Goal: Task Accomplishment & Management: Manage account settings

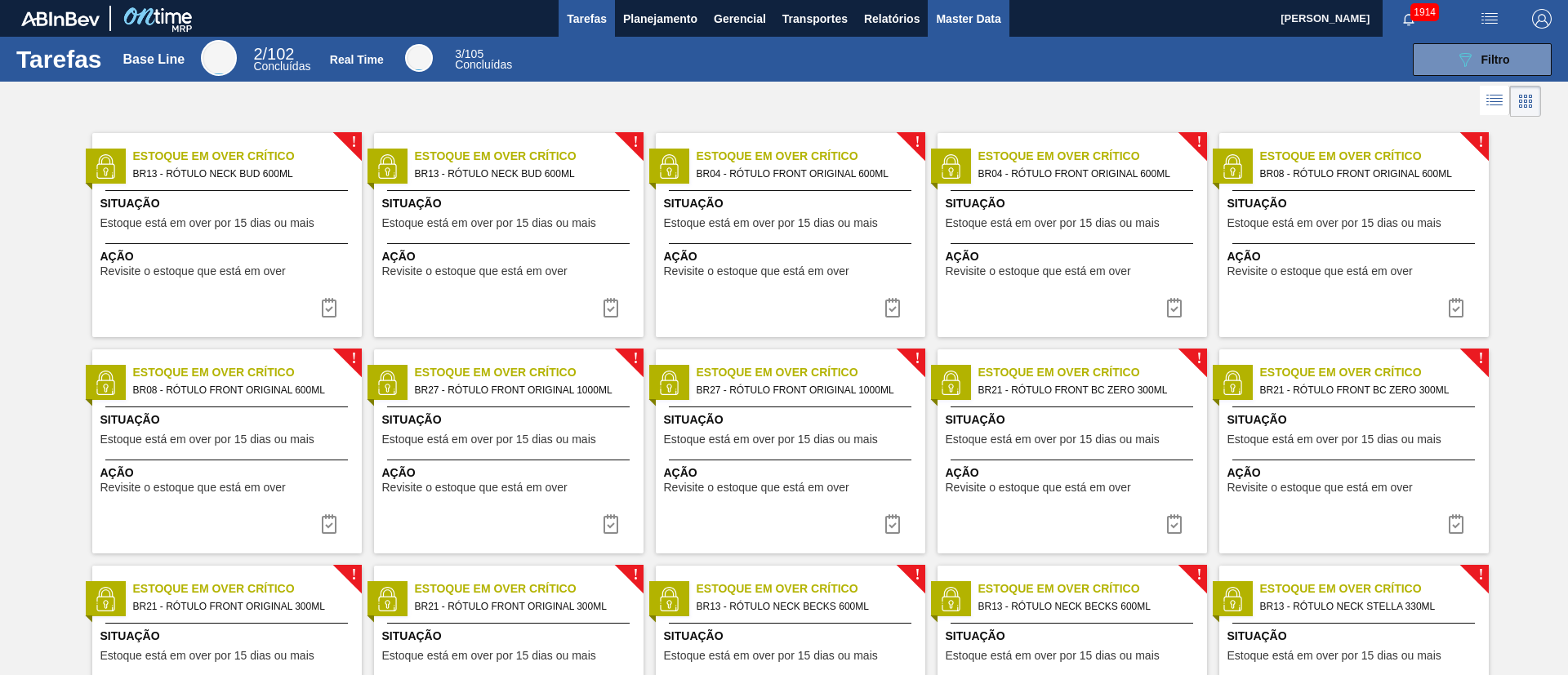
click at [977, 24] on span "Master Data" at bounding box center [967, 18] width 64 height 19
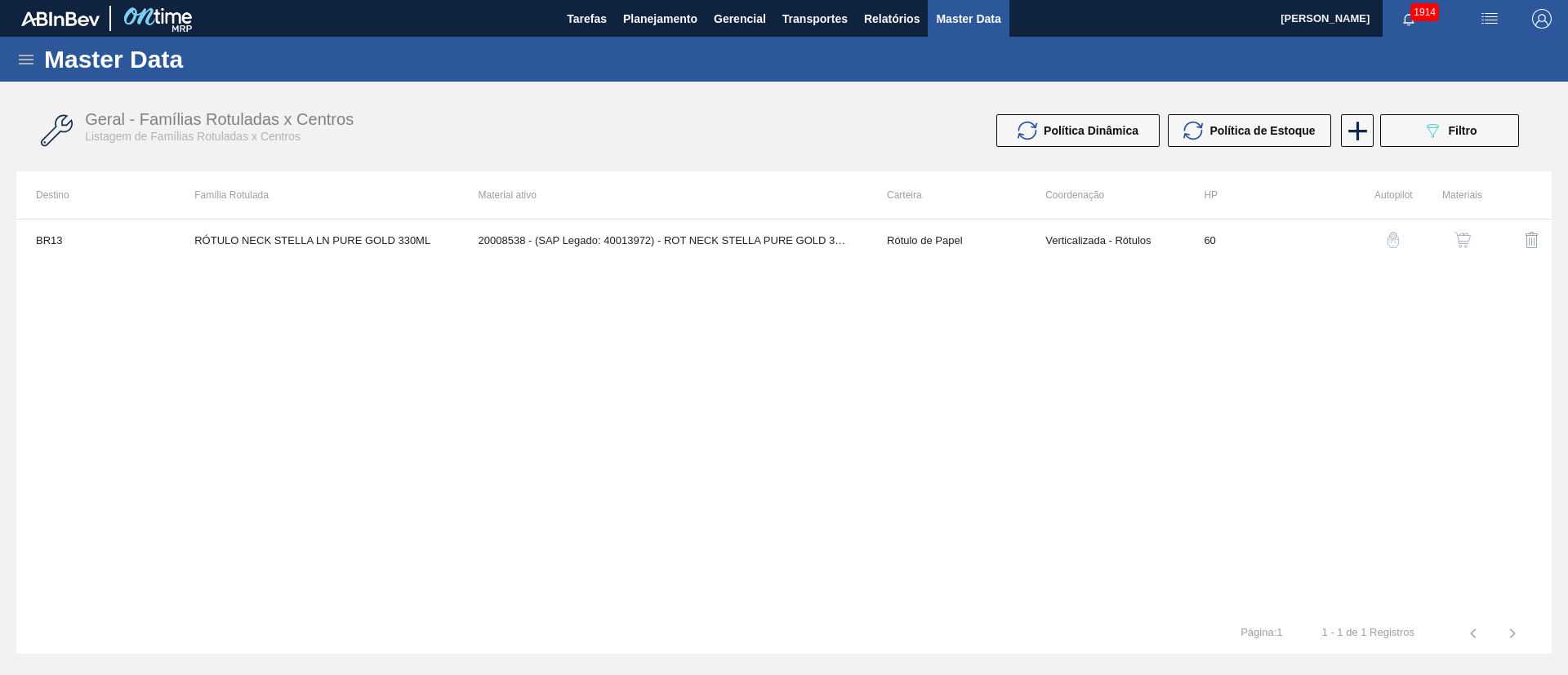
click at [33, 52] on icon at bounding box center [26, 60] width 19 height 19
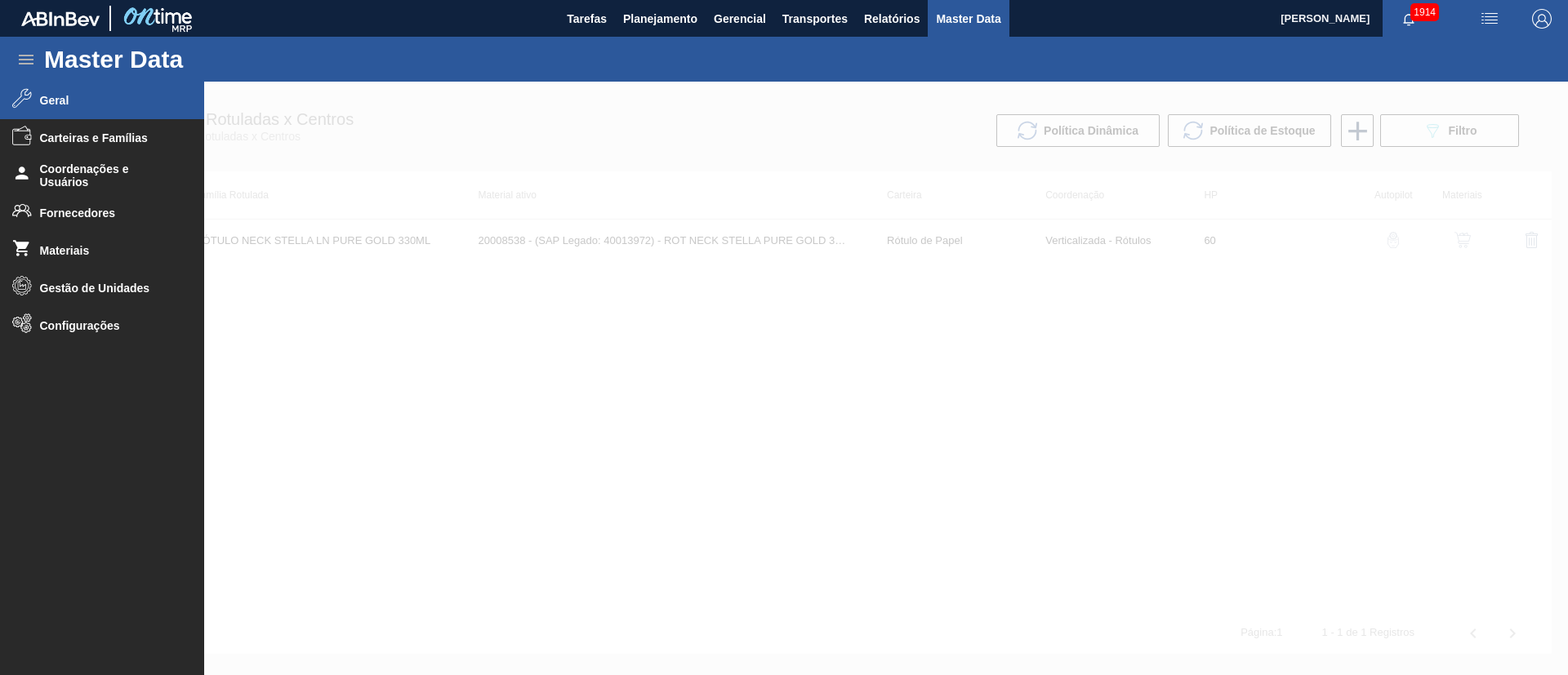
click at [84, 106] on span "Geral" at bounding box center [107, 100] width 135 height 13
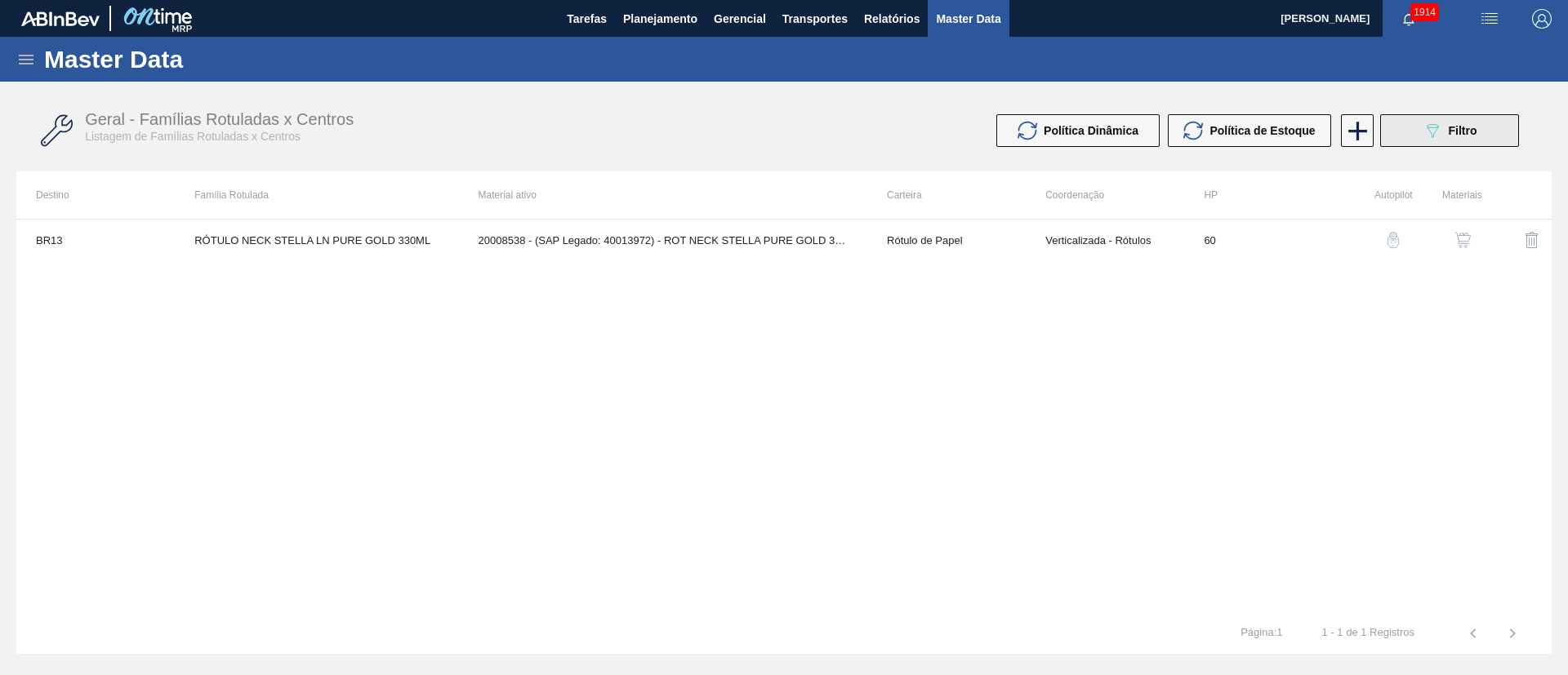
click at [1045, 130] on button "089F7B8B-B2A5-4AFE-B5C0-19BA573D28AC Filtro" at bounding box center [1449, 130] width 139 height 33
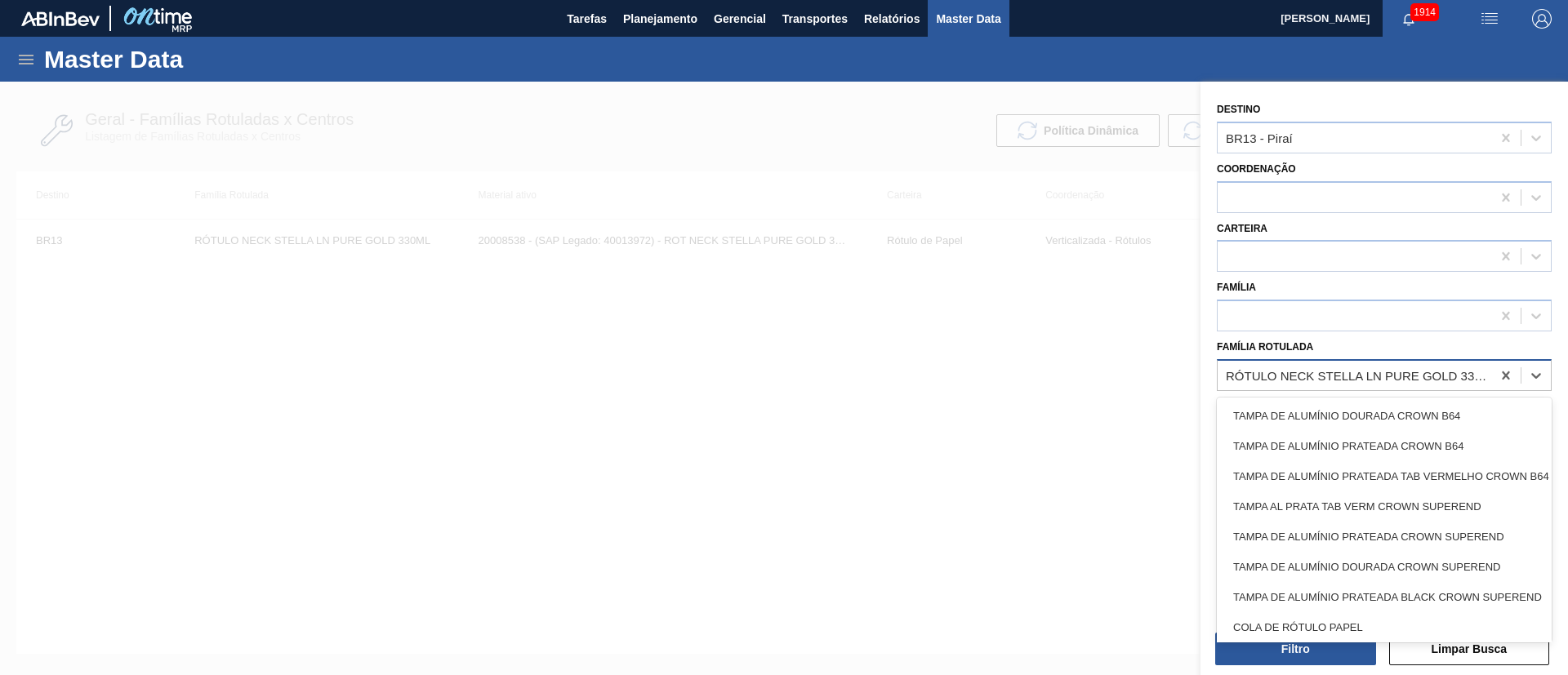
click at [1045, 388] on div "RÓTULO NECK STELLA LN PURE GOLD 330ML" at bounding box center [1384, 375] width 335 height 32
paste Rotulada "KIT SUKITA UVA ZERO"
type Rotulada "KIT SUKITA UVA ZERO"
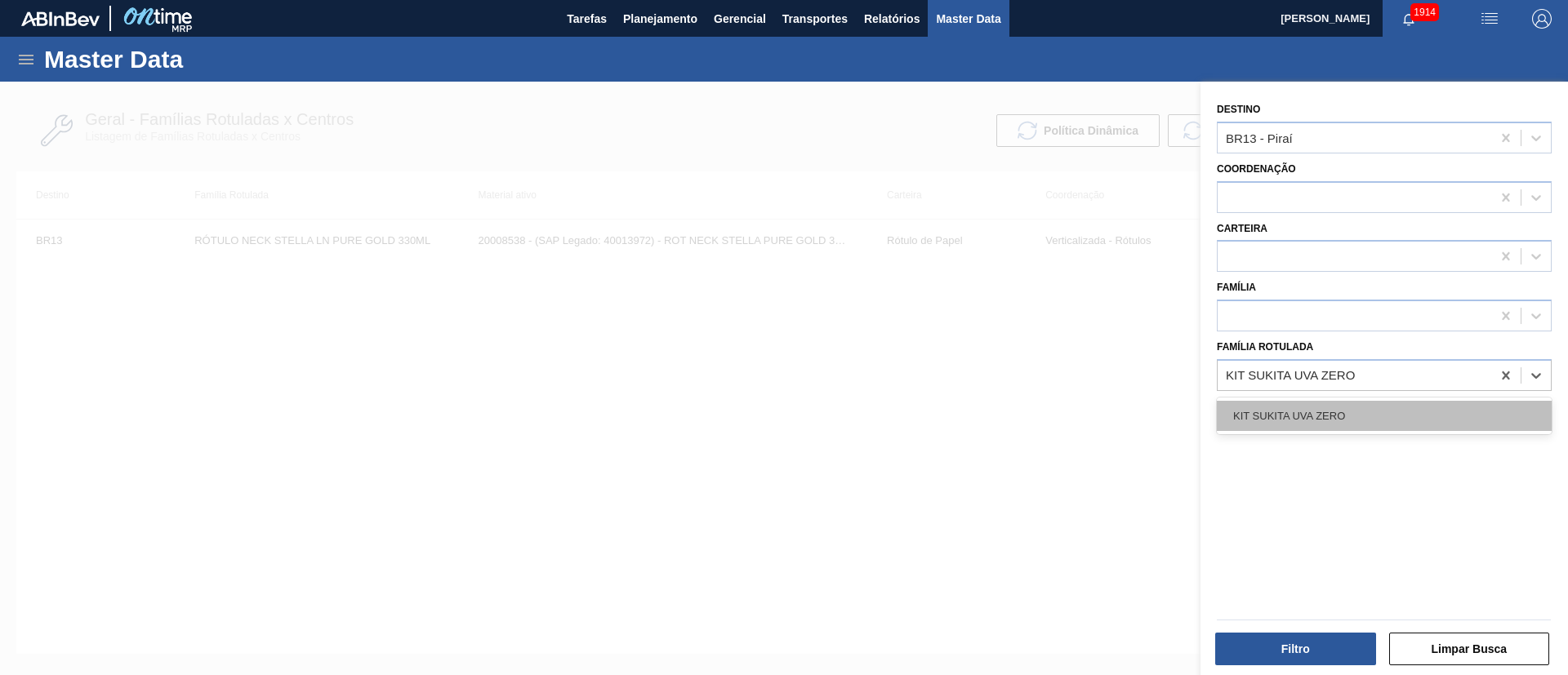
click at [1045, 403] on div "KIT SUKITA UVA ZERO" at bounding box center [1384, 416] width 335 height 30
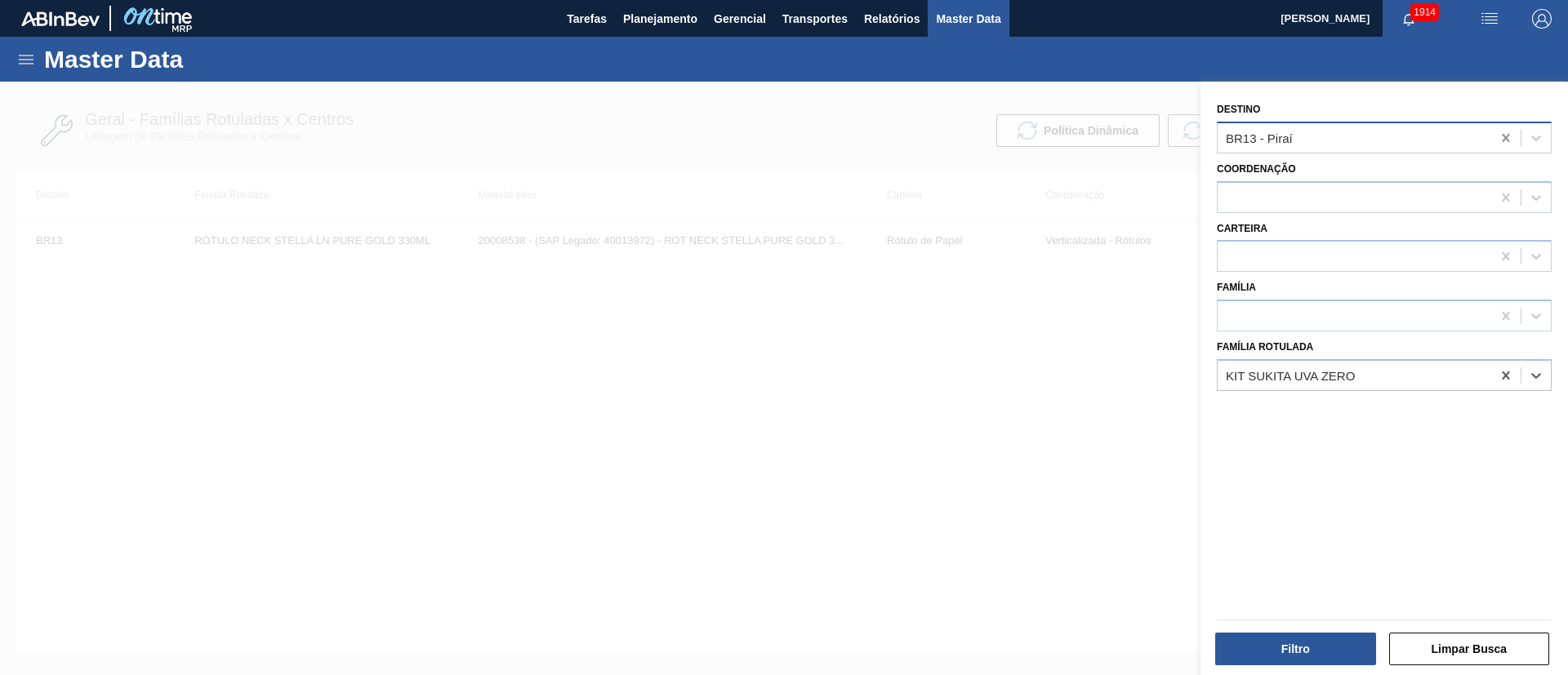
click at [1045, 143] on icon at bounding box center [1506, 138] width 17 height 17
click at [1045, 449] on div "Filtro" at bounding box center [1297, 649] width 174 height 36
click at [1045, 449] on button "Filtro" at bounding box center [1295, 649] width 161 height 33
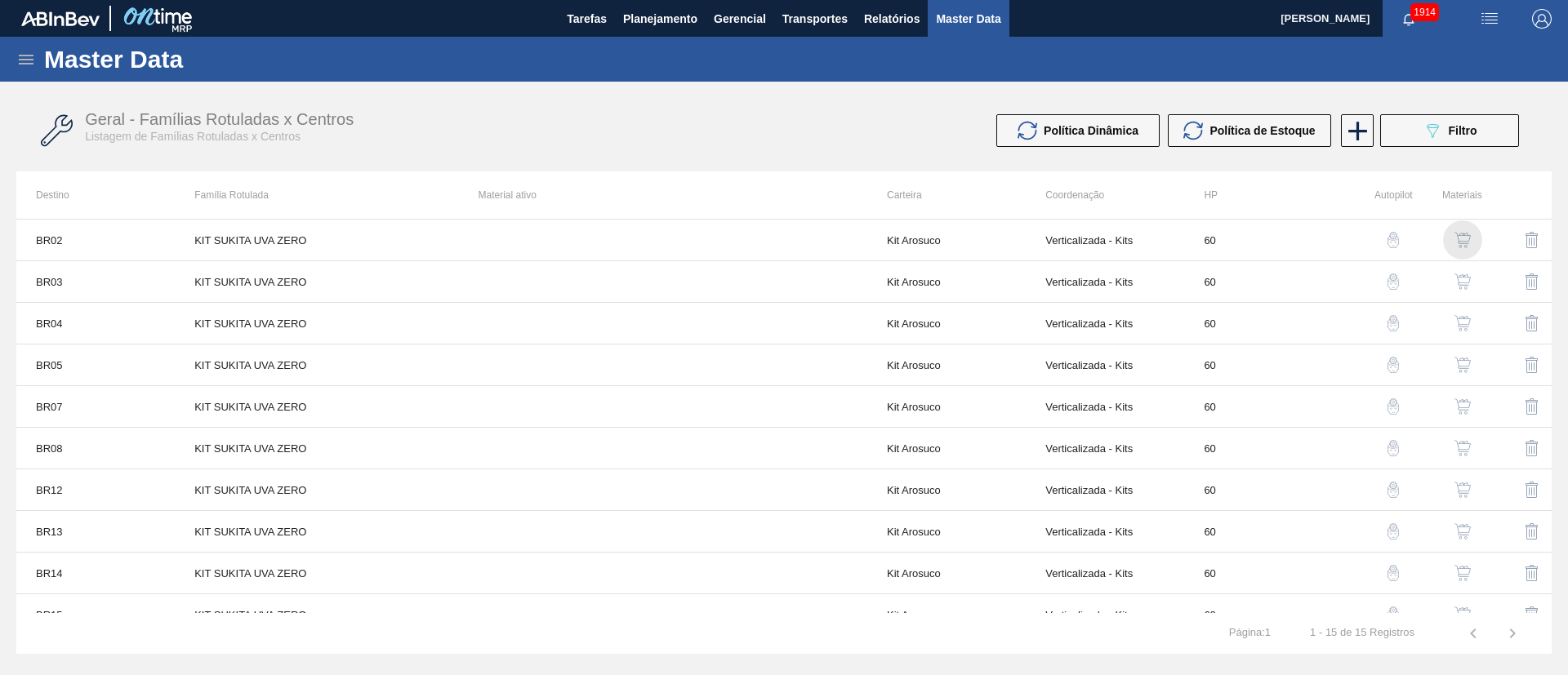
click at [1045, 246] on img "button" at bounding box center [1462, 240] width 17 height 17
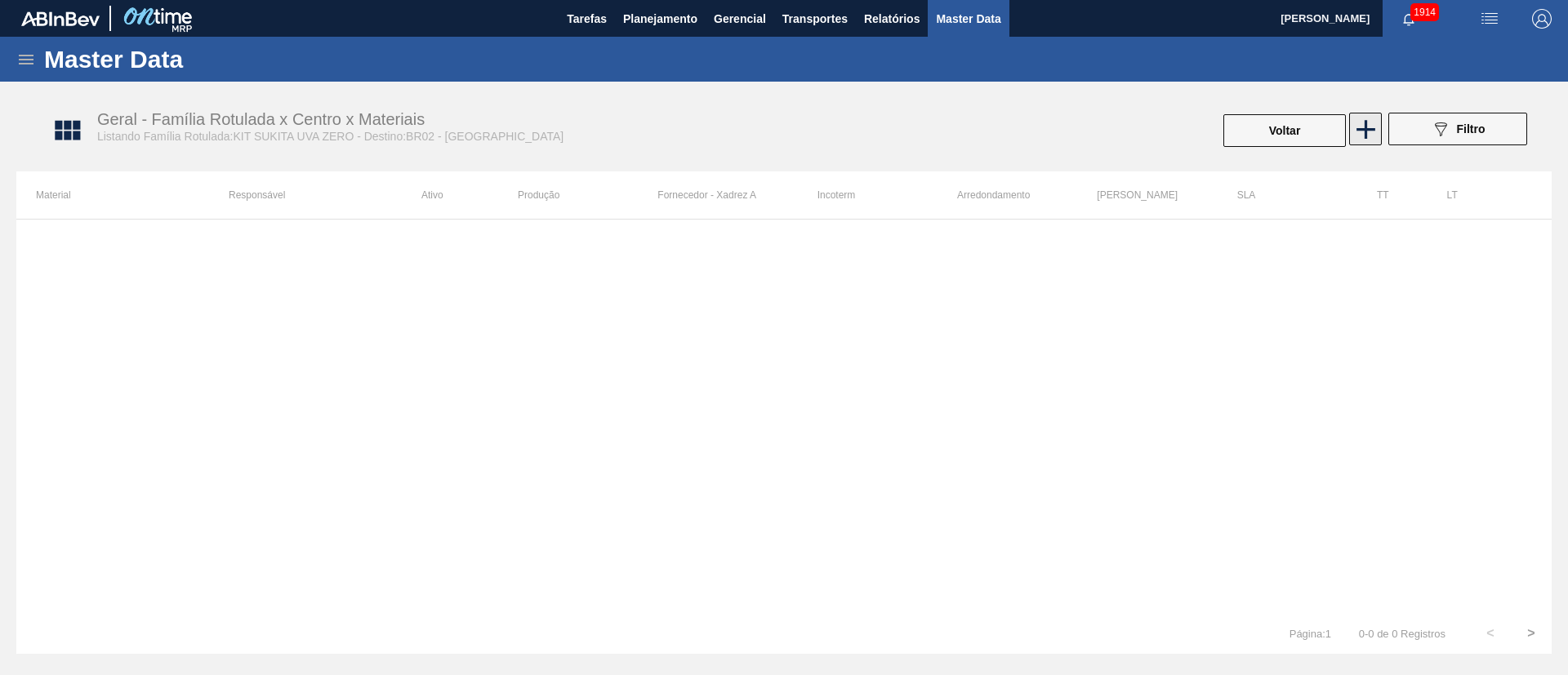
click at [1045, 132] on icon at bounding box center [1366, 129] width 32 height 32
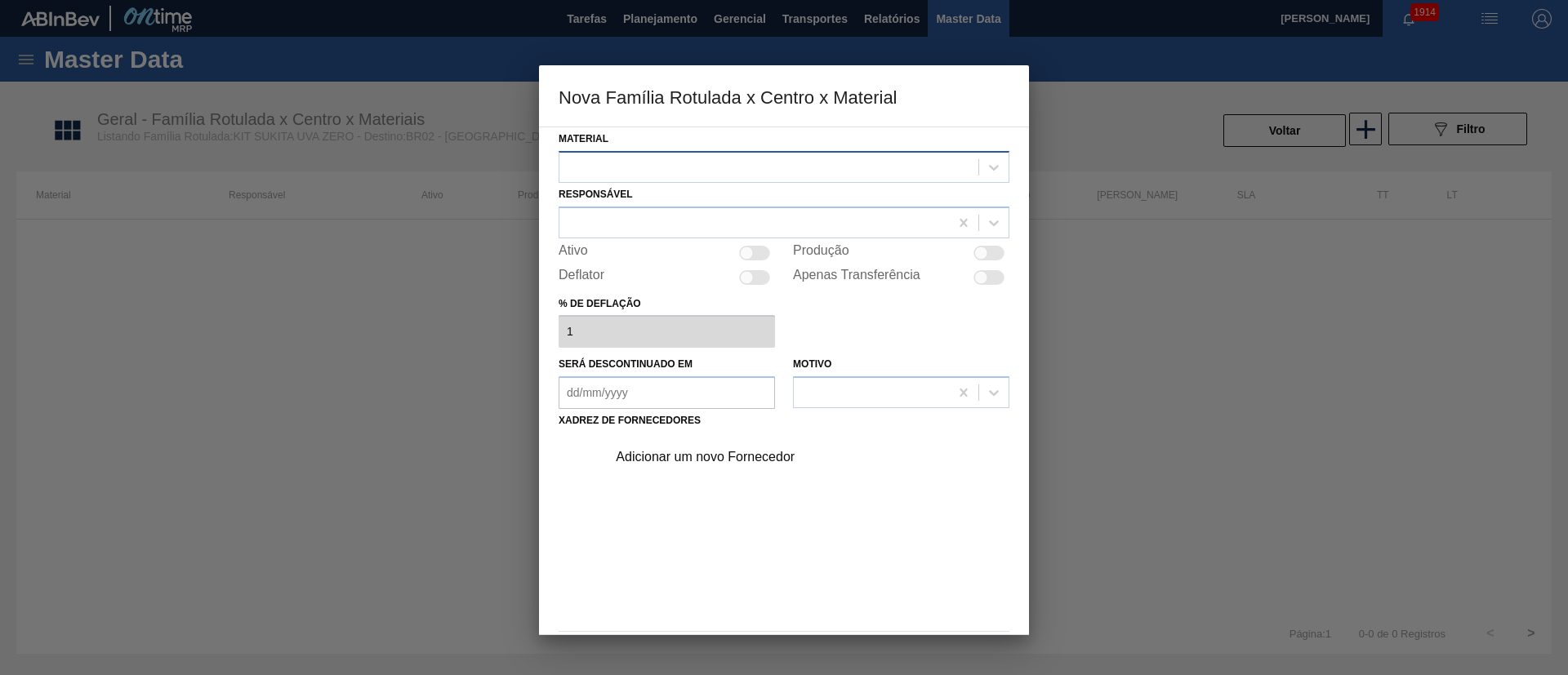
click at [711, 163] on div at bounding box center [769, 166] width 419 height 24
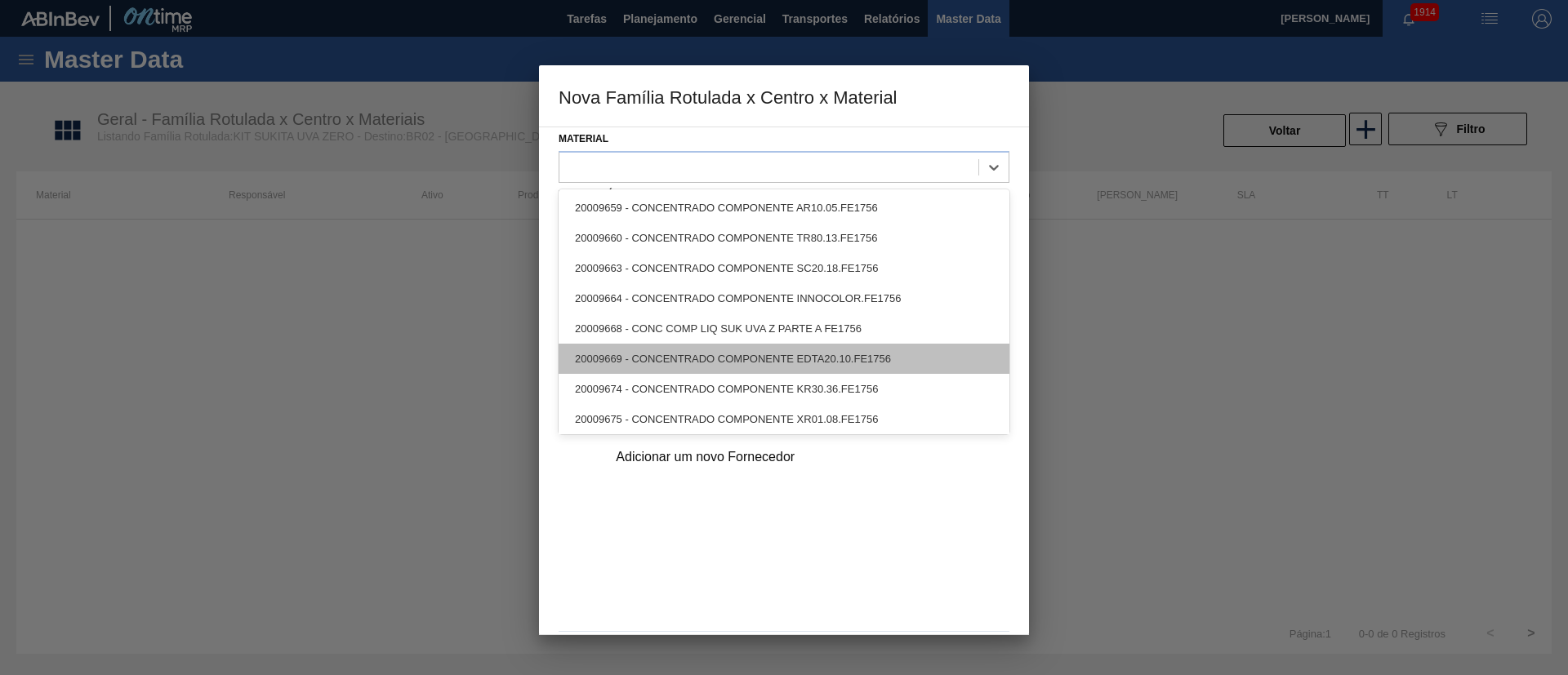
scroll to position [33, 0]
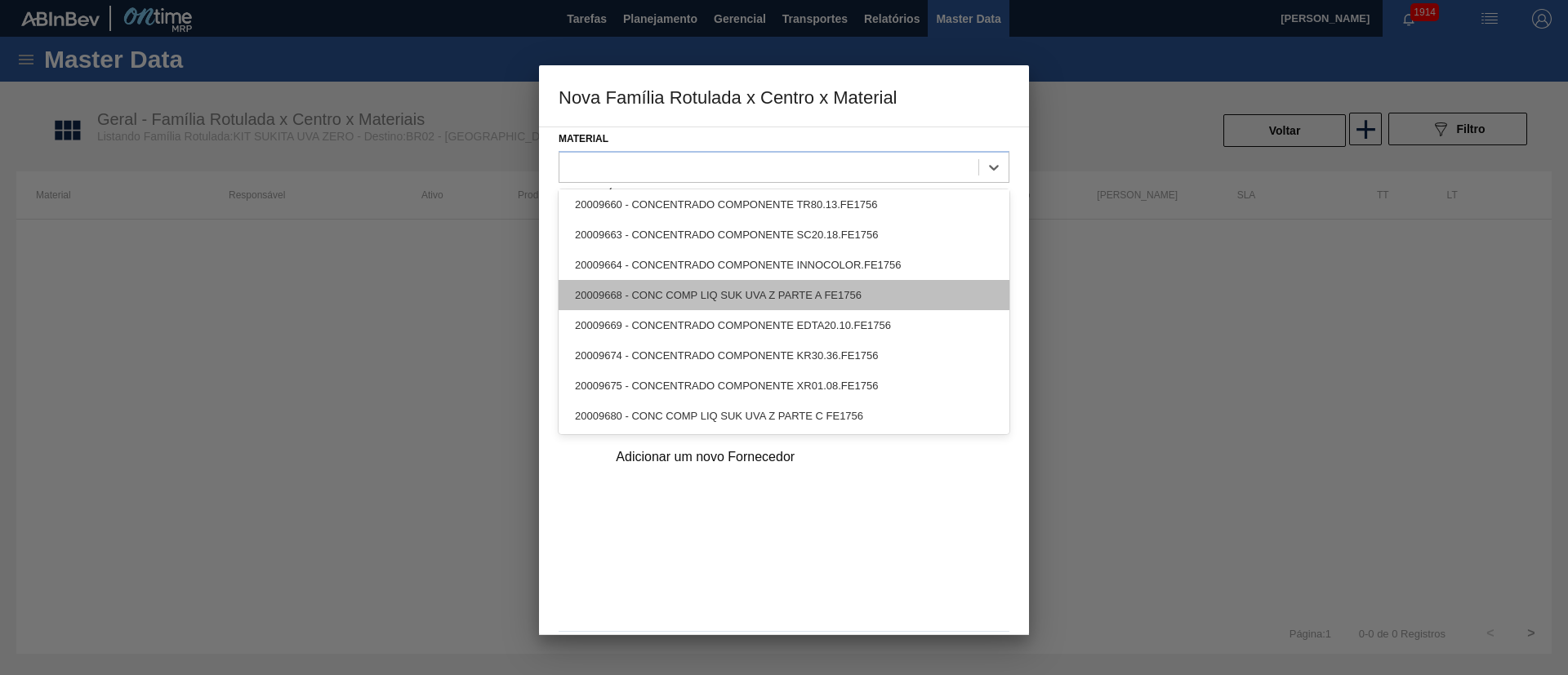
click at [674, 294] on div "20009668 - CONC COMP LIQ SUK UVA Z PARTE A FE1756" at bounding box center [784, 295] width 451 height 30
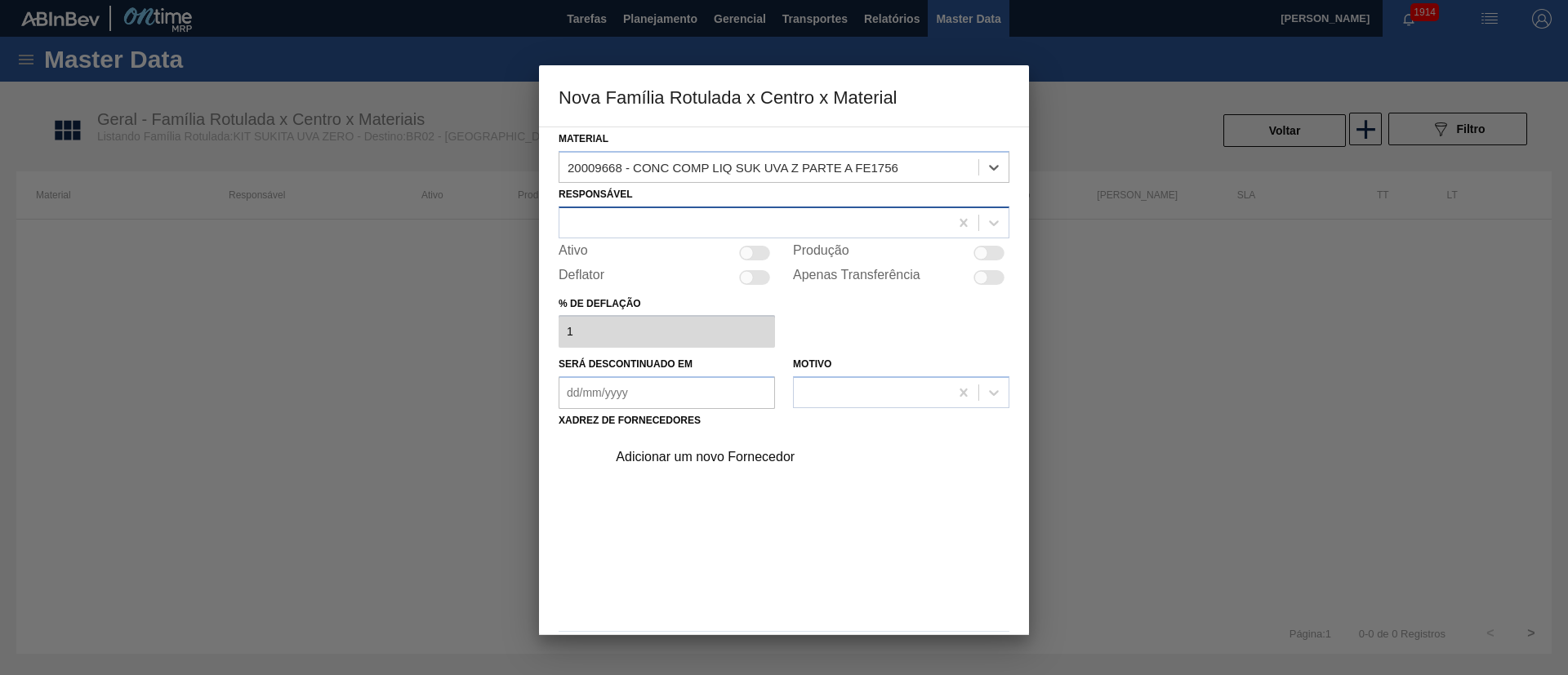
click at [619, 231] on div at bounding box center [754, 222] width 390 height 24
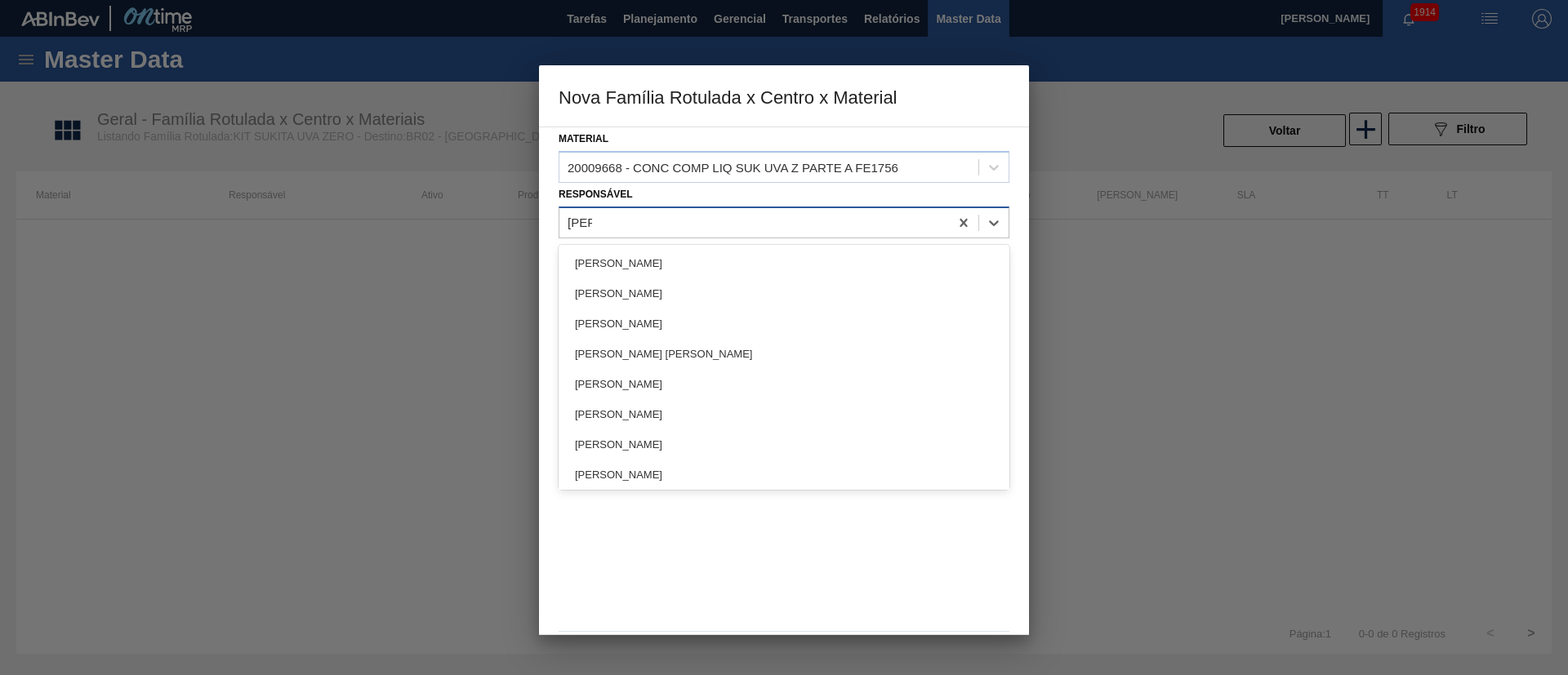
type input "lucas"
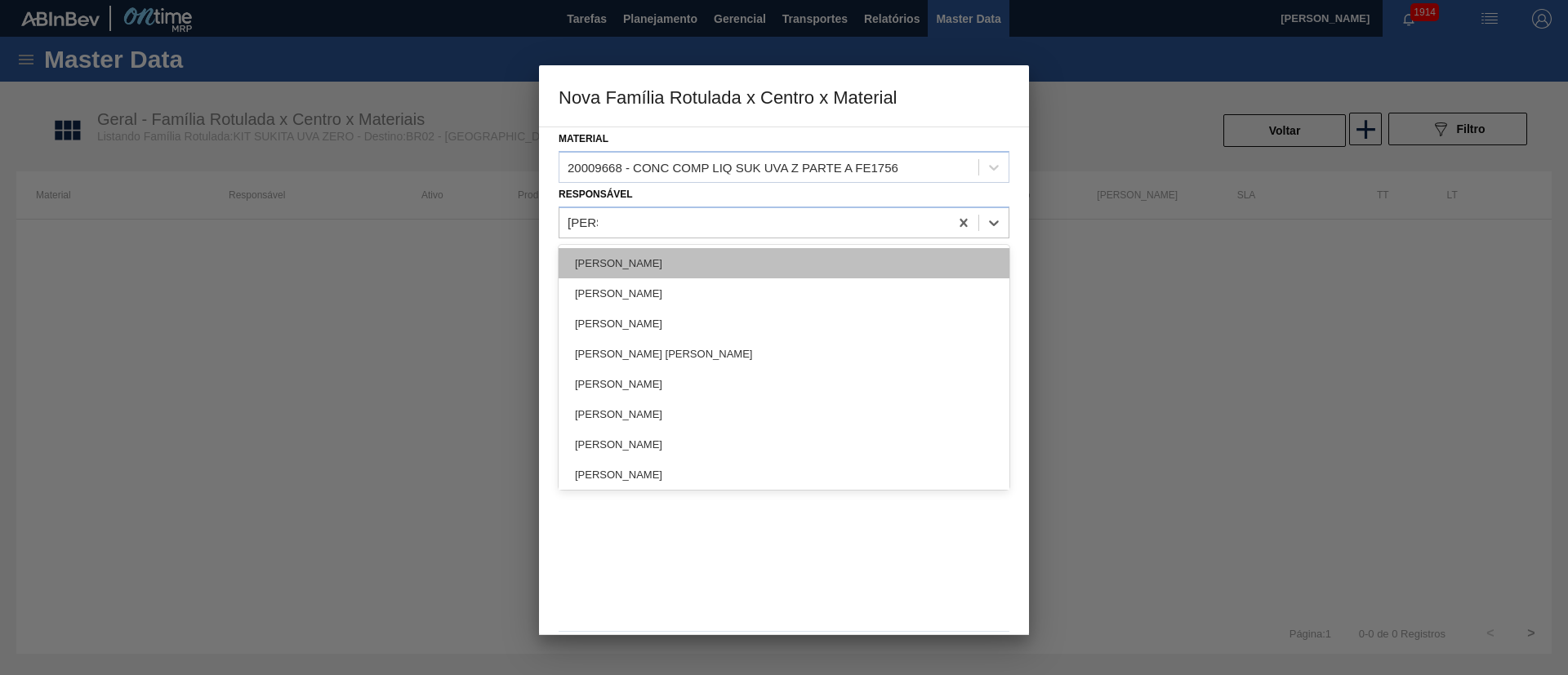
click at [634, 256] on div "[PERSON_NAME]" at bounding box center [784, 263] width 451 height 30
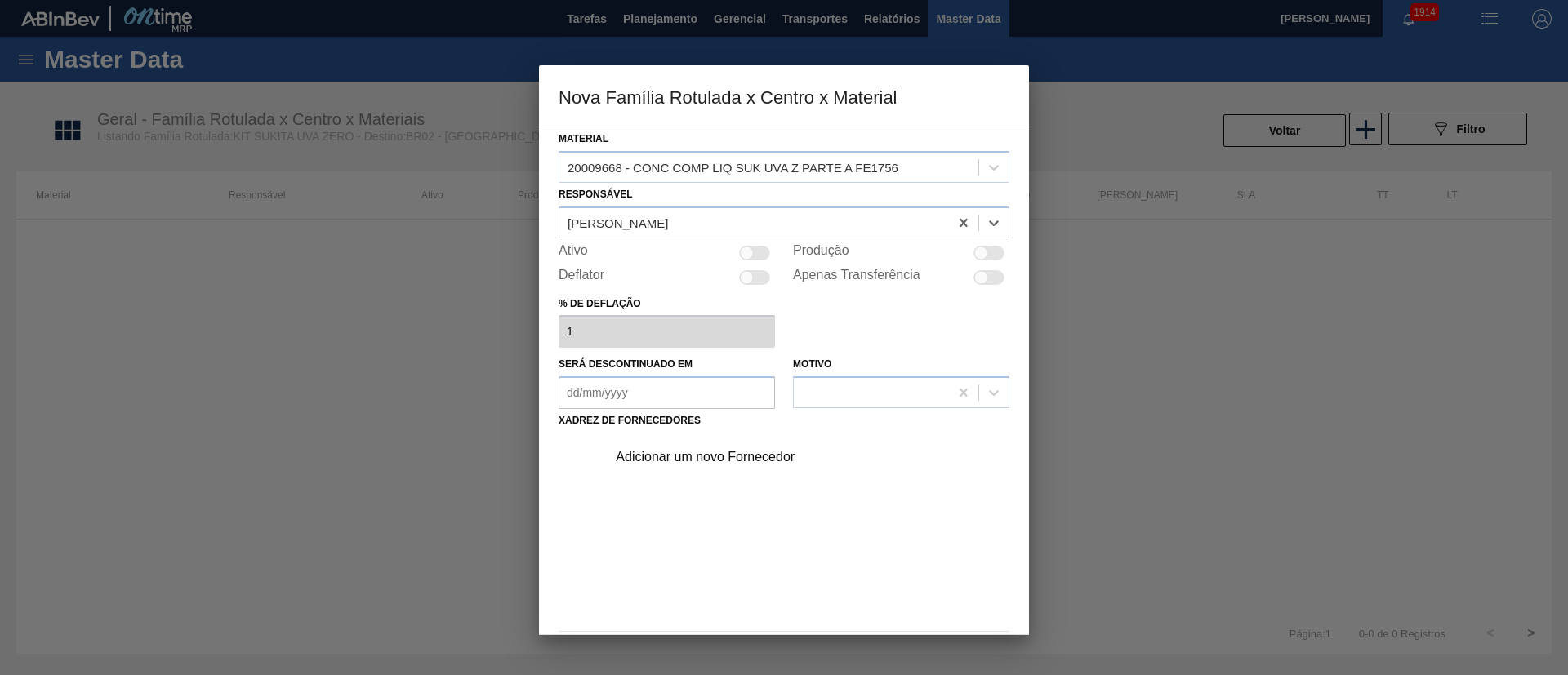
click at [762, 256] on div at bounding box center [754, 253] width 31 height 15
checkbox input "true"
click at [682, 449] on div "Adicionar um novo Fornecedor" at bounding box center [803, 457] width 412 height 40
click at [697, 449] on div "Adicionar um novo Fornecedor" at bounding box center [776, 457] width 320 height 15
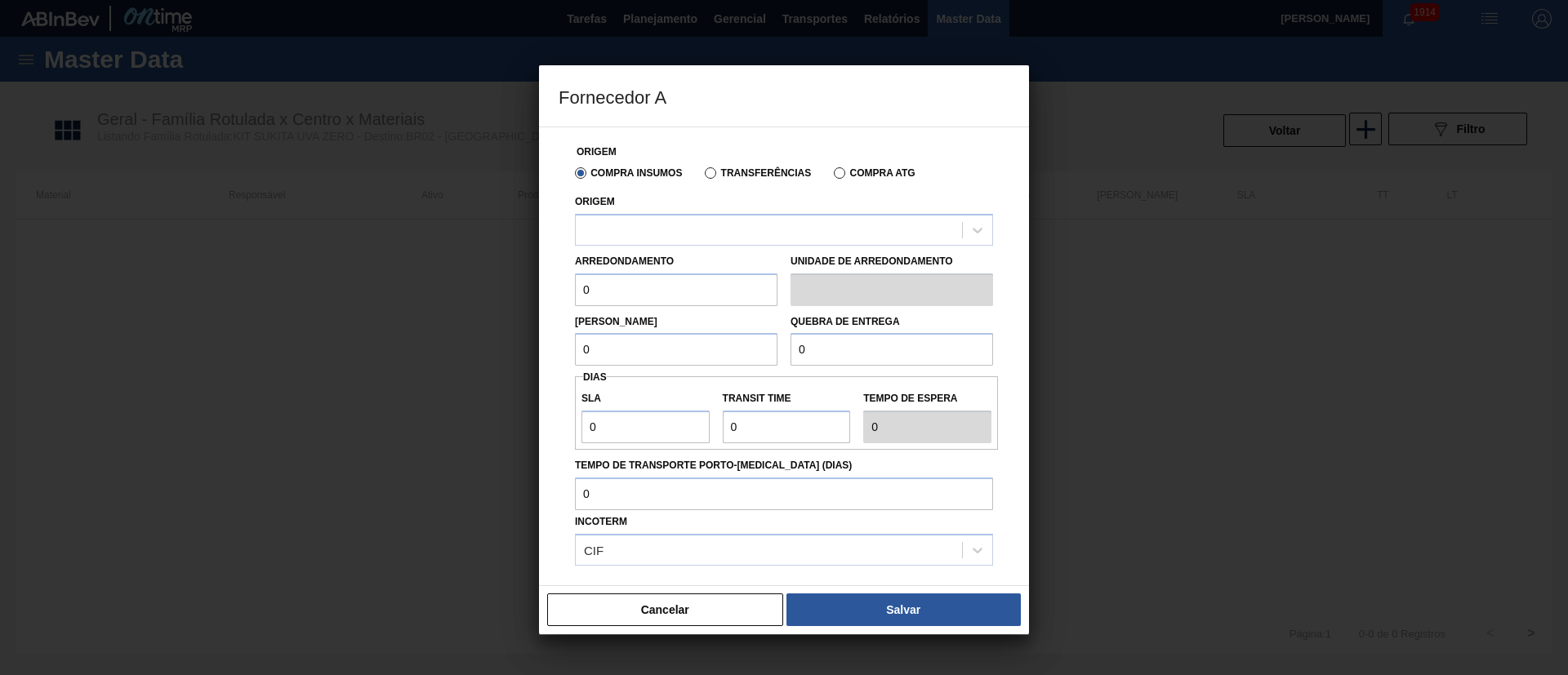
click at [732, 172] on label "Transferências" at bounding box center [757, 172] width 106 height 11
click at [703, 177] on input "Transferências" at bounding box center [703, 177] width 0 height 0
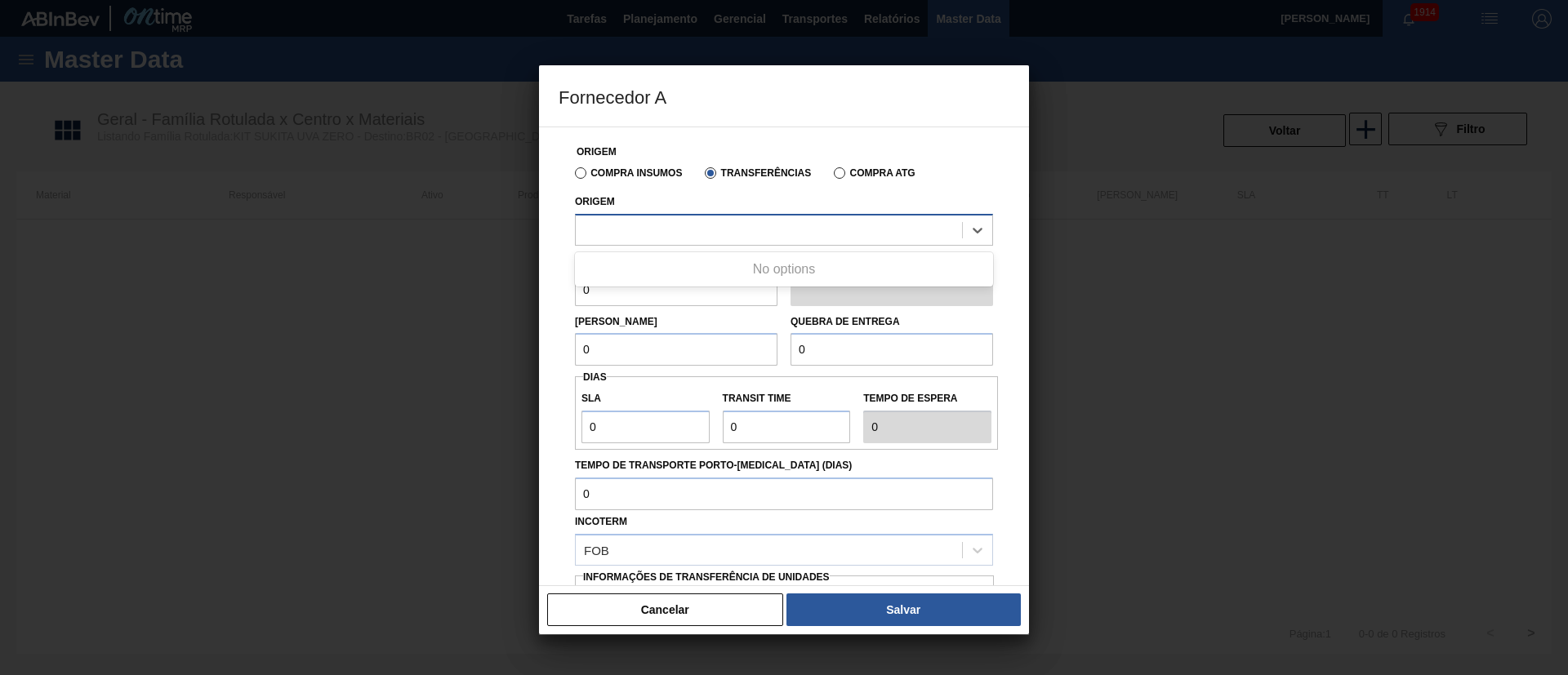
click at [665, 230] on div at bounding box center [769, 229] width 386 height 24
click at [622, 167] on label "Compra Insumos" at bounding box center [629, 172] width 107 height 11
click at [573, 177] on input "Compra Insumos" at bounding box center [573, 177] width 0 height 0
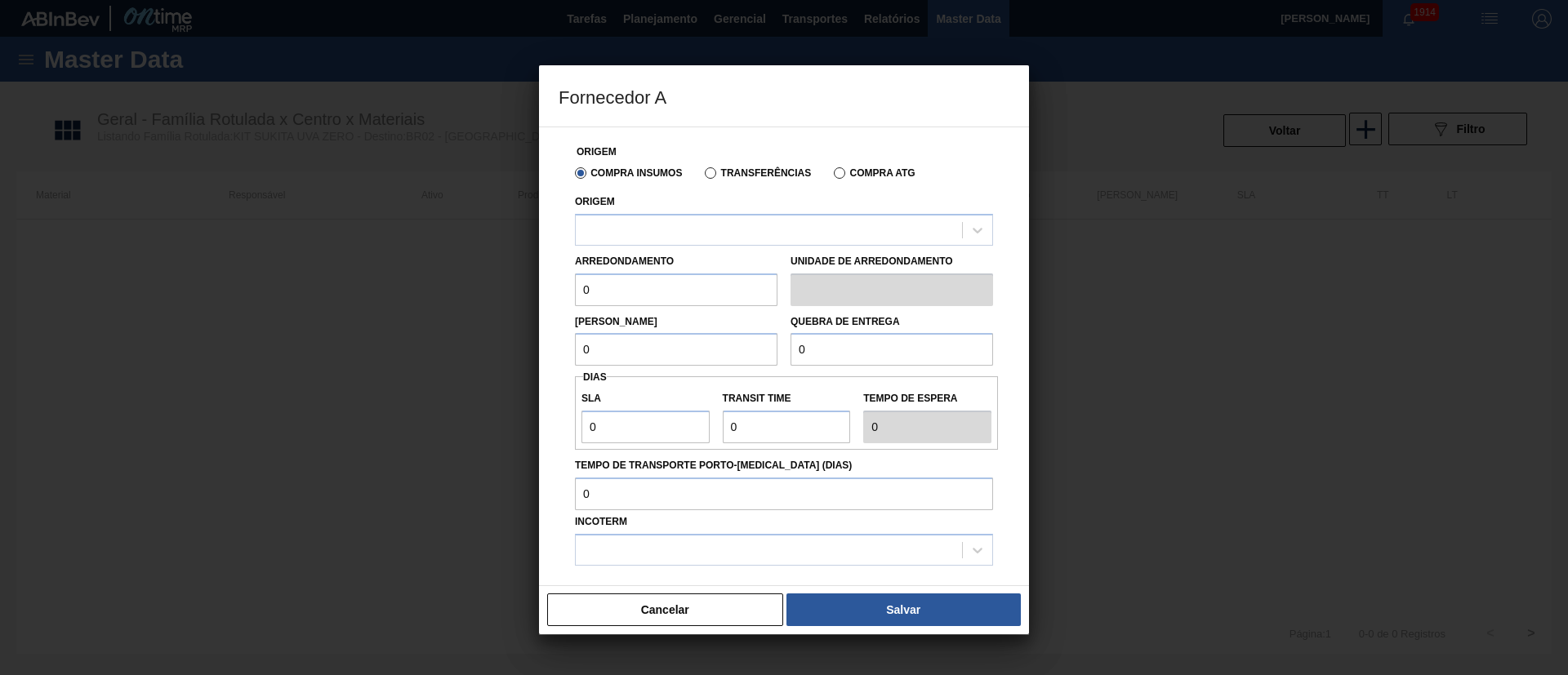
click at [740, 167] on label "Transferências" at bounding box center [757, 172] width 106 height 11
click at [703, 177] on input "Transferências" at bounding box center [703, 177] width 0 height 0
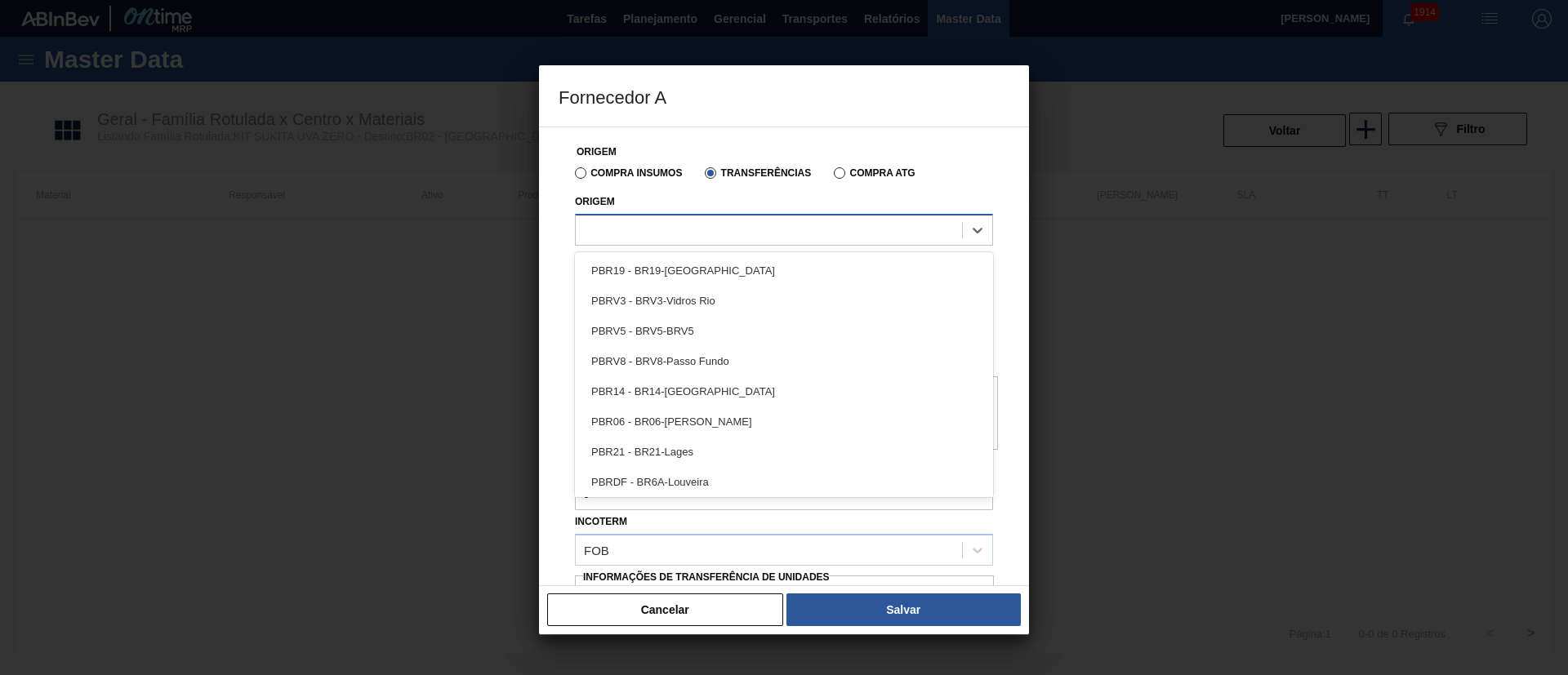
click at [661, 227] on div at bounding box center [769, 229] width 386 height 24
type input "v"
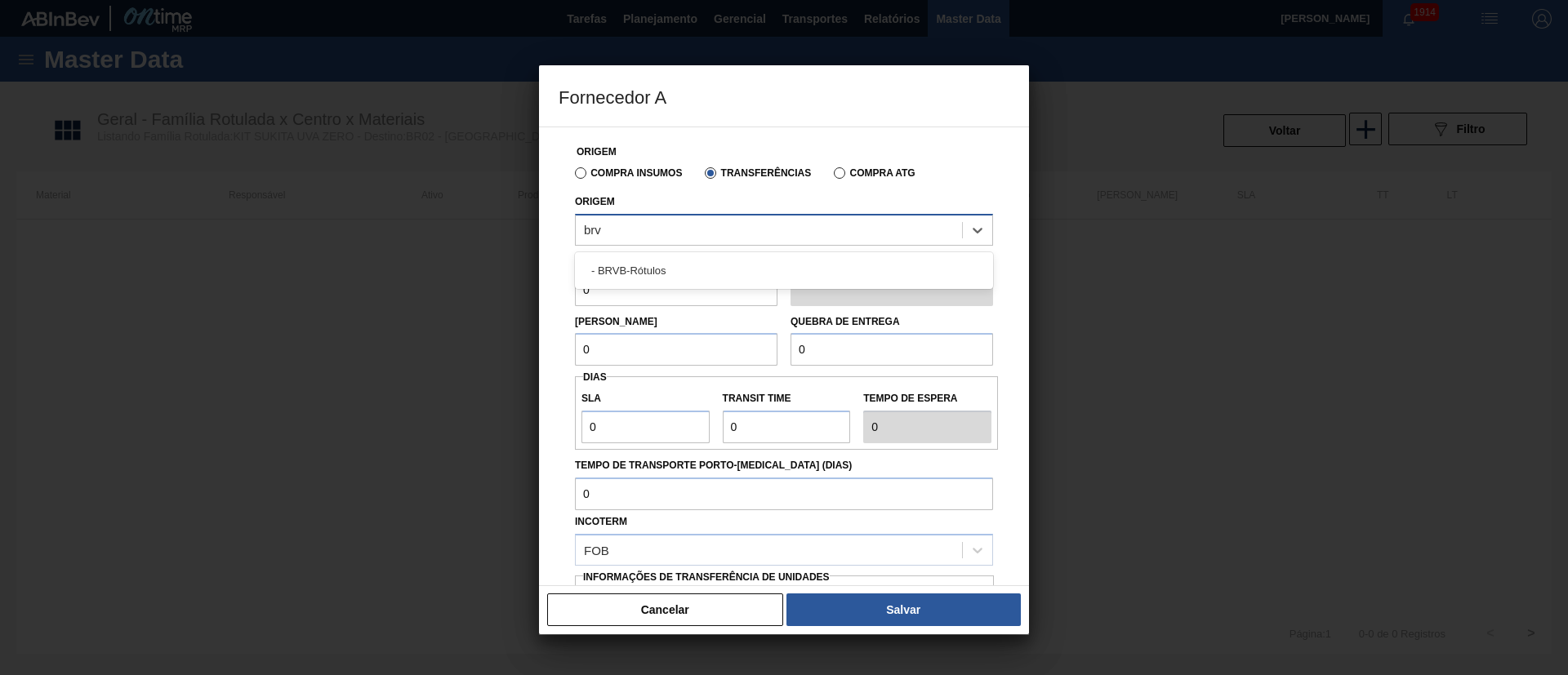
type input "brvb"
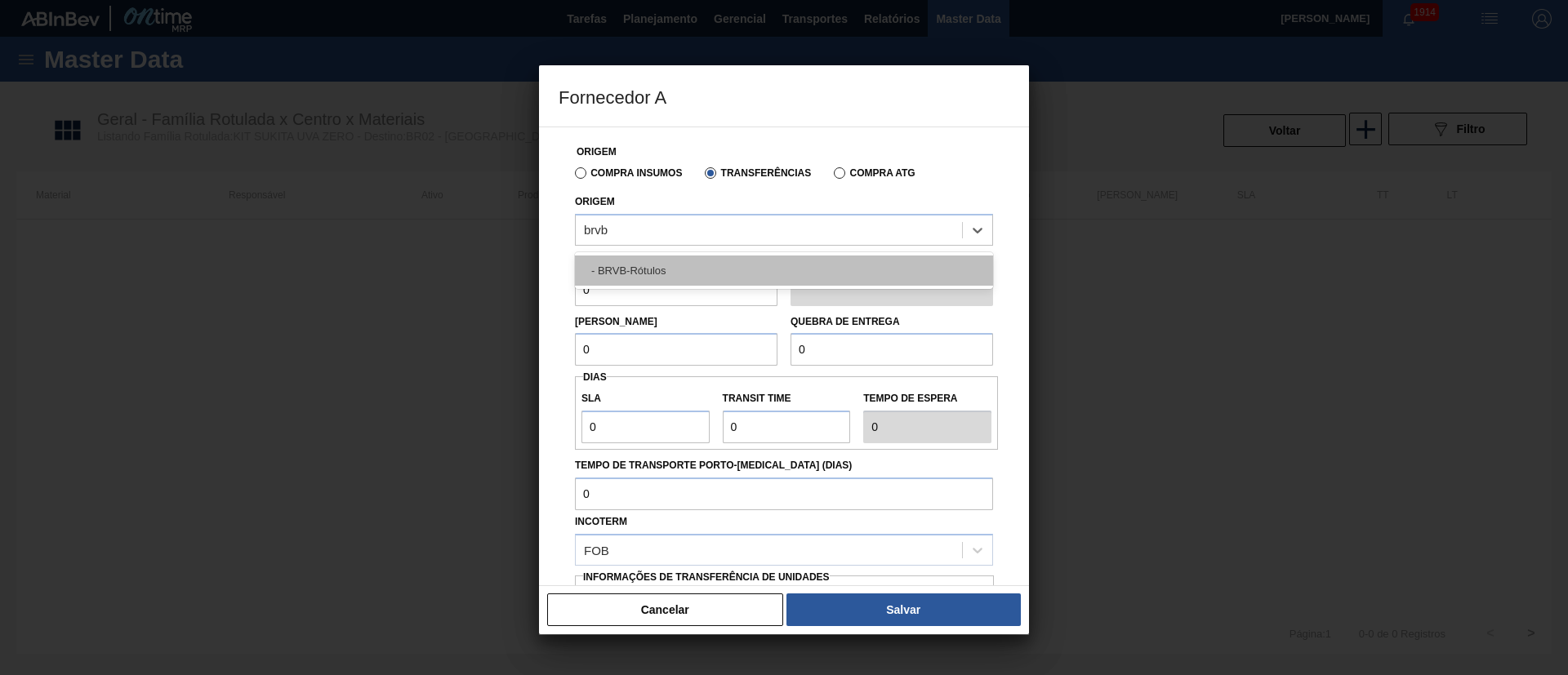
click at [675, 266] on div "- BRVB-Rótulos" at bounding box center [784, 271] width 418 height 30
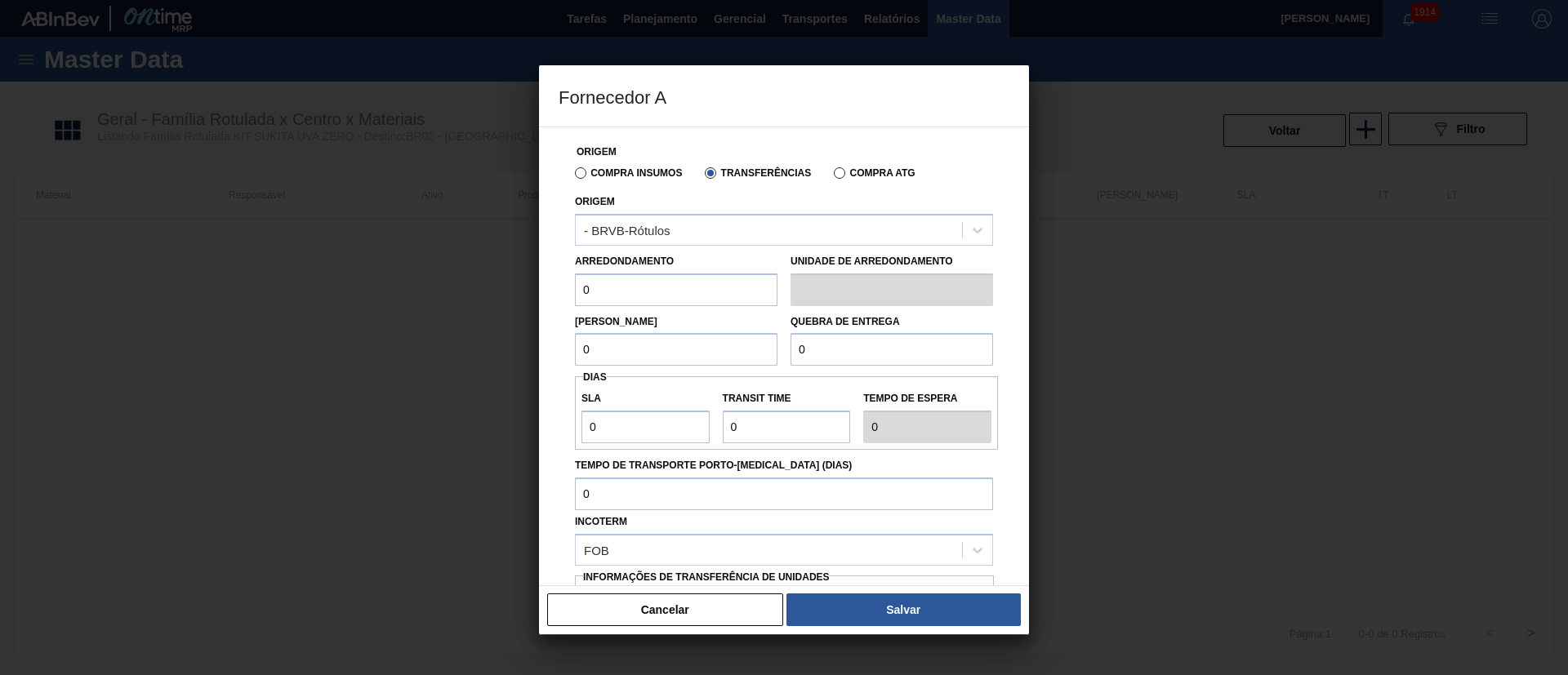
drag, startPoint x: 657, startPoint y: 294, endPoint x: 545, endPoint y: 311, distance: 113.3
click at [496, 291] on div "Fornecedor A Origem Compra Insumos Transferências Compra ATG Origem - BRVB-Rótu…" at bounding box center [784, 338] width 1568 height 675
type input "5,244"
drag, startPoint x: 610, startPoint y: 360, endPoint x: 521, endPoint y: 365, distance: 89.1
click at [521, 365] on div "Fornecedor A Origem Compra Insumos Transferências Compra ATG Origem - BRVB-Rótu…" at bounding box center [784, 338] width 1568 height 675
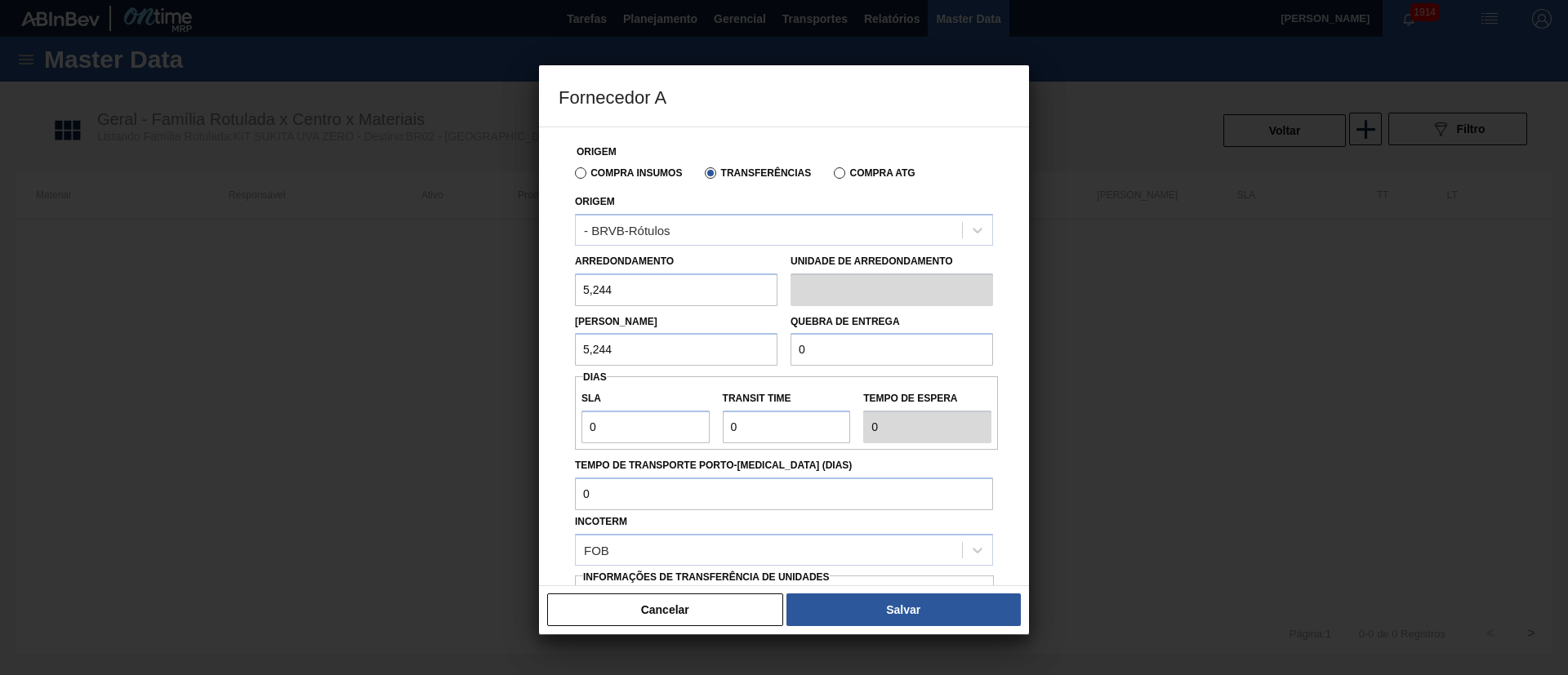
type input "5,244"
drag, startPoint x: 814, startPoint y: 356, endPoint x: 758, endPoint y: 355, distance: 56.0
click at [758, 355] on div "Lote Mínimo 5,244 Quebra de entrega 0" at bounding box center [784, 336] width 431 height 61
type input "2.000"
drag, startPoint x: 583, startPoint y: 425, endPoint x: 539, endPoint y: 425, distance: 44.0
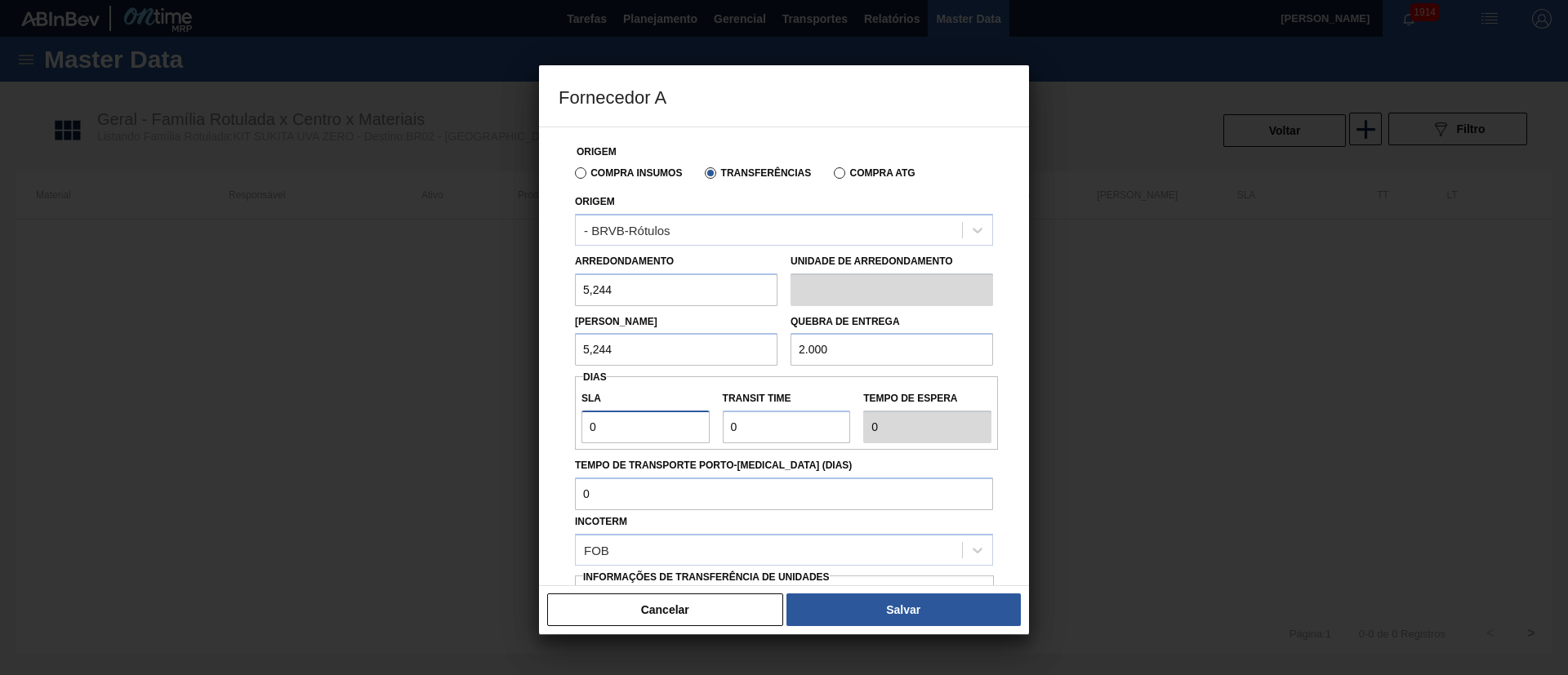
click at [539, 425] on div "Origem Compra Insumos Transferências Compra ATG Origem - BRVB-Rótulos Arredonda…" at bounding box center [784, 356] width 490 height 460
type input "3"
drag, startPoint x: 755, startPoint y: 432, endPoint x: 645, endPoint y: 425, distance: 110.2
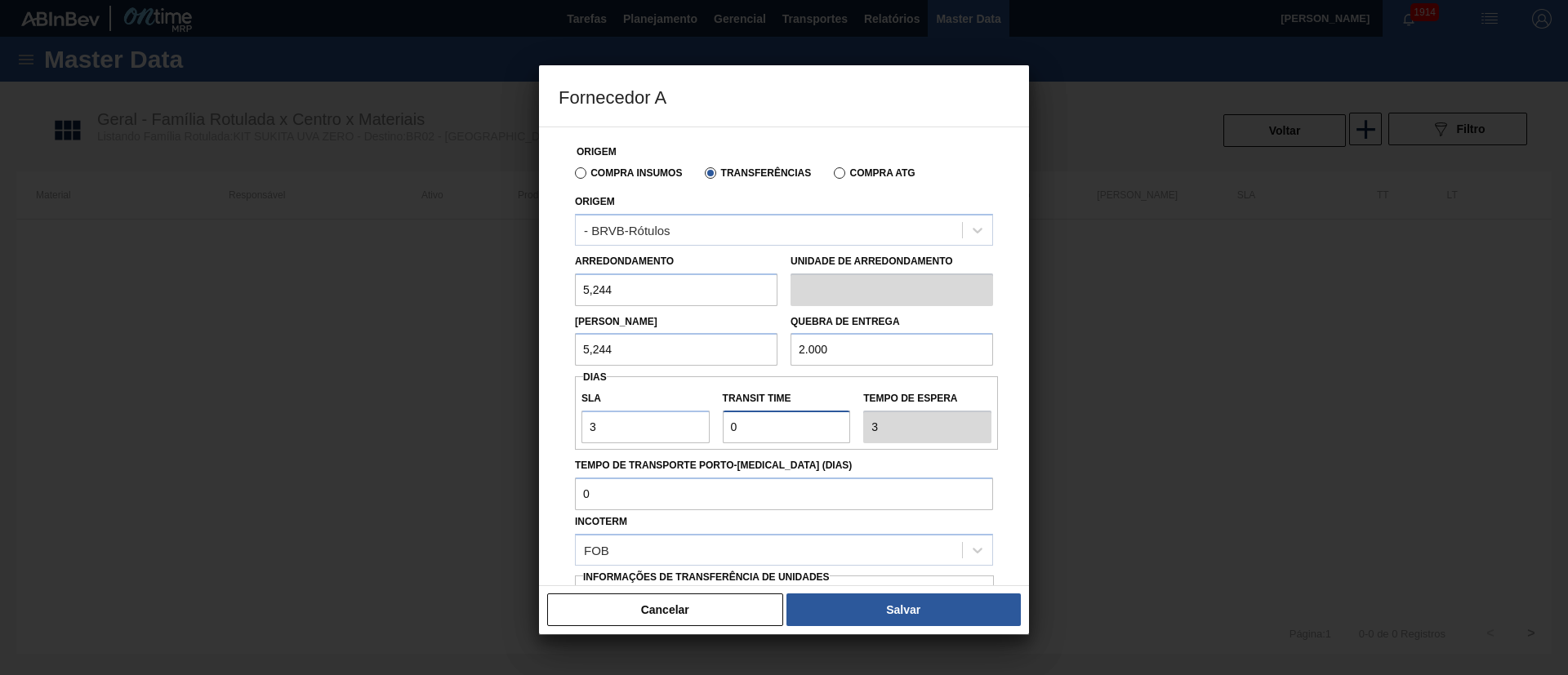
click at [645, 425] on div "SLA 3 Transit Time Tempo de espera 3" at bounding box center [786, 413] width 423 height 61
type input "3"
type input "6"
type input "35"
type input "38"
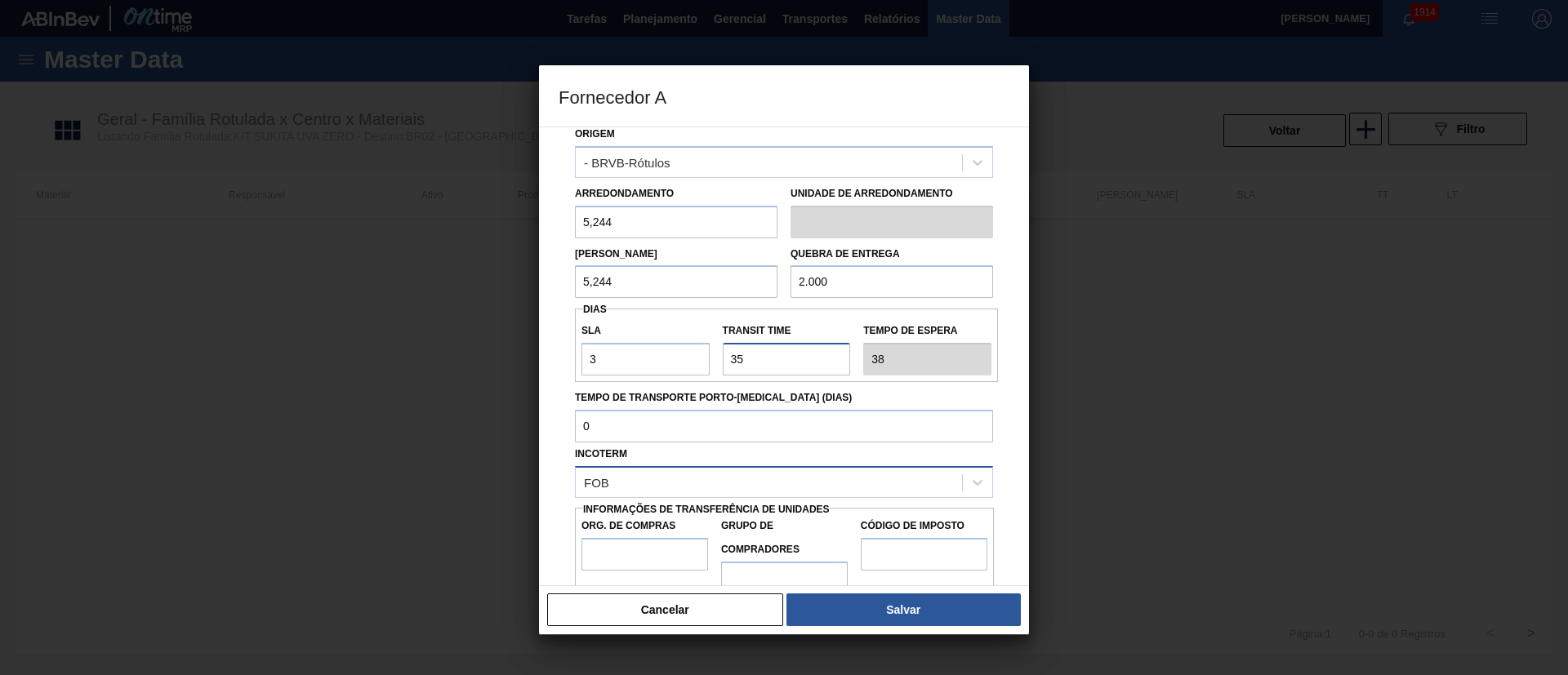
scroll to position [103, 0]
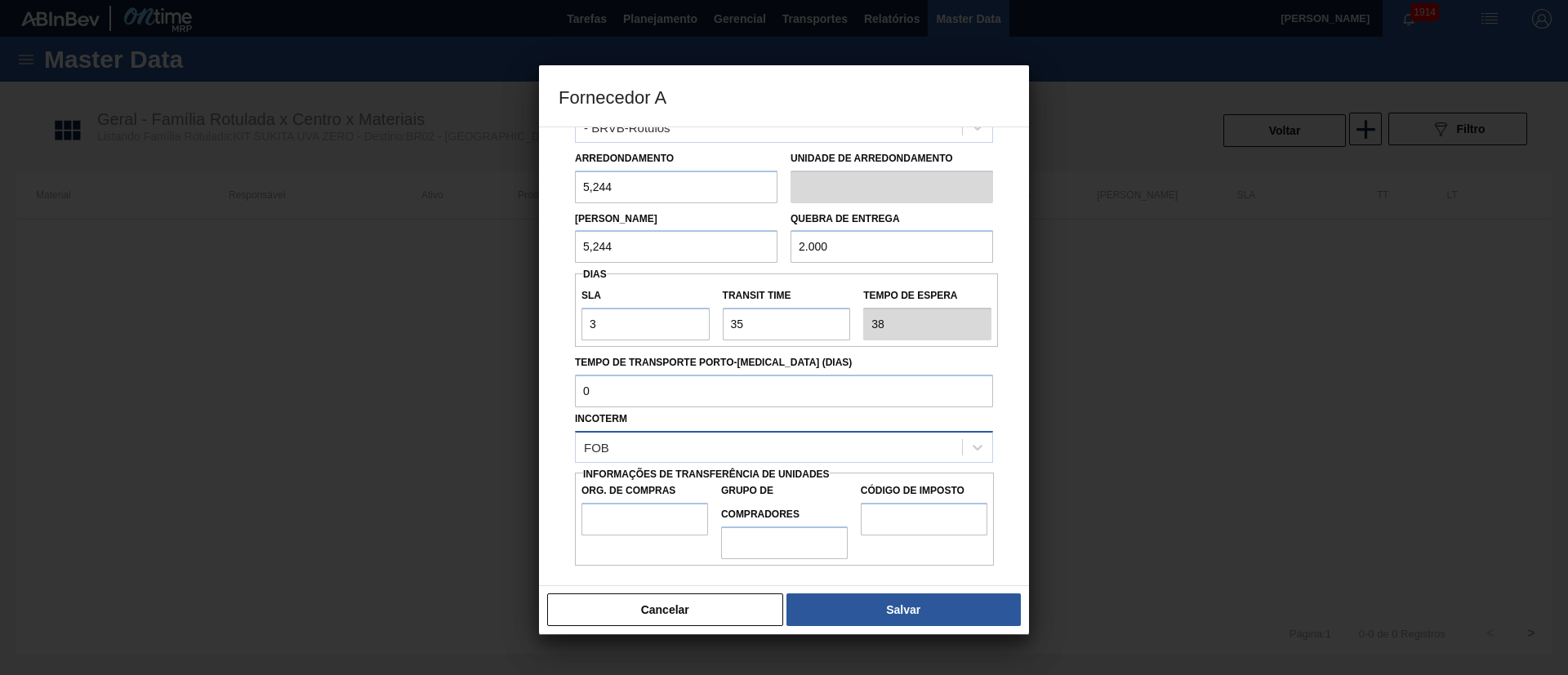
click at [645, 442] on div "FOB" at bounding box center [769, 446] width 386 height 24
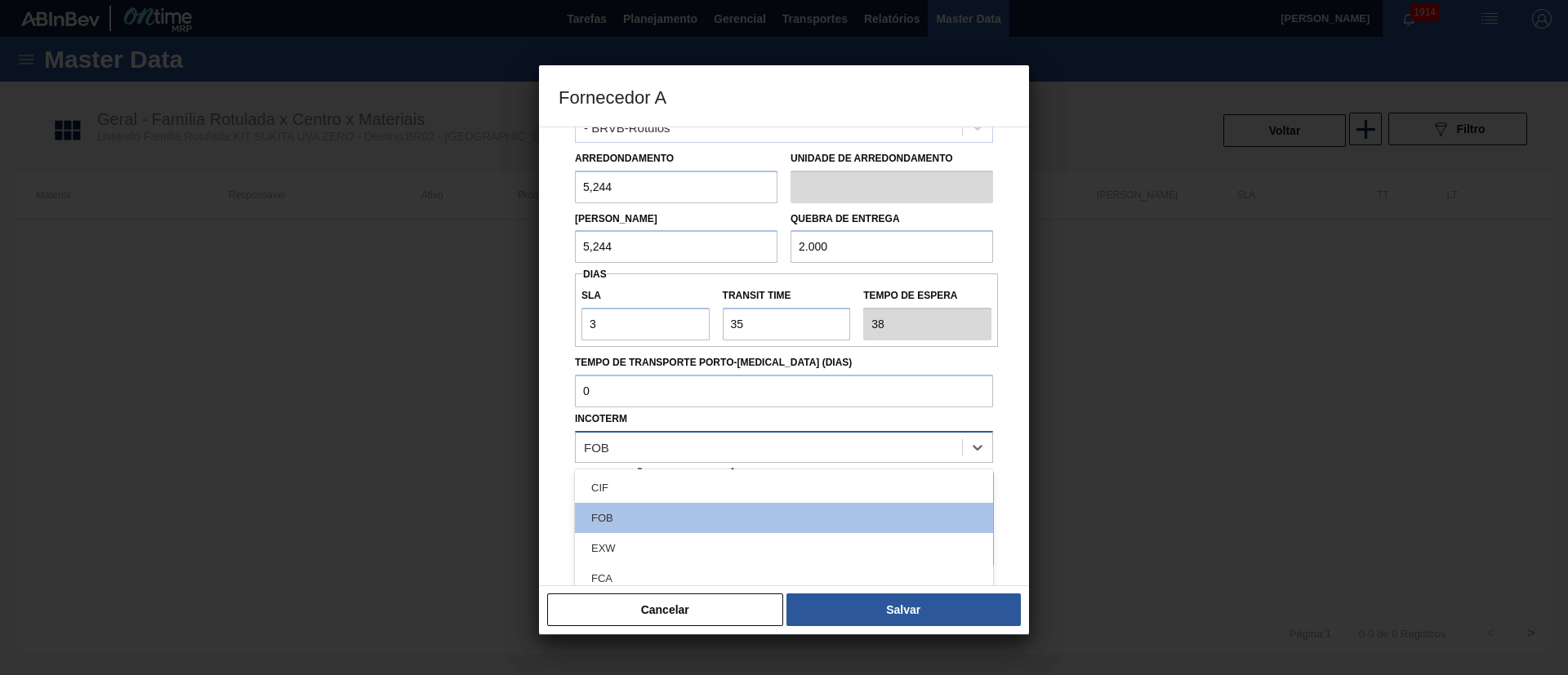
drag, startPoint x: 625, startPoint y: 473, endPoint x: 689, endPoint y: 445, distance: 69.9
click at [624, 449] on div "CIF" at bounding box center [784, 488] width 418 height 30
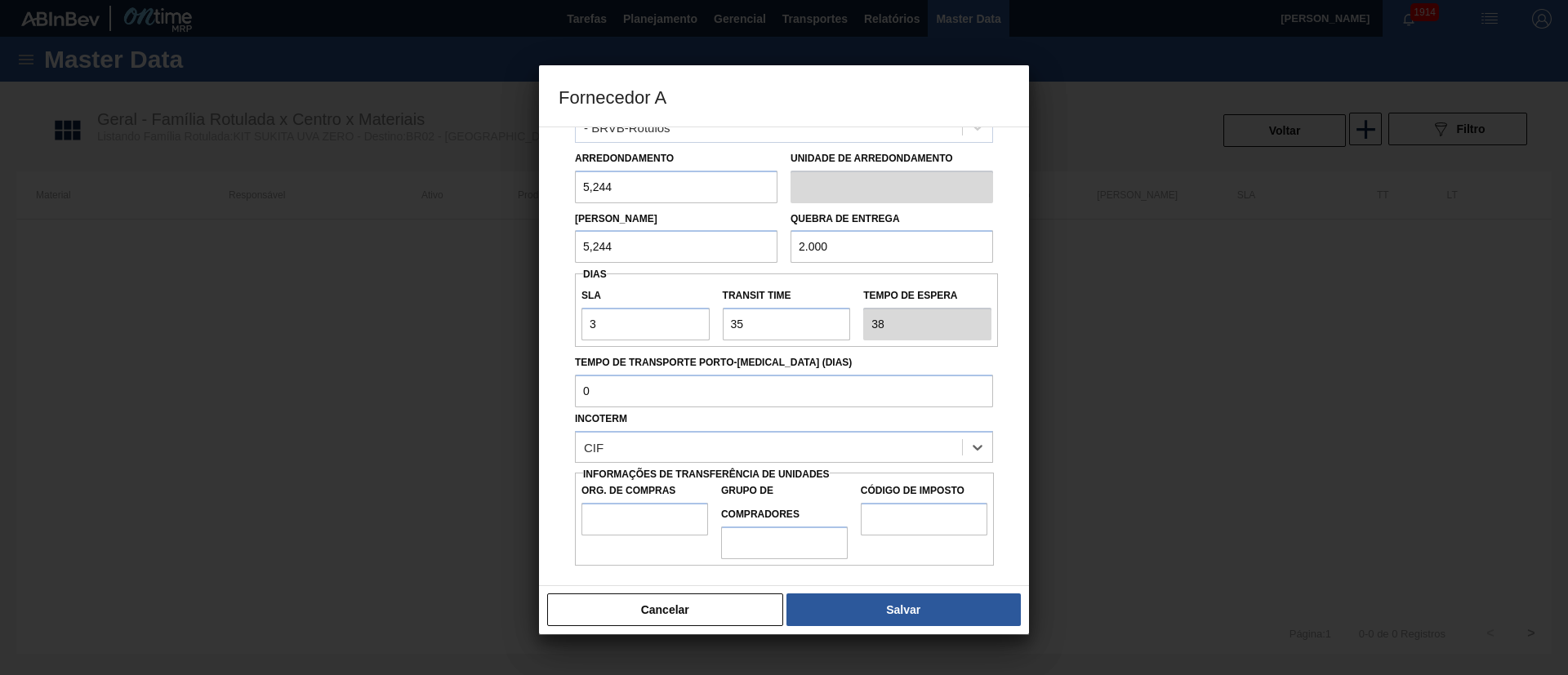
click at [635, 449] on label "Org. de Compras" at bounding box center [645, 490] width 127 height 24
click at [635, 449] on input "Org. de Compras" at bounding box center [645, 519] width 127 height 33
click at [641, 449] on input "Org. de Compras" at bounding box center [645, 519] width 127 height 33
type input "BR00"
click at [757, 449] on input "Grupo de Compradores" at bounding box center [784, 542] width 127 height 33
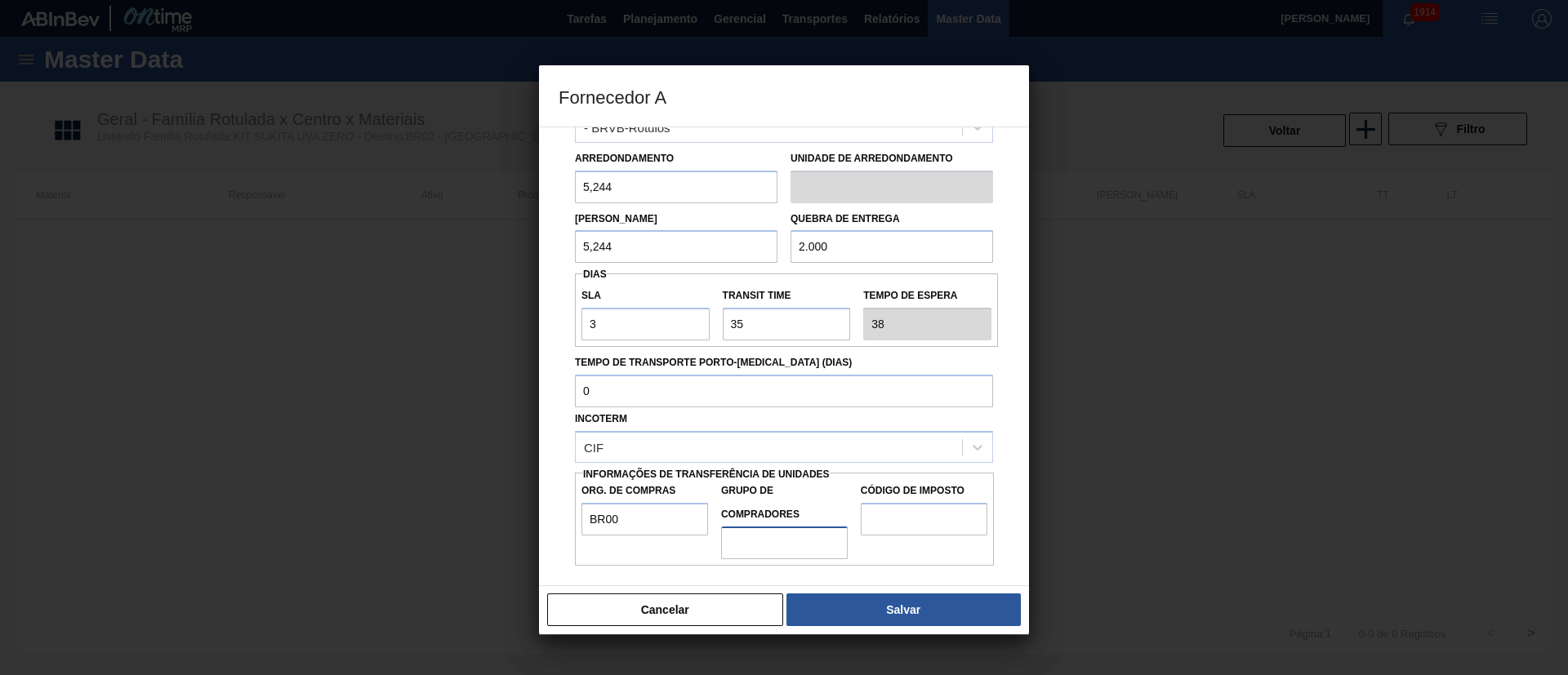
type input "A01"
drag, startPoint x: 894, startPoint y: 515, endPoint x: 912, endPoint y: 514, distance: 18.0
click at [896, 449] on input "Código de Imposto" at bounding box center [924, 519] width 127 height 33
type input "I1"
drag, startPoint x: 898, startPoint y: 603, endPoint x: 874, endPoint y: 553, distance: 55.5
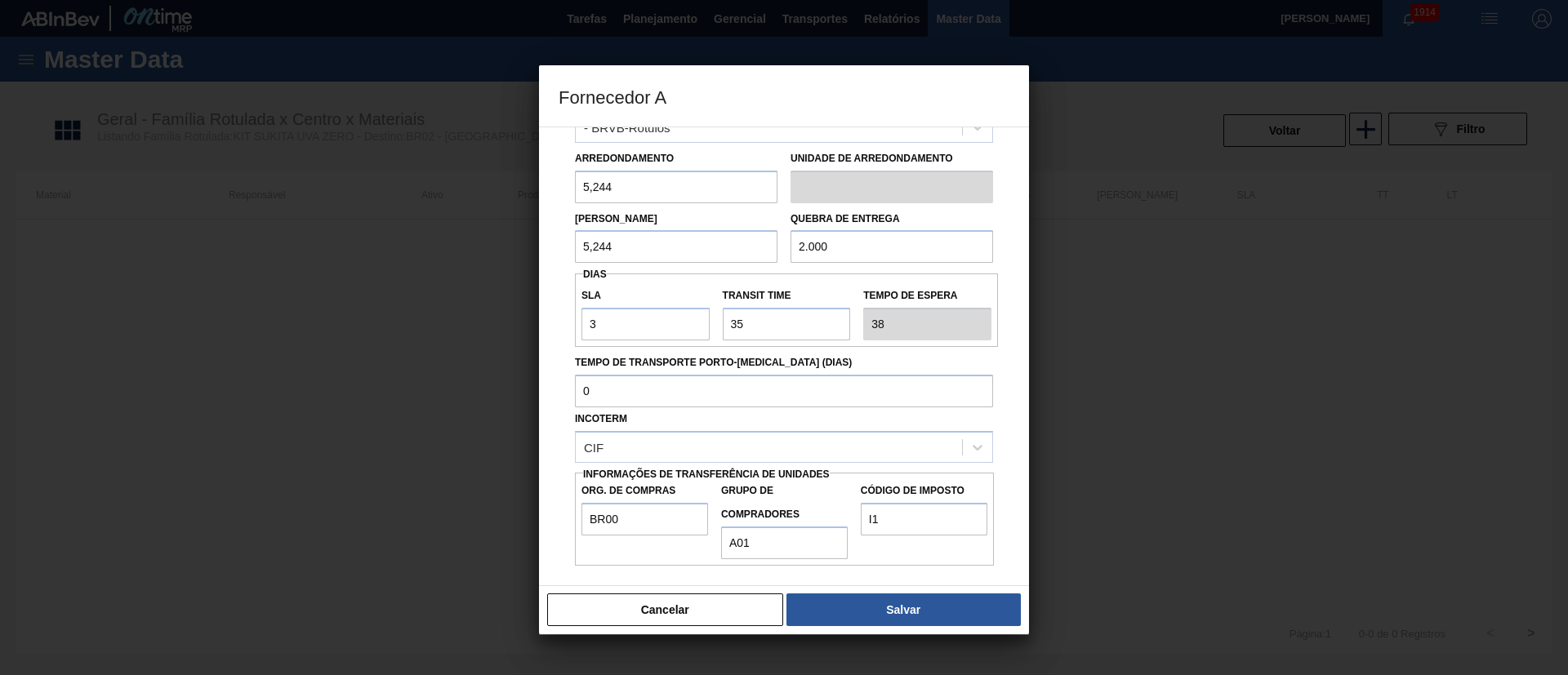
click at [896, 449] on button "Salvar" at bounding box center [903, 609] width 235 height 33
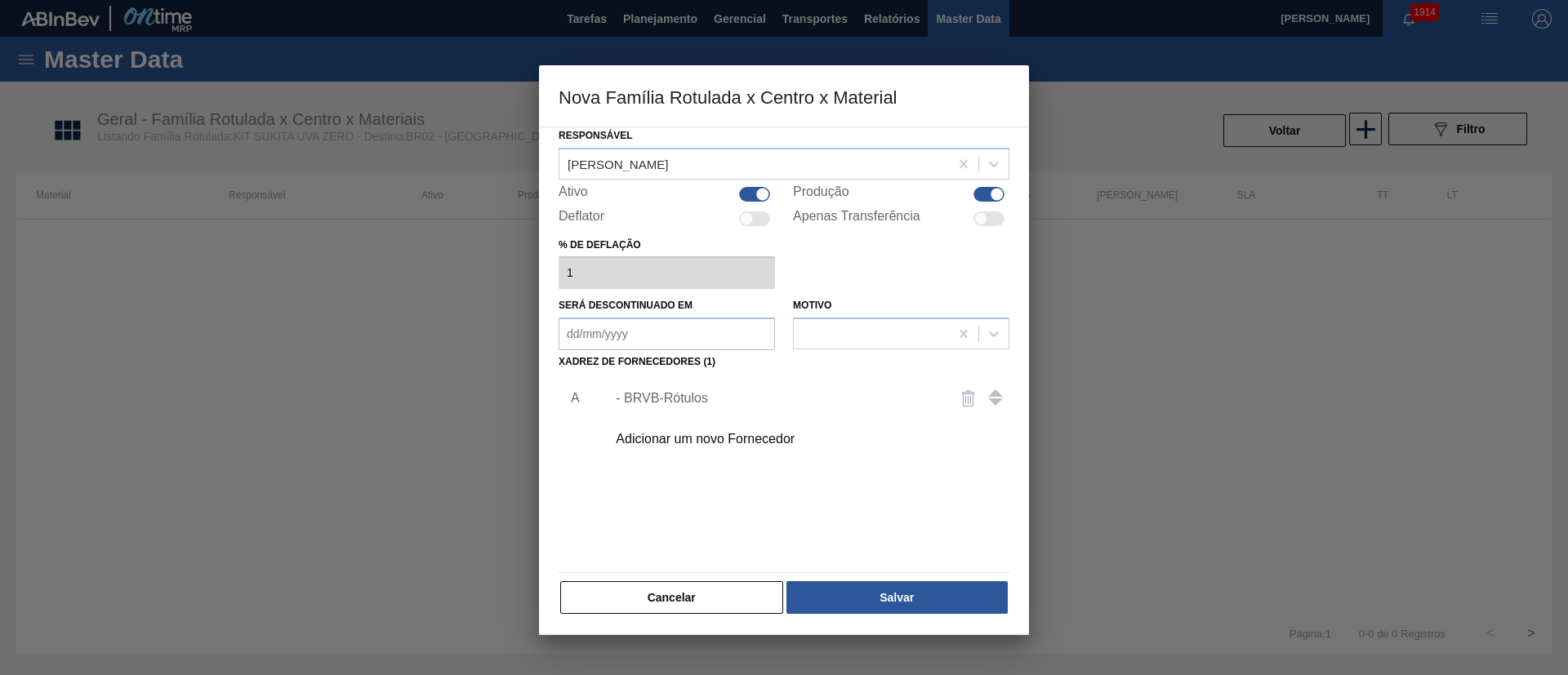
scroll to position [60, 0]
click at [898, 449] on button "Salvar" at bounding box center [897, 596] width 222 height 33
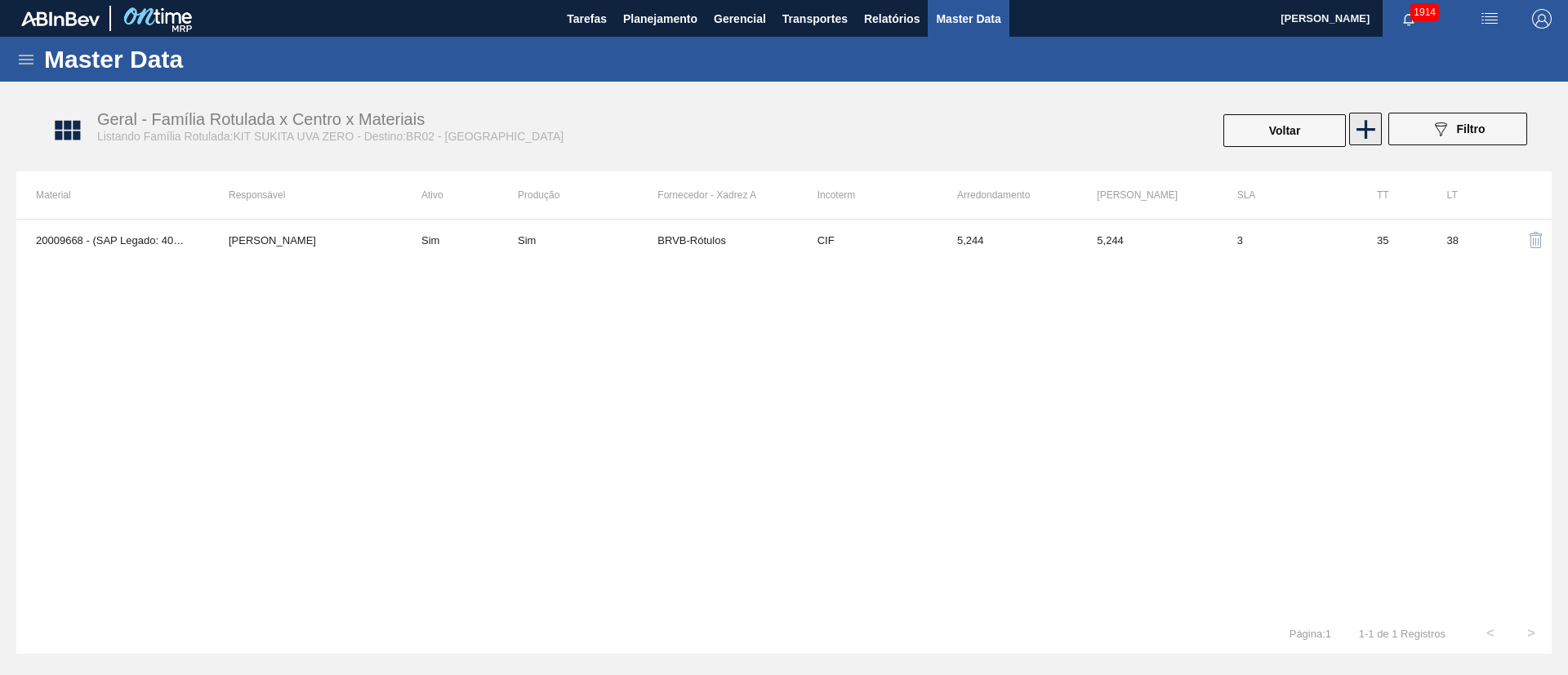
click at [1045, 135] on icon at bounding box center [1366, 129] width 32 height 32
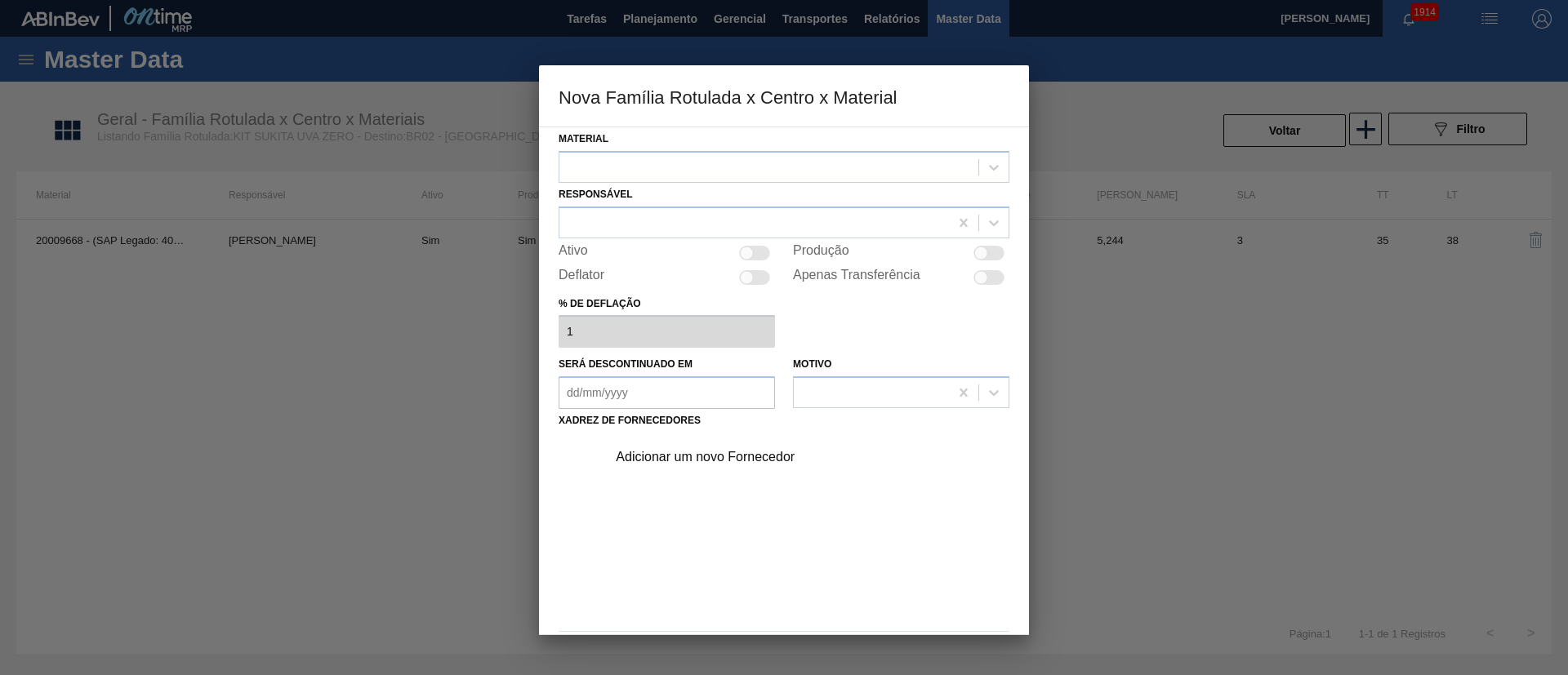
click at [655, 165] on div at bounding box center [769, 166] width 419 height 24
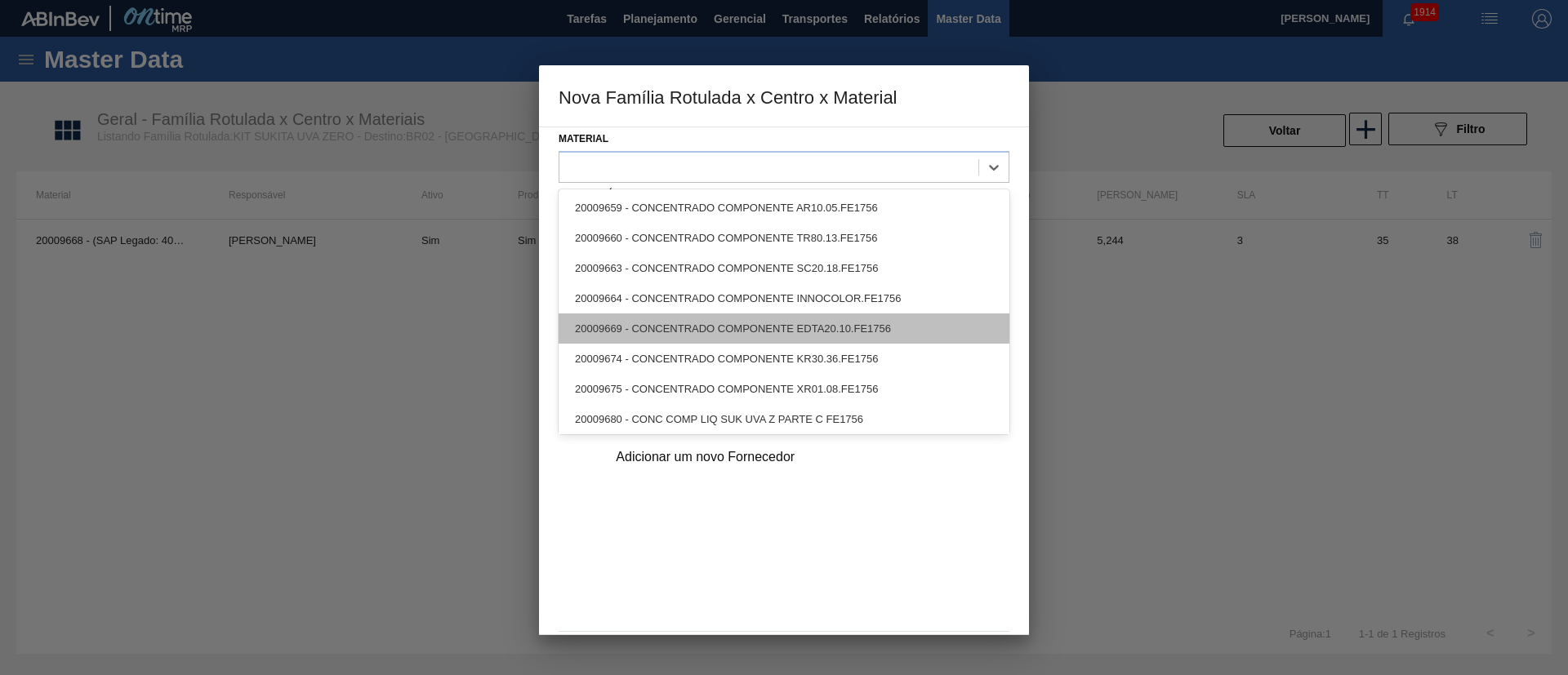
scroll to position [4, 0]
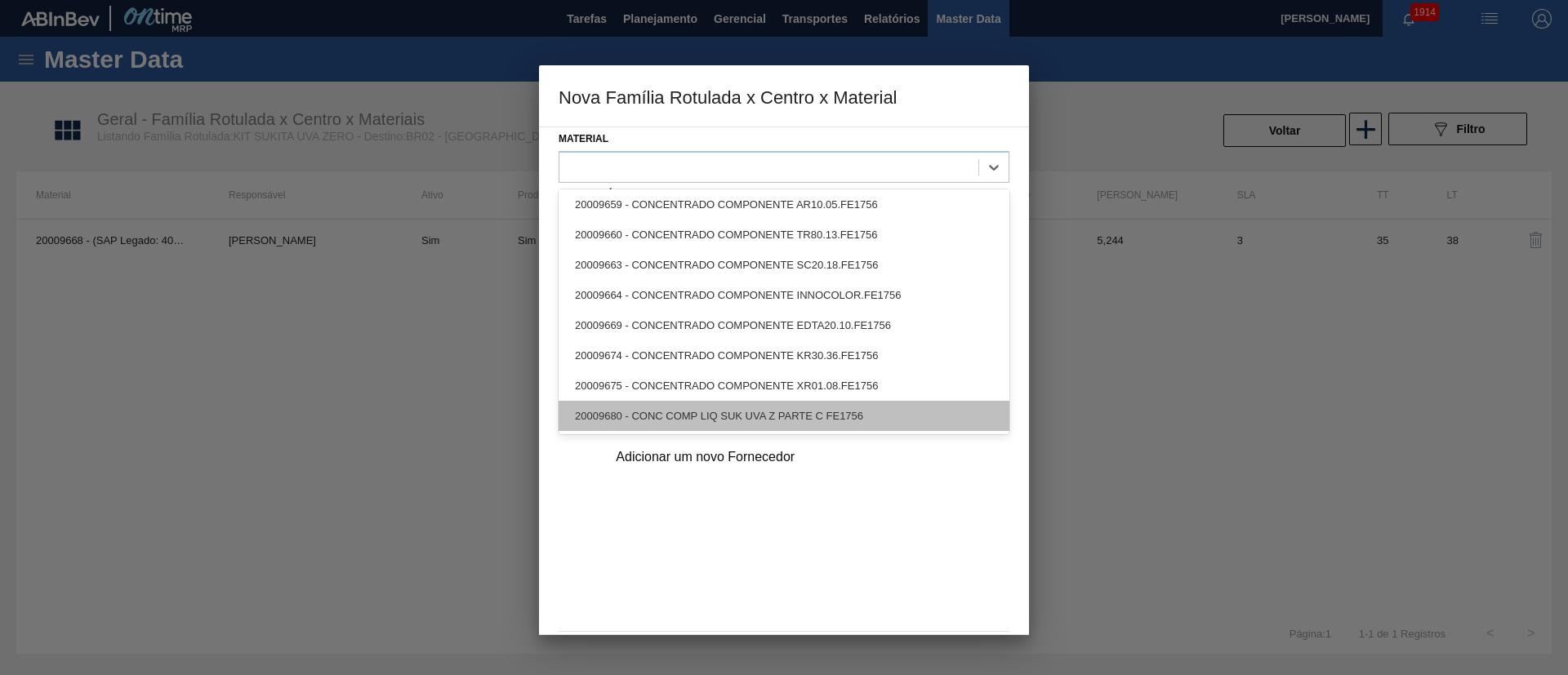
click at [676, 416] on div "20009680 - CONC COMP LIQ SUK UVA Z PARTE C FE1756" at bounding box center [784, 416] width 451 height 30
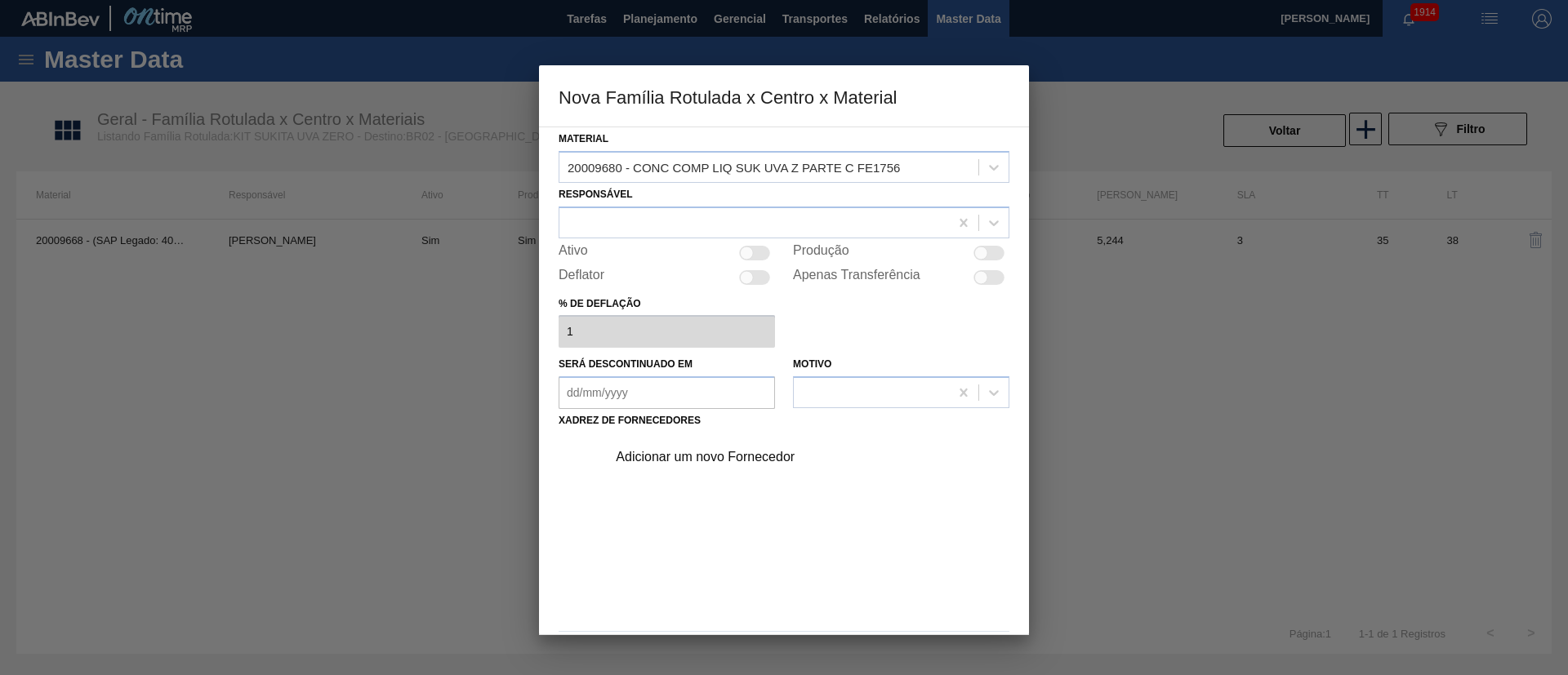
click at [773, 243] on div "Ativo" at bounding box center [667, 253] width 216 height 19
click at [779, 227] on div at bounding box center [754, 222] width 390 height 24
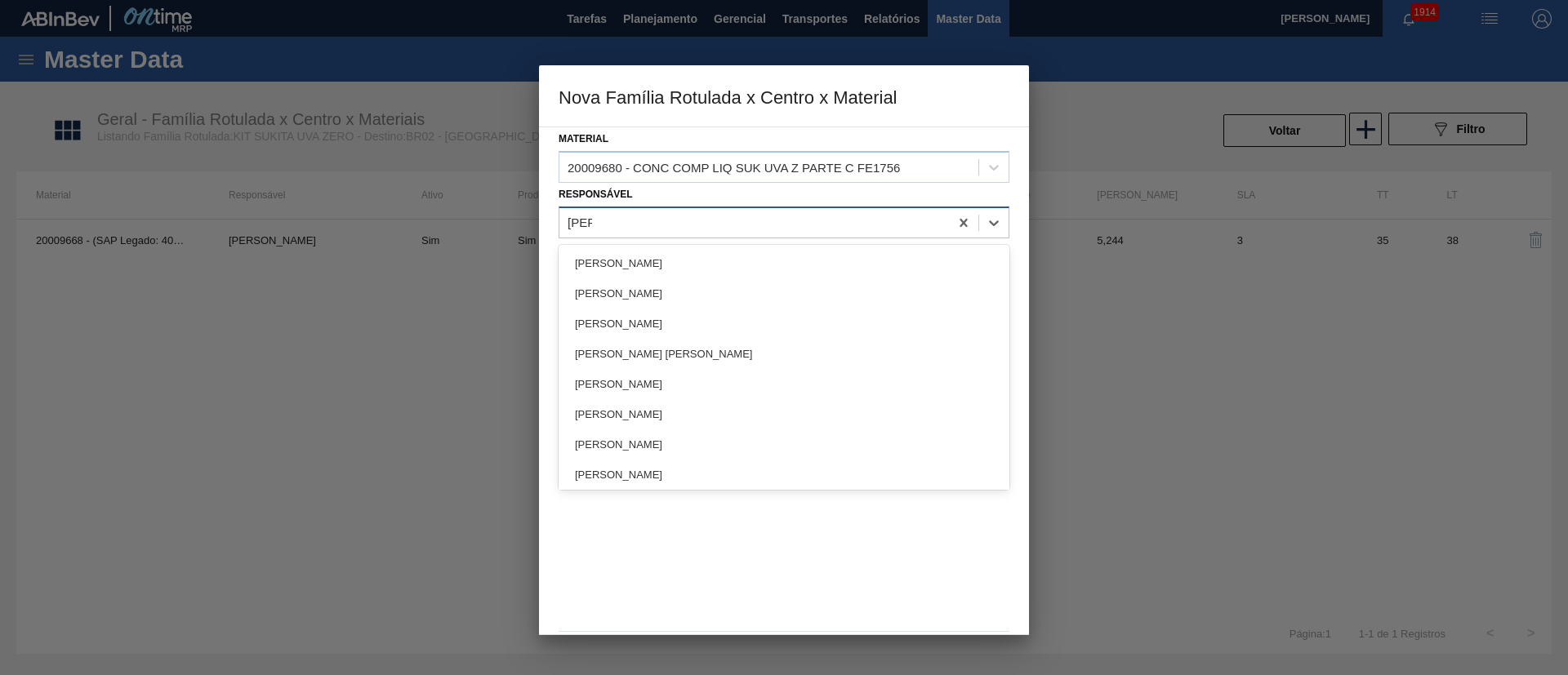
type input "lucas"
drag, startPoint x: 674, startPoint y: 262, endPoint x: 803, endPoint y: 270, distance: 129.2
click at [671, 262] on div "[PERSON_NAME]" at bounding box center [784, 263] width 451 height 30
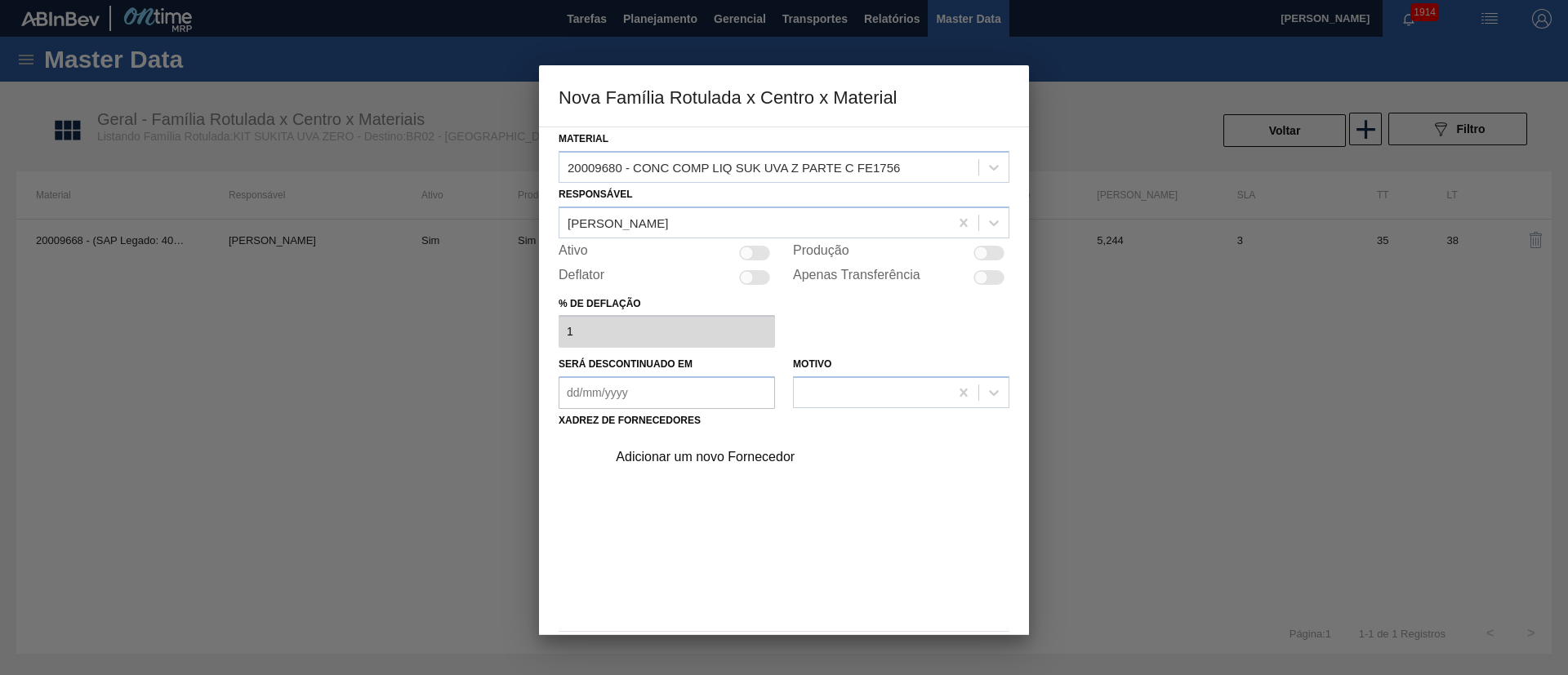
click at [992, 242] on div "Material 20009680 - CONC COMP LIQ SUK UVA Z PARTE C FE1756 Responsável Lucas Po…" at bounding box center [784, 401] width 451 height 547
click at [989, 255] on div at bounding box center [988, 253] width 31 height 15
checkbox input "true"
click at [699, 449] on div "Adicionar um novo Fornecedor" at bounding box center [776, 457] width 320 height 15
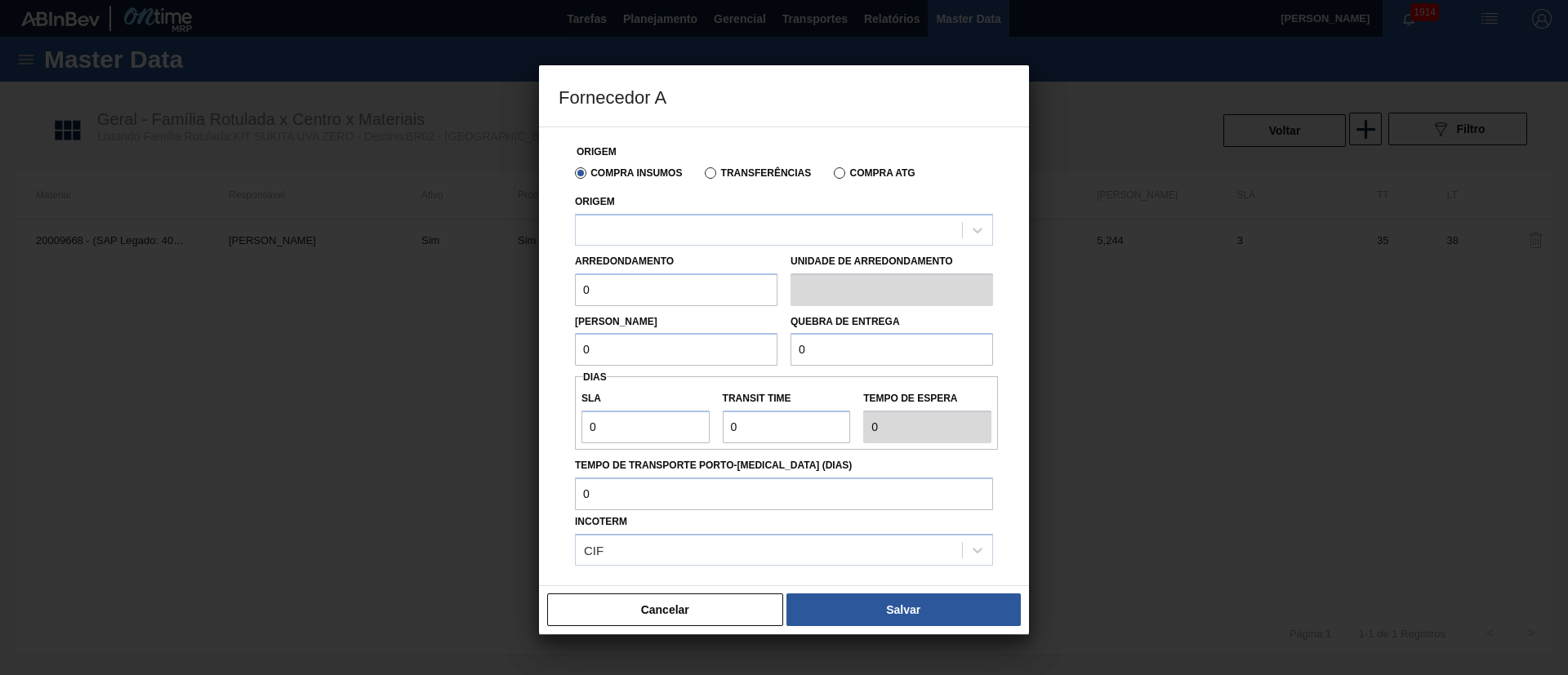
click at [740, 172] on label "Transferências" at bounding box center [757, 172] width 106 height 11
click at [703, 177] on input "Transferências" at bounding box center [703, 177] width 0 height 0
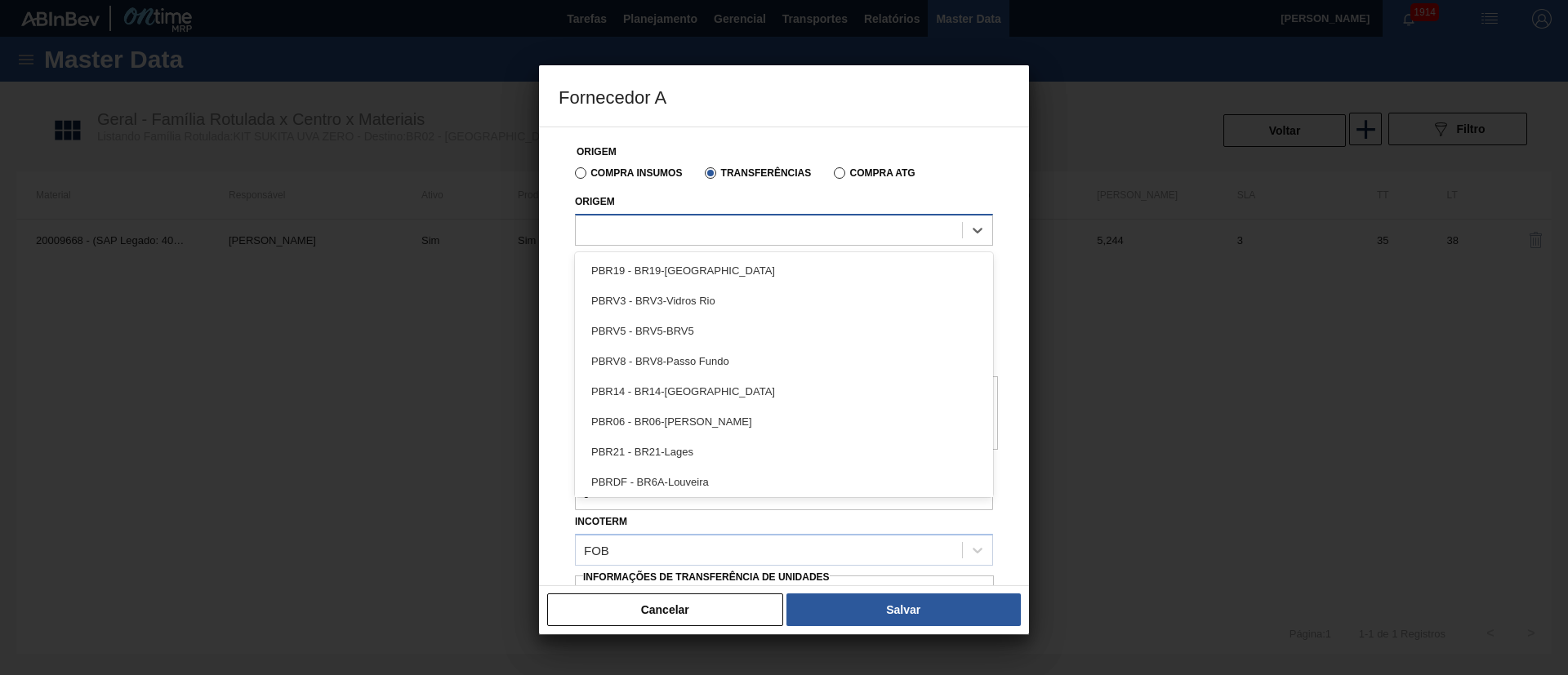
click at [681, 231] on div at bounding box center [769, 229] width 386 height 24
type input "brvb"
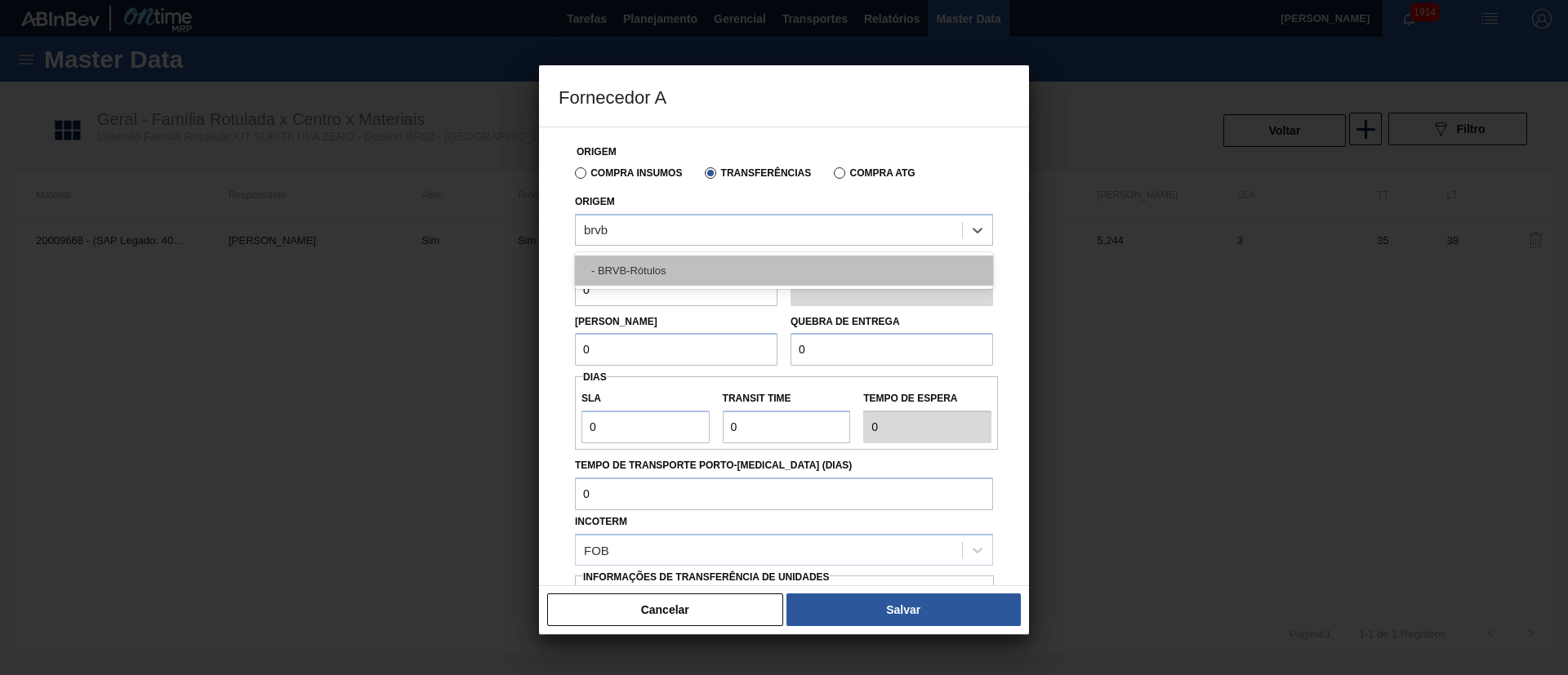
click at [683, 261] on div "- BRVB-Rótulos" at bounding box center [784, 271] width 418 height 30
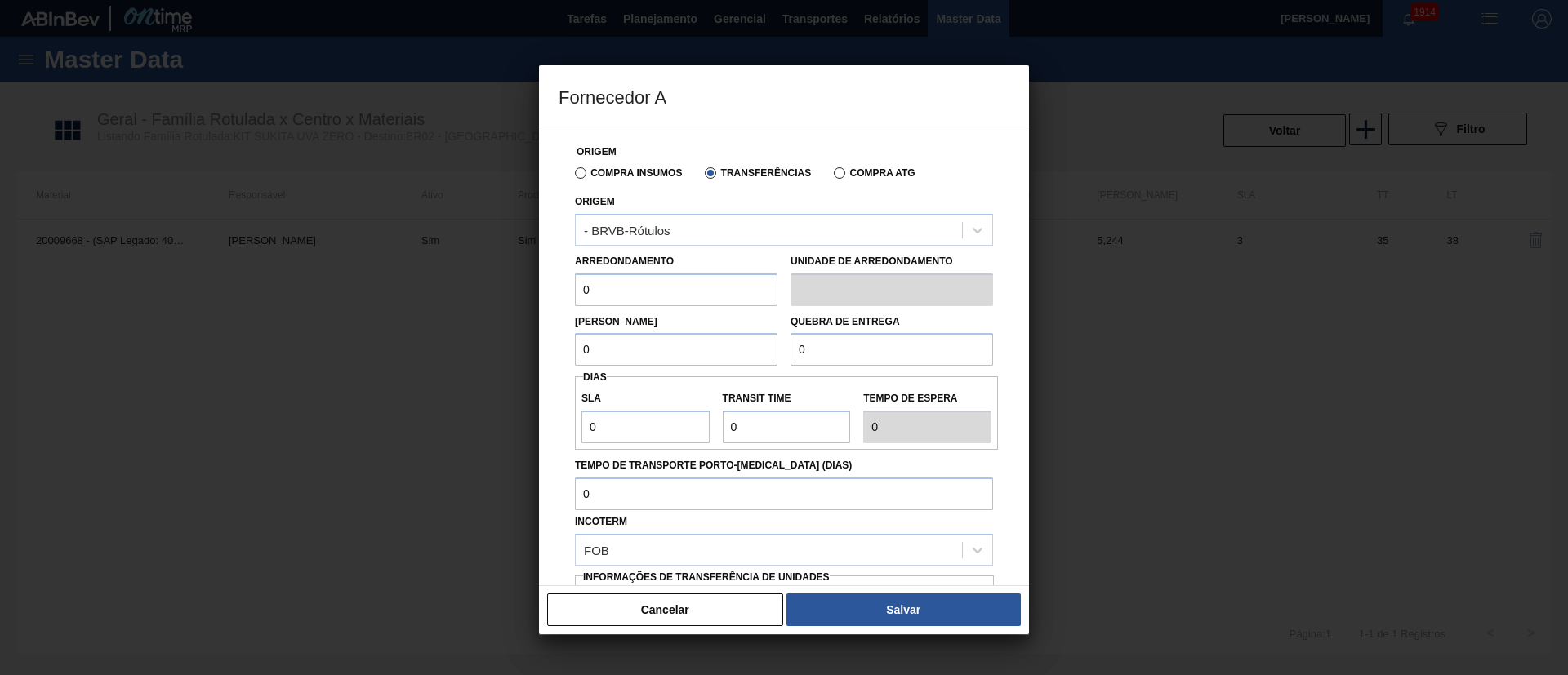
drag, startPoint x: 592, startPoint y: 295, endPoint x: 543, endPoint y: 296, distance: 49.0
click at [543, 296] on div "Origem Compra Insumos Transferências Compra ATG Origem - BRVB-Rótulos Arredonda…" at bounding box center [784, 356] width 490 height 460
type input "11,592"
drag, startPoint x: 630, startPoint y: 355, endPoint x: 510, endPoint y: 353, distance: 120.0
click at [510, 353] on div "Fornecedor A Origem Compra Insumos Transferências Compra ATG Origem - BRVB-Rótu…" at bounding box center [784, 338] width 1568 height 675
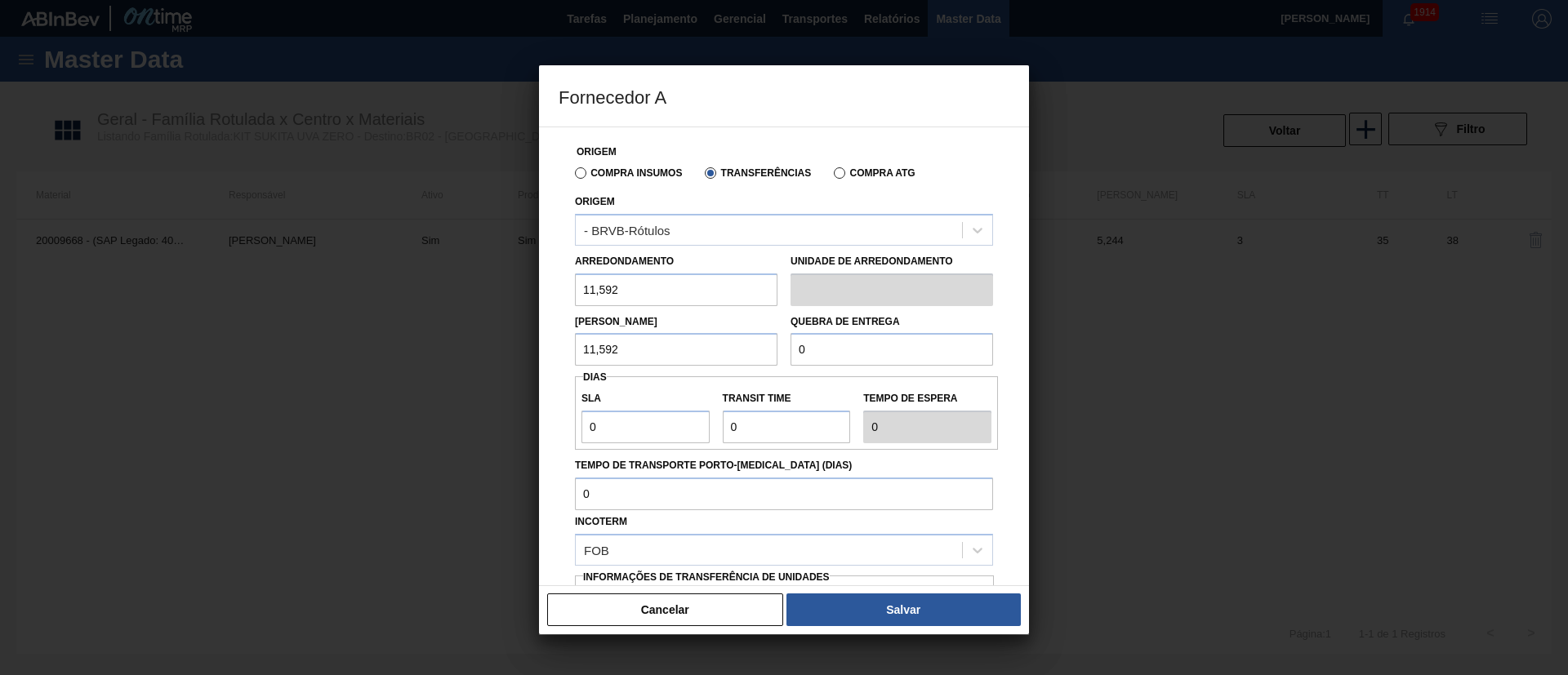
type input "11,592"
drag, startPoint x: 818, startPoint y: 354, endPoint x: 762, endPoint y: 360, distance: 56.3
click at [762, 360] on div "Lote Mínimo 11,592 Quebra de entrega 0" at bounding box center [784, 336] width 431 height 61
type input "2.000"
drag, startPoint x: 608, startPoint y: 425, endPoint x: 528, endPoint y: 422, distance: 80.1
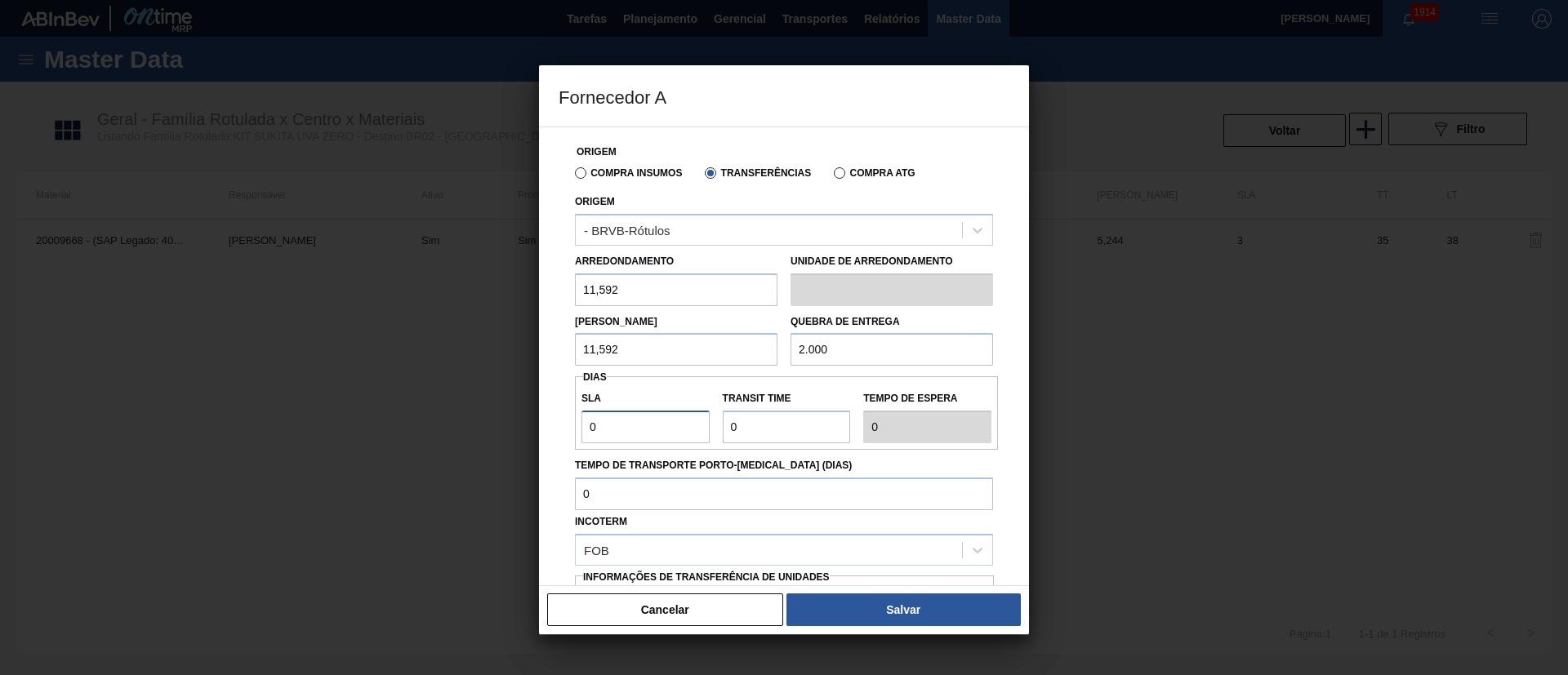
click at [528, 422] on div "Fornecedor A Origem Compra Insumos Transferências Compra ATG Origem - BRVB-Rótu…" at bounding box center [784, 338] width 1568 height 675
type input "3"
drag, startPoint x: 752, startPoint y: 420, endPoint x: 701, endPoint y: 424, distance: 51.2
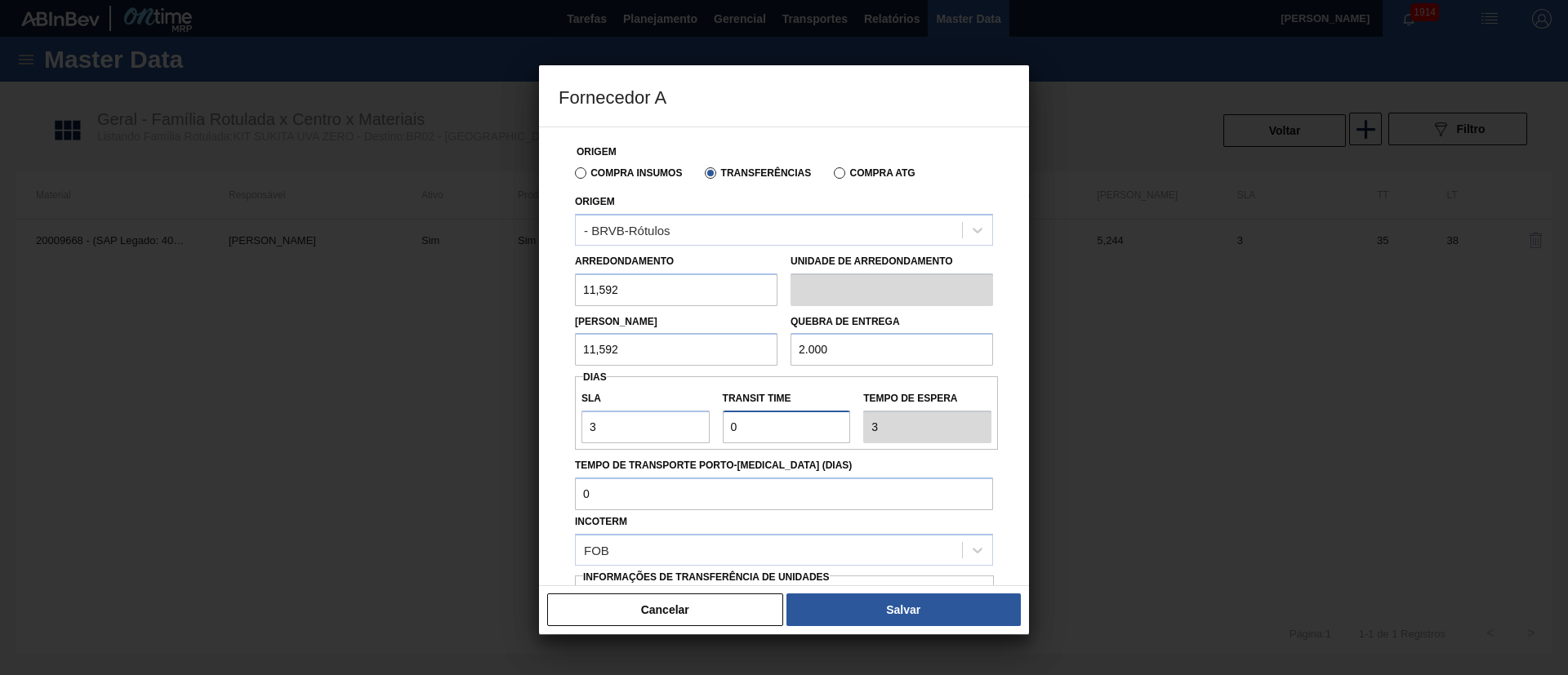
click at [701, 424] on div "SLA 3 Transit Time Tempo de espera 3" at bounding box center [786, 413] width 423 height 61
type input "3"
type input "6"
type input "35"
type input "38"
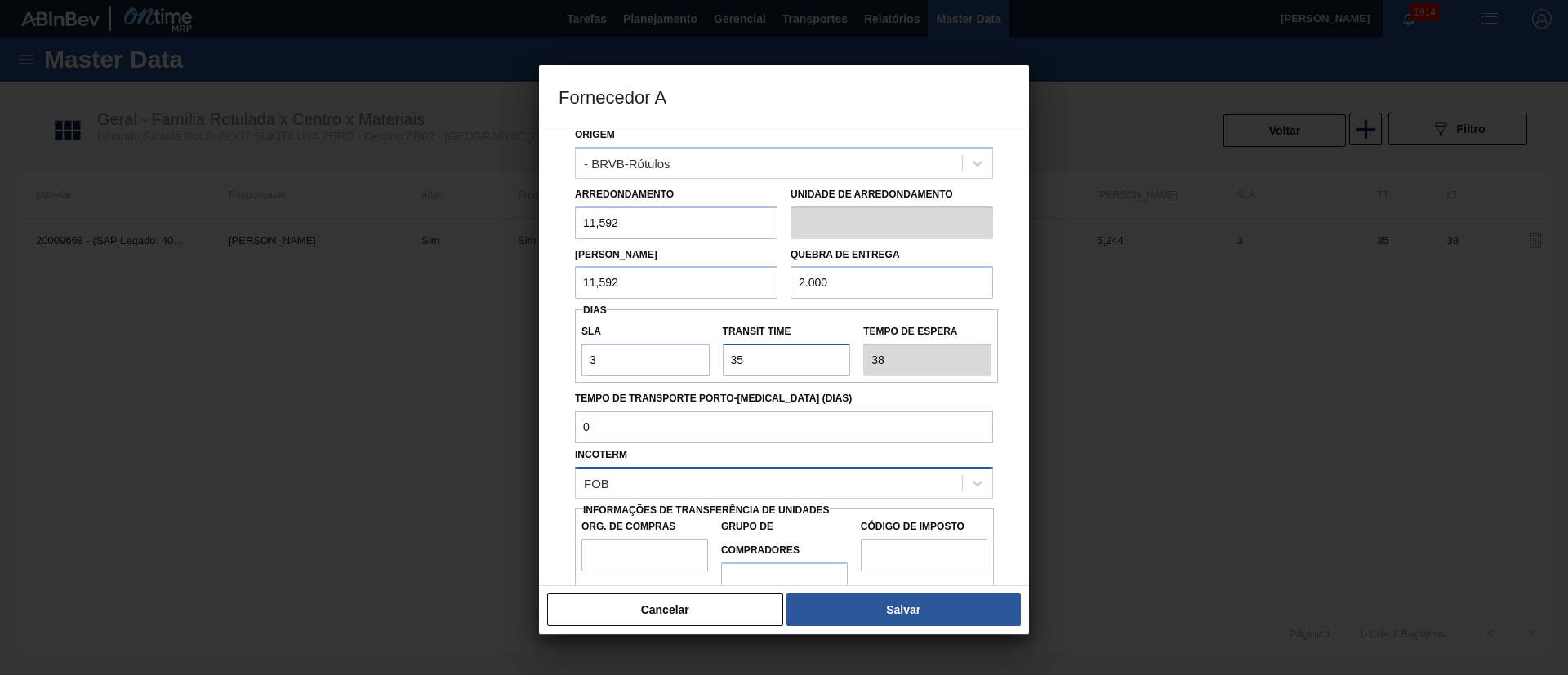
scroll to position [103, 0]
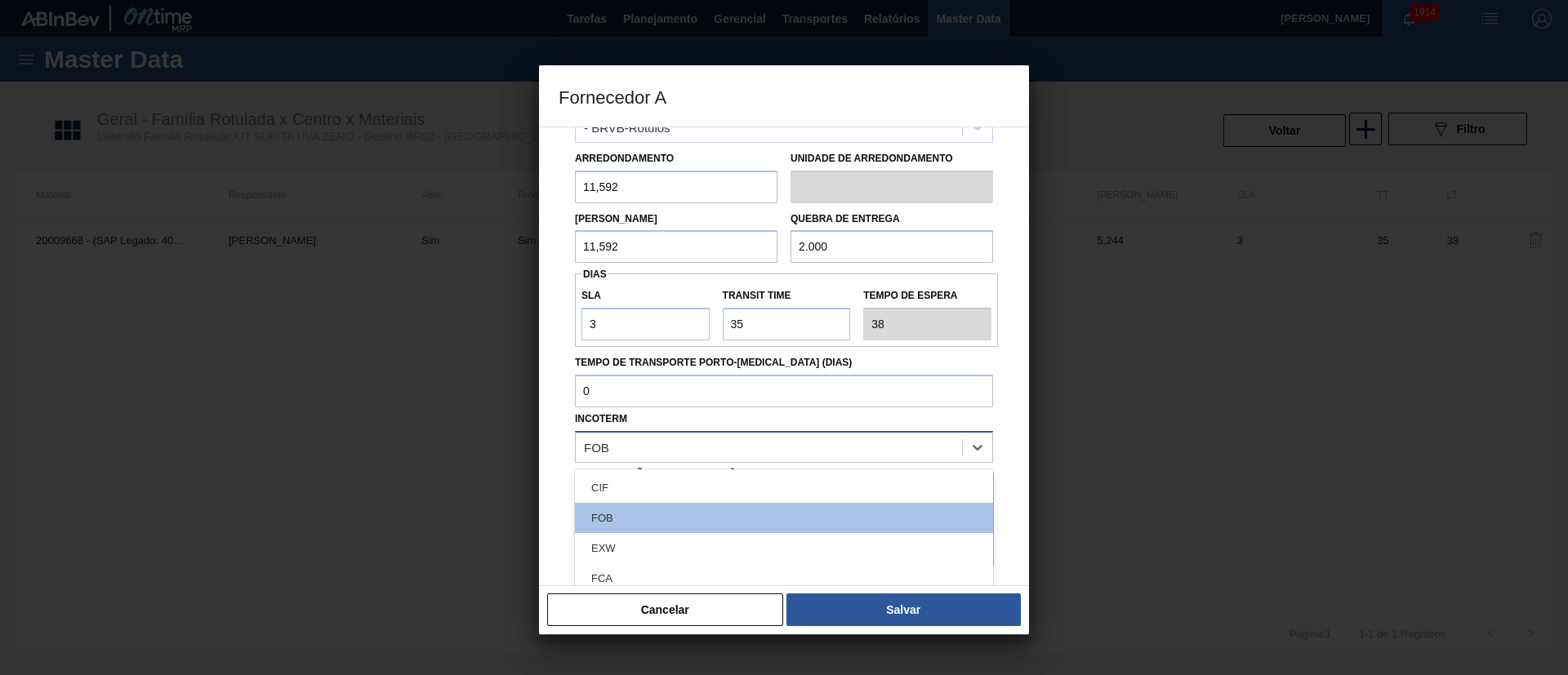
click at [657, 449] on div "FOB" at bounding box center [769, 446] width 386 height 24
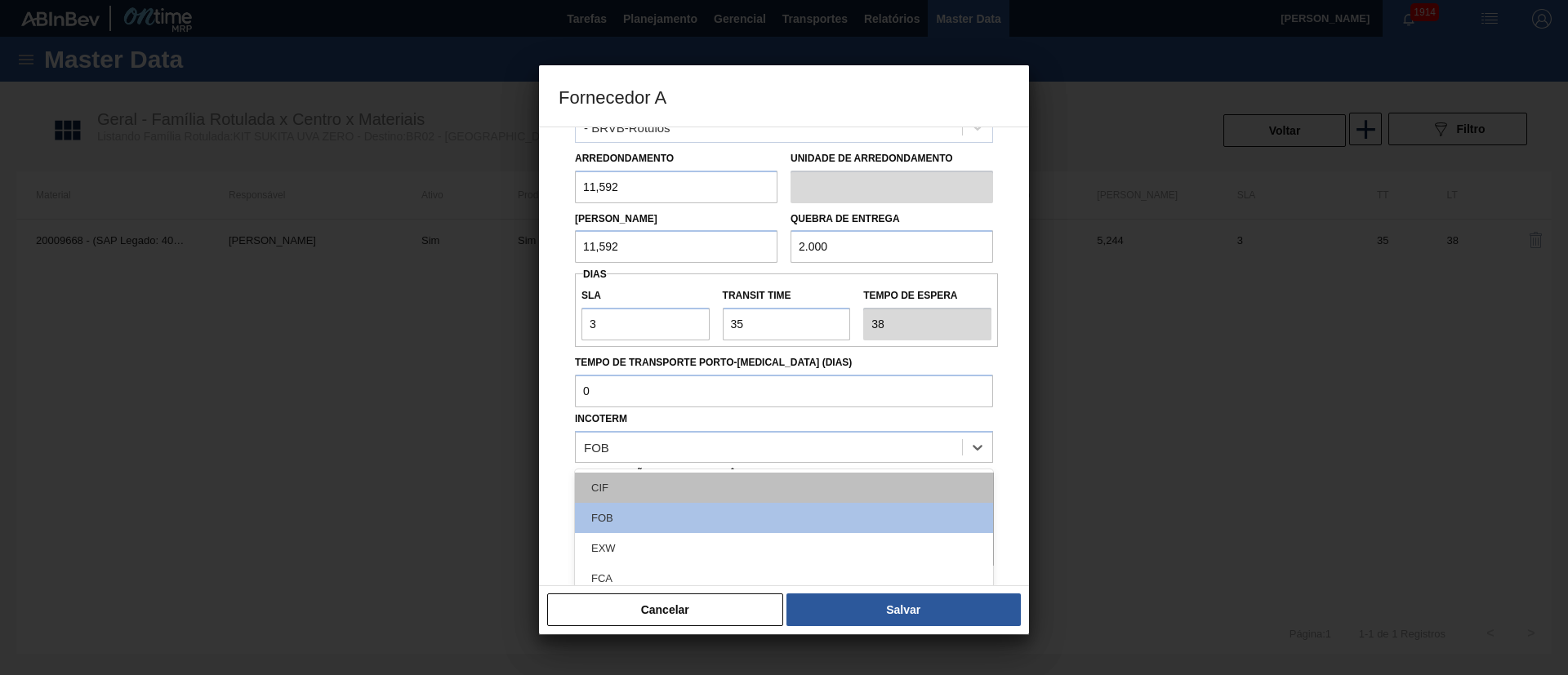
click at [636, 449] on div "CIF" at bounding box center [784, 488] width 418 height 30
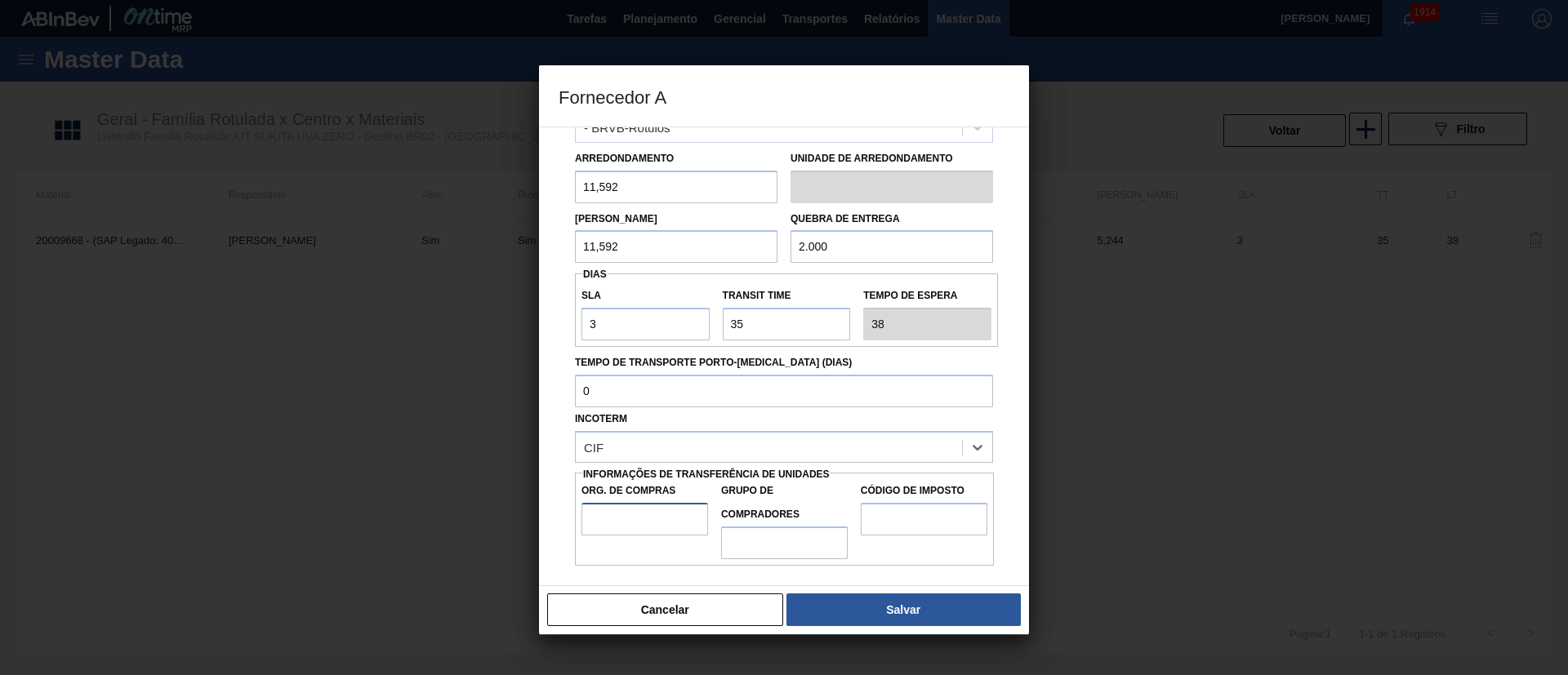
click at [624, 449] on input "Org. de Compras" at bounding box center [645, 519] width 127 height 33
type input "BR00"
drag, startPoint x: 764, startPoint y: 528, endPoint x: 772, endPoint y: 533, distance: 9.4
click at [764, 449] on input "Grupo de Compradores" at bounding box center [784, 542] width 127 height 33
type input "A01"
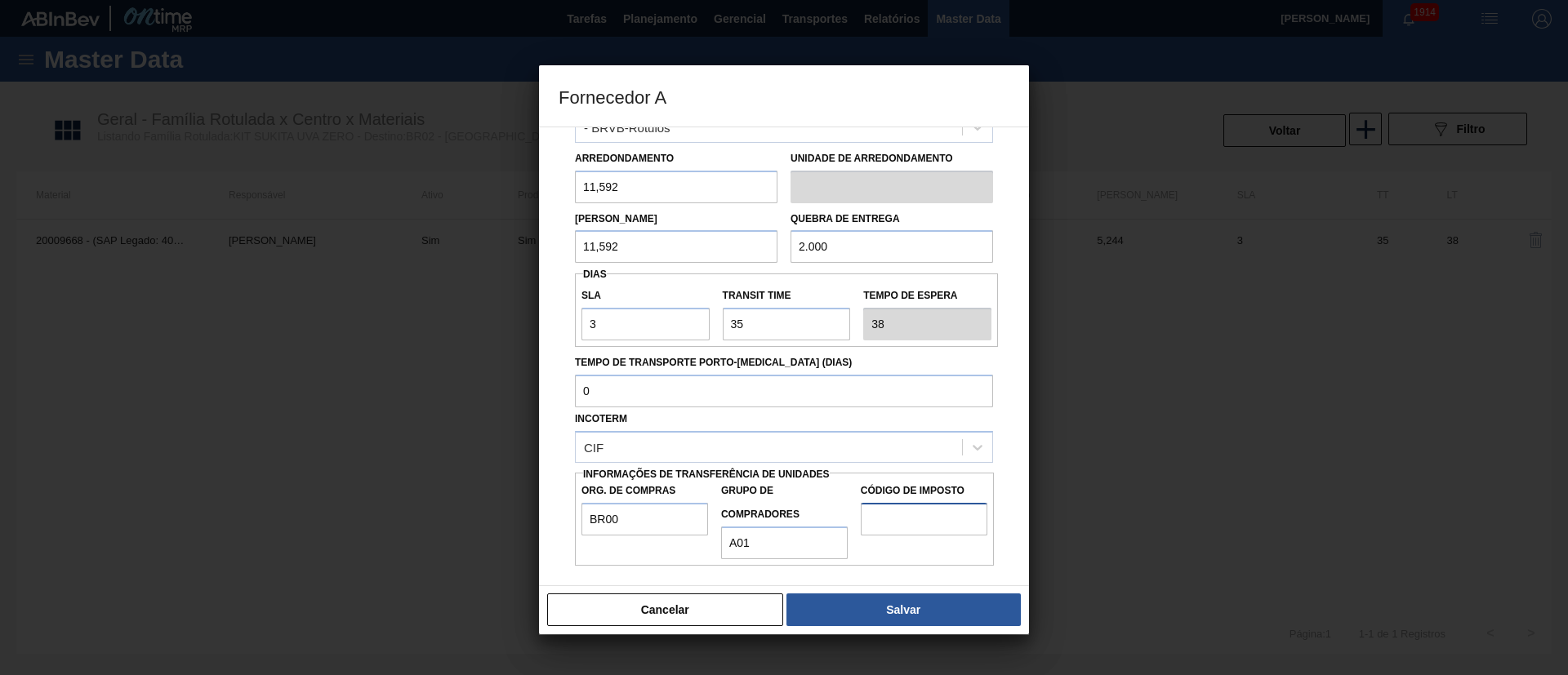
click at [893, 449] on input "Código de Imposto" at bounding box center [924, 519] width 127 height 33
type input "I1"
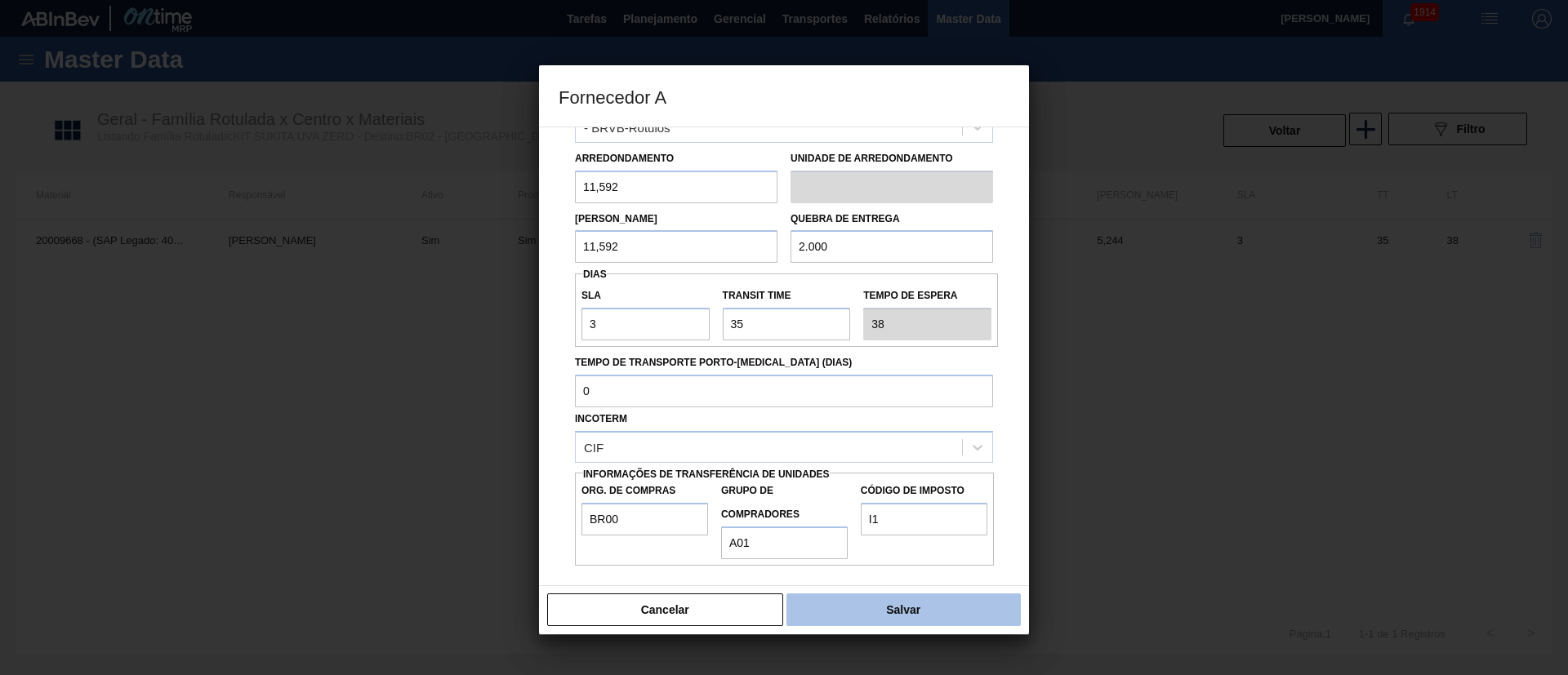
click at [884, 449] on button "Salvar" at bounding box center [903, 609] width 235 height 33
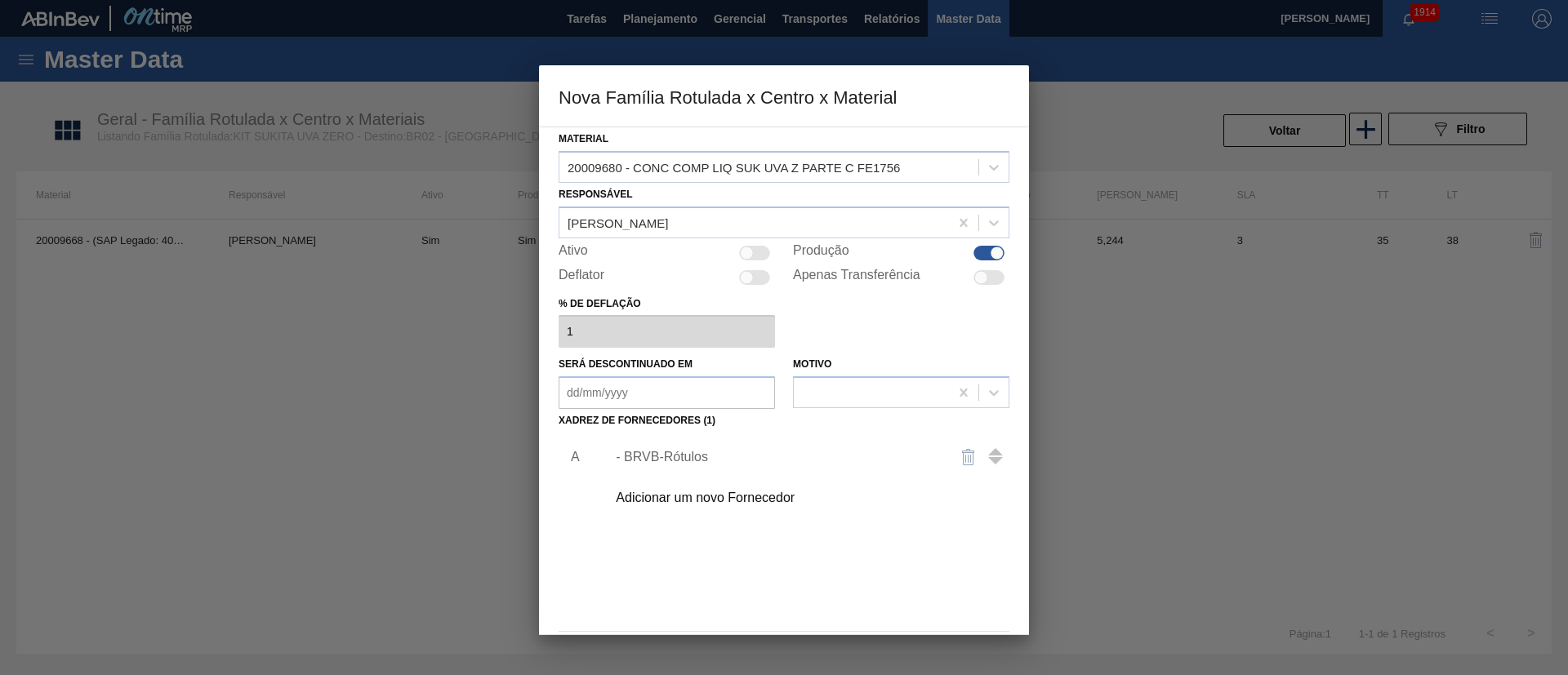
scroll to position [60, 0]
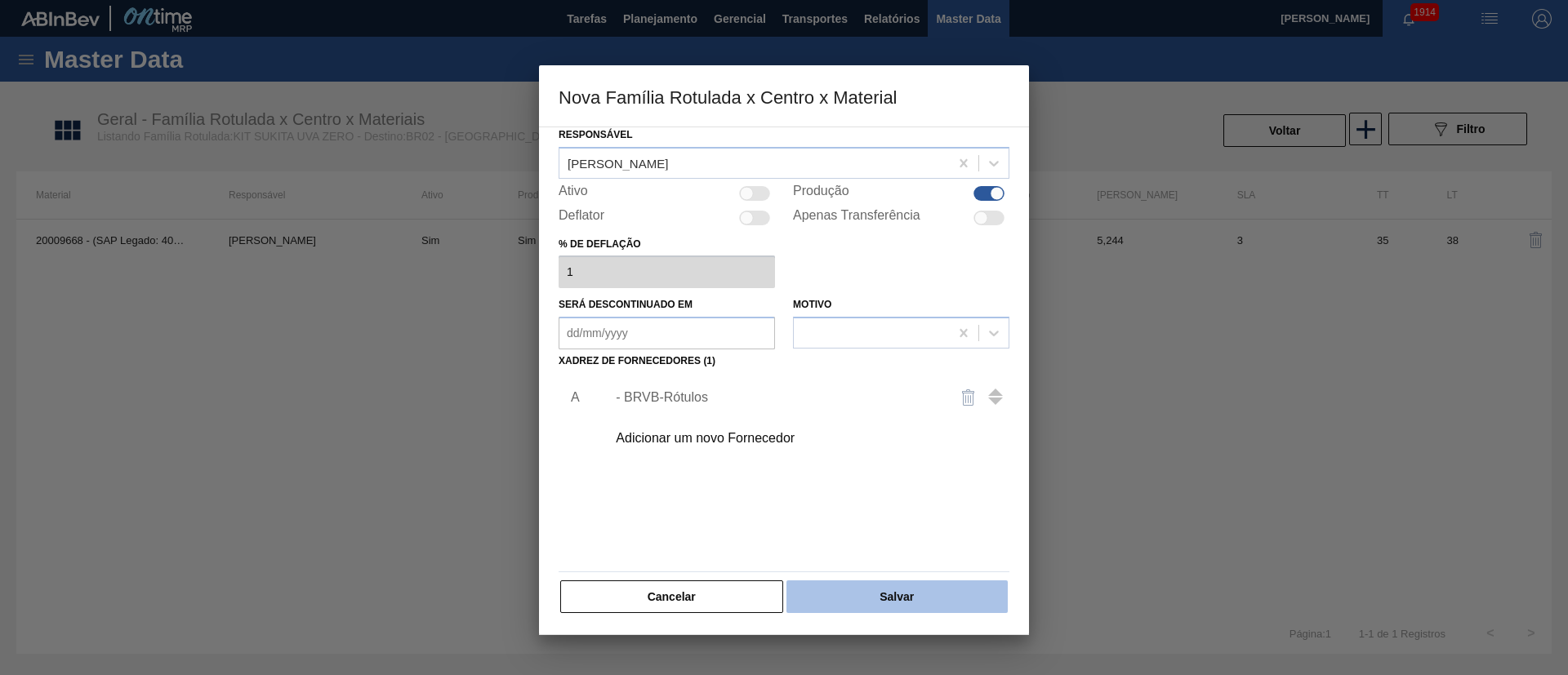
click at [886, 449] on button "Salvar" at bounding box center [897, 596] width 222 height 33
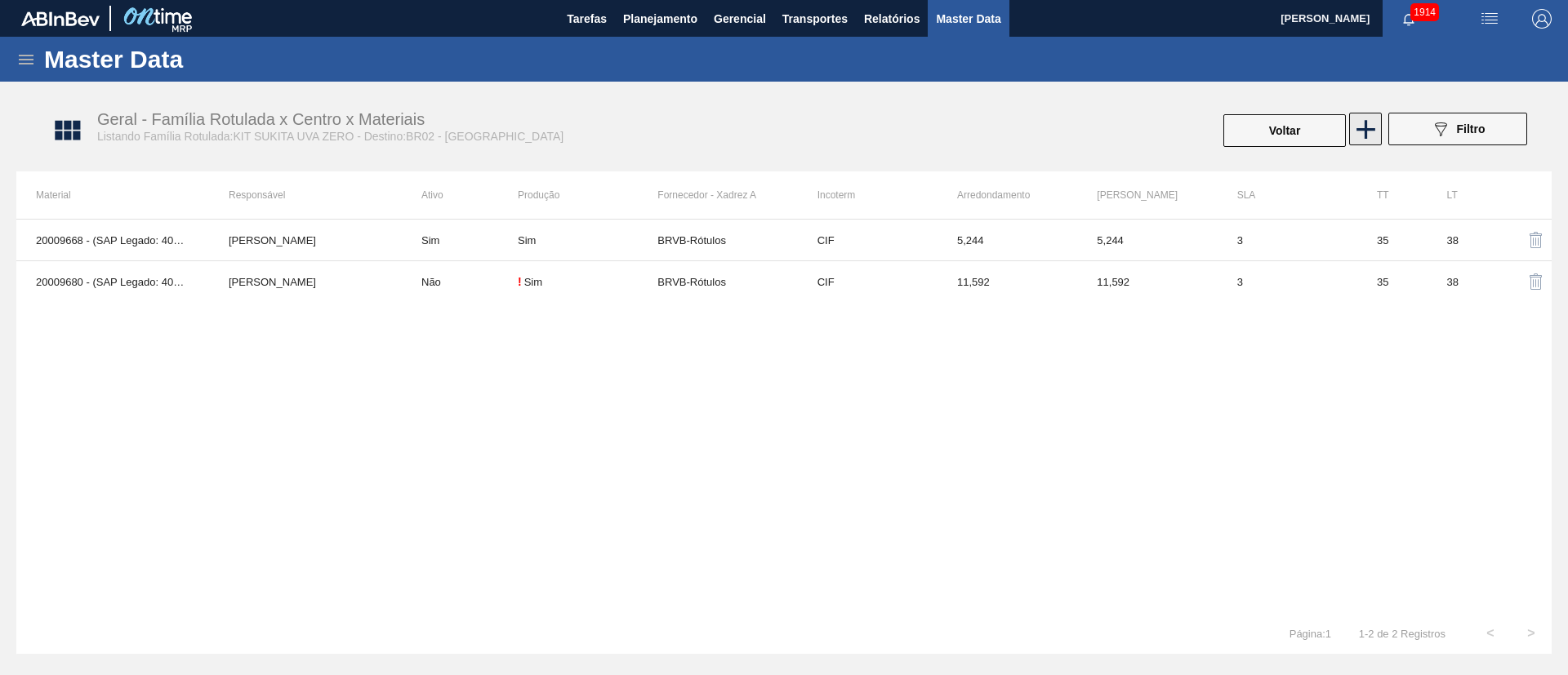
click at [1045, 130] on icon at bounding box center [1365, 129] width 18 height 18
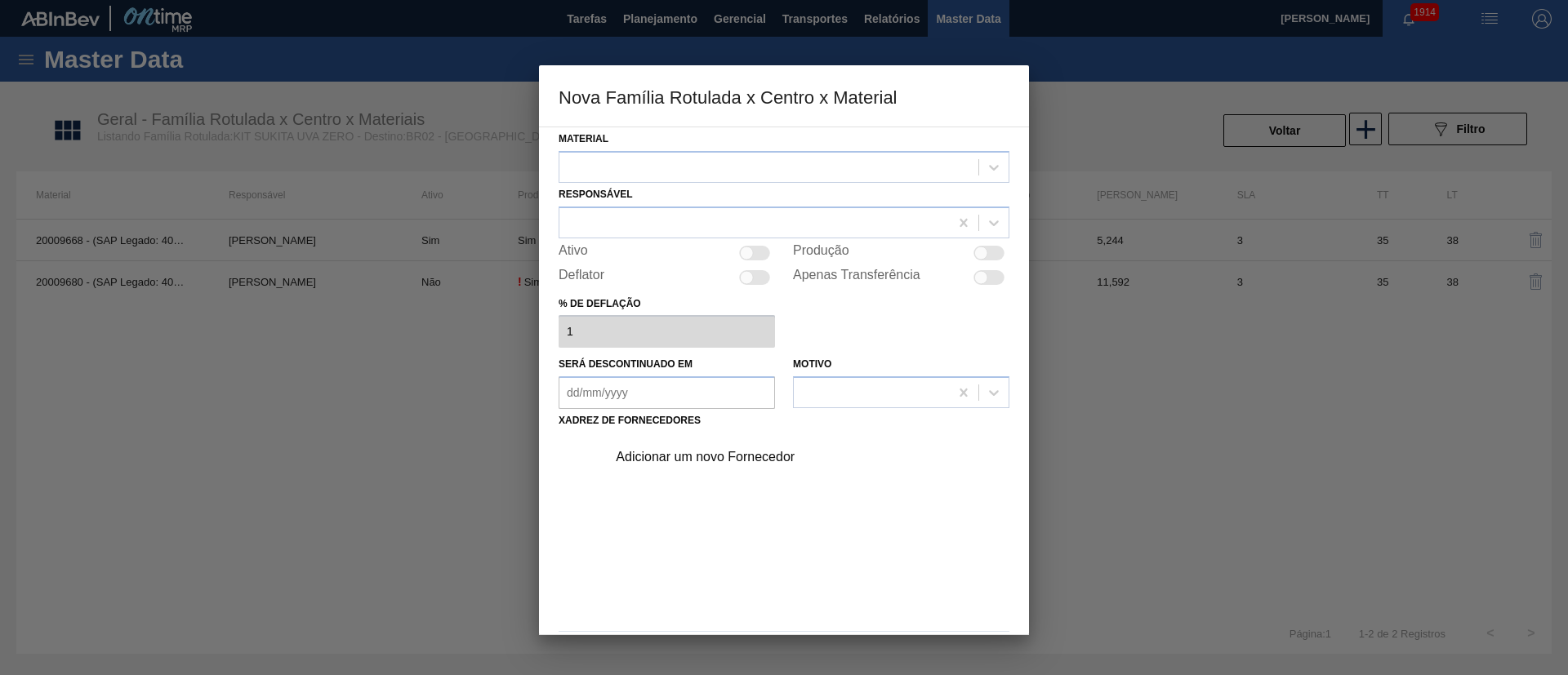
click at [637, 174] on div at bounding box center [769, 166] width 419 height 24
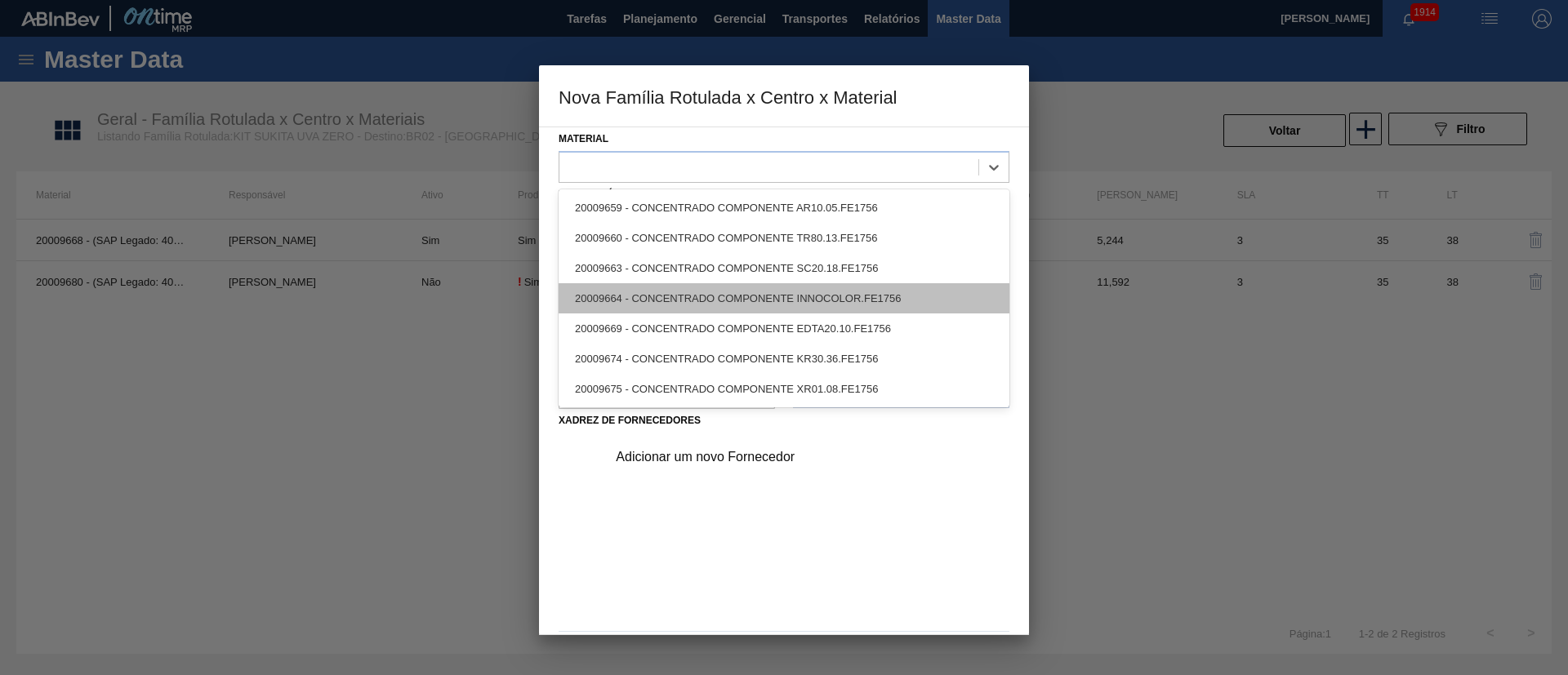
click at [672, 296] on div "20009664 - CONCENTRADO COMPONENTE INNOCOLOR.FE1756" at bounding box center [784, 298] width 451 height 30
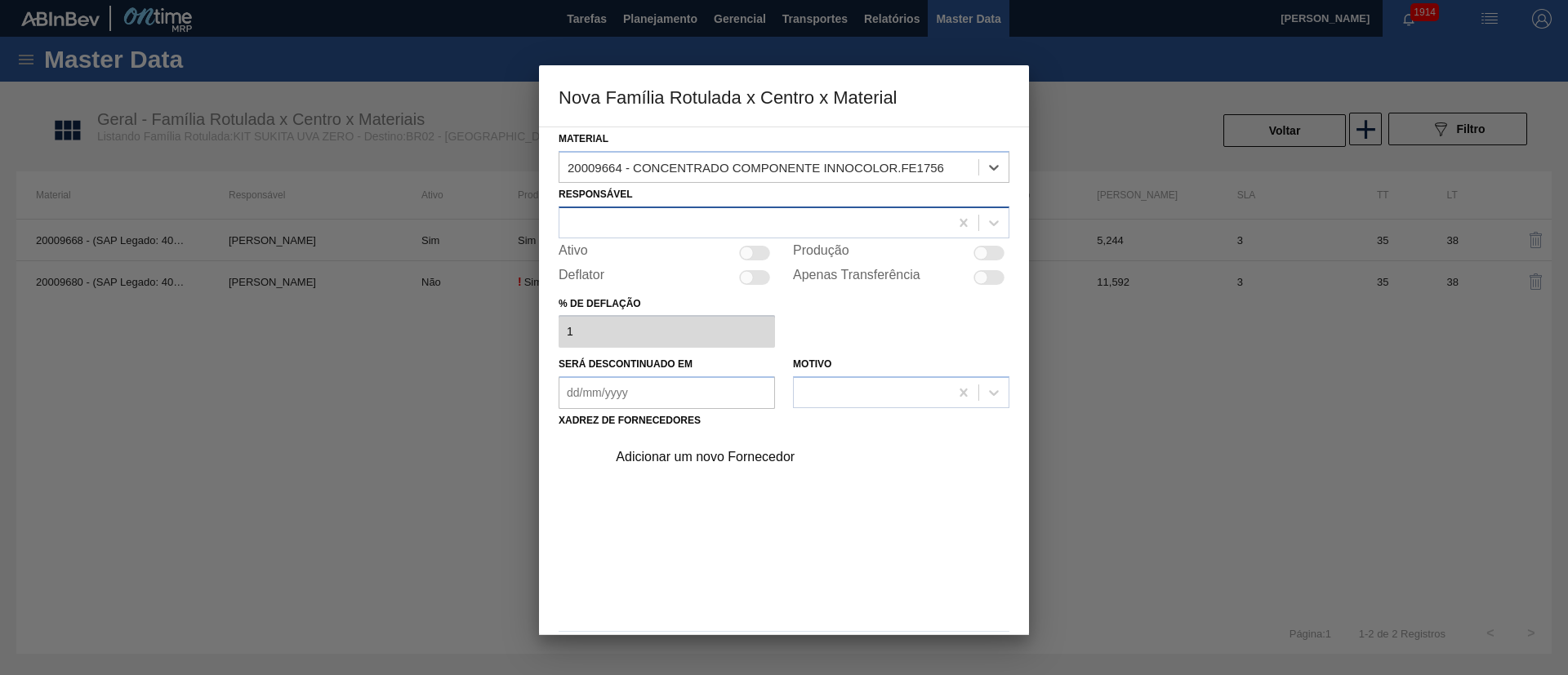
click at [676, 220] on div at bounding box center [754, 222] width 390 height 24
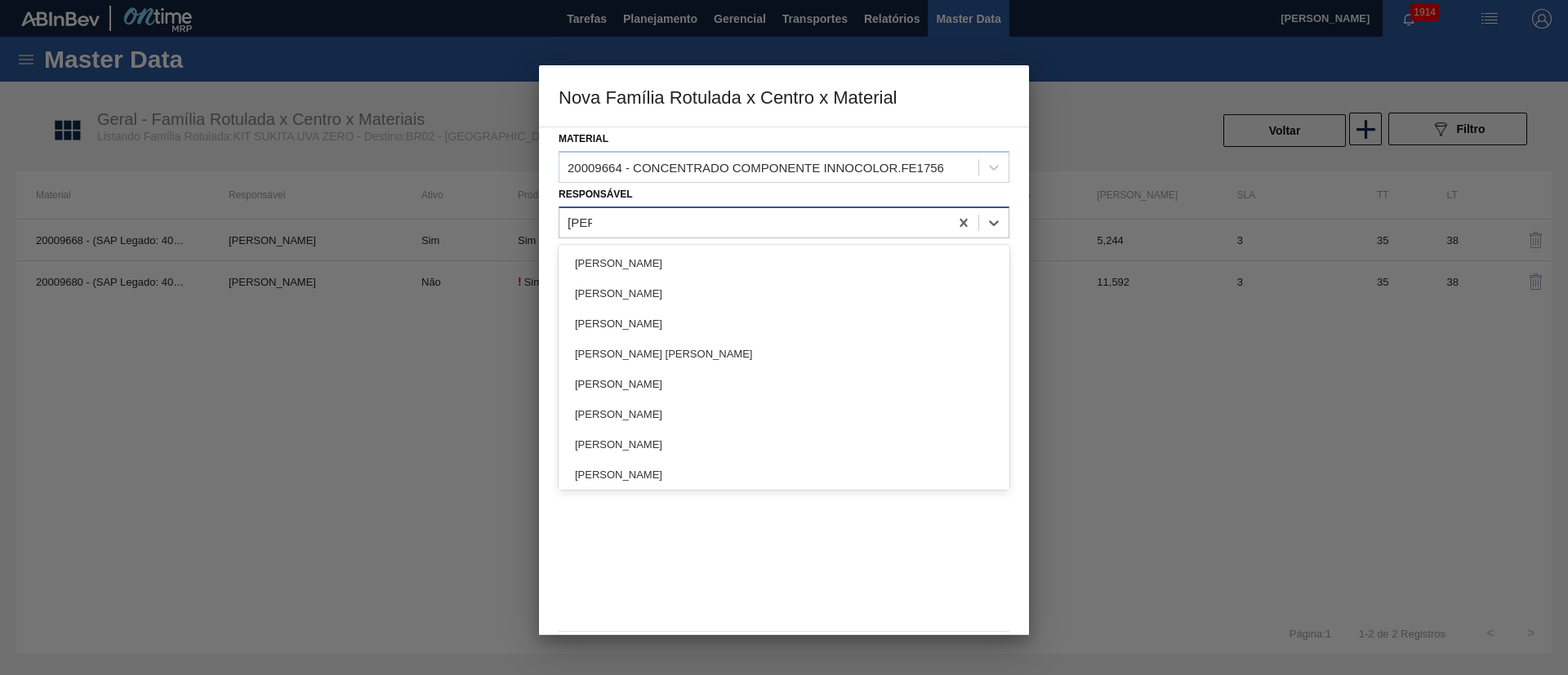
type input "lucas"
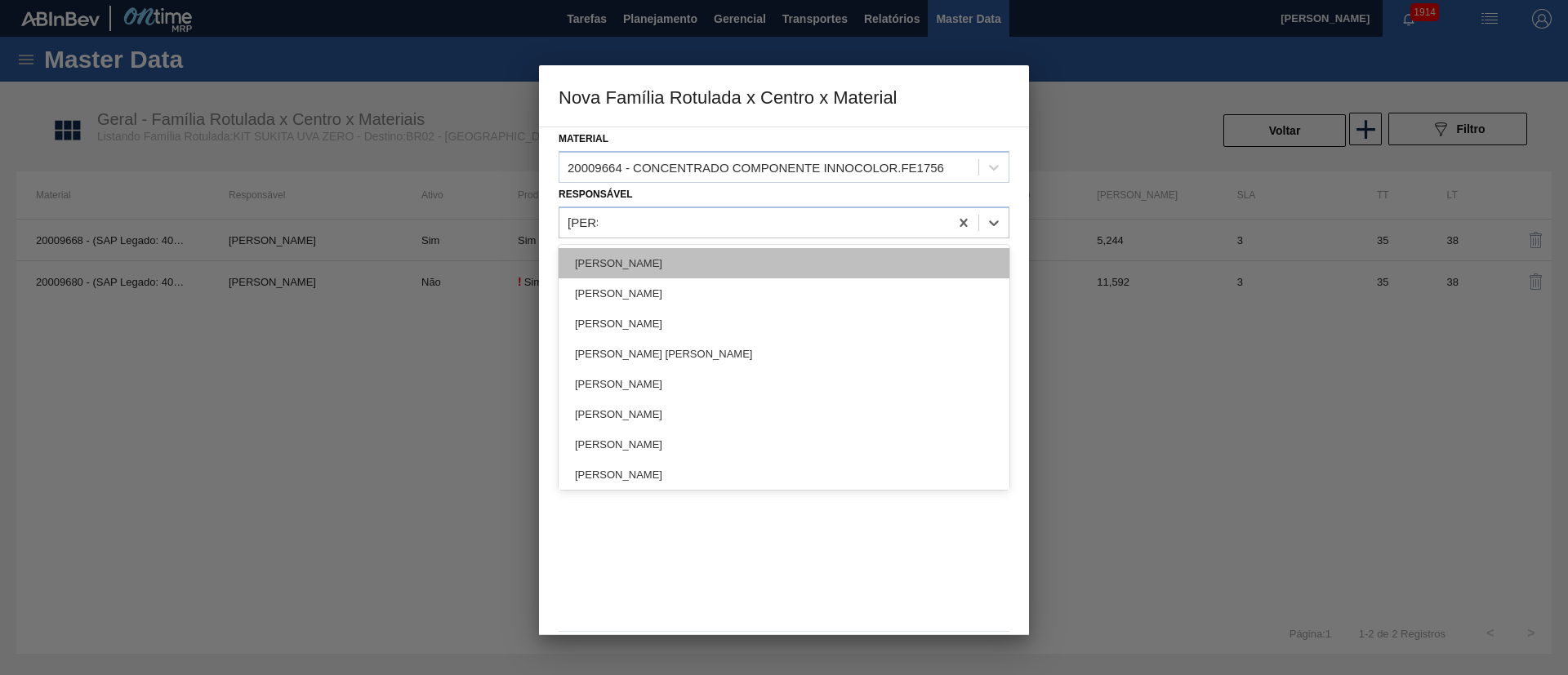
click at [646, 262] on div "[PERSON_NAME]" at bounding box center [784, 263] width 451 height 30
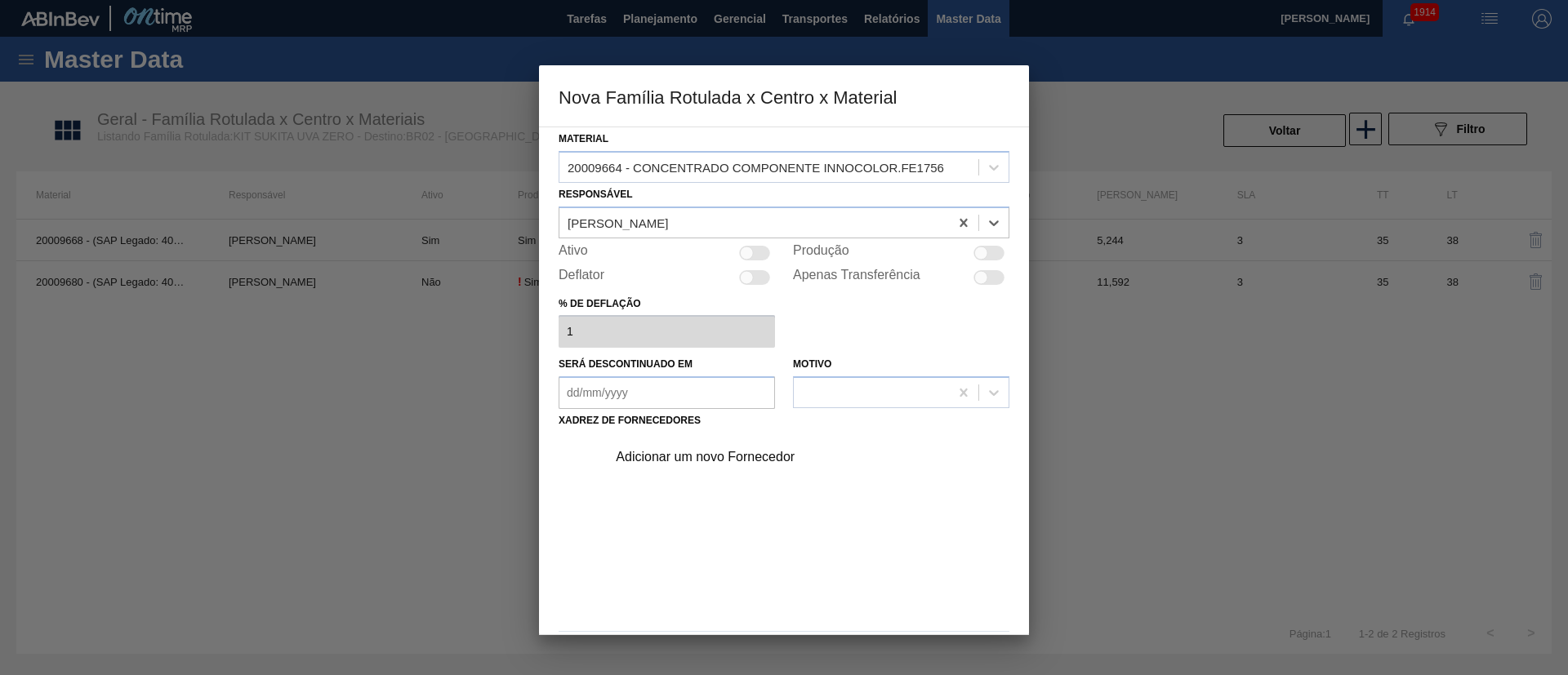
click at [974, 255] on div at bounding box center [981, 253] width 14 height 14
checkbox input "true"
click at [690, 449] on div "Adicionar um novo Fornecedor" at bounding box center [776, 457] width 320 height 15
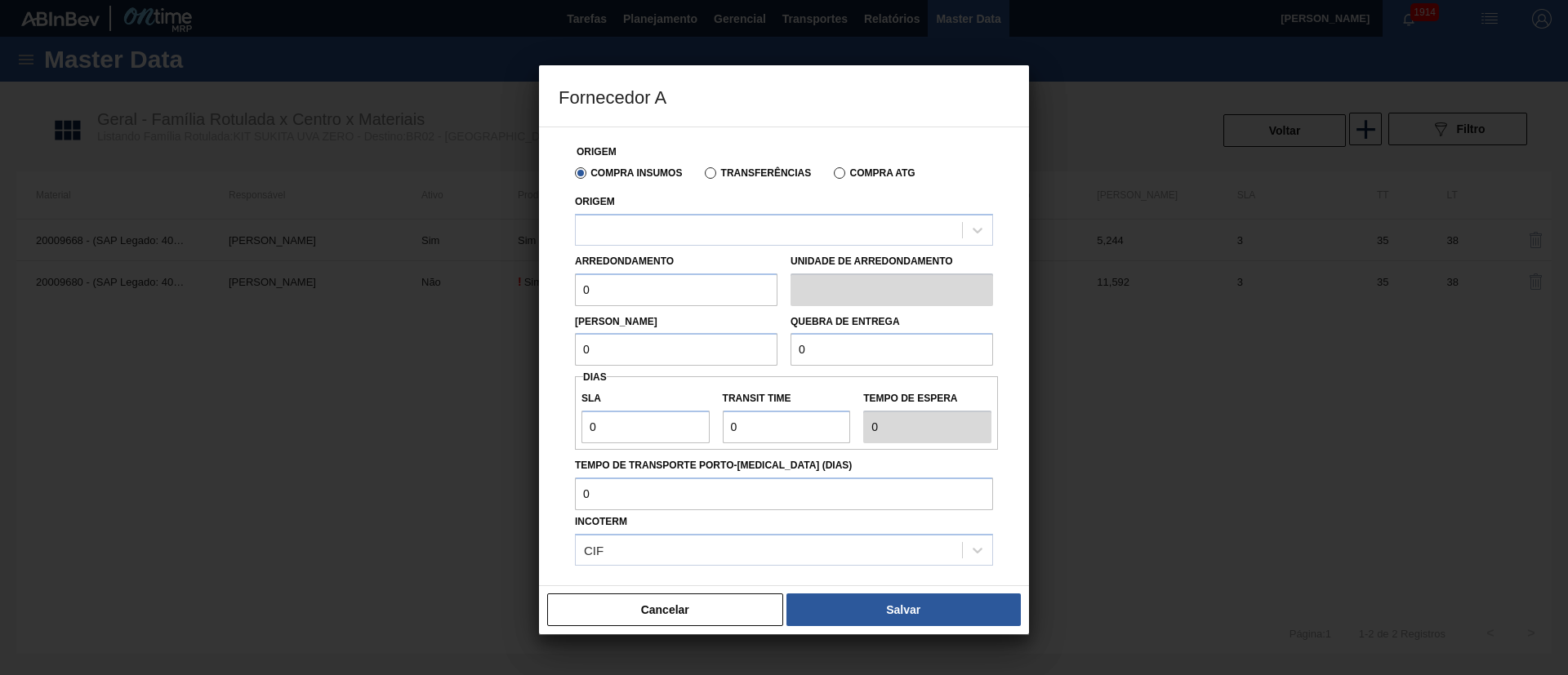
click at [738, 173] on label "Transferências" at bounding box center [757, 172] width 106 height 11
click at [703, 177] on input "Transferências" at bounding box center [703, 177] width 0 height 0
click at [664, 233] on div at bounding box center [769, 229] width 386 height 24
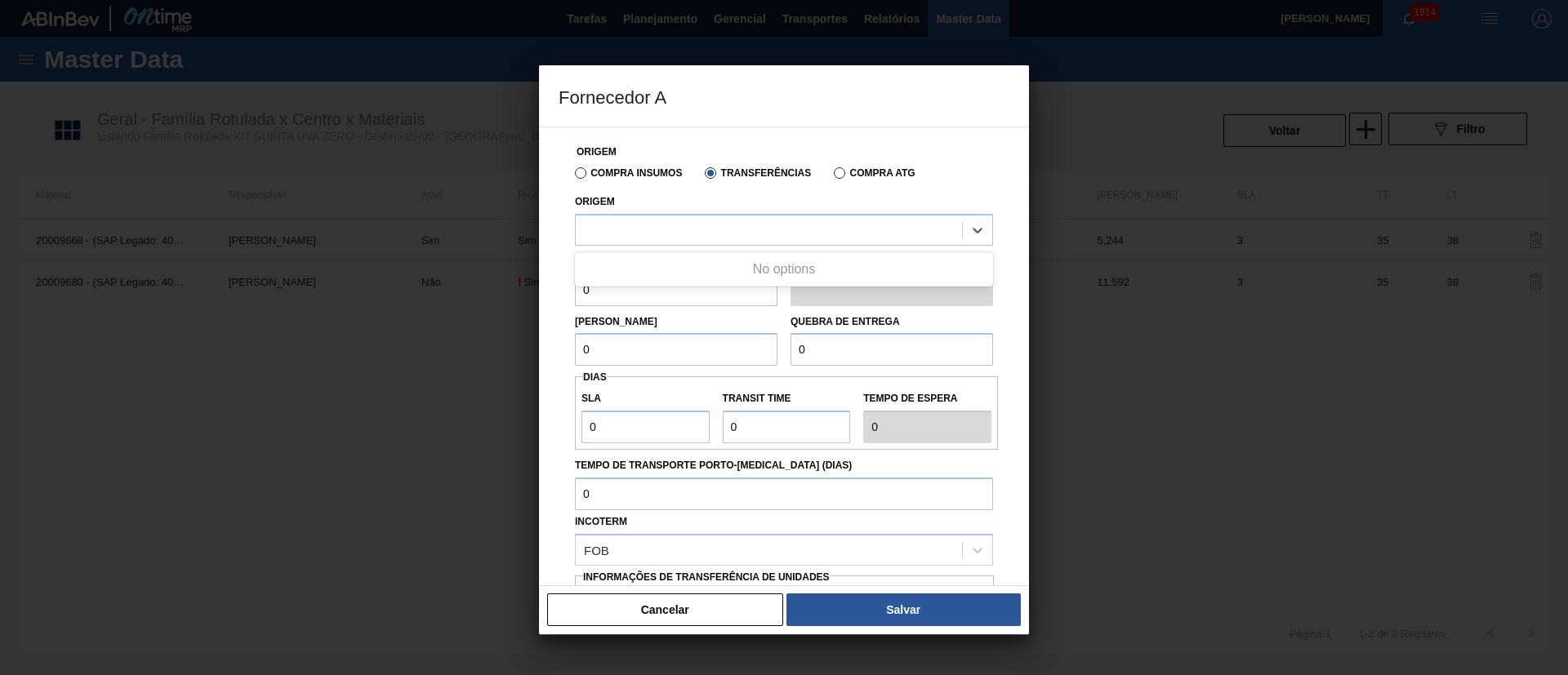
click at [581, 179] on div "Compra Insumos Transferências Compra ATG" at bounding box center [784, 172] width 431 height 28
click at [580, 178] on label "Compra Insumos" at bounding box center [629, 172] width 107 height 11
click at [573, 177] on input "Compra Insumos" at bounding box center [573, 177] width 0 height 0
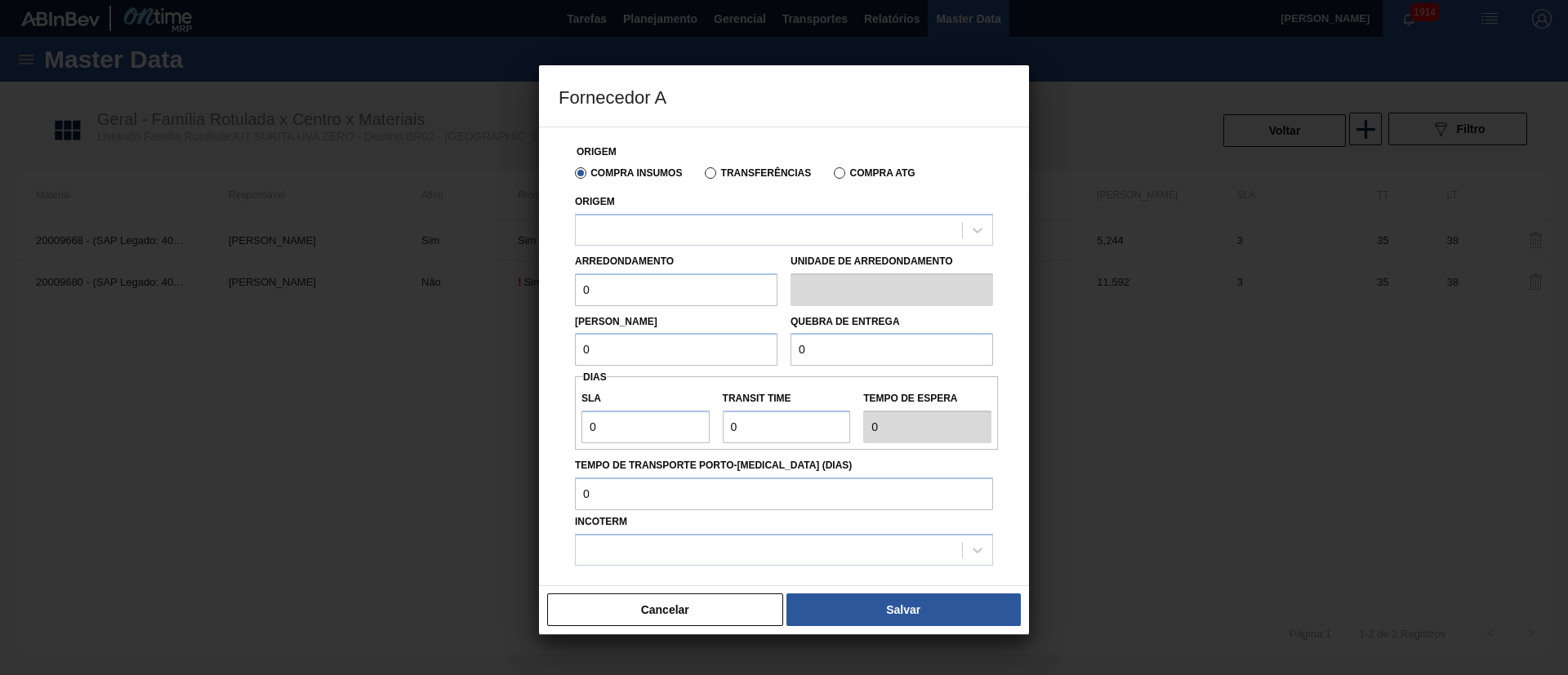
click at [706, 171] on label "Transferências" at bounding box center [757, 172] width 106 height 11
click at [703, 177] on input "Transferências" at bounding box center [703, 177] width 0 height 0
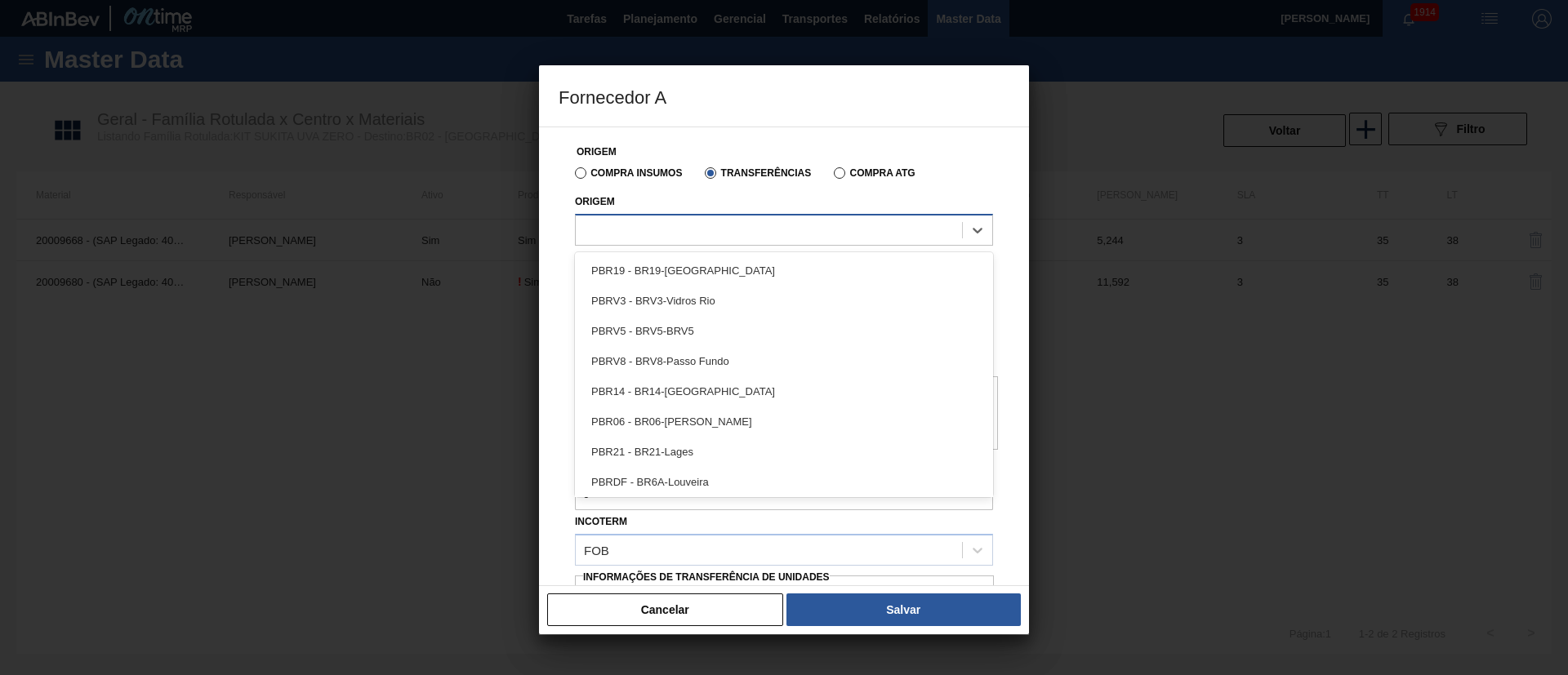
click at [638, 233] on div at bounding box center [769, 229] width 386 height 24
type input "brv1"
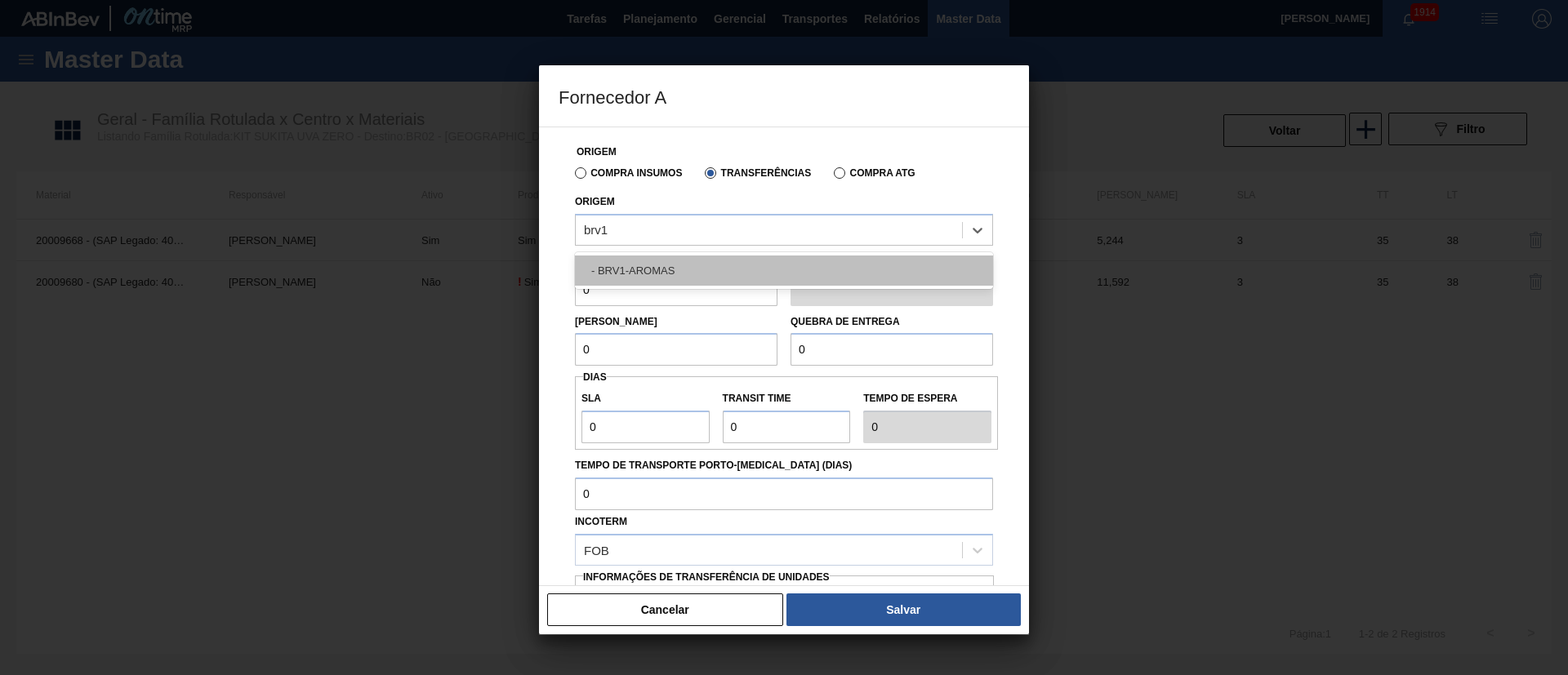
click at [685, 269] on div "- BRV1-AROMAS" at bounding box center [784, 271] width 418 height 30
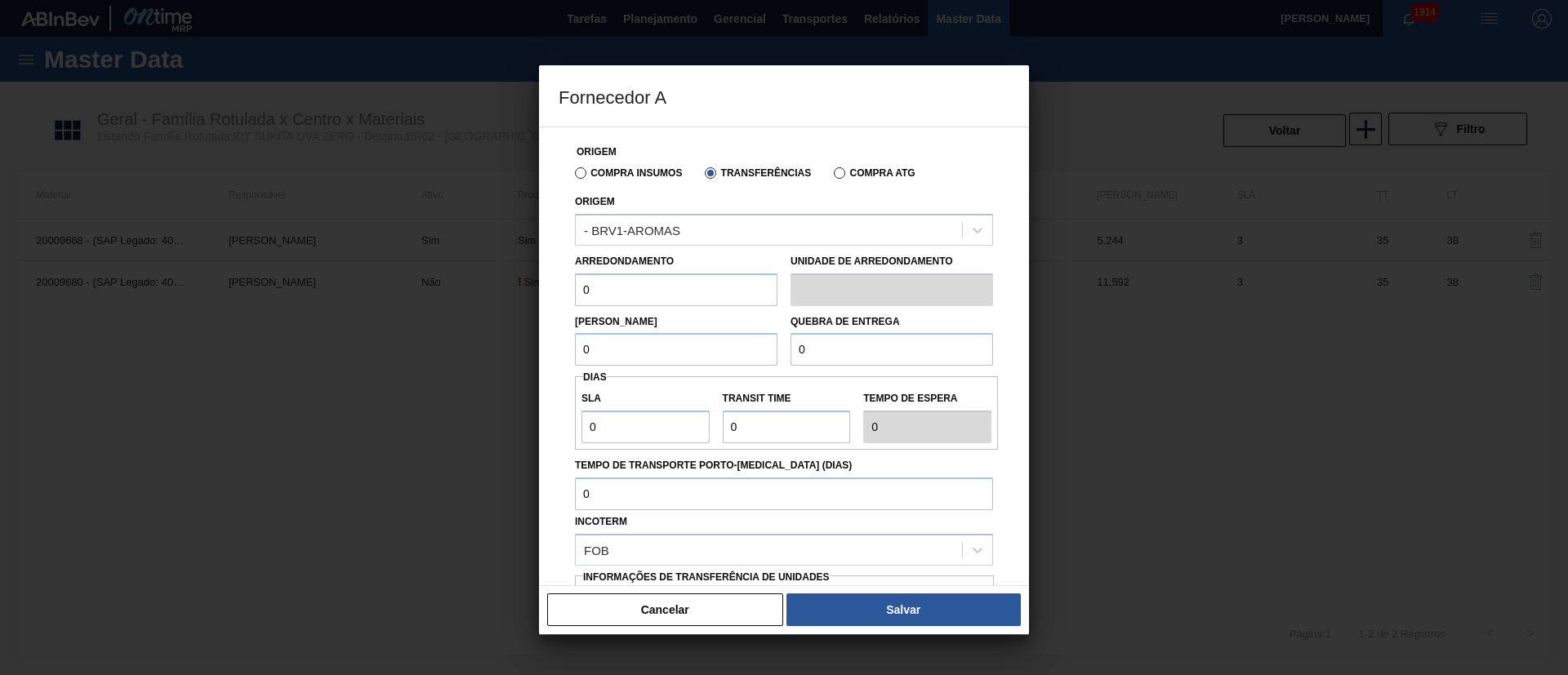
drag, startPoint x: 546, startPoint y: 295, endPoint x: 507, endPoint y: 301, distance: 39.5
click at [510, 301] on div "Fornecedor A Origem Compra Insumos Transferências Compra ATG Origem - BRV1-AROM…" at bounding box center [784, 338] width 1568 height 675
type input "0,575"
drag, startPoint x: 696, startPoint y: 360, endPoint x: 455, endPoint y: 345, distance: 241.5
click at [455, 345] on div "Fornecedor A Origem Compra Insumos Transferências Compra ATG Origem - BRV1-AROM…" at bounding box center [784, 338] width 1568 height 675
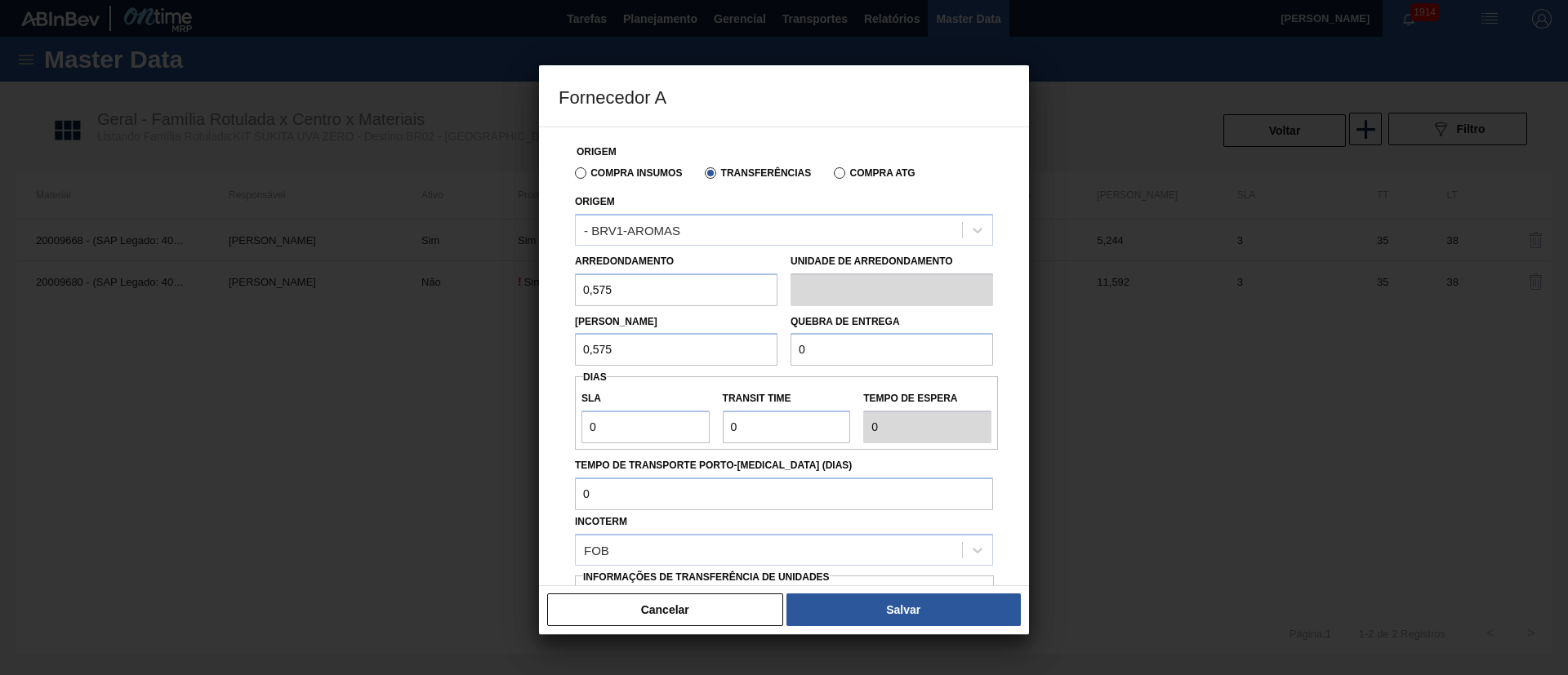
type input "0,575"
drag, startPoint x: 807, startPoint y: 359, endPoint x: 765, endPoint y: 349, distance: 43.2
click at [765, 349] on div "Lote Mínimo 0,575 Quebra de entrega 0" at bounding box center [784, 336] width 431 height 61
type input "2.000"
drag, startPoint x: 624, startPoint y: 428, endPoint x: 509, endPoint y: 426, distance: 115.0
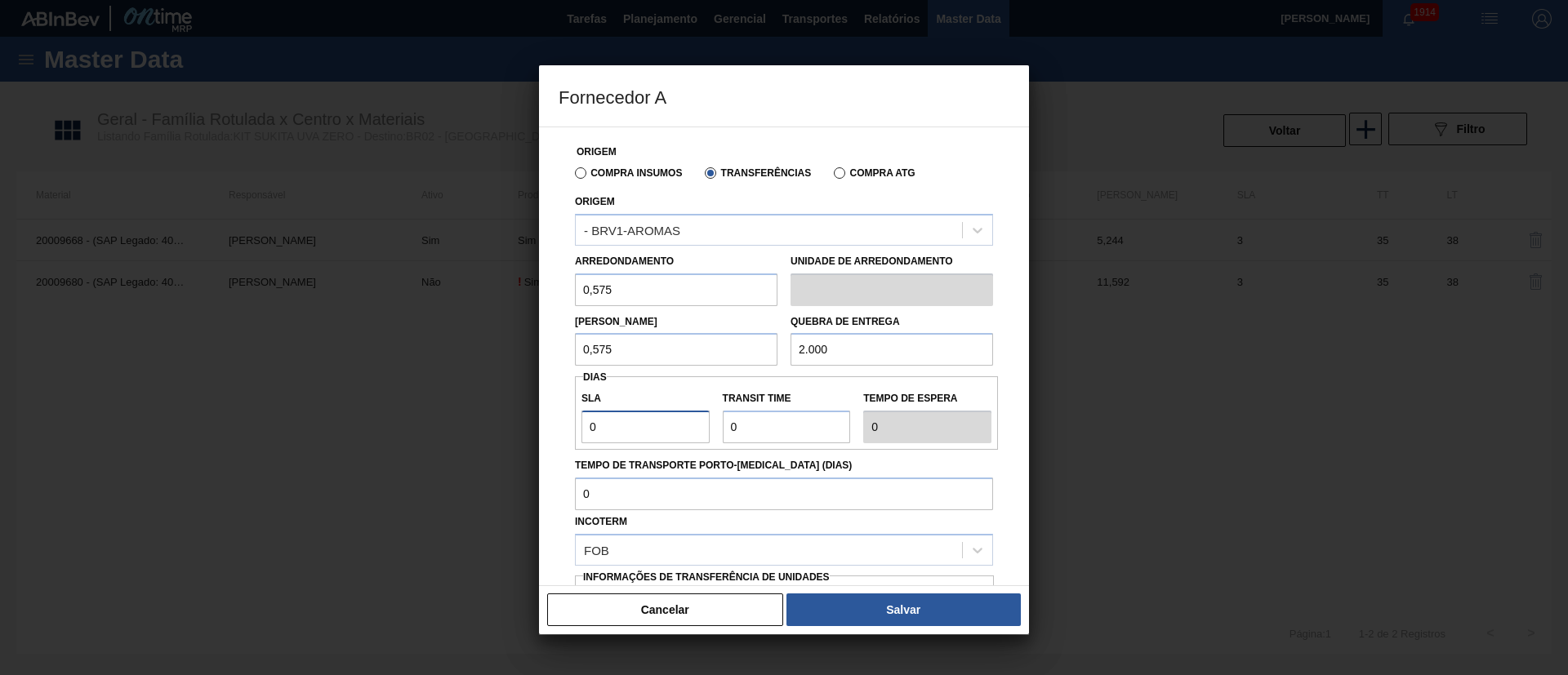
click at [509, 426] on div "Fornecedor A Origem Compra Insumos Transferências Compra ATG Origem - BRV1-AROM…" at bounding box center [784, 338] width 1568 height 675
type input "3"
click at [693, 413] on div "SLA 3 Transit Time Tempo de espera 3" at bounding box center [786, 413] width 423 height 61
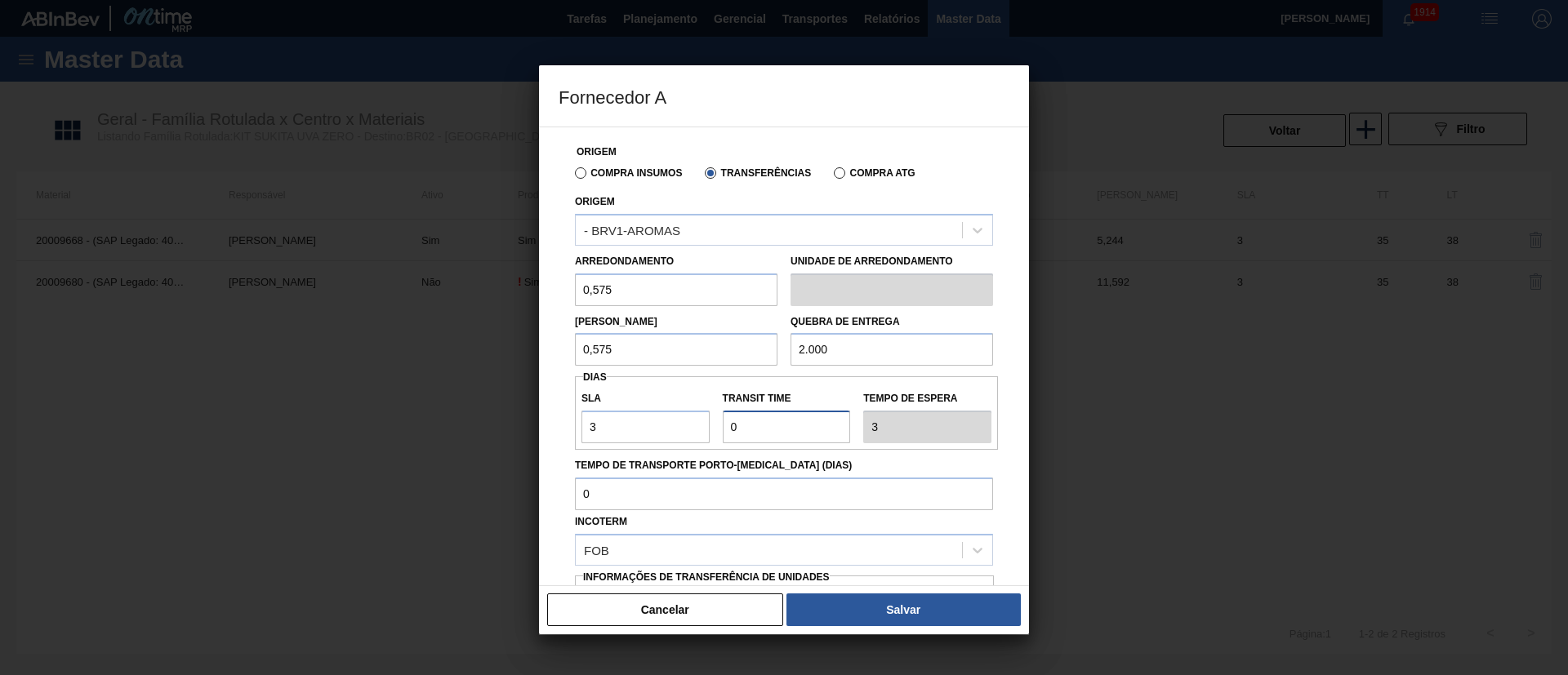
drag, startPoint x: 769, startPoint y: 429, endPoint x: 670, endPoint y: 429, distance: 99.0
click at [670, 429] on div "SLA 3 Transit Time Tempo de espera 3" at bounding box center [786, 413] width 423 height 61
type input "3"
type input "6"
type input "35"
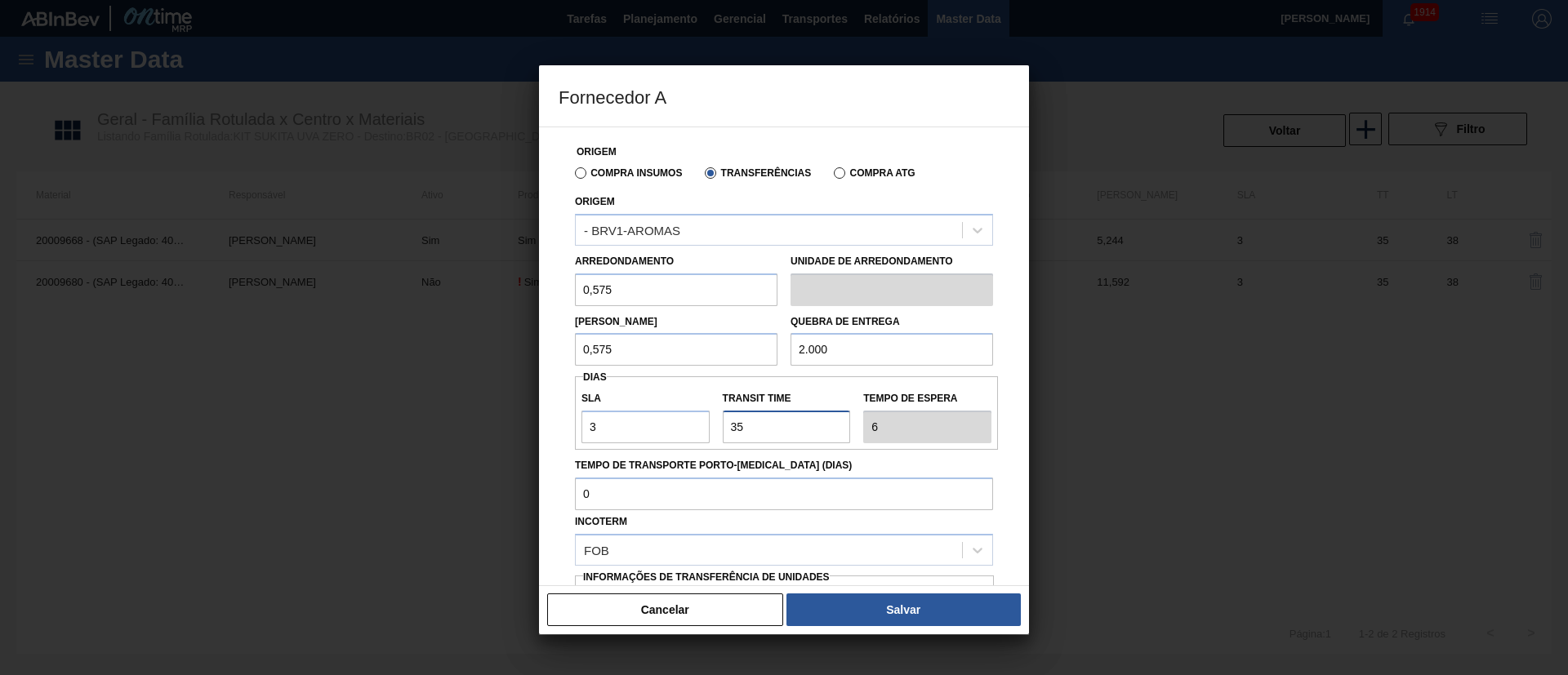
type input "38"
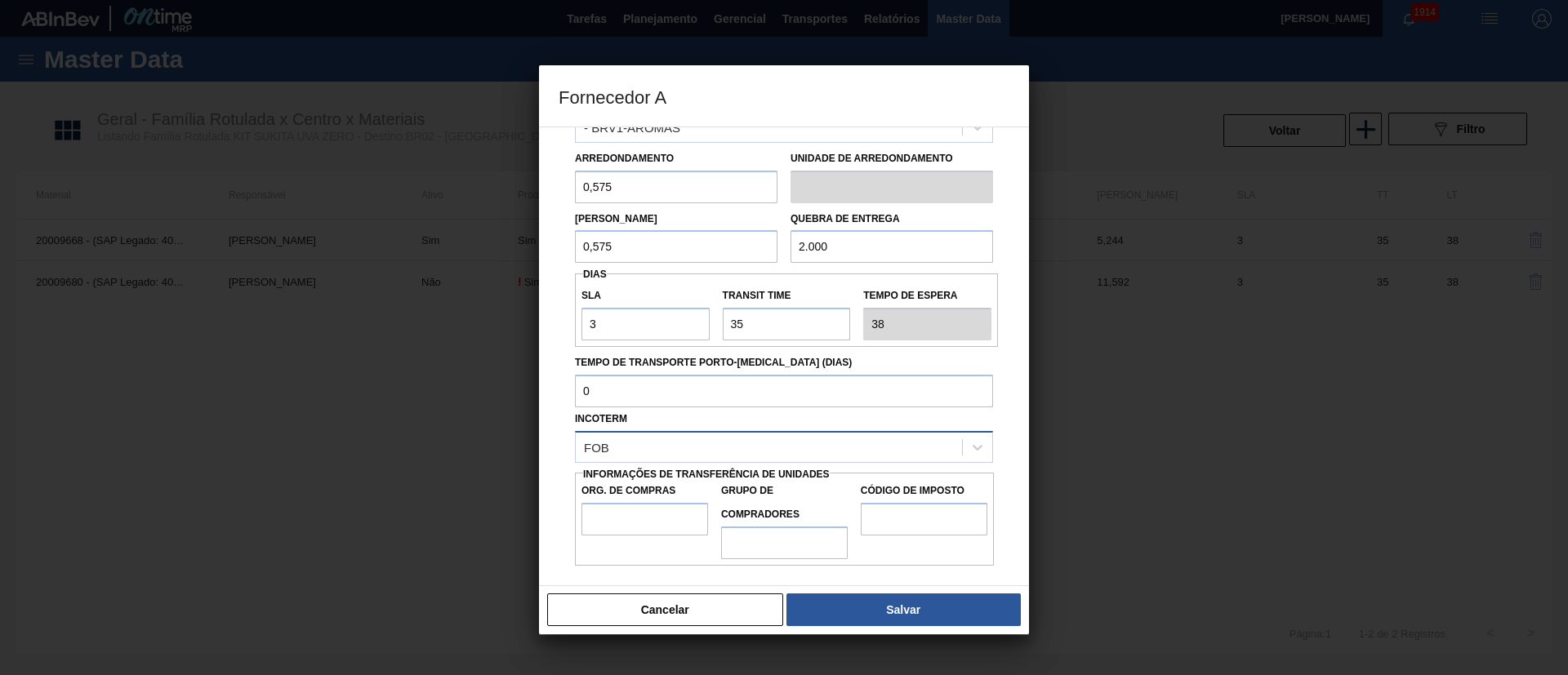
click at [669, 449] on div "FOB" at bounding box center [769, 446] width 386 height 24
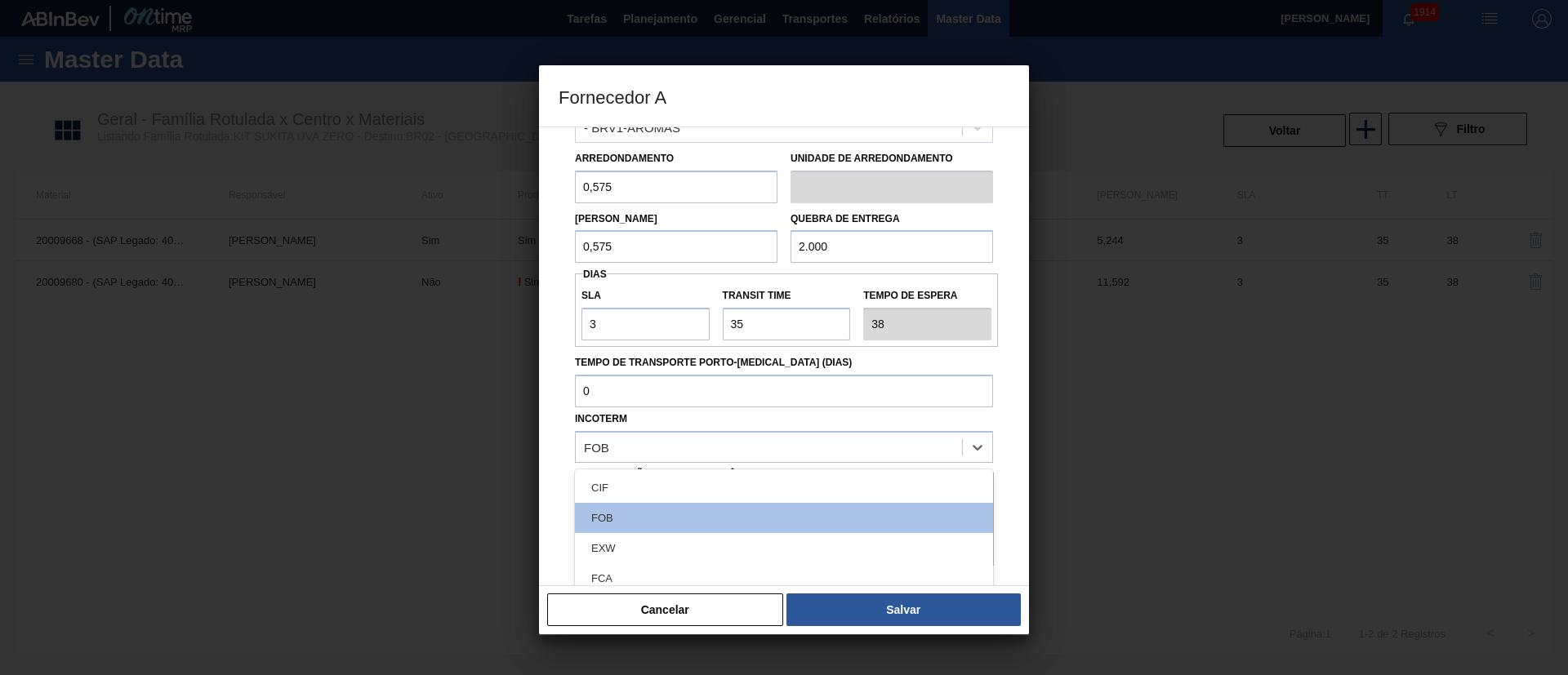
drag, startPoint x: 640, startPoint y: 478, endPoint x: 643, endPoint y: 495, distance: 17.3
click at [640, 449] on div "CIF" at bounding box center [784, 488] width 418 height 30
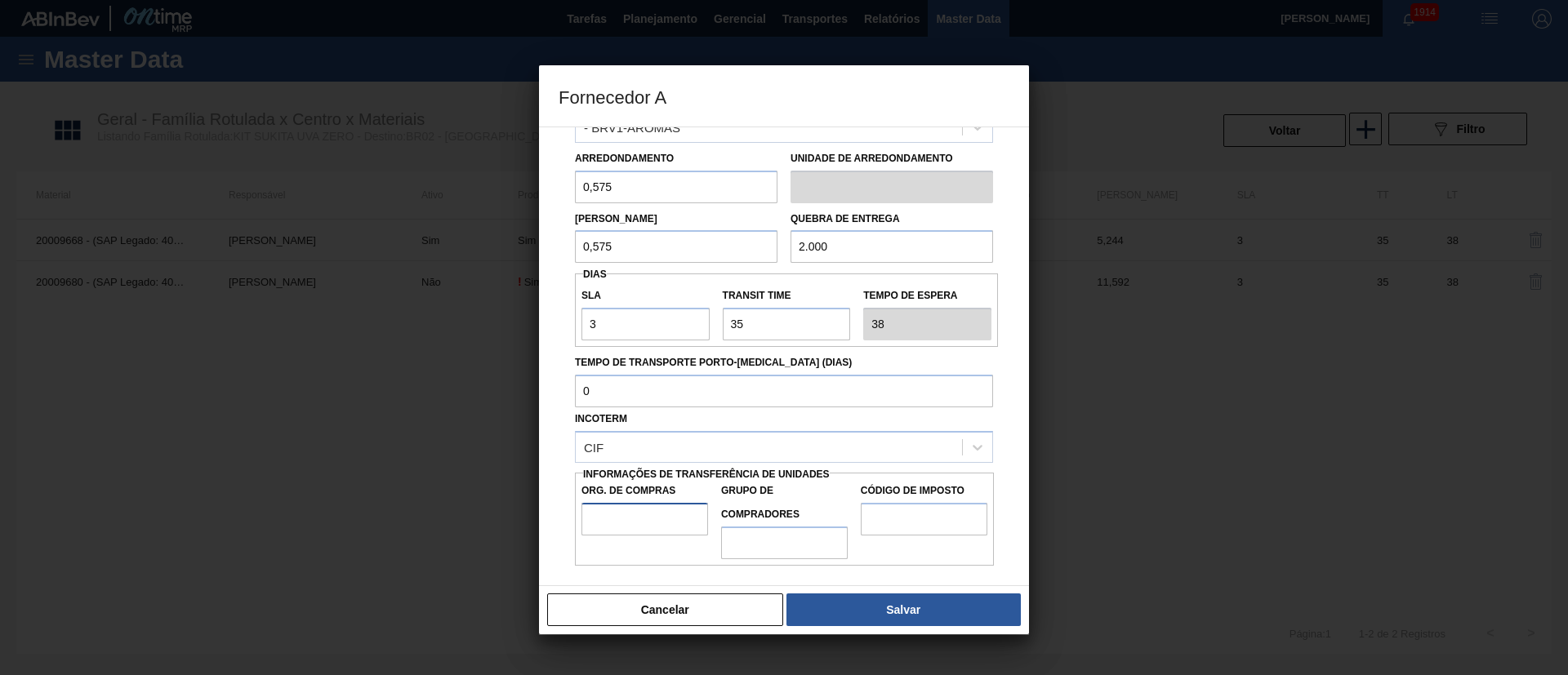
drag, startPoint x: 618, startPoint y: 517, endPoint x: 634, endPoint y: 527, distance: 18.9
click at [617, 449] on input "Org. de Compras" at bounding box center [645, 519] width 127 height 33
type input "BR00"
click at [784, 449] on input "Grupo de Compradores" at bounding box center [784, 542] width 127 height 33
type input "A01"
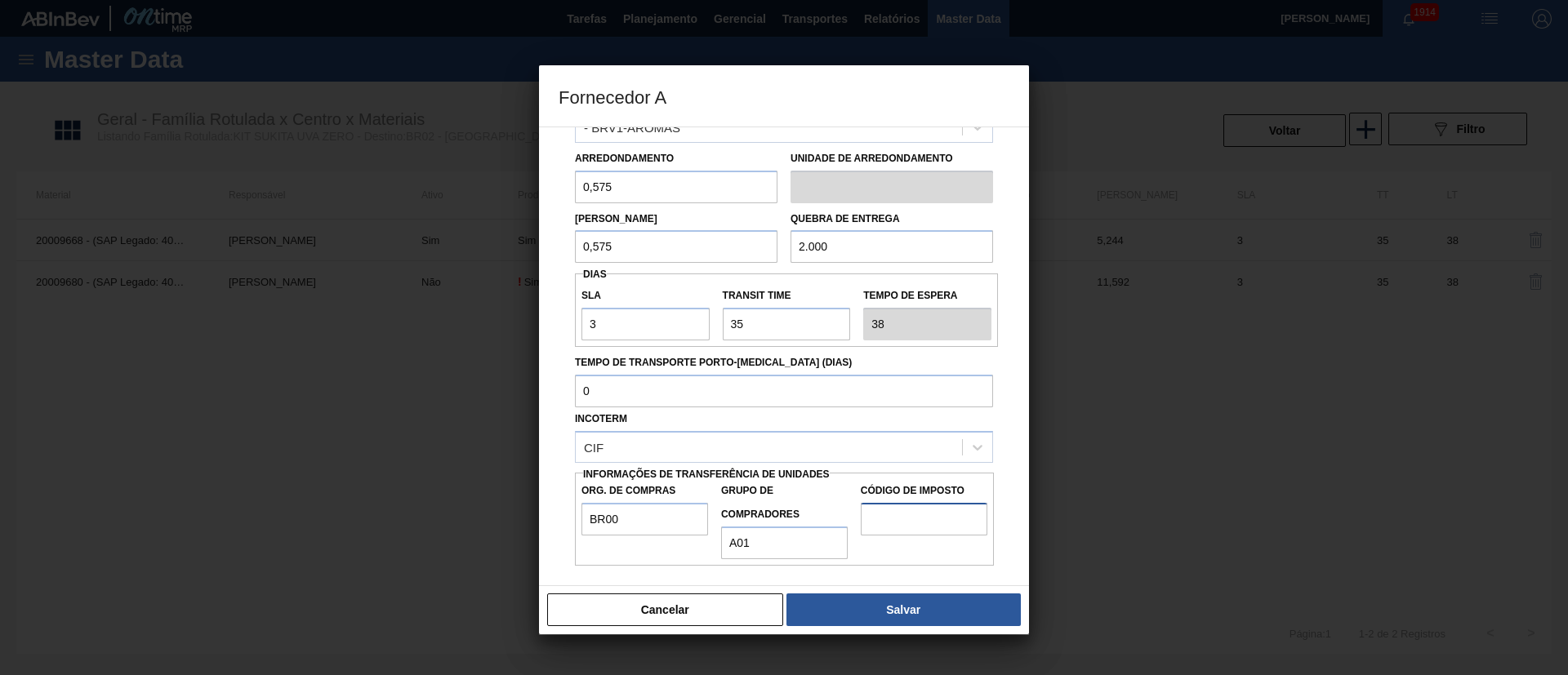
click at [898, 449] on input "Código de Imposto" at bounding box center [924, 519] width 127 height 33
type input "I1"
drag, startPoint x: 875, startPoint y: 619, endPoint x: 872, endPoint y: 606, distance: 13.3
click at [874, 449] on button "Salvar" at bounding box center [903, 609] width 235 height 33
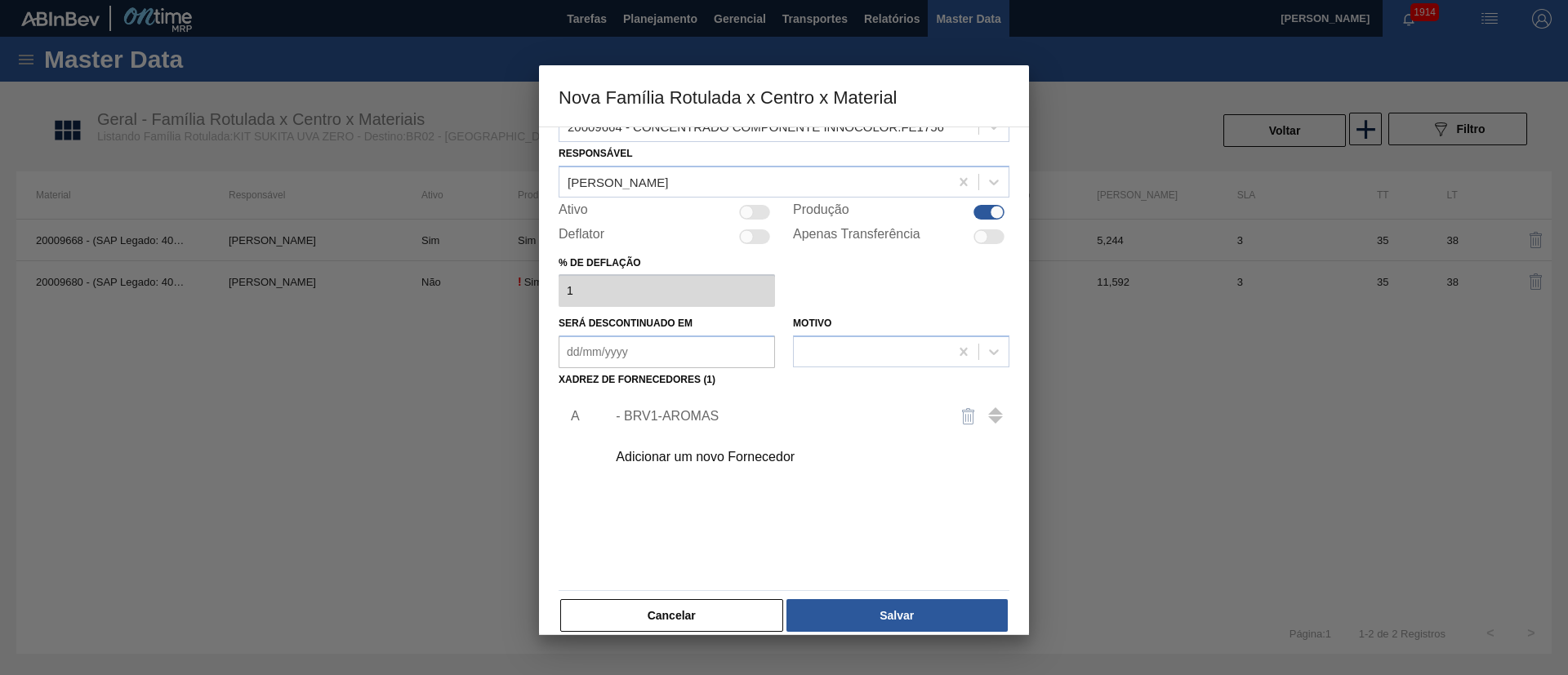
scroll to position [60, 0]
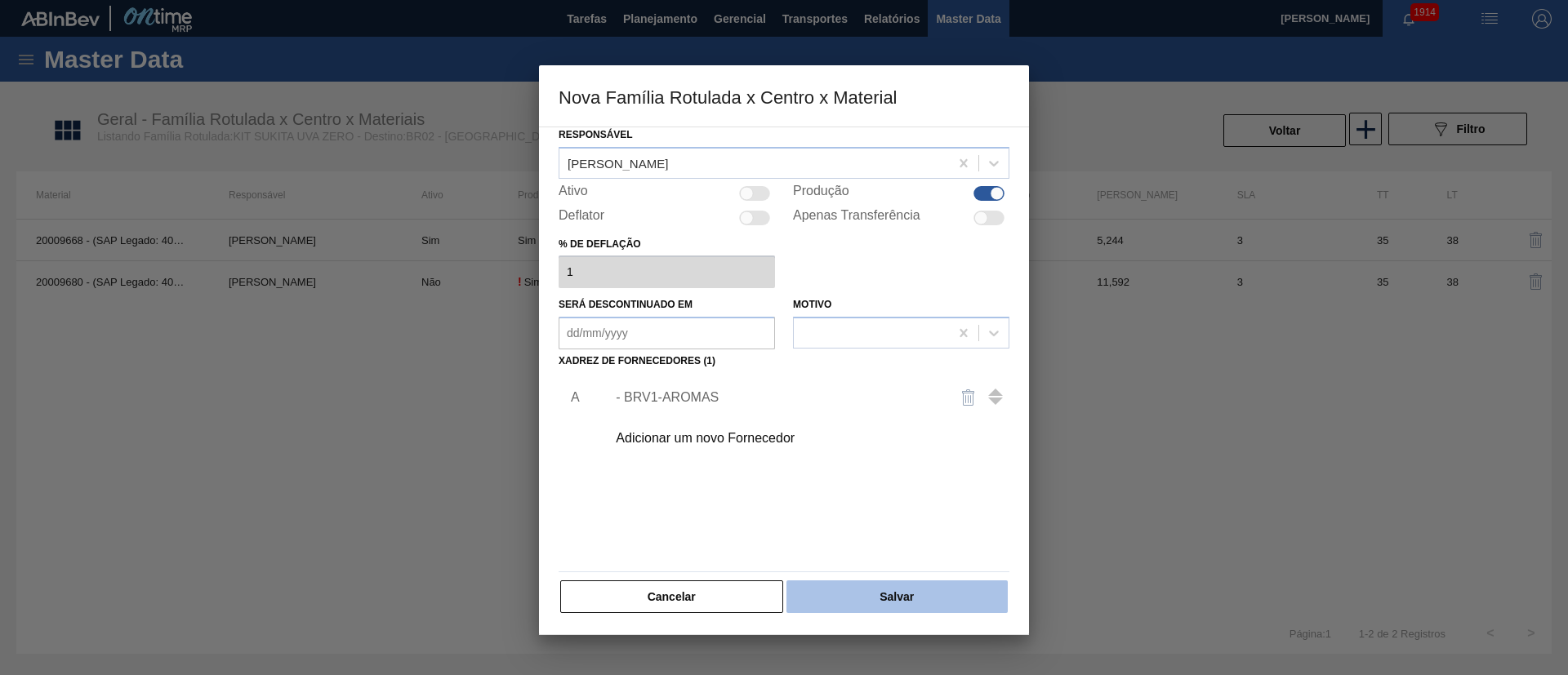
click at [853, 449] on button "Salvar" at bounding box center [897, 596] width 222 height 33
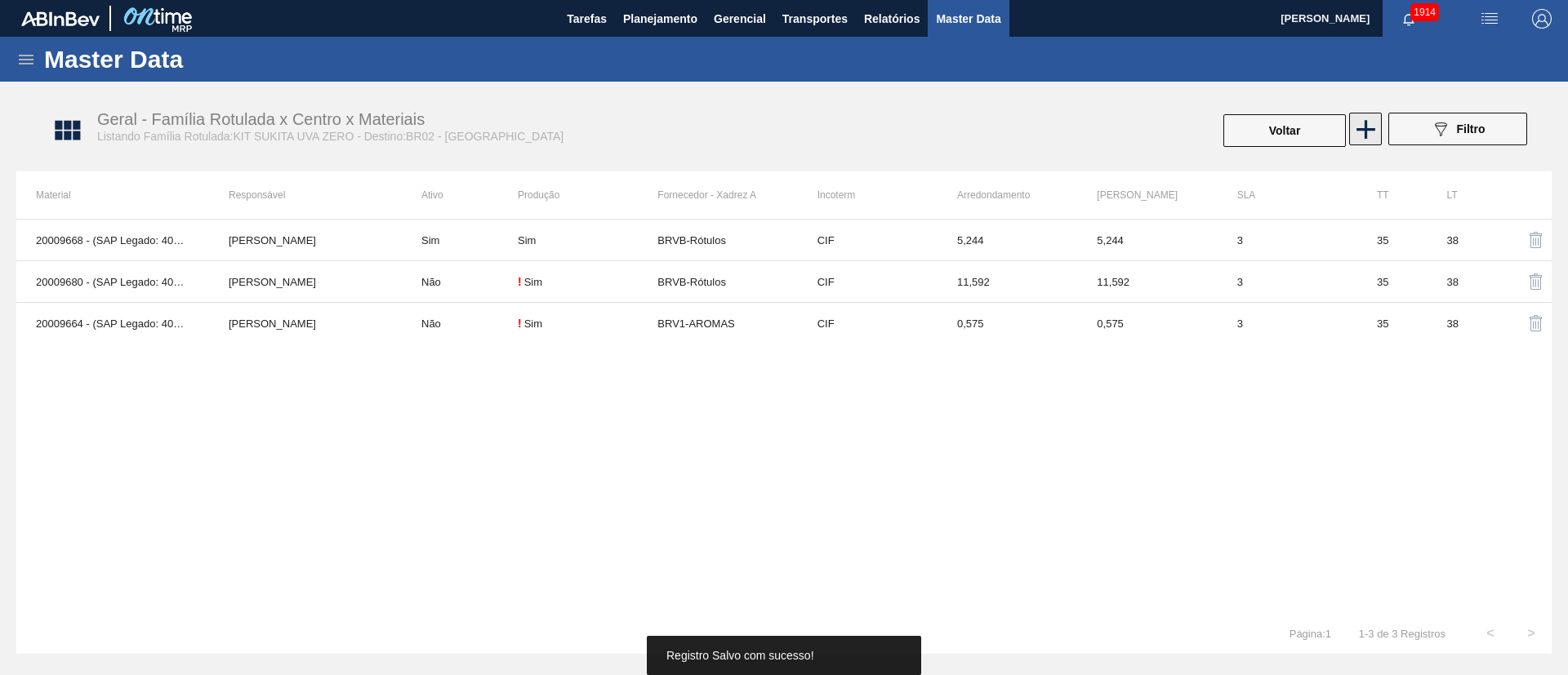
click at [1045, 124] on icon at bounding box center [1366, 129] width 32 height 32
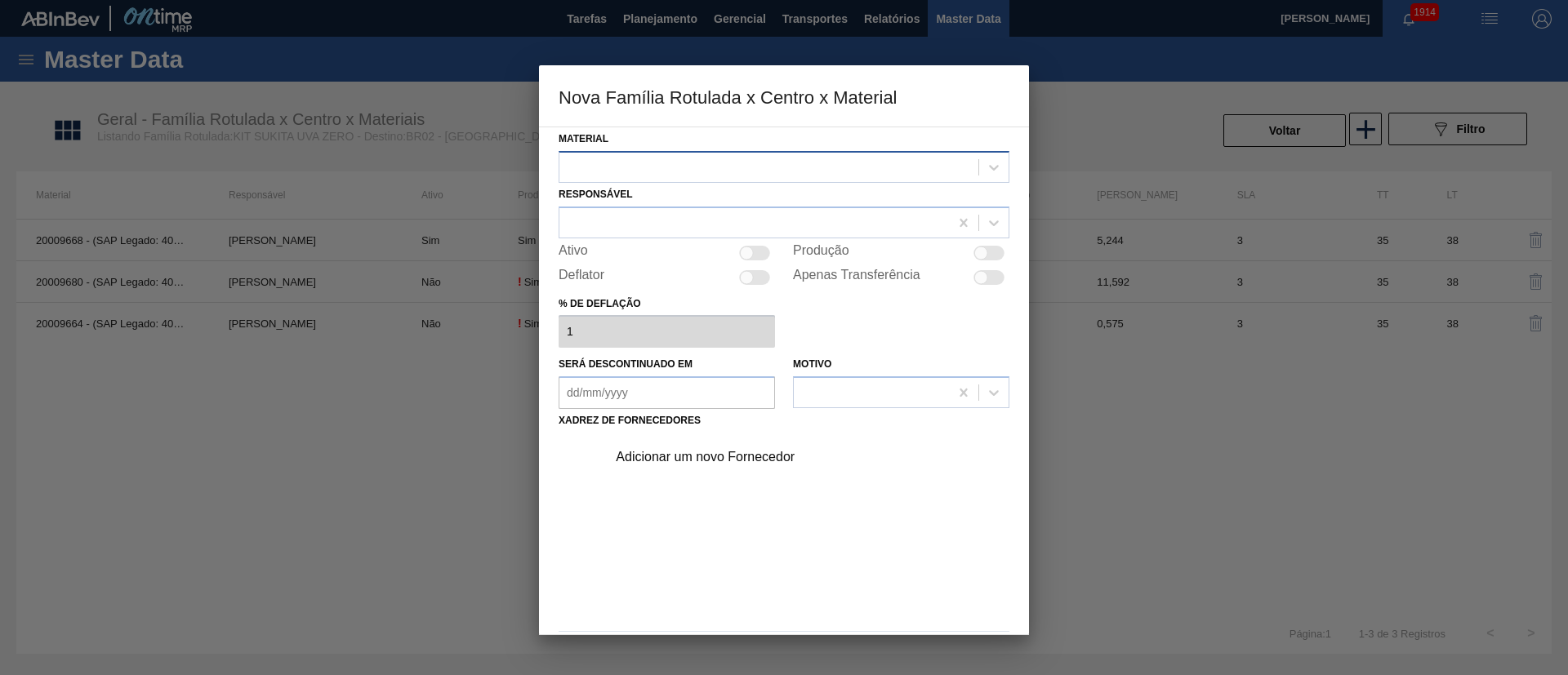
click at [690, 159] on div at bounding box center [769, 166] width 419 height 24
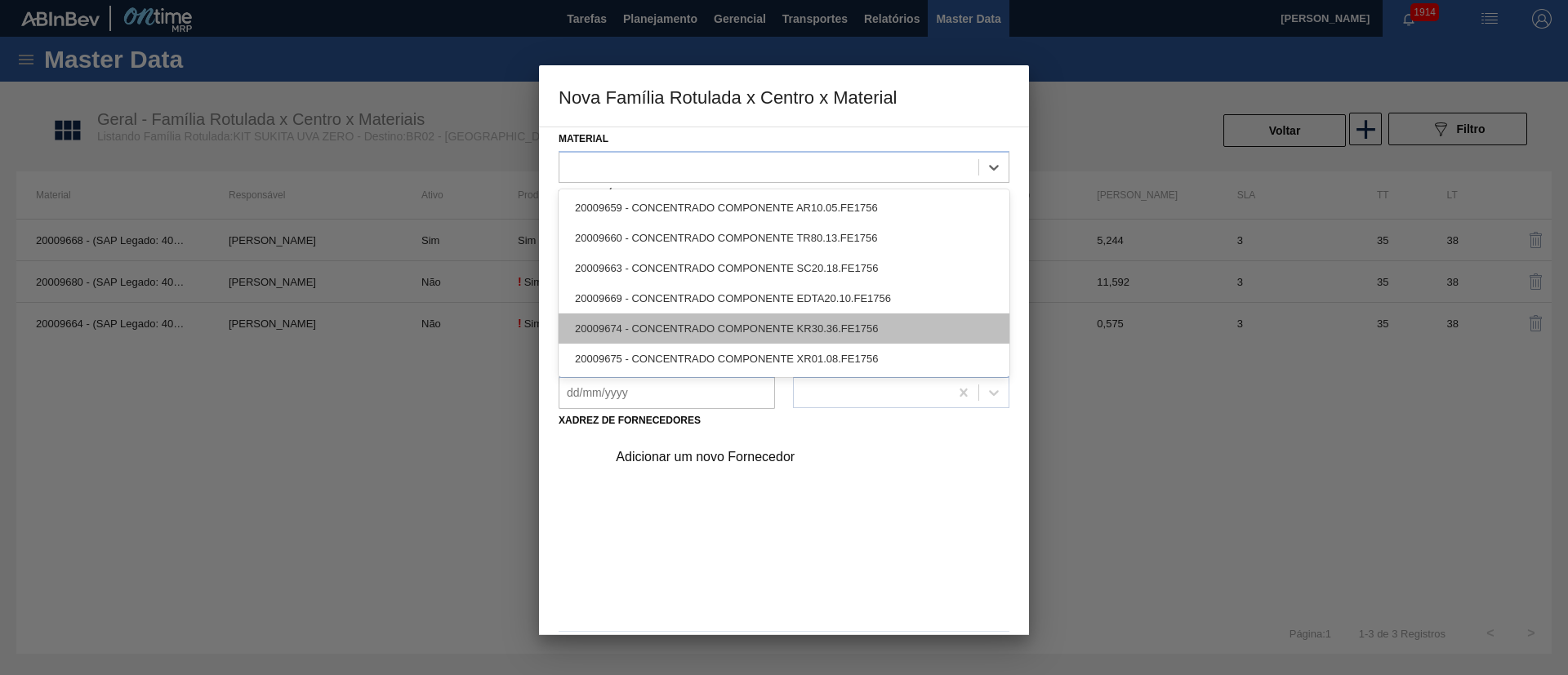
click at [675, 330] on div "20009674 - CONCENTRADO COMPONENTE KR30.36.FE1756" at bounding box center [784, 329] width 451 height 30
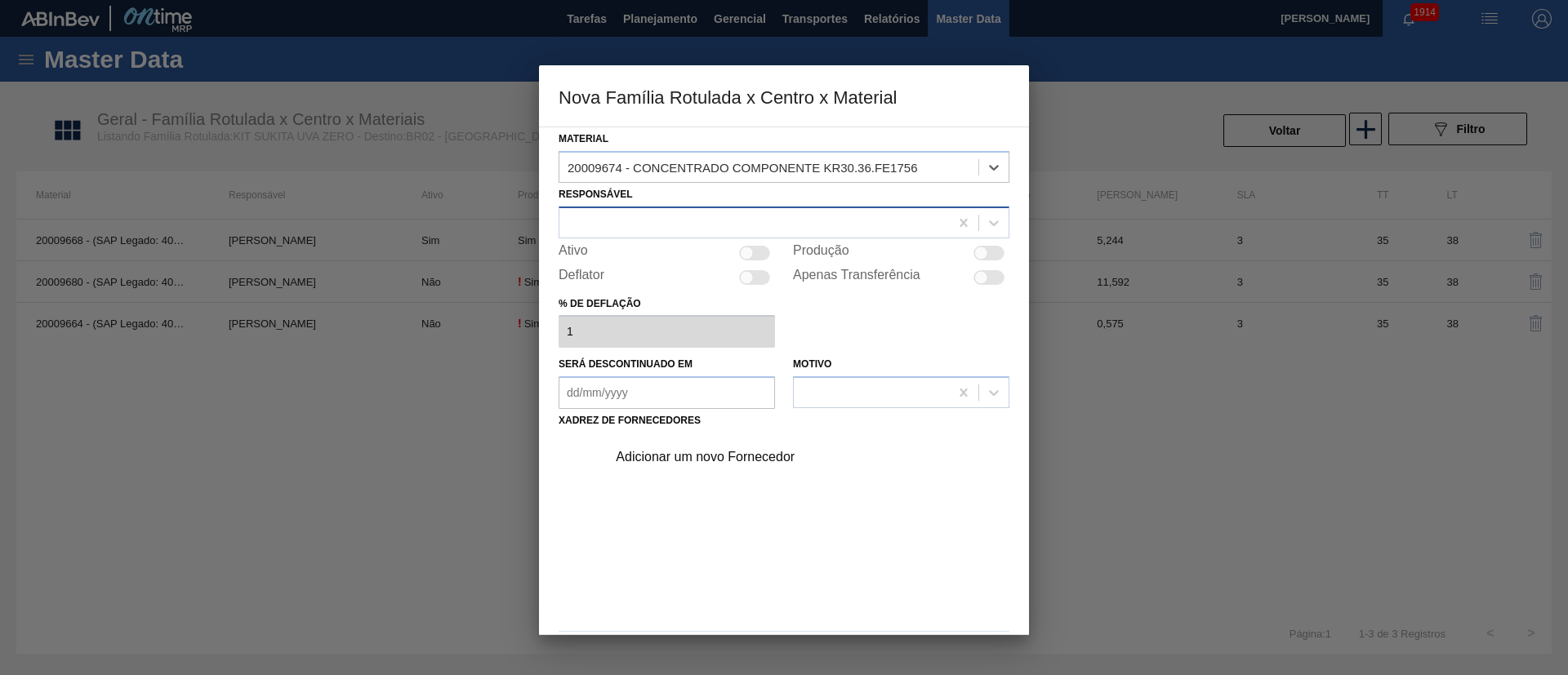
click at [645, 221] on div at bounding box center [754, 222] width 390 height 24
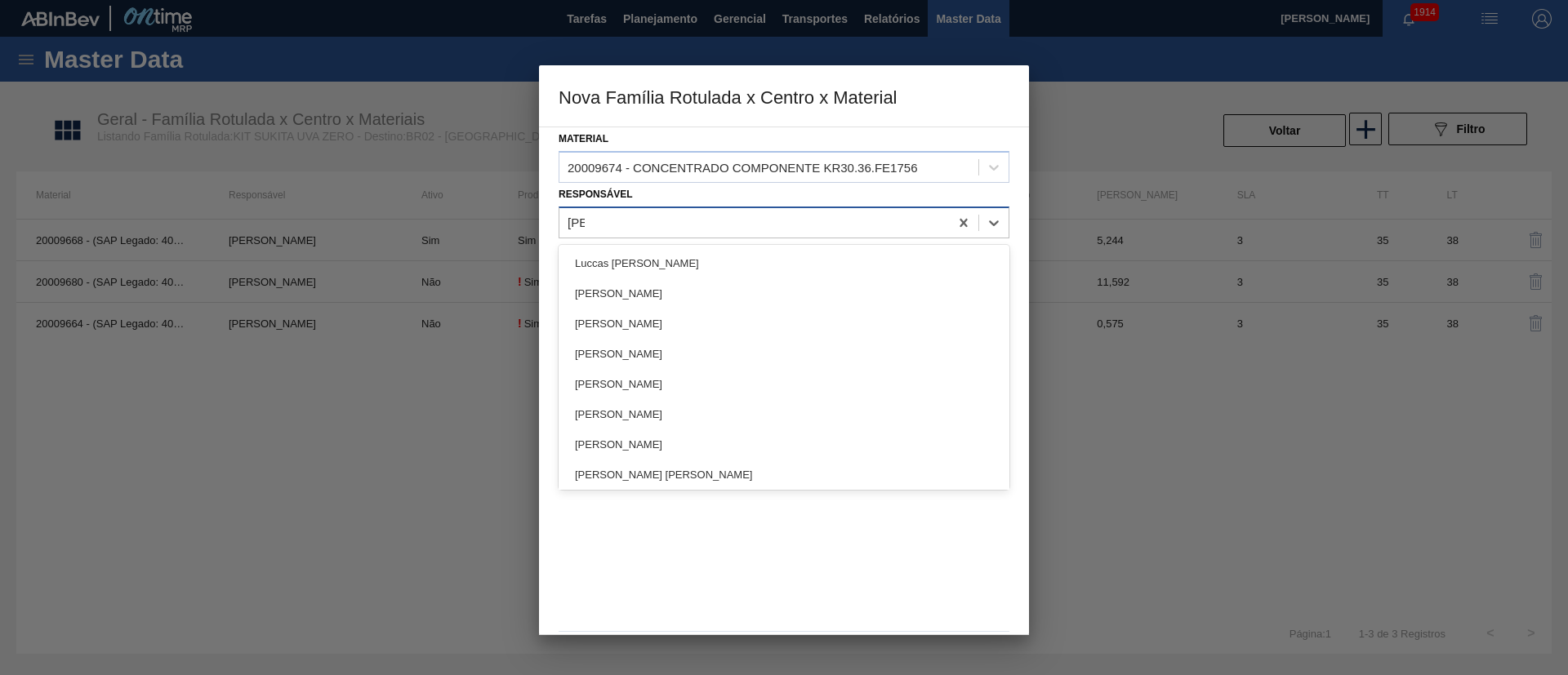
type input "lucas"
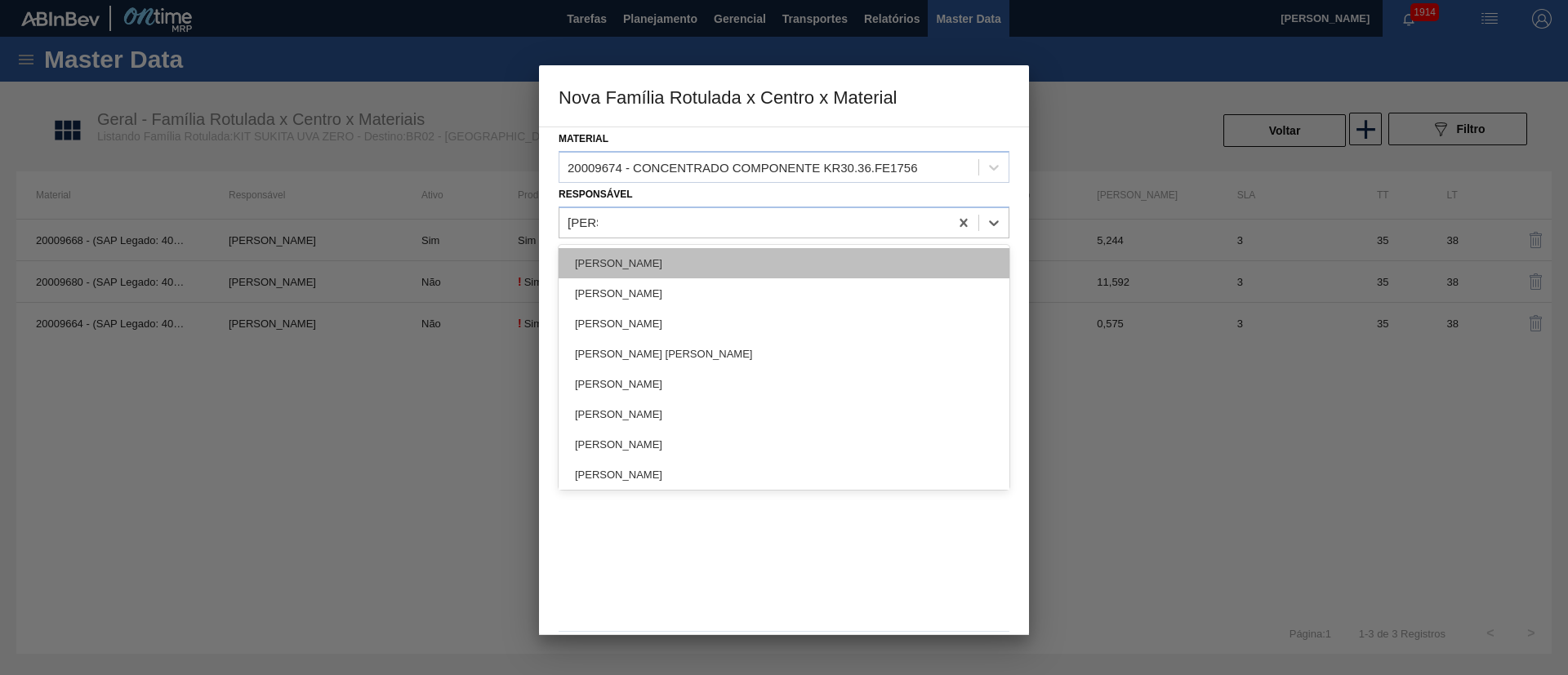
click at [613, 263] on div "[PERSON_NAME]" at bounding box center [784, 263] width 451 height 30
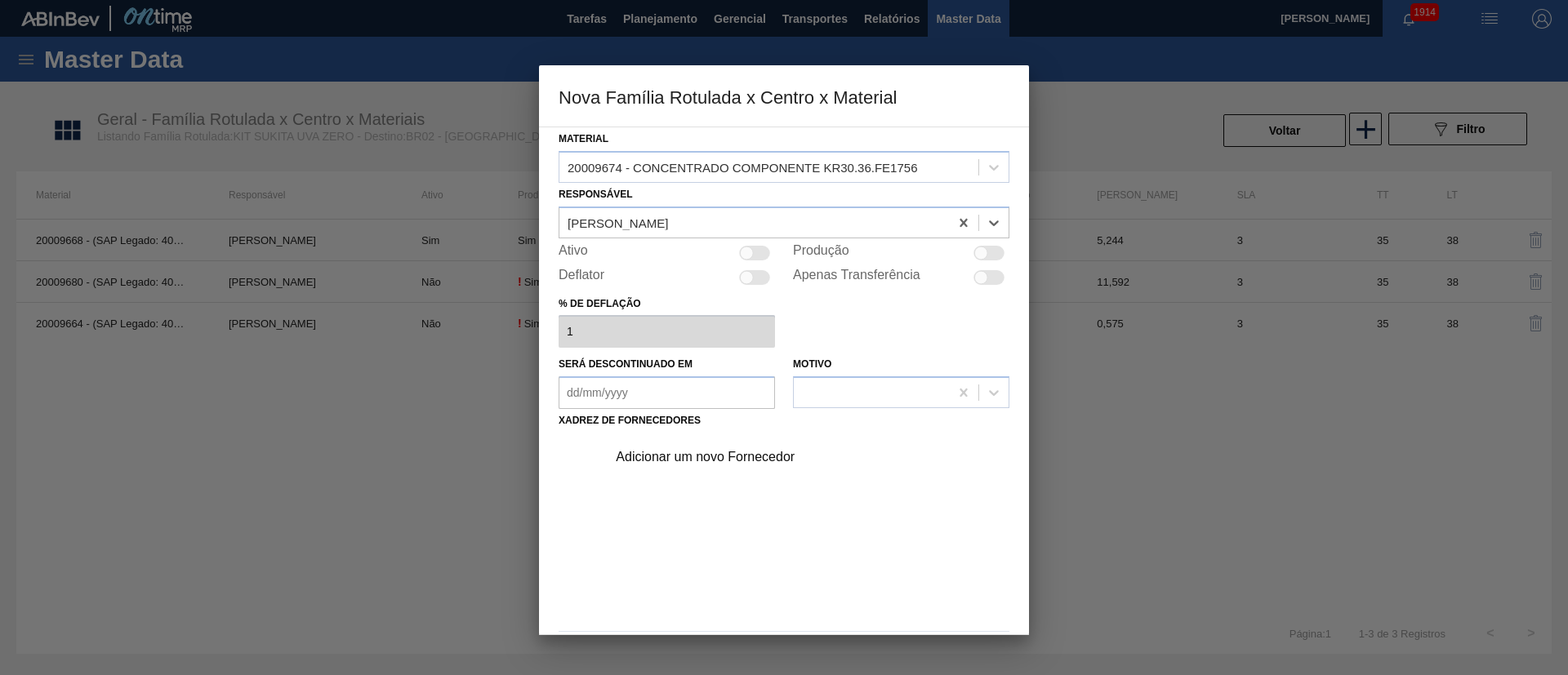
click at [1001, 253] on div at bounding box center [988, 253] width 31 height 15
checkbox input "true"
click at [726, 449] on div "Adicionar um novo Fornecedor" at bounding box center [776, 457] width 320 height 15
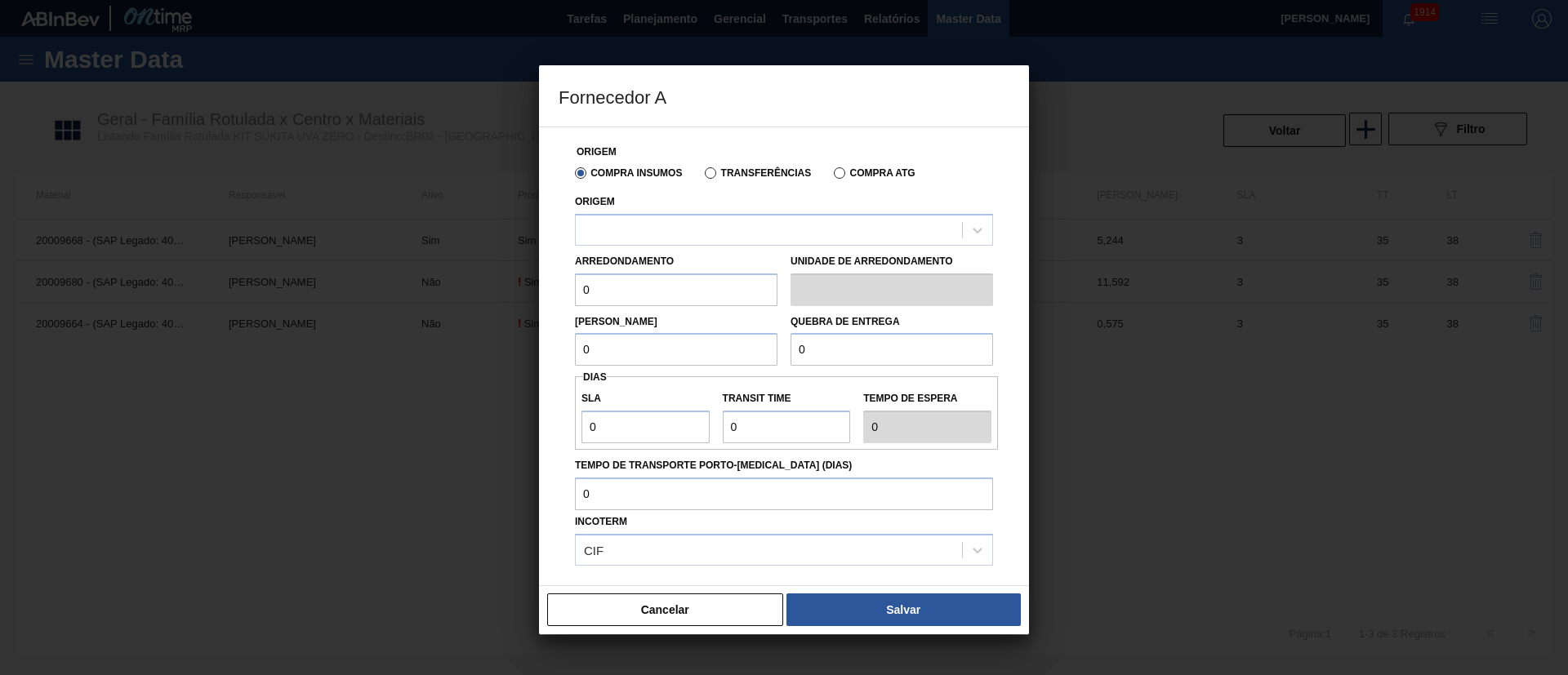
click at [765, 171] on label "Transferências" at bounding box center [757, 172] width 106 height 11
click at [703, 177] on input "Transferências" at bounding box center [703, 177] width 0 height 0
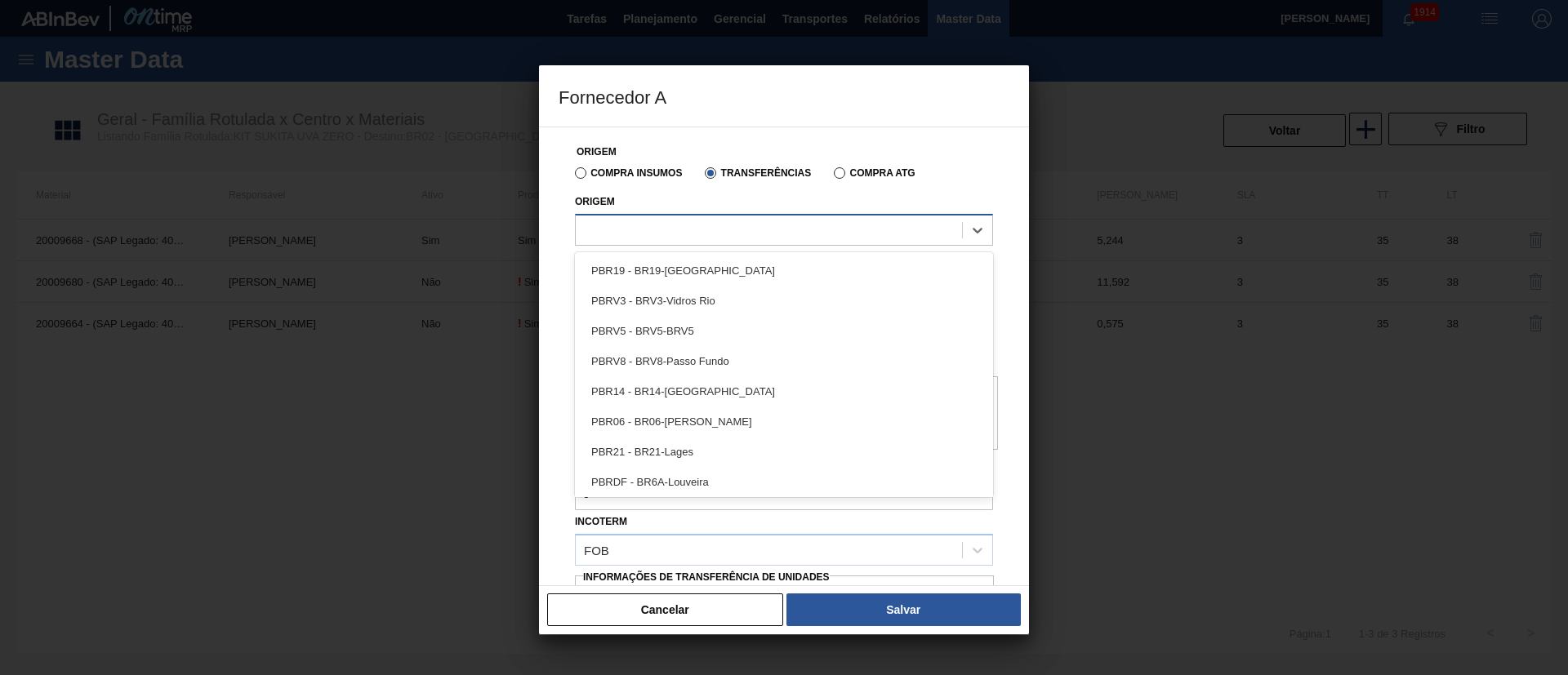
click at [692, 233] on div at bounding box center [769, 229] width 386 height 24
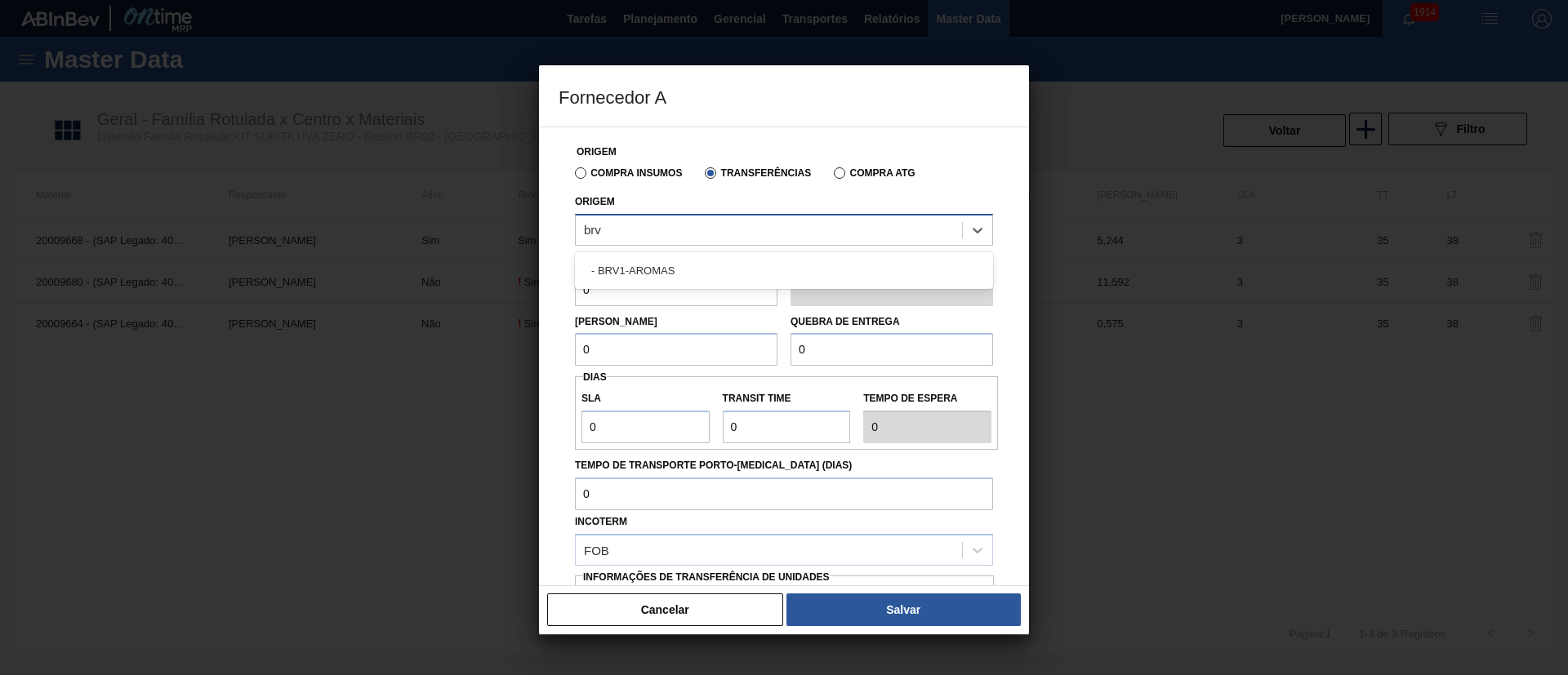
type input "brv1"
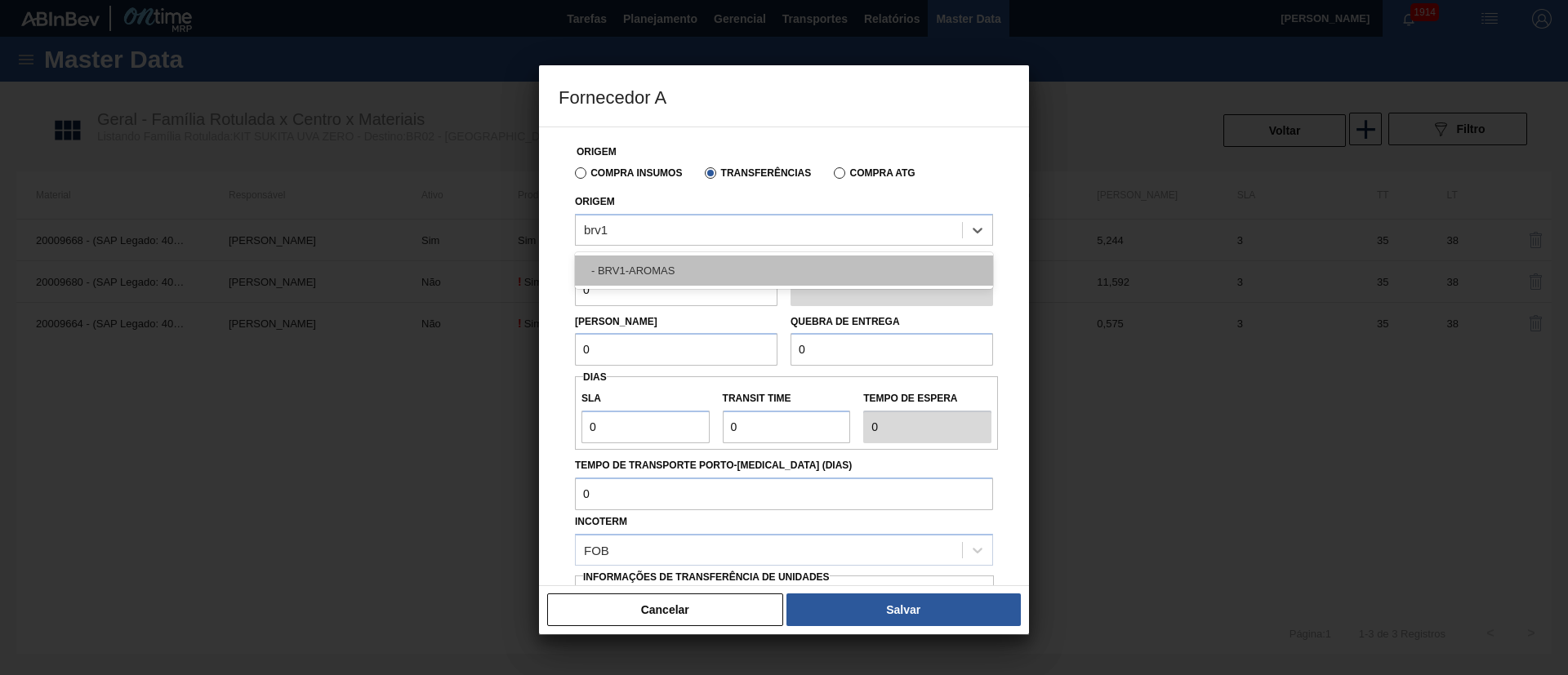
click at [674, 265] on div "- BRV1-AROMAS" at bounding box center [784, 271] width 418 height 30
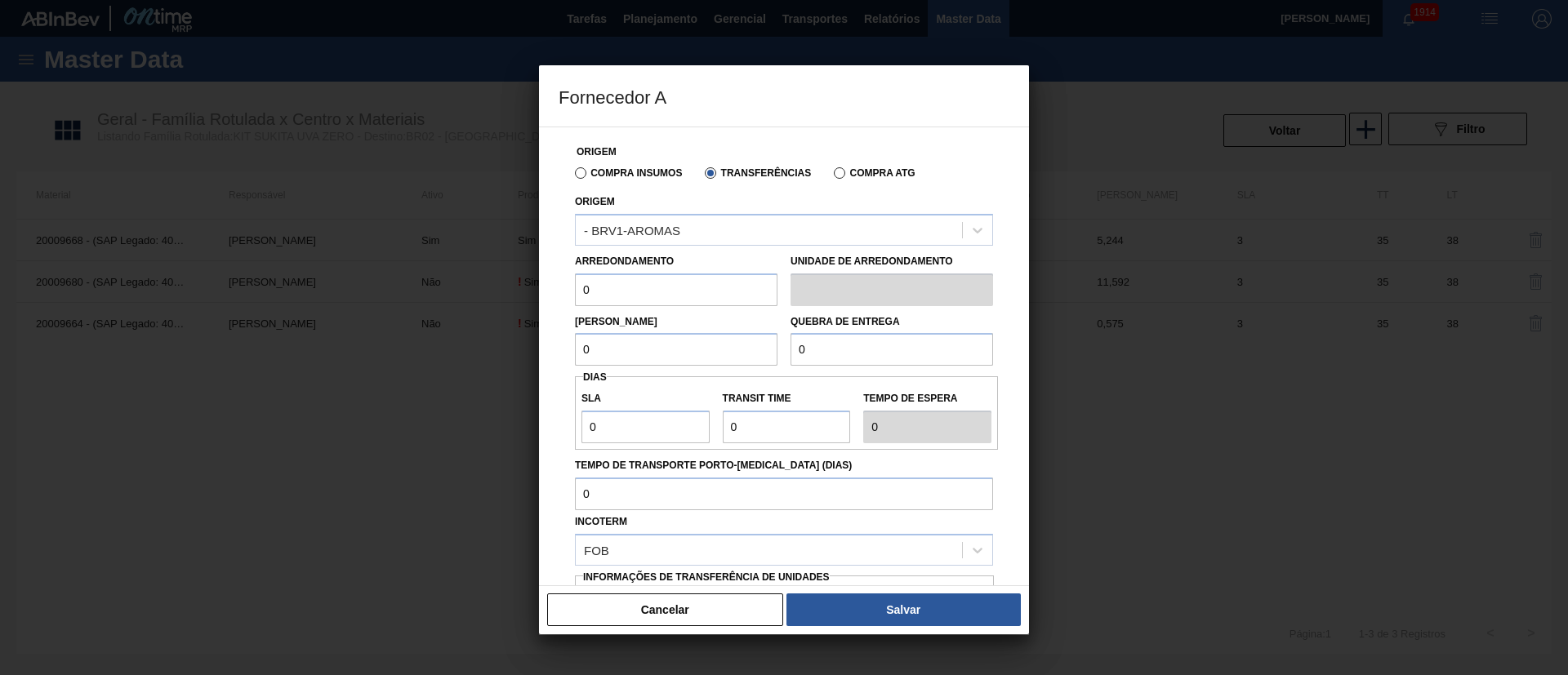
drag, startPoint x: 658, startPoint y: 289, endPoint x: 549, endPoint y: 290, distance: 109.0
click at [549, 290] on div "Origem Compra Insumos Transferências Compra ATG Origem - BRV1-AROMAS Arredondam…" at bounding box center [784, 356] width 490 height 460
type input "15,628"
drag, startPoint x: 612, startPoint y: 346, endPoint x: 525, endPoint y: 345, distance: 87.0
click at [540, 345] on div "Origem Compra Insumos Transferências Compra ATG Origem - BRV1-AROMAS Arredondam…" at bounding box center [784, 356] width 490 height 460
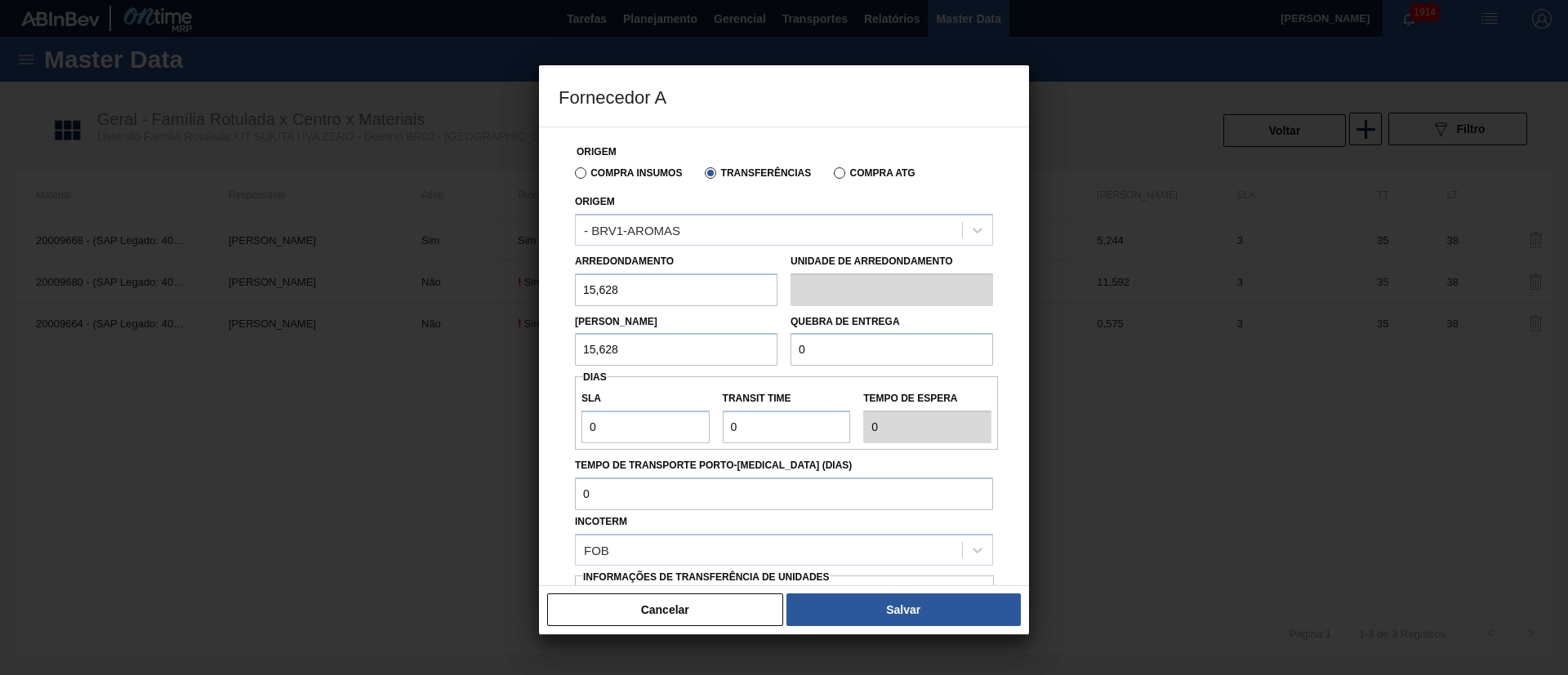
type input "15,628"
drag, startPoint x: 818, startPoint y: 343, endPoint x: 774, endPoint y: 351, distance: 44.7
click at [774, 351] on div "Lote Mínimo 15,628 Quebra de entrega 0" at bounding box center [784, 336] width 431 height 61
type input "2.000"
drag, startPoint x: 621, startPoint y: 435, endPoint x: 531, endPoint y: 435, distance: 90.0
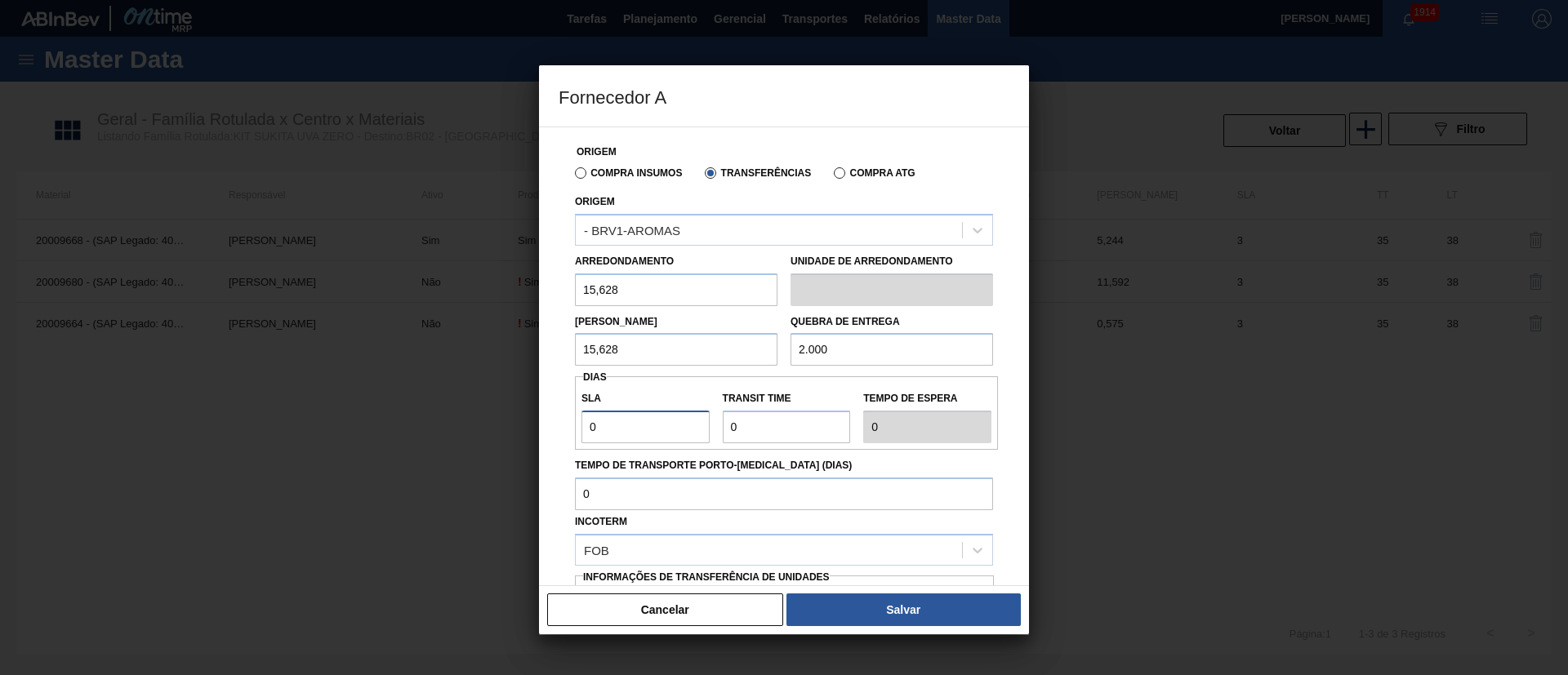
click at [531, 435] on div "Fornecedor A Origem Compra Insumos Transferências Compra ATG Origem - BRV1-AROM…" at bounding box center [784, 338] width 1568 height 675
type input "3"
drag, startPoint x: 784, startPoint y: 429, endPoint x: 711, endPoint y: 427, distance: 73.0
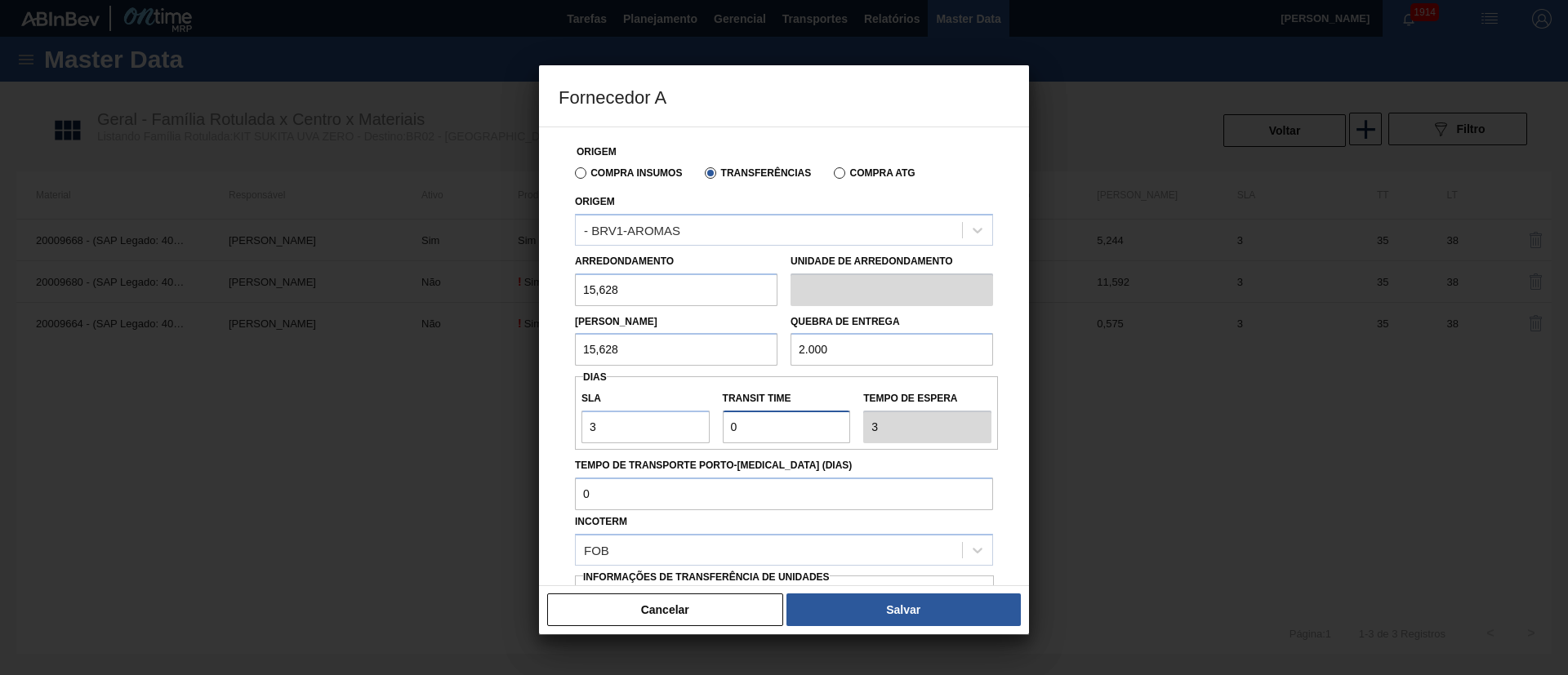
click at [711, 427] on div "SLA 3 Transit Time Tempo de espera 3" at bounding box center [786, 413] width 423 height 61
type input "3"
type input "6"
type input "35"
type input "38"
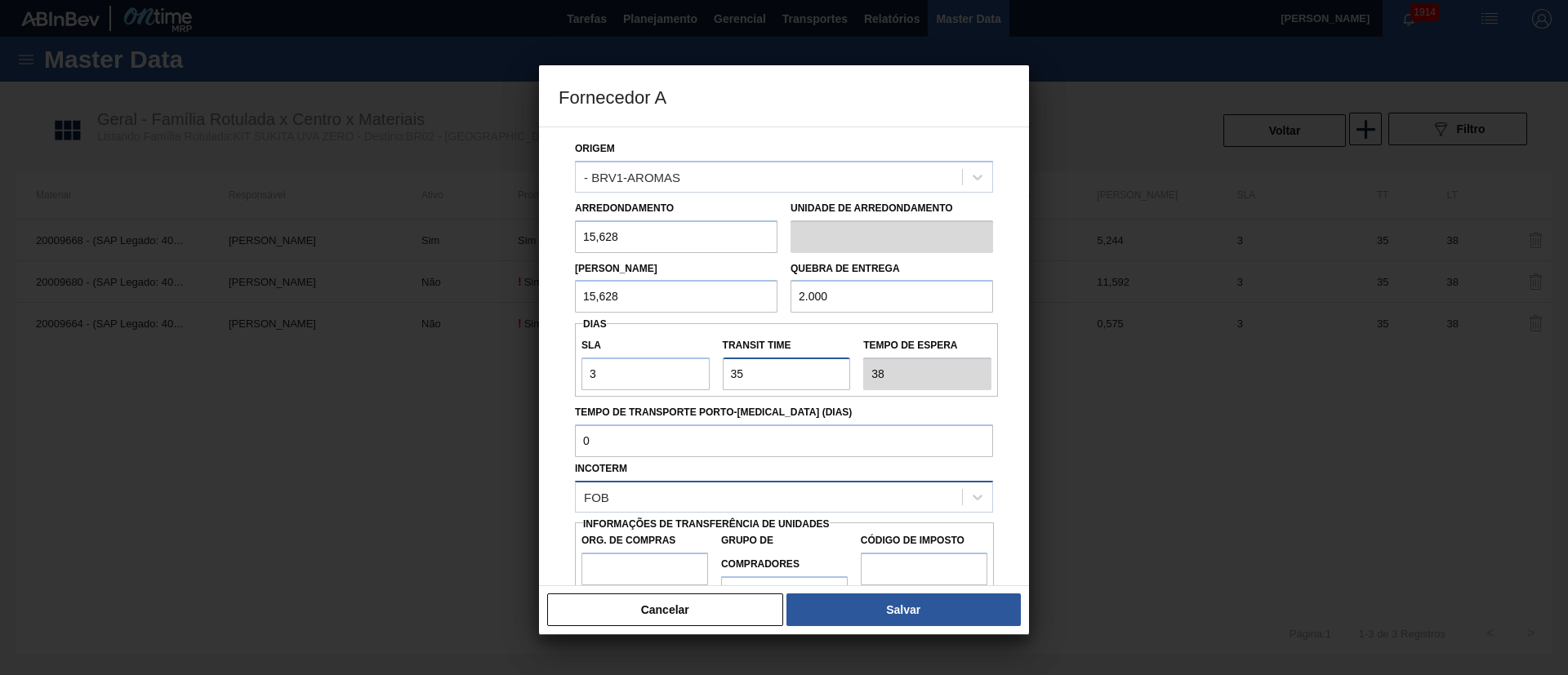
scroll to position [103, 0]
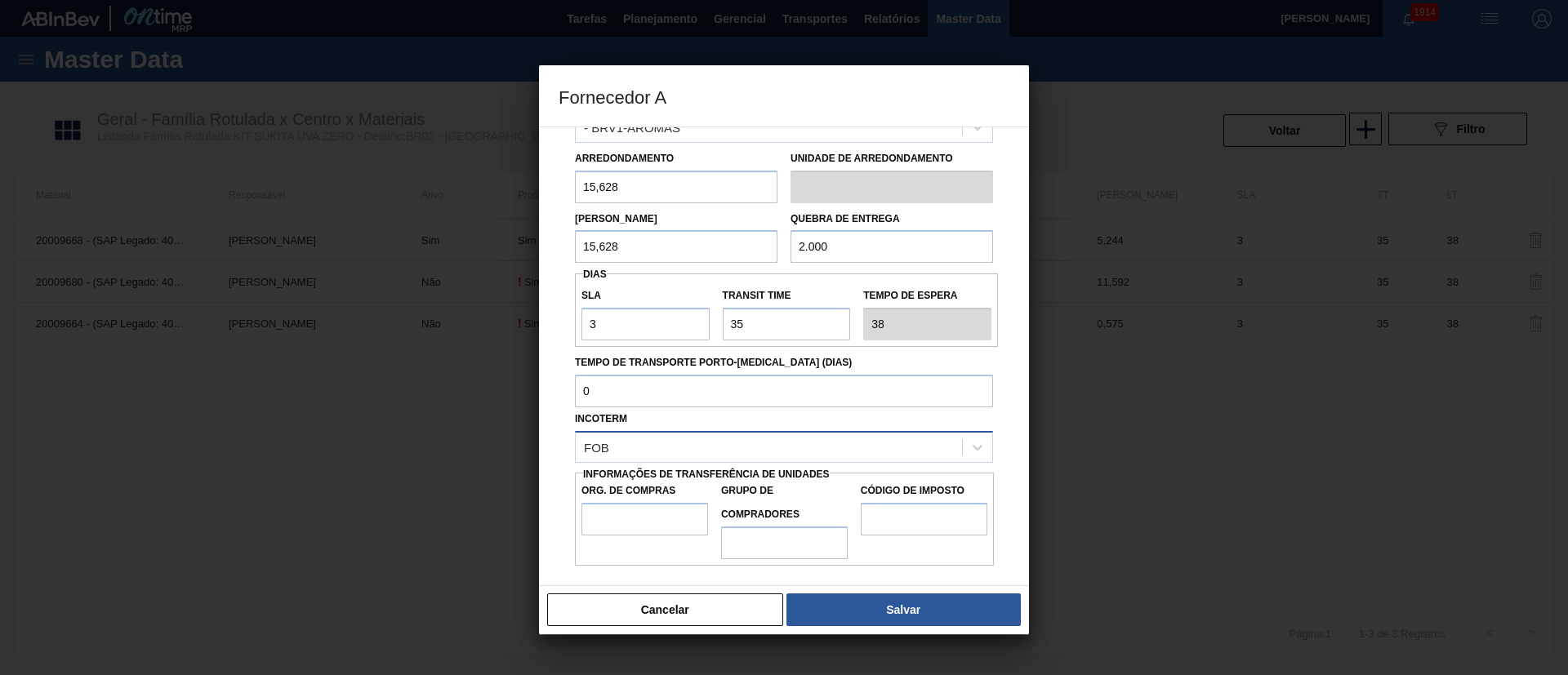
click at [648, 449] on div "FOB" at bounding box center [769, 446] width 386 height 24
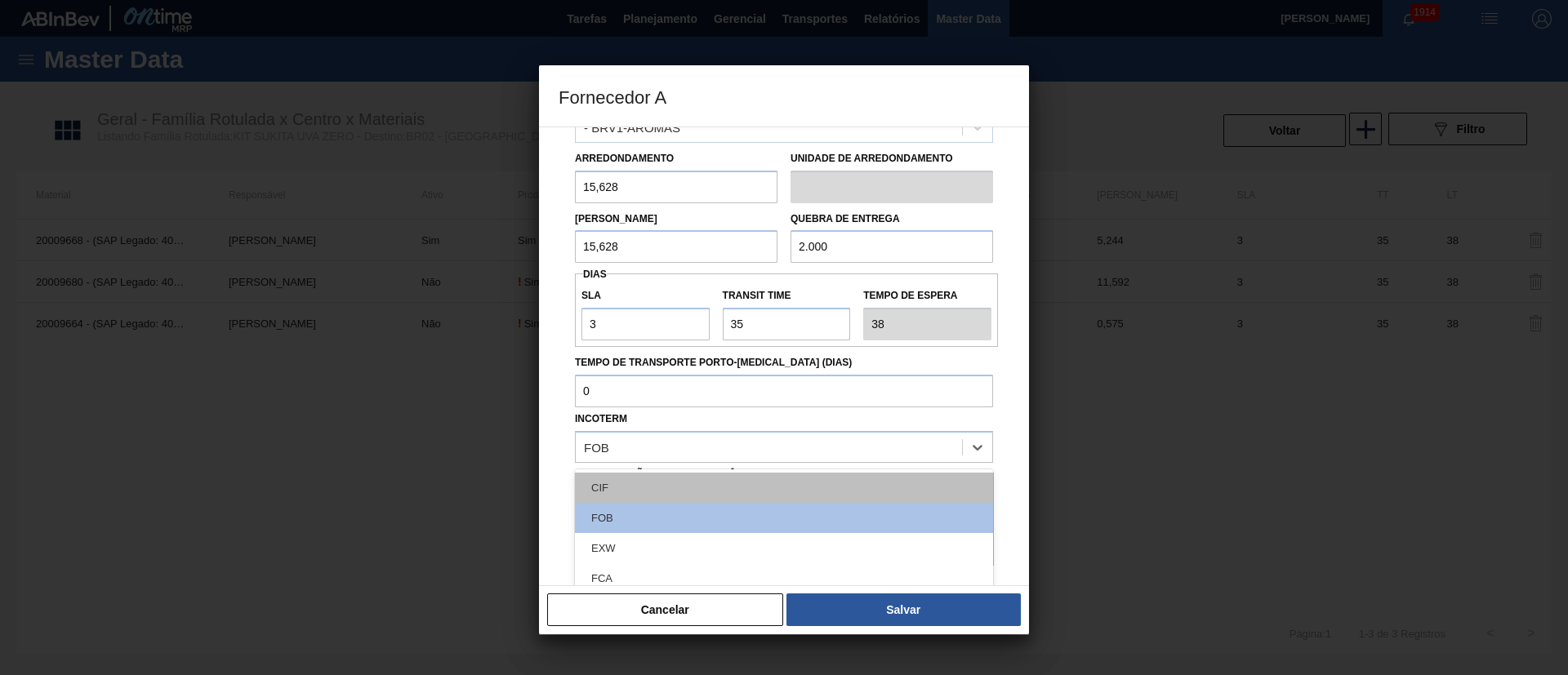
click at [643, 449] on div "CIF" at bounding box center [784, 488] width 418 height 30
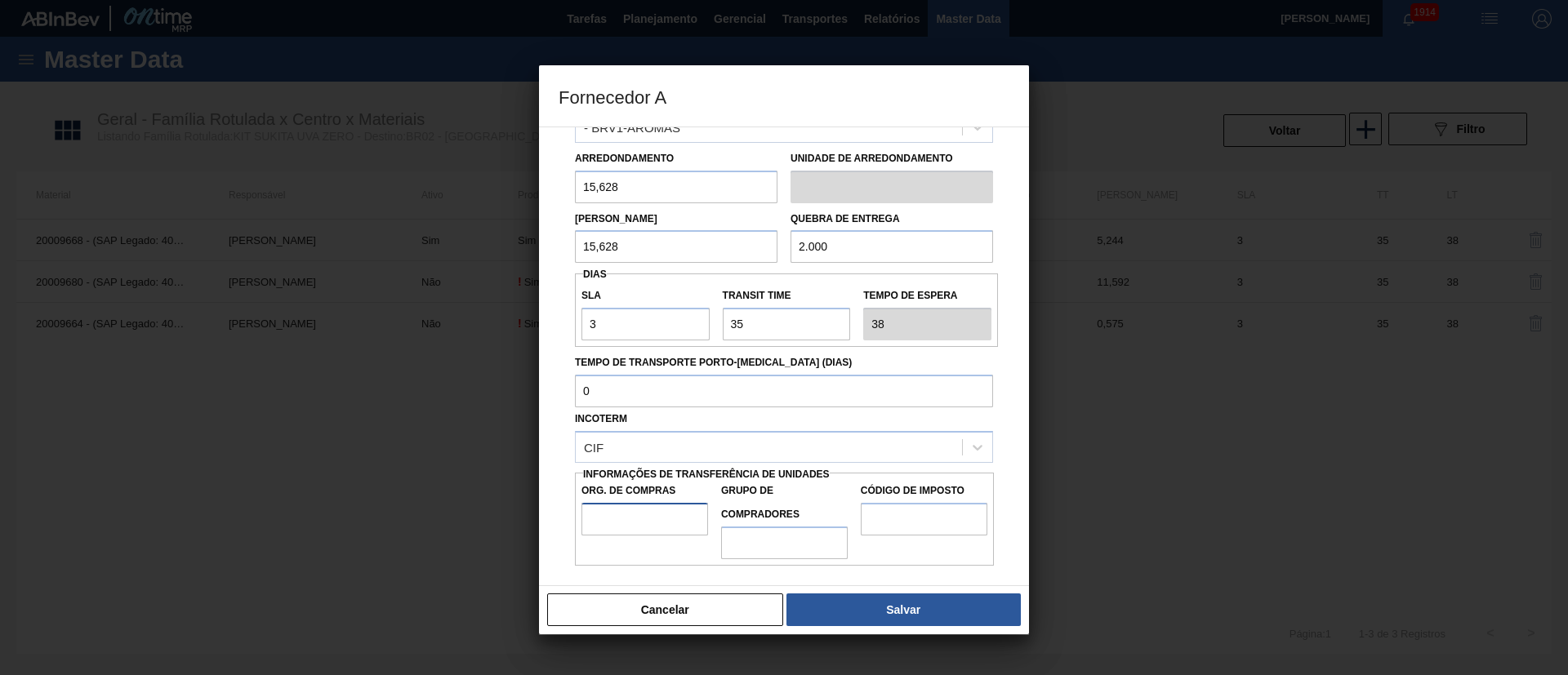
drag, startPoint x: 618, startPoint y: 504, endPoint x: 626, endPoint y: 512, distance: 11.3
click at [618, 449] on input "Org. de Compras" at bounding box center [645, 519] width 127 height 33
type input "BR00"
click at [788, 449] on input "Grupo de Compradores" at bounding box center [784, 542] width 127 height 33
type input "A01"
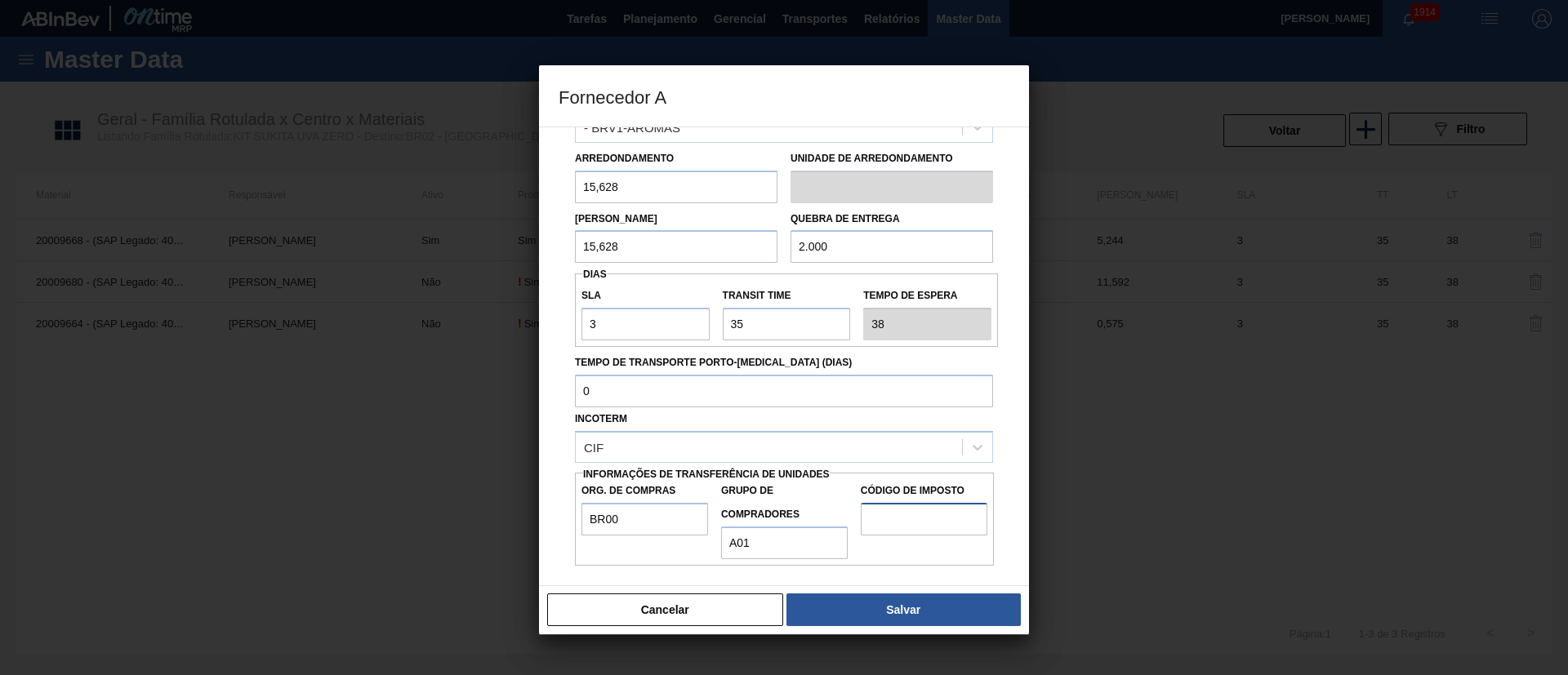
click at [926, 449] on input "Código de Imposto" at bounding box center [924, 519] width 127 height 33
type input "I1"
drag, startPoint x: 910, startPoint y: 611, endPoint x: 915, endPoint y: 562, distance: 49.3
click at [909, 449] on button "Salvar" at bounding box center [903, 609] width 235 height 33
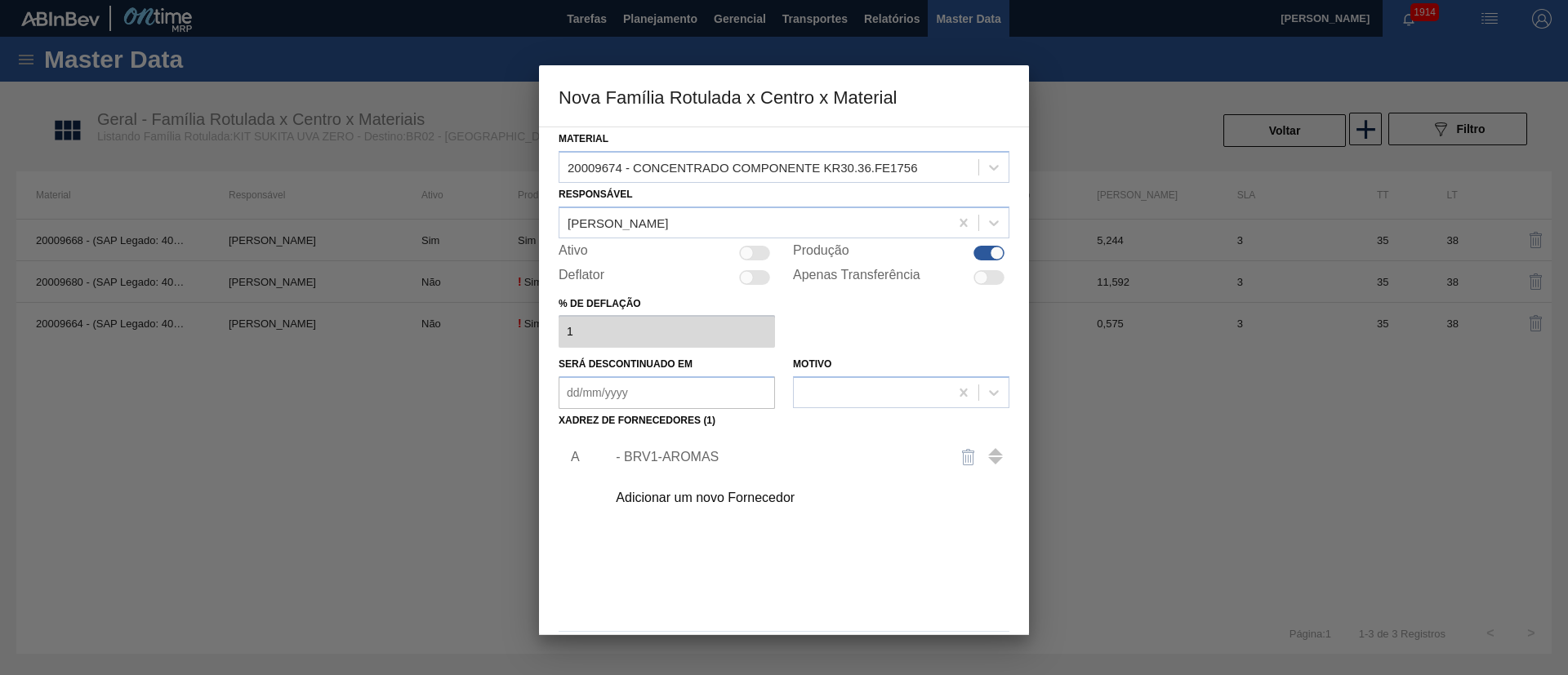
scroll to position [60, 0]
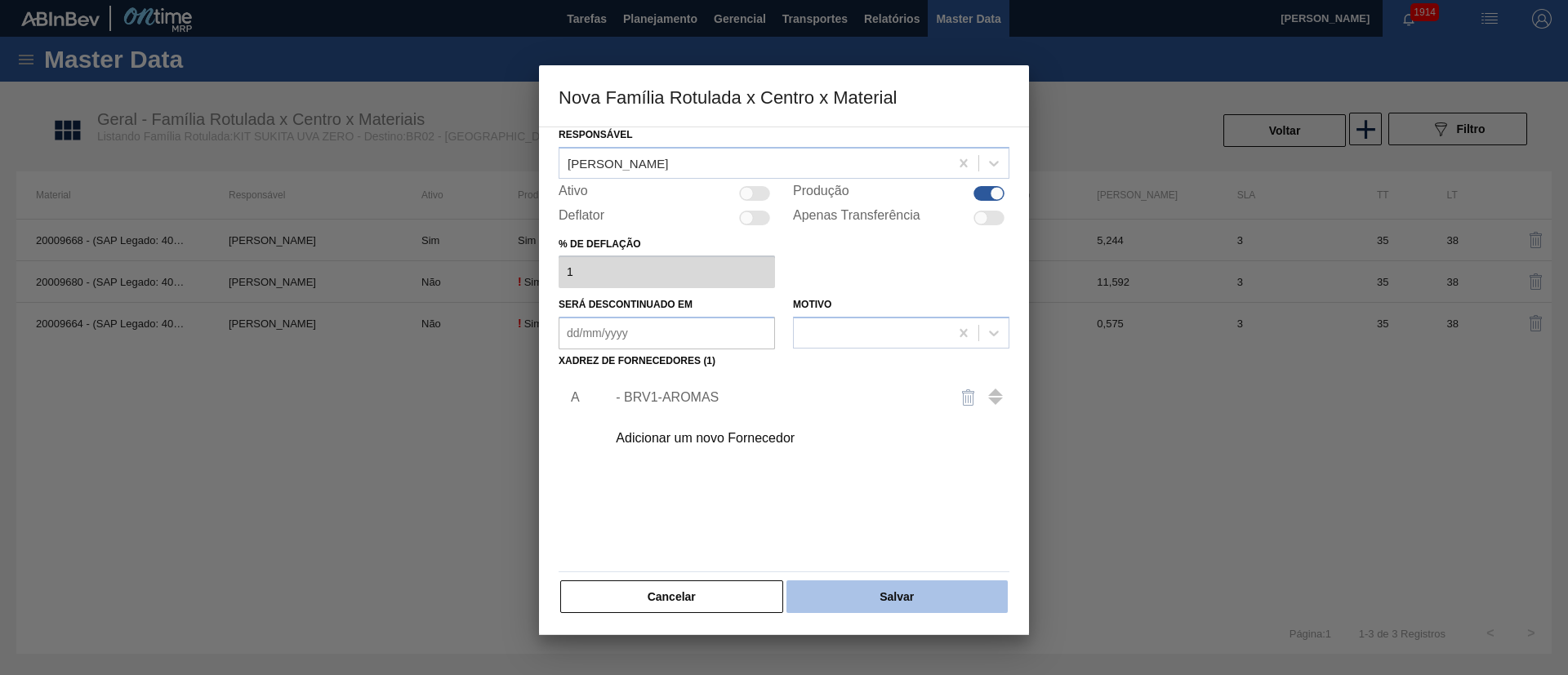
click at [920, 449] on button "Salvar" at bounding box center [897, 596] width 222 height 33
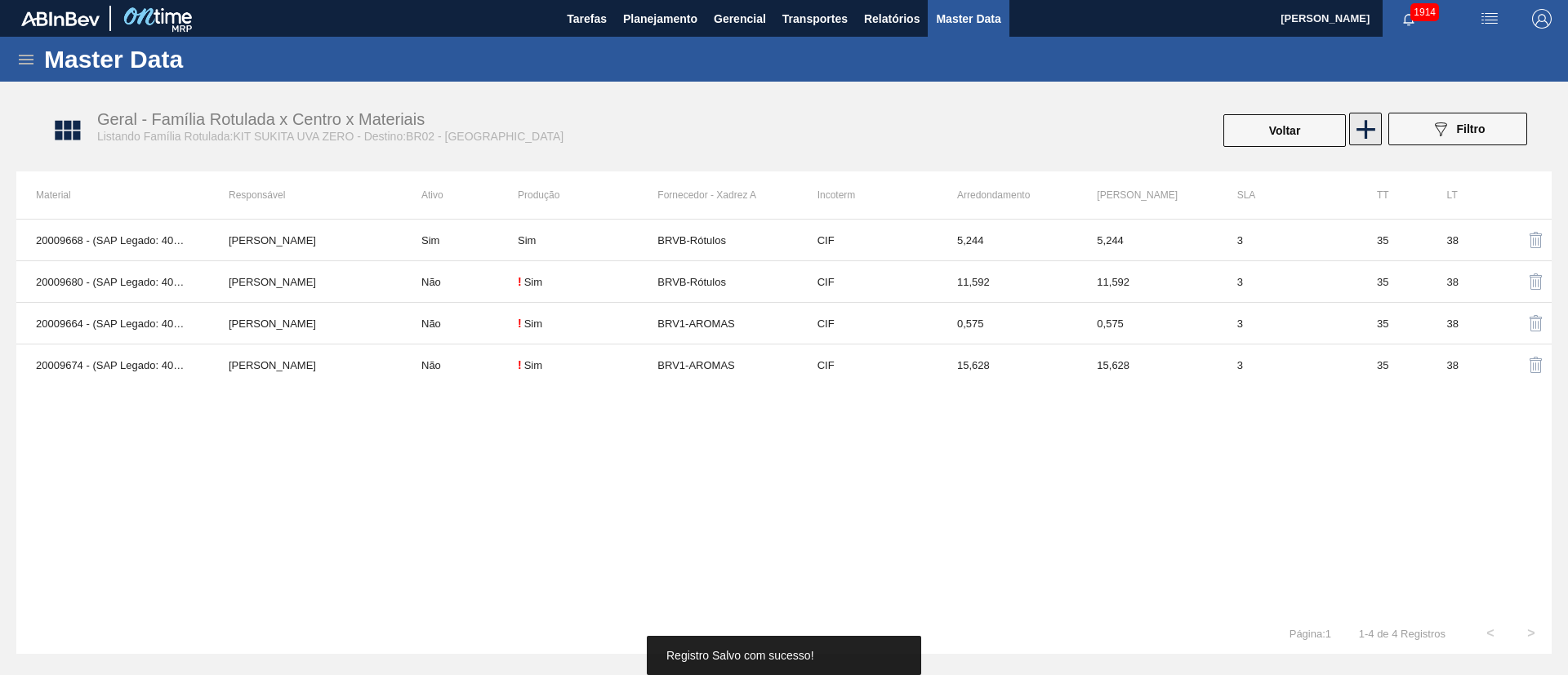
click at [1045, 134] on icon at bounding box center [1366, 129] width 32 height 32
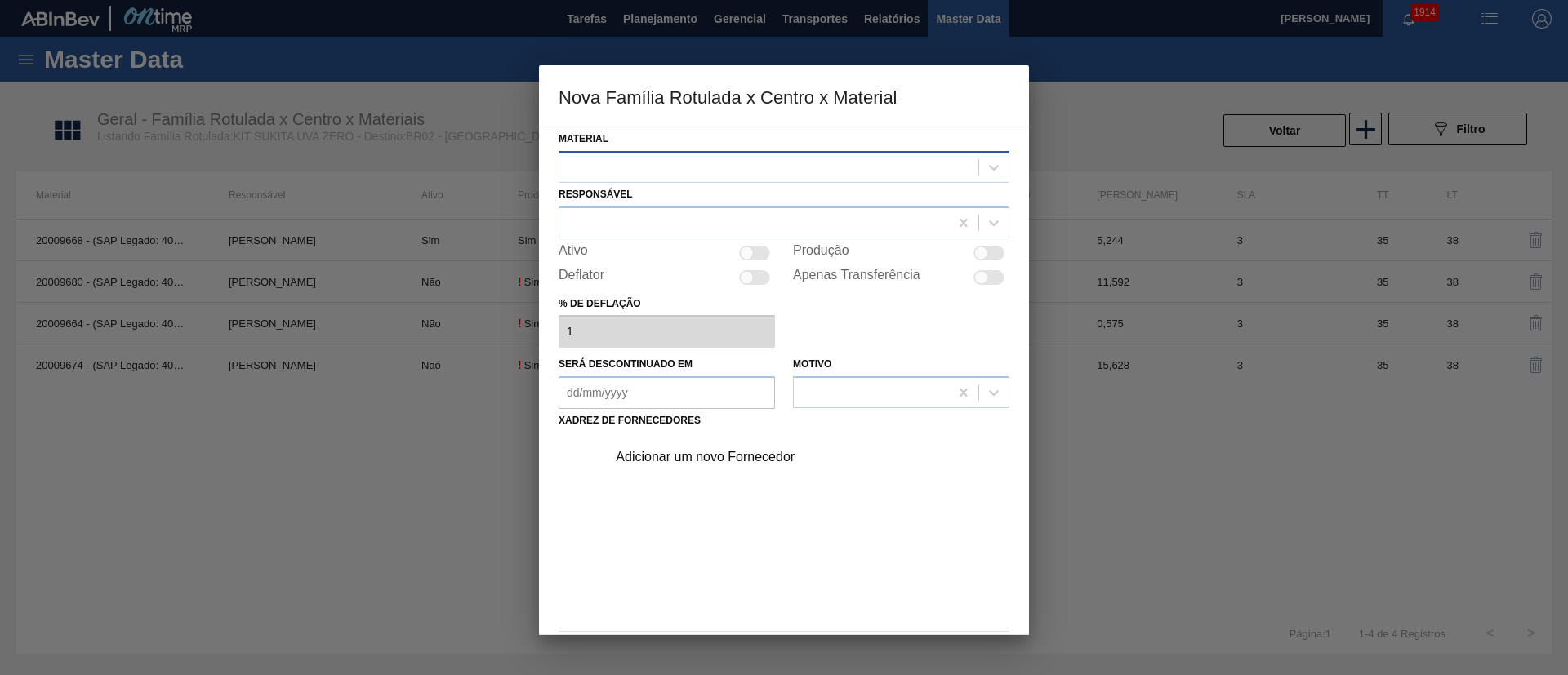
click at [623, 162] on div at bounding box center [769, 166] width 419 height 24
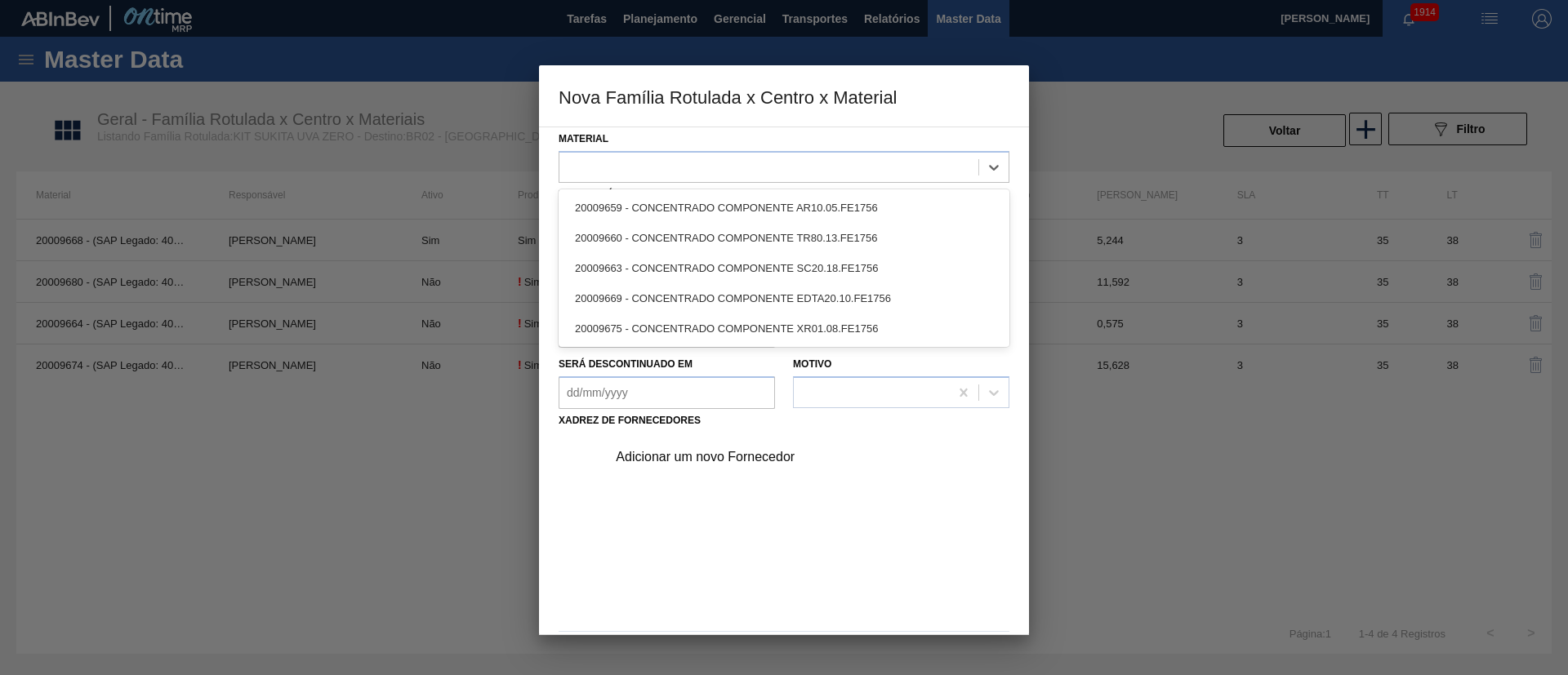
click at [656, 323] on div "20009675 - CONCENTRADO COMPONENTE XR01.08.FE1756" at bounding box center [784, 329] width 451 height 30
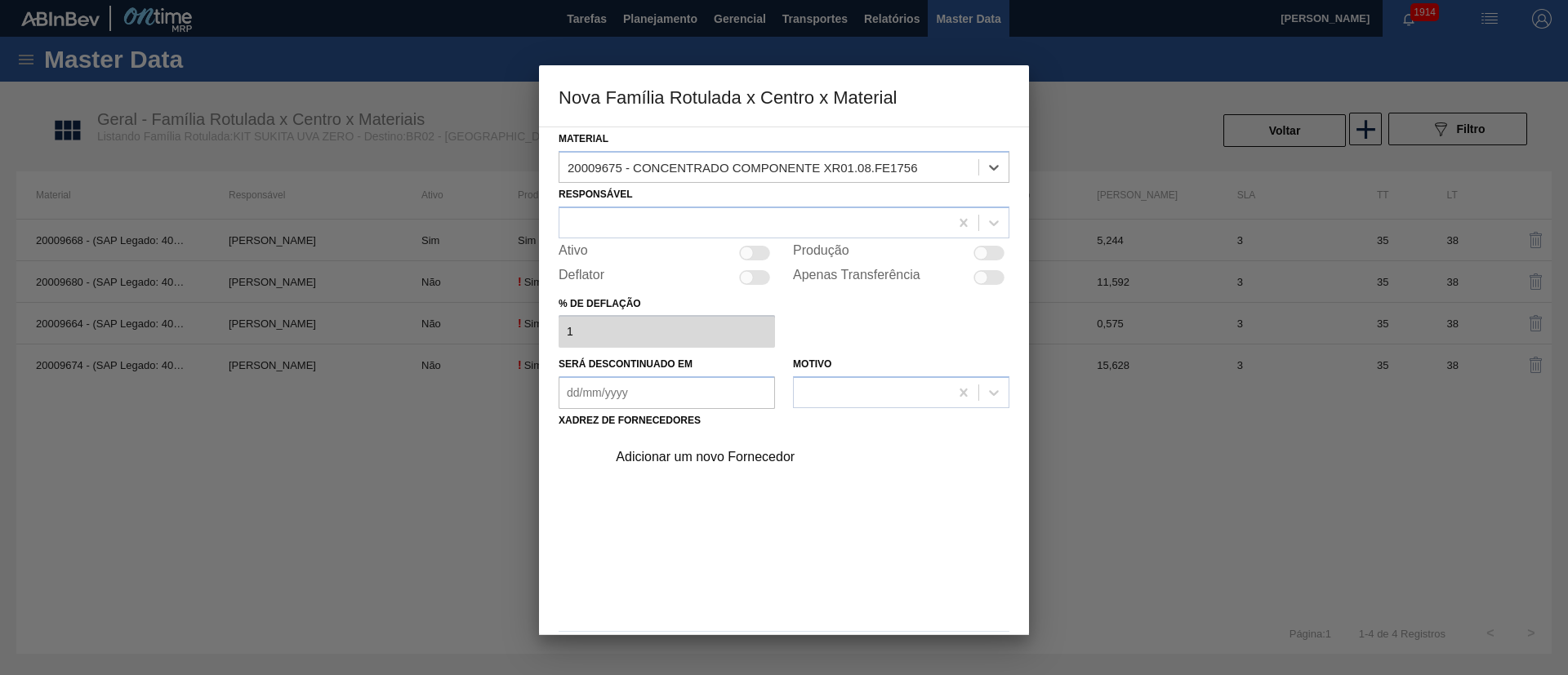
click at [696, 243] on div "Ativo" at bounding box center [667, 253] width 216 height 19
click at [704, 226] on div at bounding box center [754, 222] width 390 height 24
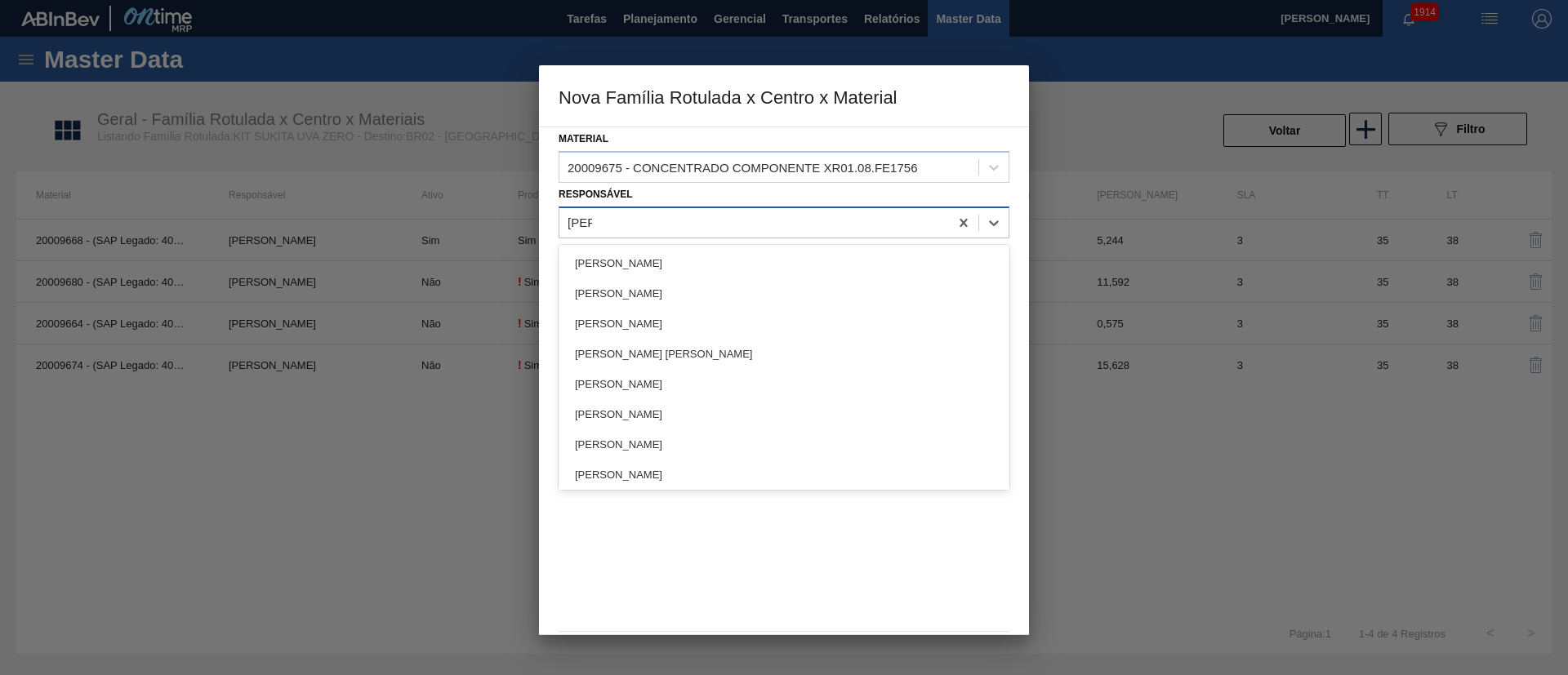
type input "lucas"
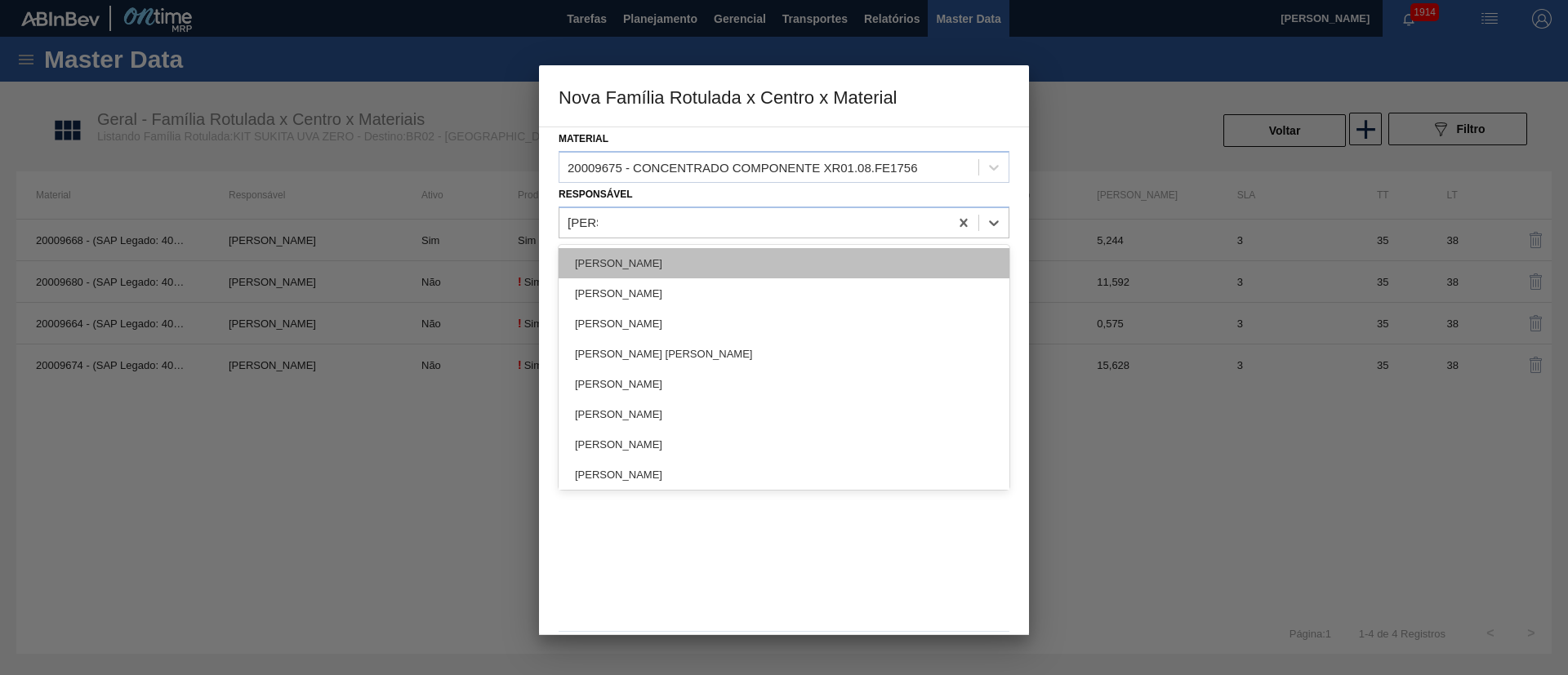
click at [670, 255] on div "[PERSON_NAME]" at bounding box center [784, 263] width 451 height 30
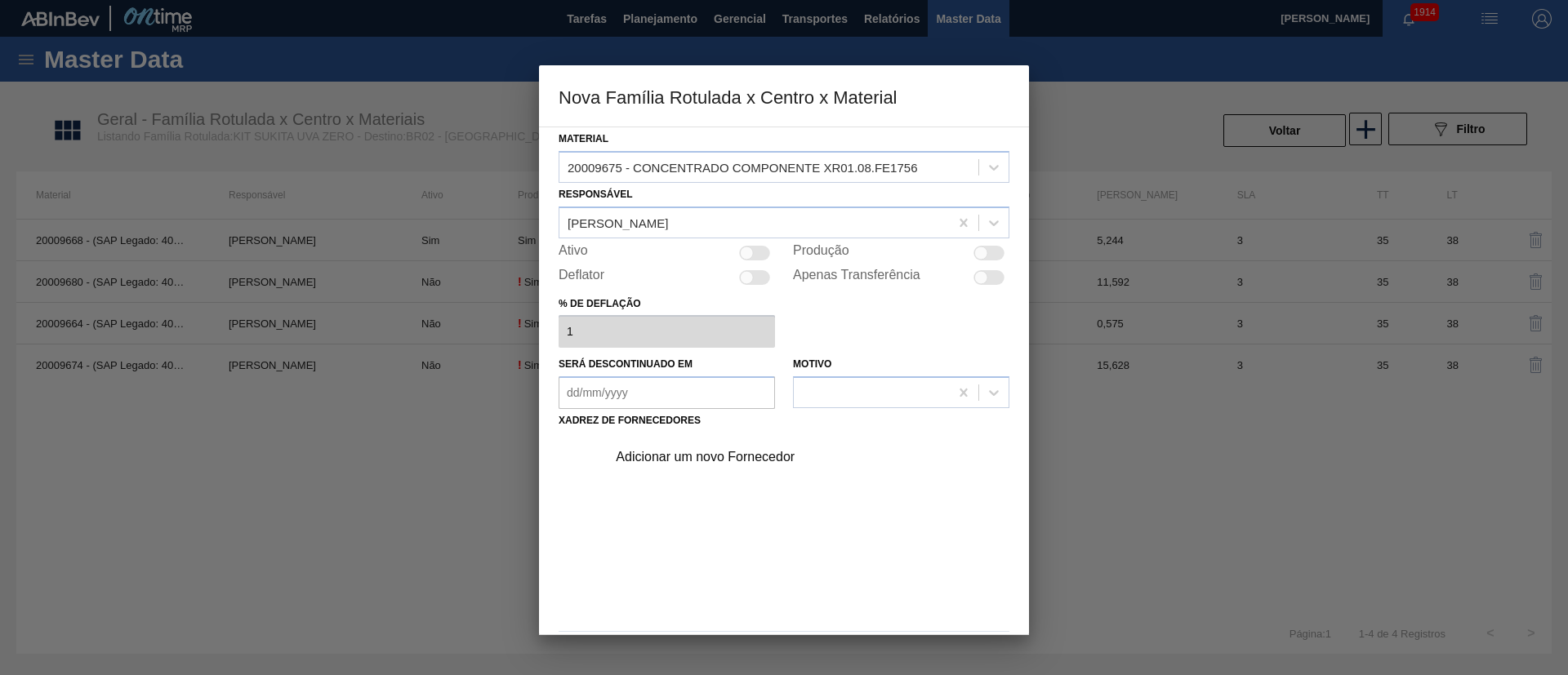
click at [992, 248] on div at bounding box center [988, 253] width 31 height 15
checkbox input "true"
click at [726, 449] on div "Adicionar um novo Fornecedor" at bounding box center [776, 457] width 320 height 15
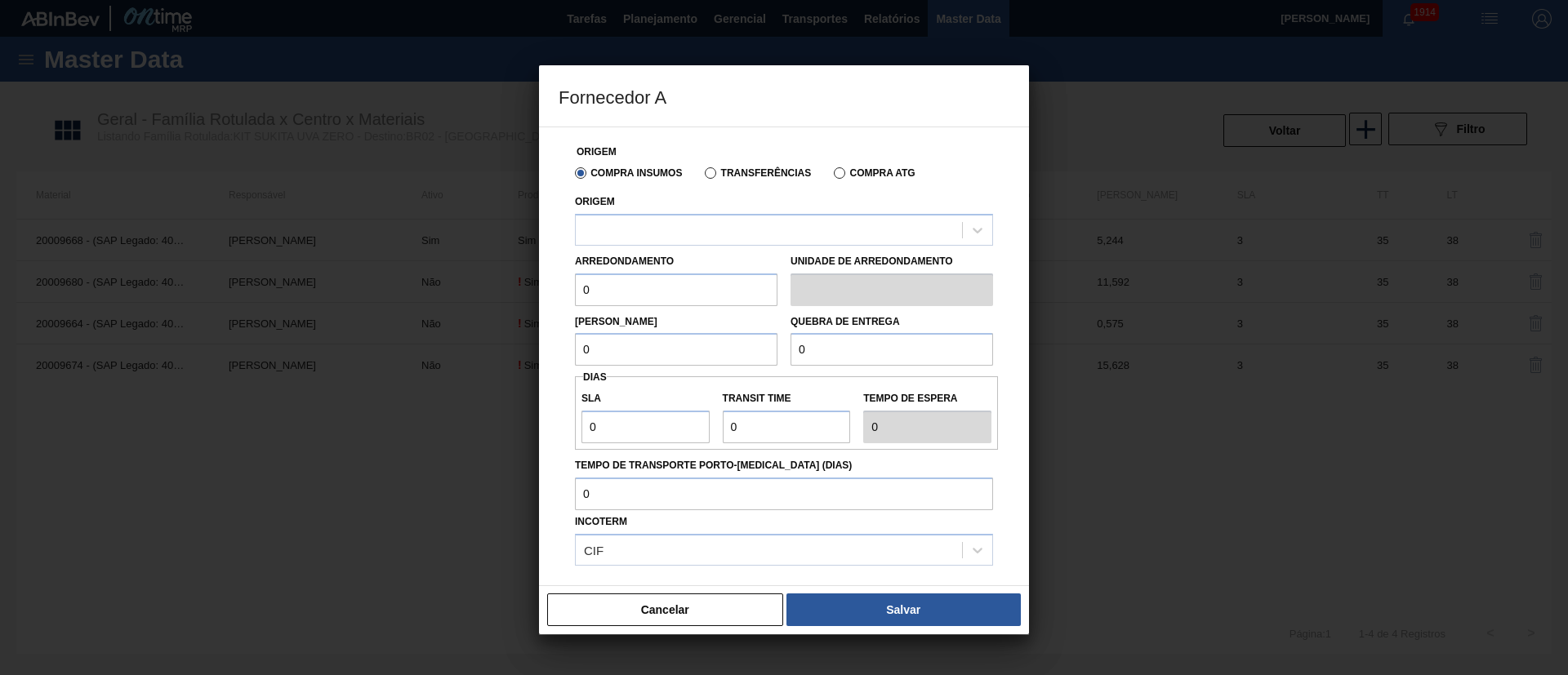
click at [725, 174] on label "Transferências" at bounding box center [757, 172] width 106 height 11
click at [703, 177] on input "Transferências" at bounding box center [703, 177] width 0 height 0
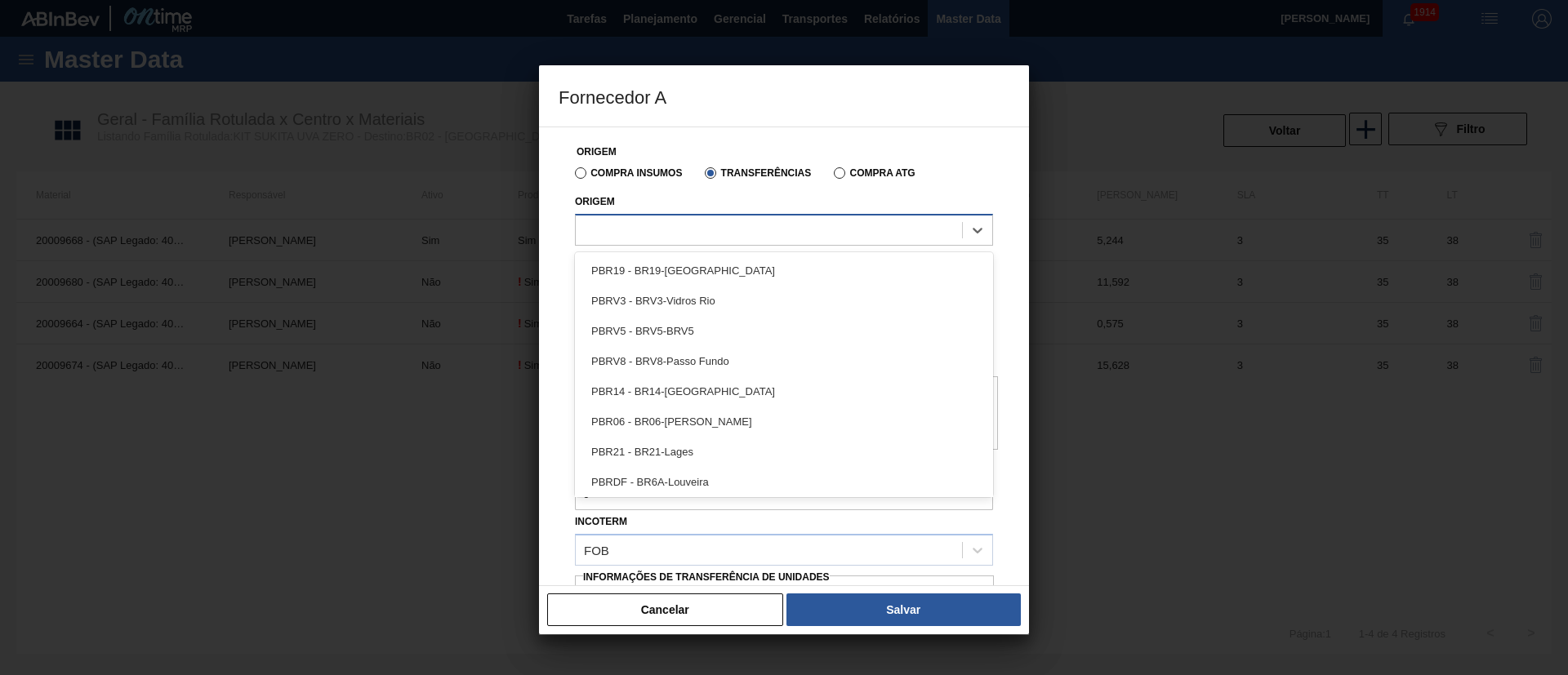
click at [678, 232] on div at bounding box center [769, 229] width 386 height 24
type input "brv1"
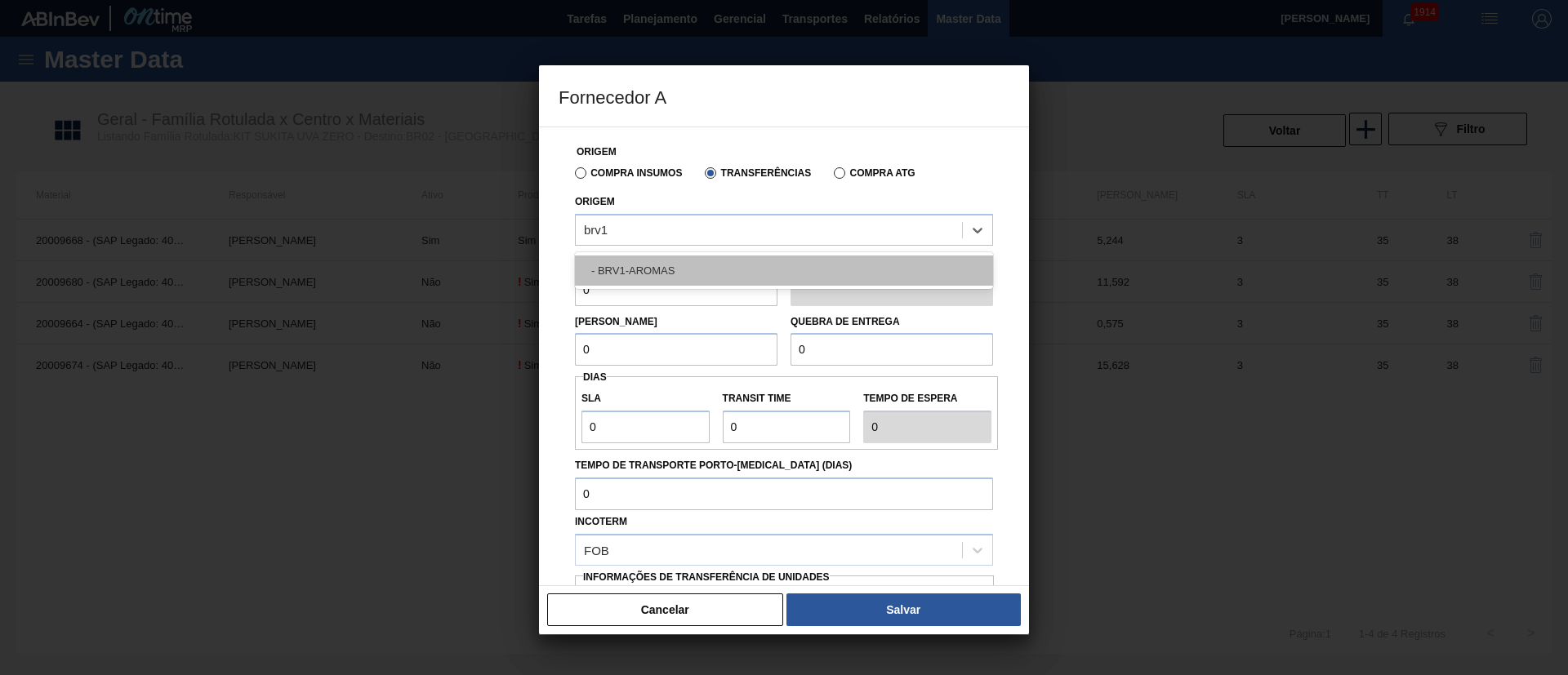
click at [646, 280] on div "- BRV1-AROMAS" at bounding box center [784, 271] width 418 height 30
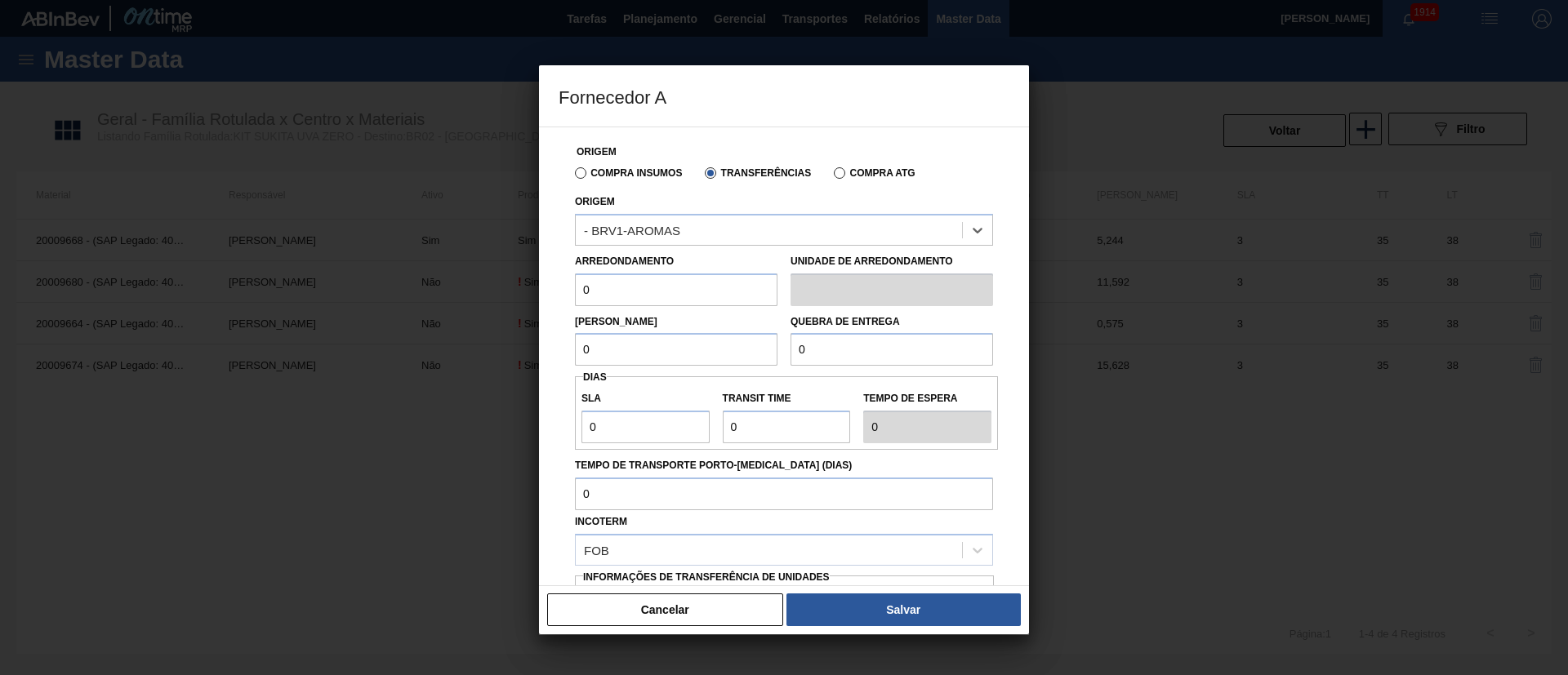
drag, startPoint x: 623, startPoint y: 280, endPoint x: 528, endPoint y: 280, distance: 95.0
click at [528, 280] on div "Fornecedor A Origem Compra Insumos Transferências Compra ATG Origem option - BR…" at bounding box center [784, 338] width 1568 height 675
type input "4,47"
drag, startPoint x: 602, startPoint y: 345, endPoint x: 556, endPoint y: 353, distance: 46.7
click at [556, 353] on div "Origem Compra Insumos Transferências Compra ATG Origem - BRV1-AROMAS Arredondam…" at bounding box center [784, 356] width 490 height 460
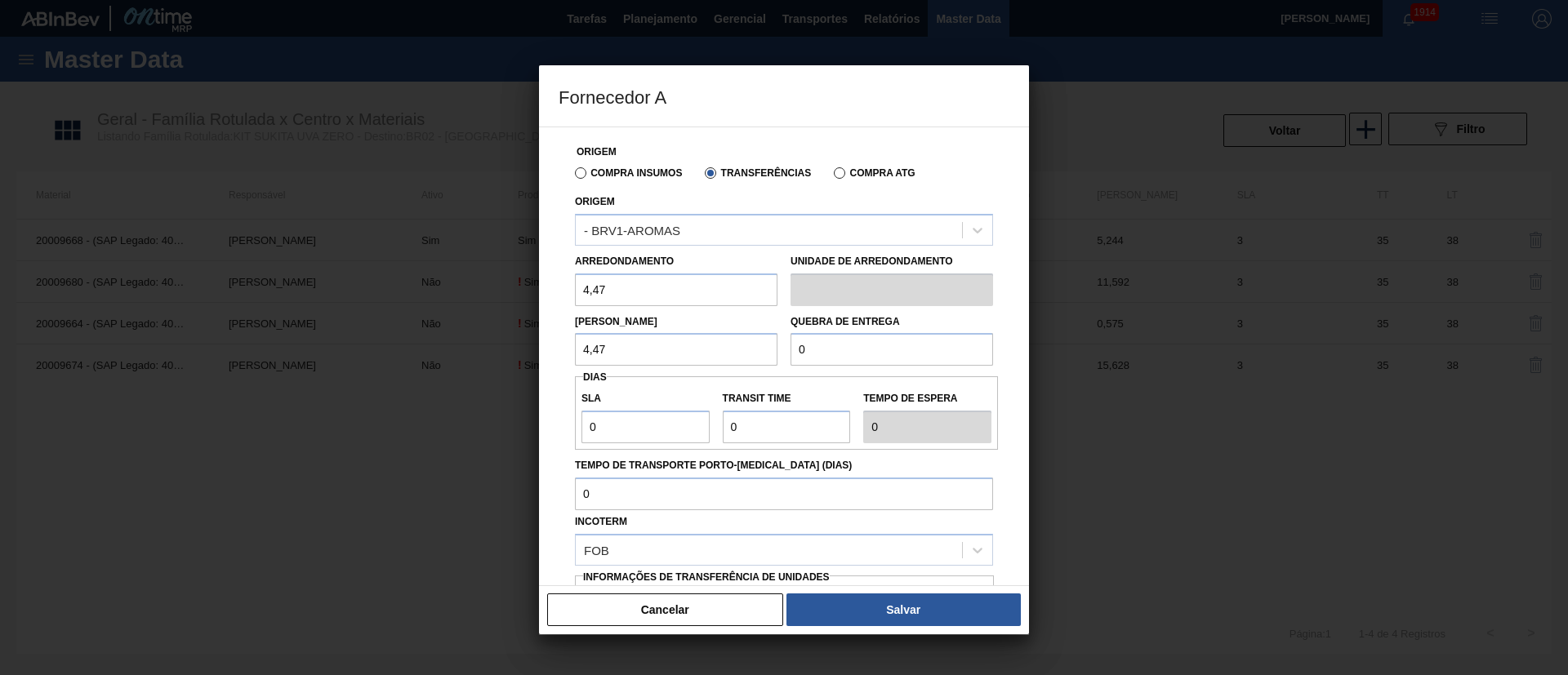
type input "4,47"
drag, startPoint x: 823, startPoint y: 361, endPoint x: 777, endPoint y: 359, distance: 46.0
click at [777, 359] on div "Lote Mínimo 4,47 Quebra de entrega 0" at bounding box center [784, 336] width 431 height 61
type input "2.000"
drag, startPoint x: 612, startPoint y: 425, endPoint x: 539, endPoint y: 429, distance: 73.1
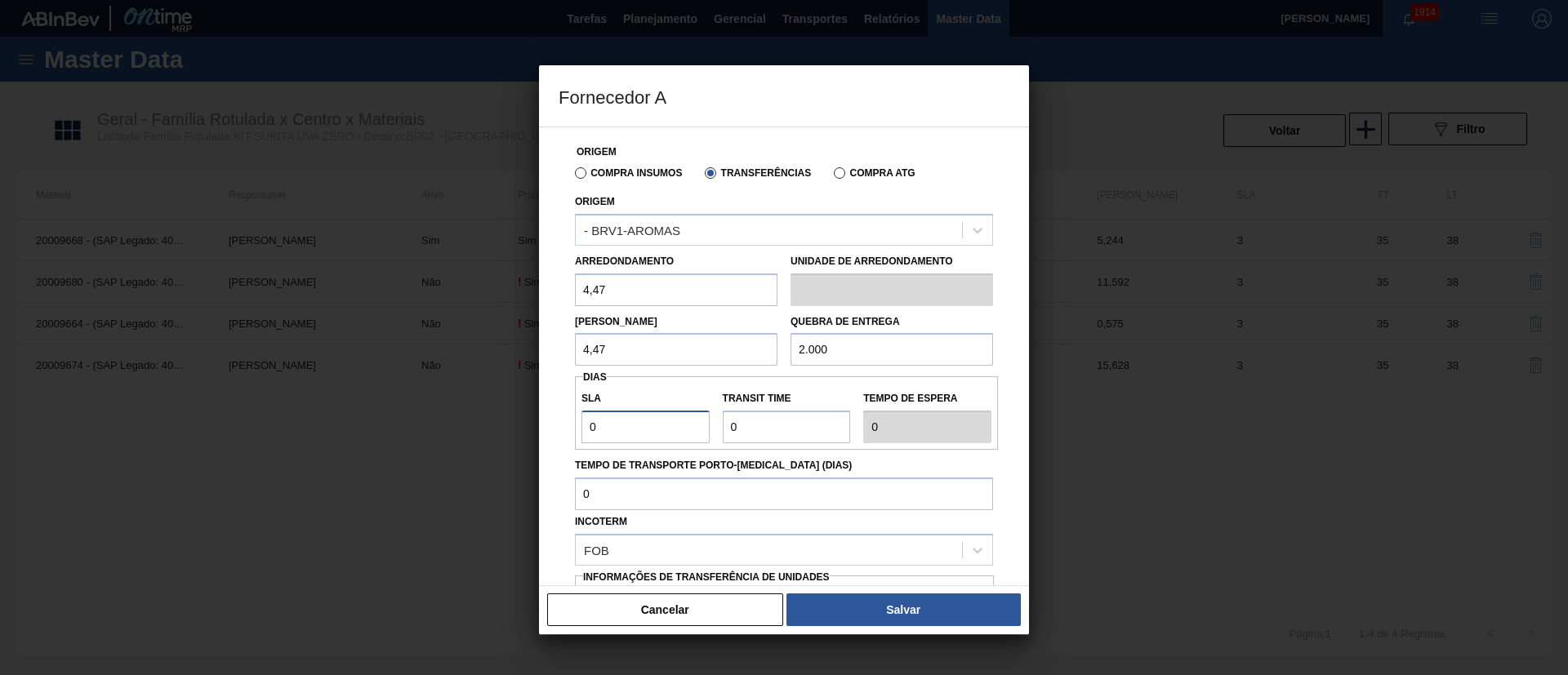
click at [539, 429] on div "Origem Compra Insumos Transferências Compra ATG Origem - BRV1-AROMAS Arredondam…" at bounding box center [784, 356] width 490 height 460
type input "3"
drag, startPoint x: 671, startPoint y: 426, endPoint x: 660, endPoint y: 426, distance: 11.0
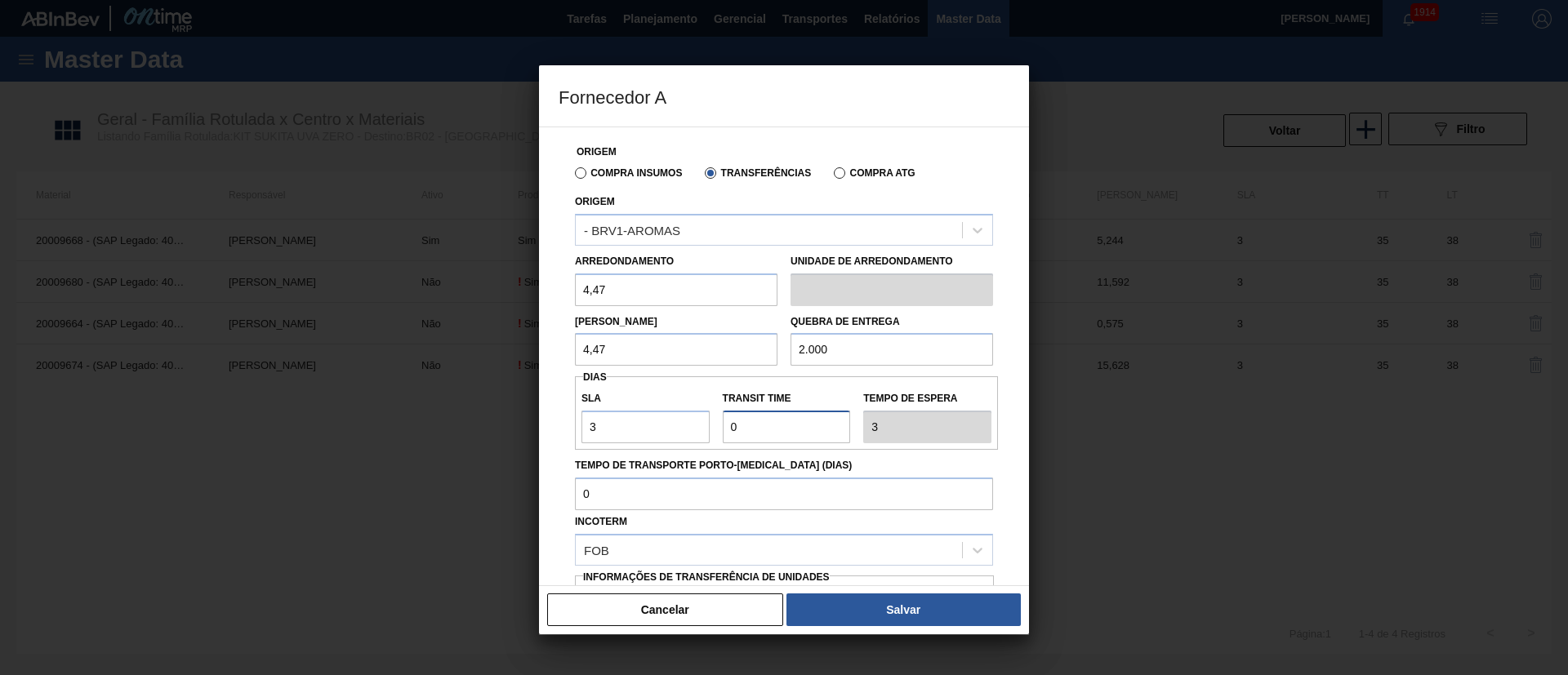
click at [660, 426] on div "SLA 3 Transit Time Tempo de espera 3" at bounding box center [786, 413] width 423 height 61
type input "3"
type input "6"
type input "35"
type input "38"
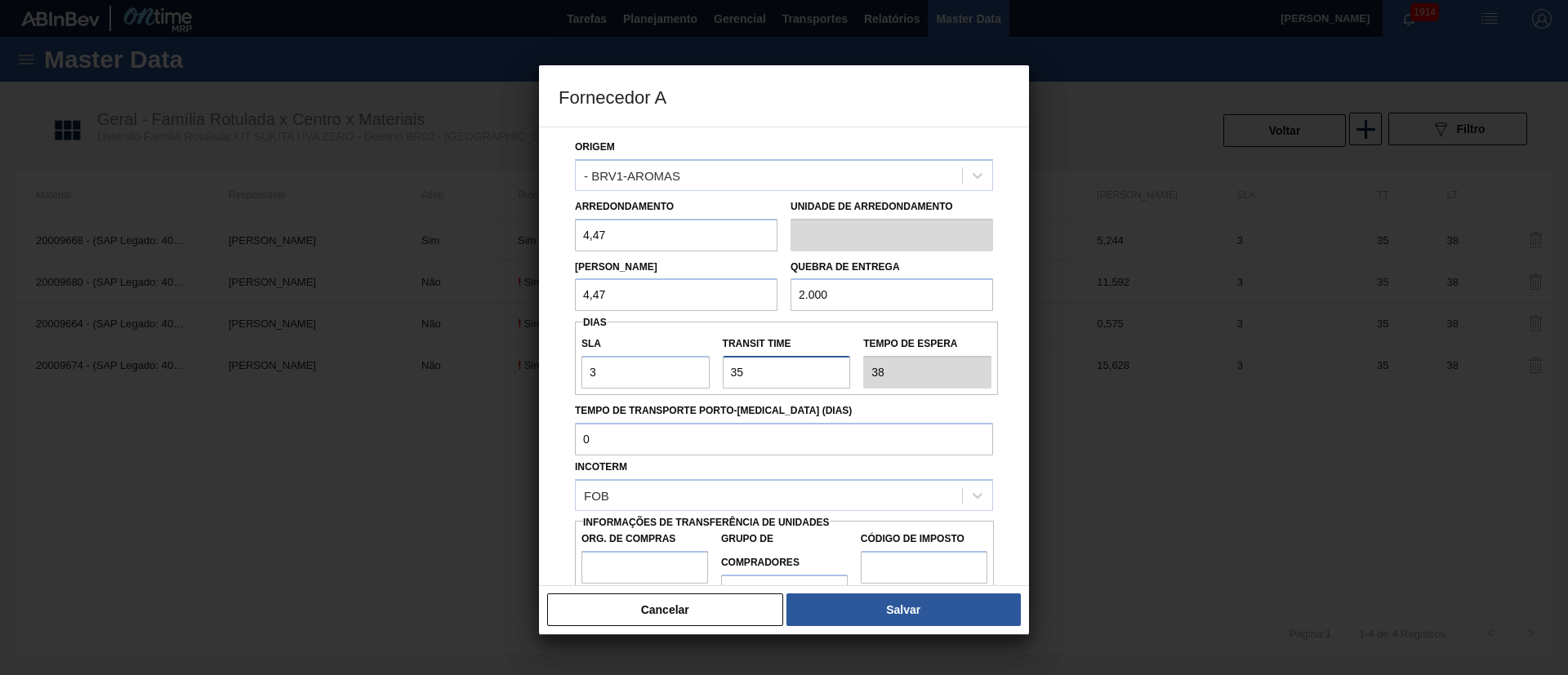
scroll to position [103, 0]
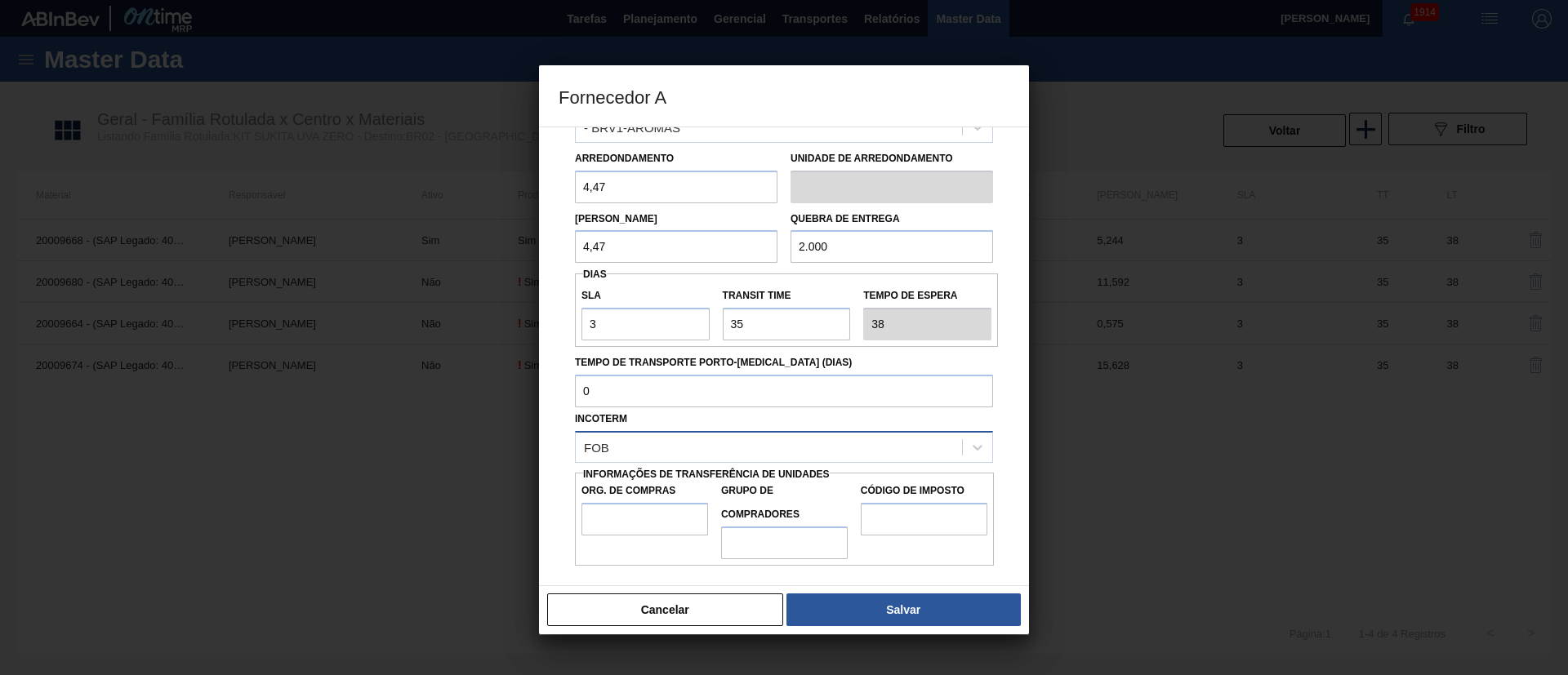
click at [628, 443] on div "FOB" at bounding box center [769, 446] width 386 height 24
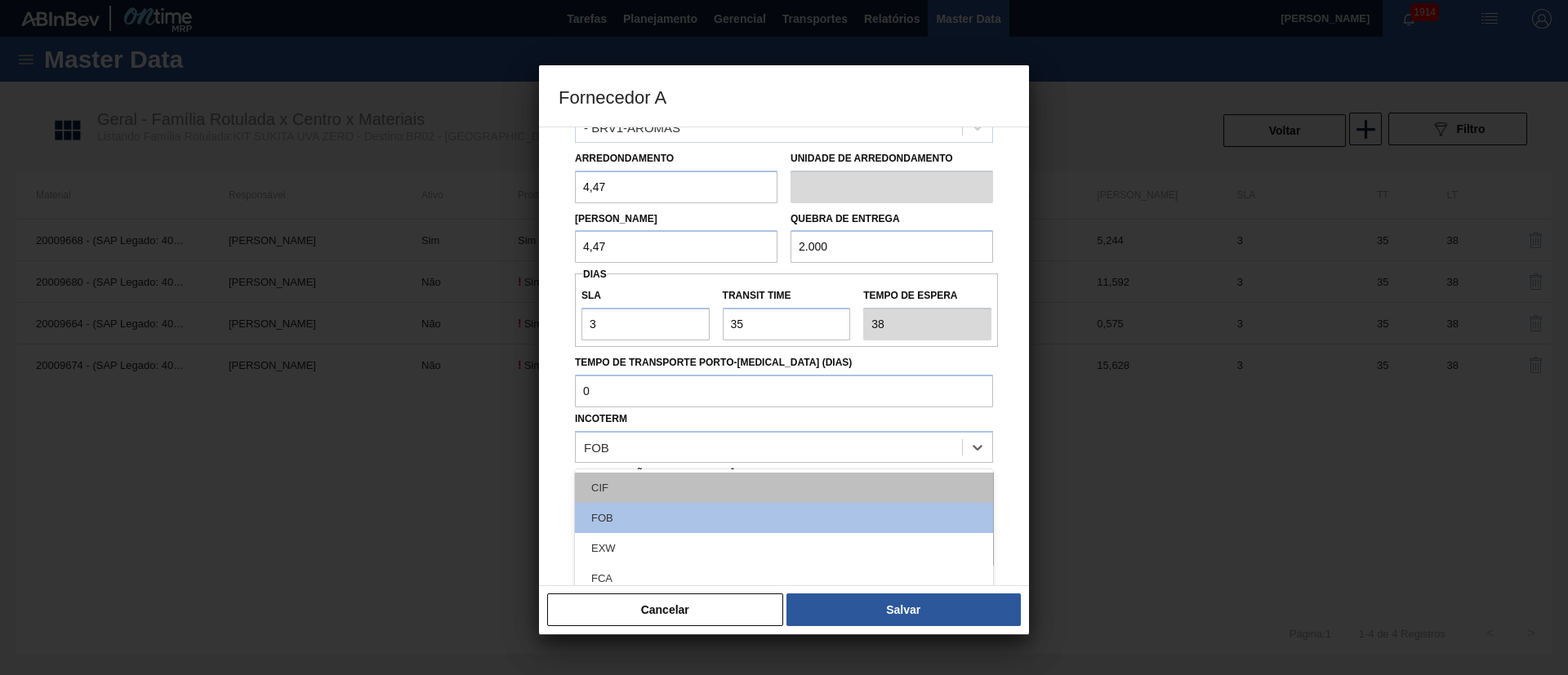
click at [616, 449] on div "CIF" at bounding box center [784, 488] width 418 height 30
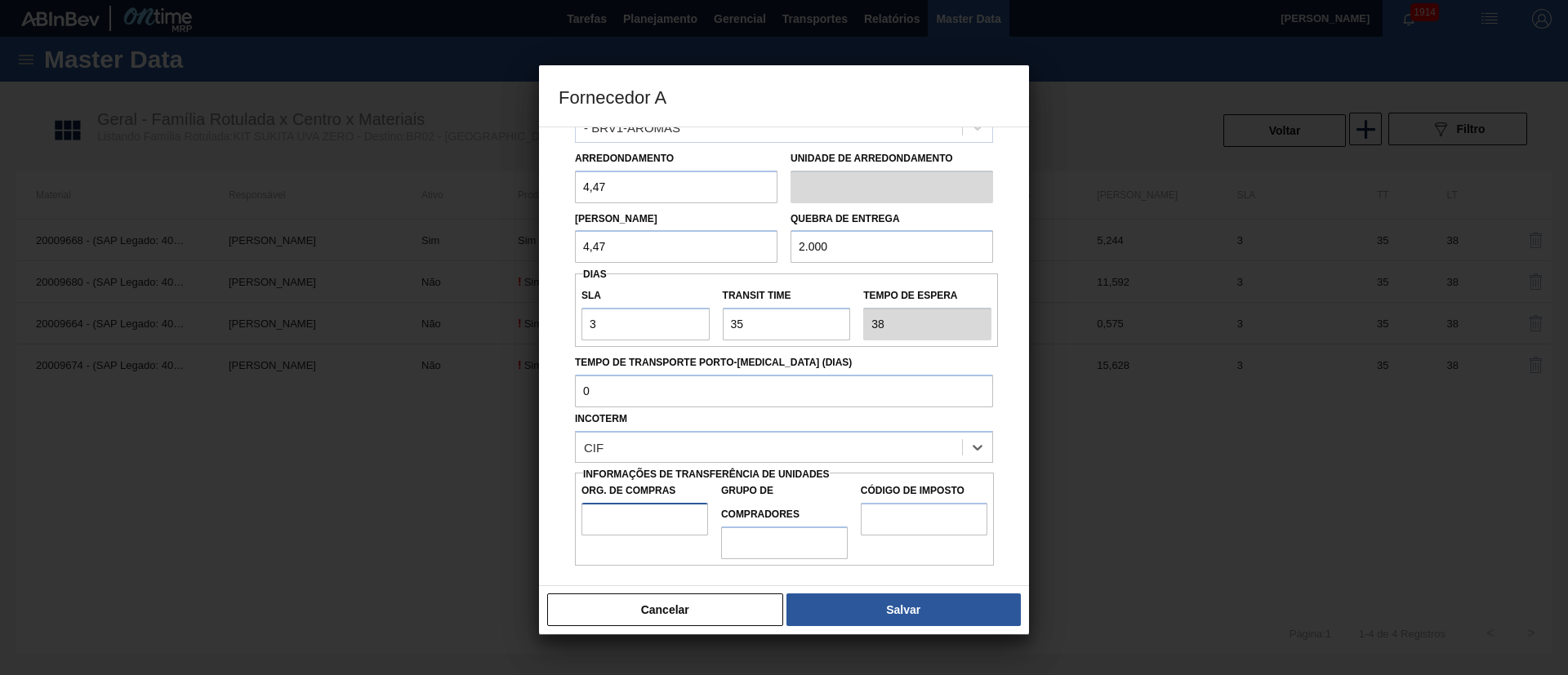
click at [632, 449] on input "Org. de Compras" at bounding box center [645, 519] width 127 height 33
type input "BR00"
click at [765, 449] on input "Grupo de Compradores" at bounding box center [784, 542] width 127 height 33
type input "A01"
click at [909, 449] on input "Código de Imposto" at bounding box center [924, 519] width 127 height 33
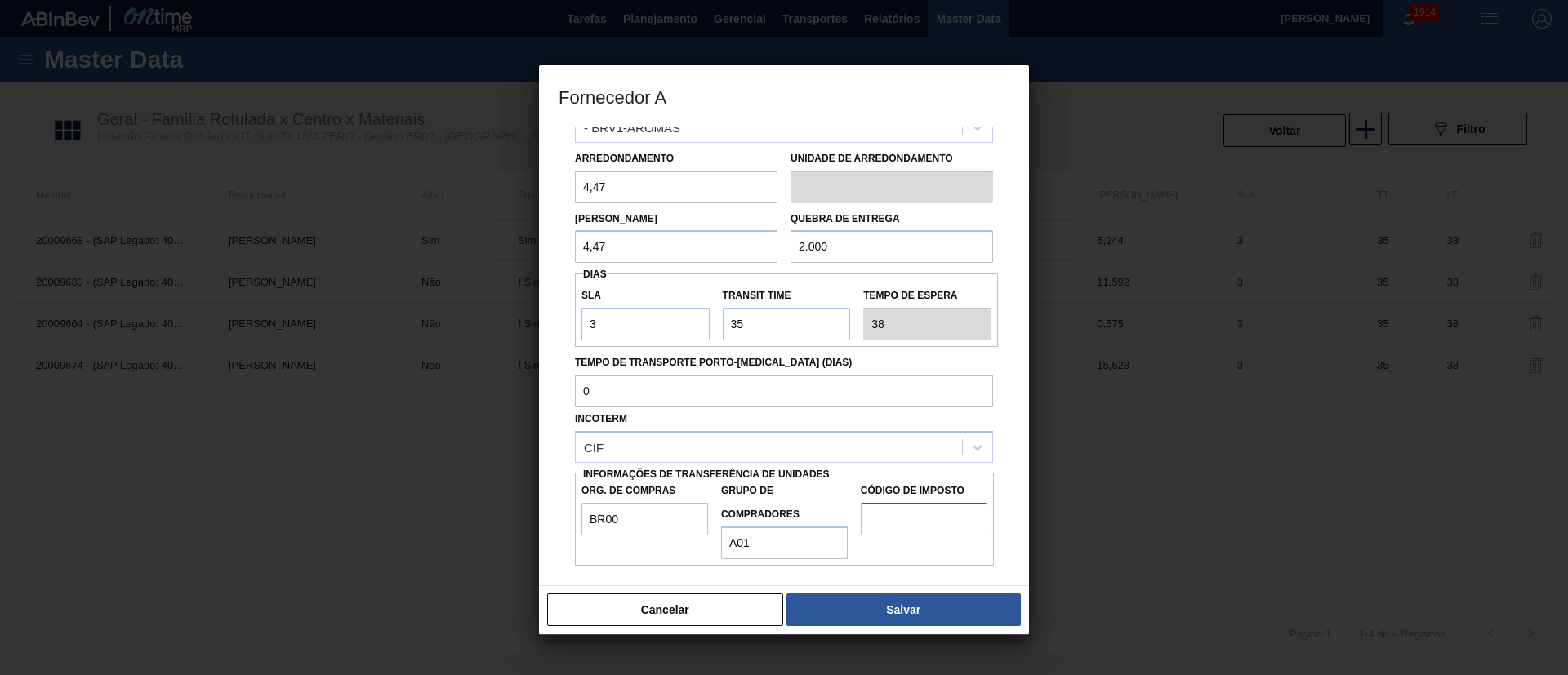
type input "I1"
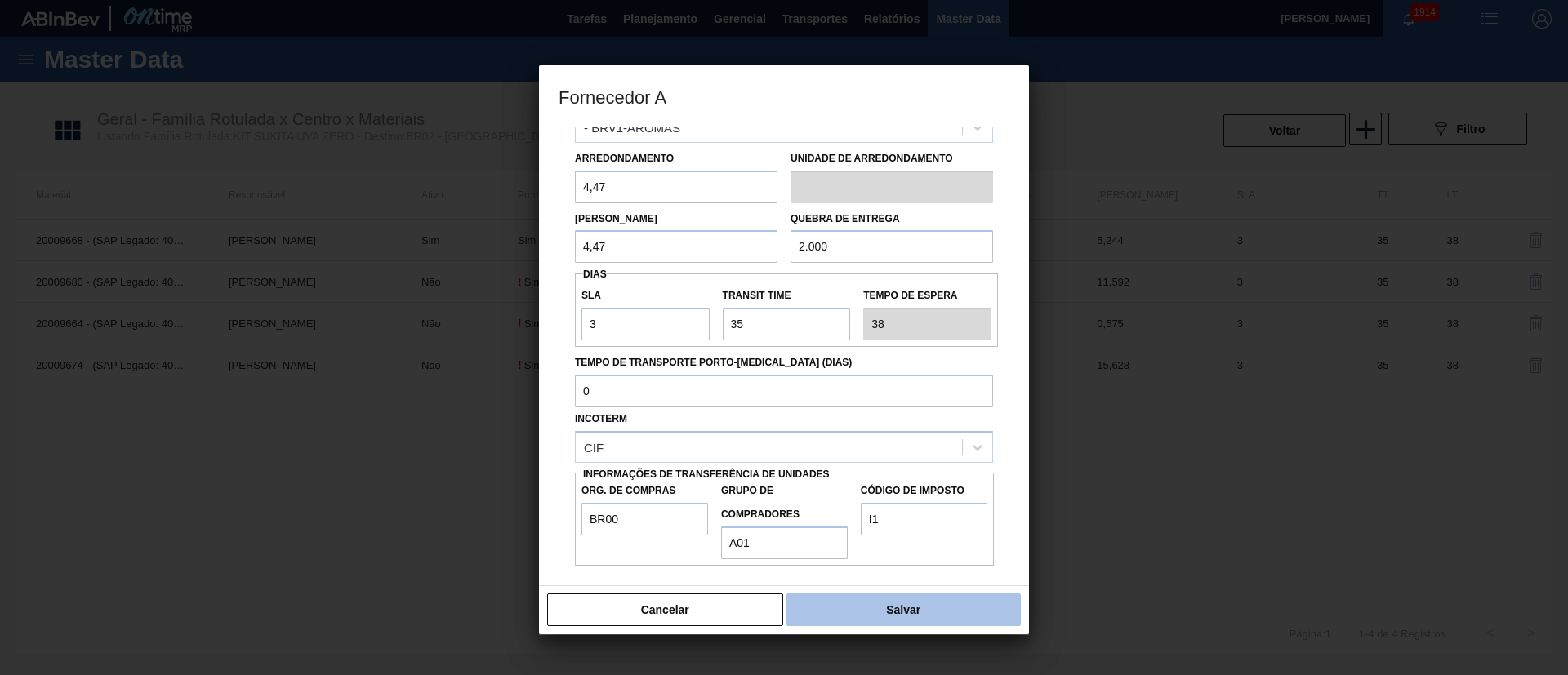
click at [888, 449] on button "Salvar" at bounding box center [903, 609] width 235 height 33
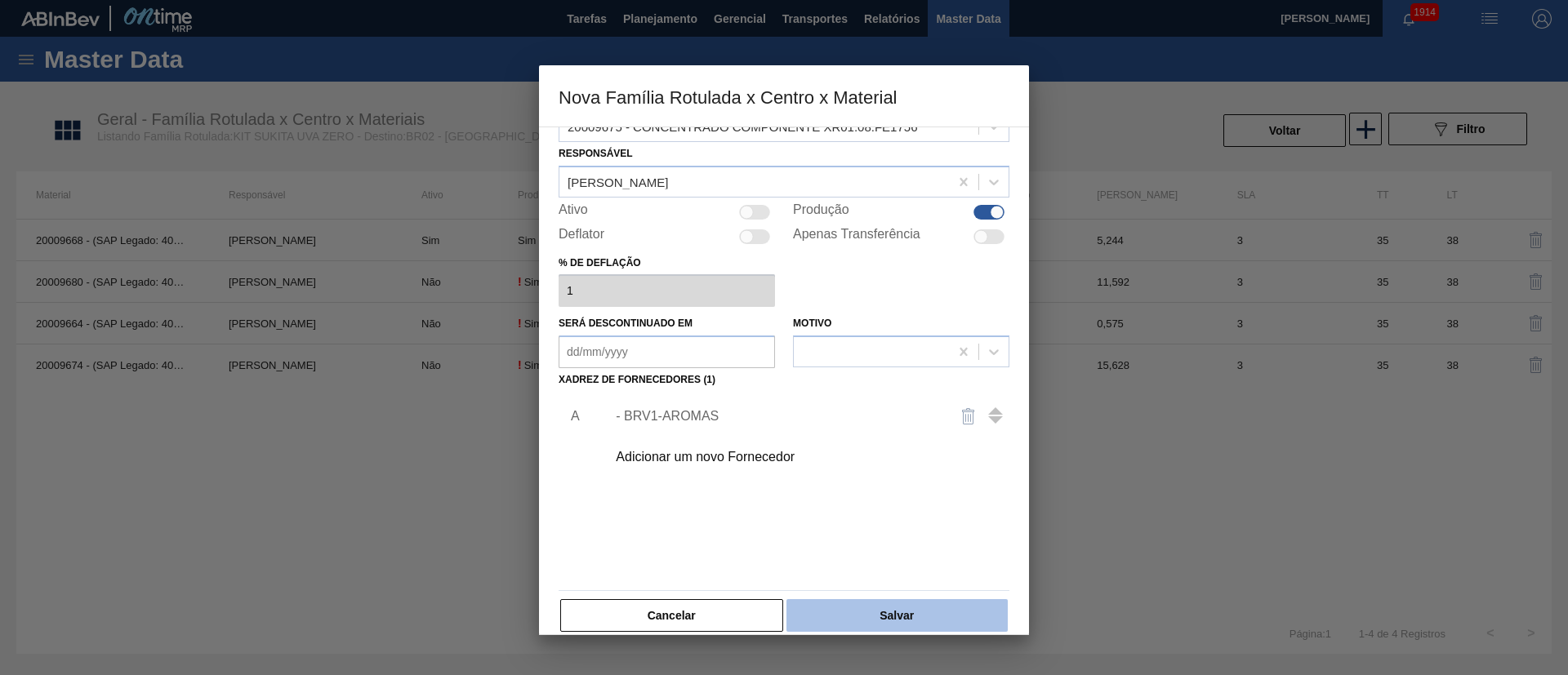
scroll to position [60, 0]
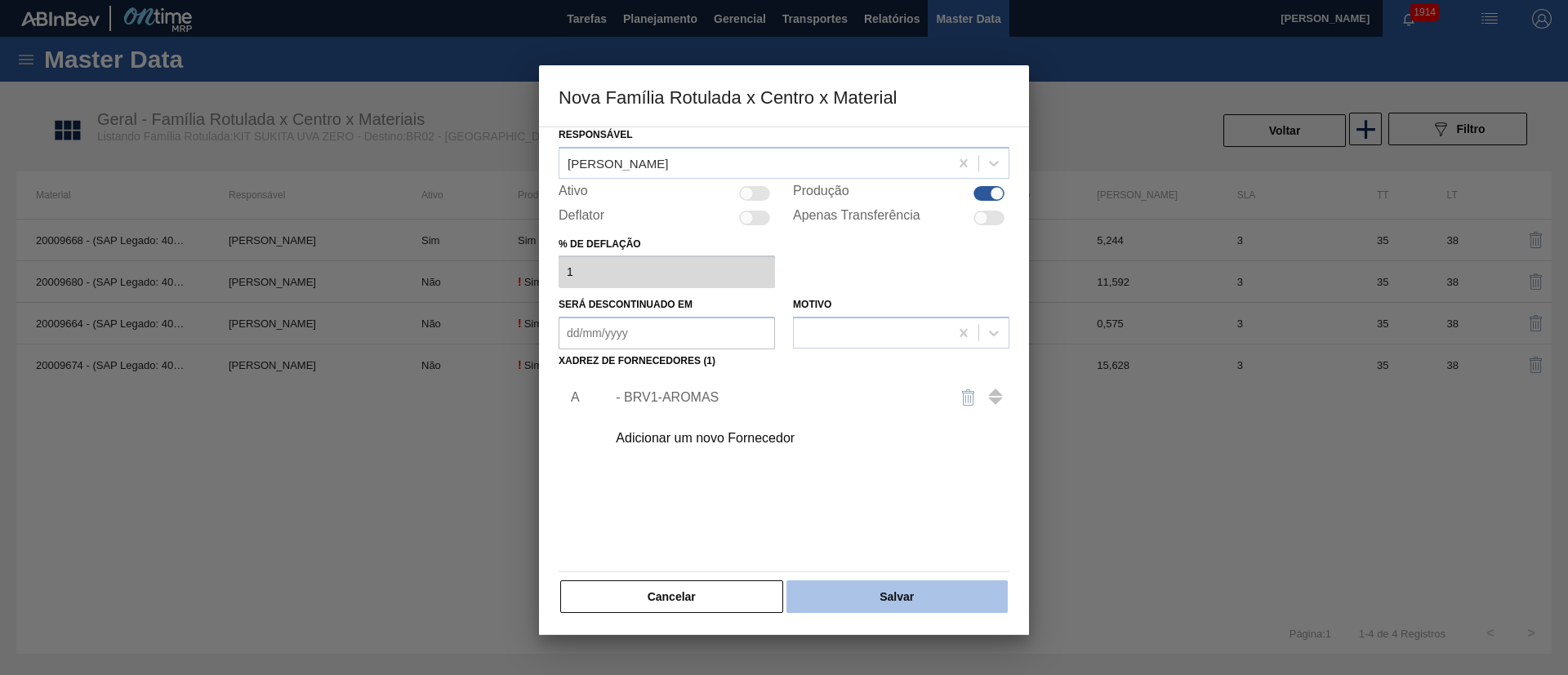
click at [882, 449] on button "Salvar" at bounding box center [897, 596] width 222 height 33
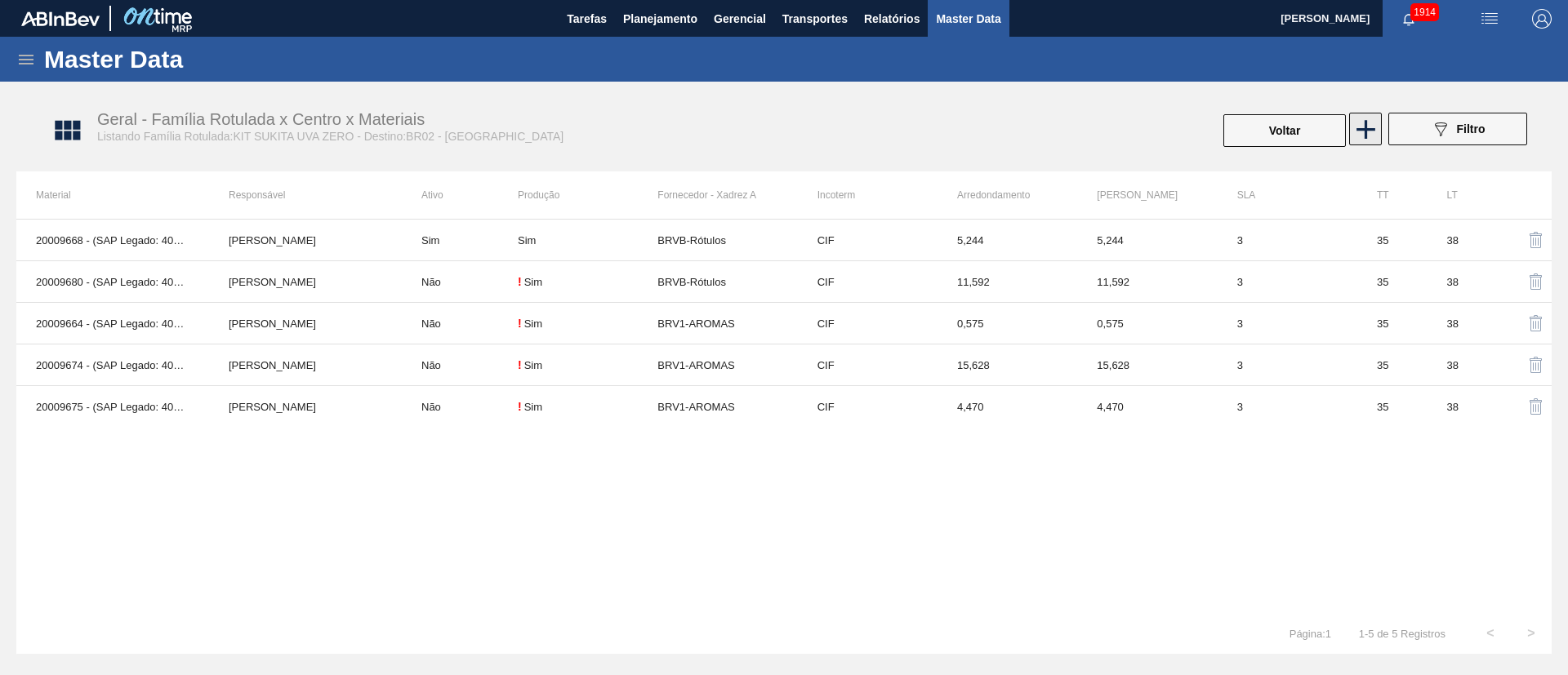
click at [1045, 128] on icon at bounding box center [1365, 129] width 18 height 18
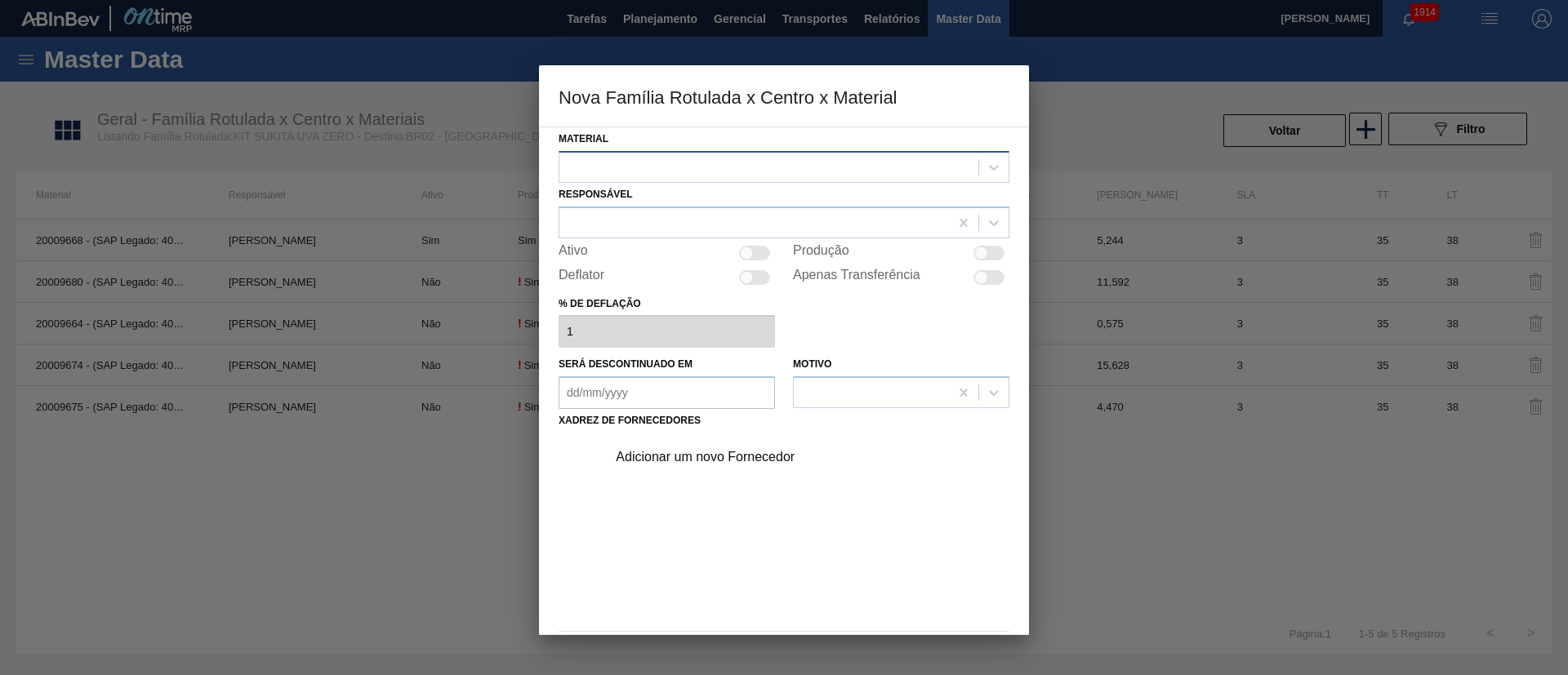
click at [782, 178] on div at bounding box center [784, 167] width 451 height 32
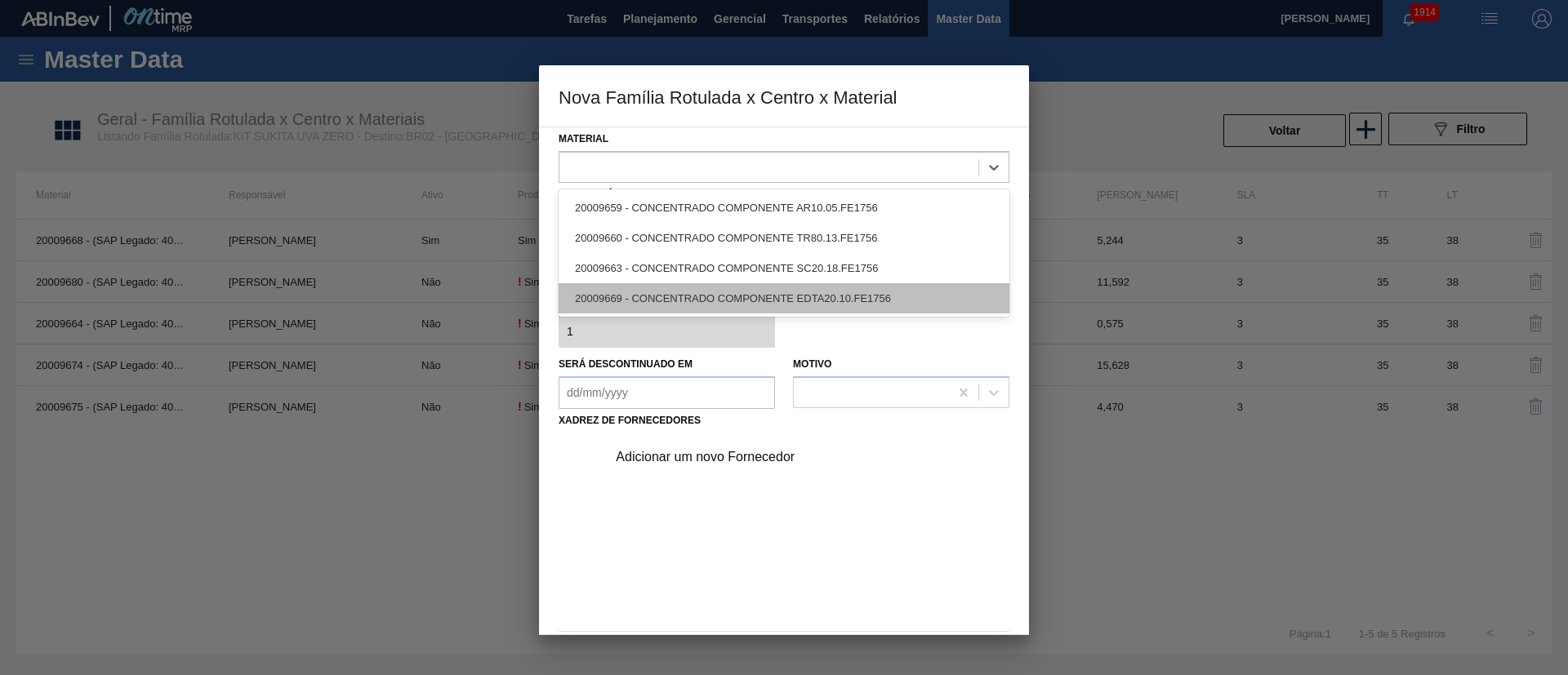
click at [693, 294] on div "20009669 - CONCENTRADO COMPONENTE EDTA20.10.FE1756" at bounding box center [784, 298] width 451 height 30
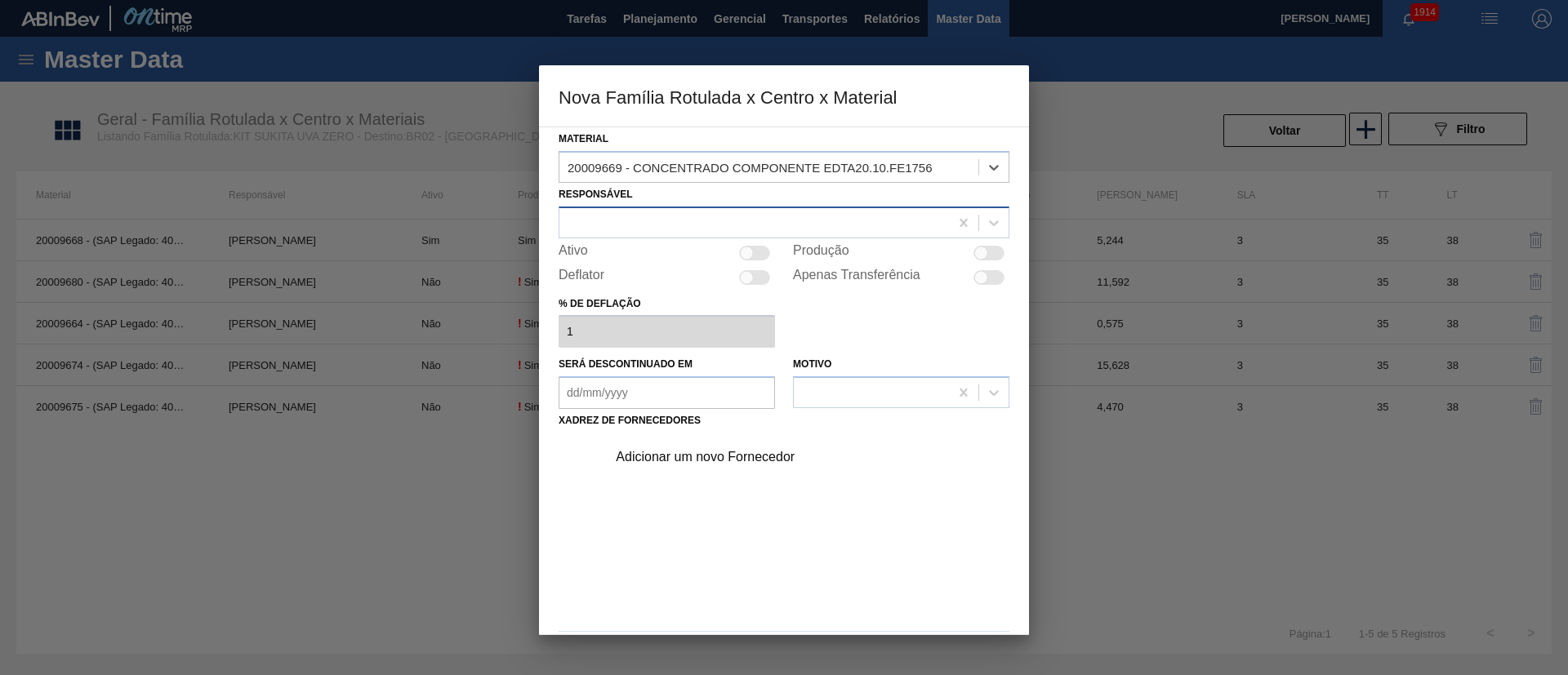
drag, startPoint x: 703, startPoint y: 243, endPoint x: 713, endPoint y: 229, distance: 17.2
click at [709, 235] on div "Material option 20009669 - CONCENTRADO COMPONENTE EDTA20.10.FE1756, selected. S…" at bounding box center [784, 401] width 451 height 547
click at [714, 229] on div at bounding box center [754, 222] width 390 height 24
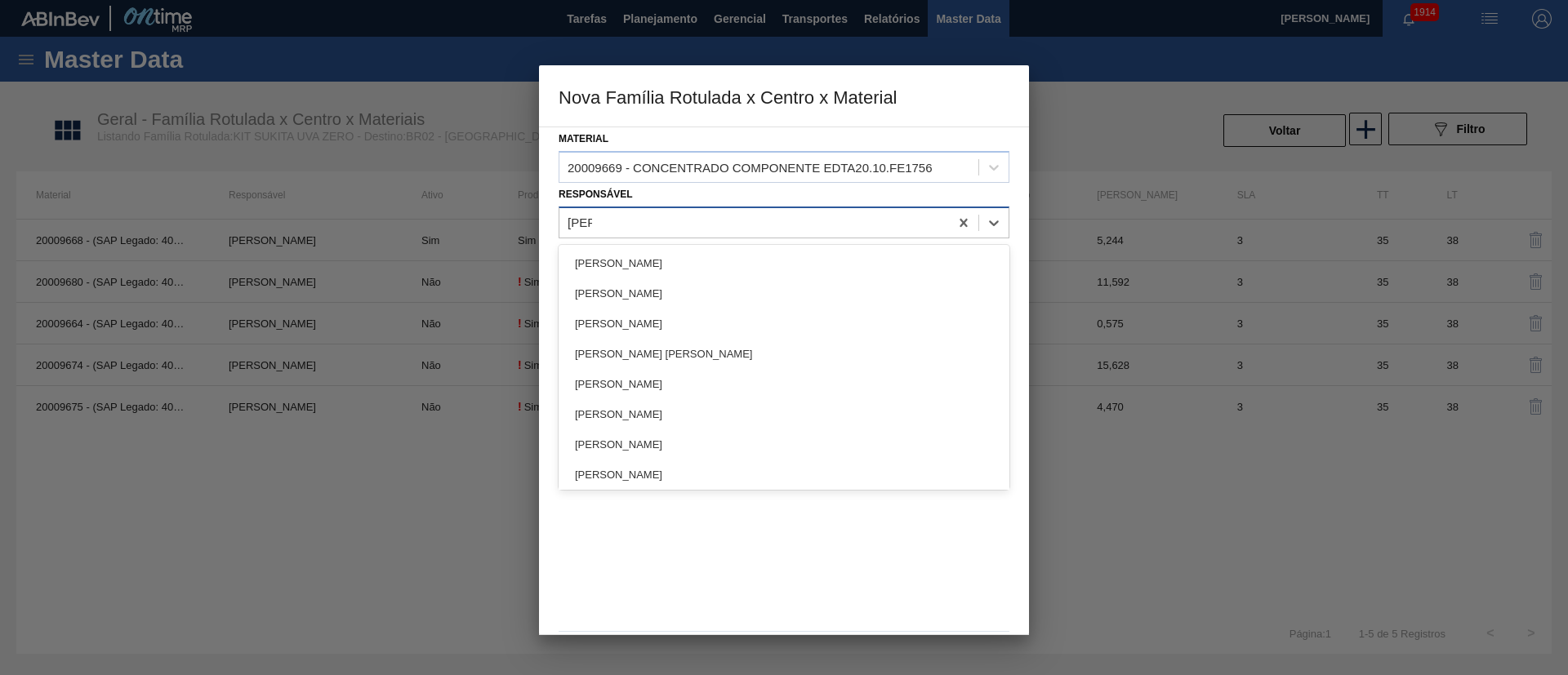
type input "lucas"
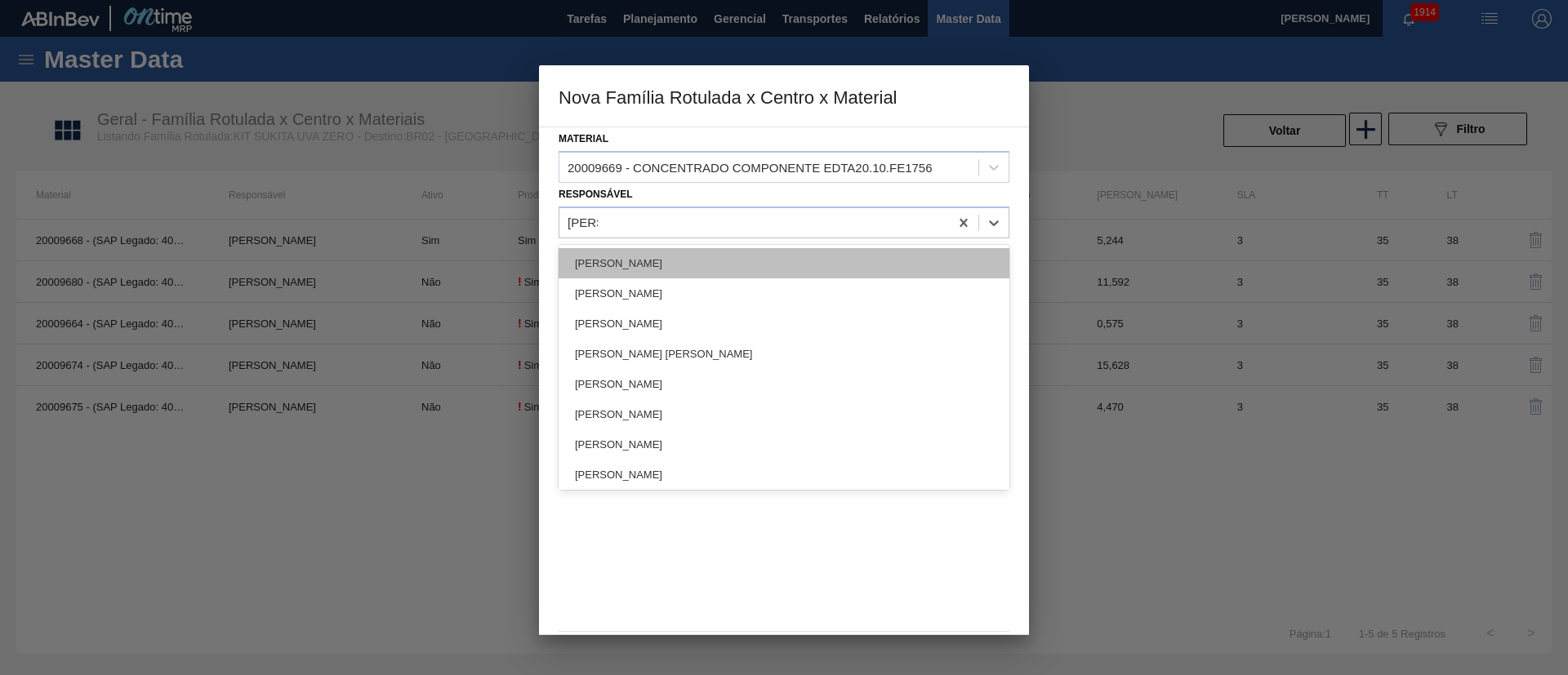
click at [635, 250] on div "[PERSON_NAME]" at bounding box center [784, 263] width 451 height 30
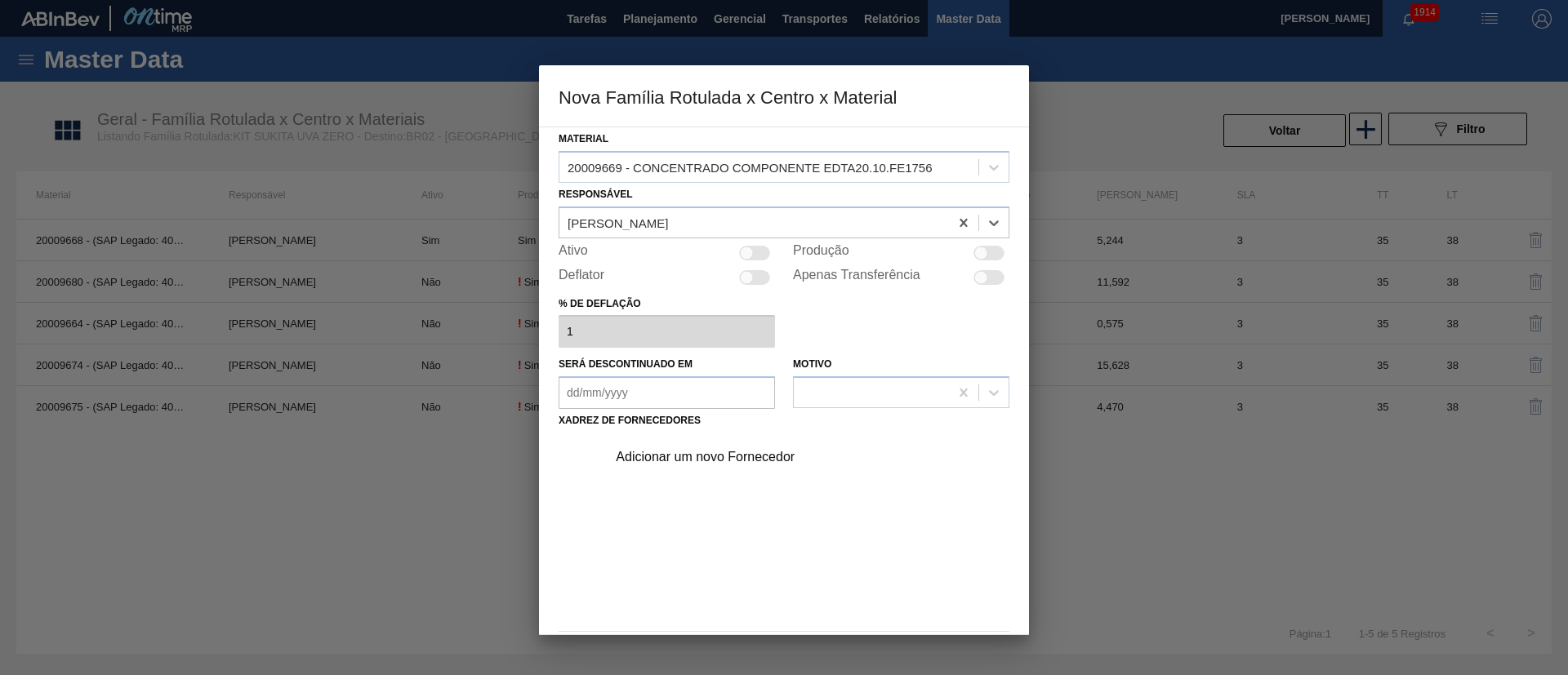
click at [993, 246] on div at bounding box center [988, 253] width 31 height 15
checkbox input "true"
click at [681, 449] on div "Adicionar um novo Fornecedor" at bounding box center [776, 457] width 320 height 15
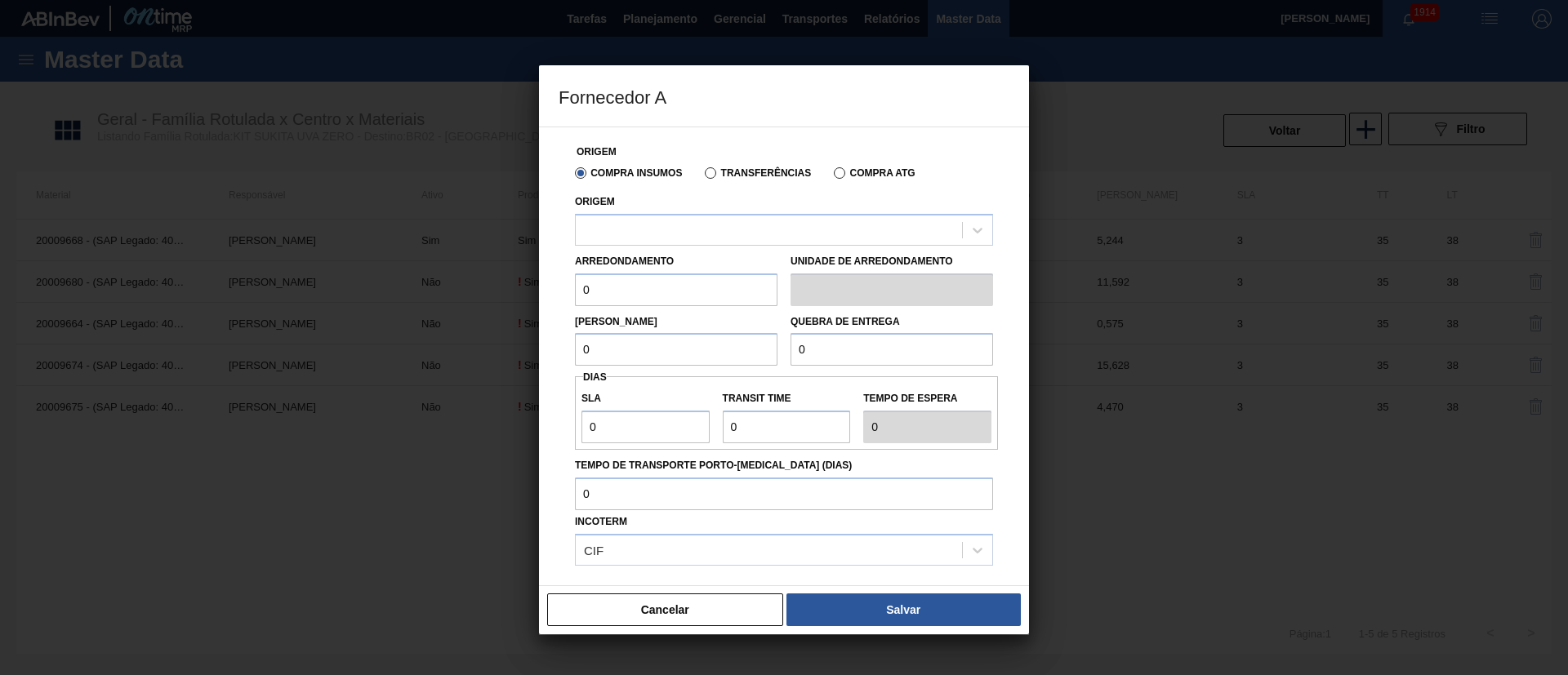
click at [721, 172] on label "Transferências" at bounding box center [757, 172] width 106 height 11
click at [703, 177] on input "Transferências" at bounding box center [703, 177] width 0 height 0
click at [681, 236] on div at bounding box center [769, 229] width 386 height 24
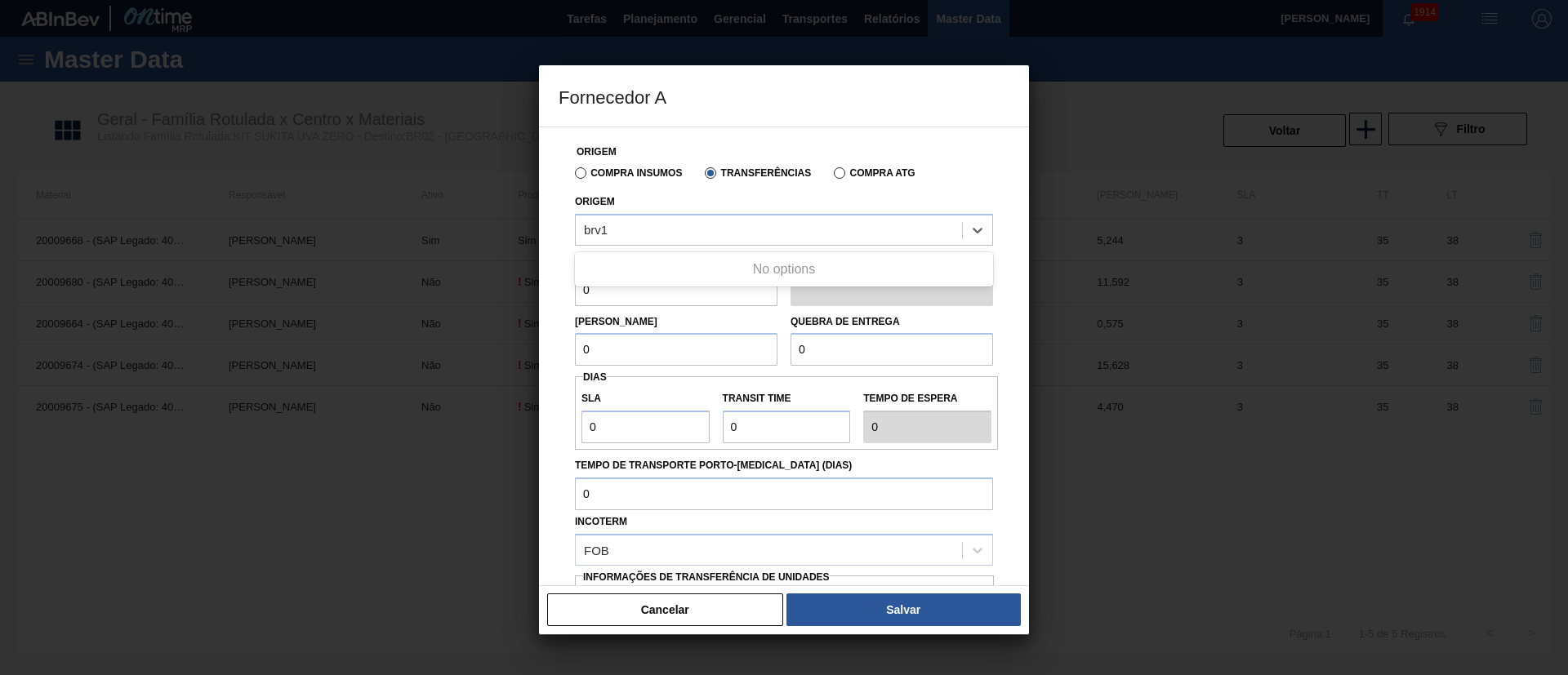
type input "brv1"
click at [587, 167] on label "Compra Insumos" at bounding box center [629, 172] width 107 height 11
click at [573, 177] on input "Compra Insumos" at bounding box center [573, 177] width 0 height 0
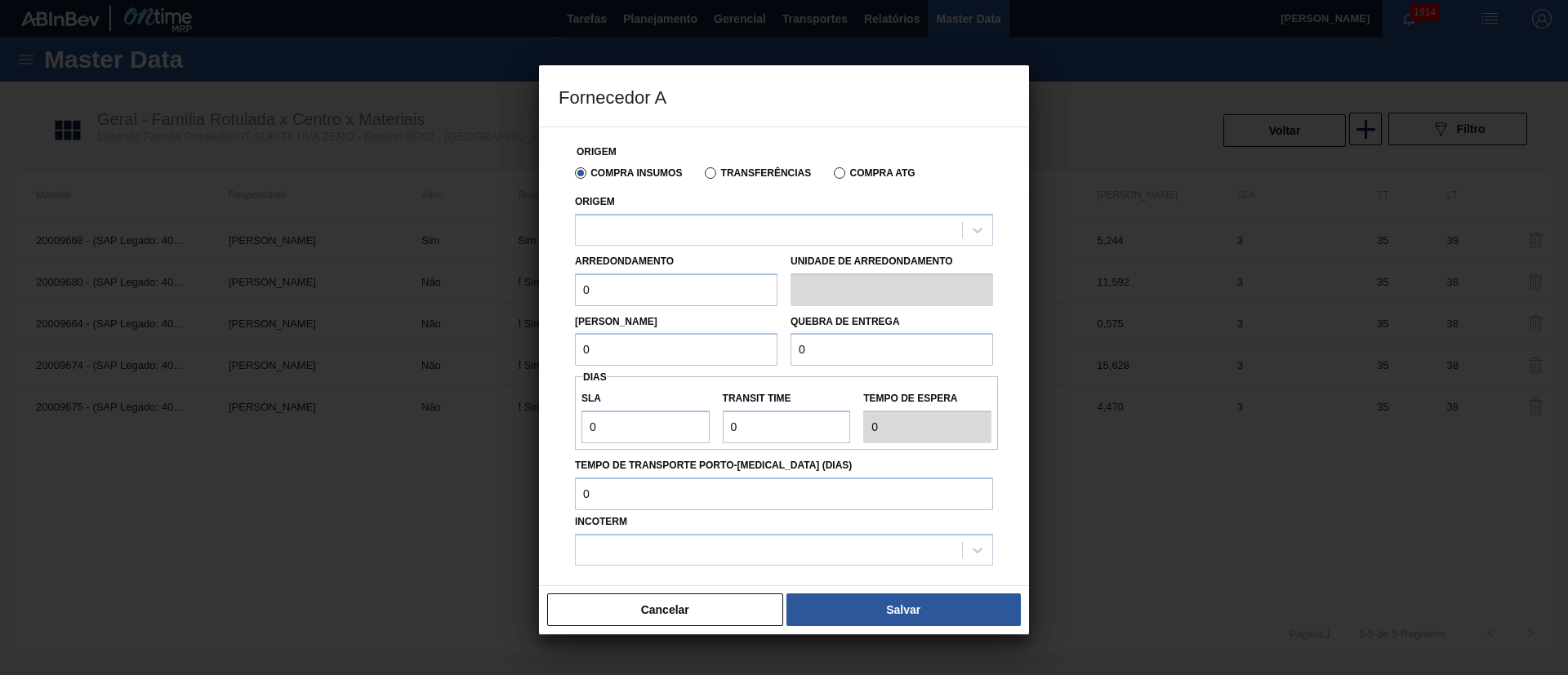
click at [725, 173] on label "Transferências" at bounding box center [757, 172] width 106 height 11
click at [703, 177] on input "Transferências" at bounding box center [703, 177] width 0 height 0
click at [640, 229] on div at bounding box center [769, 229] width 386 height 24
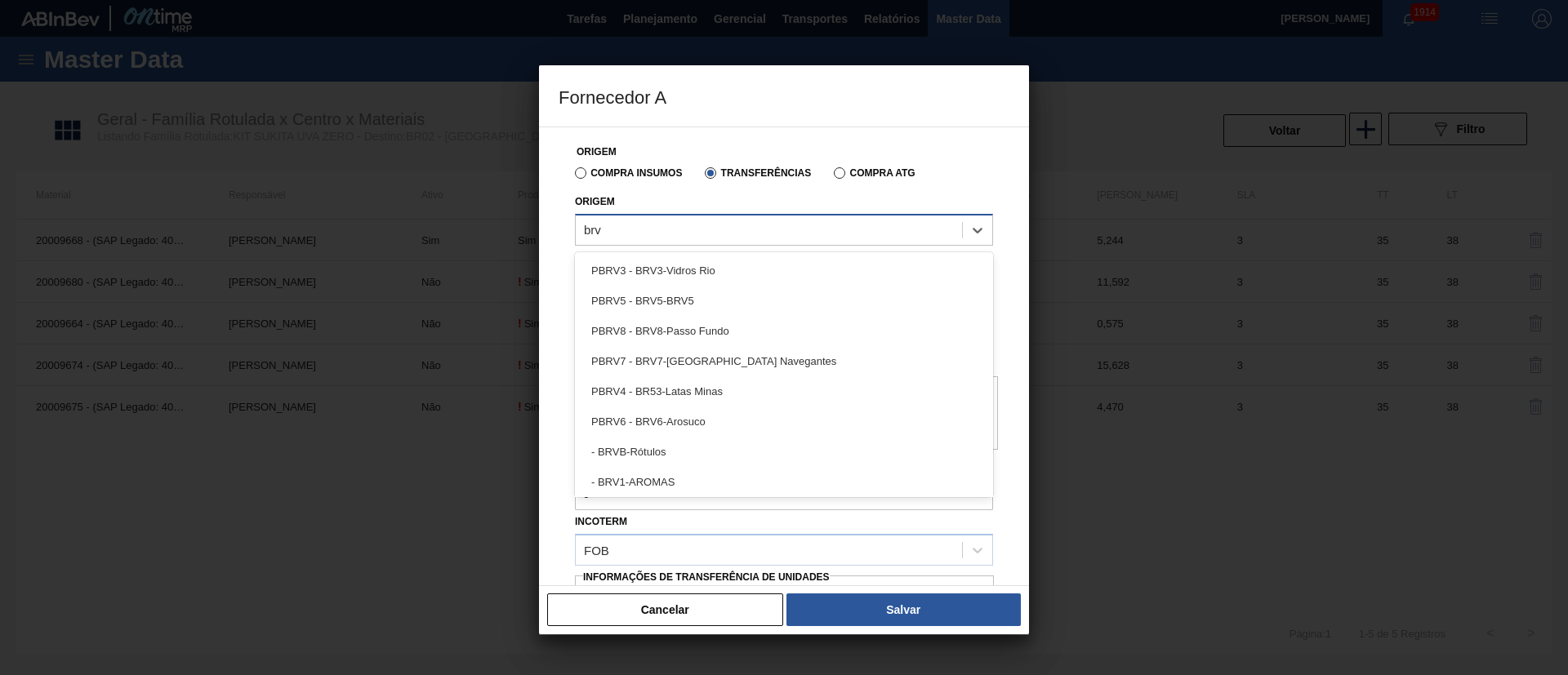
type input "brv1"
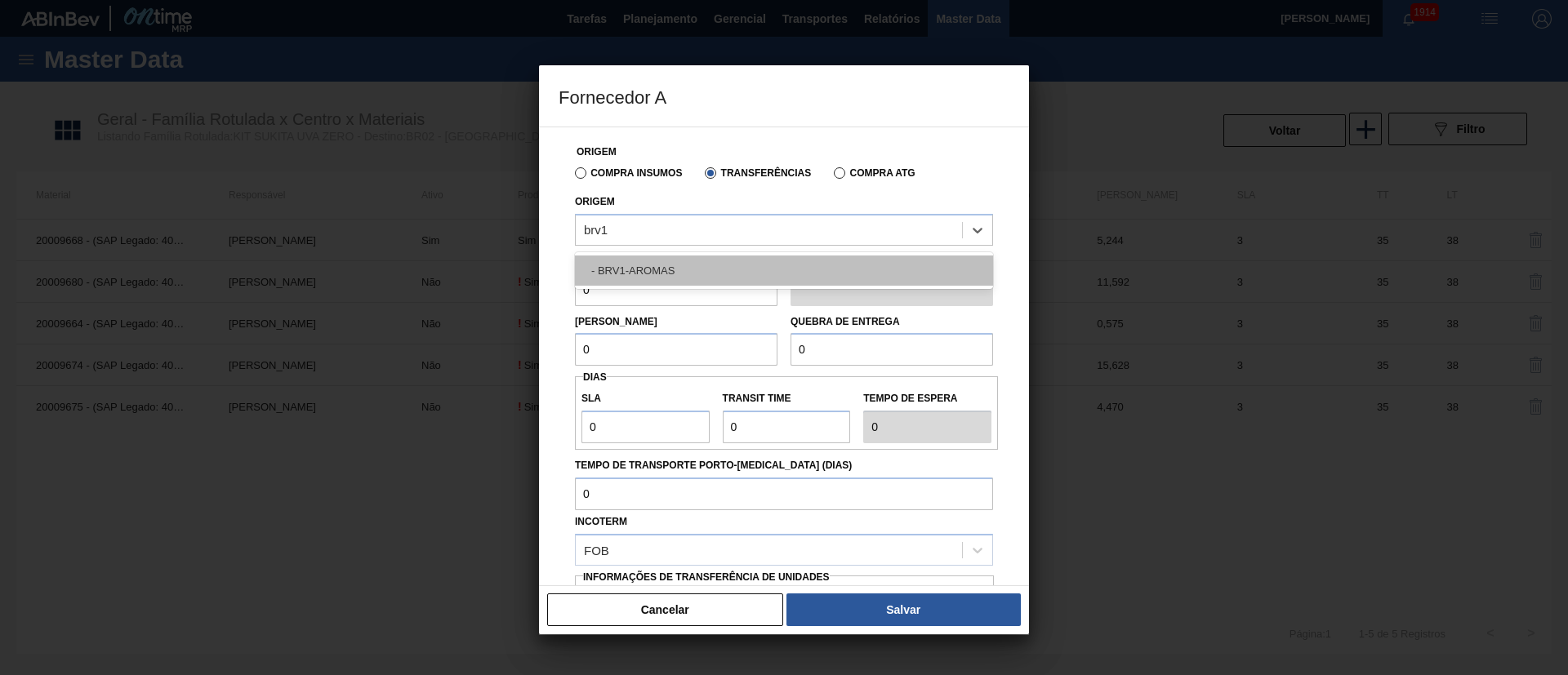
click at [632, 269] on div "- BRV1-AROMAS" at bounding box center [784, 271] width 418 height 30
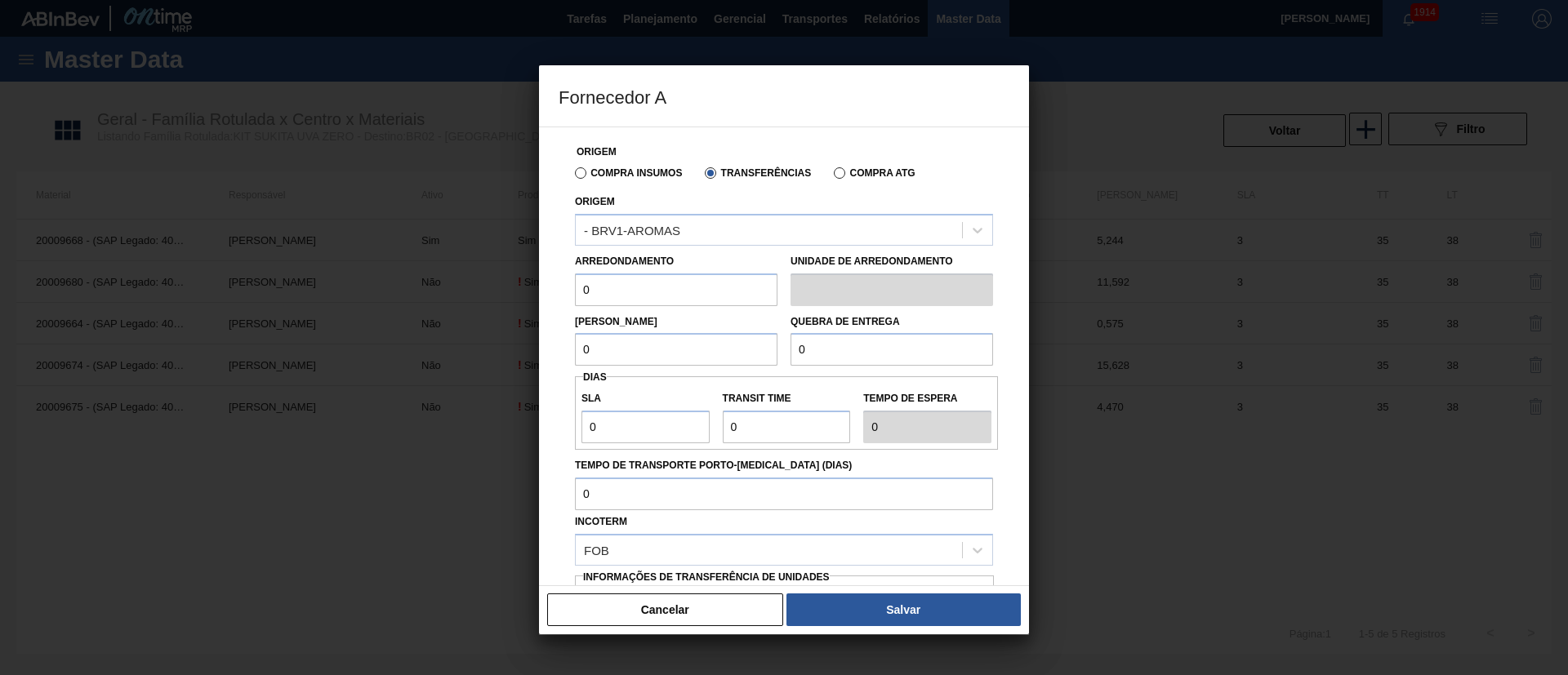
drag, startPoint x: 594, startPoint y: 293, endPoint x: 538, endPoint y: 292, distance: 56.0
click at [538, 292] on div "Fornecedor A Origem Compra Insumos Transferências Compra ATG Origem - BRV1-AROM…" at bounding box center [784, 338] width 1568 height 675
type input "0,41"
drag, startPoint x: 606, startPoint y: 339, endPoint x: 459, endPoint y: 368, distance: 149.8
click at [459, 368] on div "Fornecedor A Origem Compra Insumos Transferências Compra ATG Origem - BRV1-AROM…" at bounding box center [784, 338] width 1568 height 675
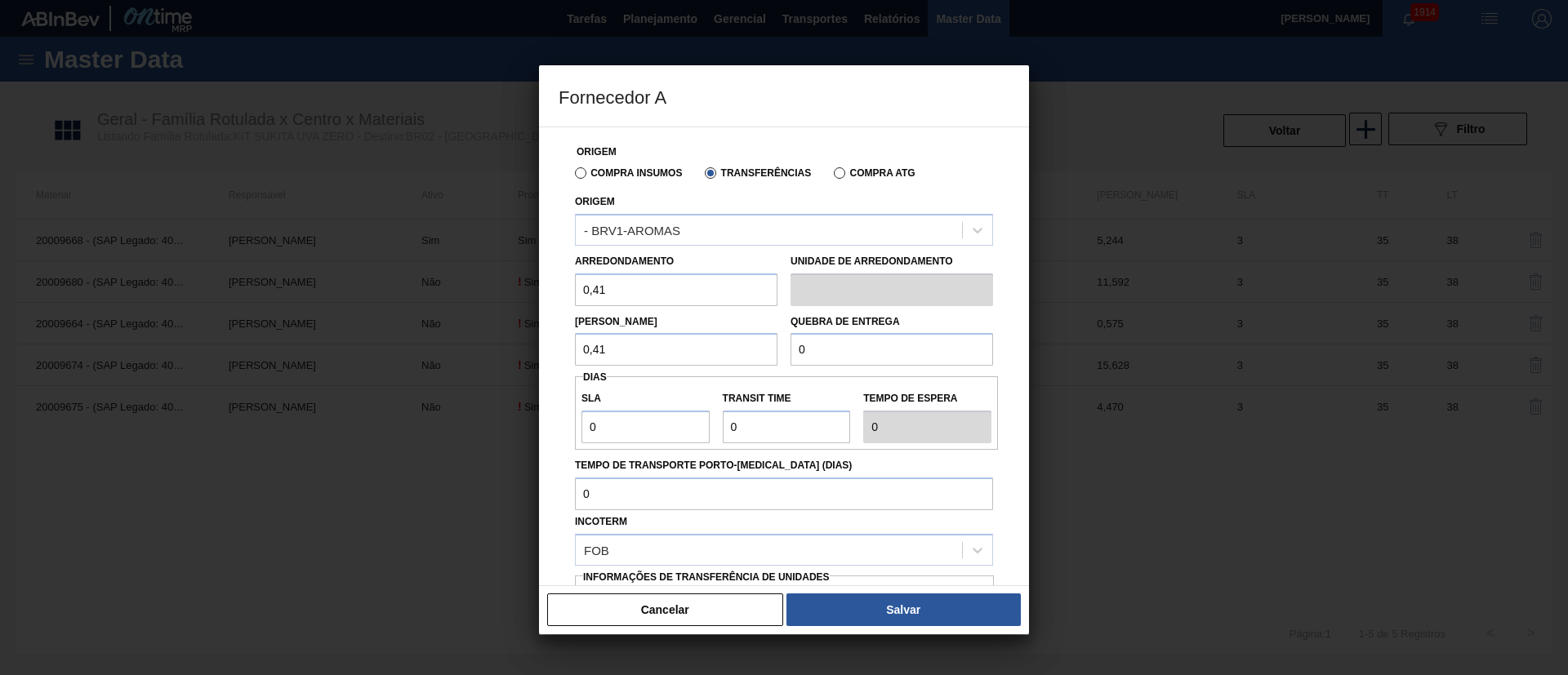
type input "0,41"
drag, startPoint x: 815, startPoint y: 352, endPoint x: 764, endPoint y: 360, distance: 51.6
click at [758, 356] on div "Lote Mínimo 0,41 Quebra de entrega 0" at bounding box center [784, 336] width 431 height 61
type input "2.000"
drag, startPoint x: 615, startPoint y: 438, endPoint x: 576, endPoint y: 436, distance: 39.1
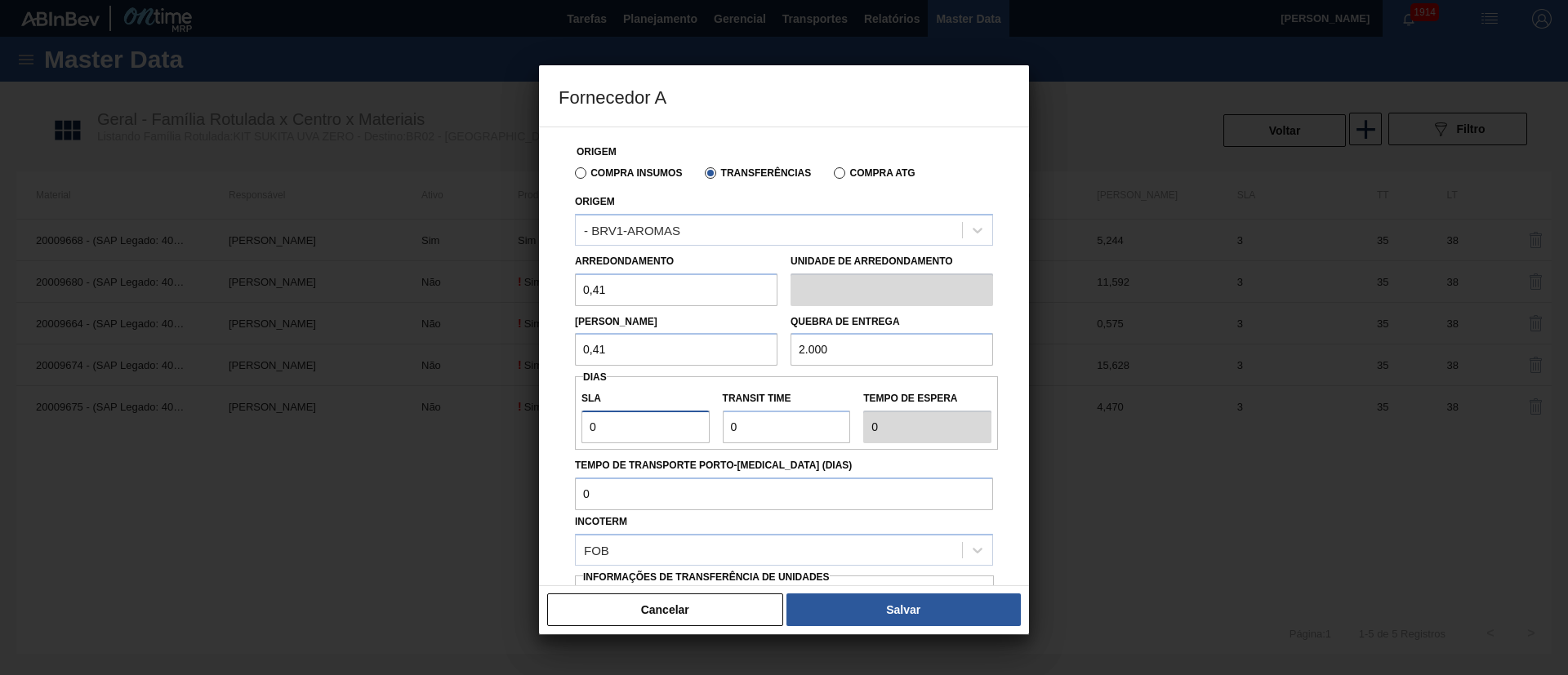
click at [576, 436] on div "SLA 0" at bounding box center [645, 415] width 142 height 56
type input "3"
drag, startPoint x: 783, startPoint y: 436, endPoint x: 694, endPoint y: 431, distance: 89.1
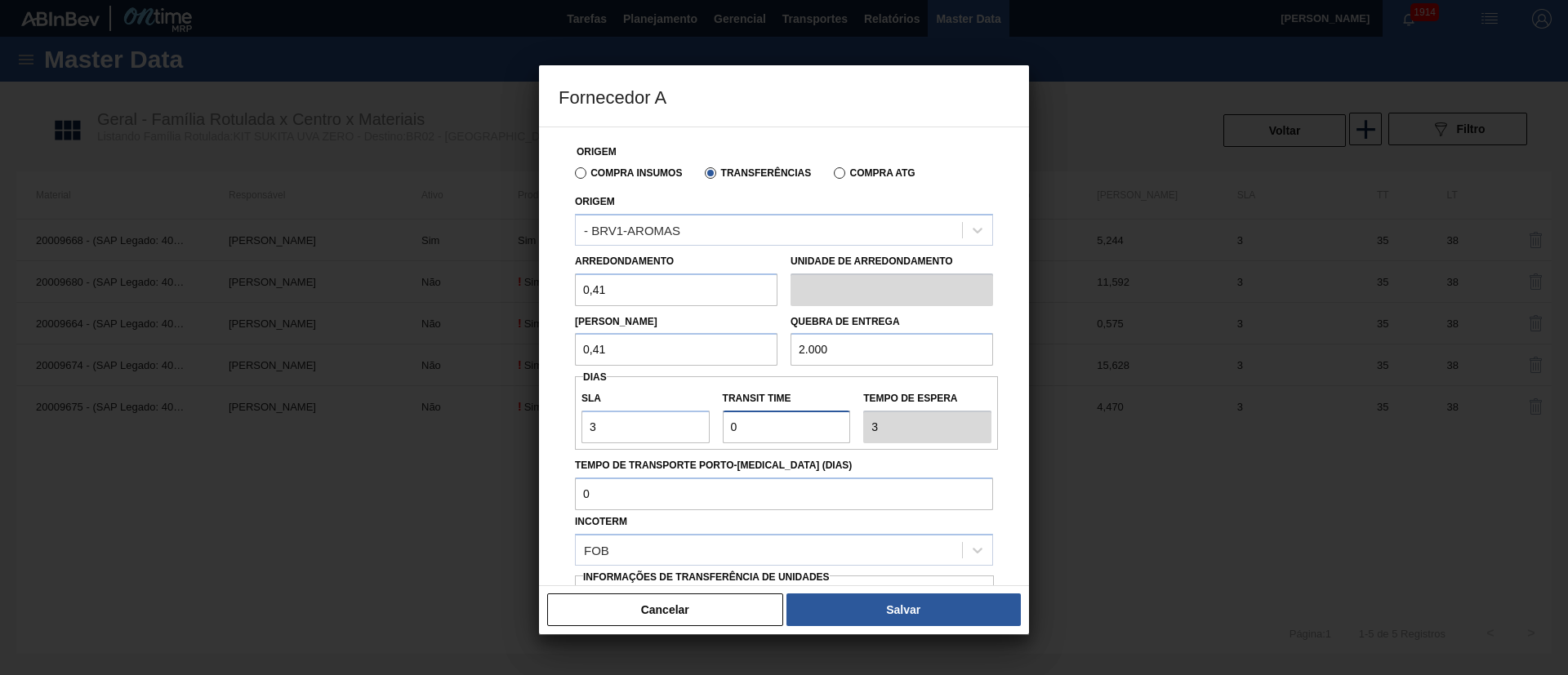
click at [694, 431] on div "SLA 3 Transit Time Tempo de espera 3" at bounding box center [786, 413] width 423 height 61
type input "3"
type input "6"
type input "35"
type input "38"
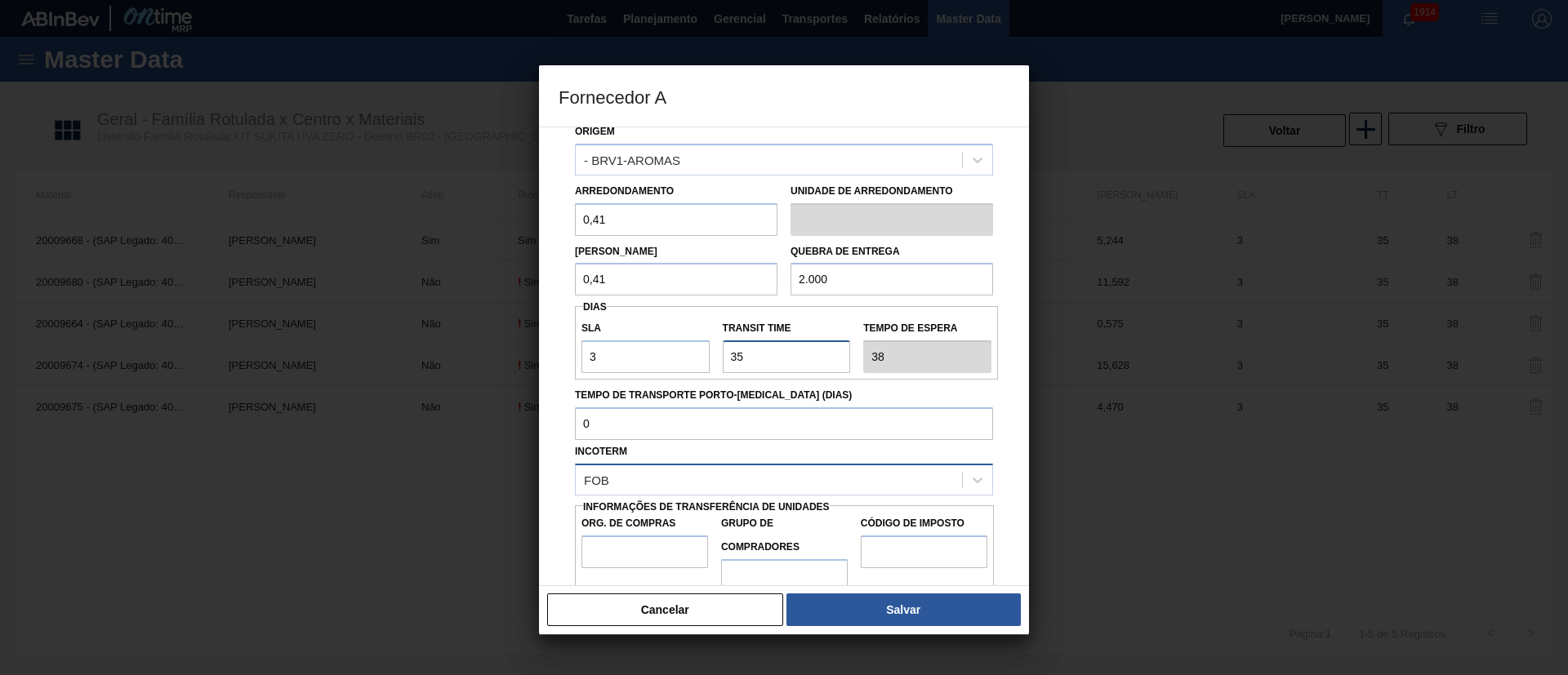
scroll to position [103, 0]
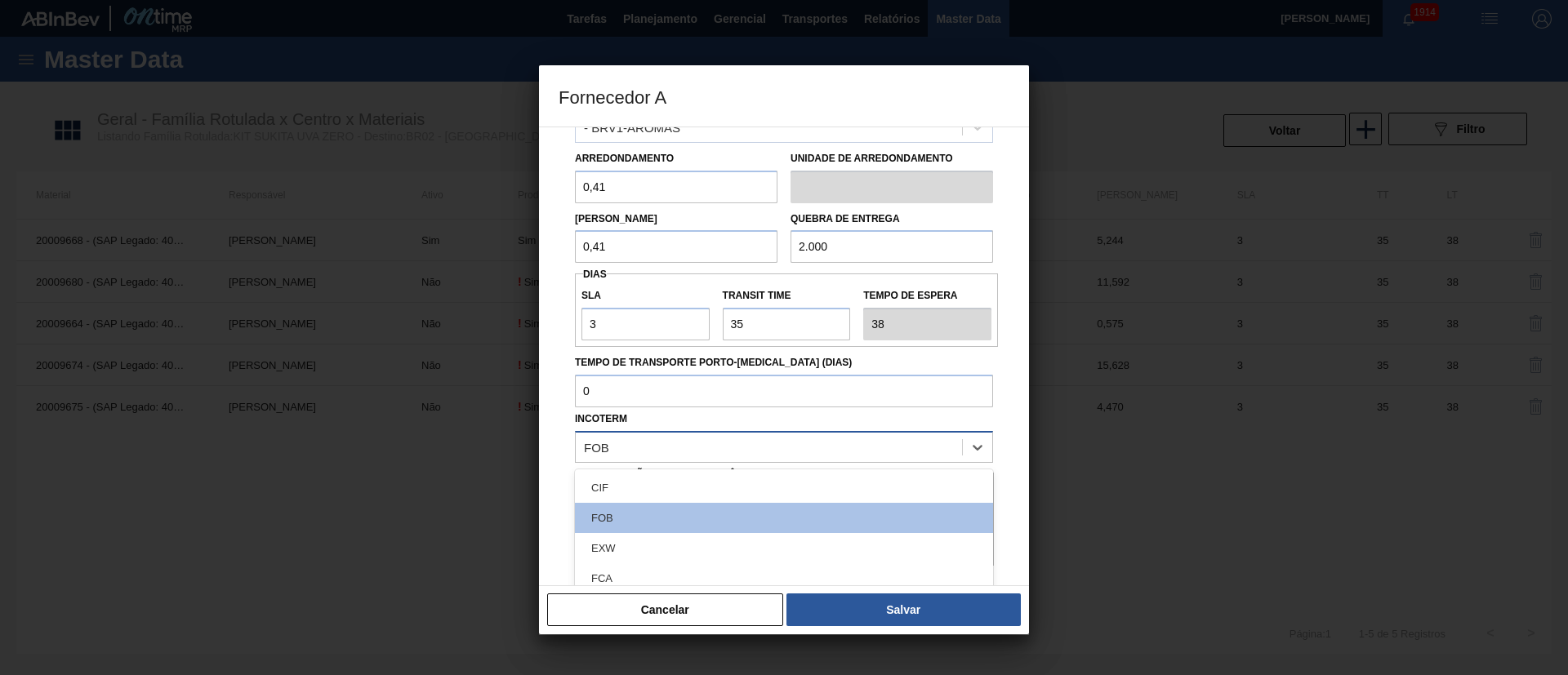
click at [645, 440] on div "FOB" at bounding box center [769, 446] width 386 height 24
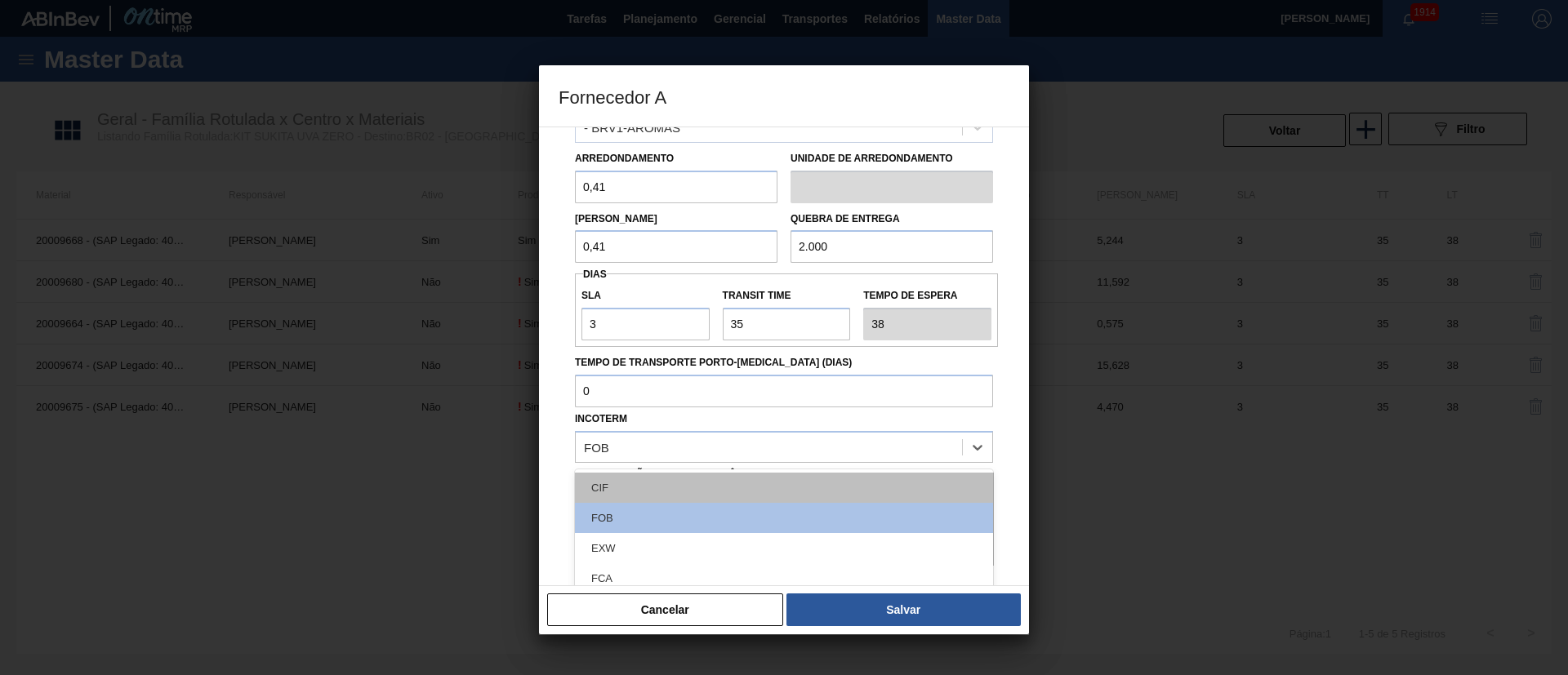
click at [646, 449] on div "CIF" at bounding box center [784, 488] width 418 height 30
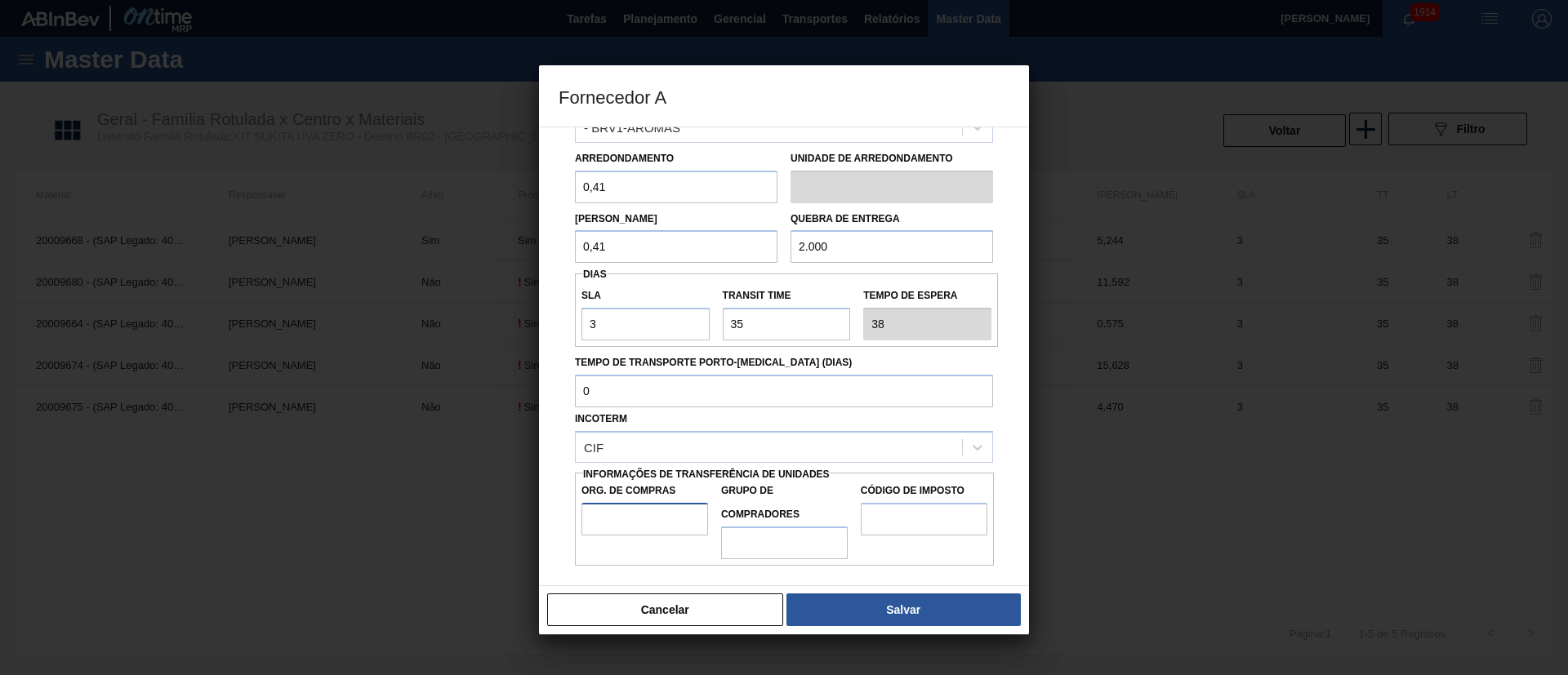
click at [634, 449] on input "Org. de Compras" at bounding box center [645, 519] width 127 height 33
type input "BR00"
click at [805, 449] on input "Grupo de Compradores" at bounding box center [784, 542] width 127 height 33
type input "A01"
click at [912, 449] on input "Código de Imposto" at bounding box center [924, 519] width 127 height 33
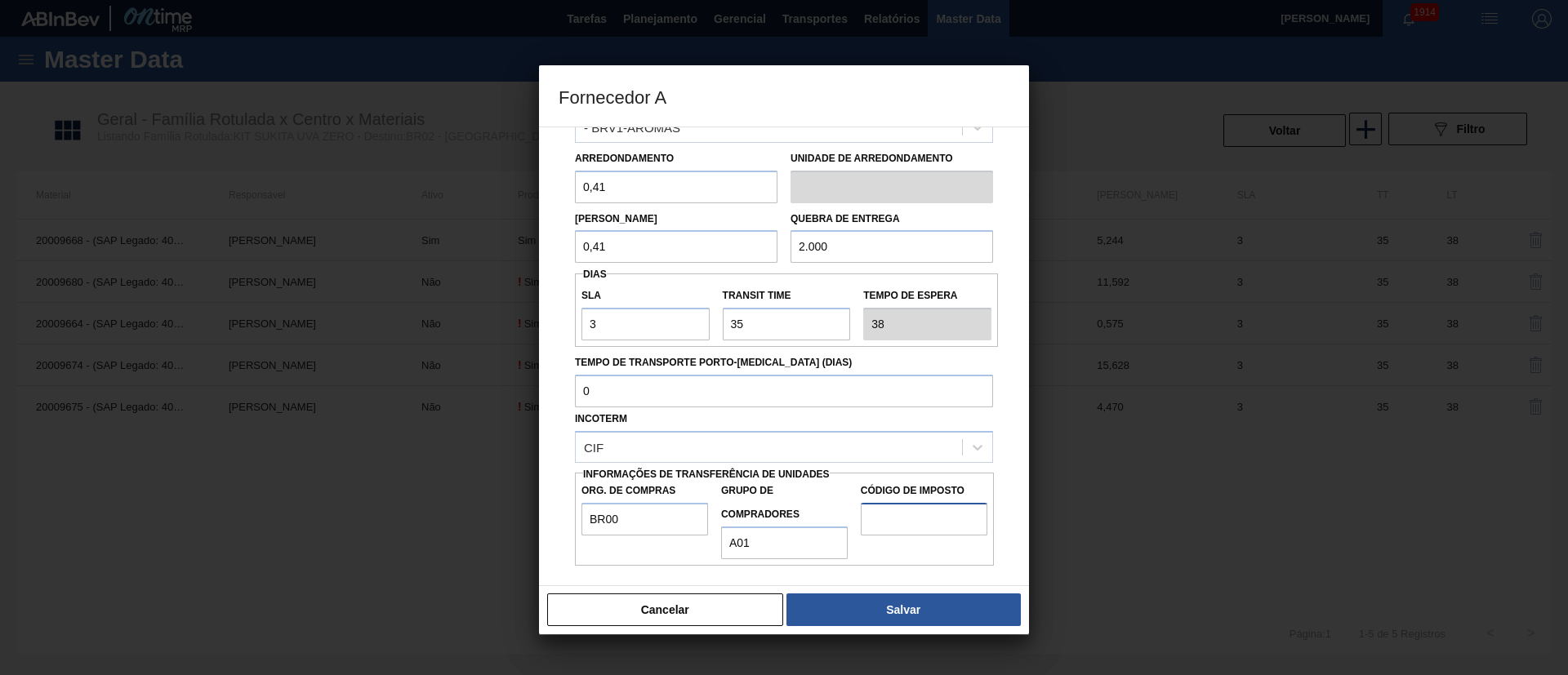
type input "I1"
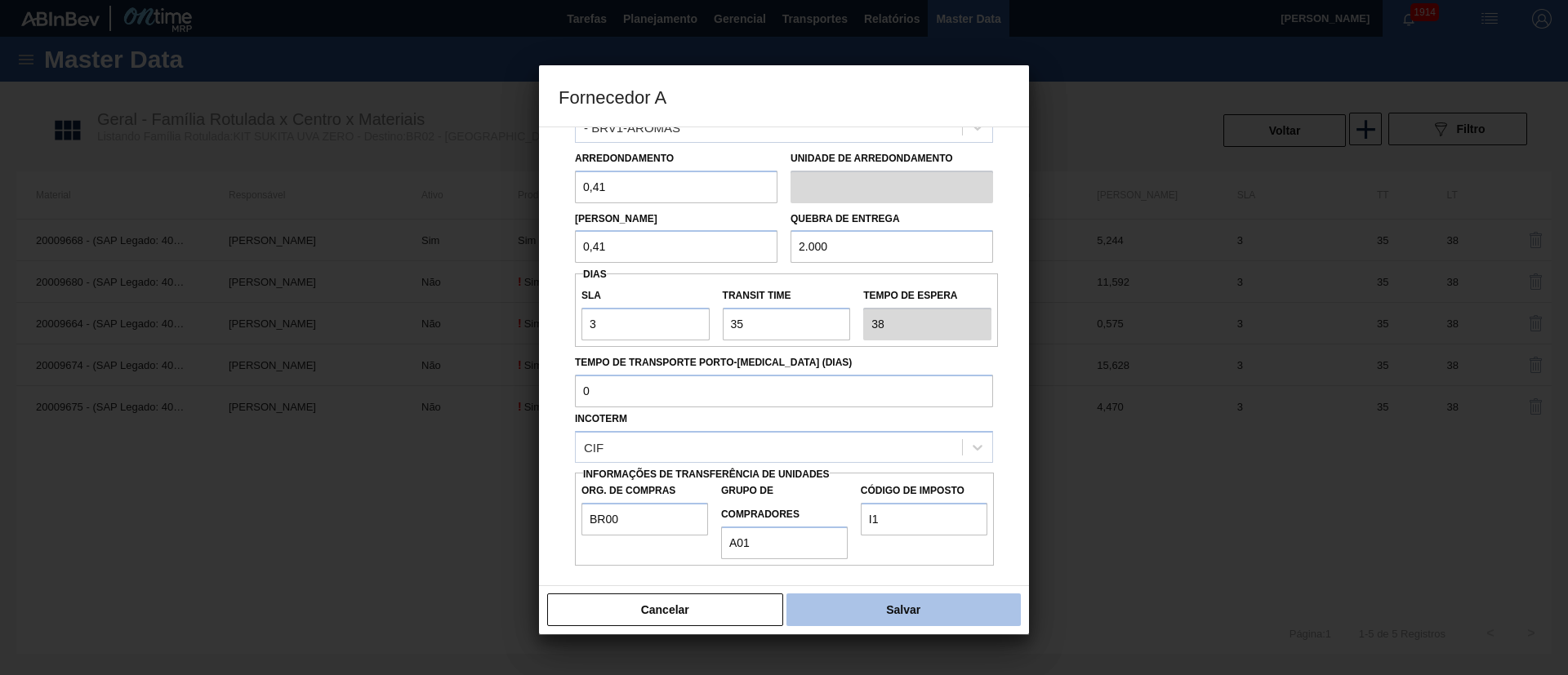
click at [932, 449] on button "Salvar" at bounding box center [903, 609] width 235 height 33
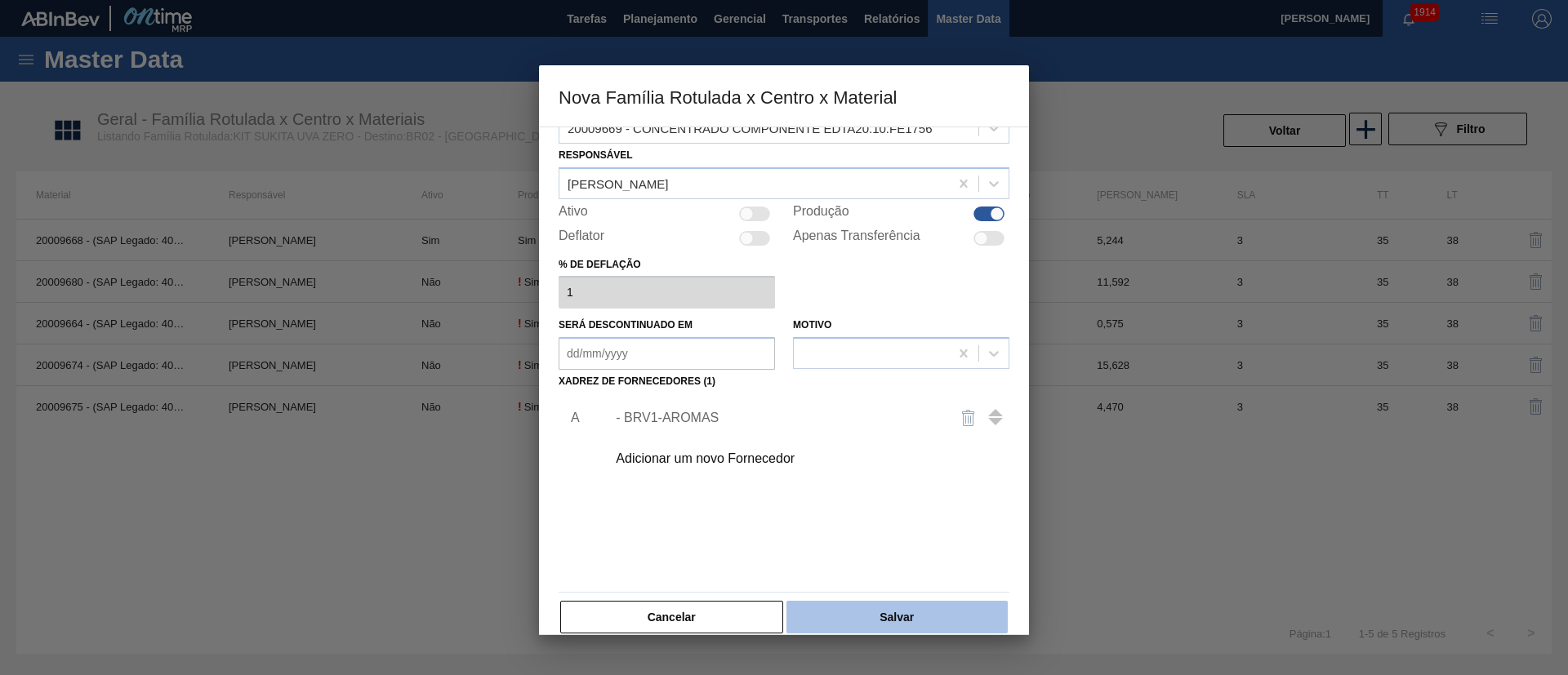
scroll to position [60, 0]
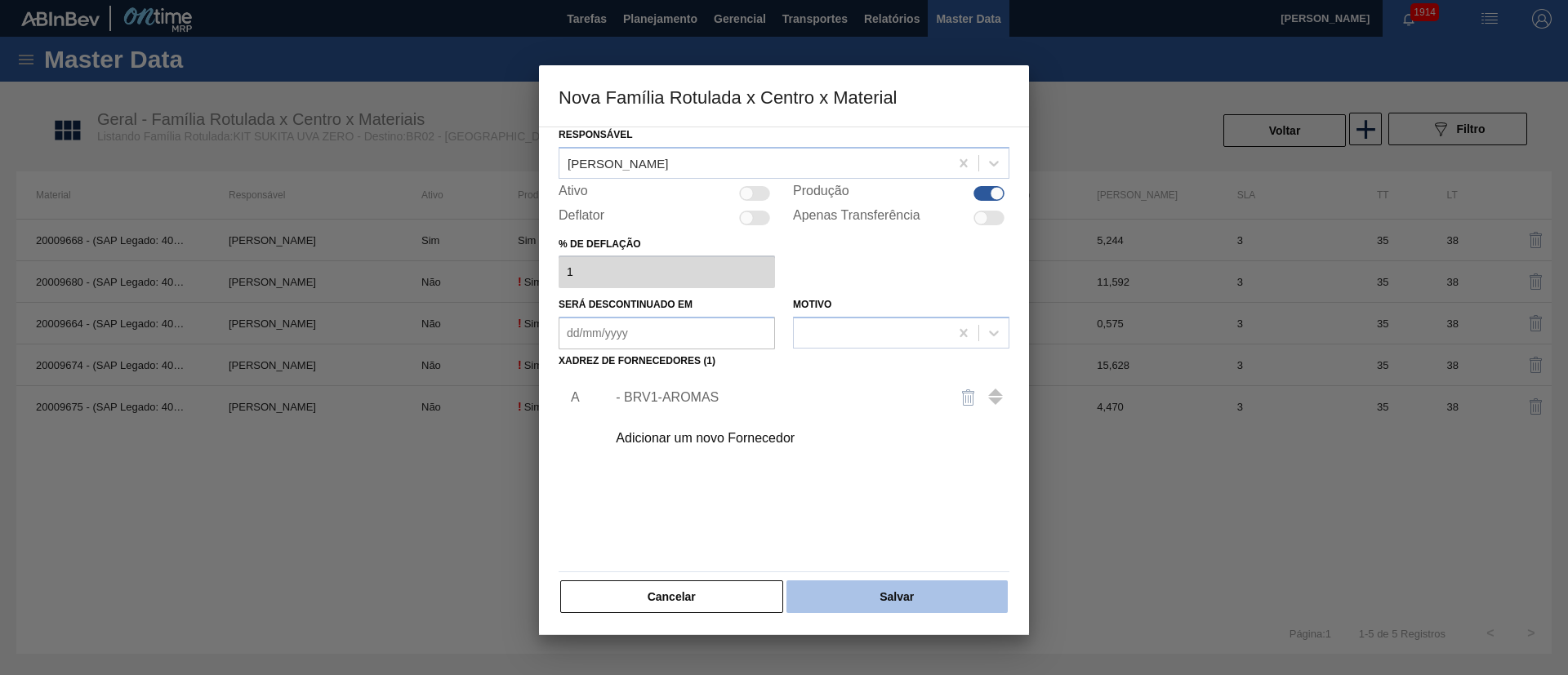
click at [889, 449] on button "Salvar" at bounding box center [897, 596] width 222 height 33
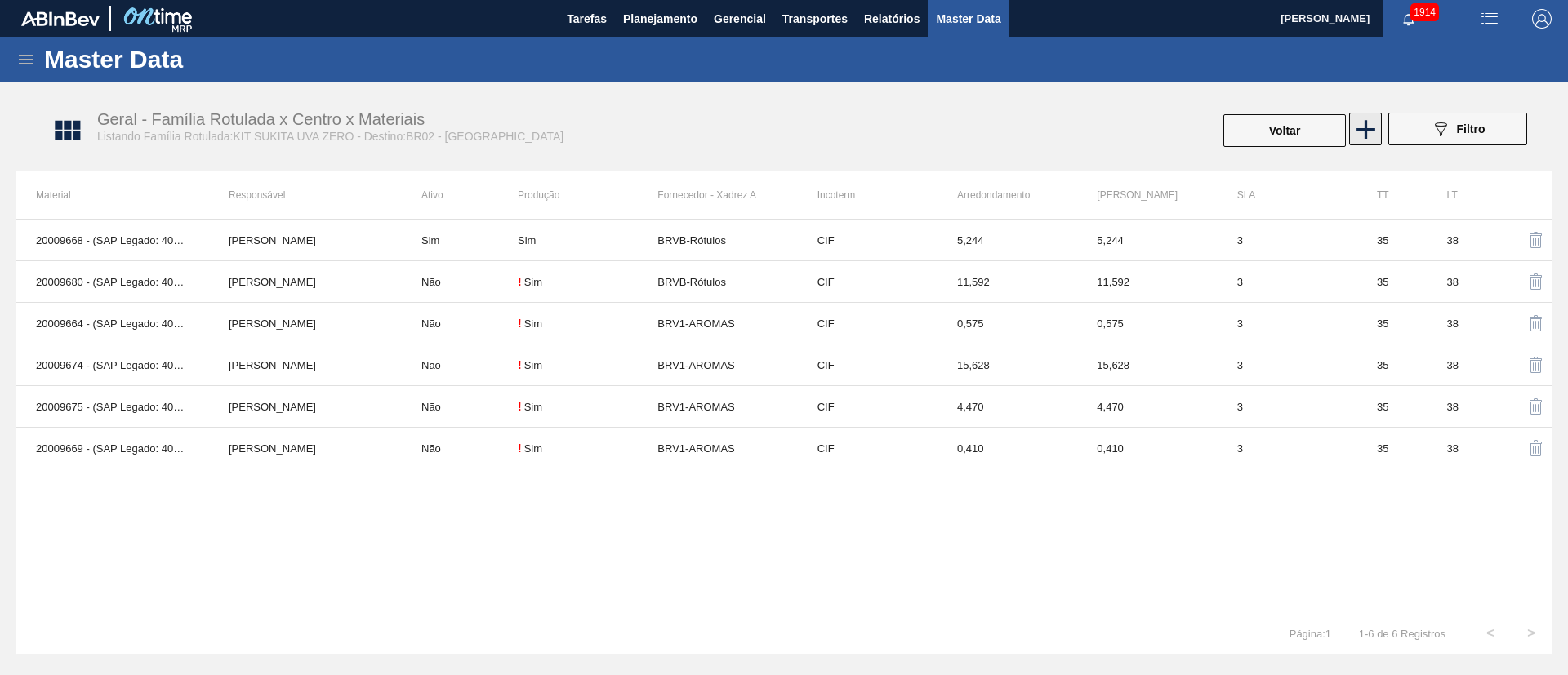
click at [1045, 112] on button at bounding box center [1365, 128] width 33 height 33
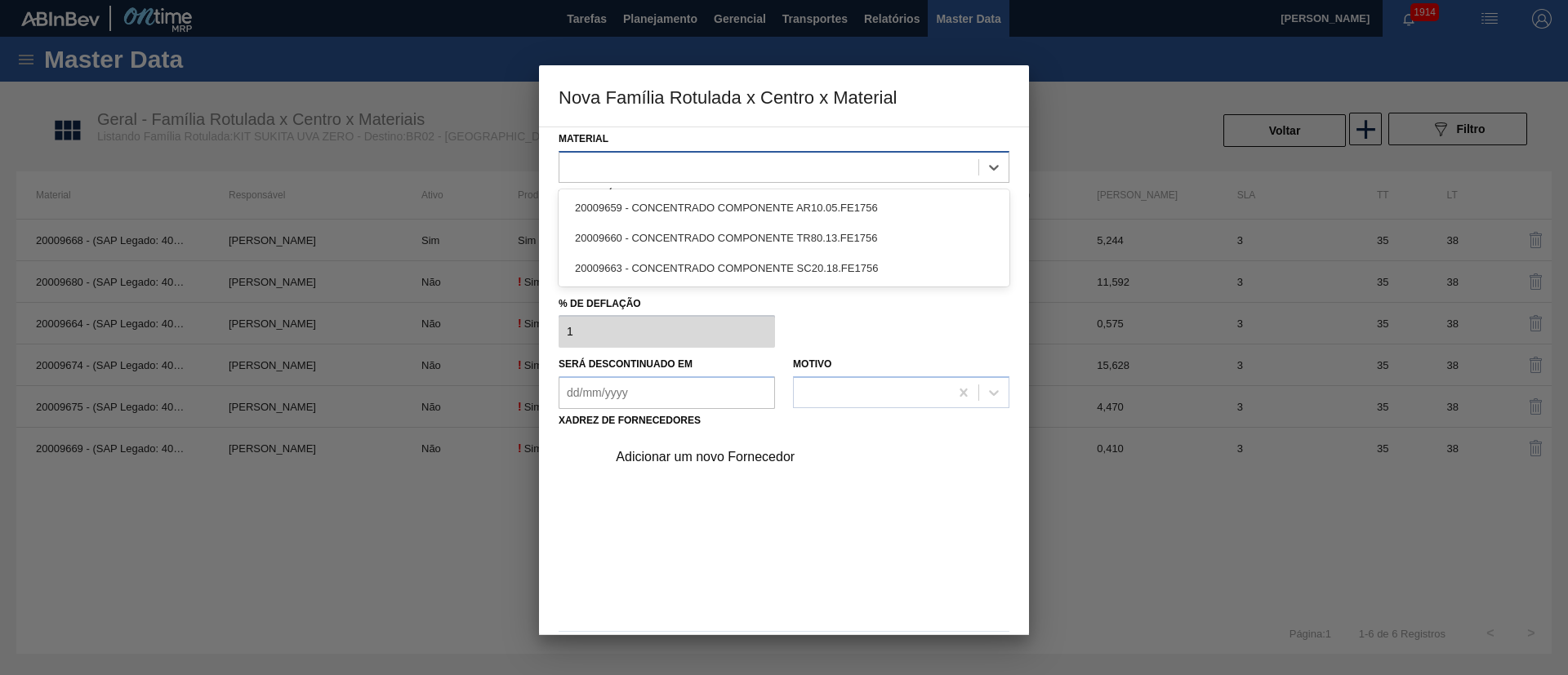
click at [662, 175] on div at bounding box center [769, 166] width 419 height 24
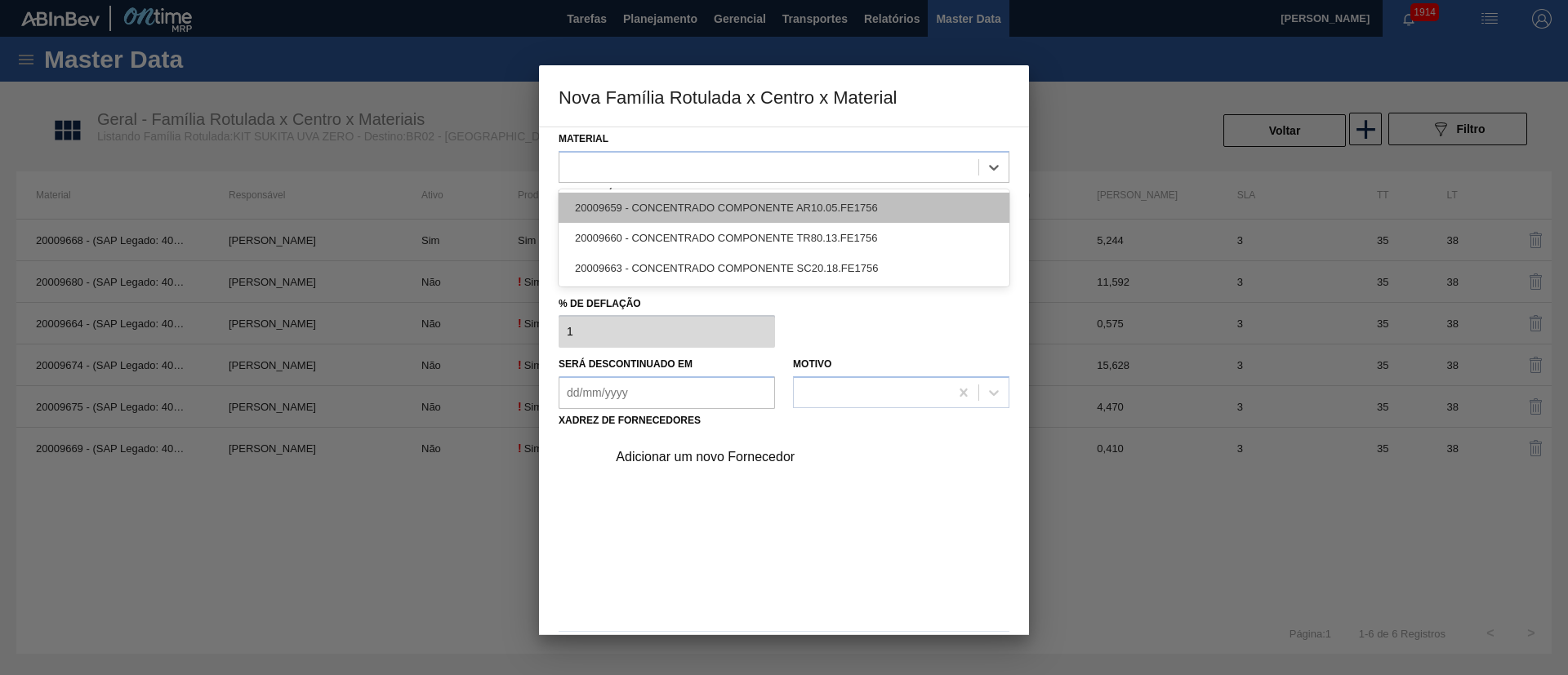
click at [672, 215] on div "20009659 - CONCENTRADO COMPONENTE AR10.05.FE1756" at bounding box center [784, 207] width 451 height 30
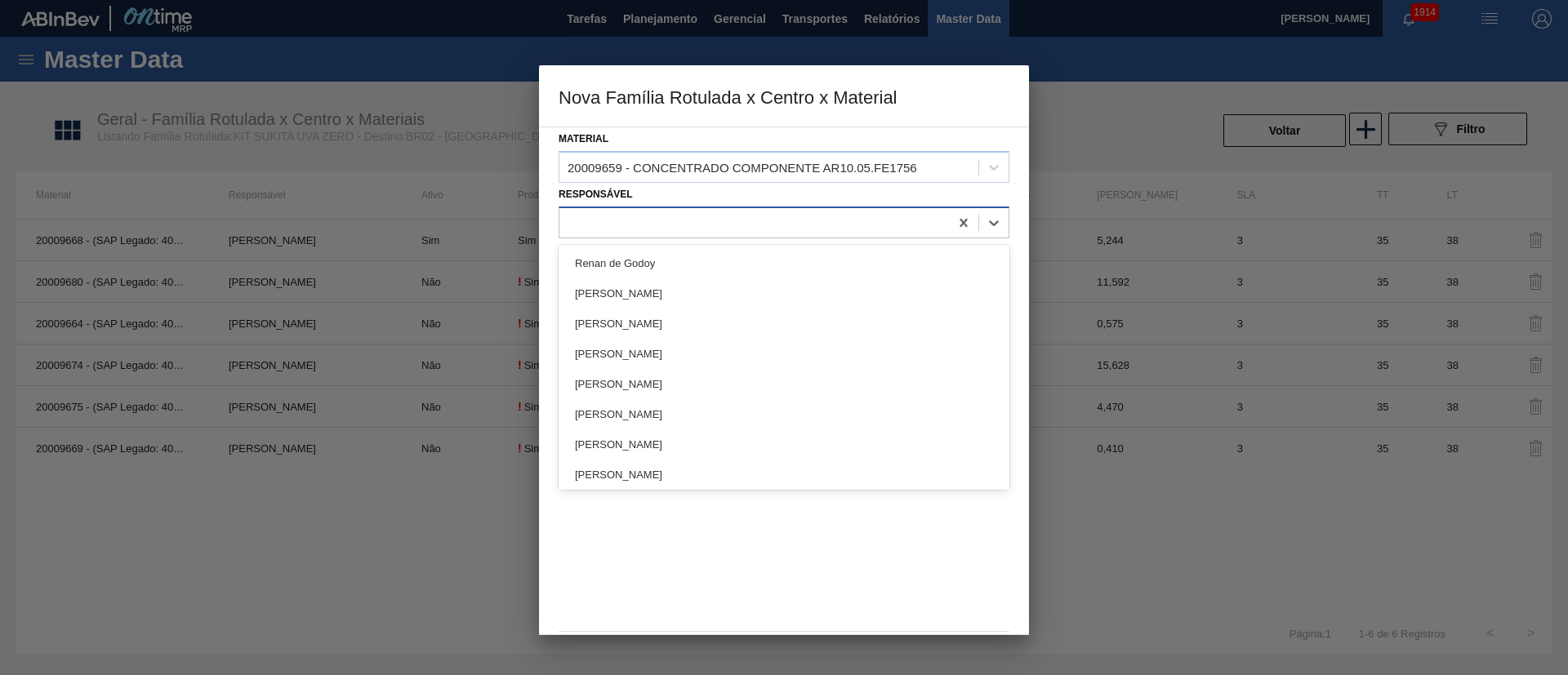
click at [632, 221] on div at bounding box center [754, 222] width 390 height 24
type input "lucas"
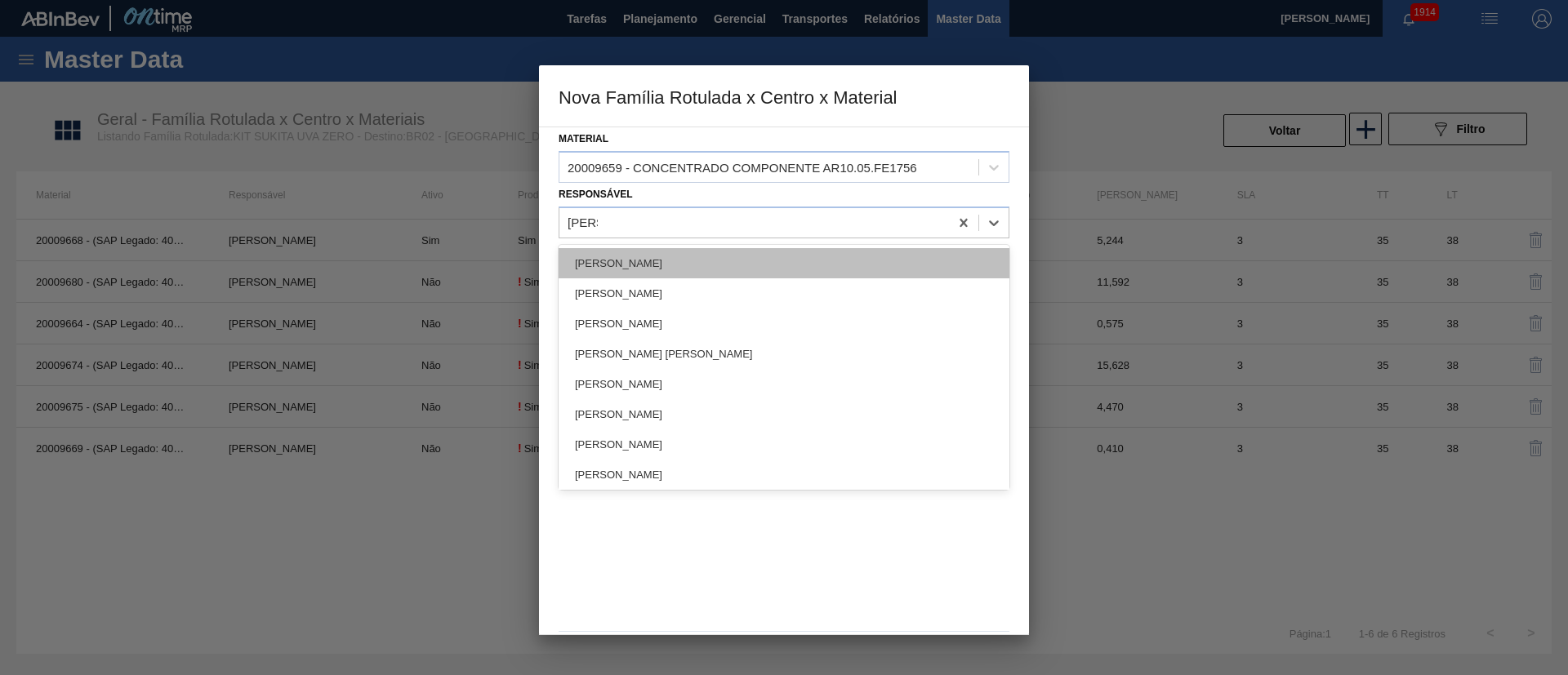
click at [639, 257] on div "[PERSON_NAME]" at bounding box center [784, 263] width 451 height 30
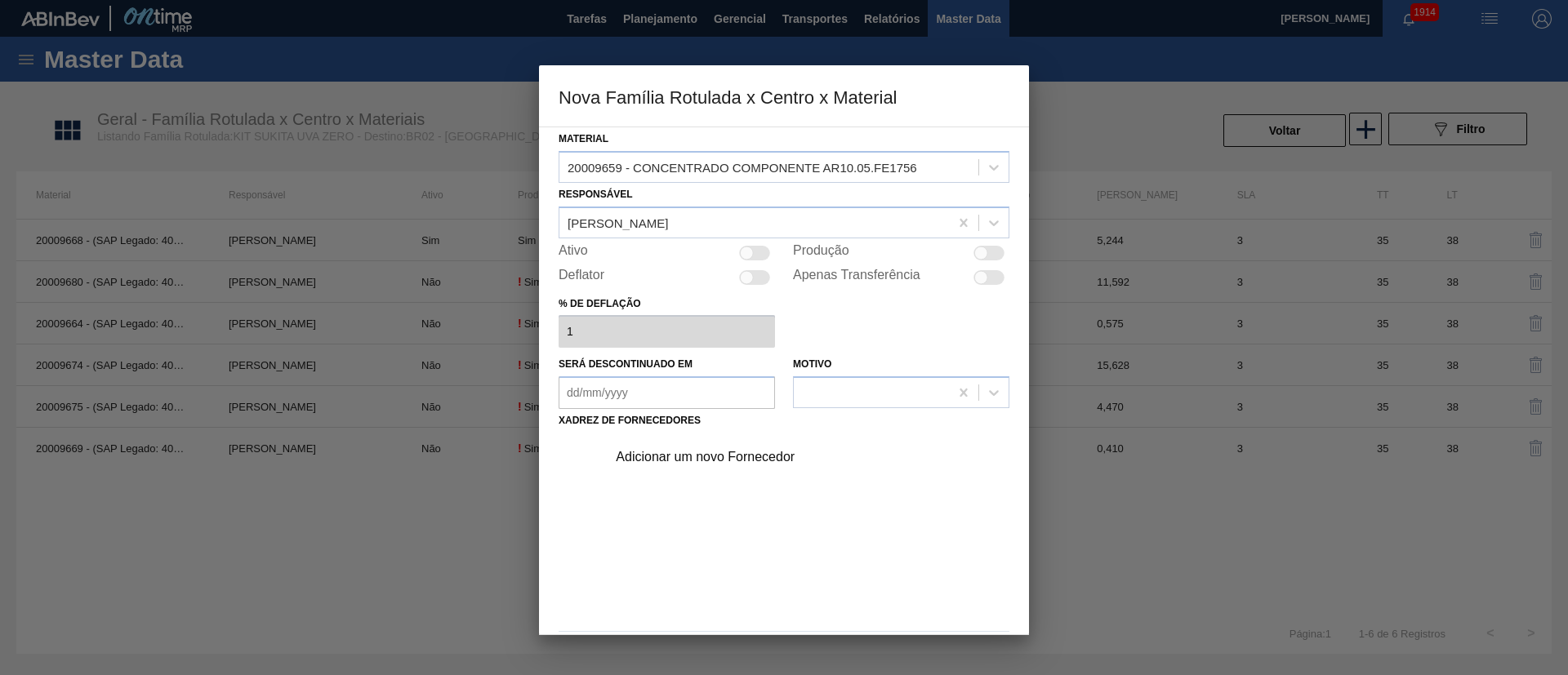
click at [984, 256] on div at bounding box center [981, 253] width 14 height 14
checkbox input "true"
click at [719, 444] on div "Adicionar um novo Fornecedor" at bounding box center [803, 457] width 412 height 40
click at [689, 449] on div "Adicionar um novo Fornecedor" at bounding box center [776, 457] width 320 height 15
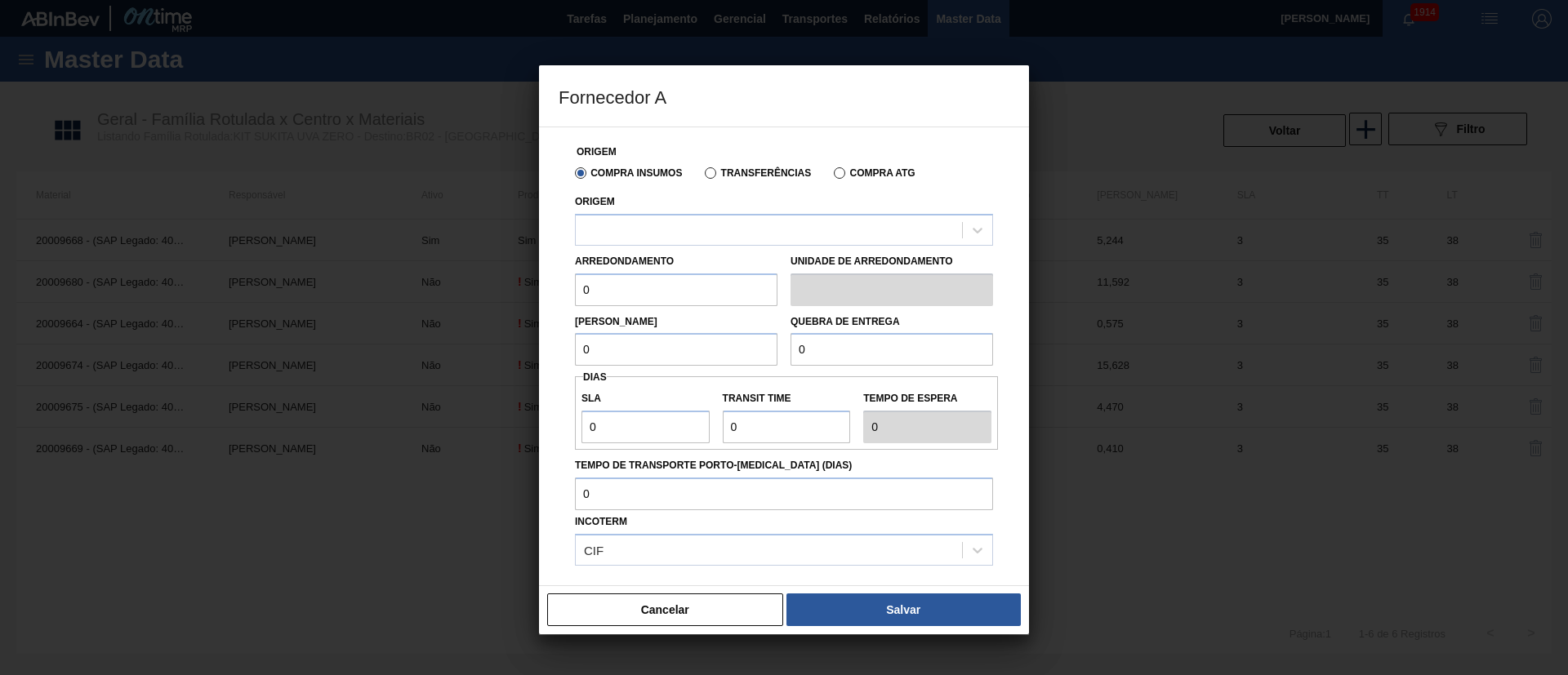
click at [719, 178] on div "Transferências" at bounding box center [755, 172] width 113 height 15
click at [709, 173] on label "Transferências" at bounding box center [757, 172] width 106 height 11
click at [703, 177] on input "Transferências" at bounding box center [703, 177] width 0 height 0
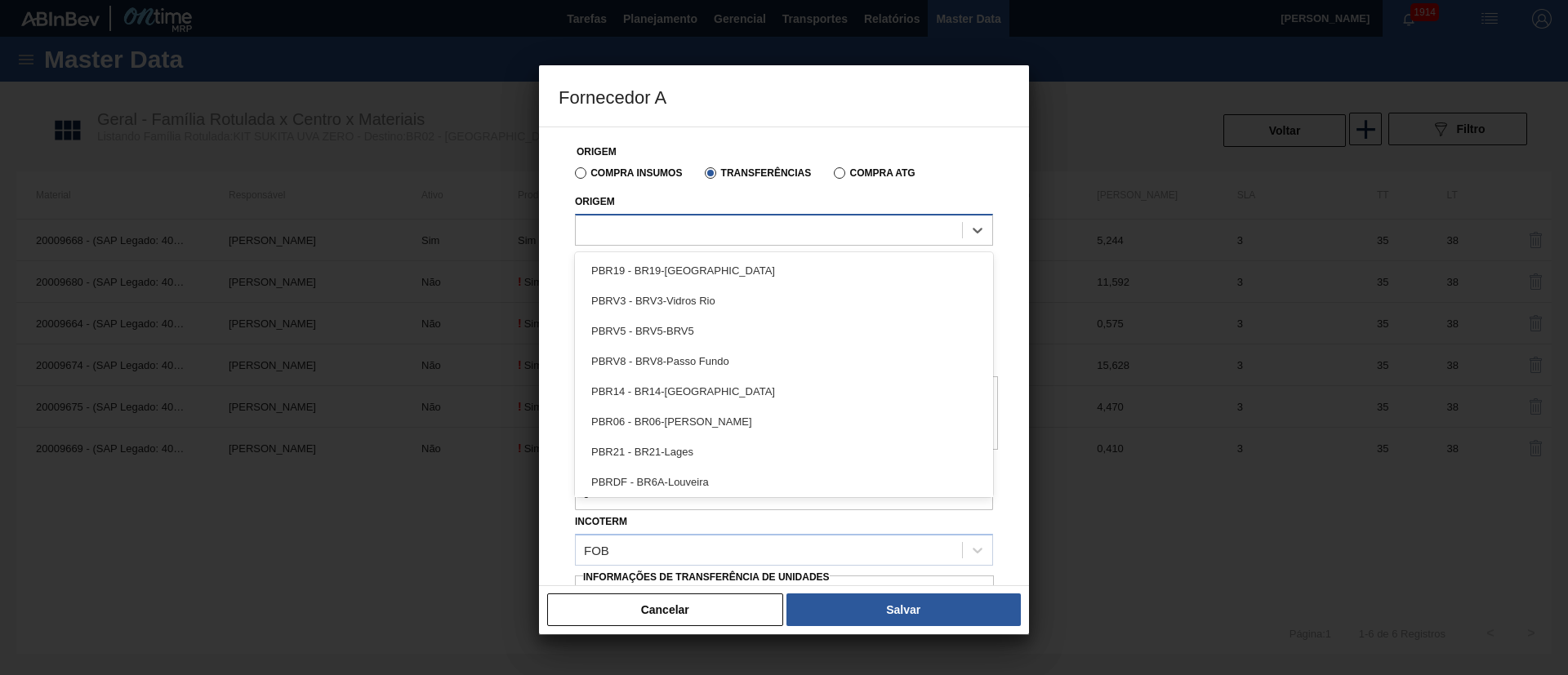
click at [658, 244] on div at bounding box center [784, 229] width 418 height 32
type input "brv1"
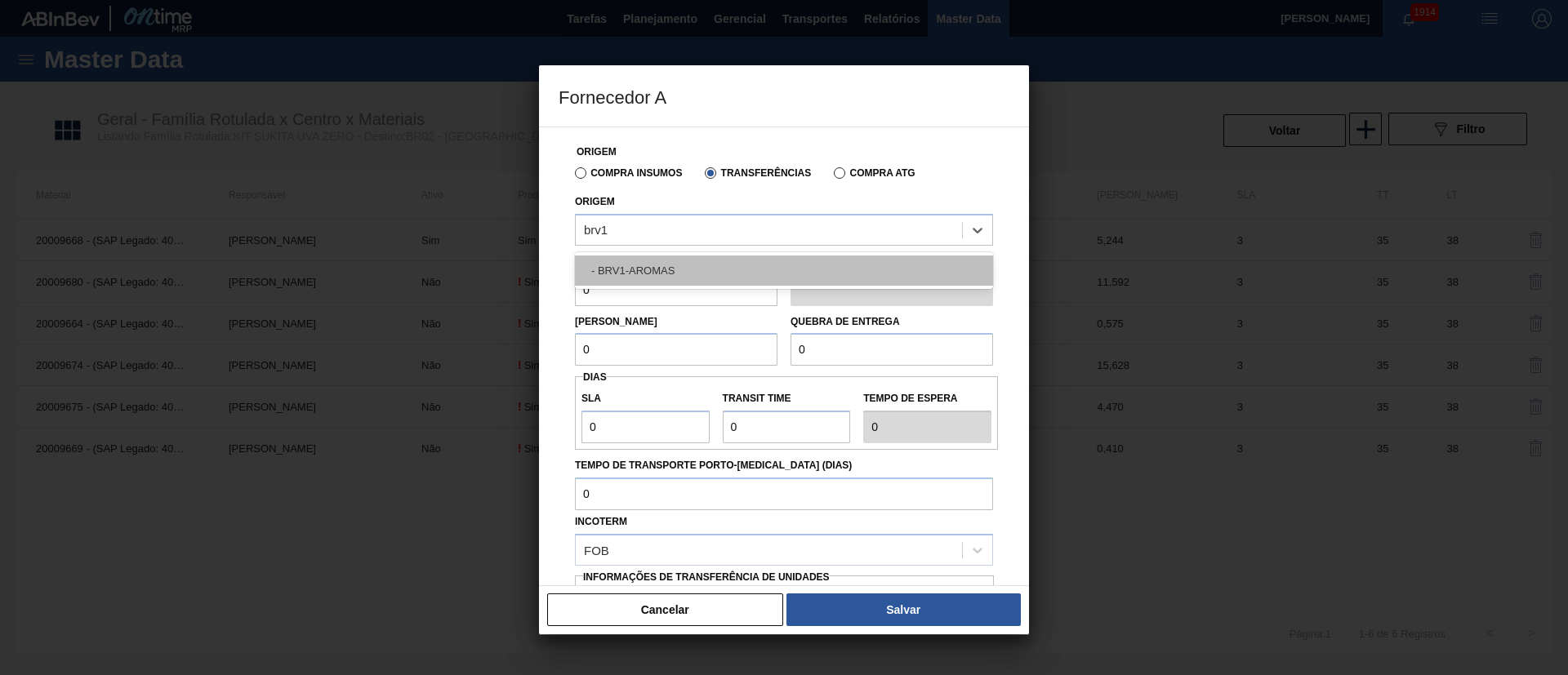
click at [649, 271] on div "- BRV1-AROMAS" at bounding box center [784, 271] width 418 height 30
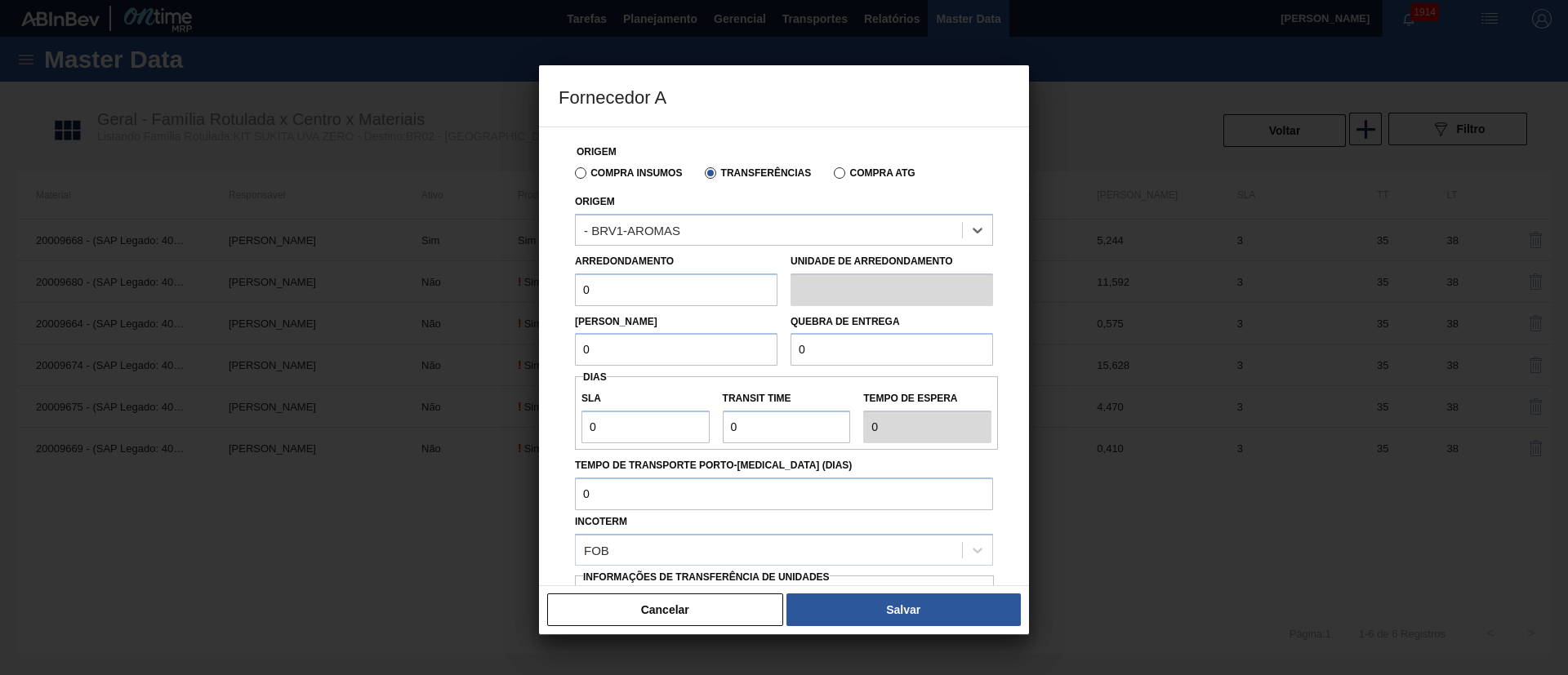
click at [510, 288] on div "Fornecedor A Origem Compra Insumos Transferências Compra ATG Origem option - BR…" at bounding box center [784, 338] width 1568 height 675
type input "2,534"
drag, startPoint x: 623, startPoint y: 352, endPoint x: 509, endPoint y: 349, distance: 114.0
click at [509, 349] on div "Fornecedor A Origem Compra Insumos Transferências Compra ATG Origem - BRV1-AROM…" at bounding box center [784, 338] width 1568 height 675
type input "2,534"
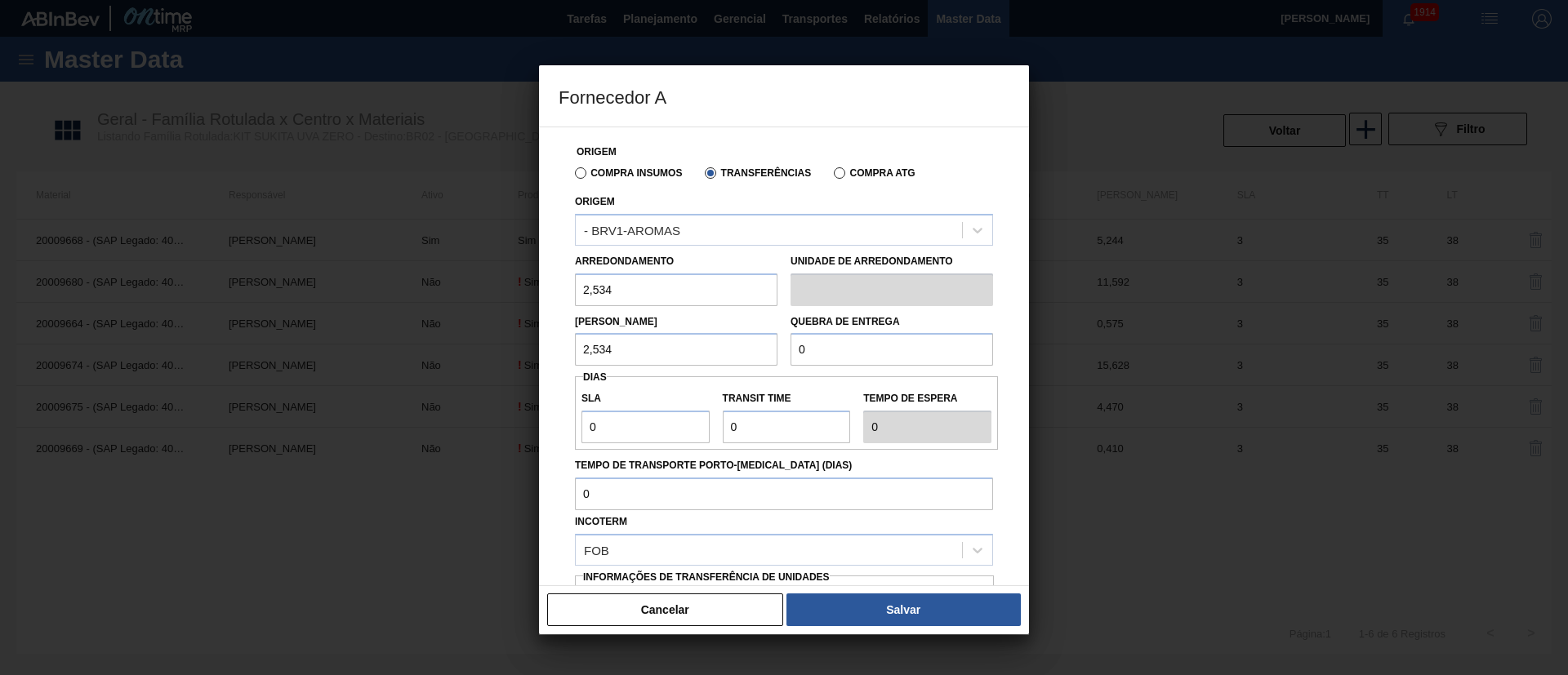
drag, startPoint x: 808, startPoint y: 344, endPoint x: 763, endPoint y: 345, distance: 45.0
click at [763, 345] on div "Lote Mínimo 2,534 Quebra de entrega 0" at bounding box center [784, 336] width 431 height 61
type input "2.000"
drag, startPoint x: 645, startPoint y: 432, endPoint x: 543, endPoint y: 439, distance: 102.2
click at [543, 439] on div "Origem Compra Insumos Transferências Compra ATG Origem - BRV1-AROMAS Arredondam…" at bounding box center [784, 356] width 490 height 460
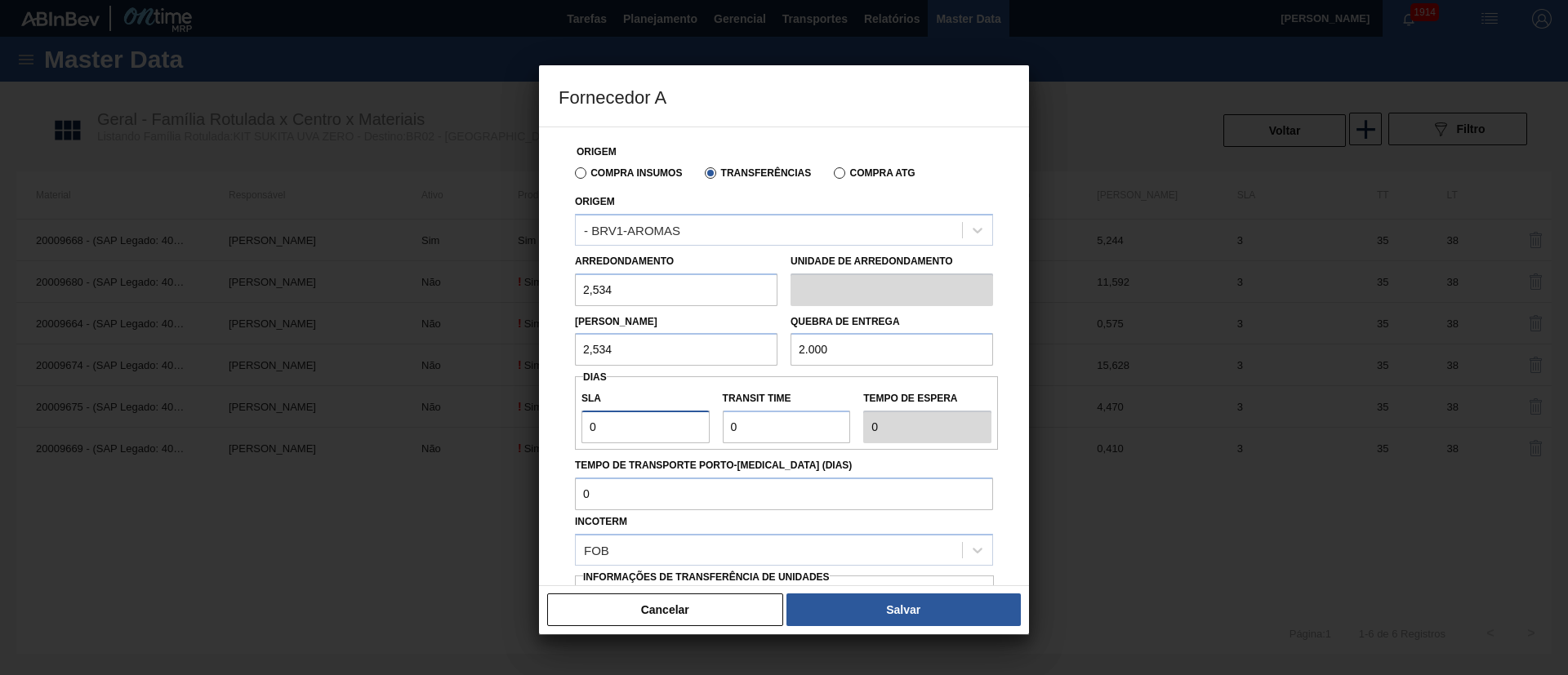
type input "3"
drag, startPoint x: 784, startPoint y: 442, endPoint x: 675, endPoint y: 430, distance: 109.7
click at [675, 430] on div "SLA 3 Transit Time Tempo de espera 3" at bounding box center [786, 413] width 423 height 61
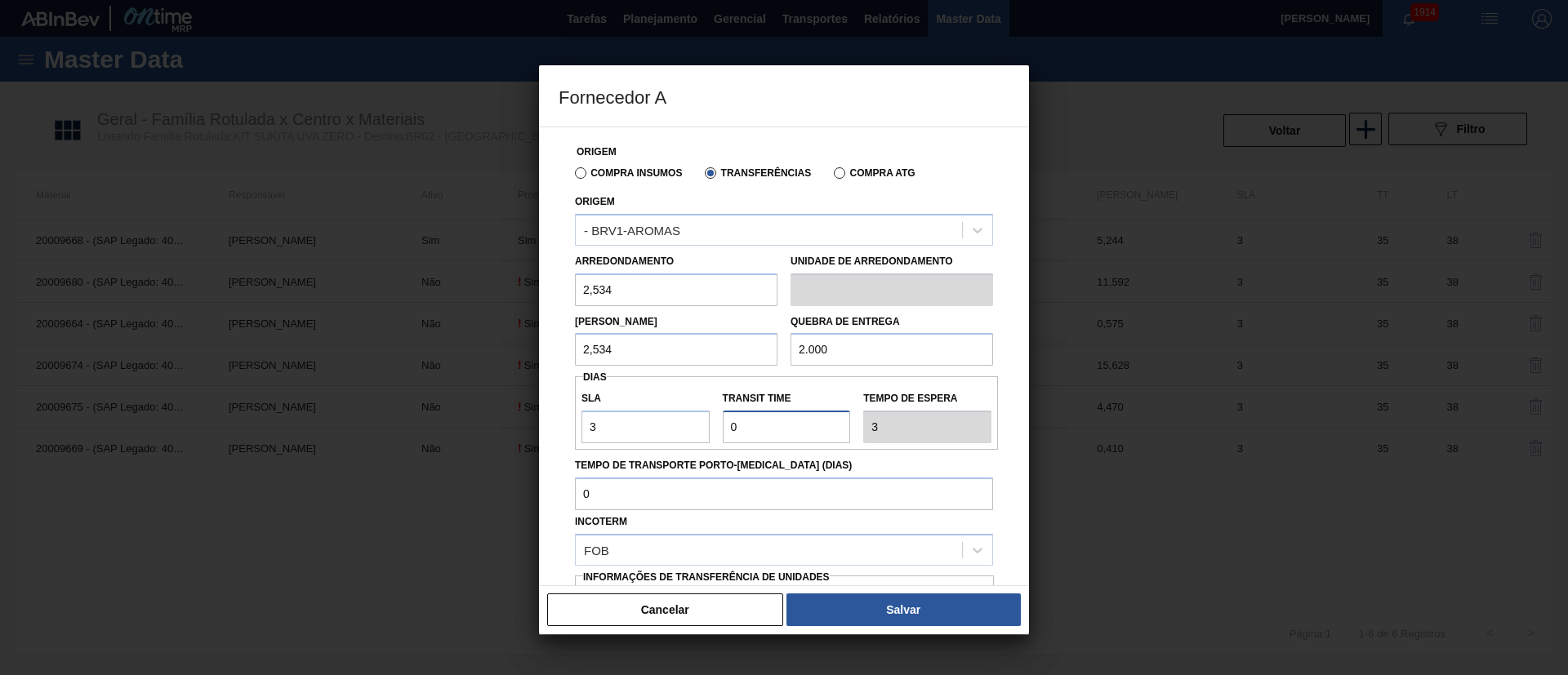
type input "3"
type input "6"
type input "35"
type input "38"
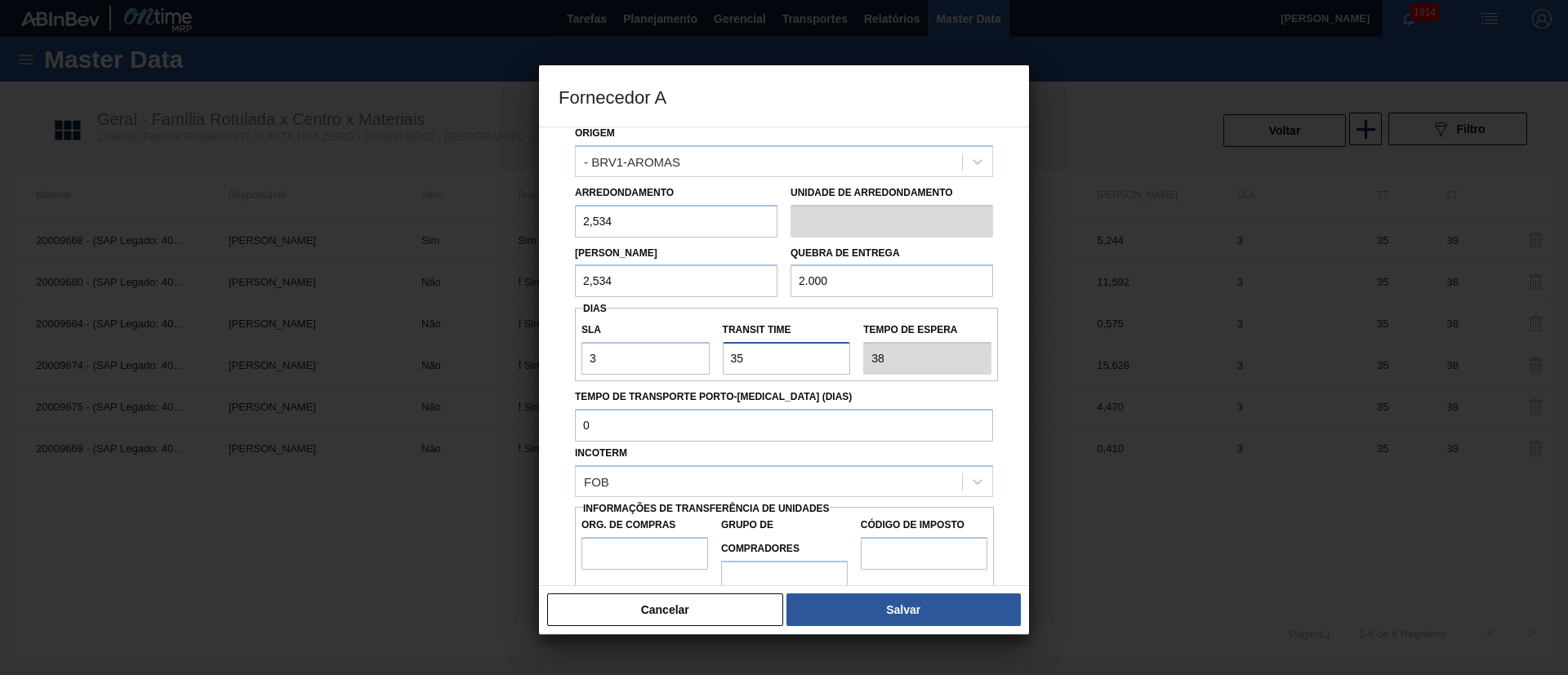
scroll to position [103, 0]
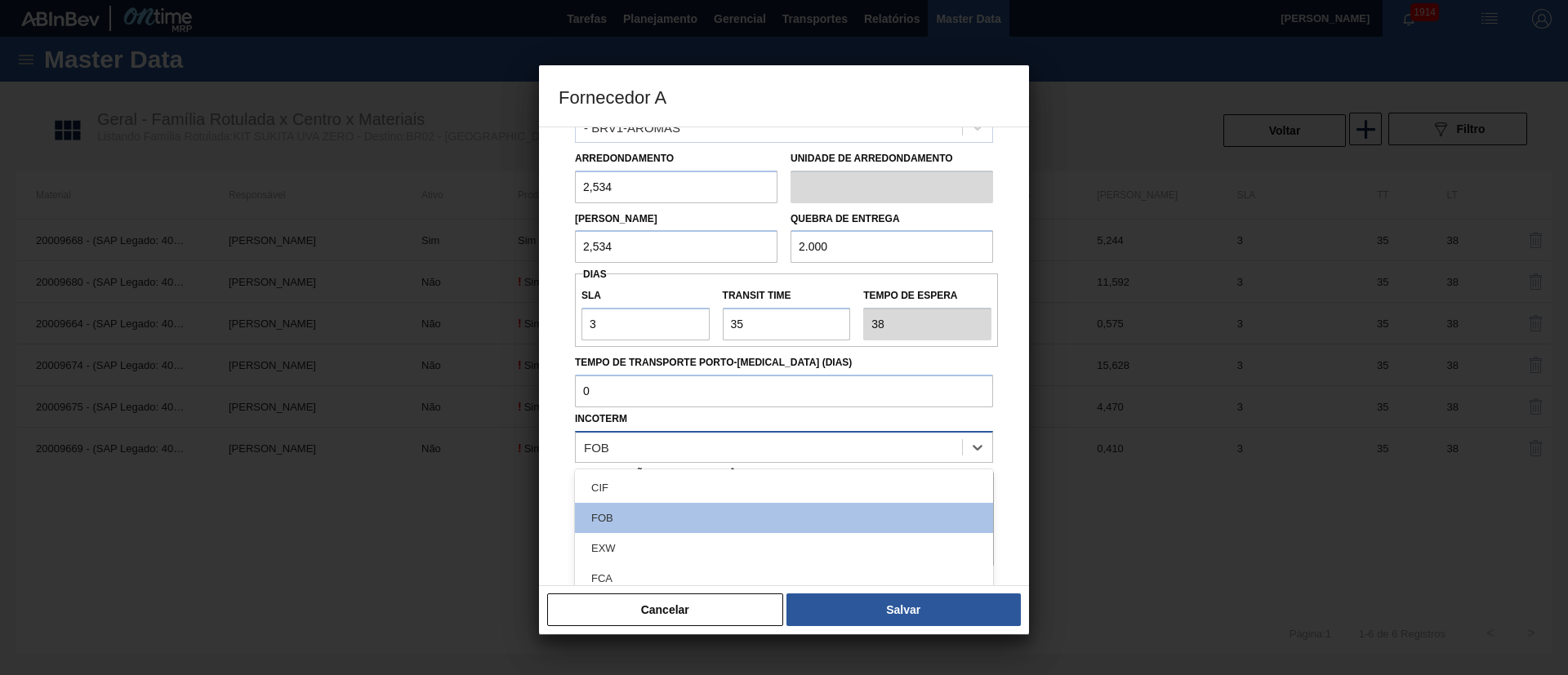
click at [617, 449] on div "FOB" at bounding box center [769, 446] width 386 height 24
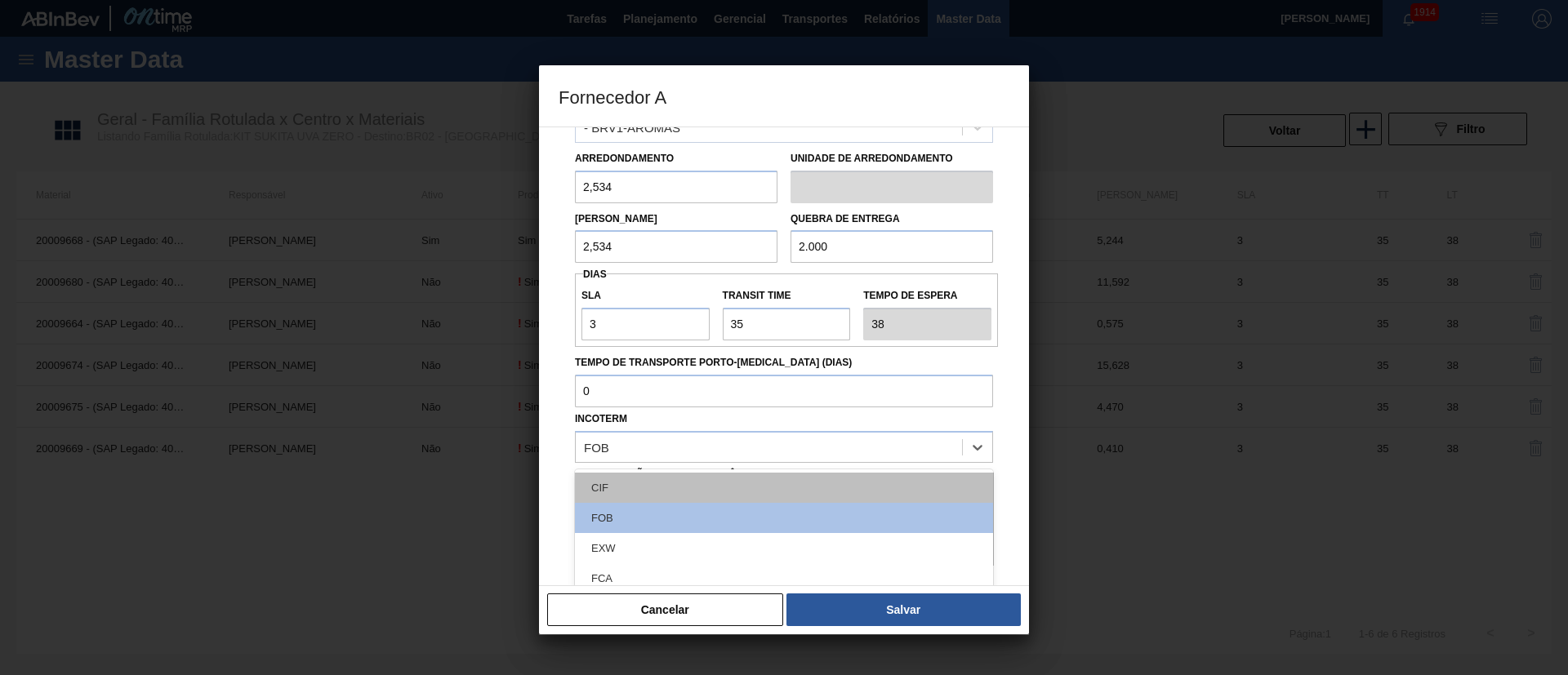
click at [641, 449] on div "CIF" at bounding box center [784, 488] width 418 height 30
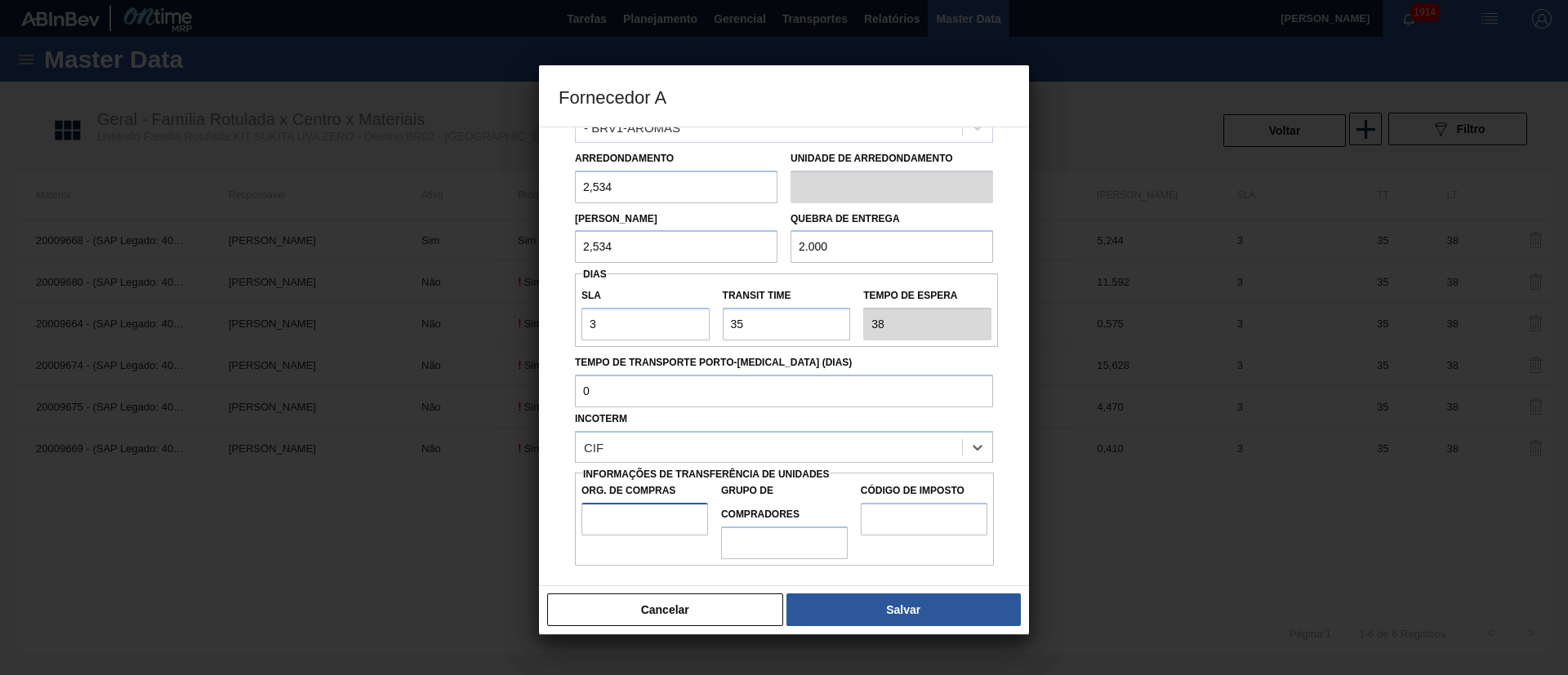
click at [652, 449] on input "Org. de Compras" at bounding box center [645, 519] width 127 height 33
type input "BR00"
click at [807, 449] on input "Grupo de Compradores" at bounding box center [784, 542] width 127 height 33
type input "A01"
click at [901, 449] on input "Código de Imposto" at bounding box center [924, 519] width 127 height 33
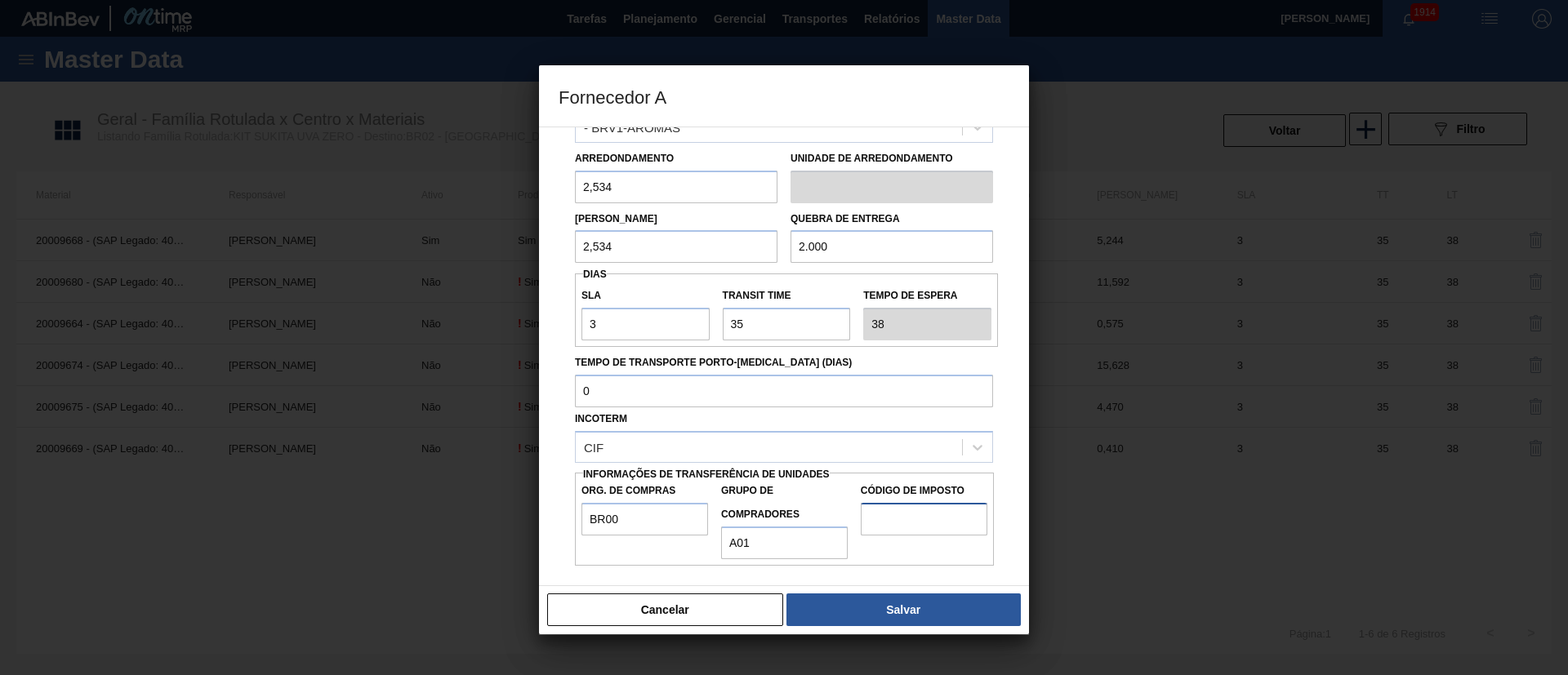
type input "I1"
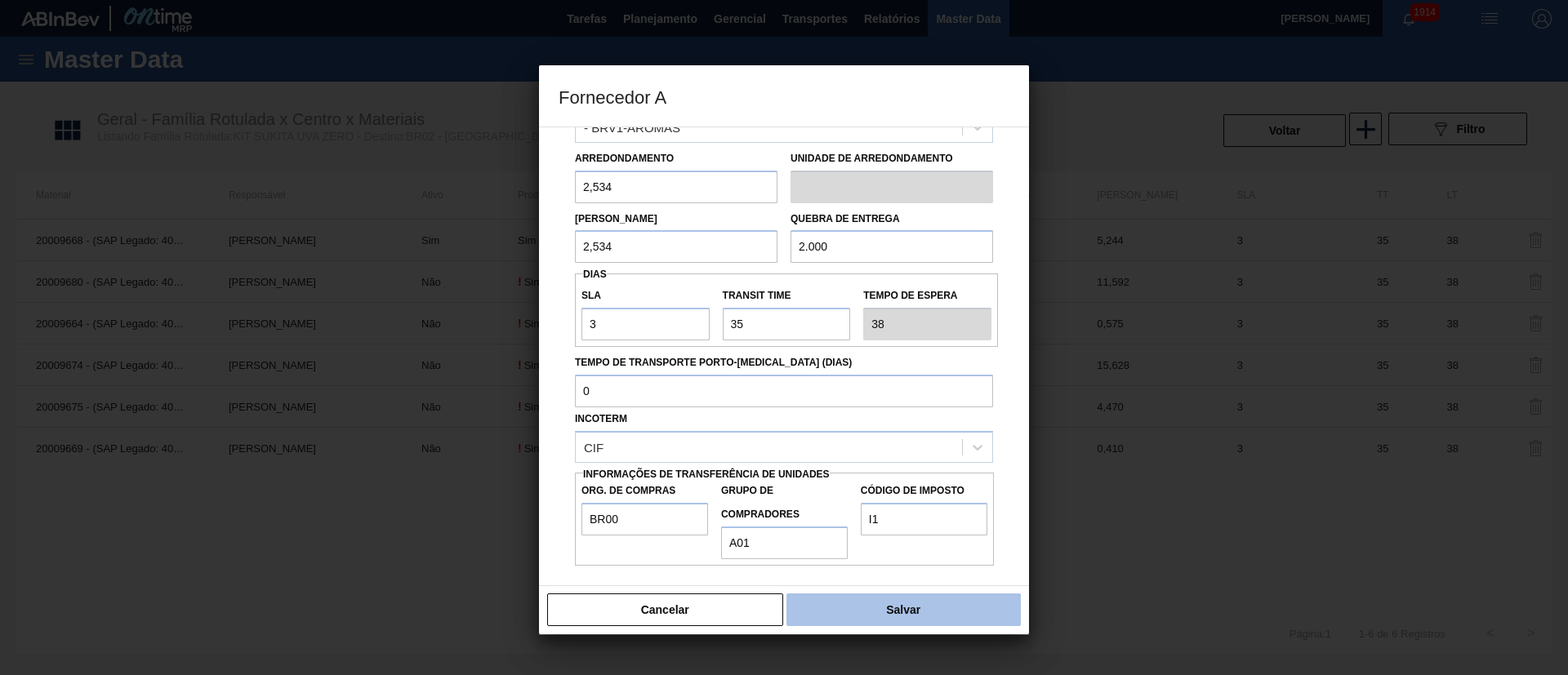
click at [876, 449] on button "Salvar" at bounding box center [903, 609] width 235 height 33
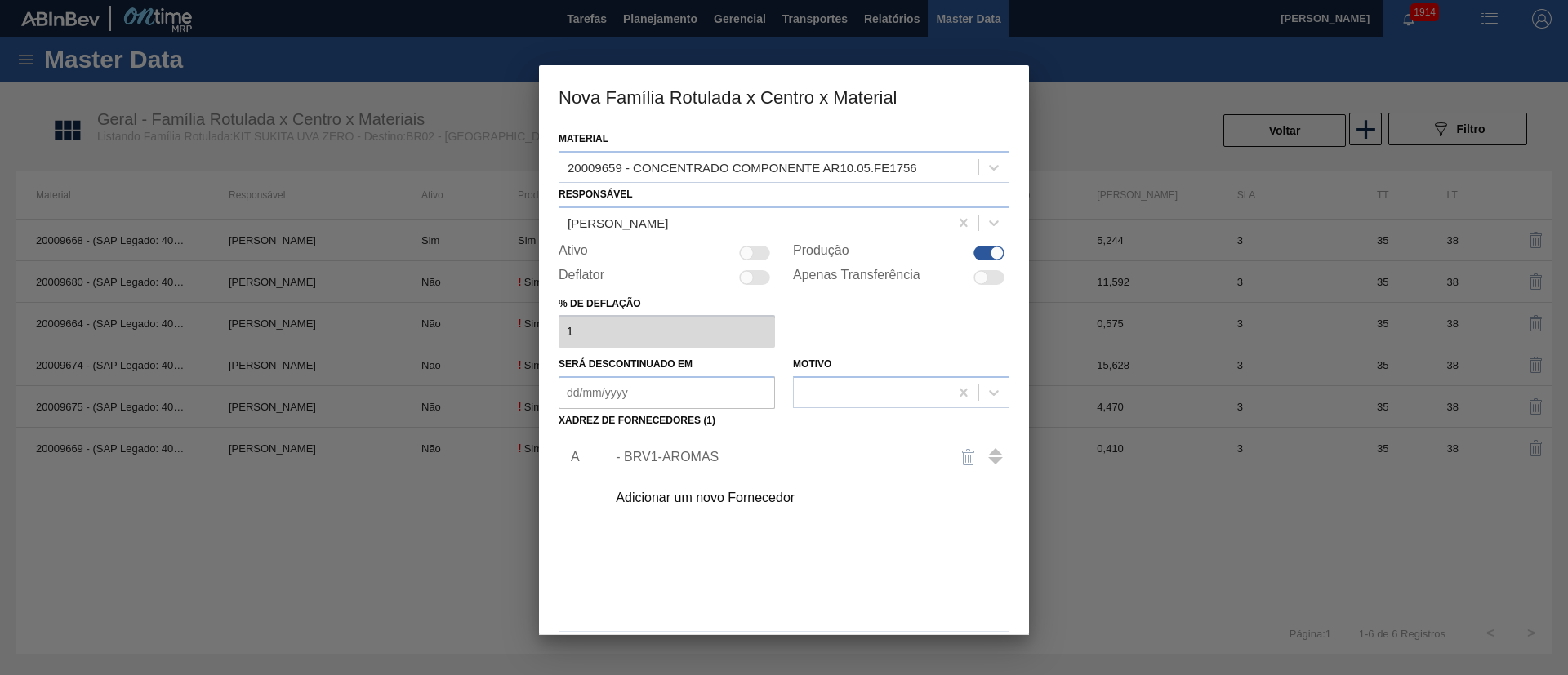
scroll to position [60, 0]
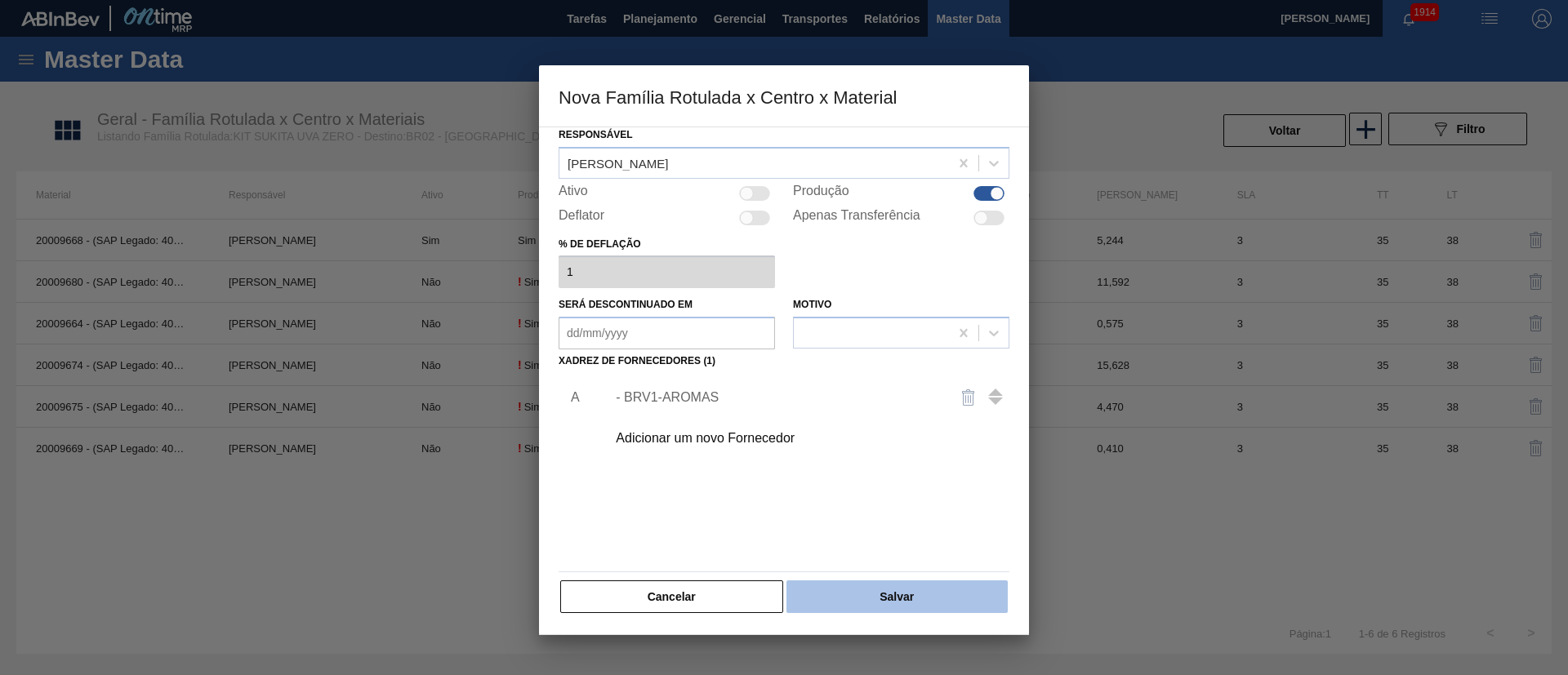
click at [853, 449] on button "Salvar" at bounding box center [897, 596] width 222 height 33
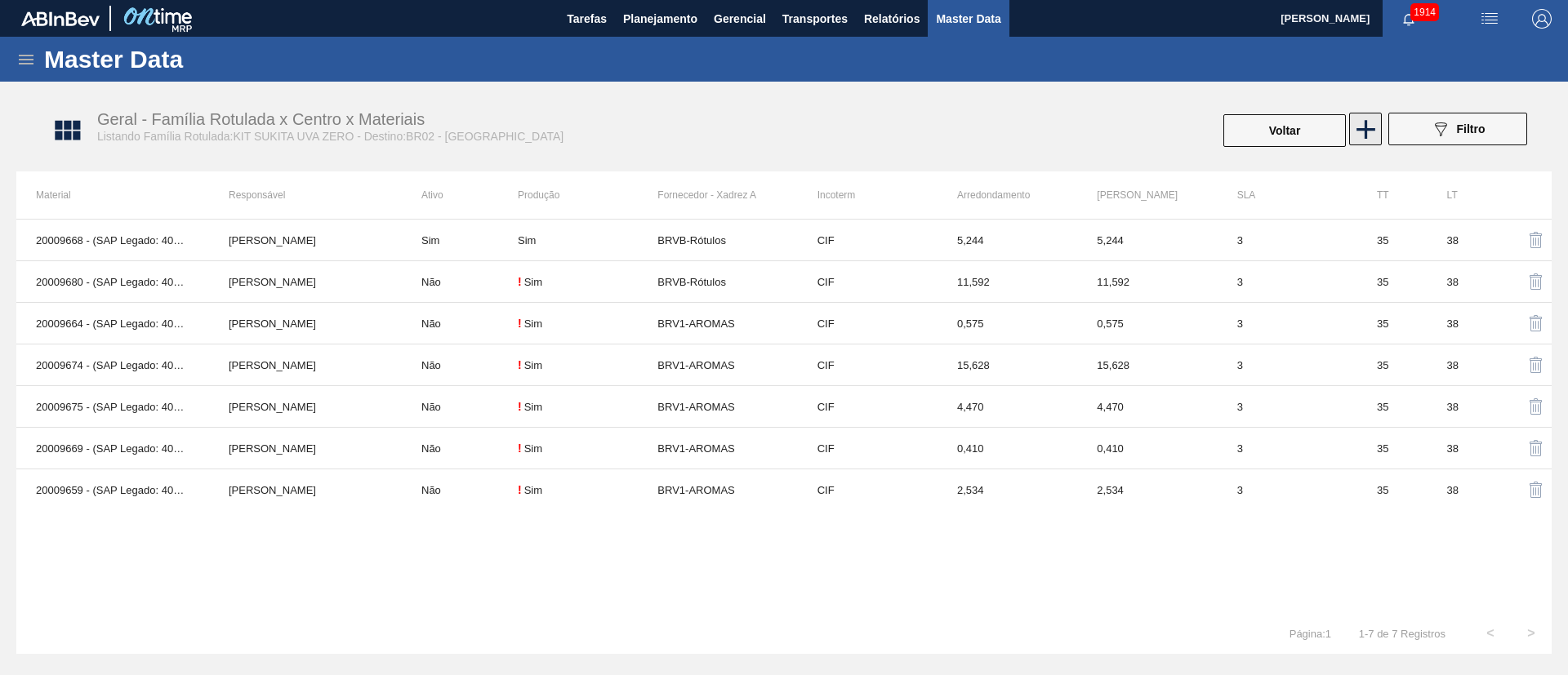
click at [1045, 122] on icon at bounding box center [1366, 129] width 32 height 32
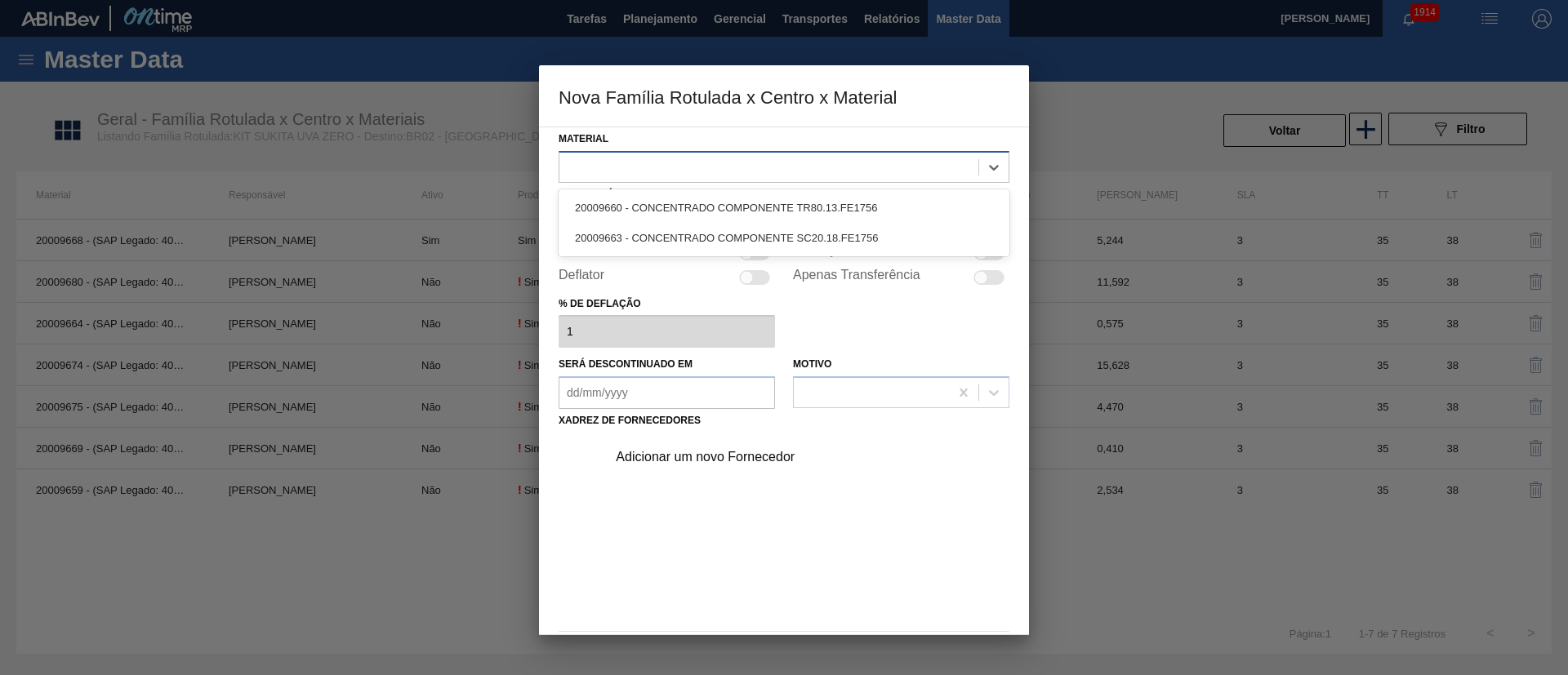
click at [649, 166] on div at bounding box center [769, 166] width 419 height 24
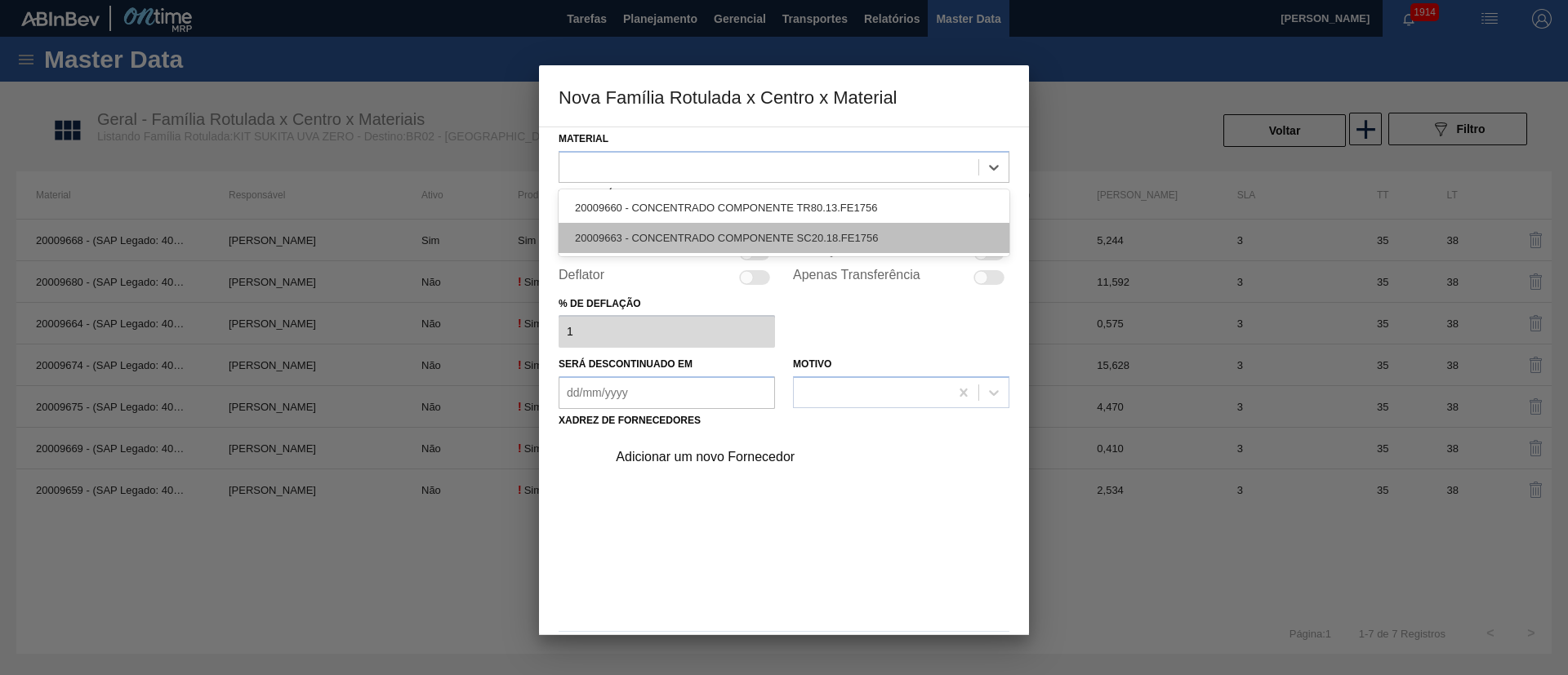
click at [670, 225] on div "20009663 - CONCENTRADO COMPONENTE SC20.18.FE1756" at bounding box center [784, 238] width 451 height 30
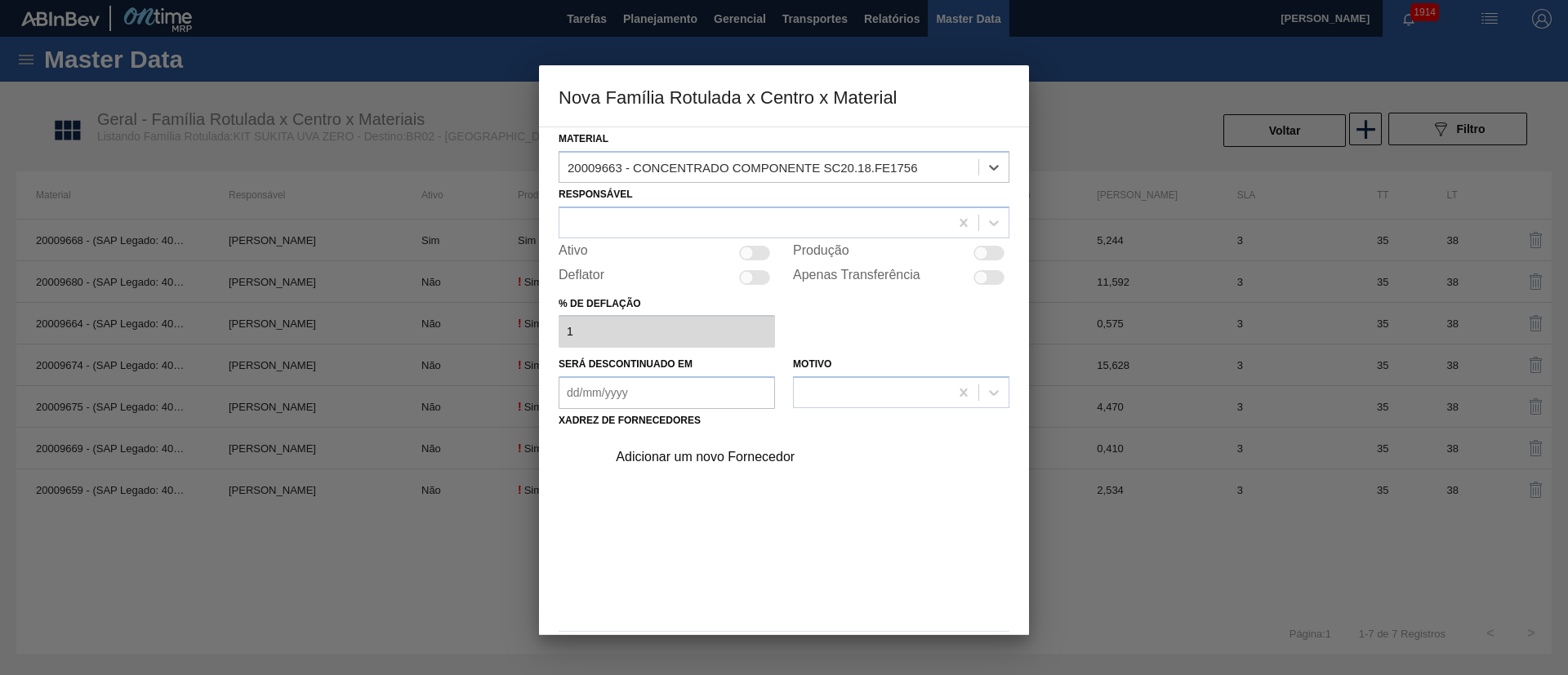
click at [993, 248] on div at bounding box center [988, 253] width 31 height 15
checkbox input "true"
click at [689, 214] on div at bounding box center [754, 222] width 390 height 24
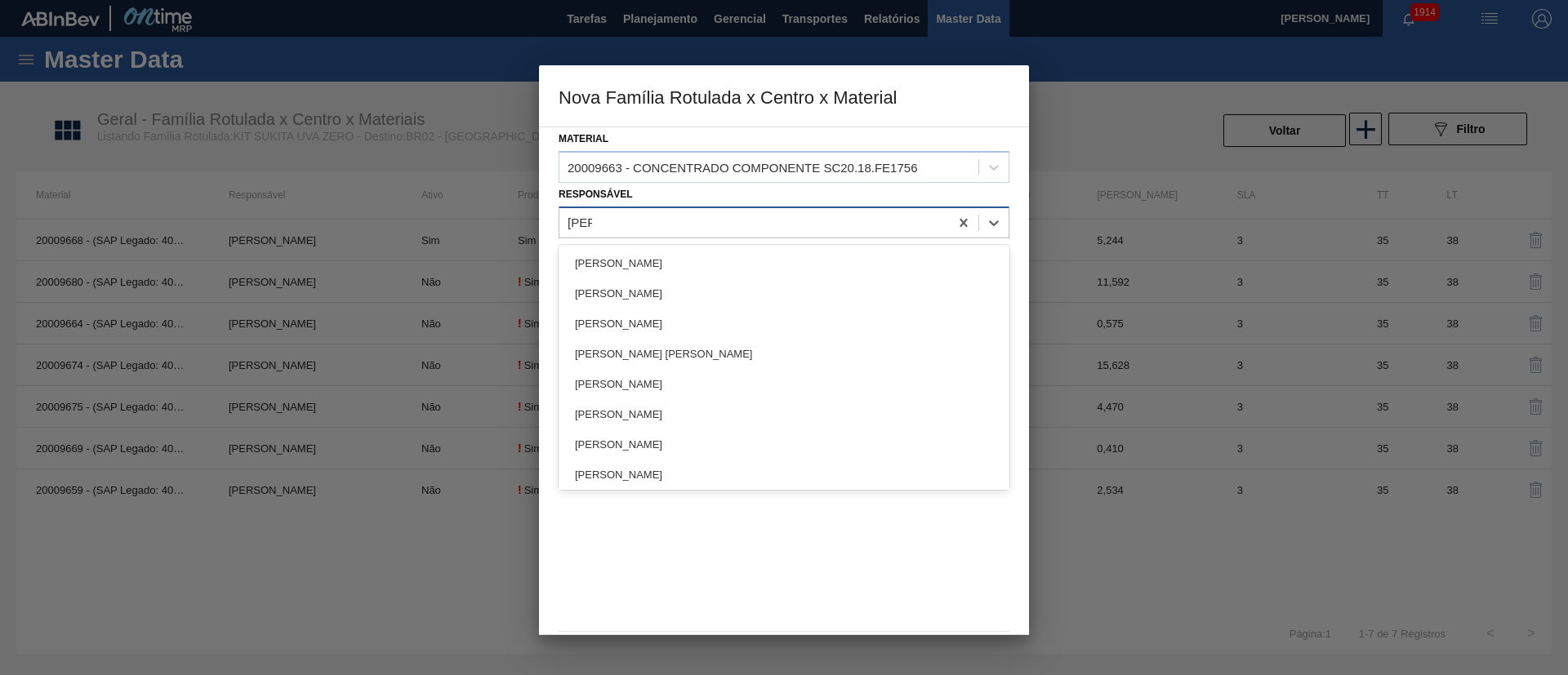
type input "lucas"
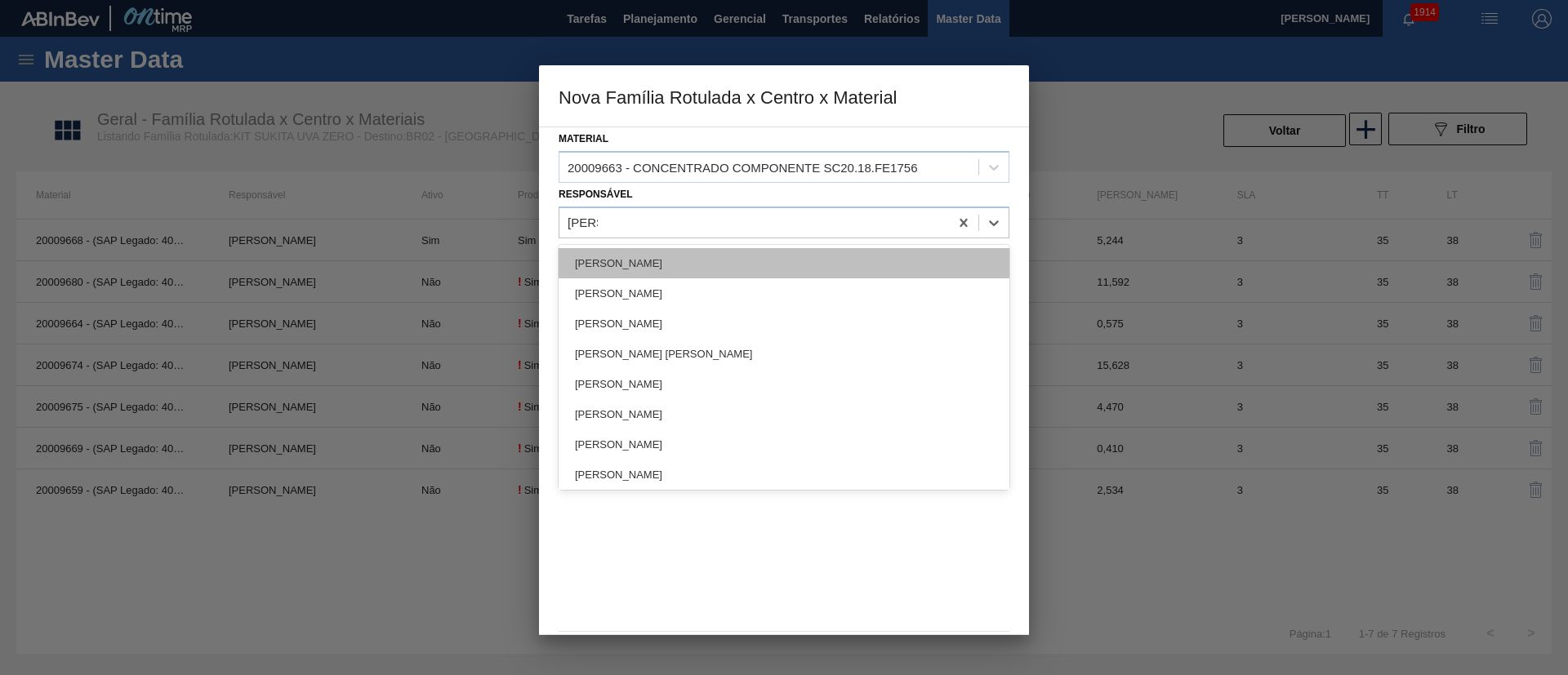
click at [653, 251] on div "[PERSON_NAME]" at bounding box center [784, 263] width 451 height 30
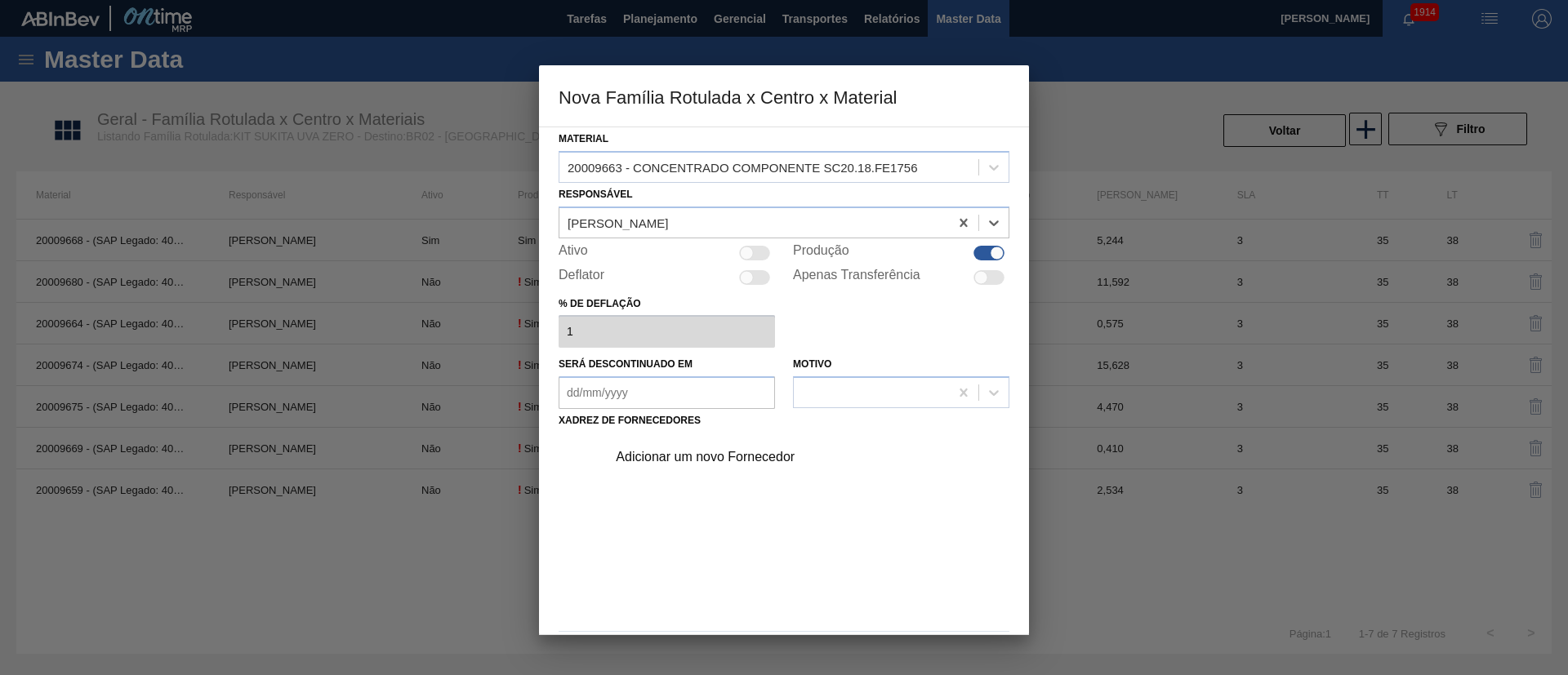
click at [704, 449] on div "Adicionar um novo Fornecedor" at bounding box center [776, 457] width 320 height 15
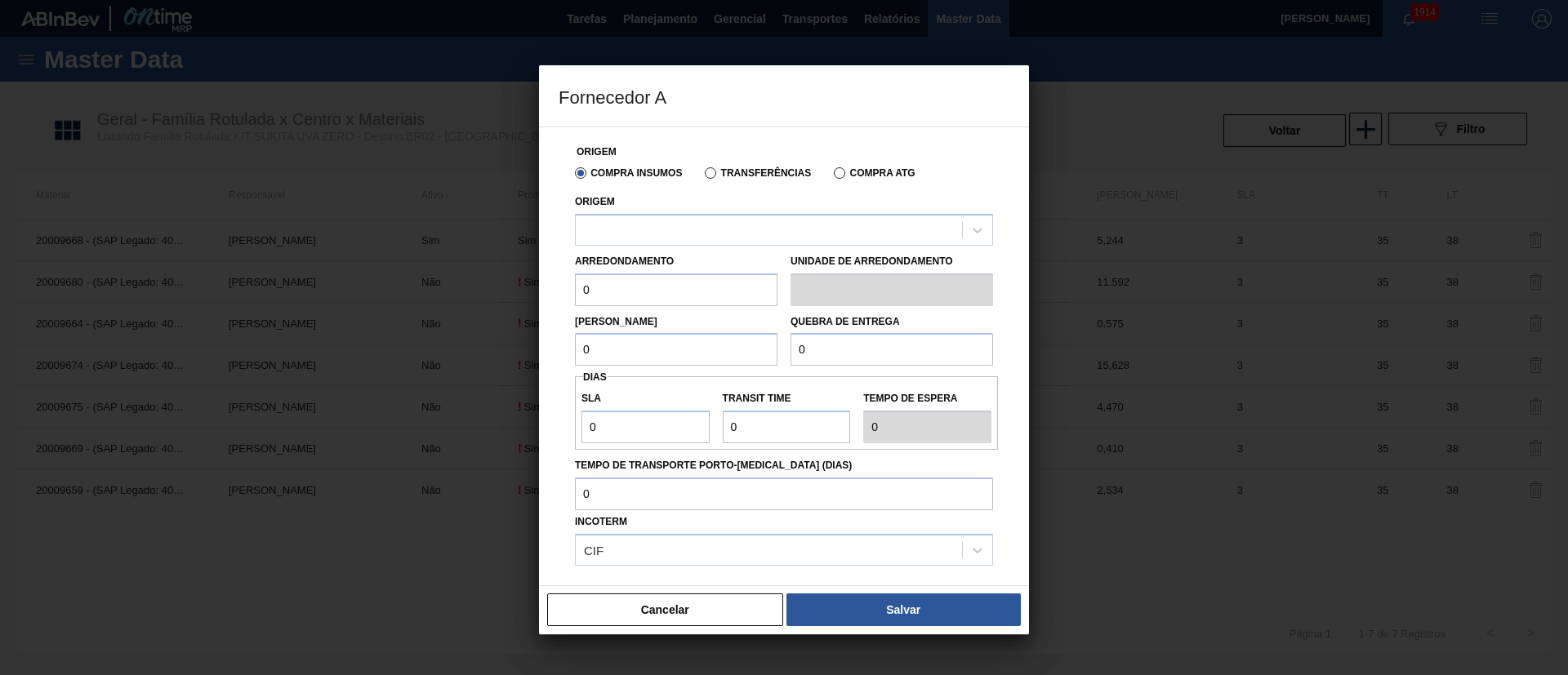
click at [712, 171] on label "Transferências" at bounding box center [757, 172] width 106 height 11
click at [703, 177] on input "Transferências" at bounding box center [703, 177] width 0 height 0
click at [694, 216] on div at bounding box center [784, 229] width 418 height 32
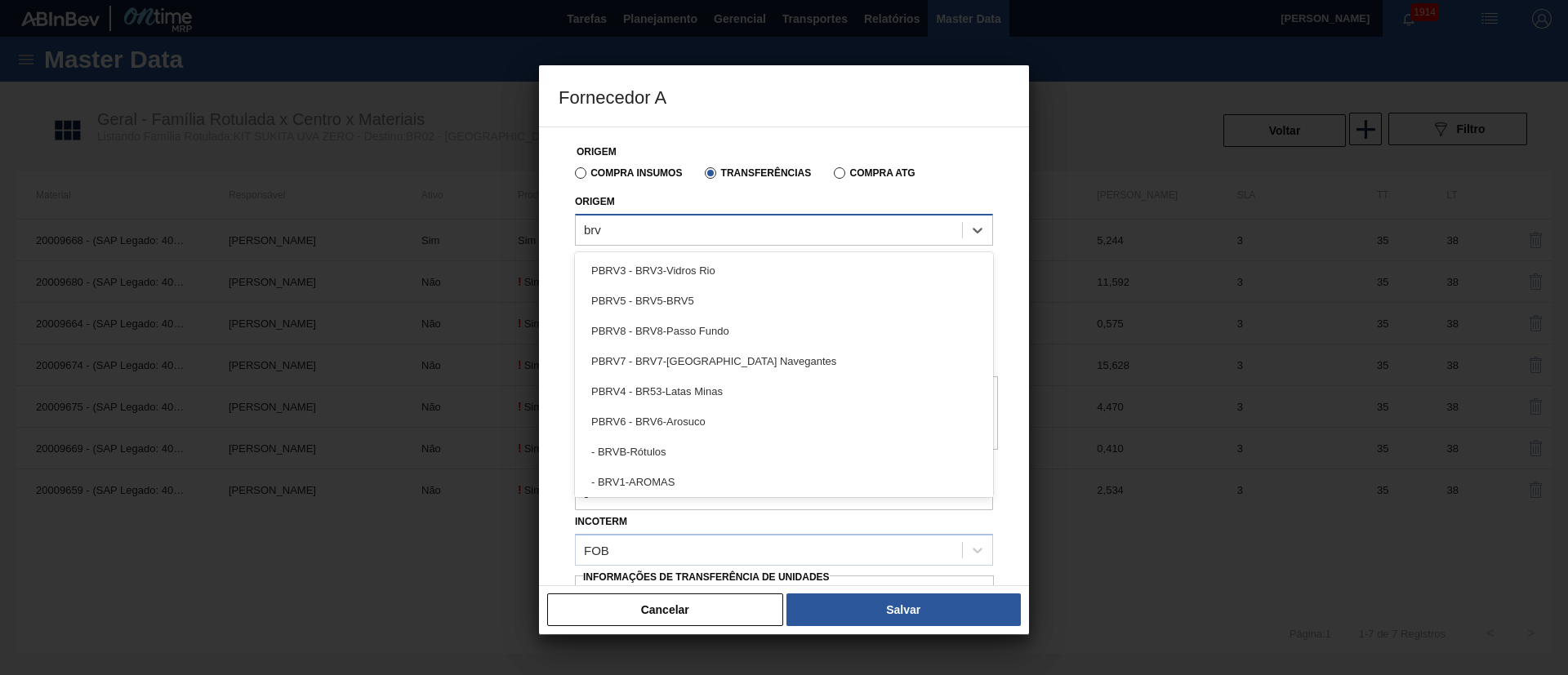
type input "brv1"
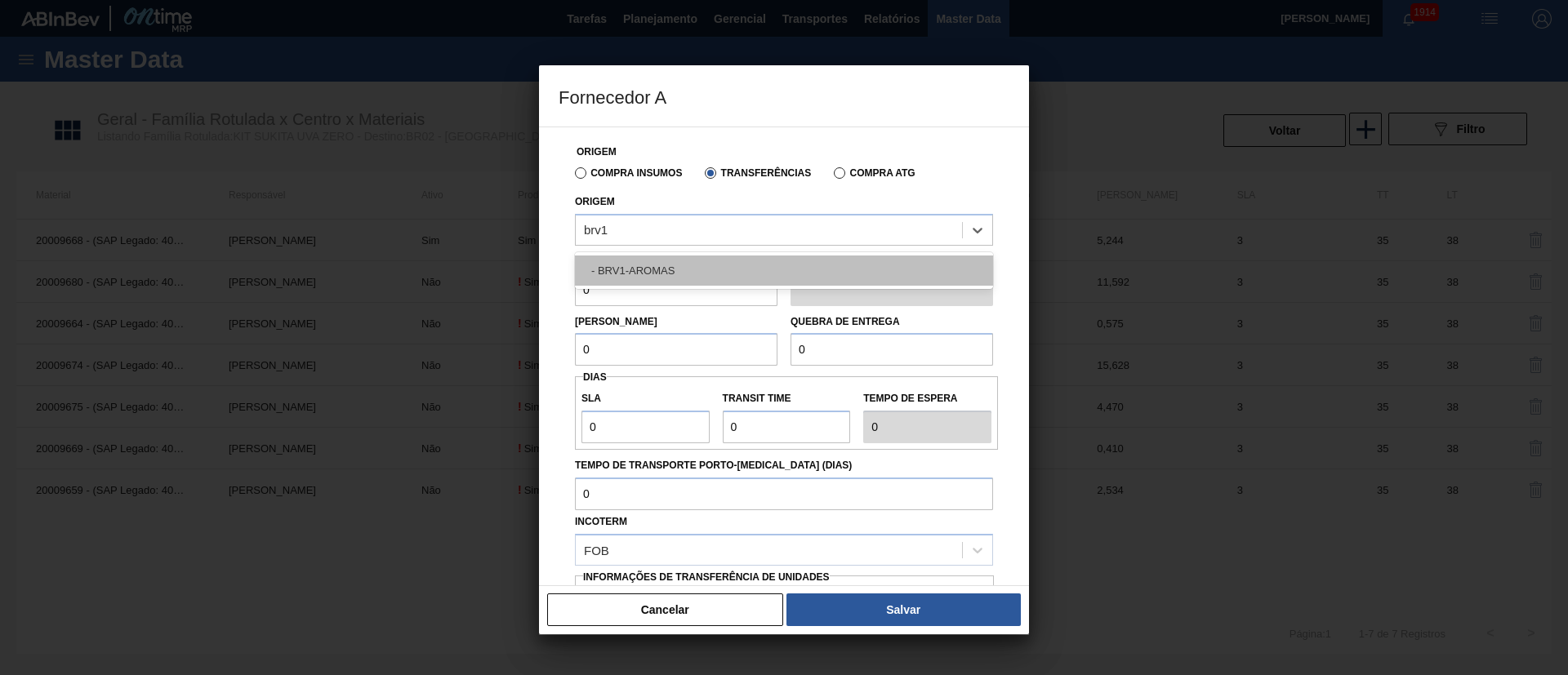
click at [672, 258] on div "- BRV1-AROMAS" at bounding box center [784, 271] width 418 height 30
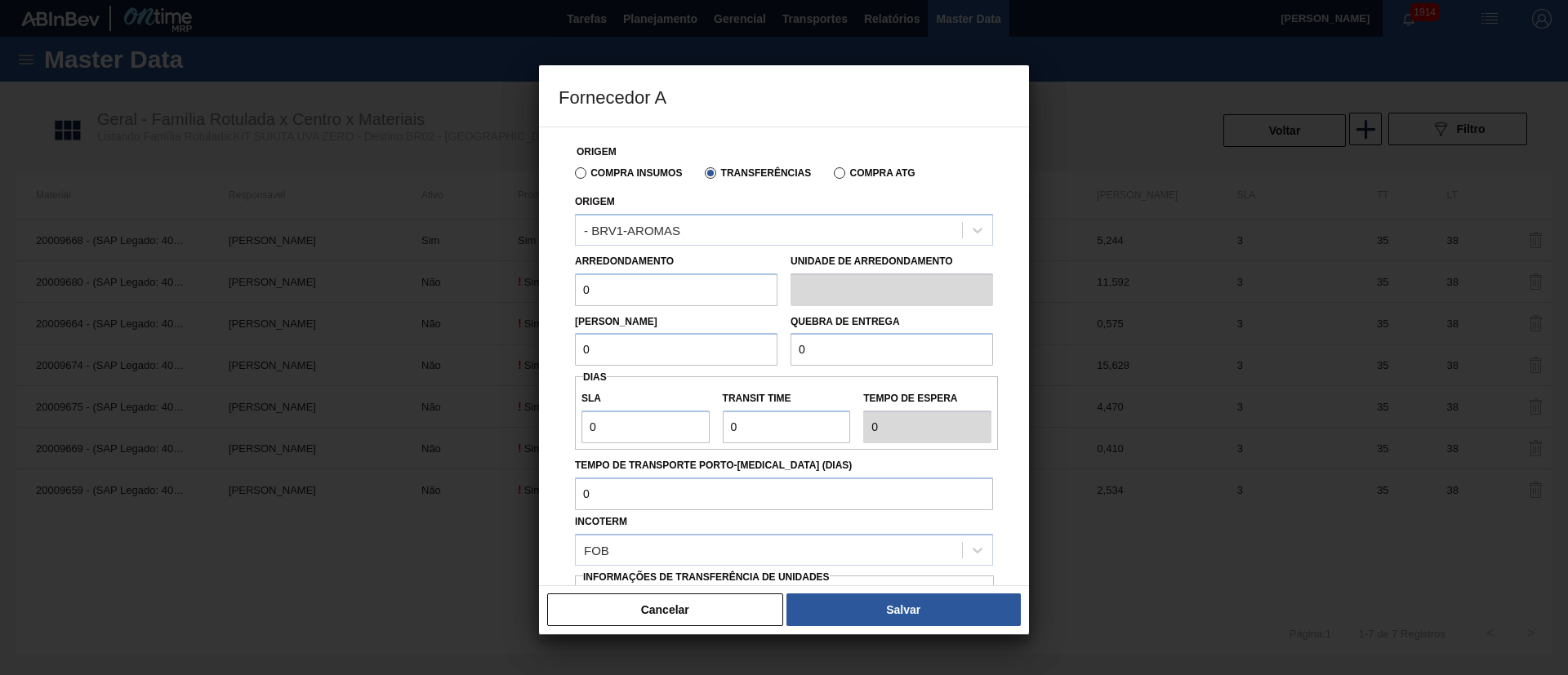
drag, startPoint x: 609, startPoint y: 289, endPoint x: 488, endPoint y: 287, distance: 121.0
click at [488, 287] on div "Fornecedor A Origem Compra Insumos Transferências Compra ATG Origem - BRV1-AROM…" at bounding box center [784, 338] width 1568 height 675
type input "0,719"
drag, startPoint x: 609, startPoint y: 333, endPoint x: 564, endPoint y: 354, distance: 49.7
click at [564, 354] on div "Origem Compra Insumos Transferências Compra ATG Origem - BRV1-AROMAS Arredondam…" at bounding box center [784, 398] width 451 height 541
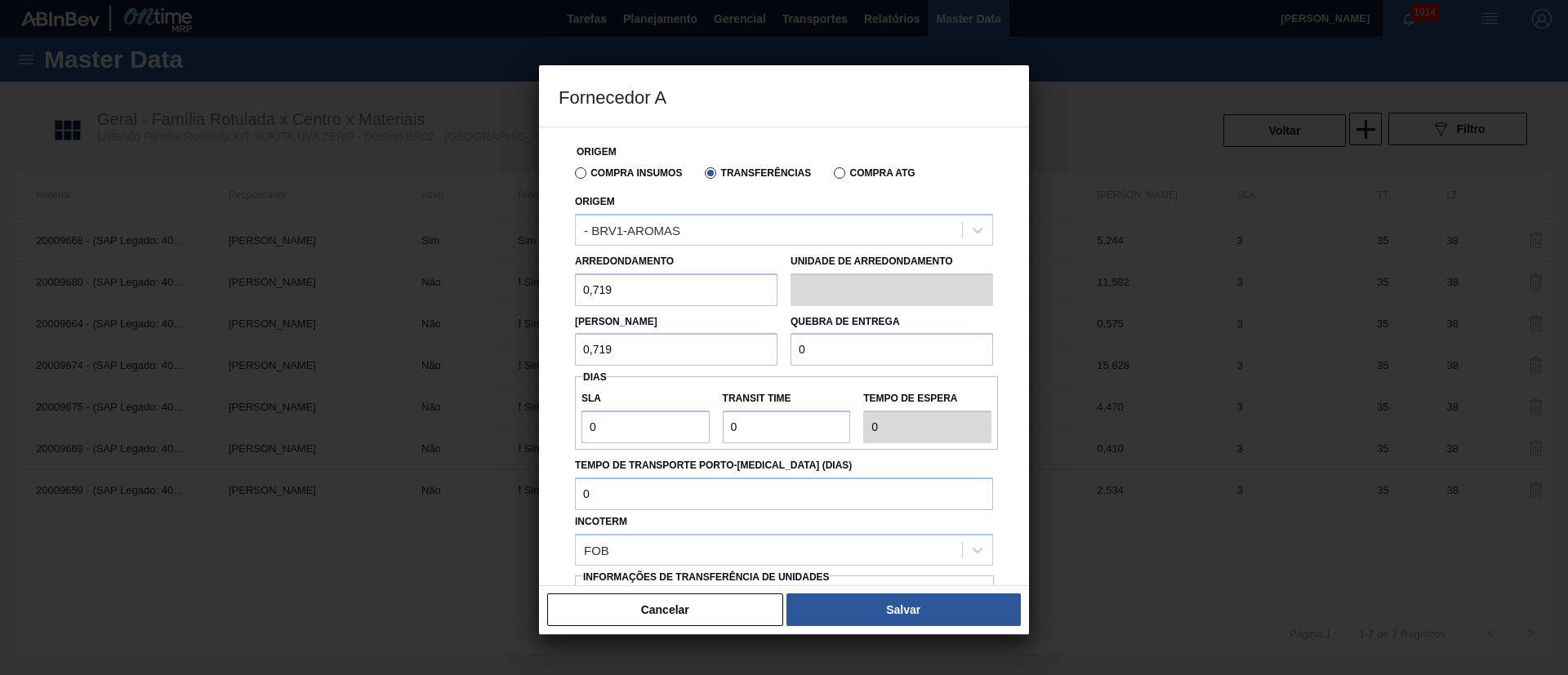
type input "0,719"
drag, startPoint x: 832, startPoint y: 352, endPoint x: 711, endPoint y: 367, distance: 121.9
click at [711, 367] on div "Origem Compra Insumos Transferências Compra ATG Origem - BRV1-AROMAS Arredondam…" at bounding box center [784, 398] width 451 height 541
type input "2.000"
drag, startPoint x: 647, startPoint y: 438, endPoint x: 590, endPoint y: 432, distance: 57.3
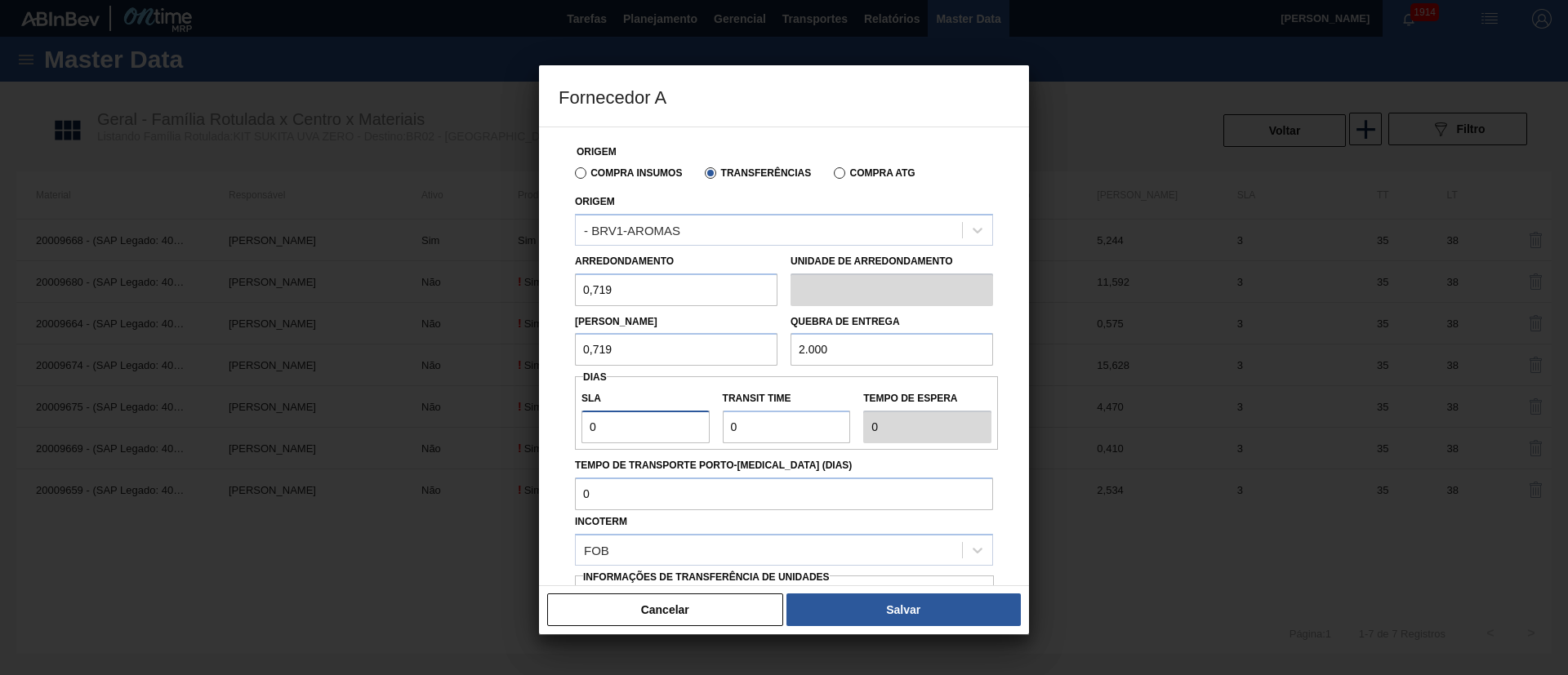
click at [590, 432] on input "0" at bounding box center [645, 426] width 128 height 33
type input "3"
drag, startPoint x: 728, startPoint y: 425, endPoint x: 681, endPoint y: 417, distance: 47.7
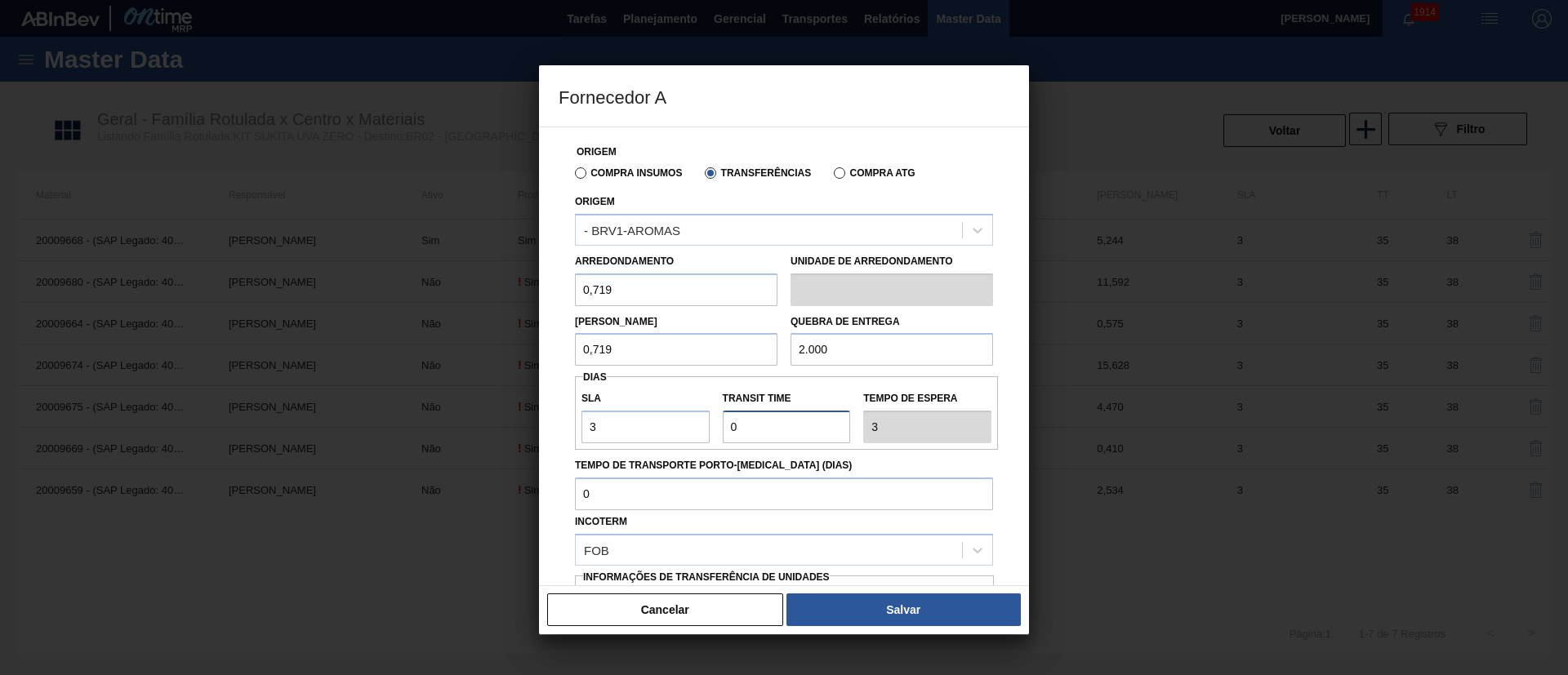
click at [681, 417] on div "SLA 3 Transit Time Tempo de espera 3" at bounding box center [786, 413] width 423 height 61
click at [660, 420] on div "SLA 3 Transit Time Tempo de espera 3" at bounding box center [786, 413] width 423 height 61
type input "3"
type input "6"
type input "35"
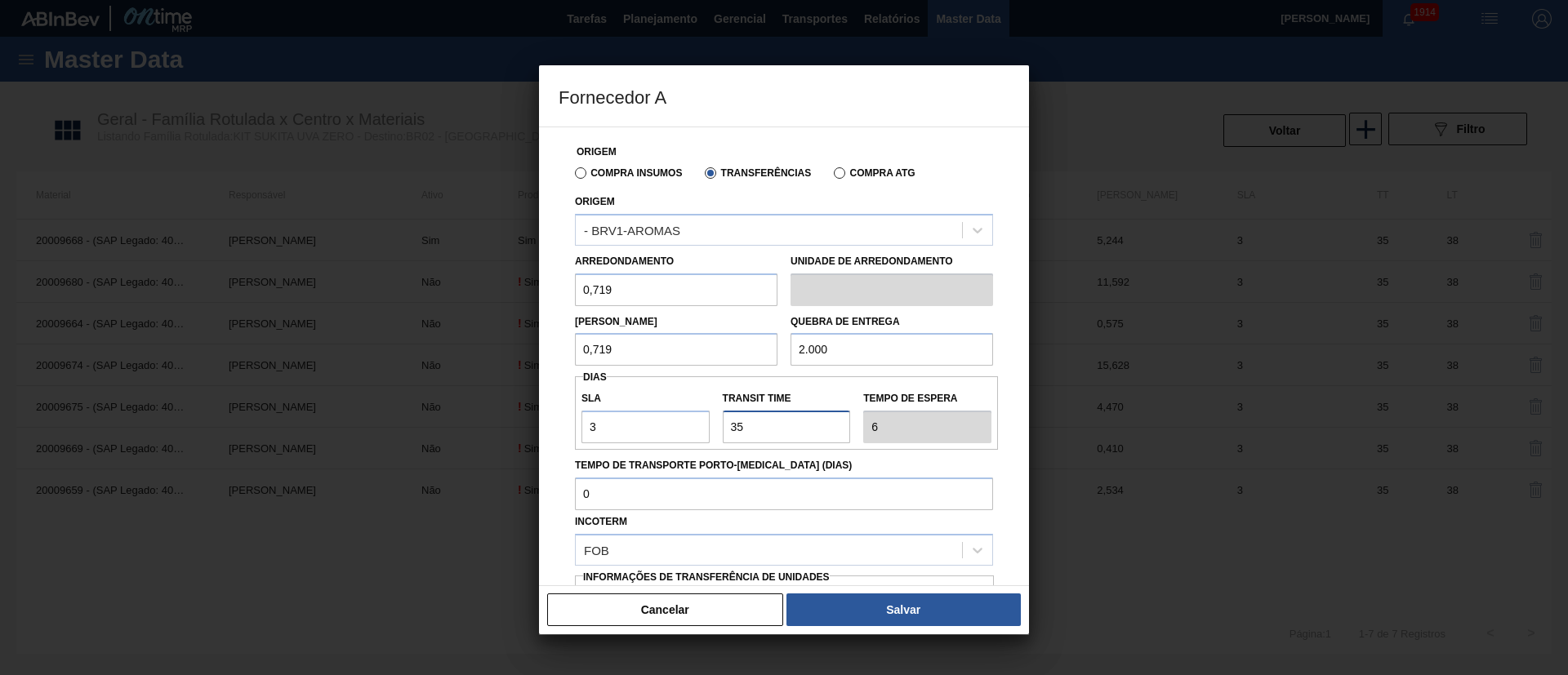
type input "38"
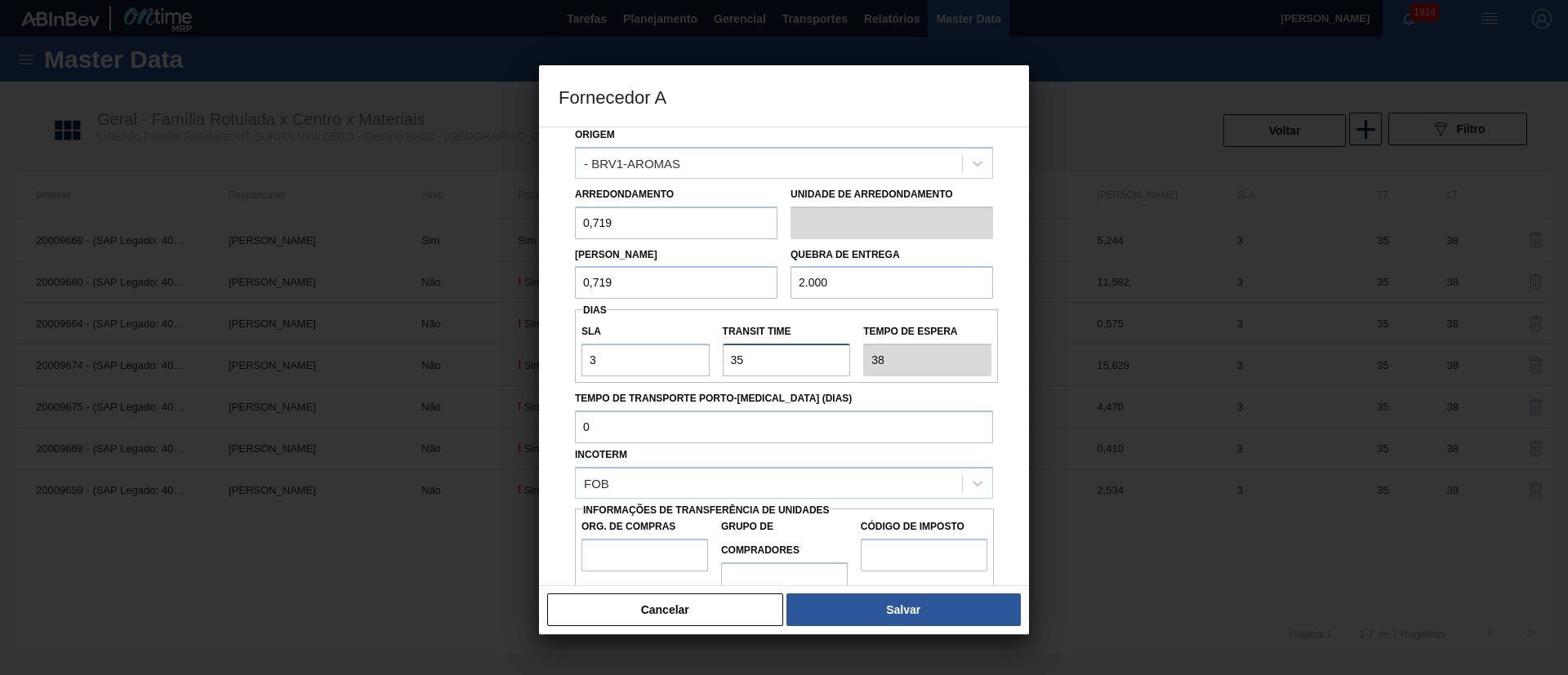
scroll to position [103, 0]
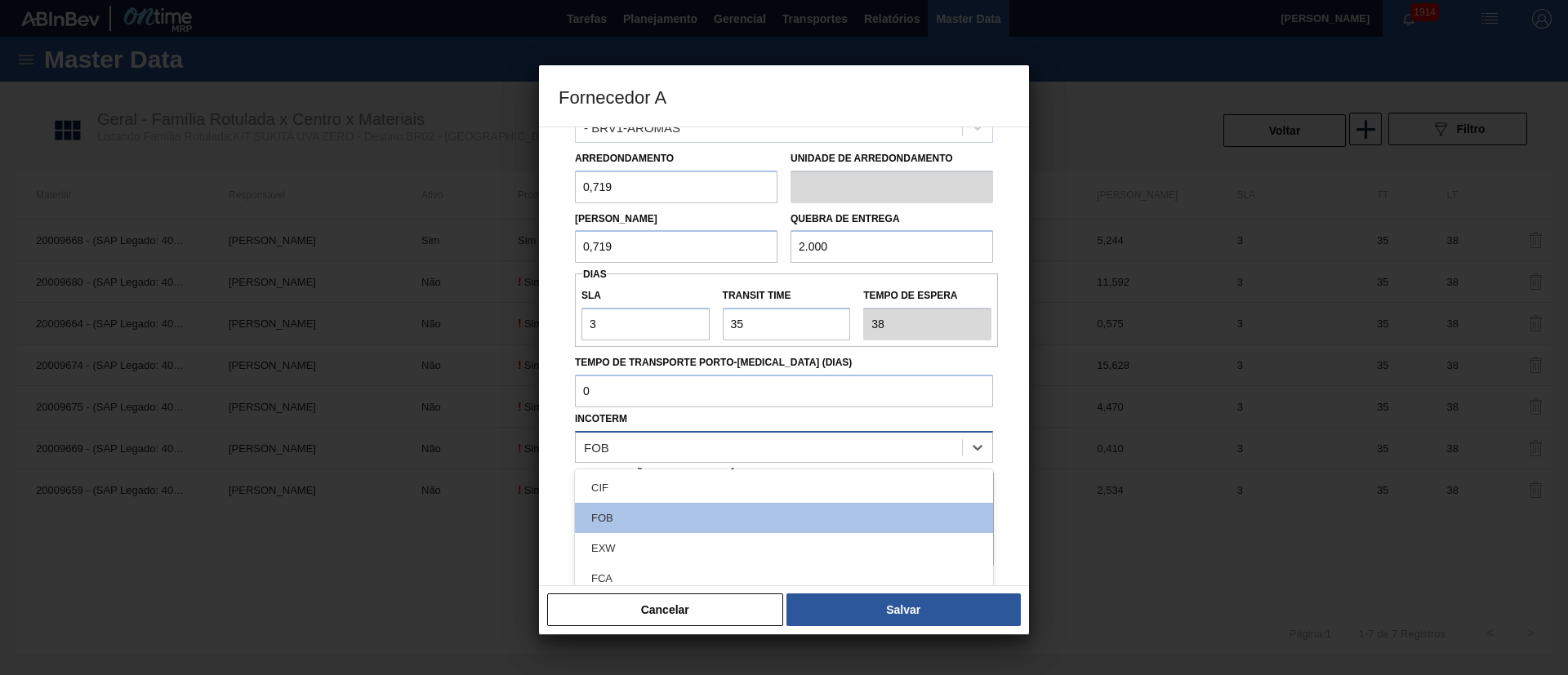
click at [609, 449] on div "FOB" at bounding box center [769, 446] width 386 height 24
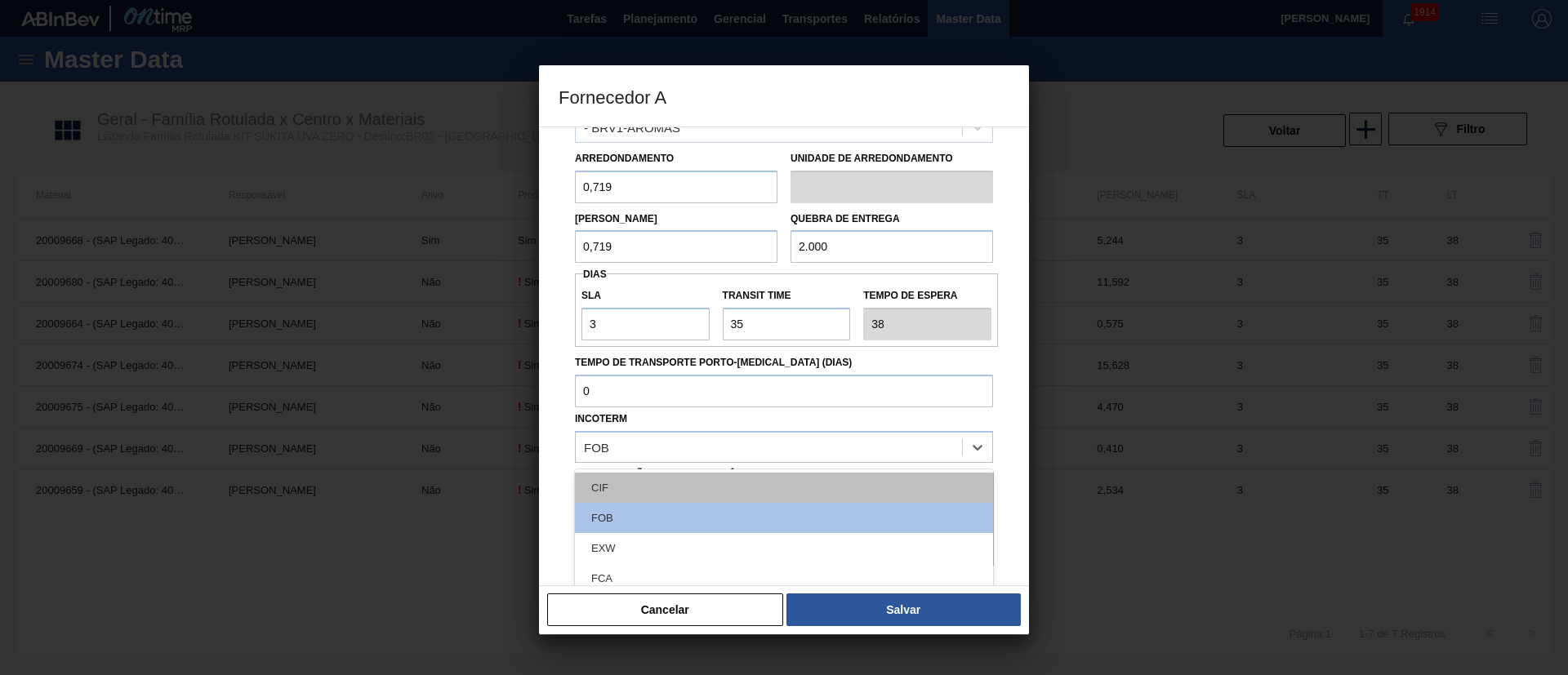
click at [618, 449] on div "CIF" at bounding box center [784, 488] width 418 height 30
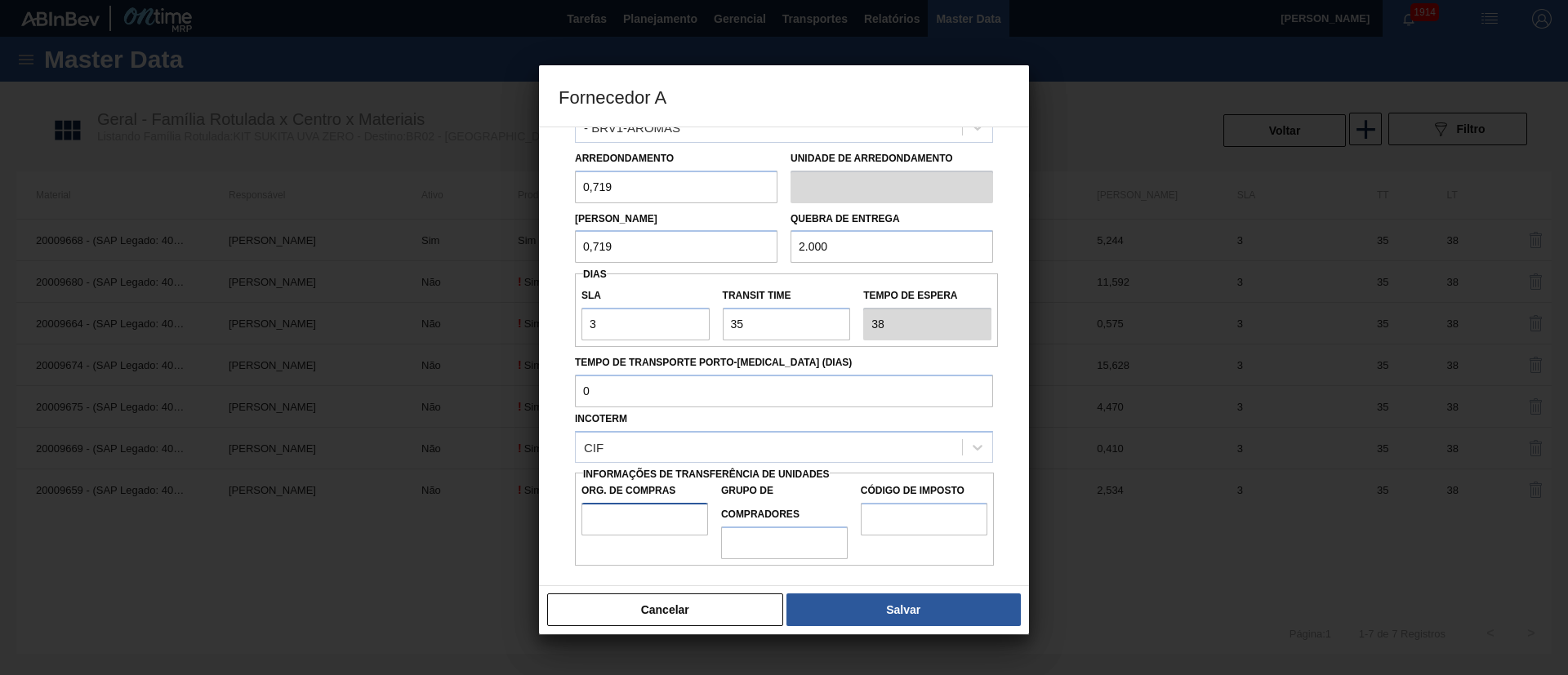
click at [625, 449] on input "Org. de Compras" at bounding box center [645, 519] width 127 height 33
type input "BR00"
click at [781, 449] on input "Grupo de Compradores" at bounding box center [784, 542] width 127 height 33
type input "A01"
click at [905, 449] on input "Código de Imposto" at bounding box center [924, 519] width 127 height 33
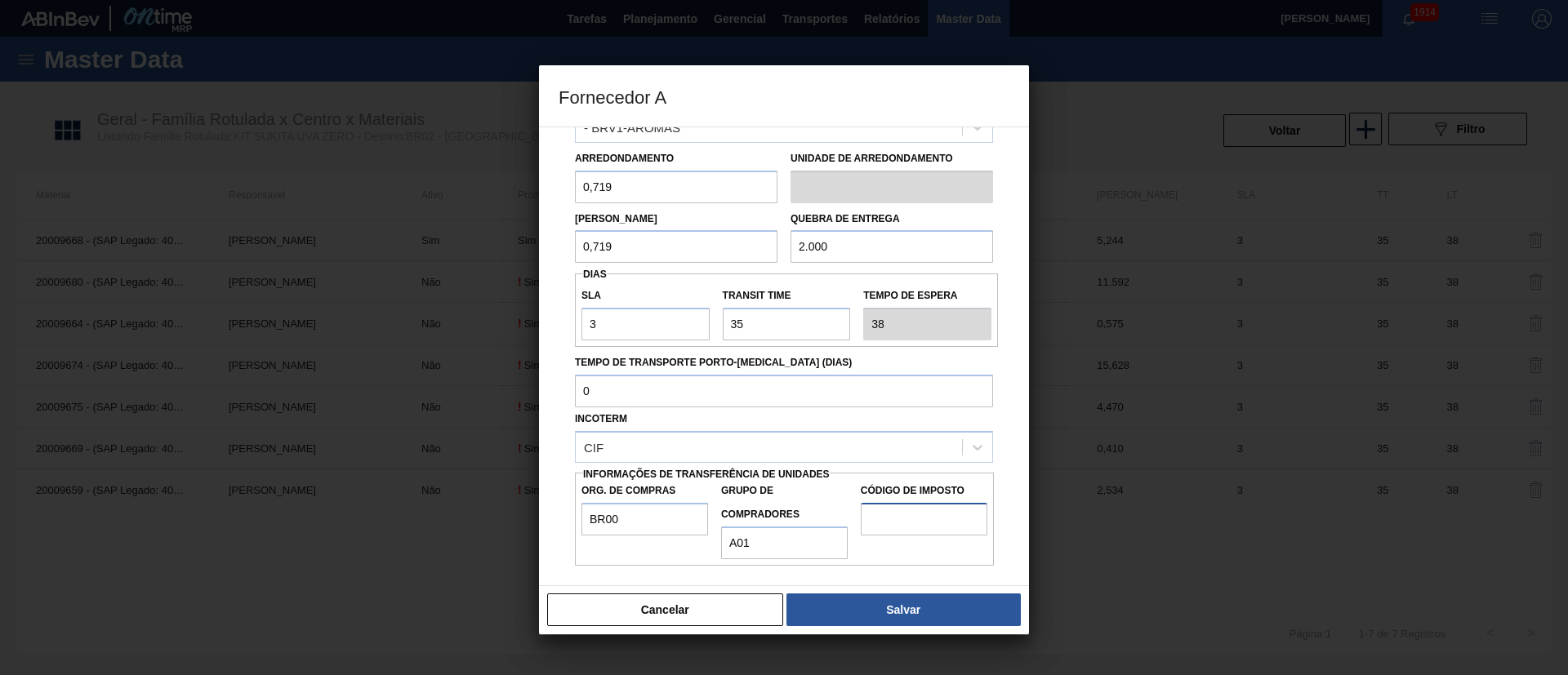
type input "I1"
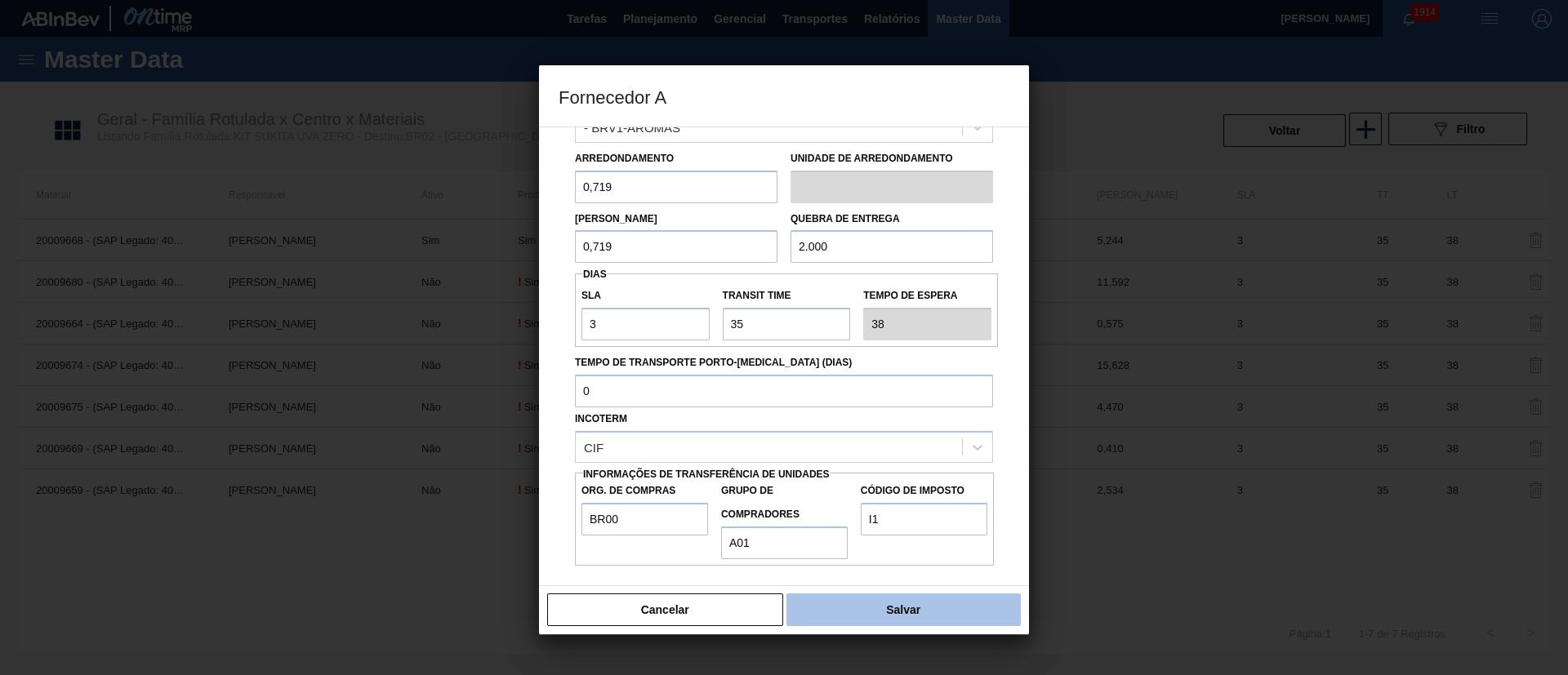
click at [894, 449] on button "Salvar" at bounding box center [903, 609] width 235 height 33
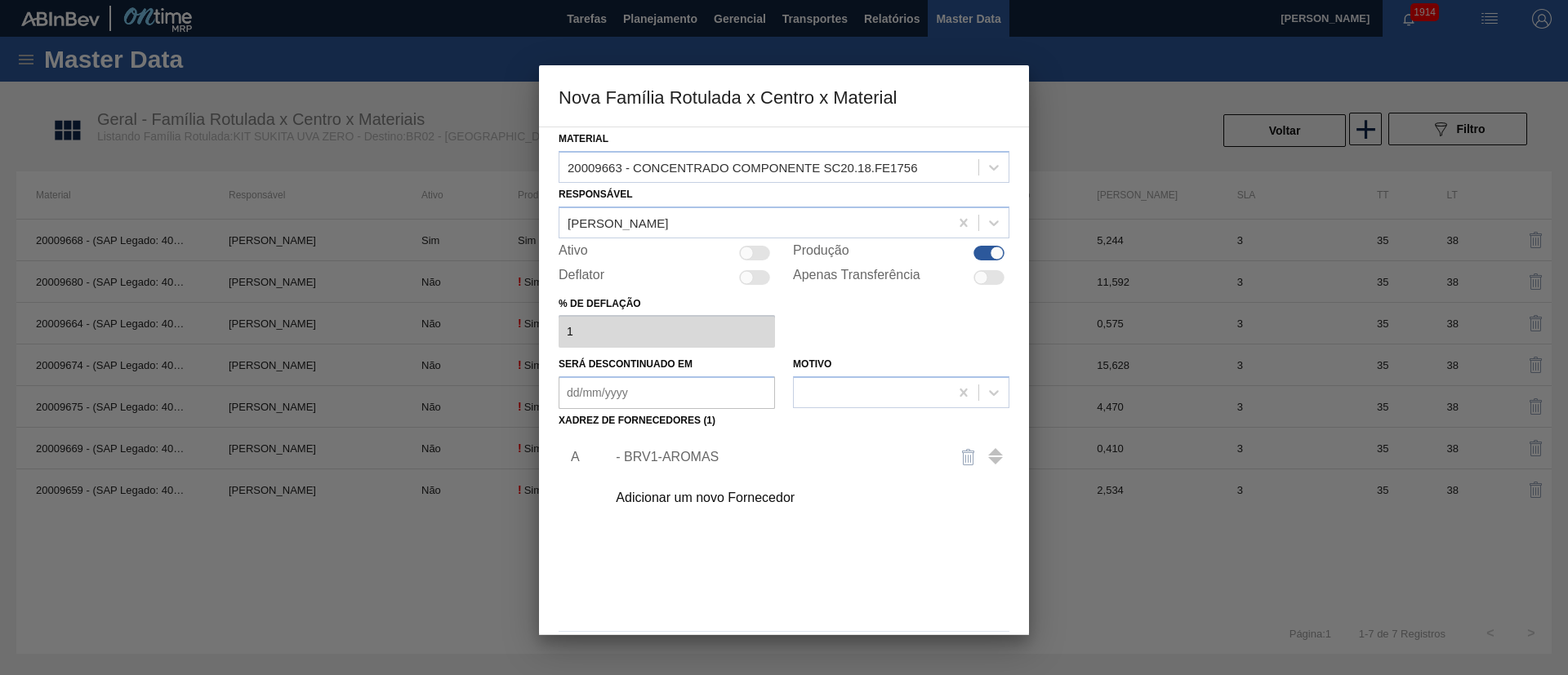
scroll to position [60, 0]
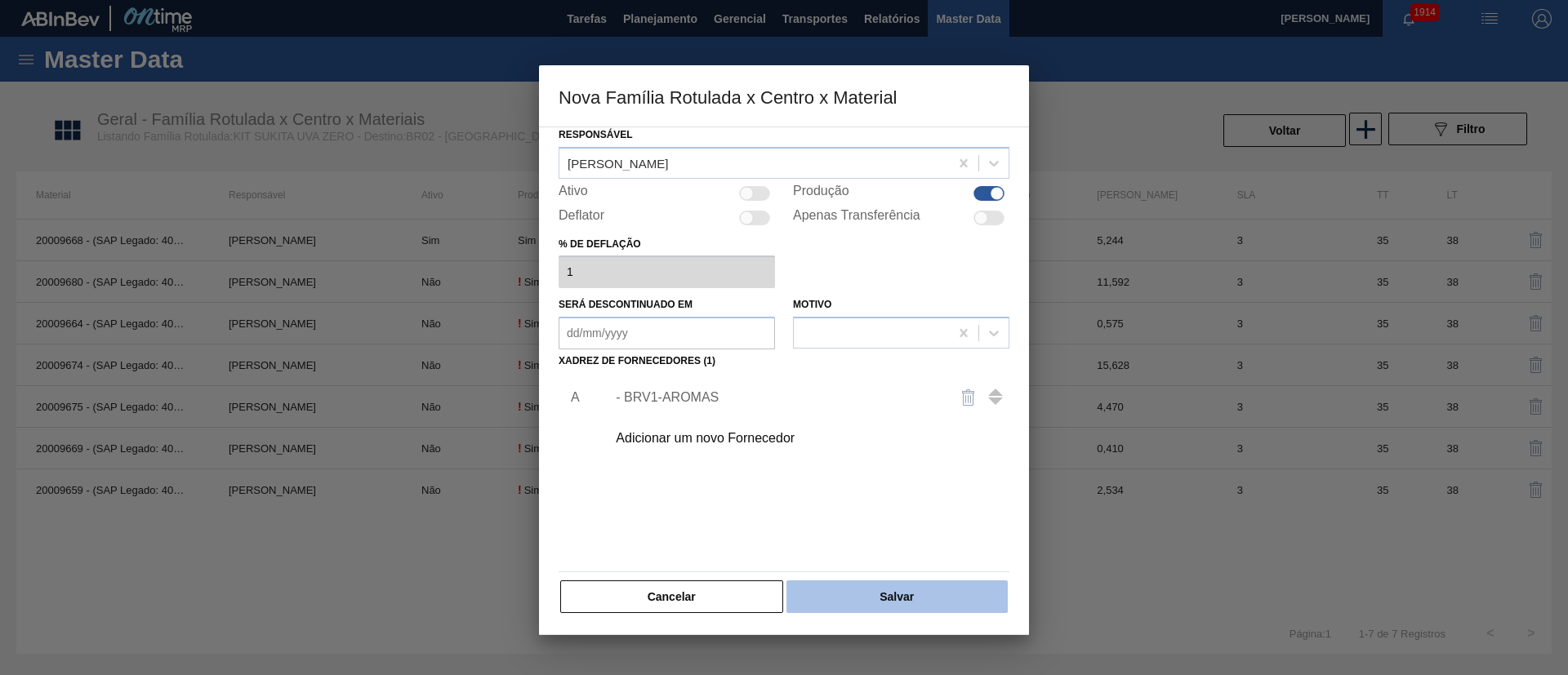
click at [850, 449] on button "Salvar" at bounding box center [897, 596] width 222 height 33
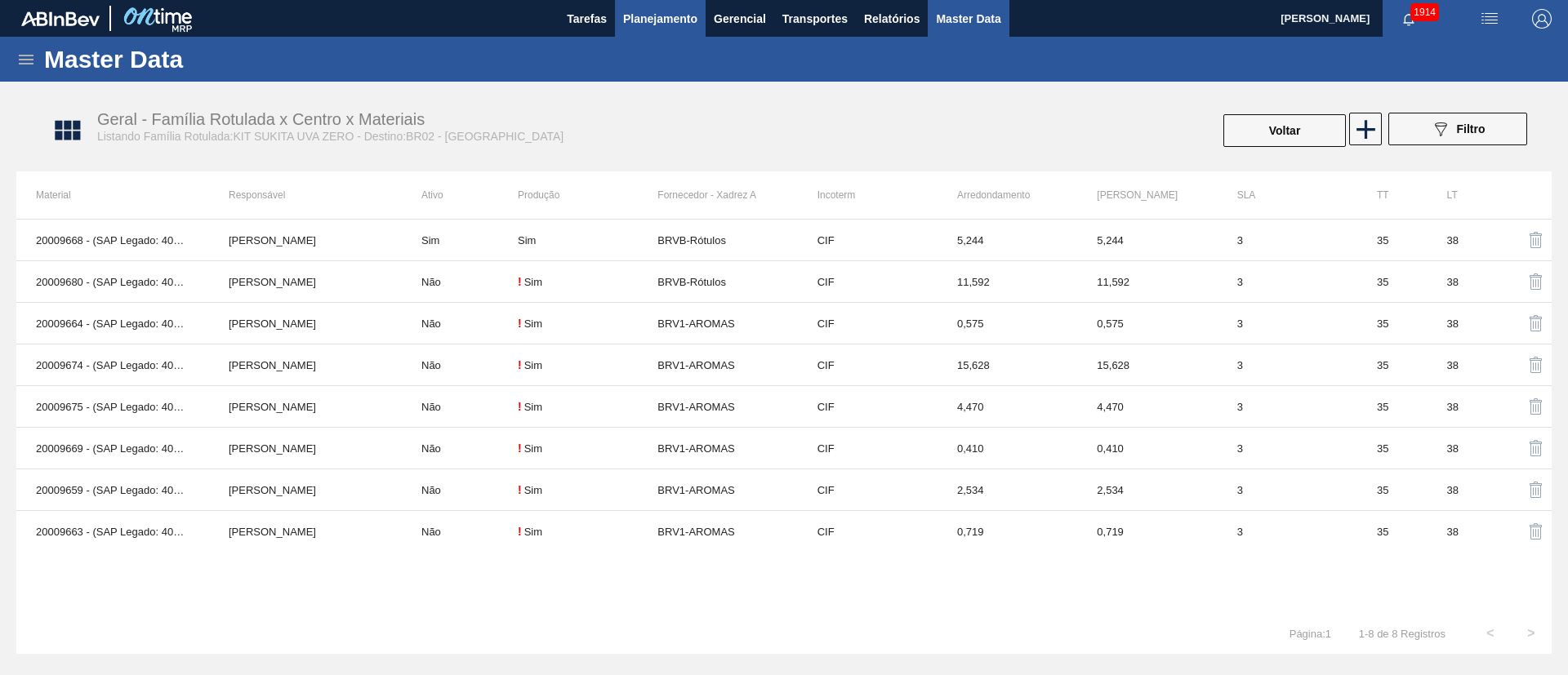
drag, startPoint x: 660, startPoint y: 16, endPoint x: 631, endPoint y: 23, distance: 29.8
click at [631, 23] on span "Planejamento" at bounding box center [660, 18] width 75 height 19
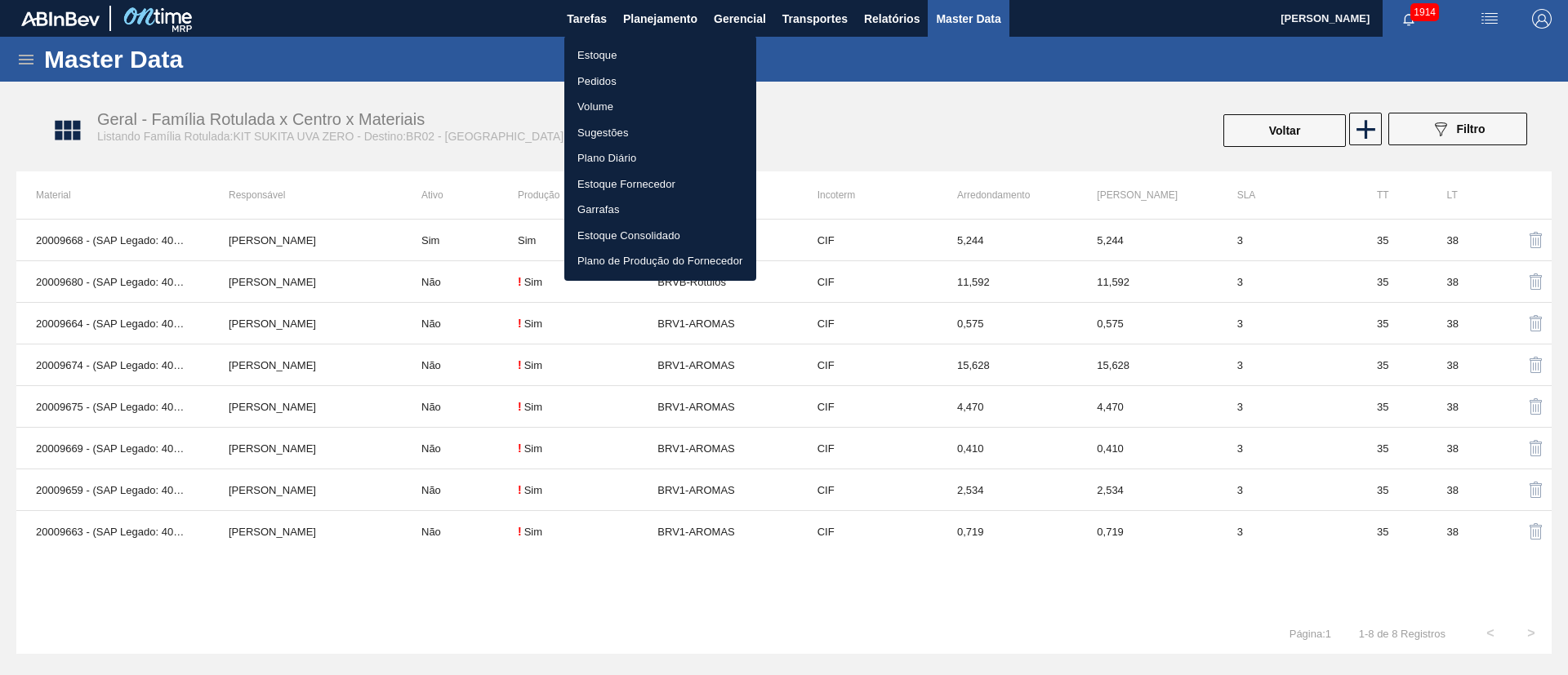
click at [1045, 145] on div at bounding box center [784, 338] width 1568 height 675
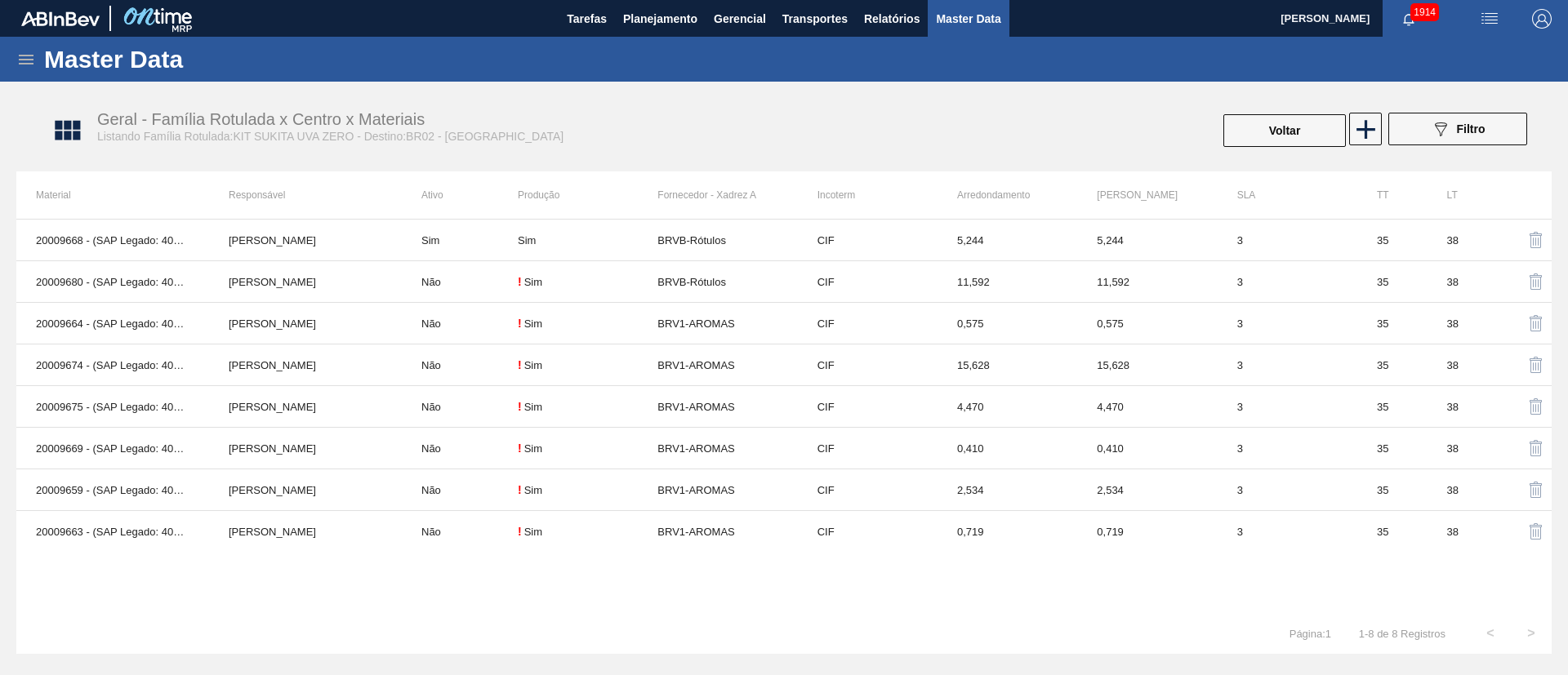
click at [1045, 0] on body "Tarefas Planejamento Gerencial Transportes Relatórios Master Data Lucas Pondian…" at bounding box center [784, 0] width 1568 height 0
click at [1045, 138] on icon at bounding box center [1366, 129] width 32 height 32
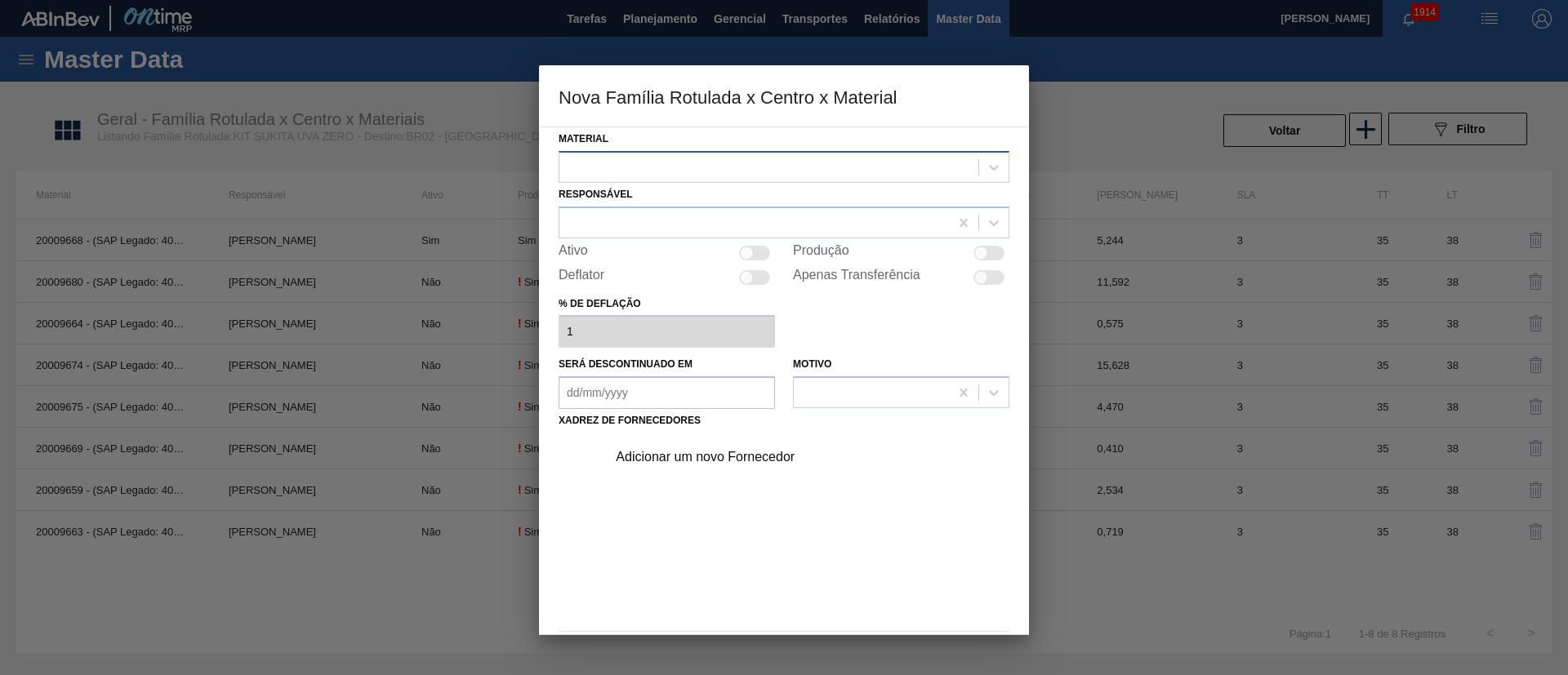
click at [629, 171] on div at bounding box center [769, 166] width 419 height 24
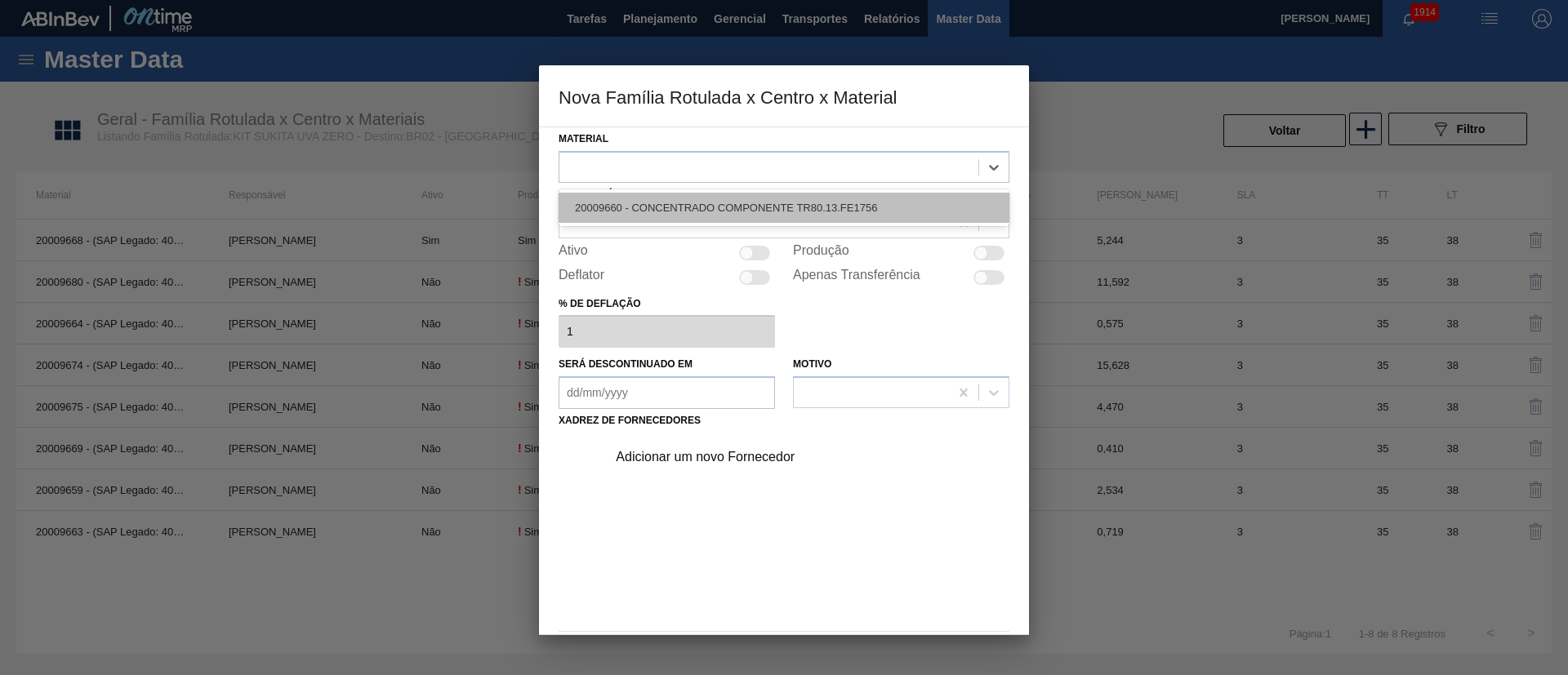
click at [629, 203] on div "20009660 - CONCENTRADO COMPONENTE TR80.13.FE1756" at bounding box center [784, 207] width 451 height 30
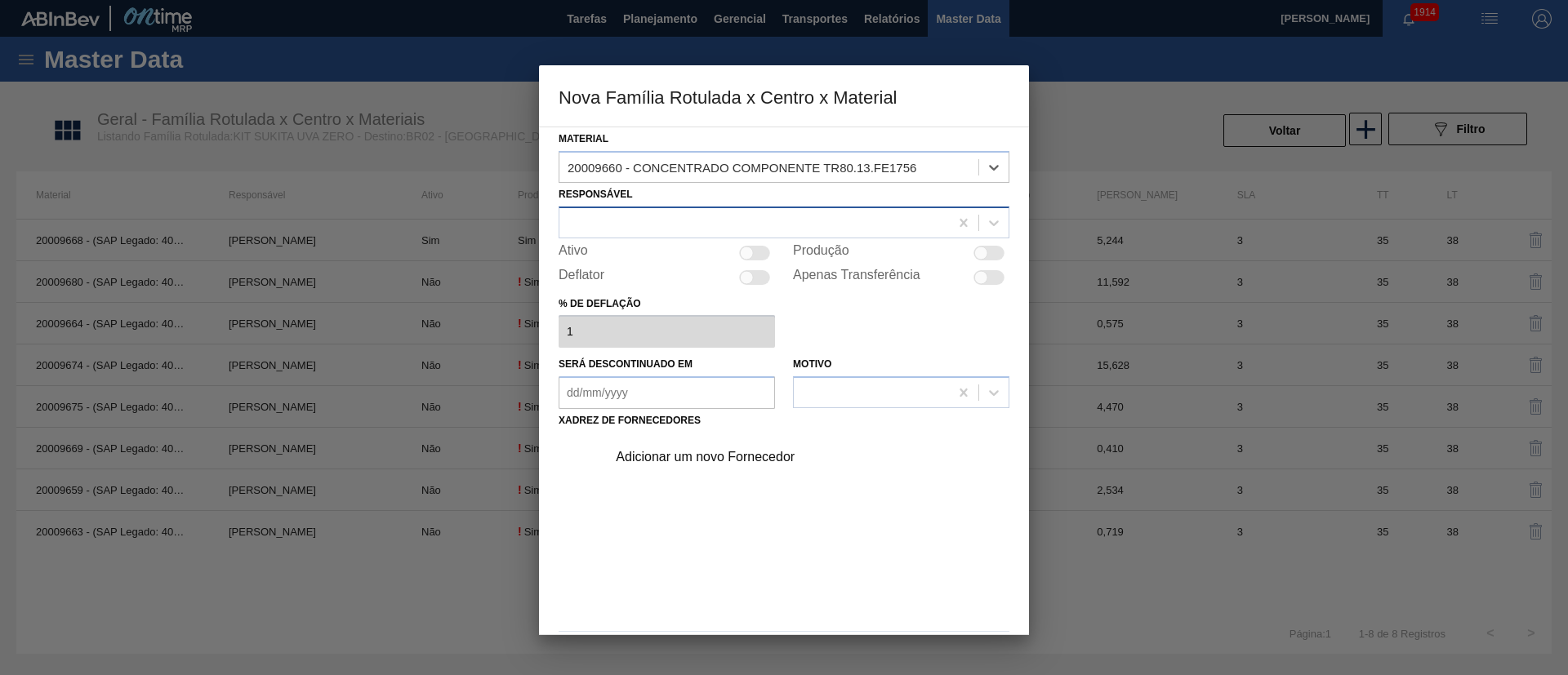
click at [614, 216] on div at bounding box center [754, 222] width 390 height 24
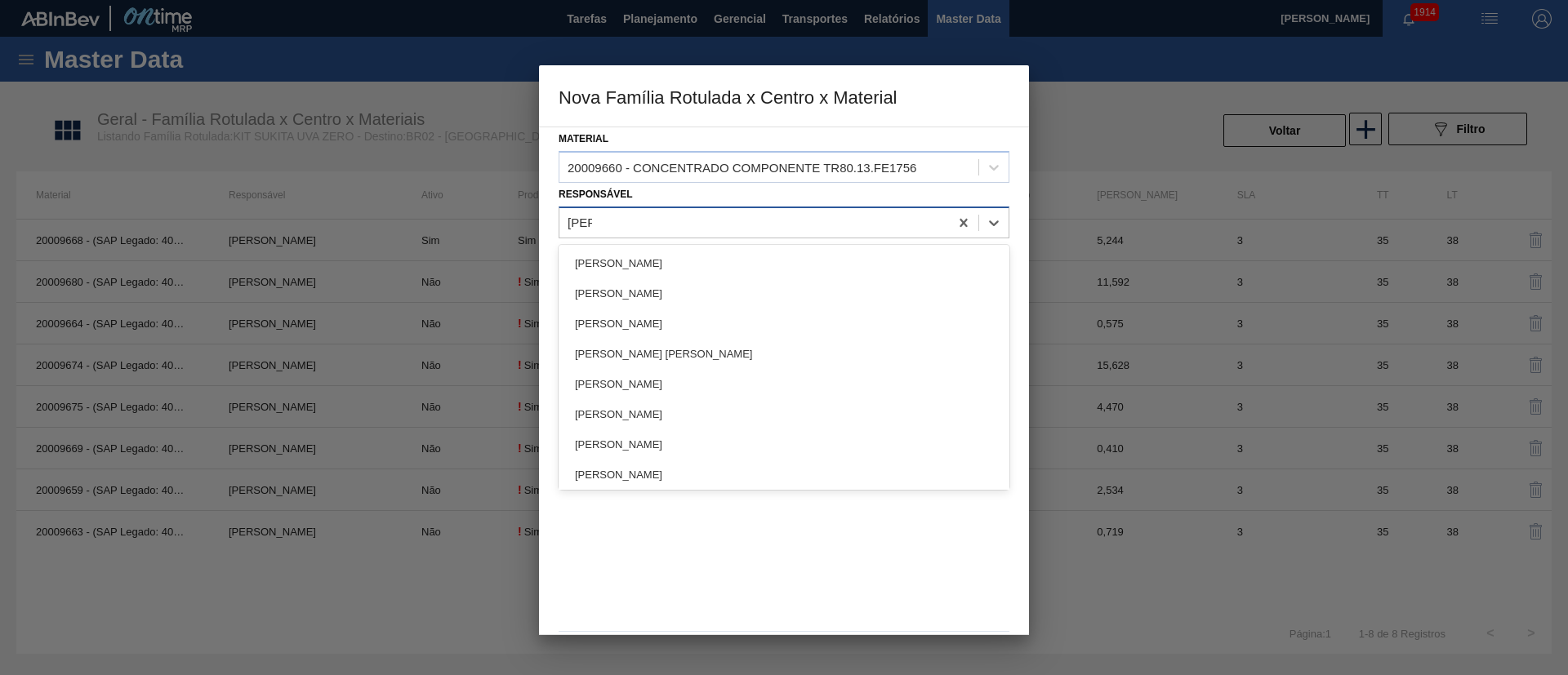
type input "lucas"
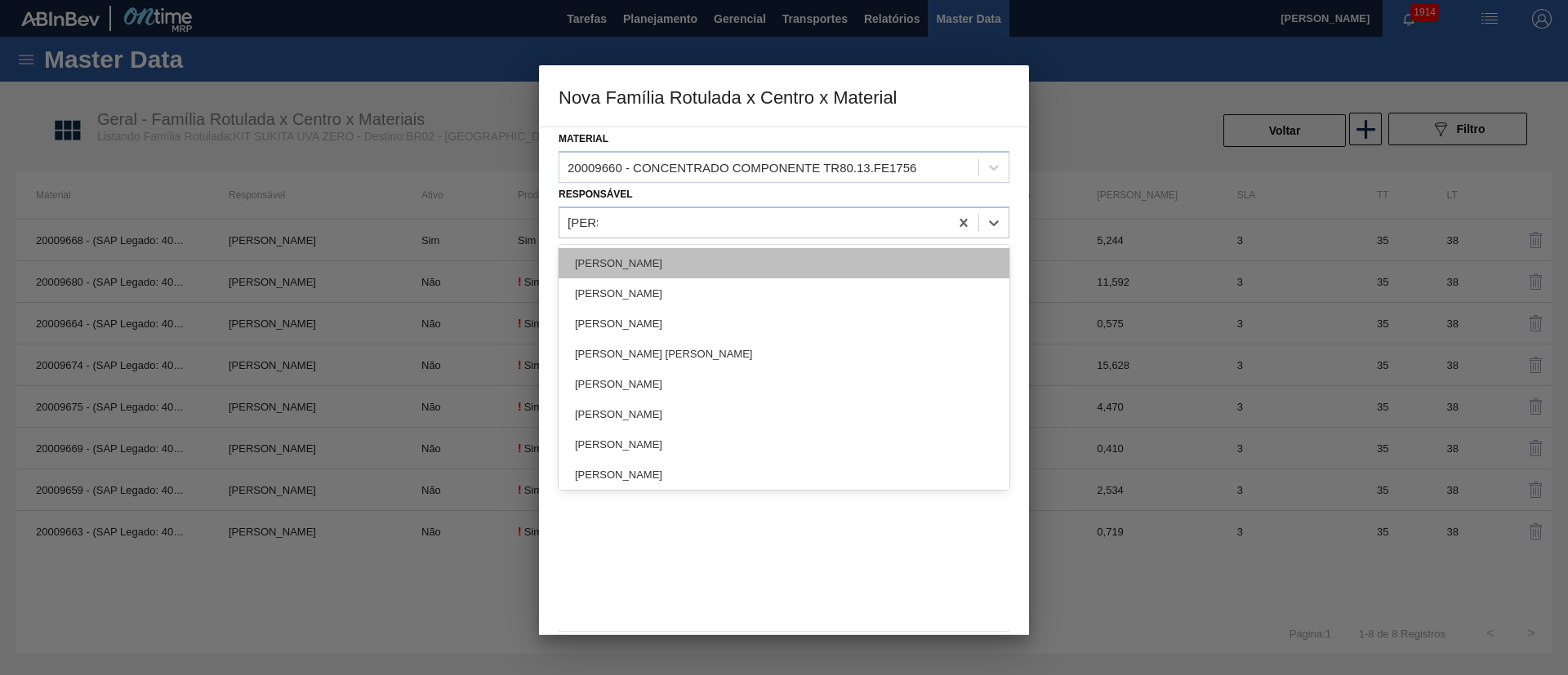
click at [605, 250] on div "[PERSON_NAME]" at bounding box center [784, 263] width 451 height 30
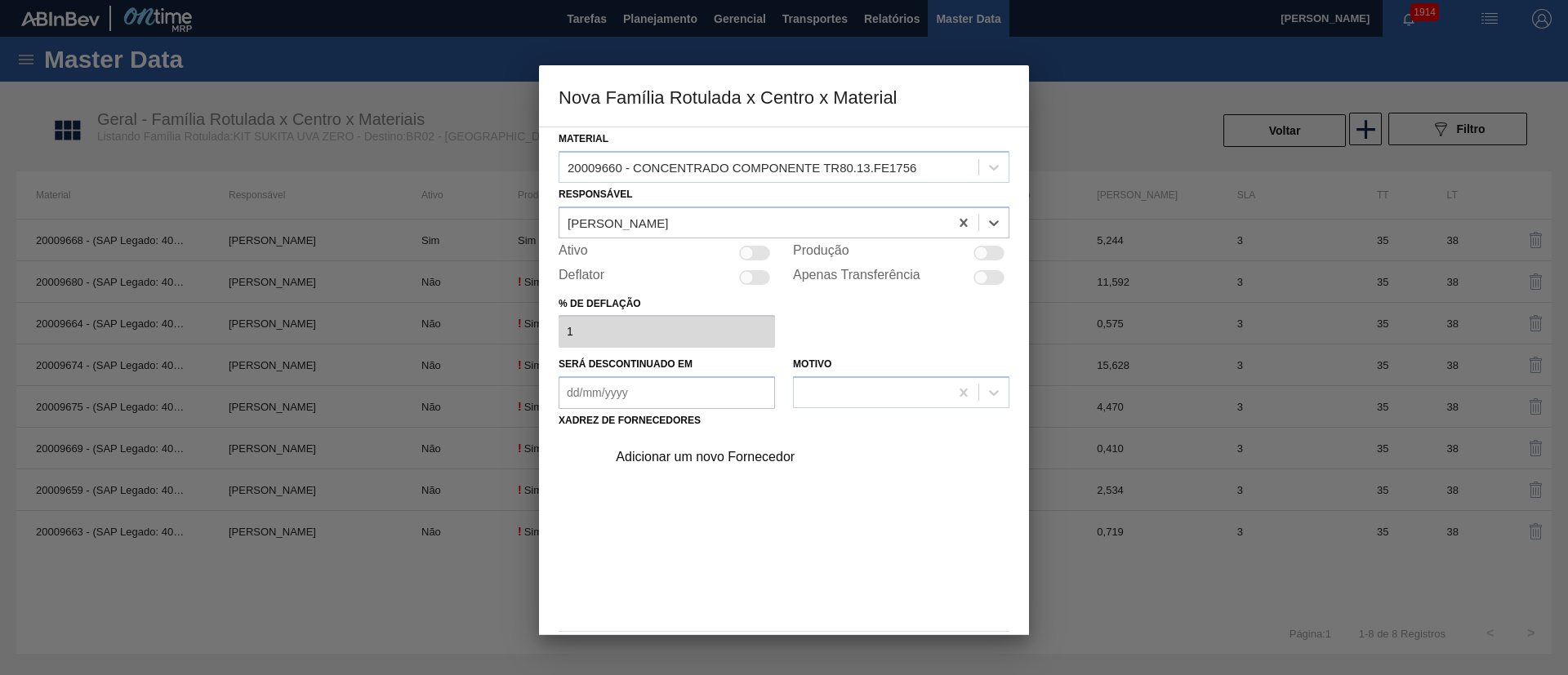
click at [984, 254] on div at bounding box center [981, 253] width 14 height 14
checkbox input "true"
click at [748, 449] on div "Adicionar um novo Fornecedor" at bounding box center [776, 457] width 320 height 15
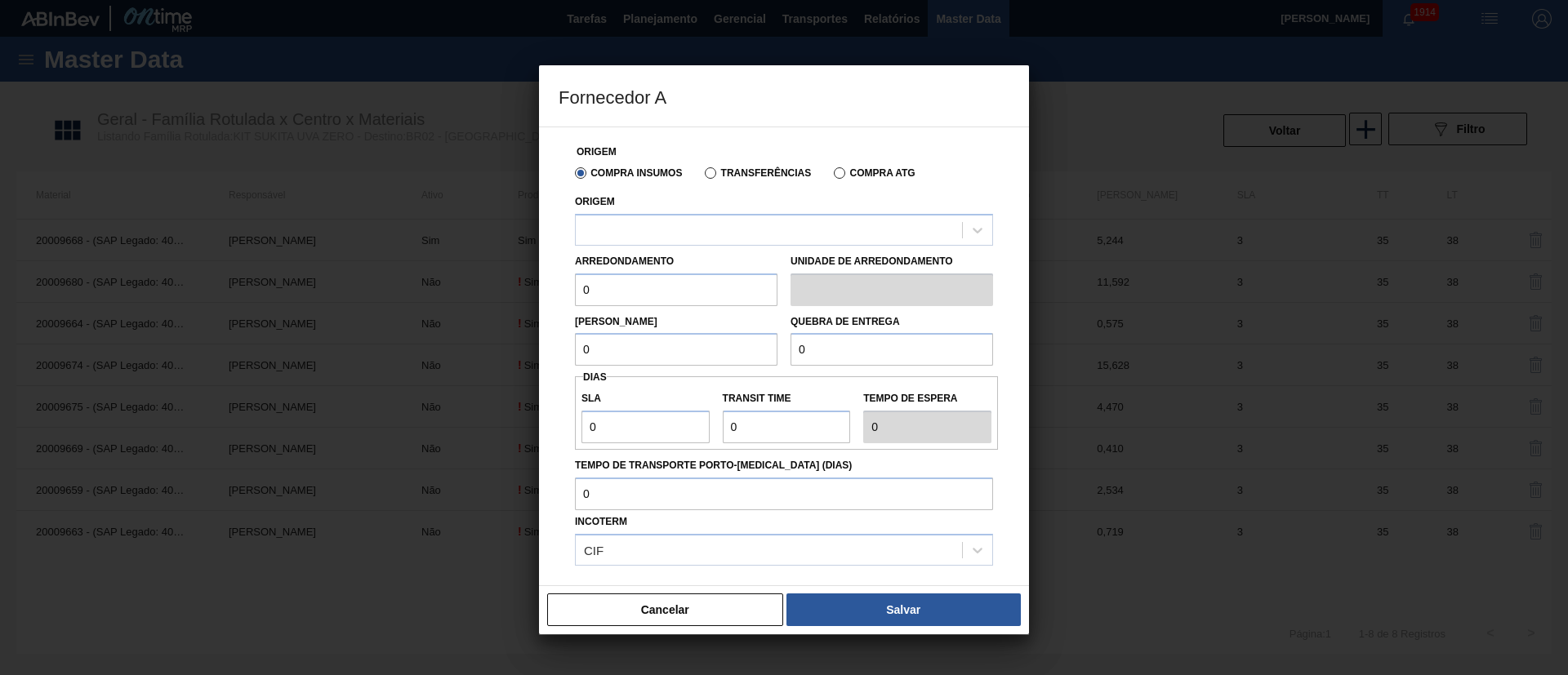
click at [714, 171] on label "Transferências" at bounding box center [757, 172] width 106 height 11
click at [703, 177] on input "Transferências" at bounding box center [703, 177] width 0 height 0
click at [658, 246] on div "Arredondamento 0 Unidade de arredondamento" at bounding box center [784, 276] width 431 height 61
click at [658, 243] on div at bounding box center [784, 229] width 418 height 32
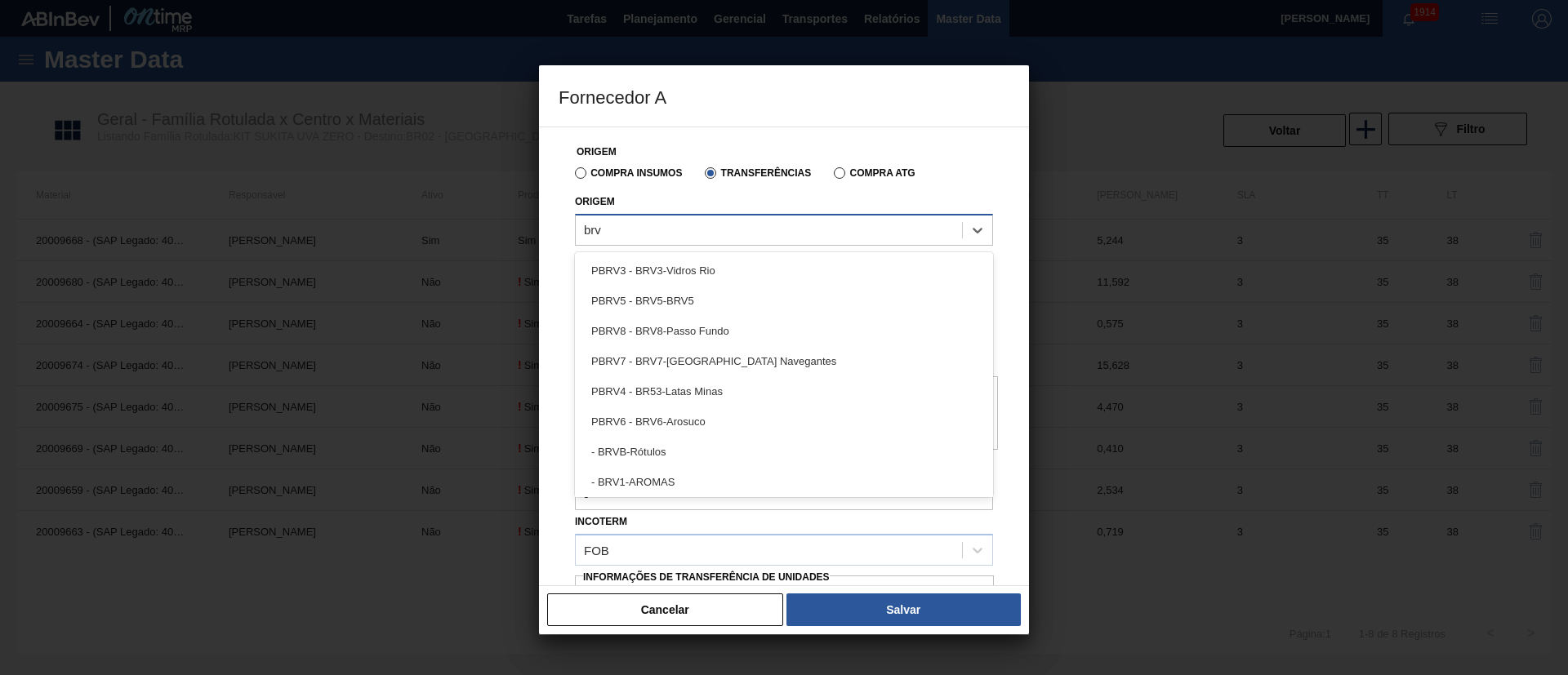
type input "brv1"
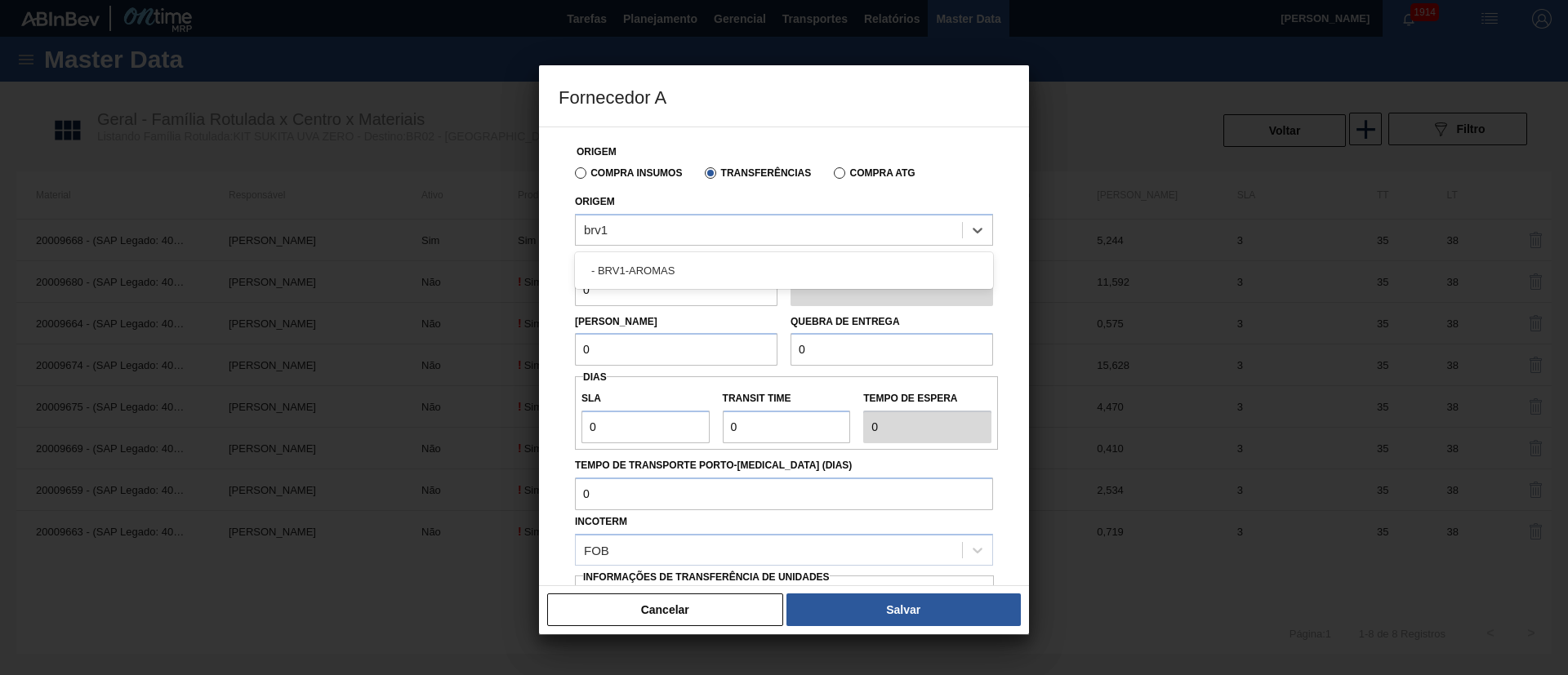
drag, startPoint x: 646, startPoint y: 268, endPoint x: 859, endPoint y: 464, distance: 289.5
click at [645, 269] on div "- BRV1-AROMAS" at bounding box center [784, 271] width 418 height 30
drag, startPoint x: 628, startPoint y: 289, endPoint x: 539, endPoint y: 286, distance: 89.1
click at [539, 286] on div "Origem Compra Insumos Transferências Compra ATG Origem - BRV1-AROMAS Arredondam…" at bounding box center [784, 356] width 490 height 460
type input "2,582"
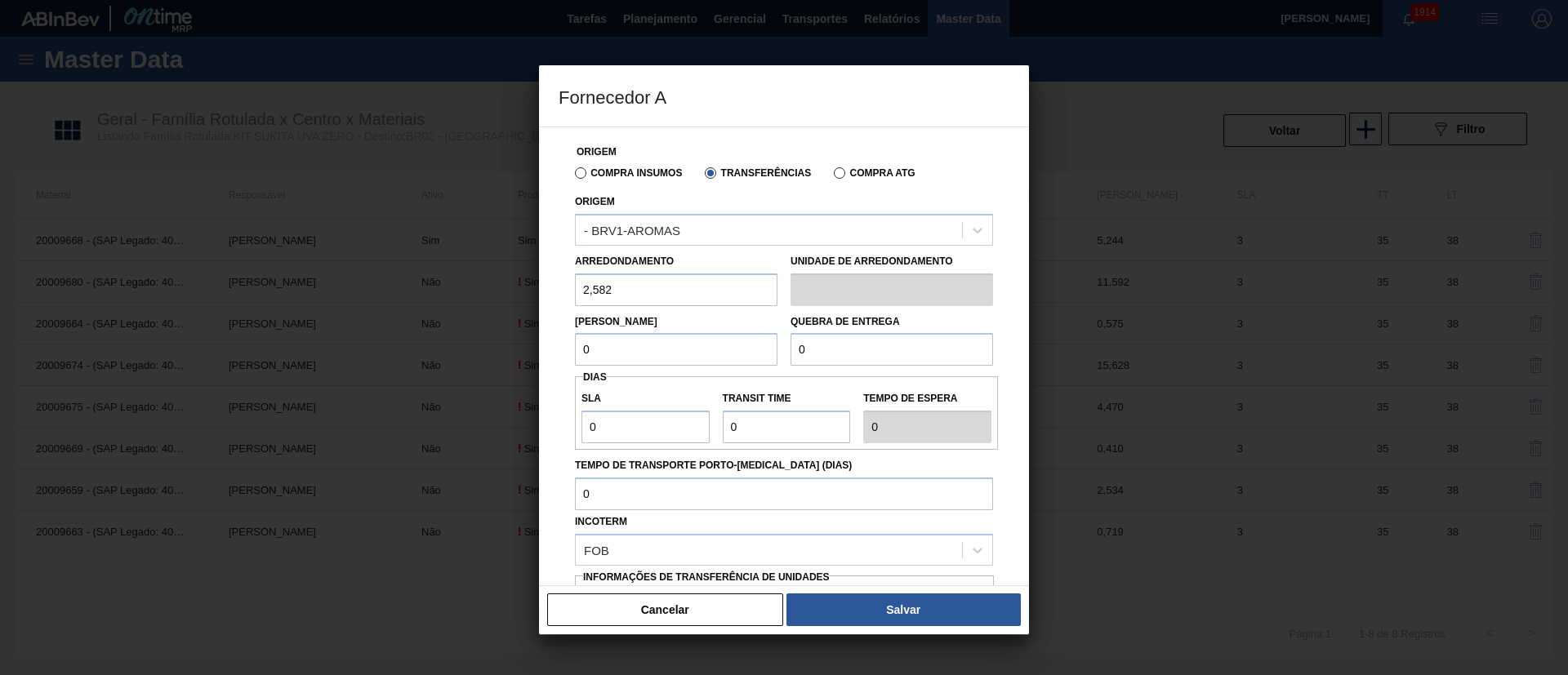
drag, startPoint x: 609, startPoint y: 344, endPoint x: 502, endPoint y: 347, distance: 107.0
click at [502, 347] on div "Fornecedor A Origem Compra Insumos Transferências Compra ATG Origem - BRV1-AROM…" at bounding box center [784, 338] width 1568 height 675
type input "2,582"
drag, startPoint x: 829, startPoint y: 359, endPoint x: 778, endPoint y: 363, distance: 51.2
click at [777, 360] on div "Lote Mínimo 2,582 Quebra de entrega 0" at bounding box center [784, 336] width 431 height 61
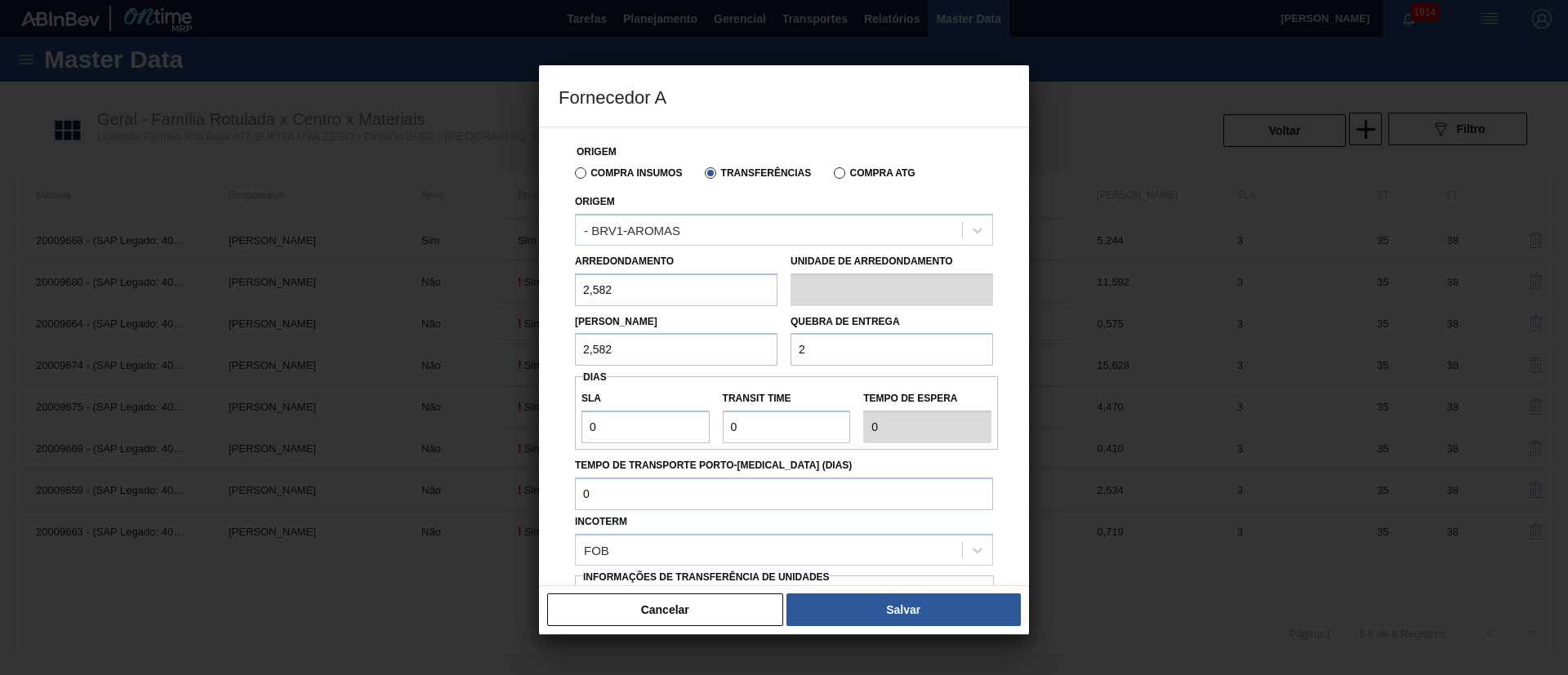
type input "2.000"
drag, startPoint x: 620, startPoint y: 432, endPoint x: 552, endPoint y: 438, distance: 68.3
click at [552, 438] on div "Origem Compra Insumos Transferências Compra ATG Origem - BRV1-AROMAS Arredondam…" at bounding box center [784, 356] width 490 height 460
type input "3"
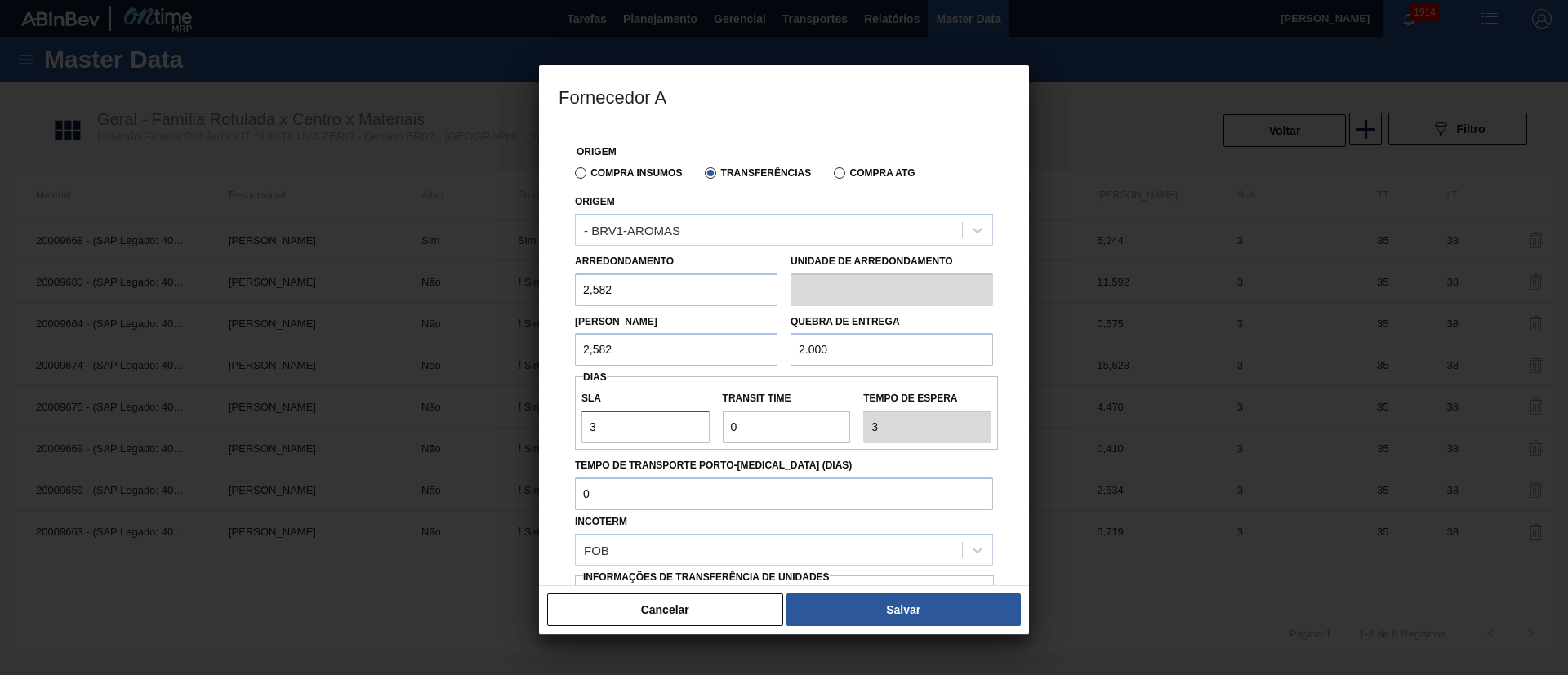
type input "3"
drag, startPoint x: 761, startPoint y: 426, endPoint x: 682, endPoint y: 426, distance: 79.0
click at [683, 426] on div "SLA 3 Transit Time Tempo de espera 3" at bounding box center [786, 413] width 423 height 61
type input "3"
type input "6"
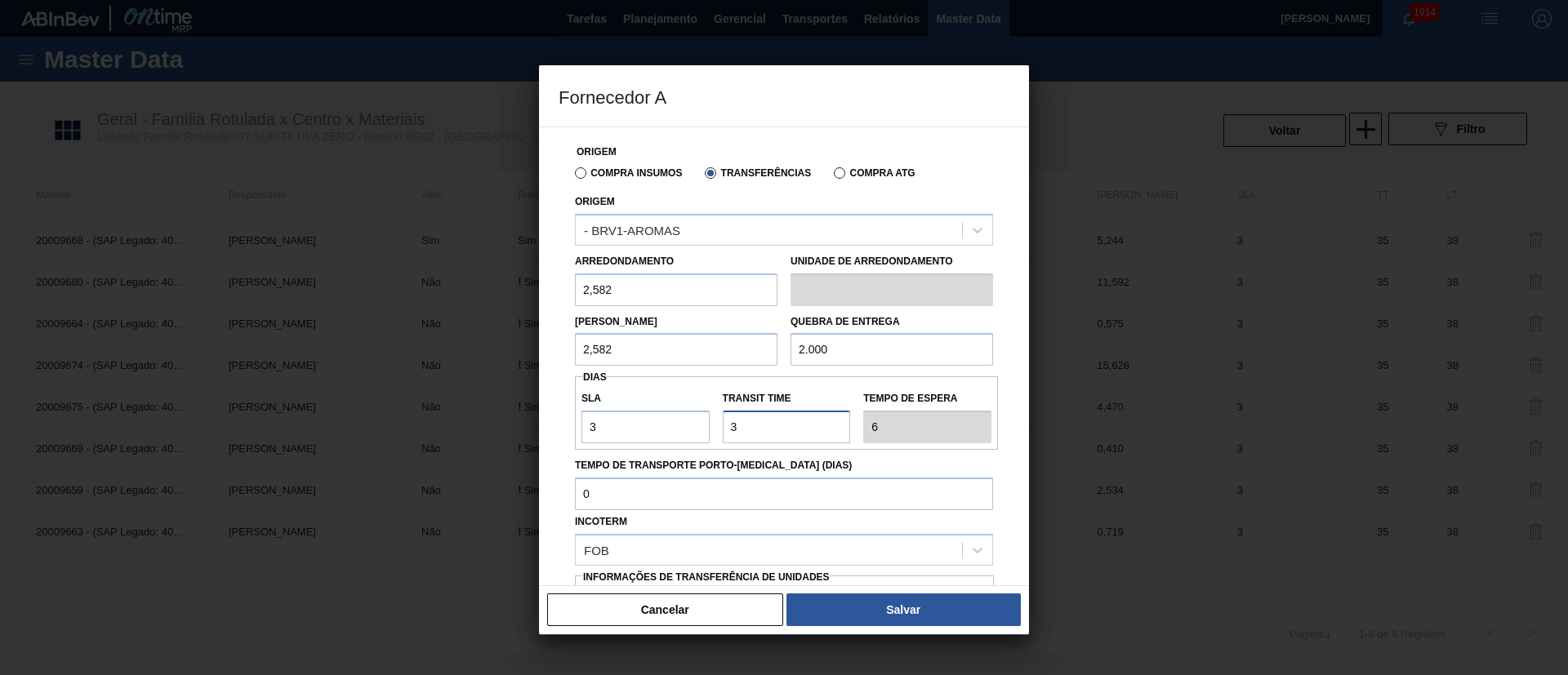
type input "35"
type input "38"
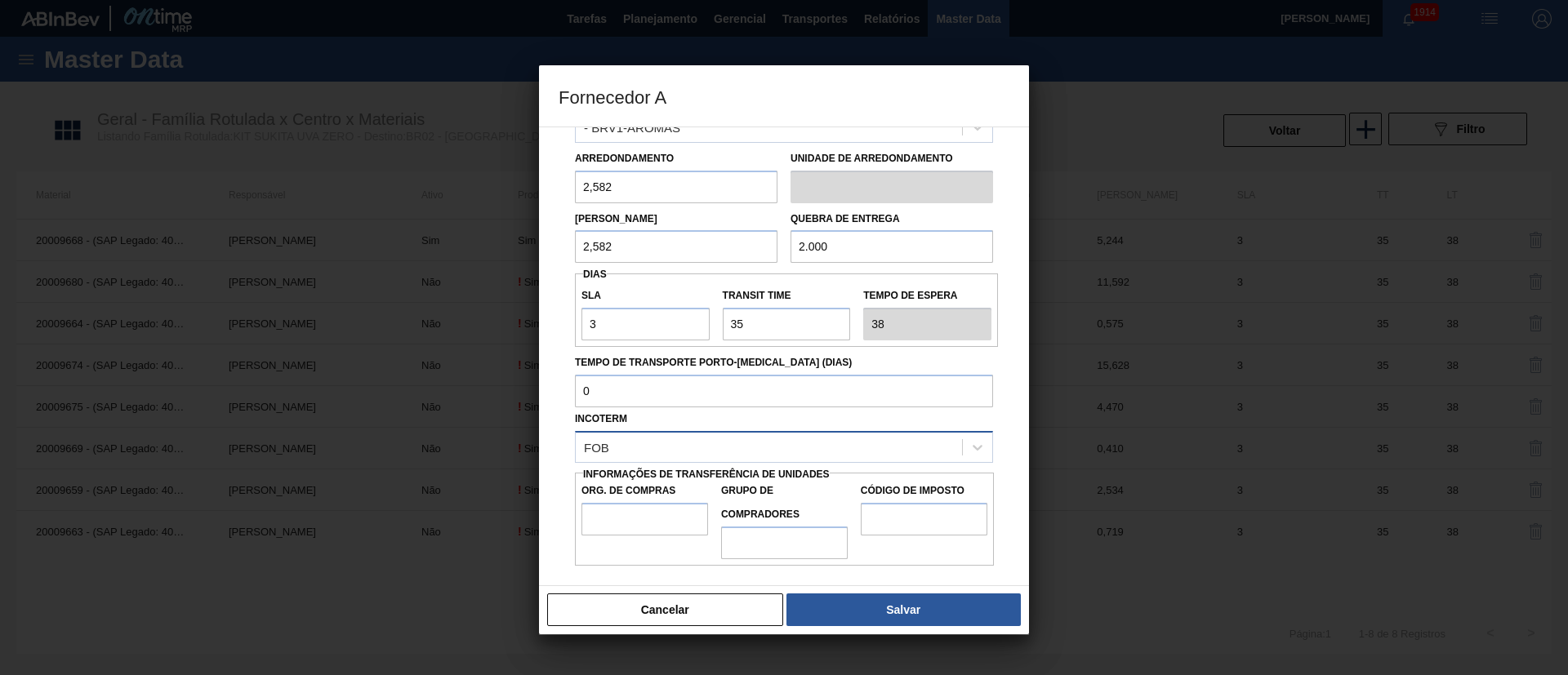
drag, startPoint x: 646, startPoint y: 439, endPoint x: 644, endPoint y: 447, distance: 8.2
click at [645, 439] on div "FOB" at bounding box center [769, 446] width 386 height 24
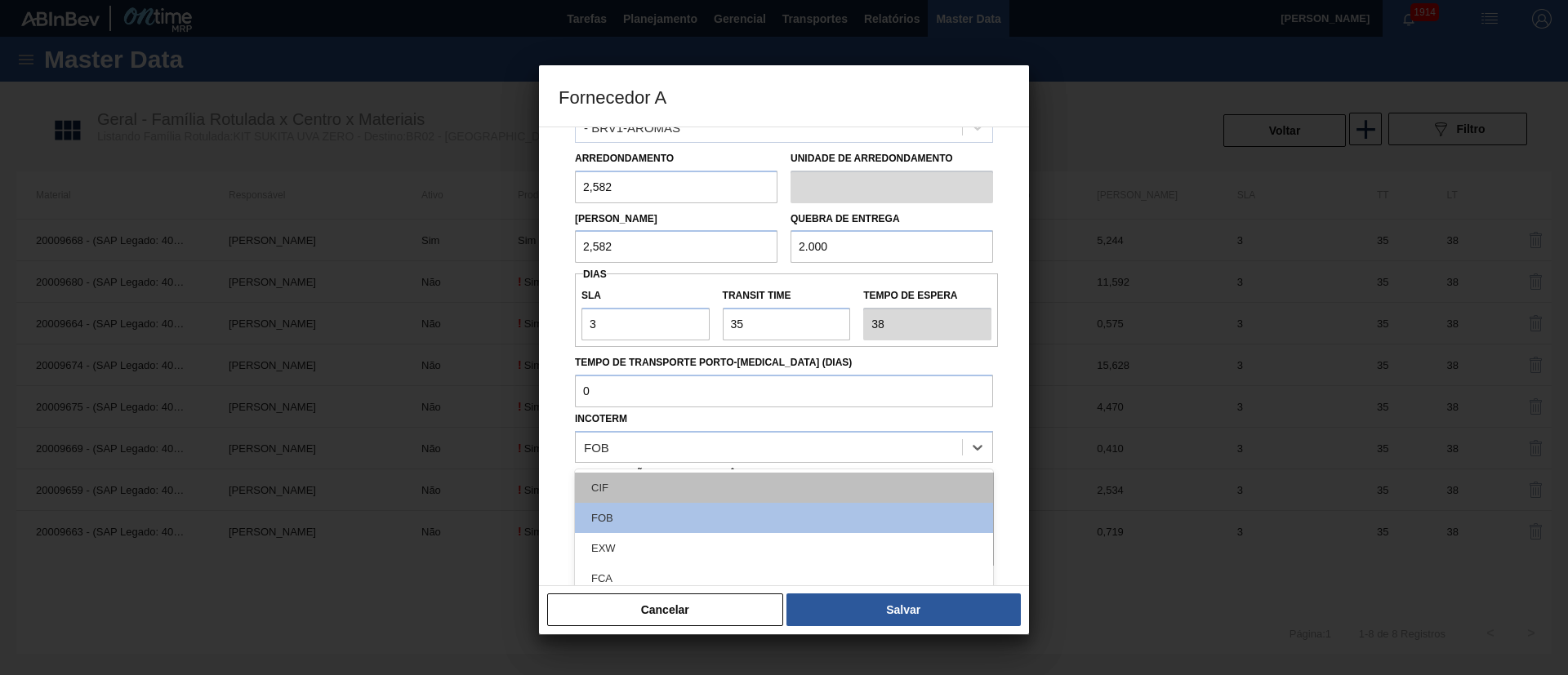
click at [638, 449] on div "CIF" at bounding box center [784, 488] width 418 height 30
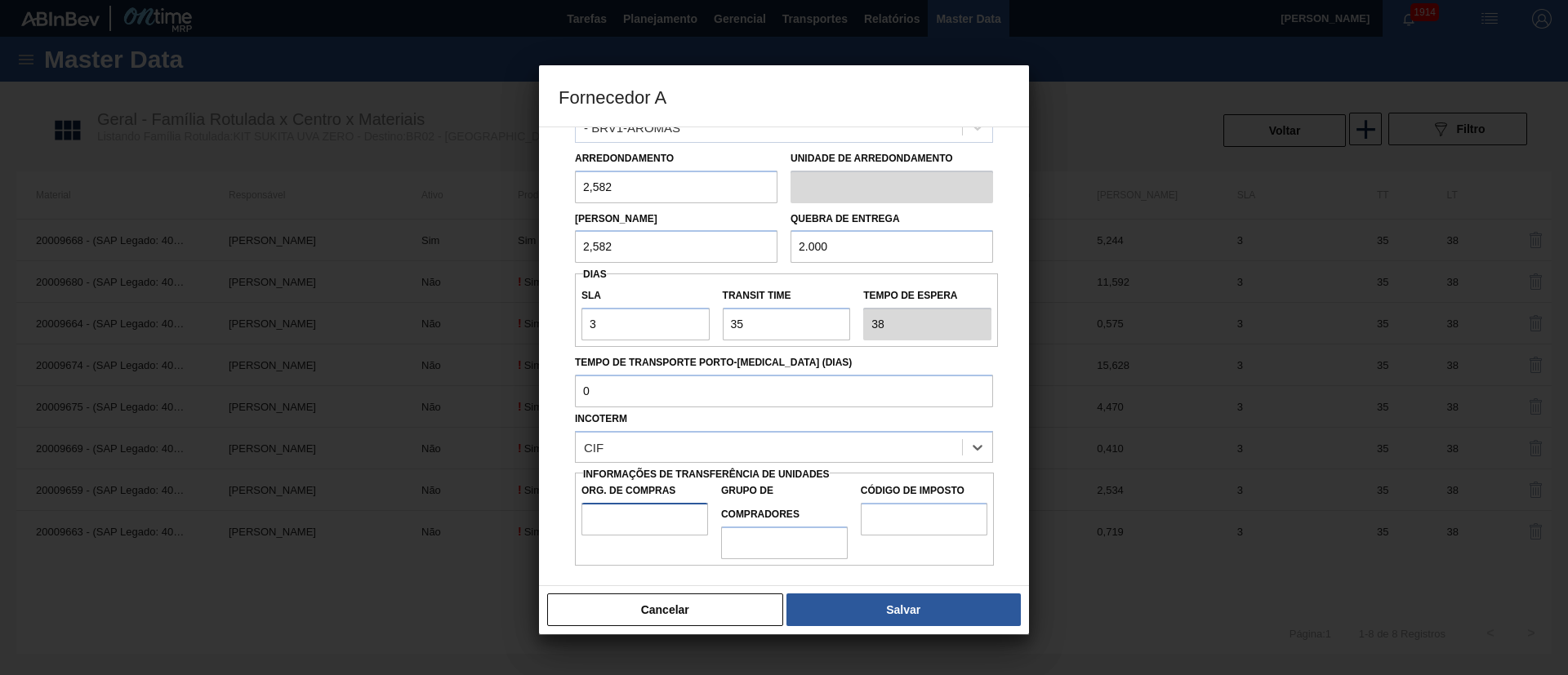
drag, startPoint x: 613, startPoint y: 518, endPoint x: 622, endPoint y: 521, distance: 9.5
click at [613, 449] on input "Org. de Compras" at bounding box center [645, 519] width 127 height 33
type input "BR00"
click at [767, 449] on input "Grupo de Compradores" at bounding box center [784, 542] width 127 height 33
type input "A01"
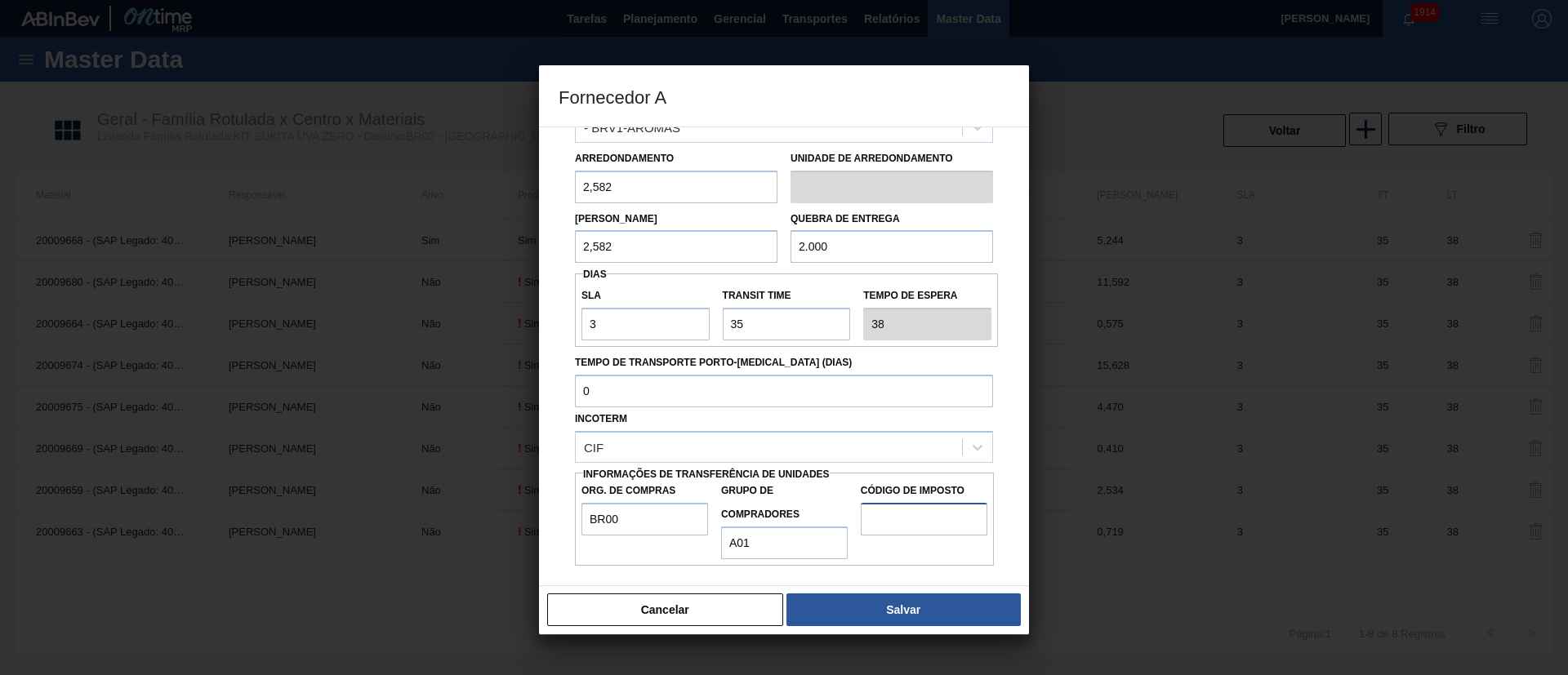
click at [873, 449] on input "Código de Imposto" at bounding box center [924, 519] width 127 height 33
type input "I1"
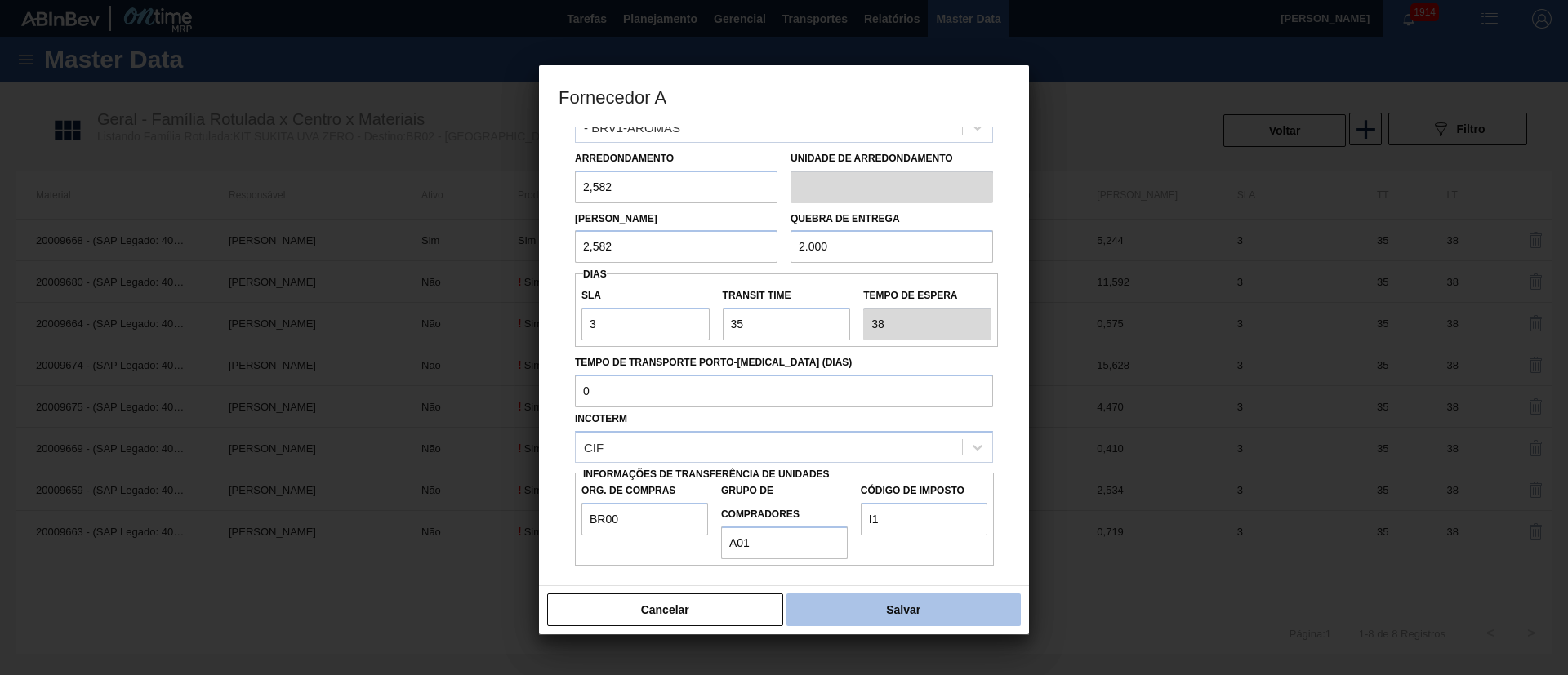
click at [885, 449] on button "Salvar" at bounding box center [903, 609] width 235 height 33
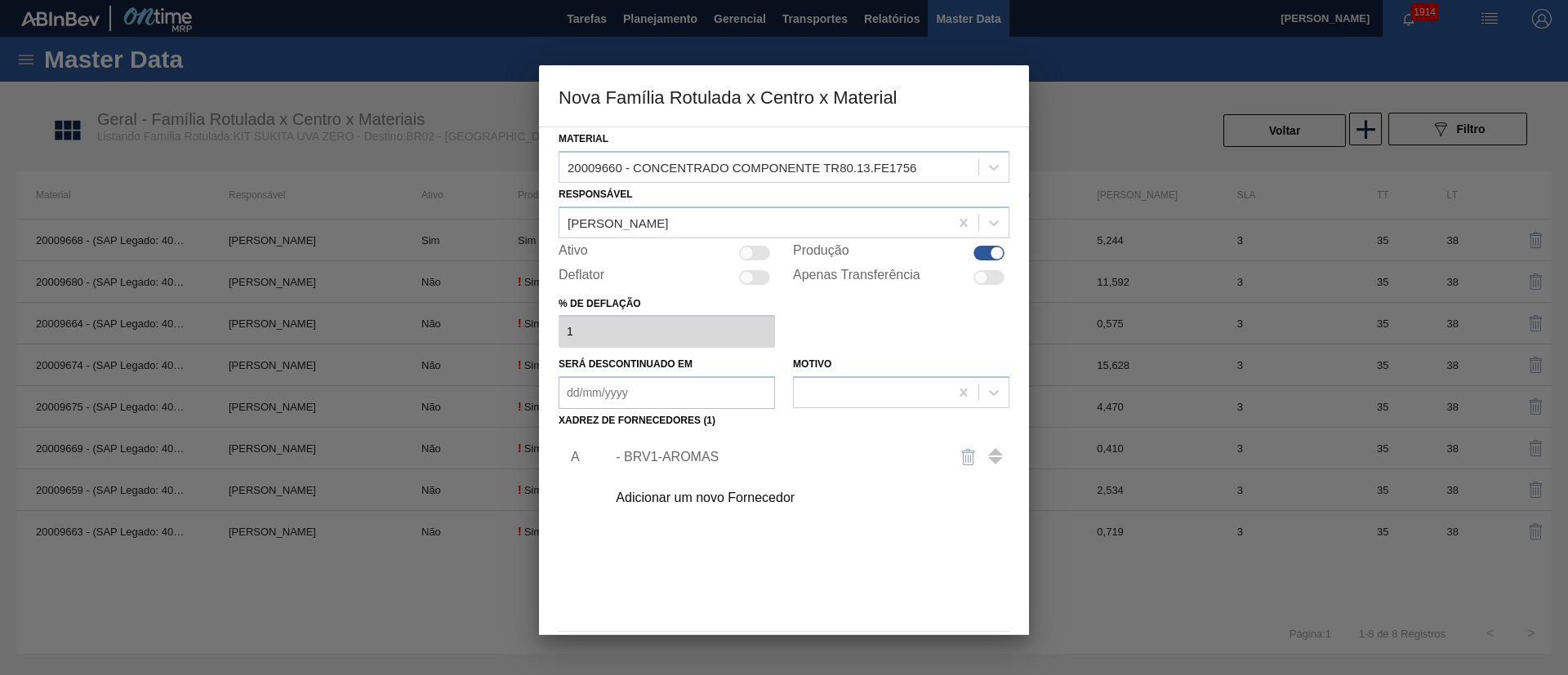
scroll to position [60, 0]
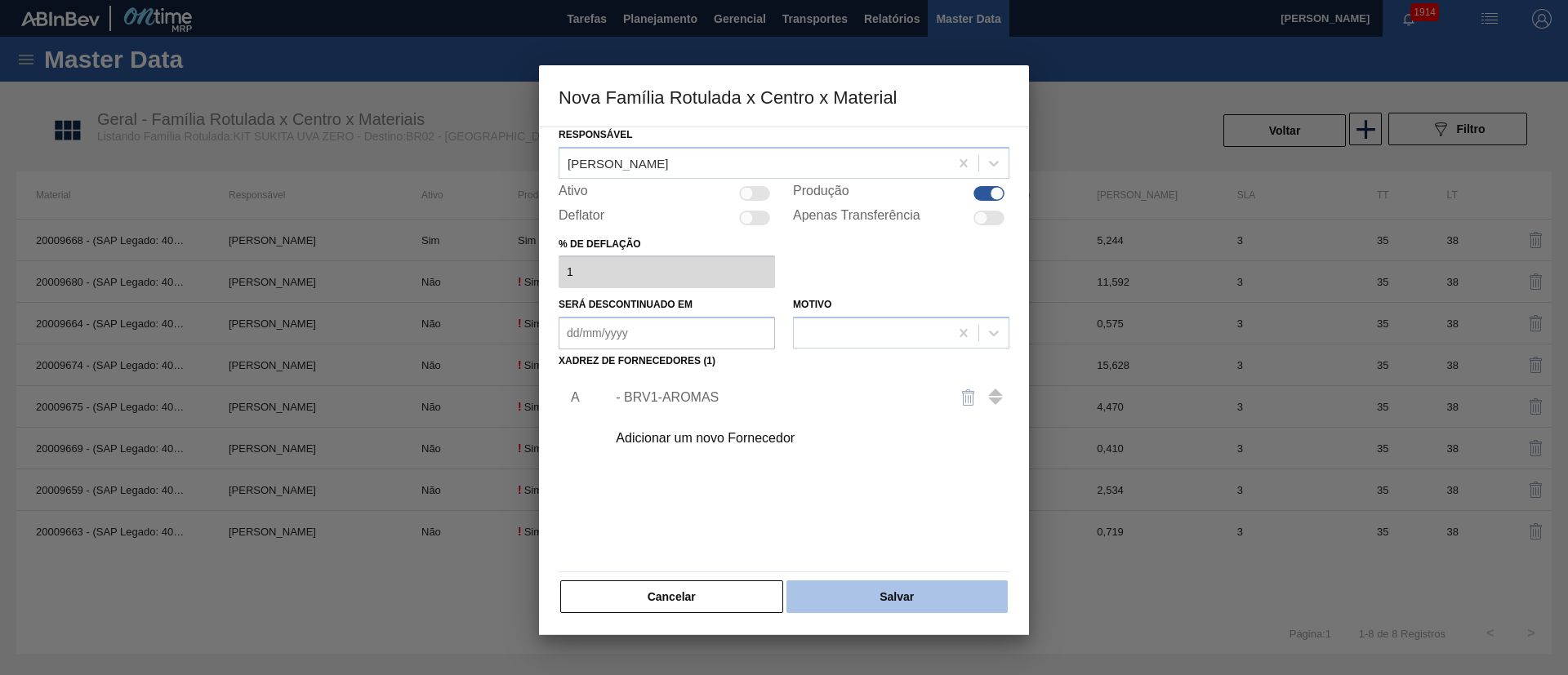
click at [886, 449] on button "Salvar" at bounding box center [897, 596] width 222 height 33
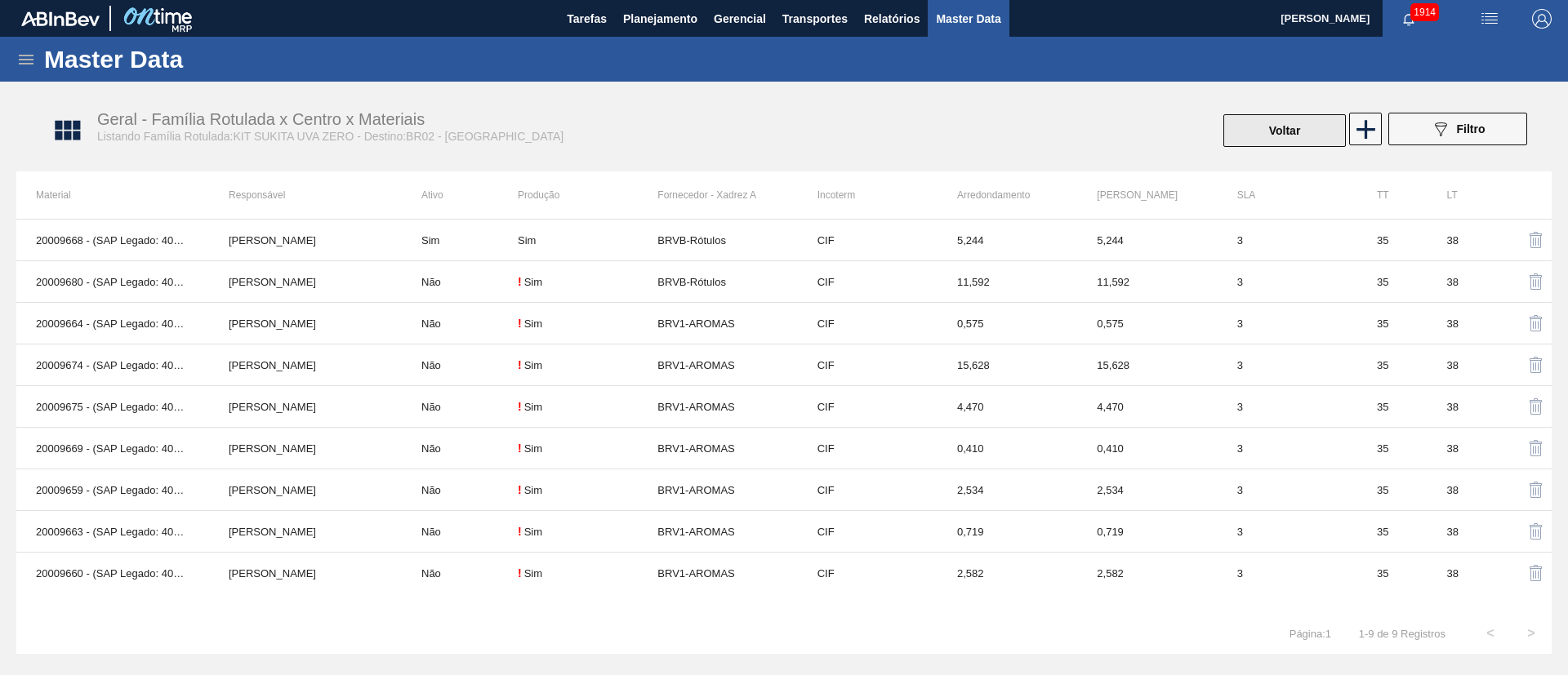
click at [1045, 120] on button "Voltar" at bounding box center [1284, 130] width 122 height 33
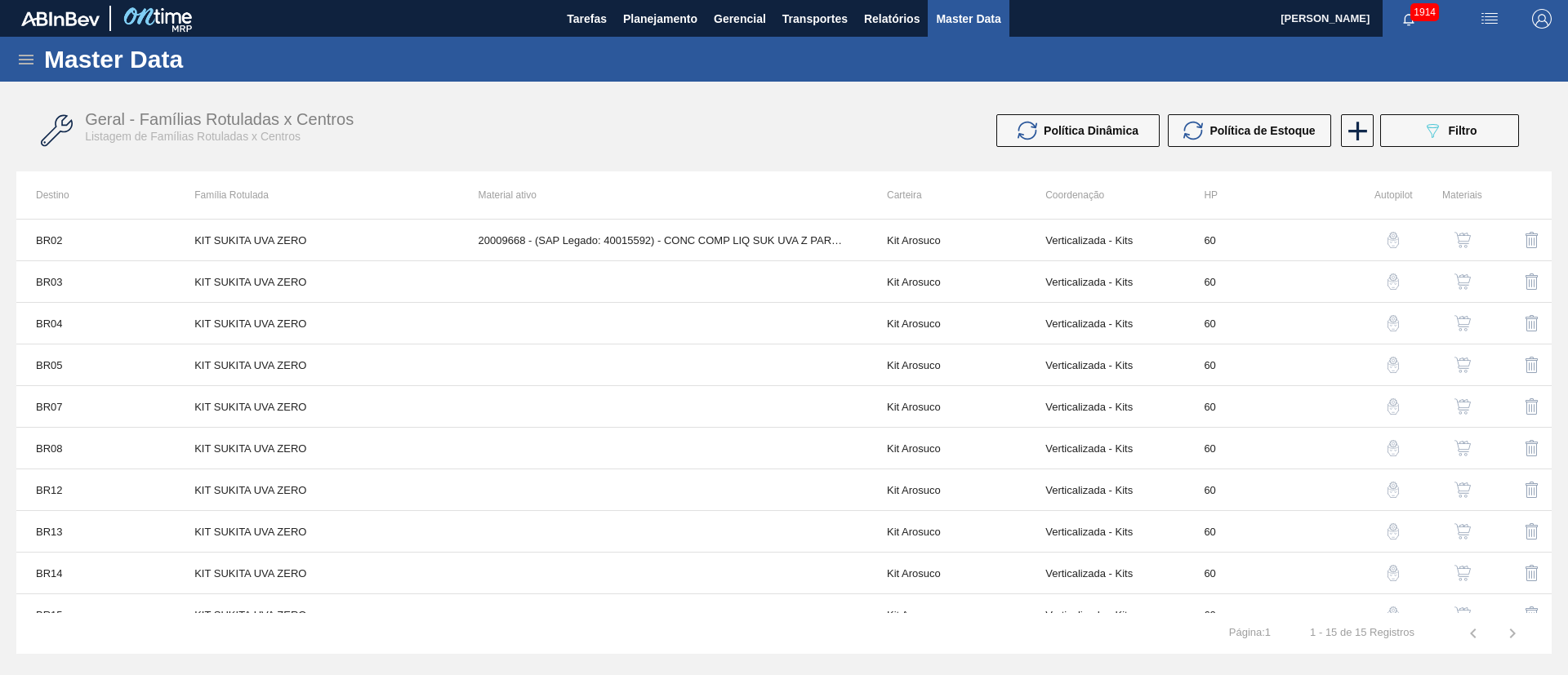
click at [1045, 232] on img "button" at bounding box center [1462, 240] width 17 height 17
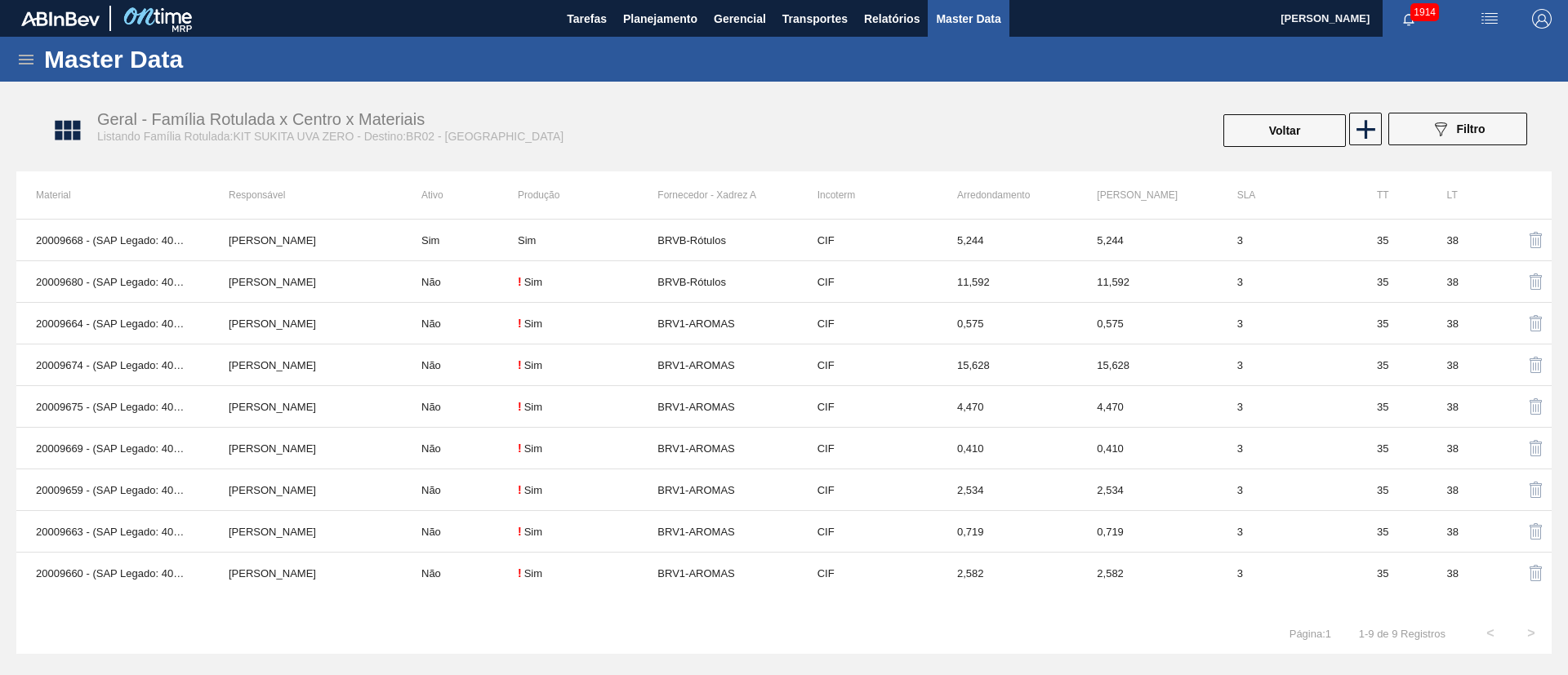
drag, startPoint x: 2089, startPoint y: 3, endPoint x: 575, endPoint y: 114, distance: 1518.1
click at [578, 114] on div "Geral - Família Rotulada x Centro x Materiais Listando Família Rotulada:KIT SUK…" at bounding box center [460, 127] width 726 height 33
click at [1045, 133] on button "Voltar" at bounding box center [1284, 130] width 122 height 33
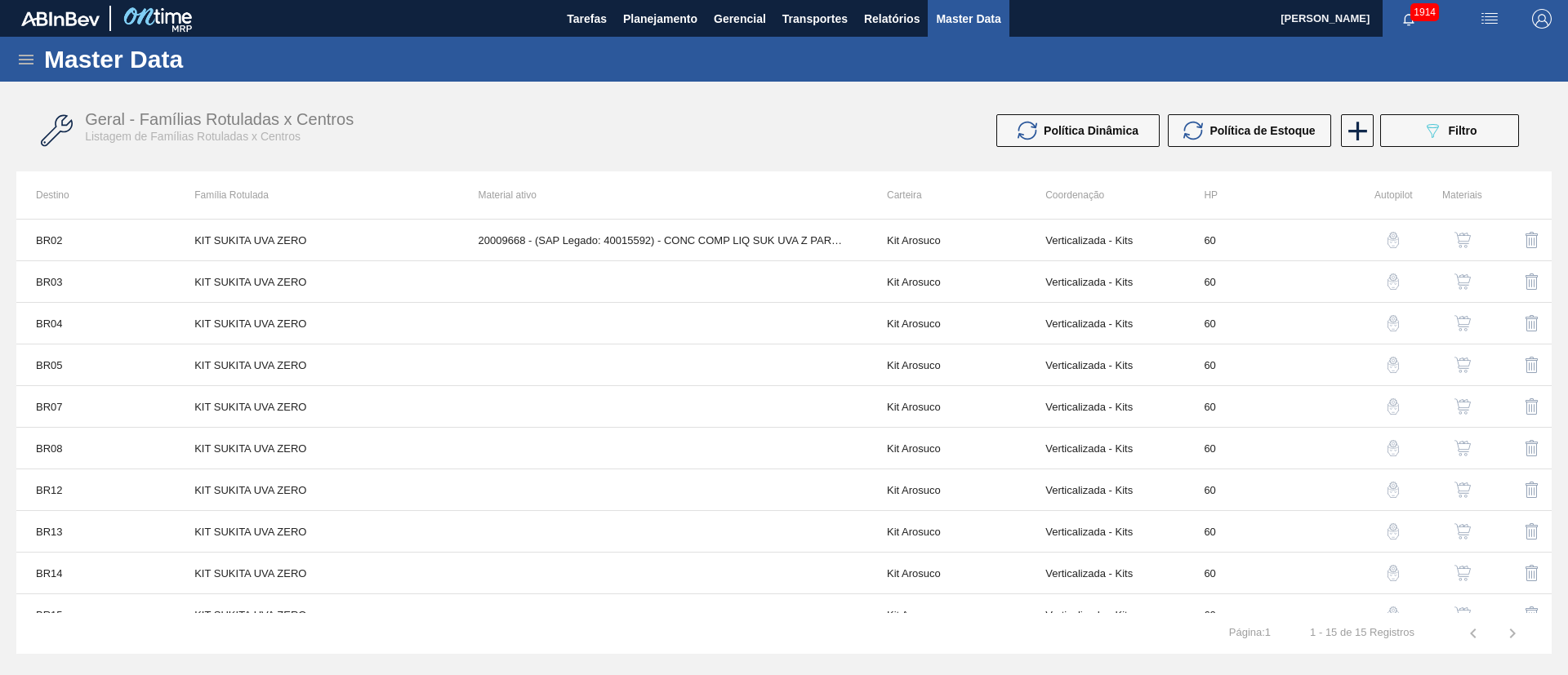
click at [1045, 274] on button "button" at bounding box center [1462, 281] width 40 height 40
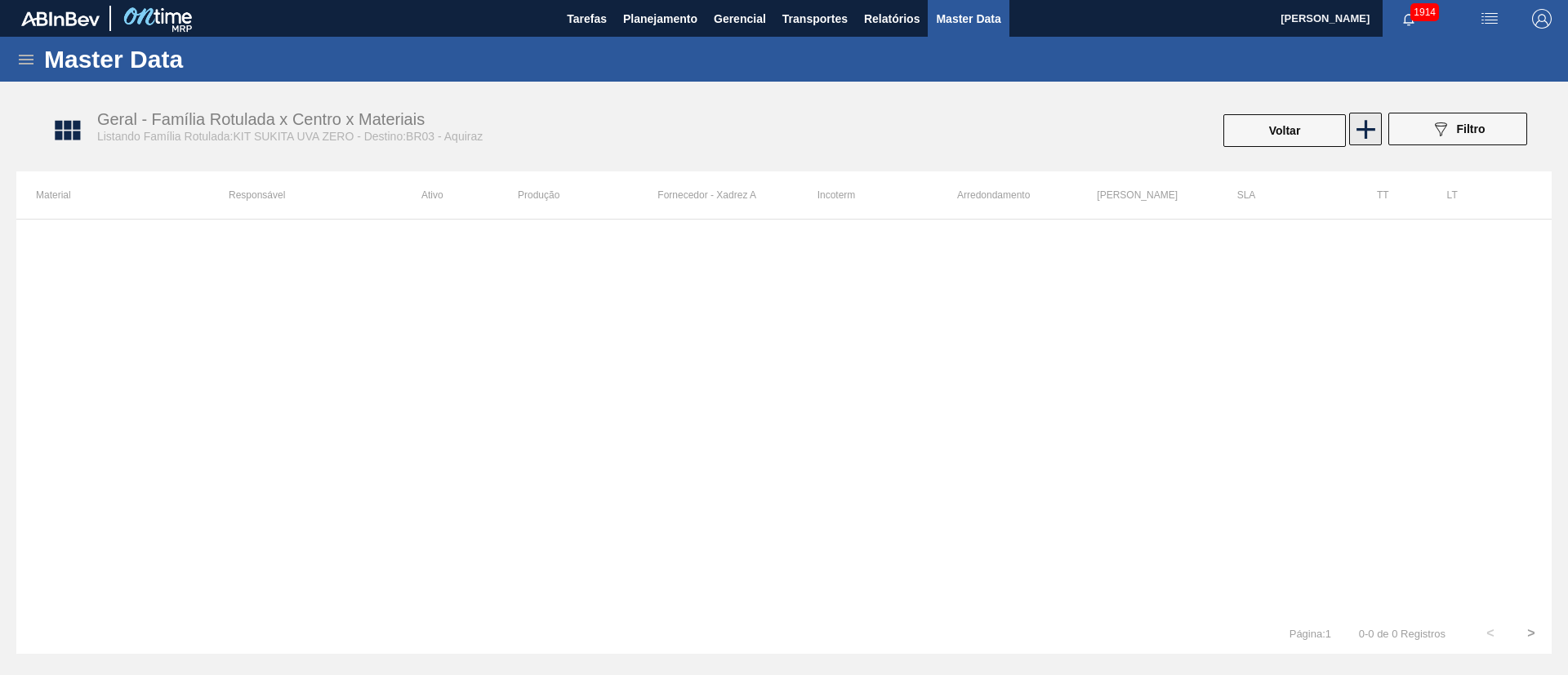
click at [1045, 124] on icon at bounding box center [1366, 129] width 32 height 32
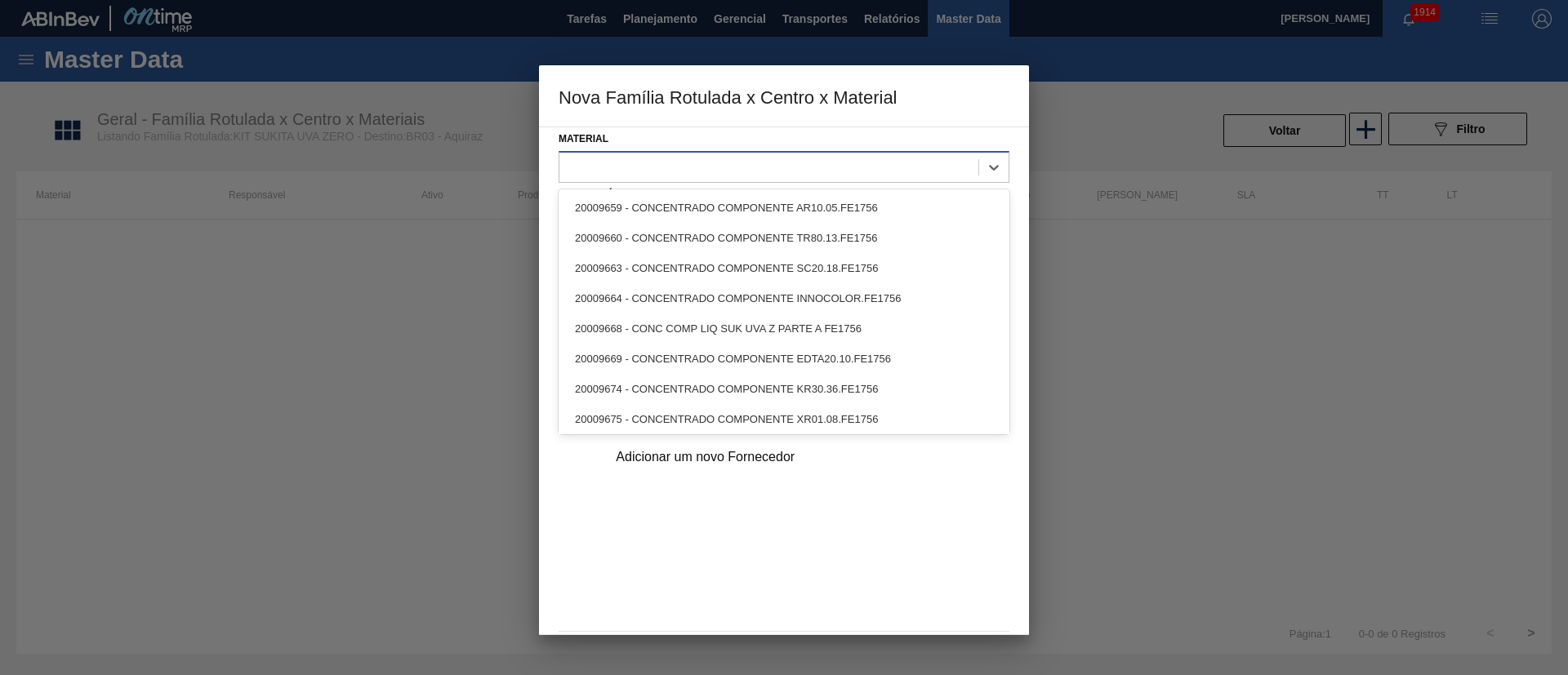
click at [672, 166] on div at bounding box center [769, 166] width 419 height 24
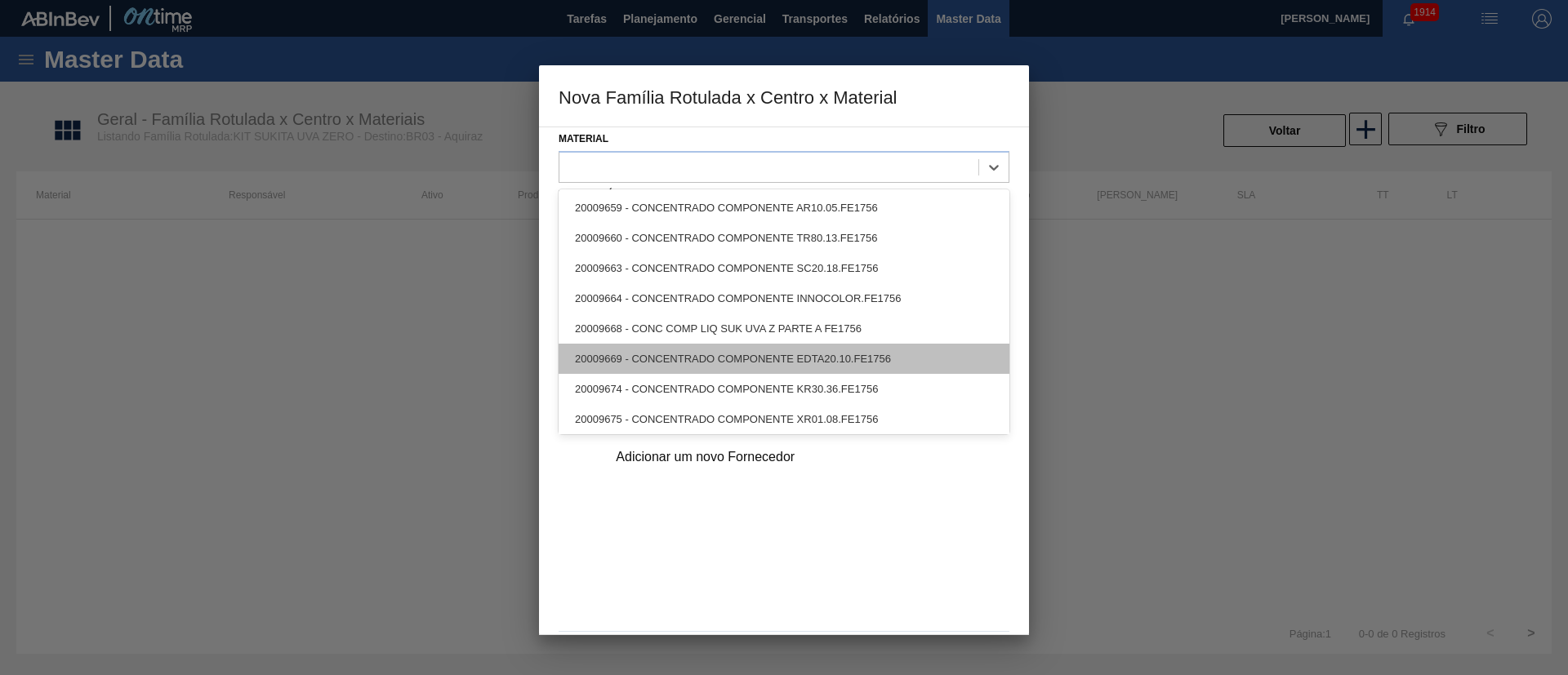
scroll to position [33, 0]
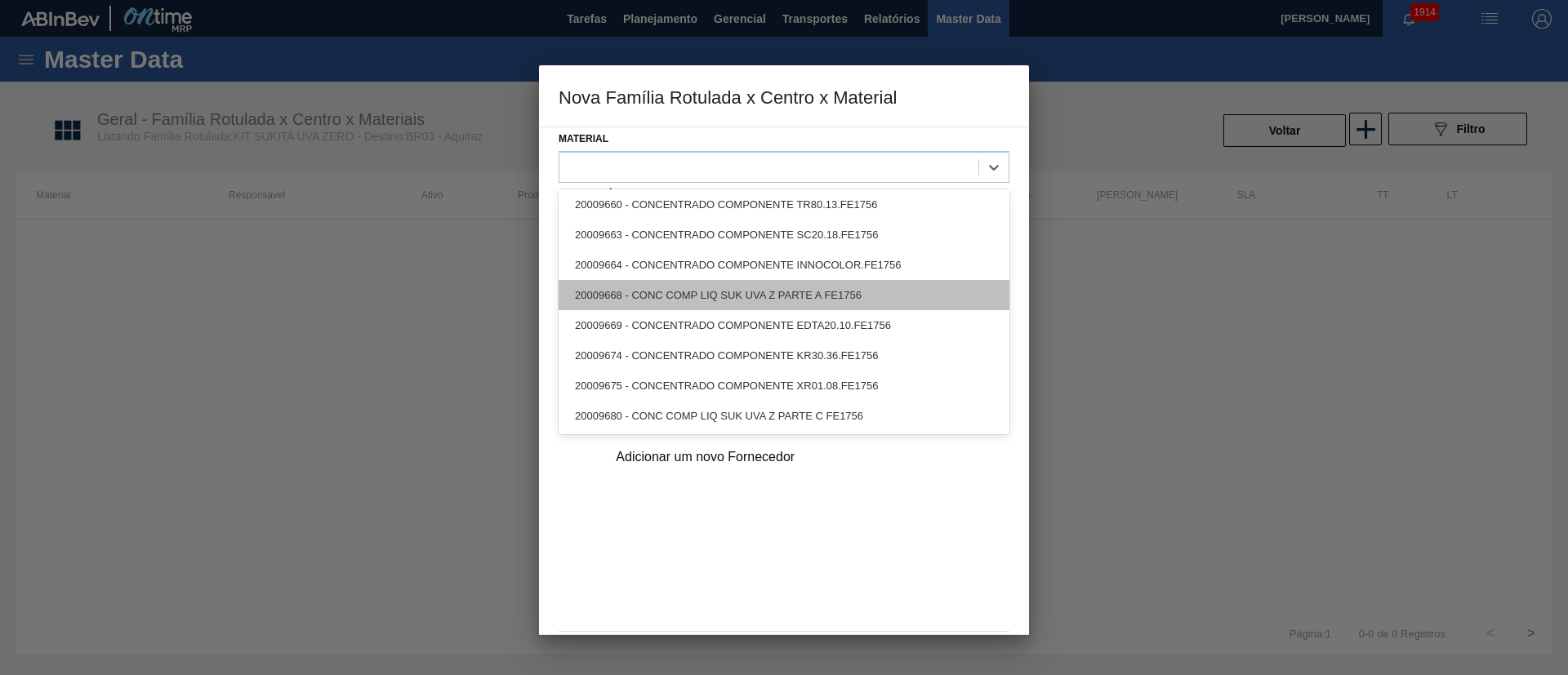
click at [681, 301] on div "20009668 - CONC COMP LIQ SUK UVA Z PARTE A FE1756" at bounding box center [784, 295] width 451 height 30
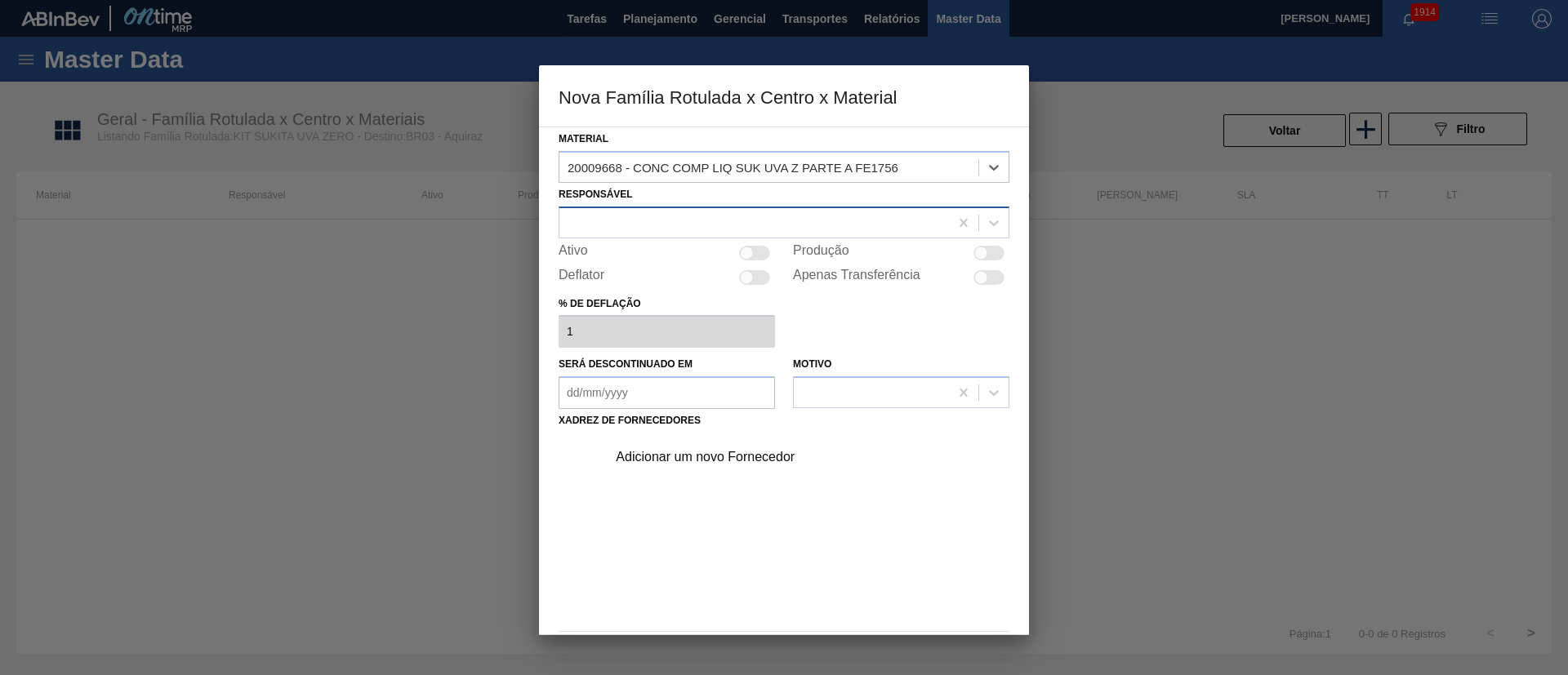
click at [694, 225] on div at bounding box center [754, 222] width 390 height 24
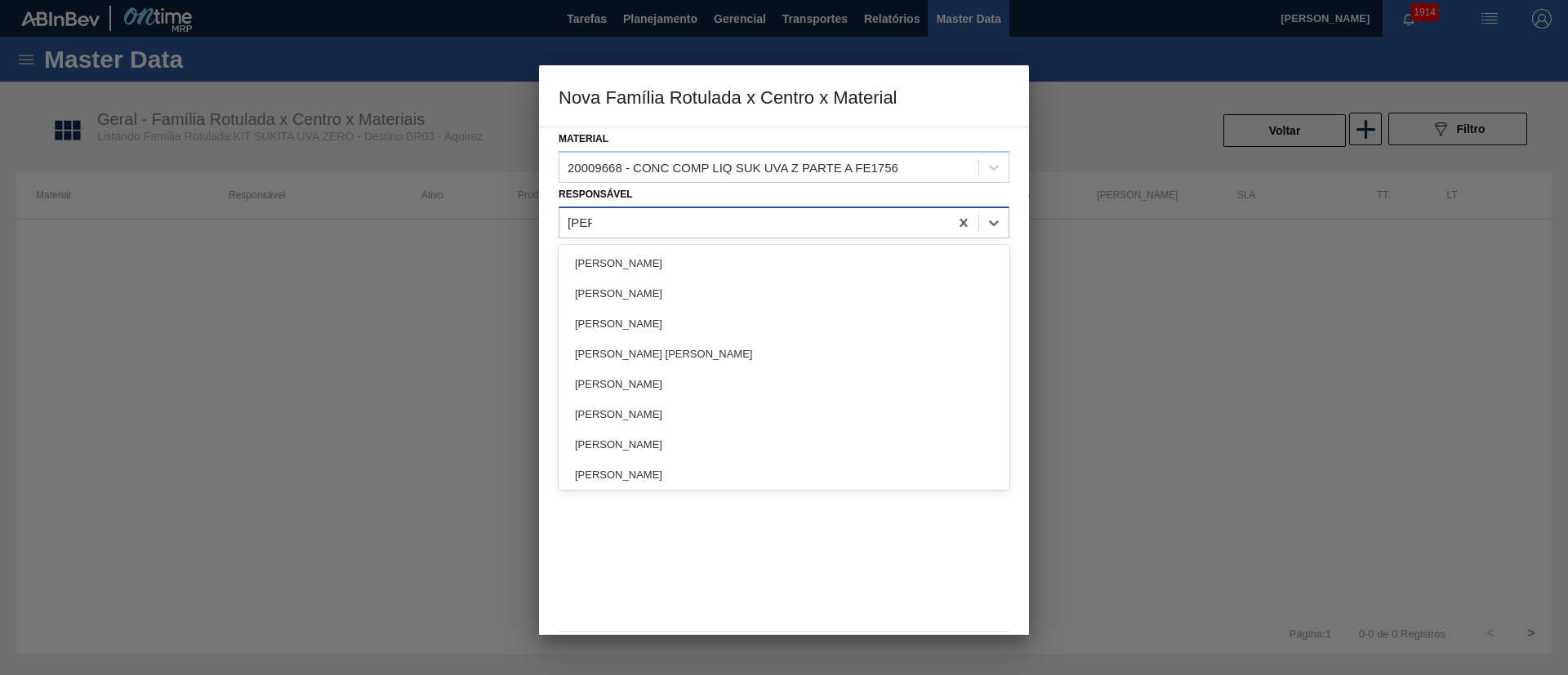
type input "lucas"
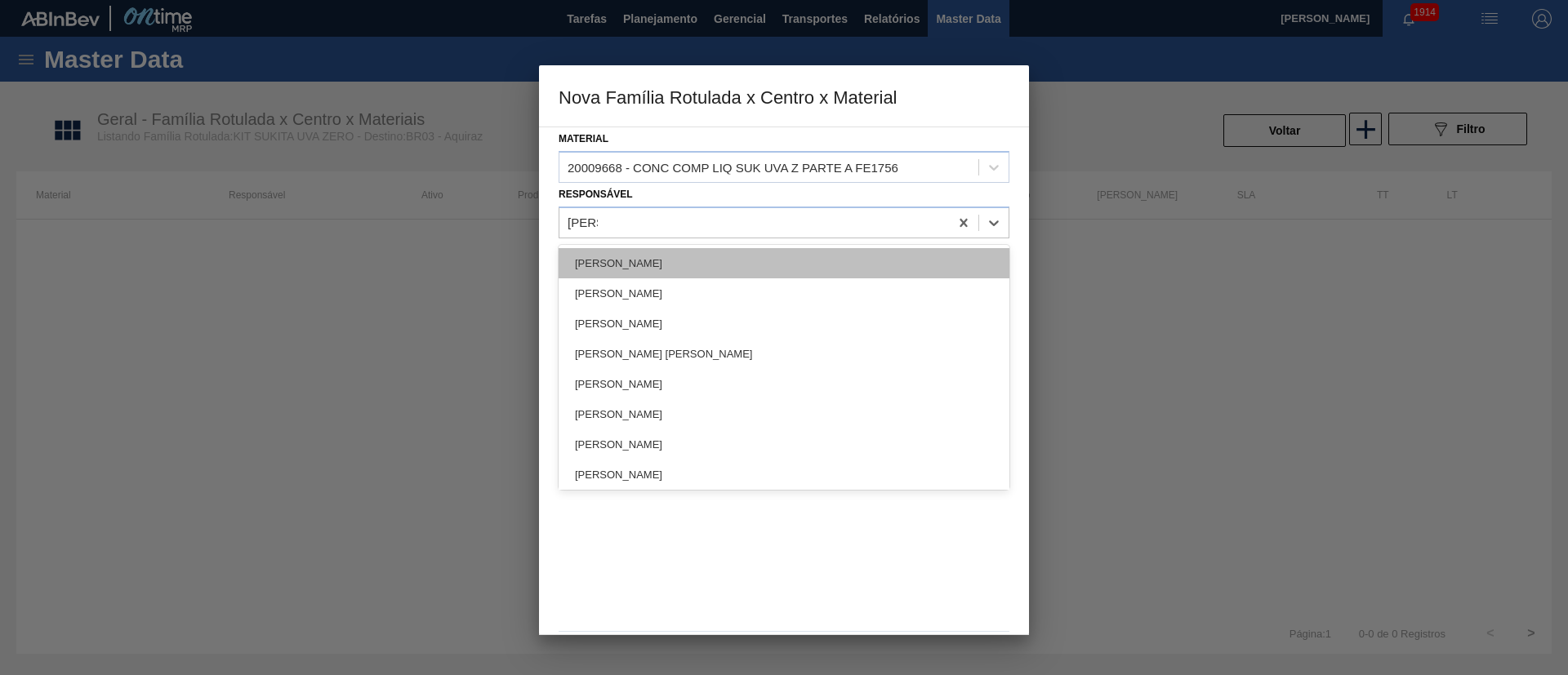
click at [725, 259] on div "[PERSON_NAME]" at bounding box center [784, 263] width 451 height 30
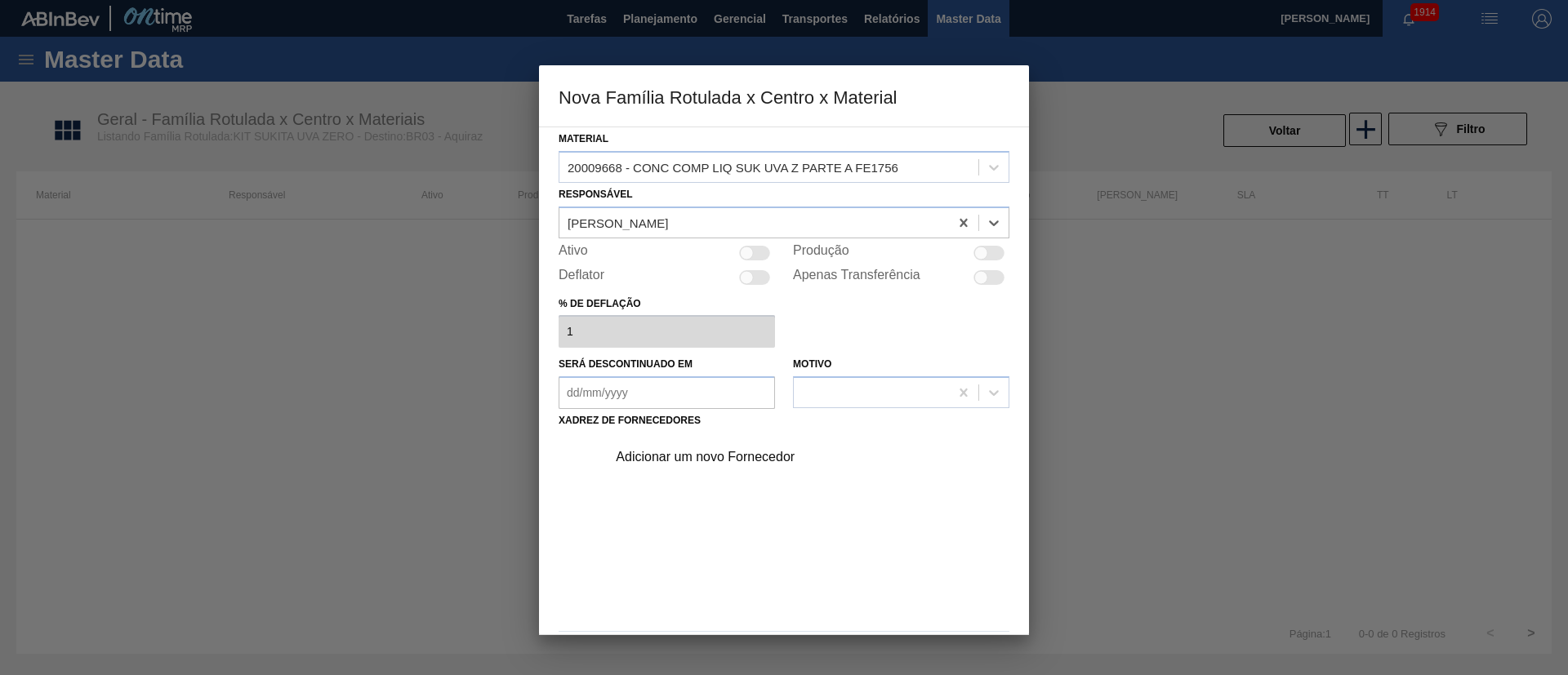
click at [760, 255] on div at bounding box center [754, 253] width 31 height 15
checkbox input "true"
click at [688, 449] on div "Adicionar um novo Fornecedor" at bounding box center [776, 457] width 320 height 15
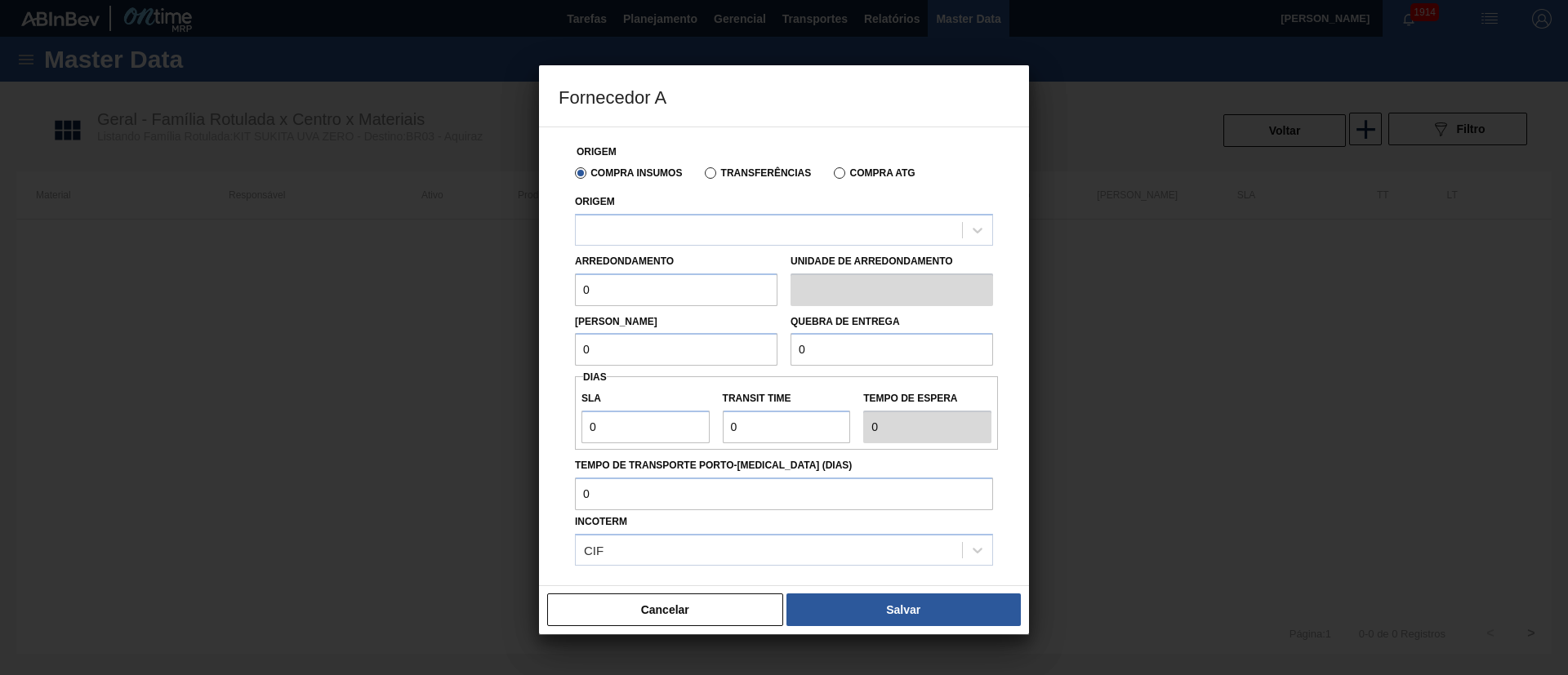
click at [713, 178] on label "Transferências" at bounding box center [757, 172] width 106 height 11
click at [703, 177] on input "Transferências" at bounding box center [703, 177] width 0 height 0
click at [657, 234] on div at bounding box center [769, 229] width 386 height 24
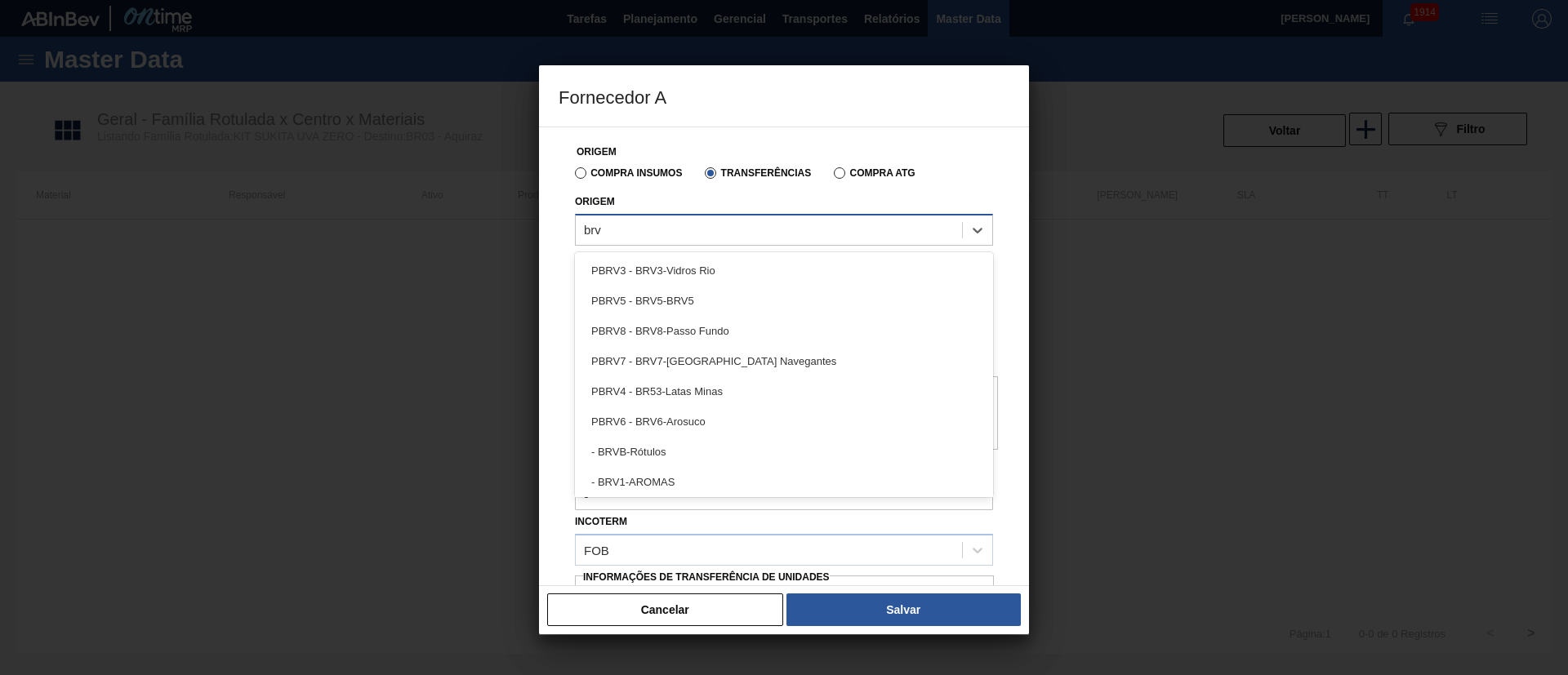
type input "brv1"
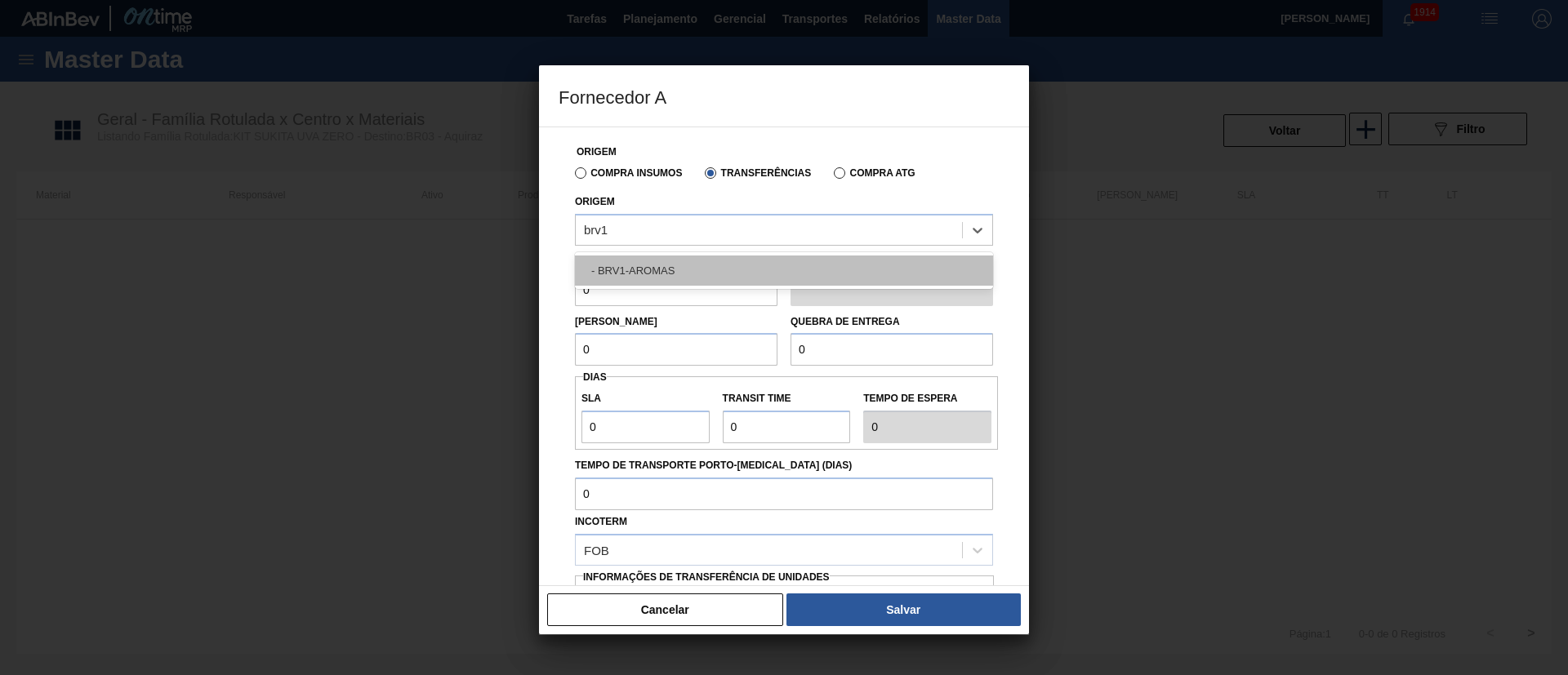
click at [638, 266] on div "- BRV1-AROMAS" at bounding box center [784, 271] width 418 height 30
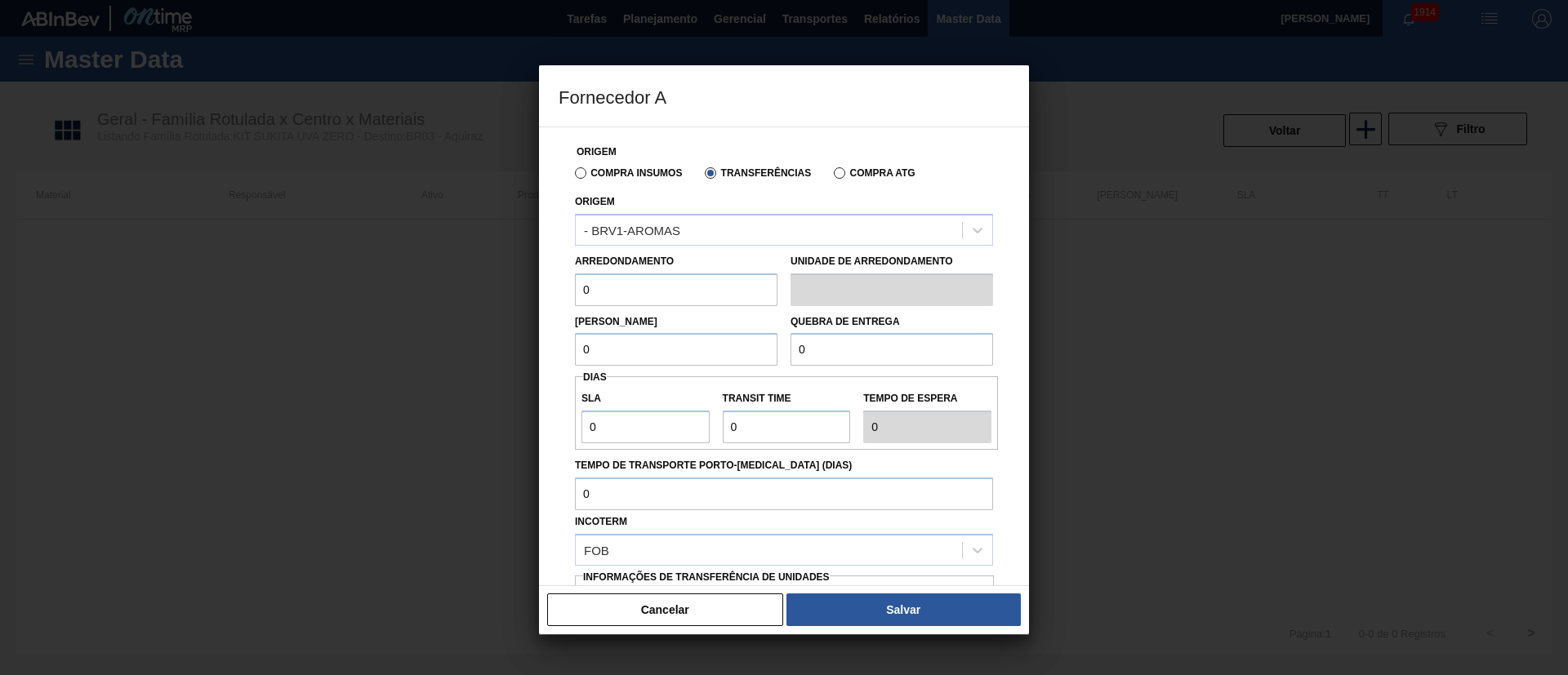
drag, startPoint x: 604, startPoint y: 287, endPoint x: 529, endPoint y: 284, distance: 75.1
click at [529, 284] on div "Fornecedor A Origem Compra Insumos Transferências Compra ATG Origem - BRV1-AROM…" at bounding box center [784, 338] width 1568 height 675
type input "5,244"
drag, startPoint x: 601, startPoint y: 341, endPoint x: 553, endPoint y: 342, distance: 48.0
click at [553, 342] on div "Origem Compra Insumos Transferências Compra ATG Origem - BRV1-AROMAS Arredondam…" at bounding box center [784, 356] width 490 height 460
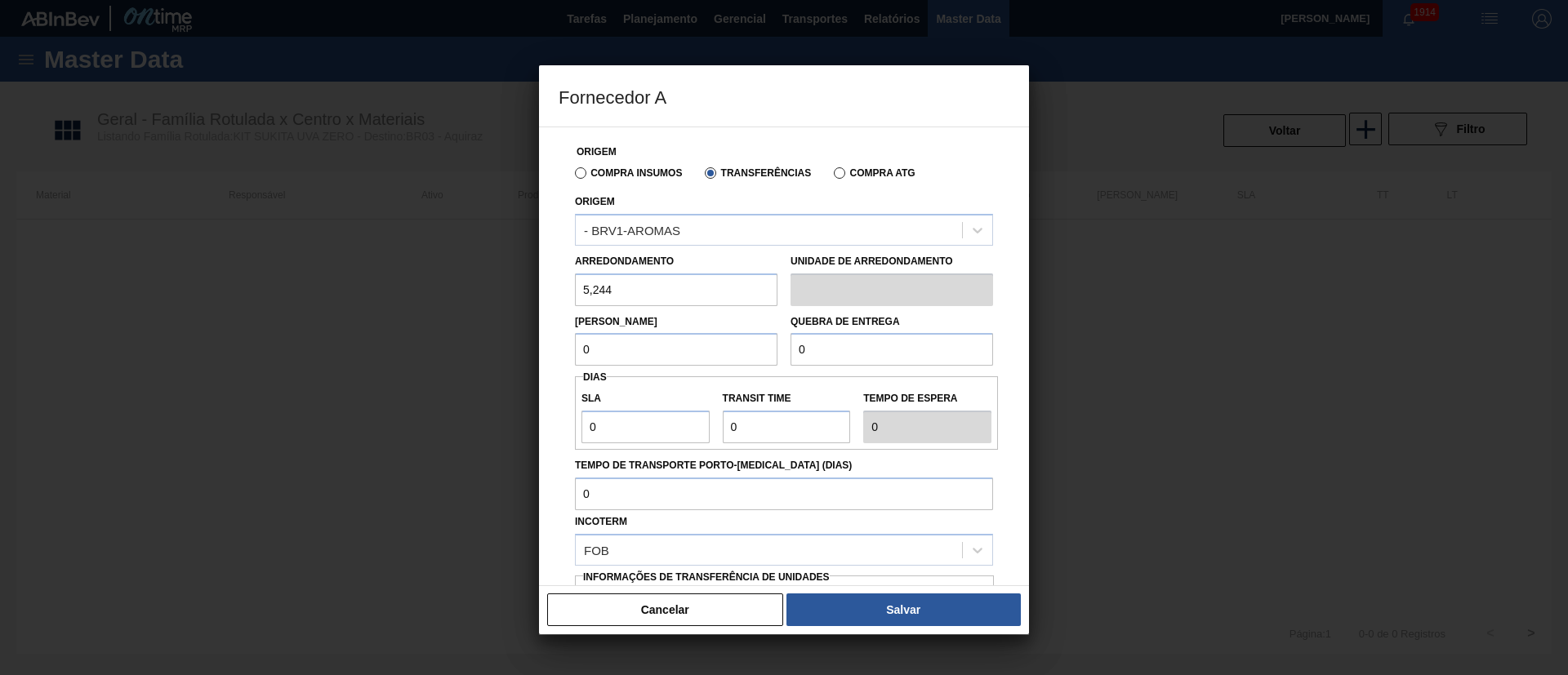
type input "5"
type input "5,244"
drag, startPoint x: 829, startPoint y: 353, endPoint x: 747, endPoint y: 356, distance: 82.1
click at [747, 356] on div "Lote Mínimo 5,244 Quebra de entrega 0" at bounding box center [784, 336] width 431 height 61
type input "2.000"
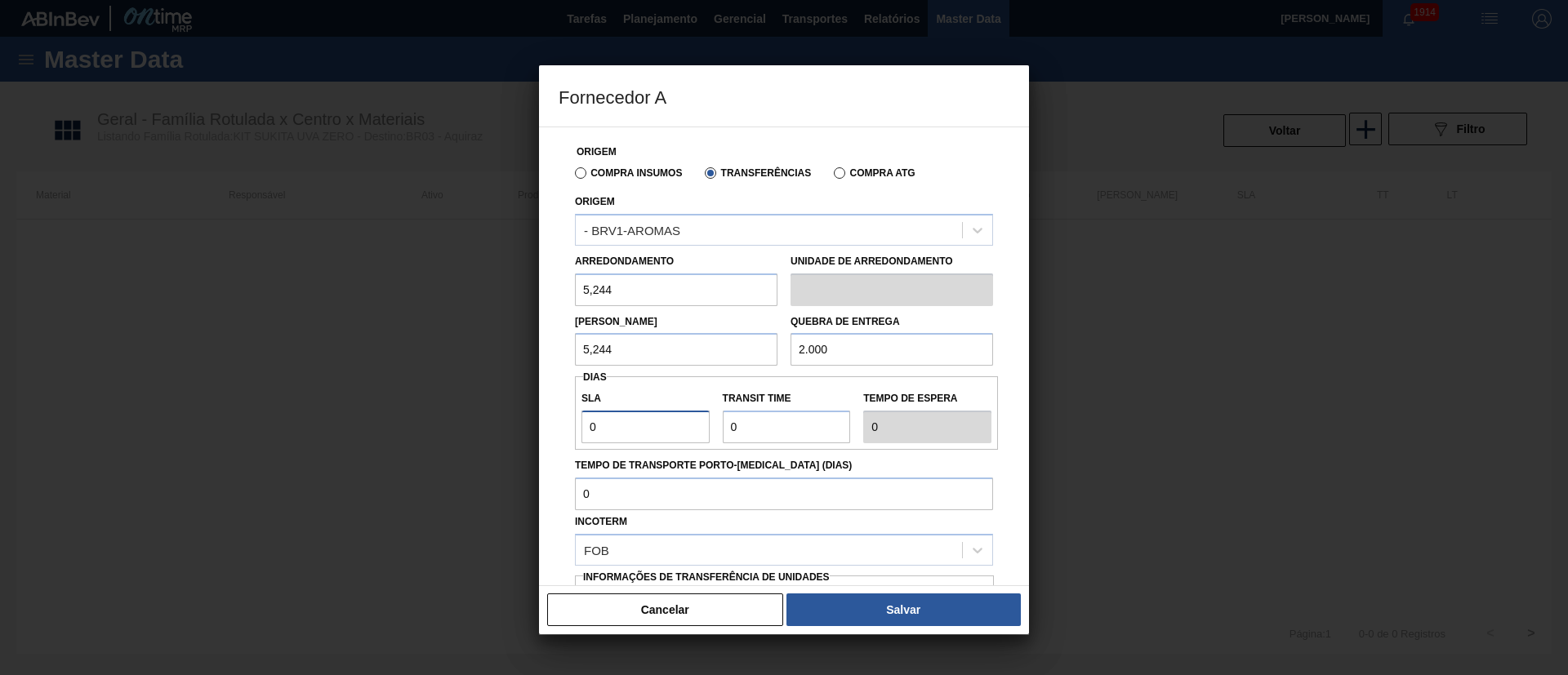
drag, startPoint x: 621, startPoint y: 424, endPoint x: 553, endPoint y: 426, distance: 68.0
click at [553, 426] on div "Origem Compra Insumos Transferências Compra ATG Origem - BRV1-AROMAS Arredondam…" at bounding box center [784, 356] width 490 height 460
type input "3"
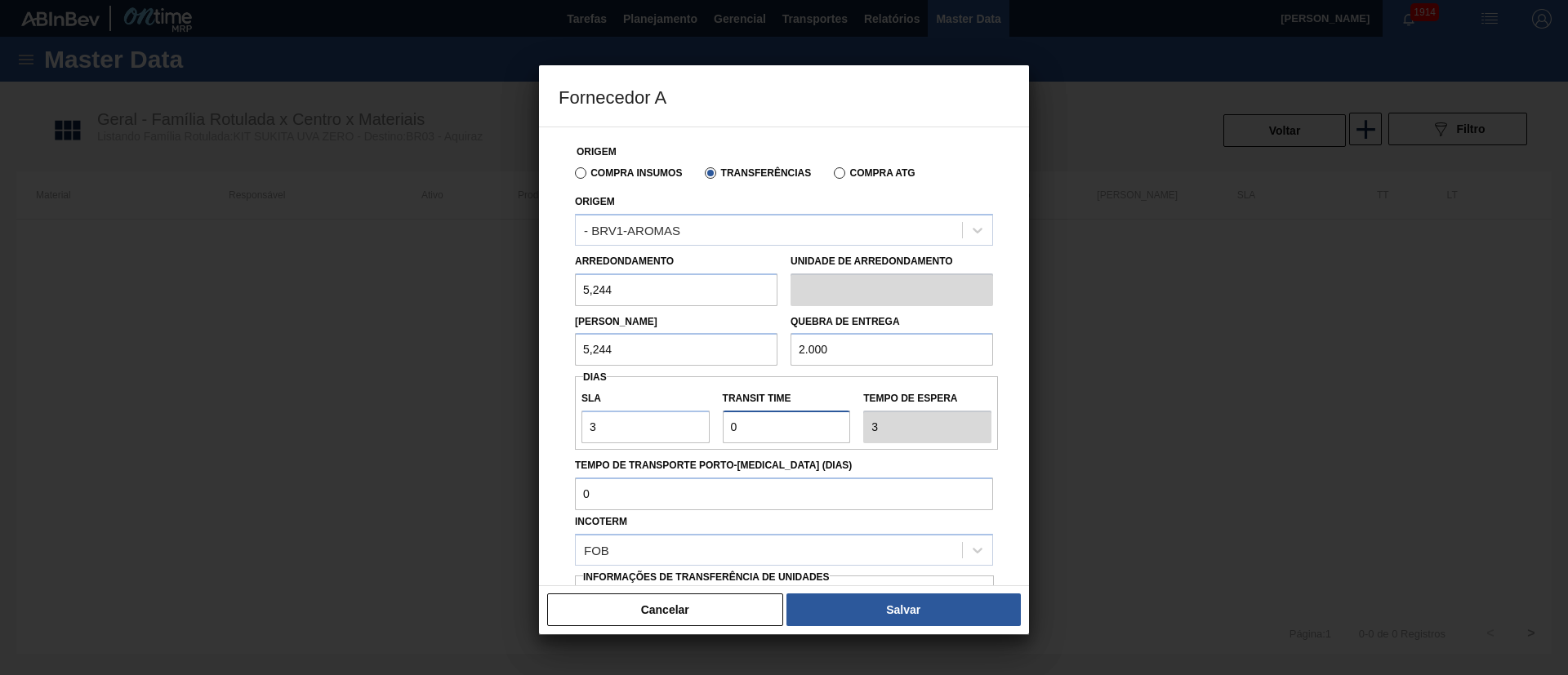
click at [697, 425] on div "SLA 3 Transit Time Tempo de espera 3" at bounding box center [786, 413] width 423 height 61
type input "3"
type input "6"
type input "35"
type input "38"
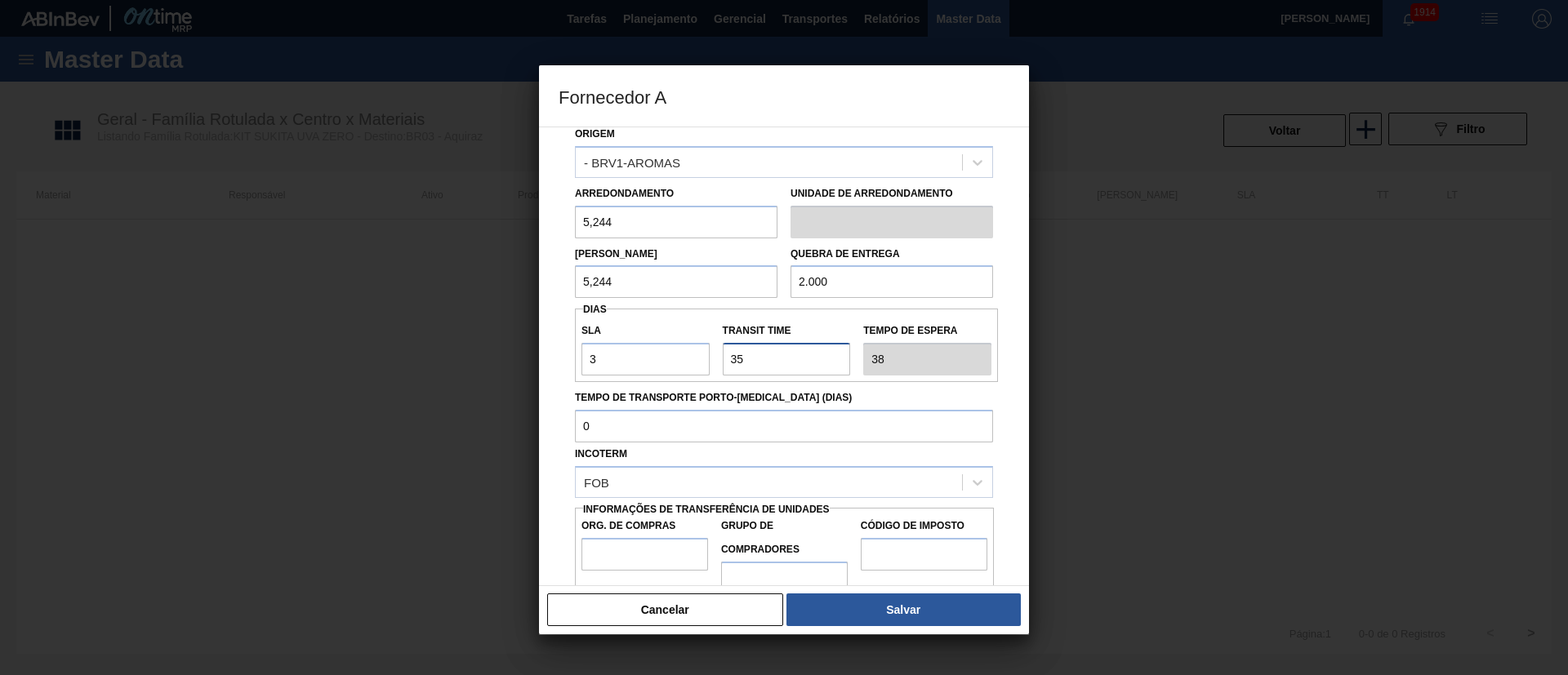
scroll to position [103, 0]
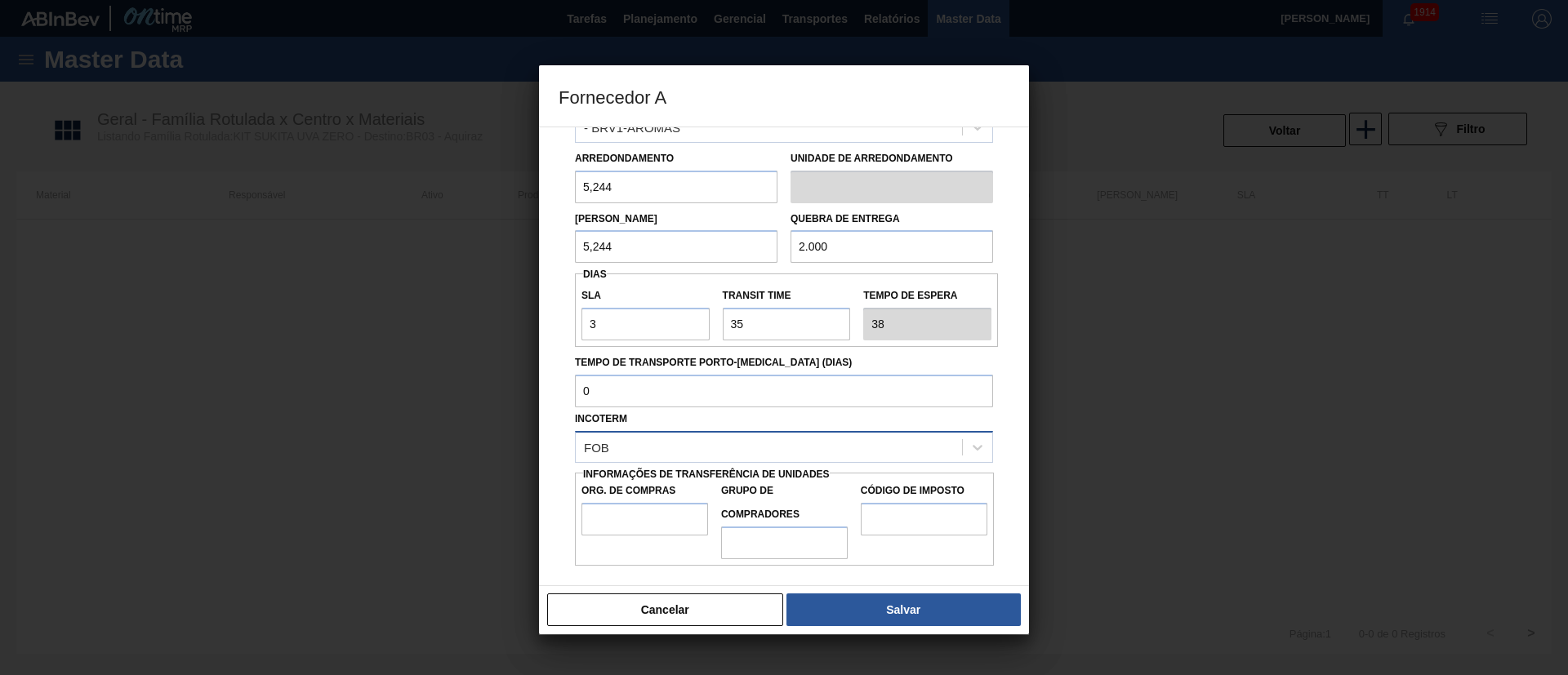
click at [629, 441] on div "FOB" at bounding box center [769, 446] width 386 height 24
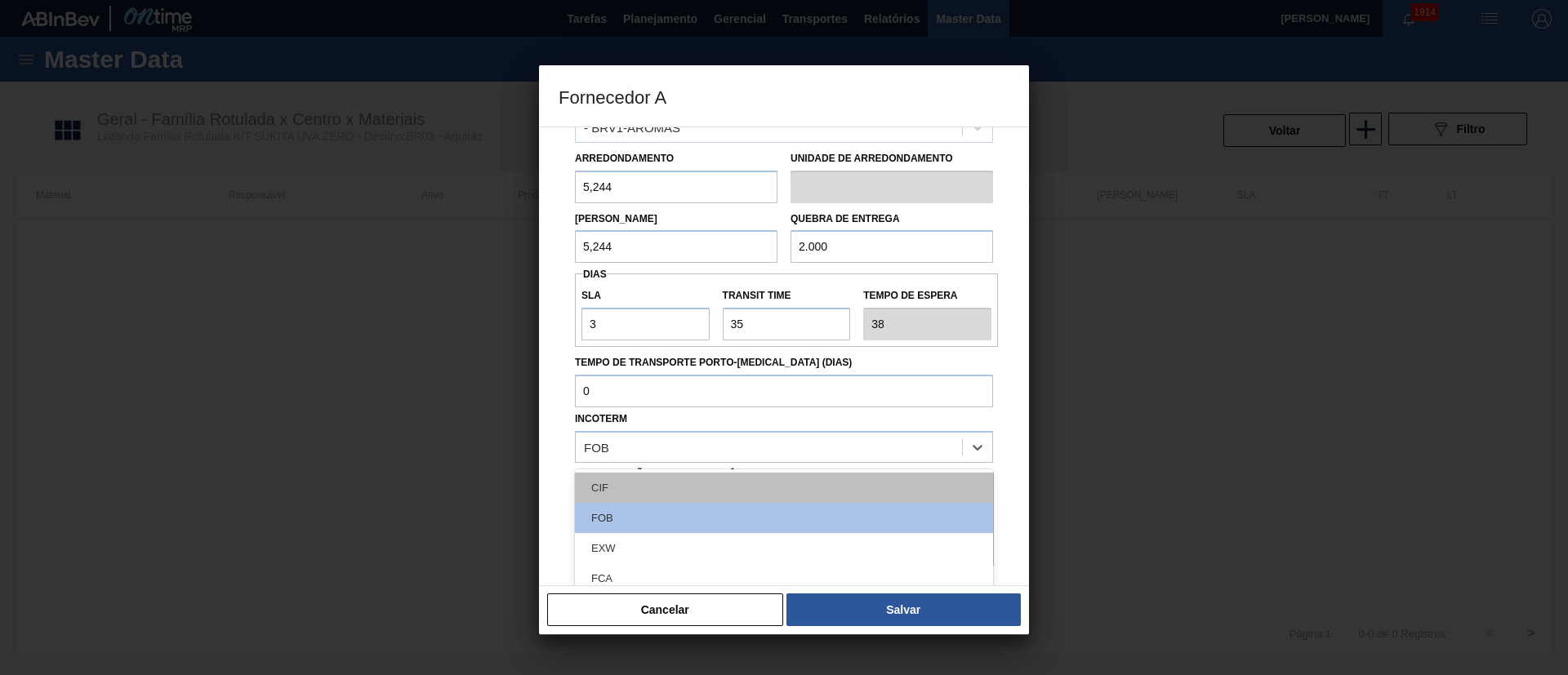
click at [625, 449] on div "CIF" at bounding box center [784, 488] width 418 height 30
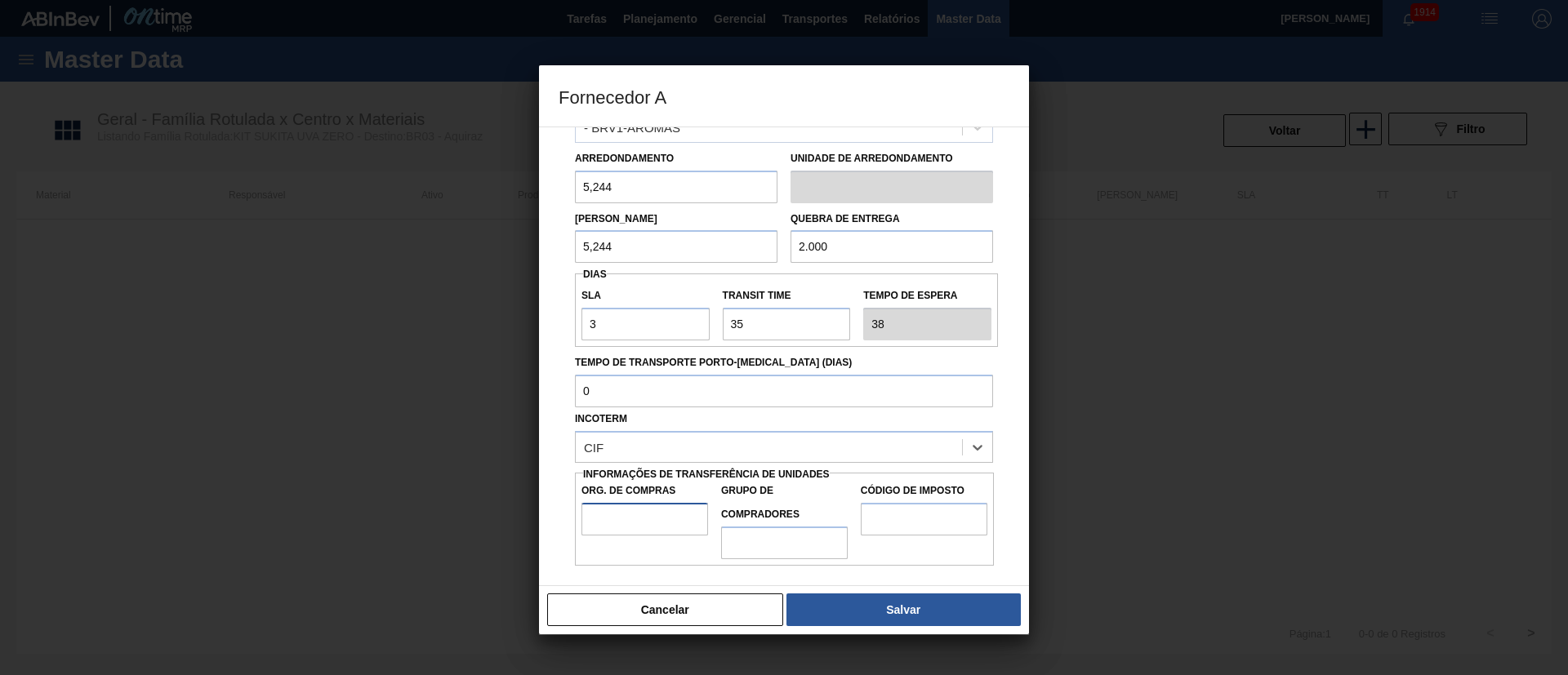
click at [621, 449] on input "Org. de Compras" at bounding box center [645, 519] width 127 height 33
type input "BR00"
click at [774, 449] on input "Grupo de Compradores" at bounding box center [784, 542] width 127 height 33
type input "A01"
drag, startPoint x: 906, startPoint y: 515, endPoint x: 916, endPoint y: 525, distance: 14.1
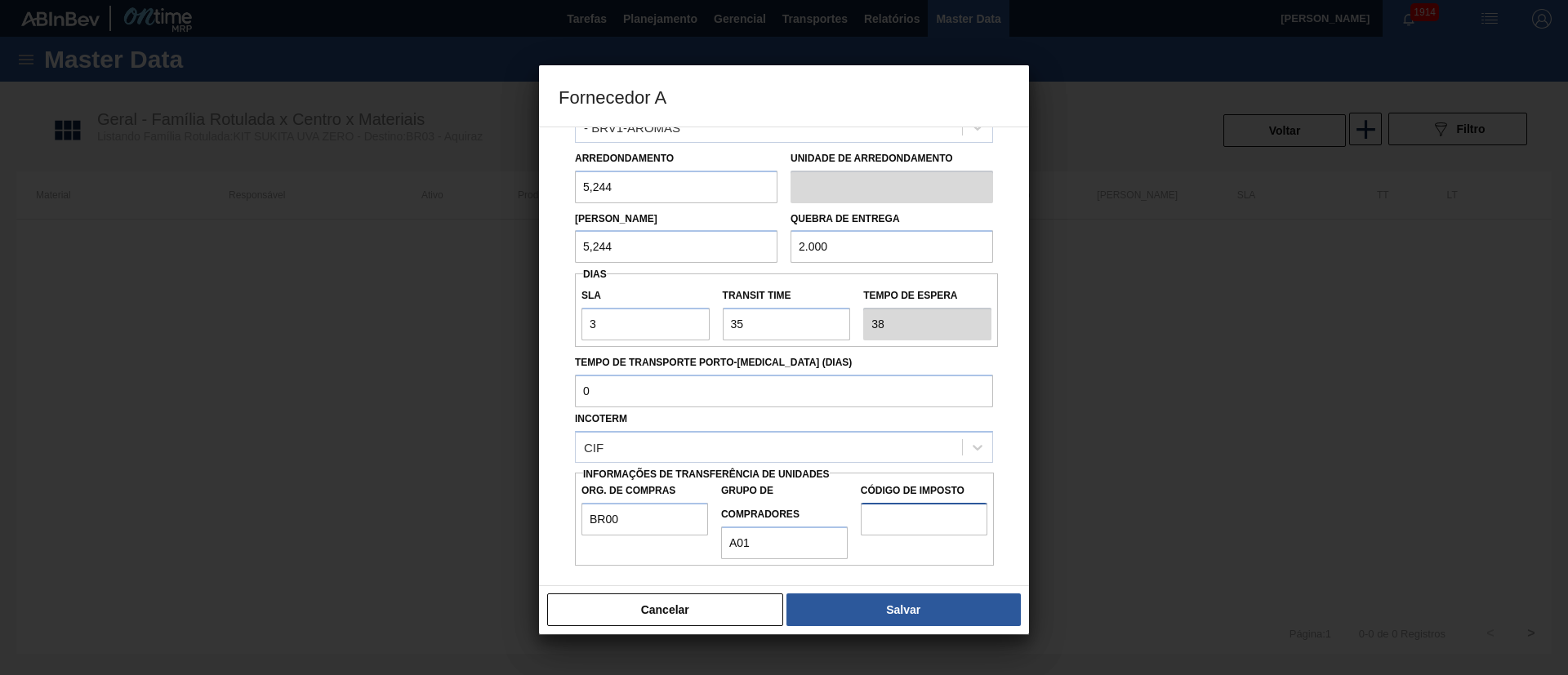
click at [906, 449] on input "Código de Imposto" at bounding box center [924, 519] width 127 height 33
type input "I1"
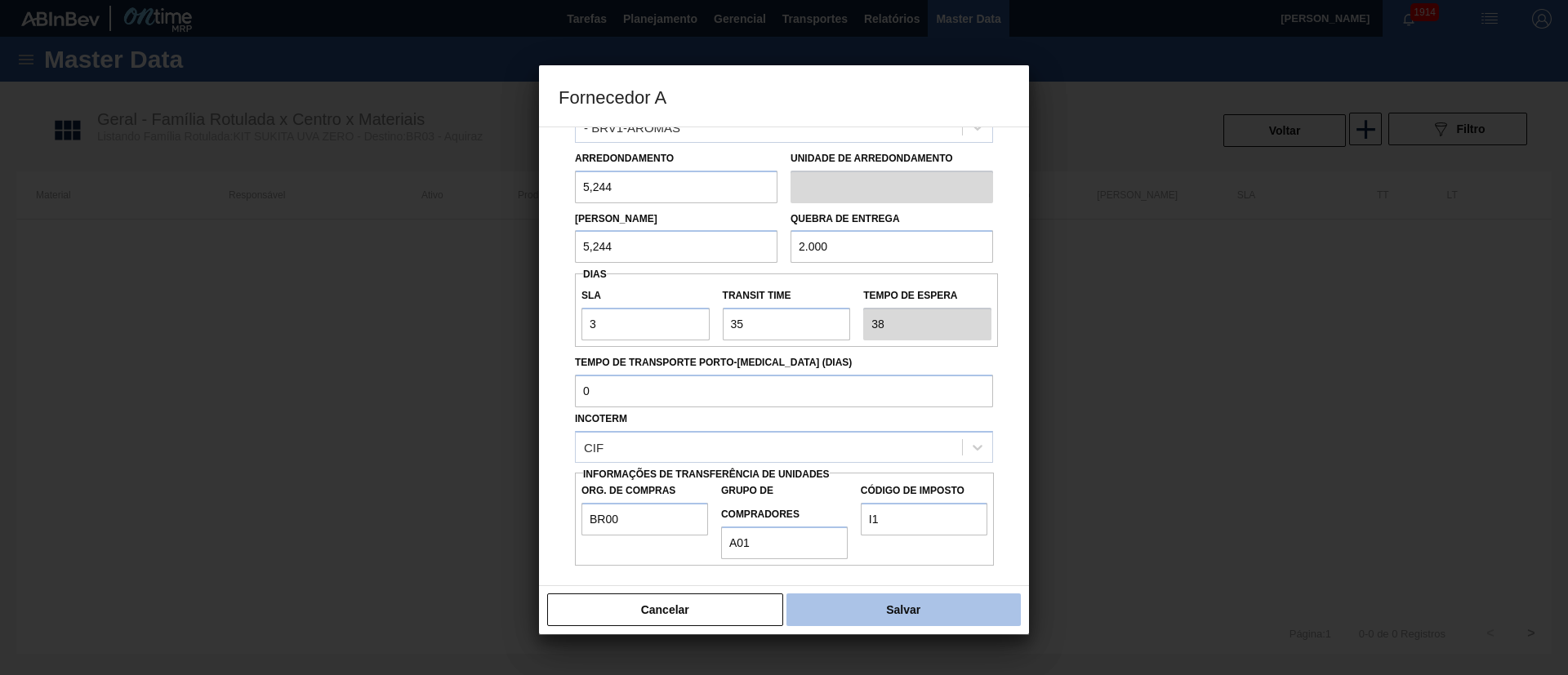
click at [913, 449] on button "Salvar" at bounding box center [903, 609] width 235 height 33
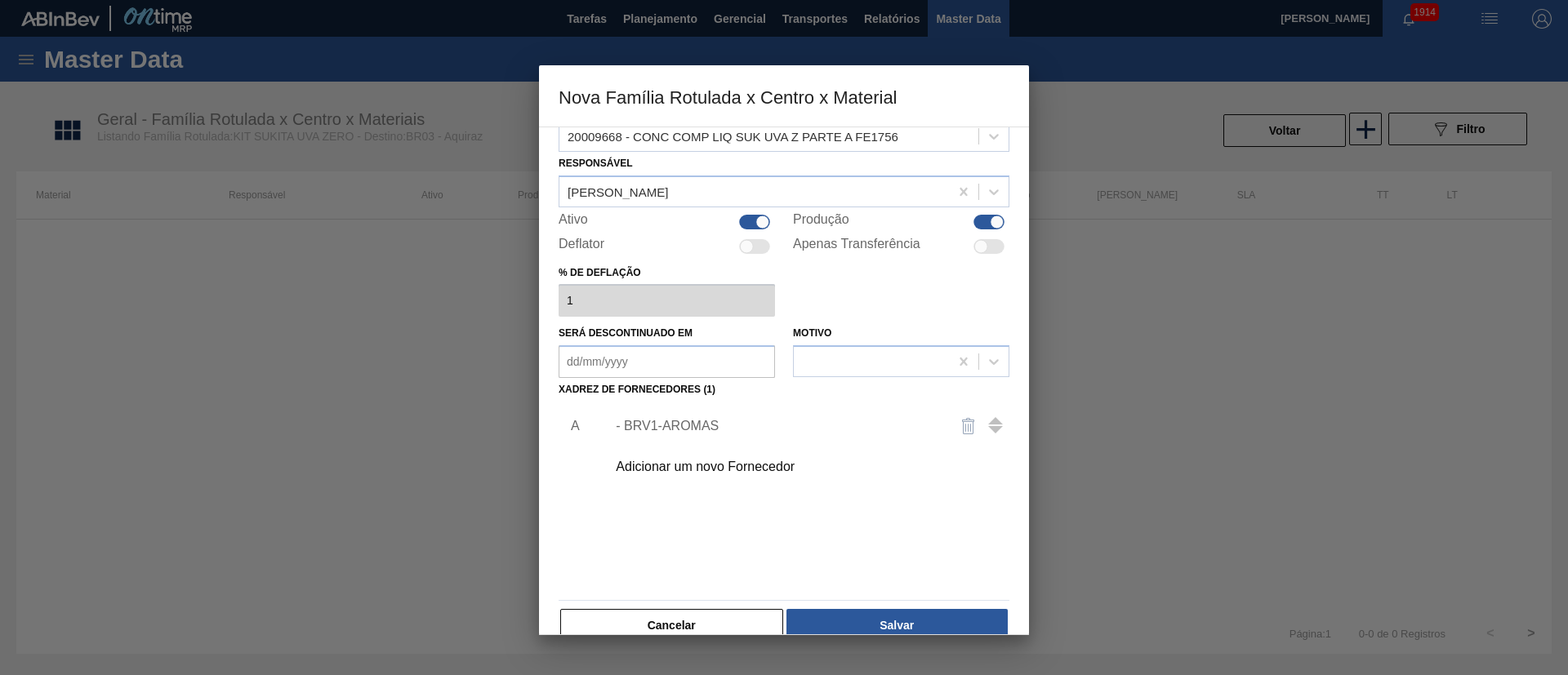
scroll to position [60, 0]
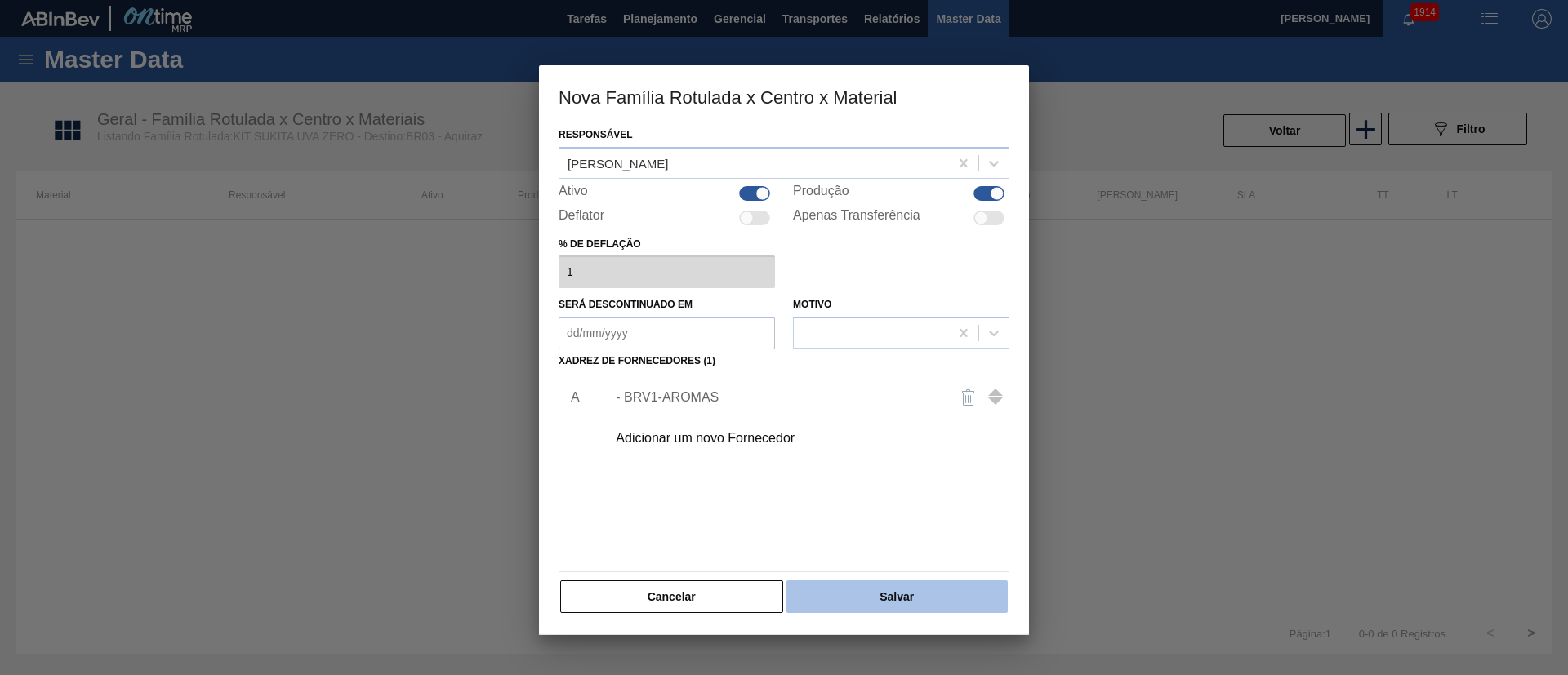
click at [896, 449] on button "Salvar" at bounding box center [897, 596] width 222 height 33
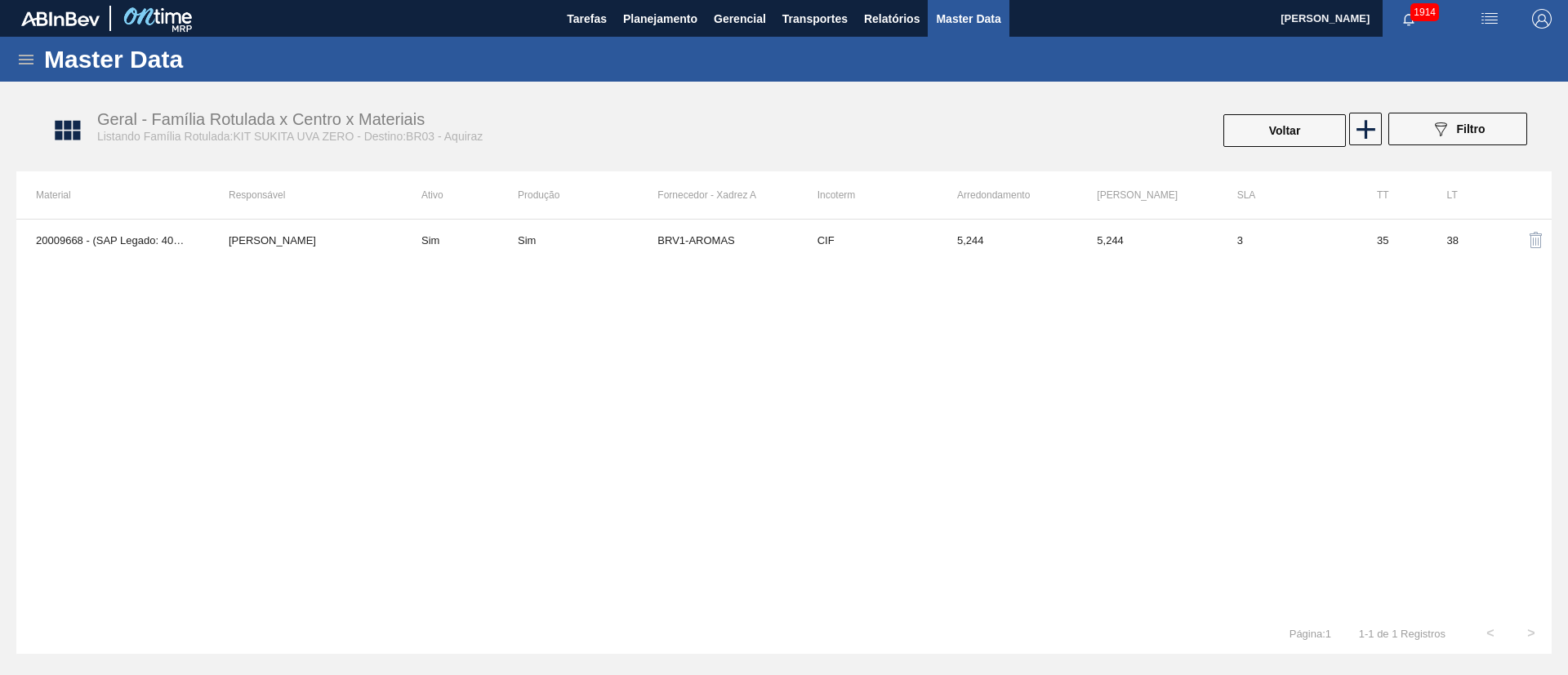
click at [1045, 130] on div "089F7B8B-B2A5-4AFE-B5C0-19BA573D28AC Filtro" at bounding box center [1457, 130] width 155 height 36
click at [1045, 130] on icon at bounding box center [1366, 129] width 32 height 32
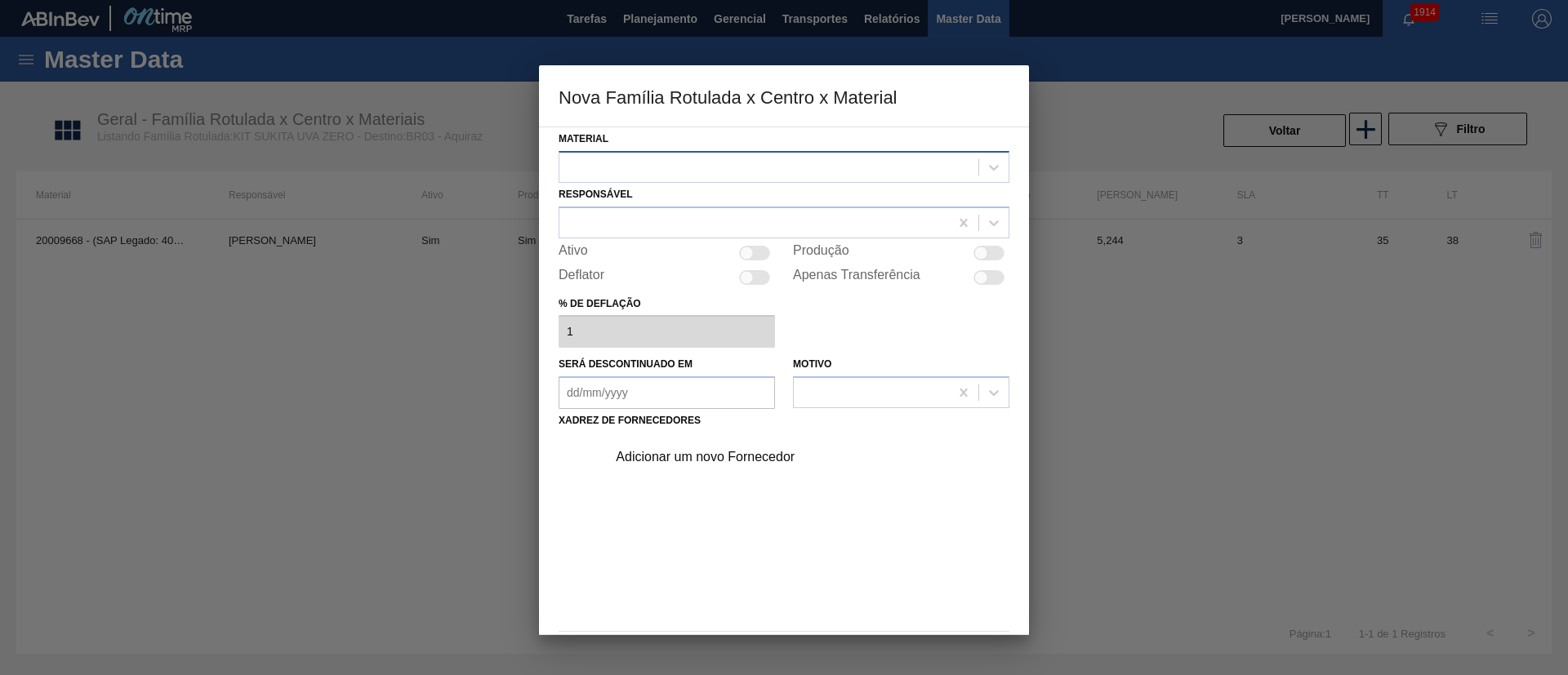
click at [641, 164] on div at bounding box center [769, 166] width 419 height 24
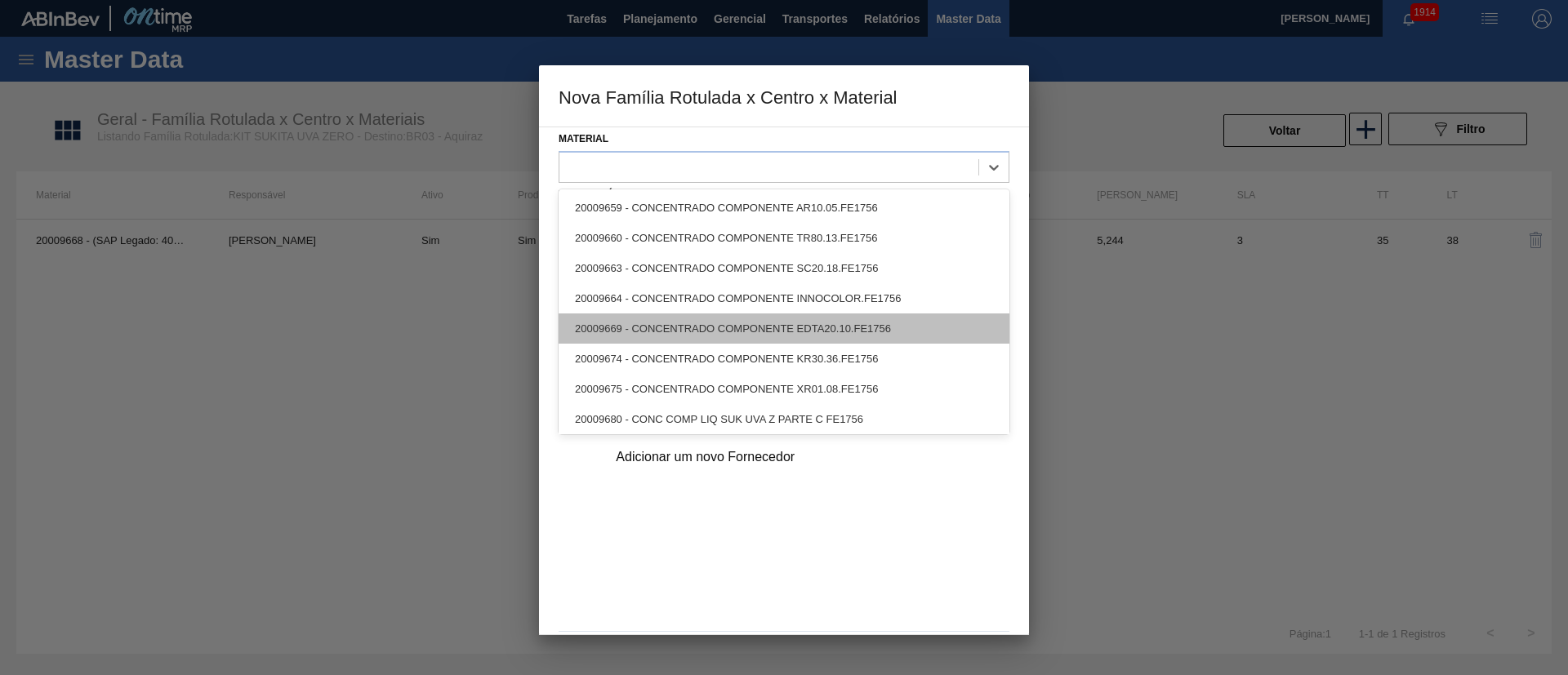
scroll to position [4, 0]
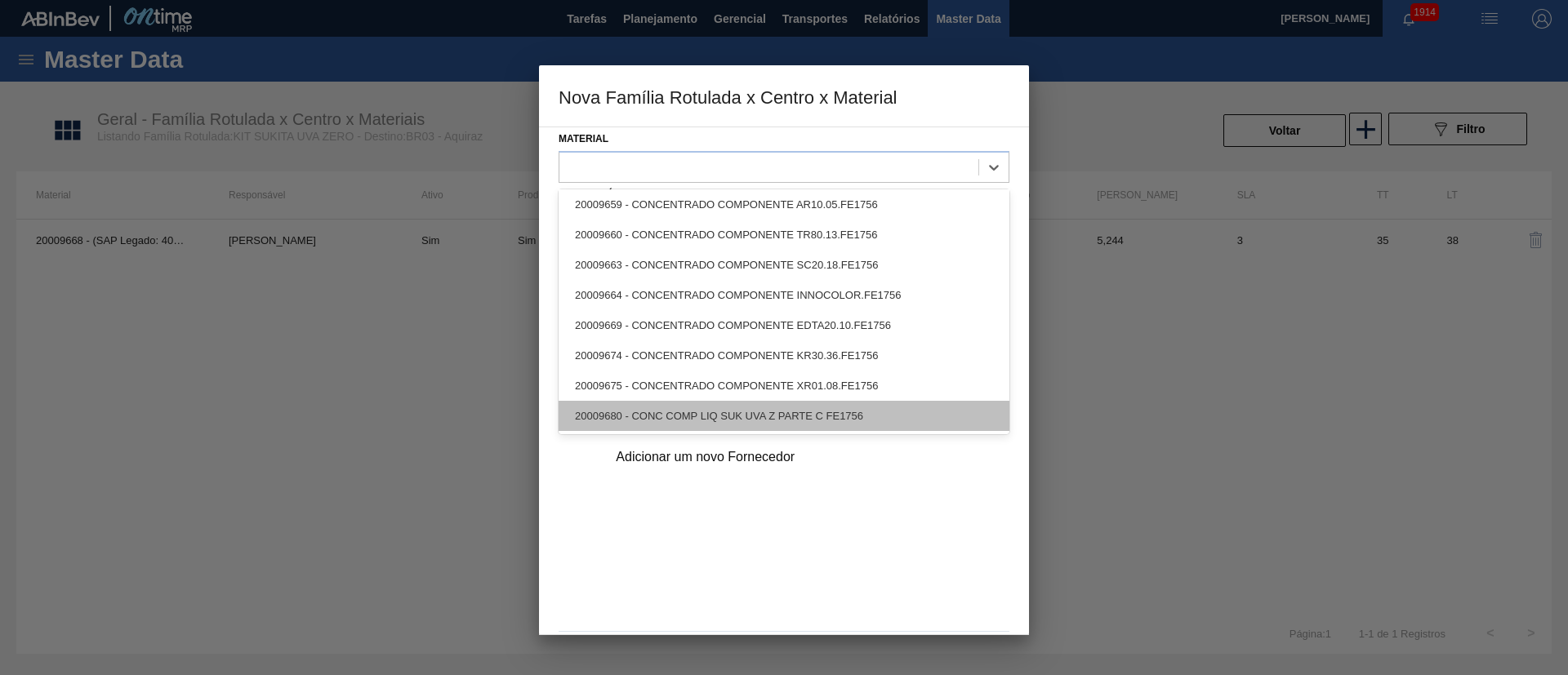
click at [681, 404] on div "20009680 - CONC COMP LIQ SUK UVA Z PARTE C FE1756" at bounding box center [784, 416] width 451 height 30
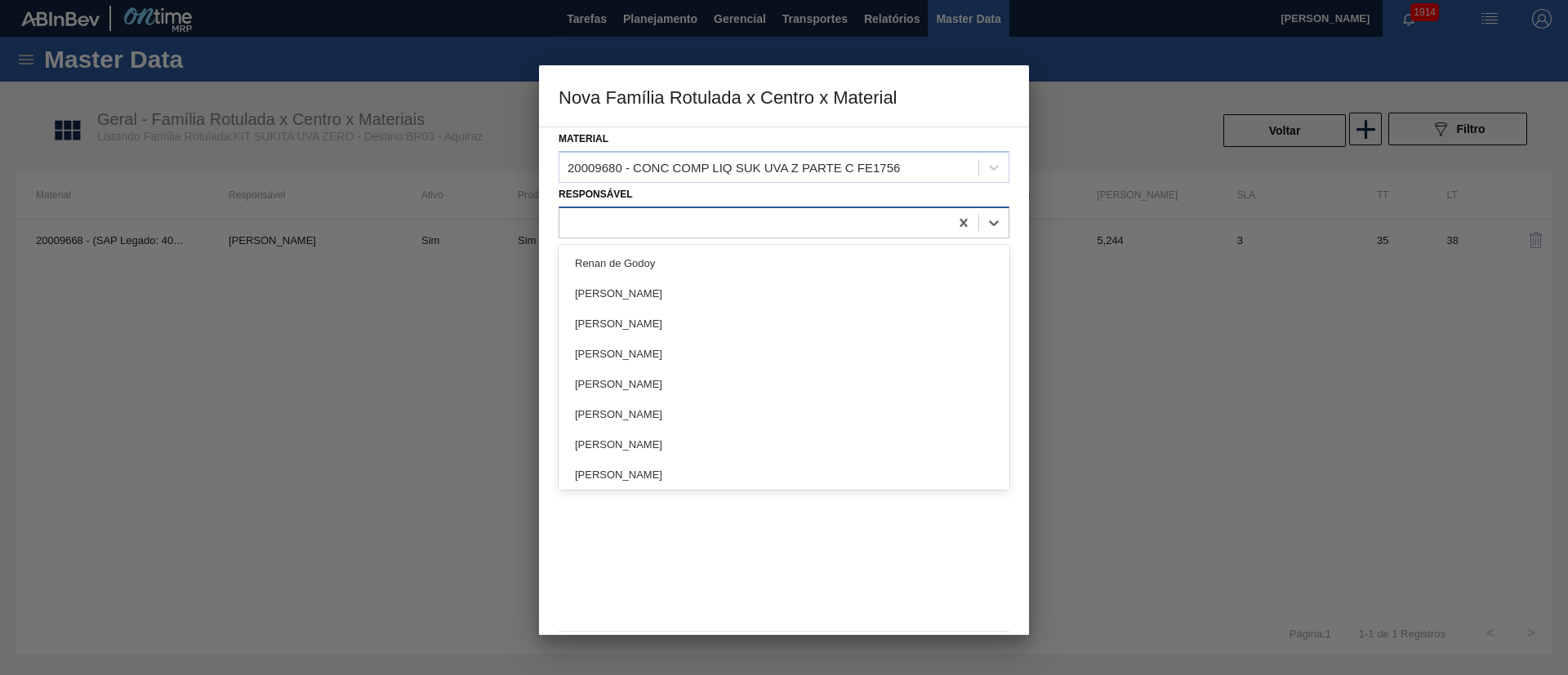
click at [762, 223] on div at bounding box center [754, 222] width 390 height 24
type input "lucas"
drag, startPoint x: 612, startPoint y: 275, endPoint x: 660, endPoint y: 281, distance: 48.4
click at [612, 274] on div "[PERSON_NAME]" at bounding box center [784, 263] width 451 height 30
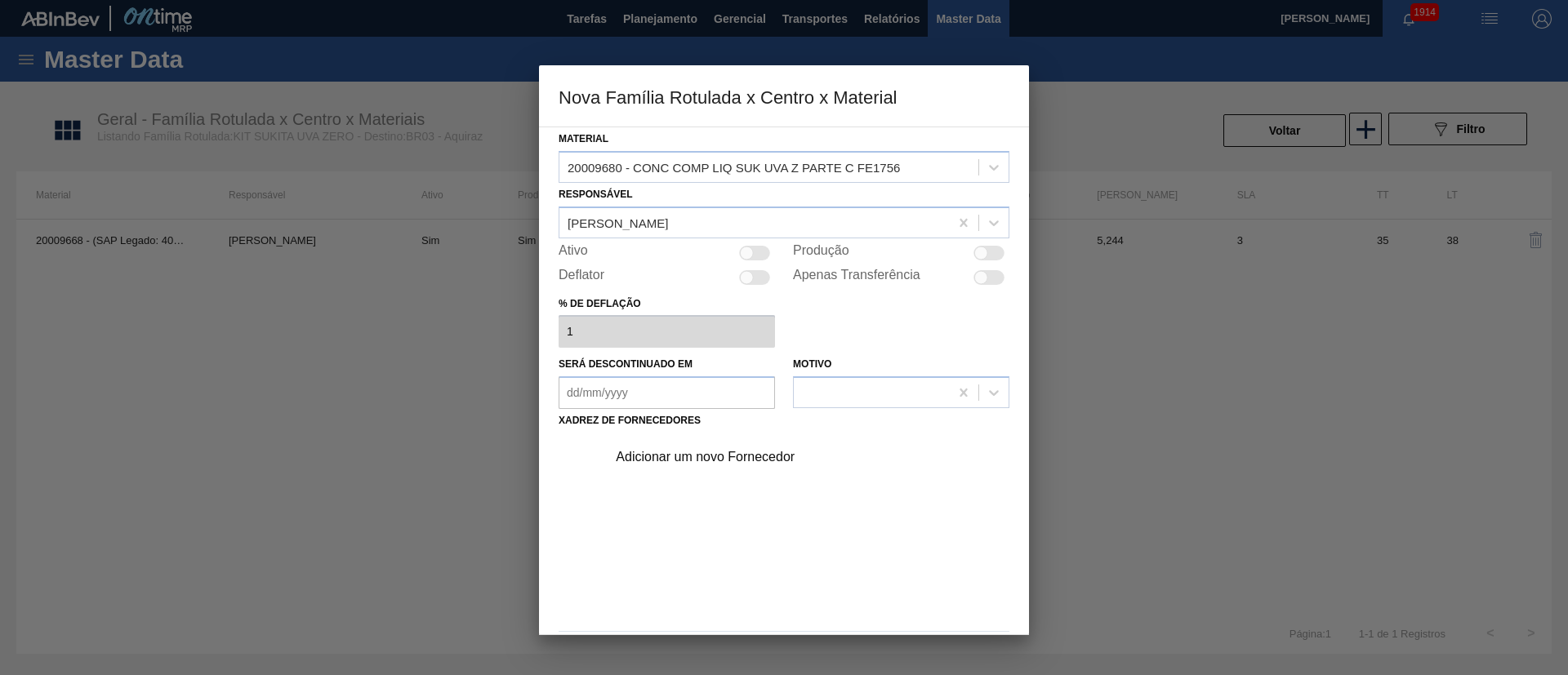
click at [984, 258] on div at bounding box center [988, 253] width 31 height 15
checkbox input "true"
click at [731, 449] on div "Adicionar um novo Fornecedor" at bounding box center [776, 457] width 320 height 15
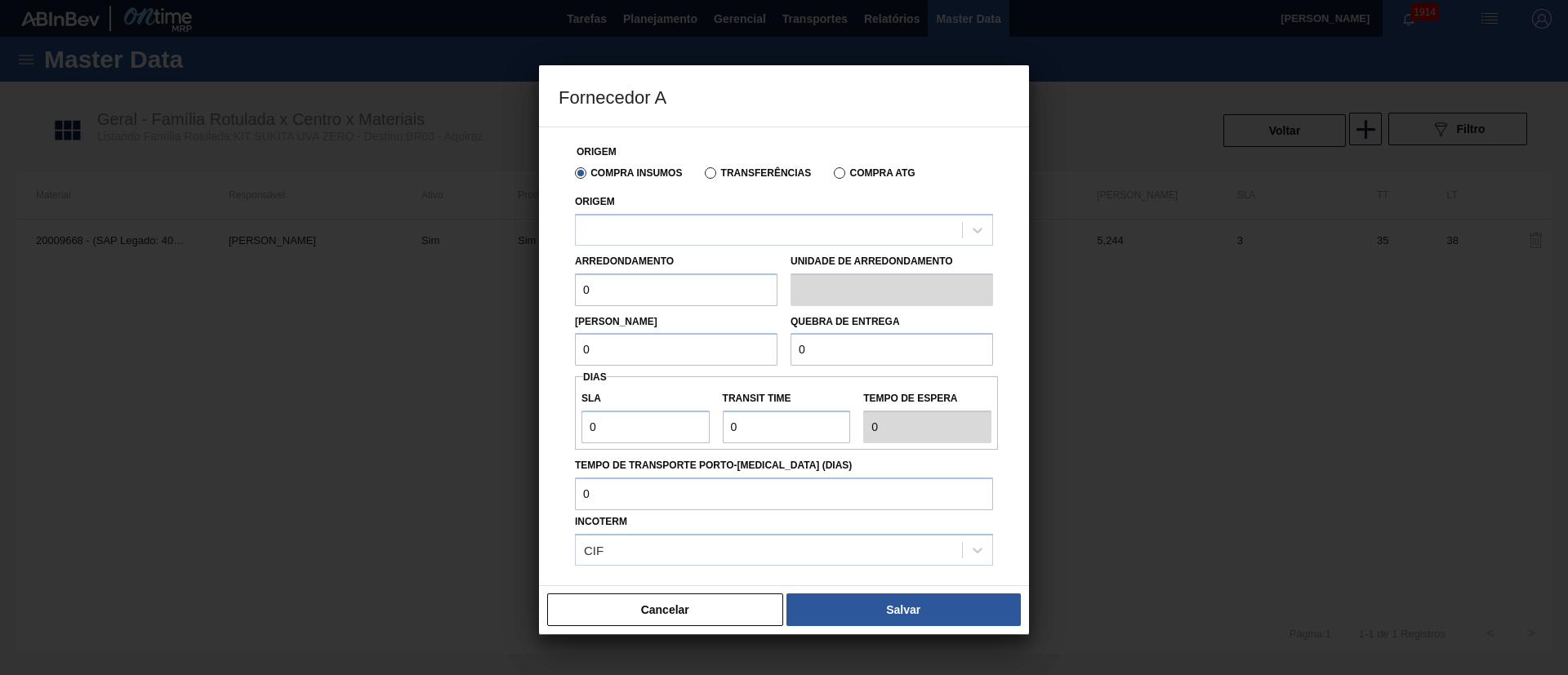
click at [715, 177] on label "Transferências" at bounding box center [757, 172] width 106 height 11
click at [703, 177] on input "Transferências" at bounding box center [703, 177] width 0 height 0
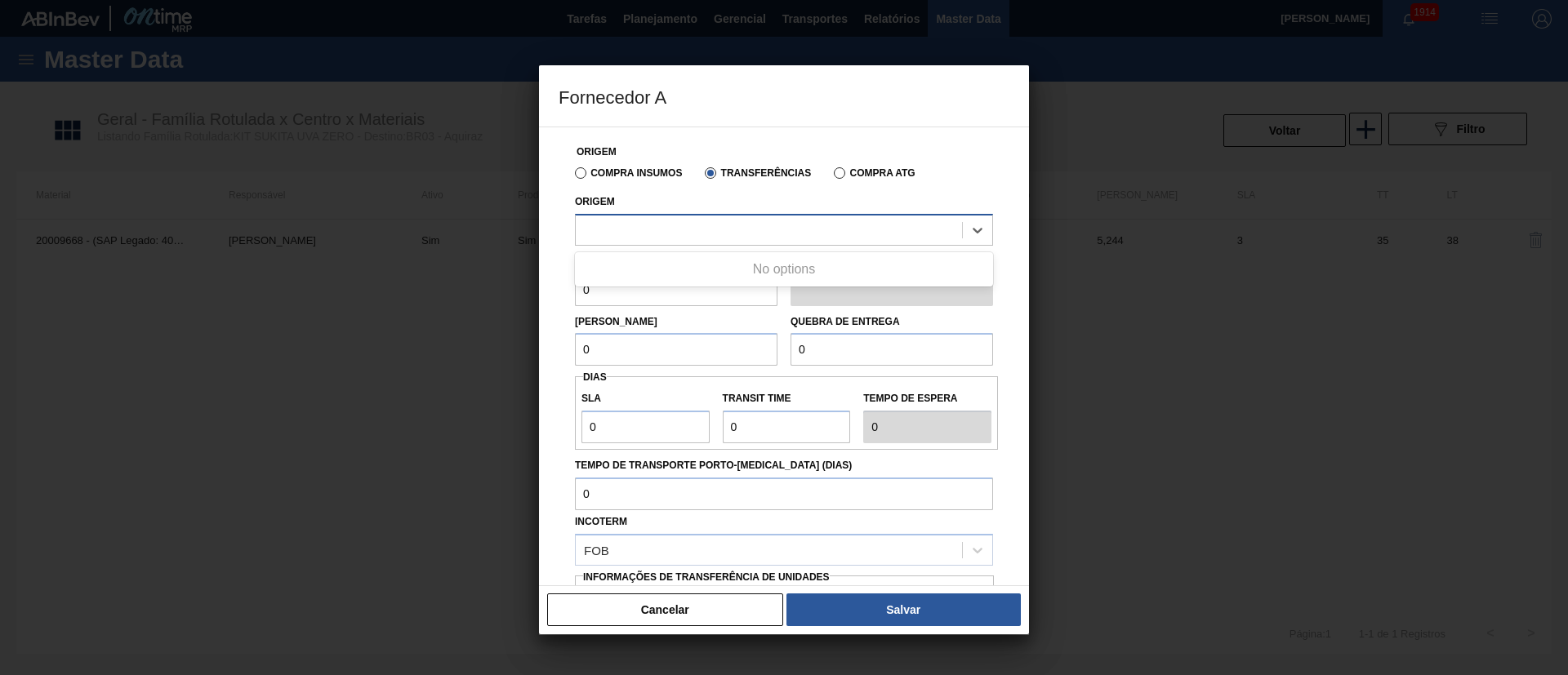
click at [656, 227] on div at bounding box center [769, 229] width 386 height 24
click at [589, 174] on label "Compra Insumos" at bounding box center [629, 172] width 107 height 11
click at [573, 177] on input "Compra Insumos" at bounding box center [573, 177] width 0 height 0
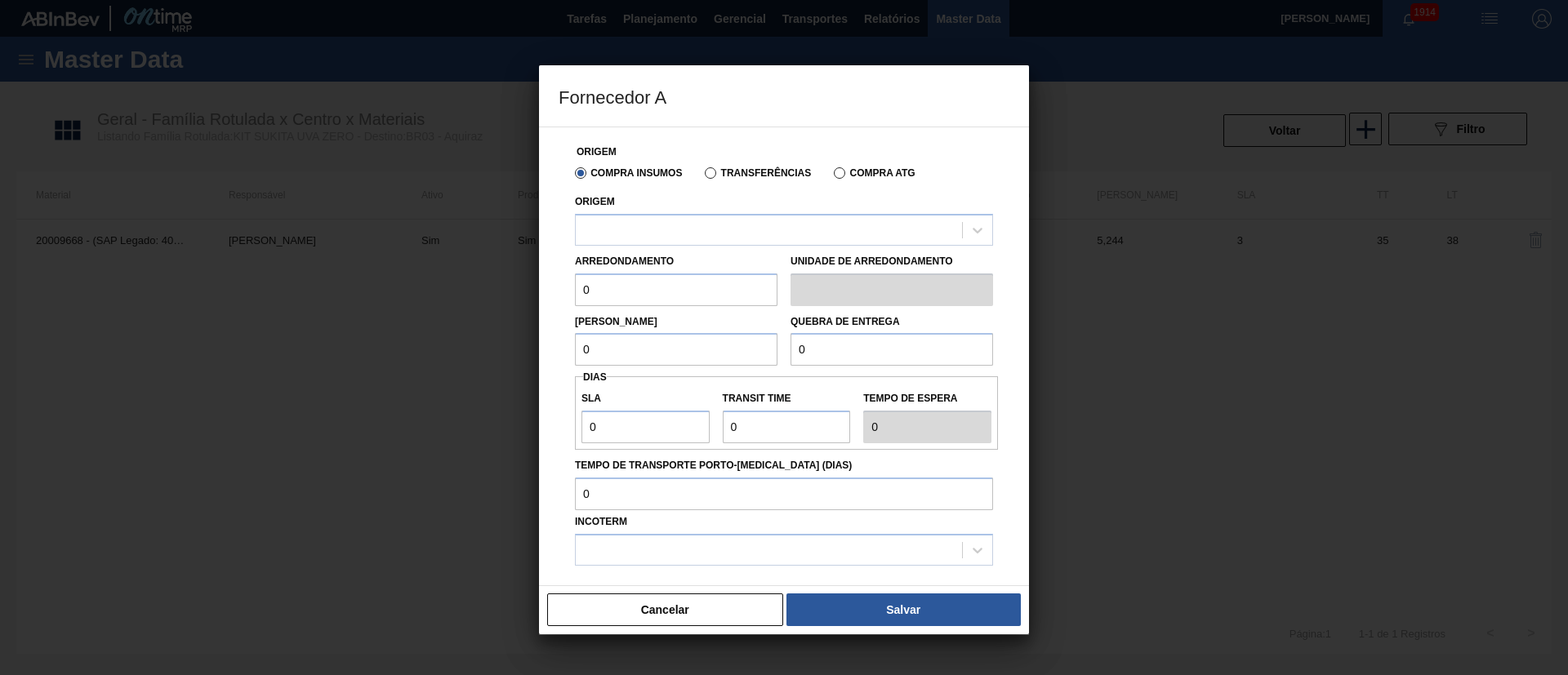
click at [709, 170] on label "Transferências" at bounding box center [757, 172] width 106 height 11
click at [703, 177] on input "Transferências" at bounding box center [703, 177] width 0 height 0
click at [659, 221] on div at bounding box center [769, 229] width 386 height 24
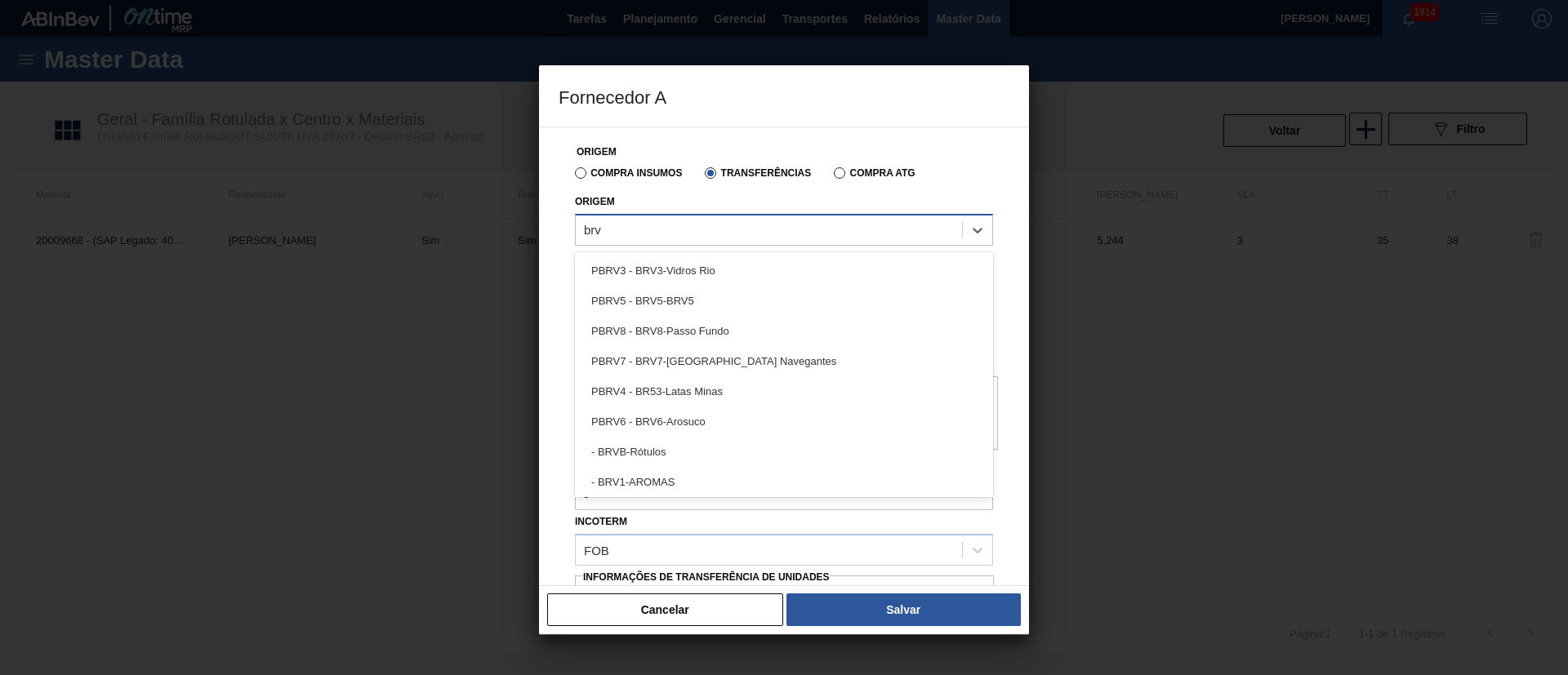
type input "brv1"
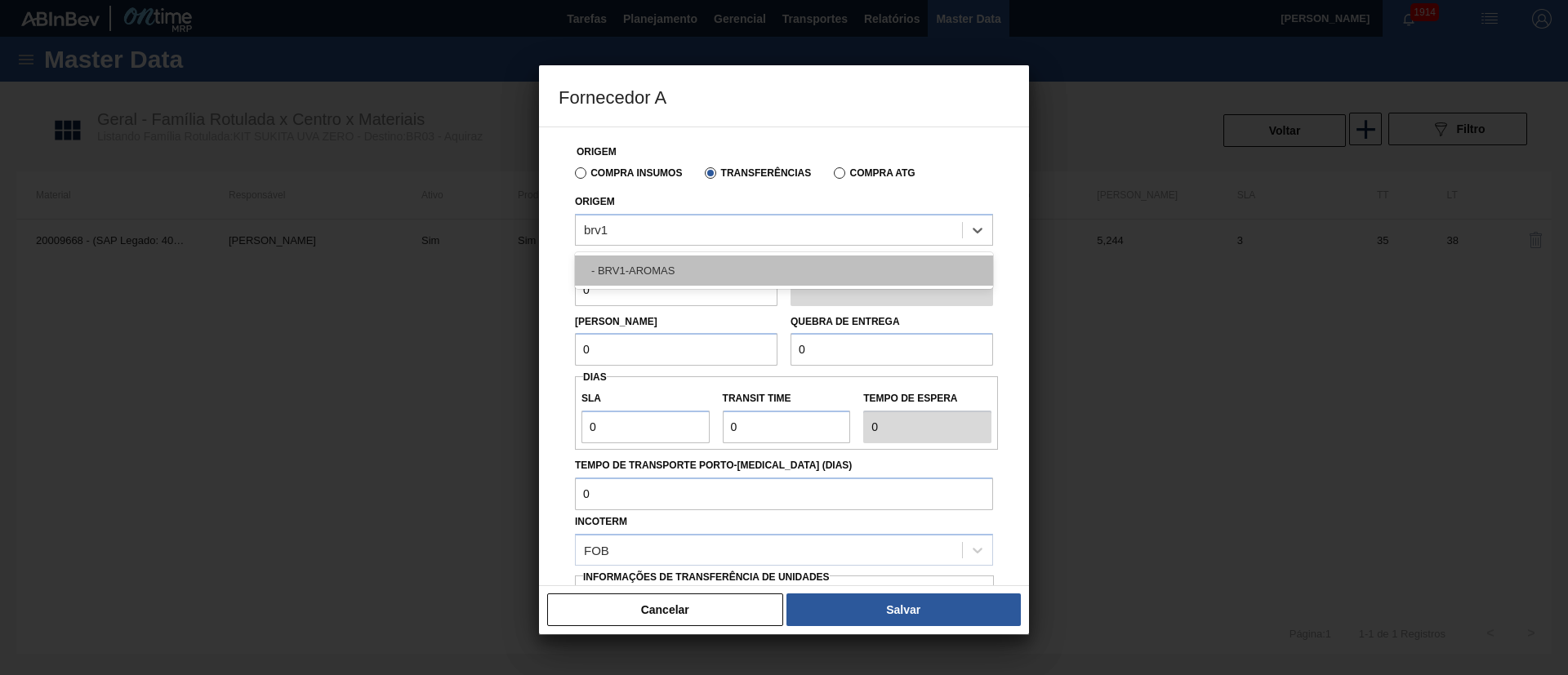
click at [638, 256] on div "- BRV1-AROMAS" at bounding box center [784, 271] width 418 height 30
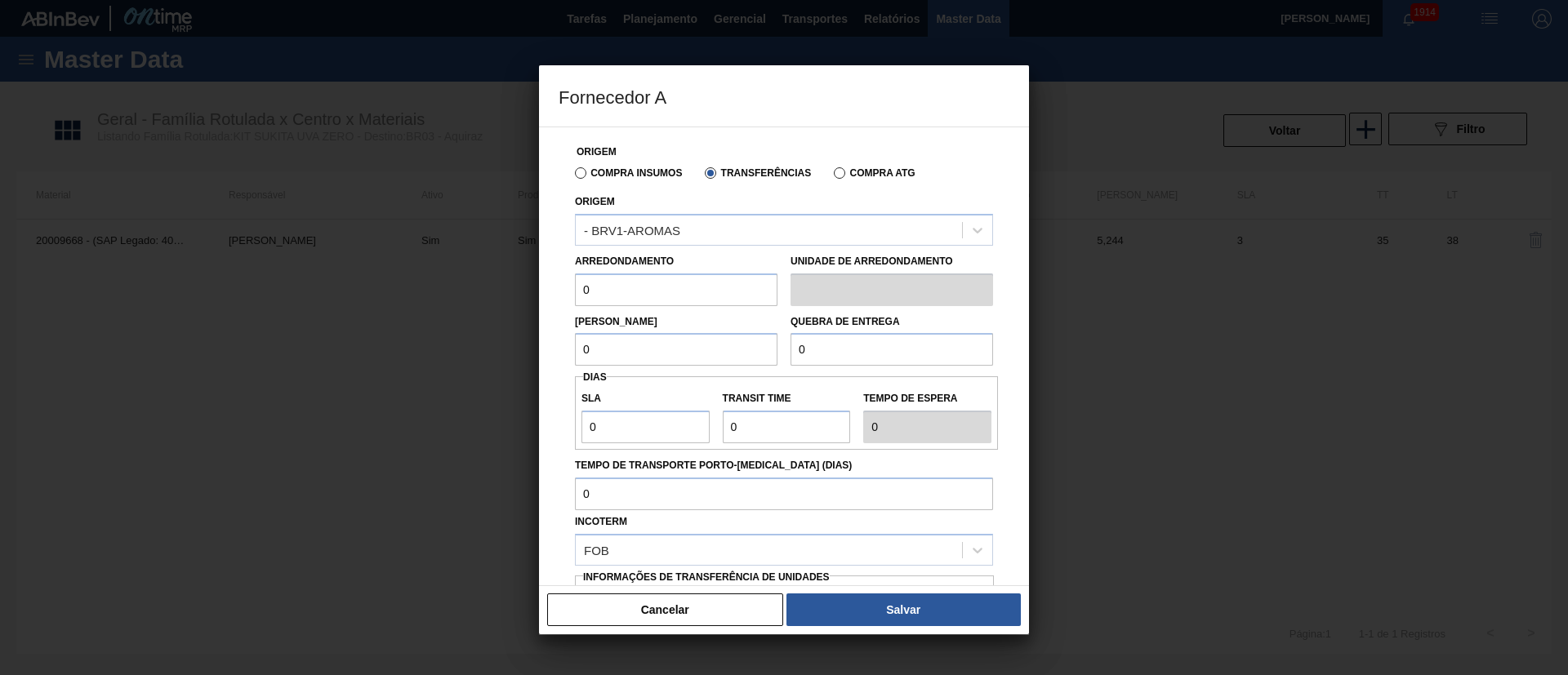
drag, startPoint x: 624, startPoint y: 282, endPoint x: 509, endPoint y: 275, distance: 115.2
click at [509, 275] on div "Fornecedor A Origem Compra Insumos Transferências Compra ATG Origem - BRV1-AROM…" at bounding box center [784, 338] width 1568 height 675
type input "11,592"
drag, startPoint x: 643, startPoint y: 348, endPoint x: 491, endPoint y: 352, distance: 152.1
click at [491, 352] on div "Fornecedor A Origem Compra Insumos Transferências Compra ATG Origem - BRV1-AROM…" at bounding box center [784, 338] width 1568 height 675
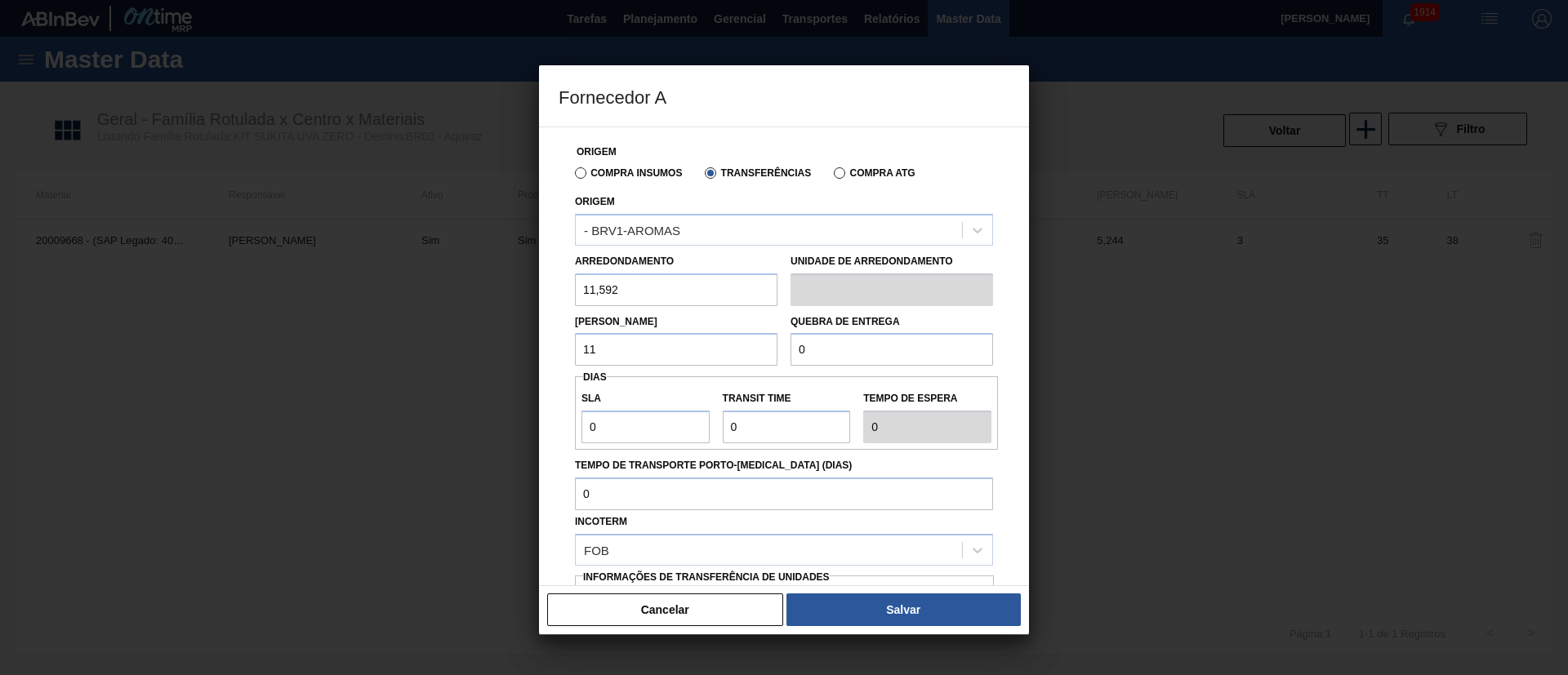
type input "11,592"
drag, startPoint x: 790, startPoint y: 351, endPoint x: 770, endPoint y: 352, distance: 20.0
click at [770, 352] on div "Lote Mínimo 11,592 Quebra de entrega 0" at bounding box center [784, 336] width 431 height 61
type input "2.000"
drag, startPoint x: 608, startPoint y: 422, endPoint x: 527, endPoint y: 432, distance: 81.6
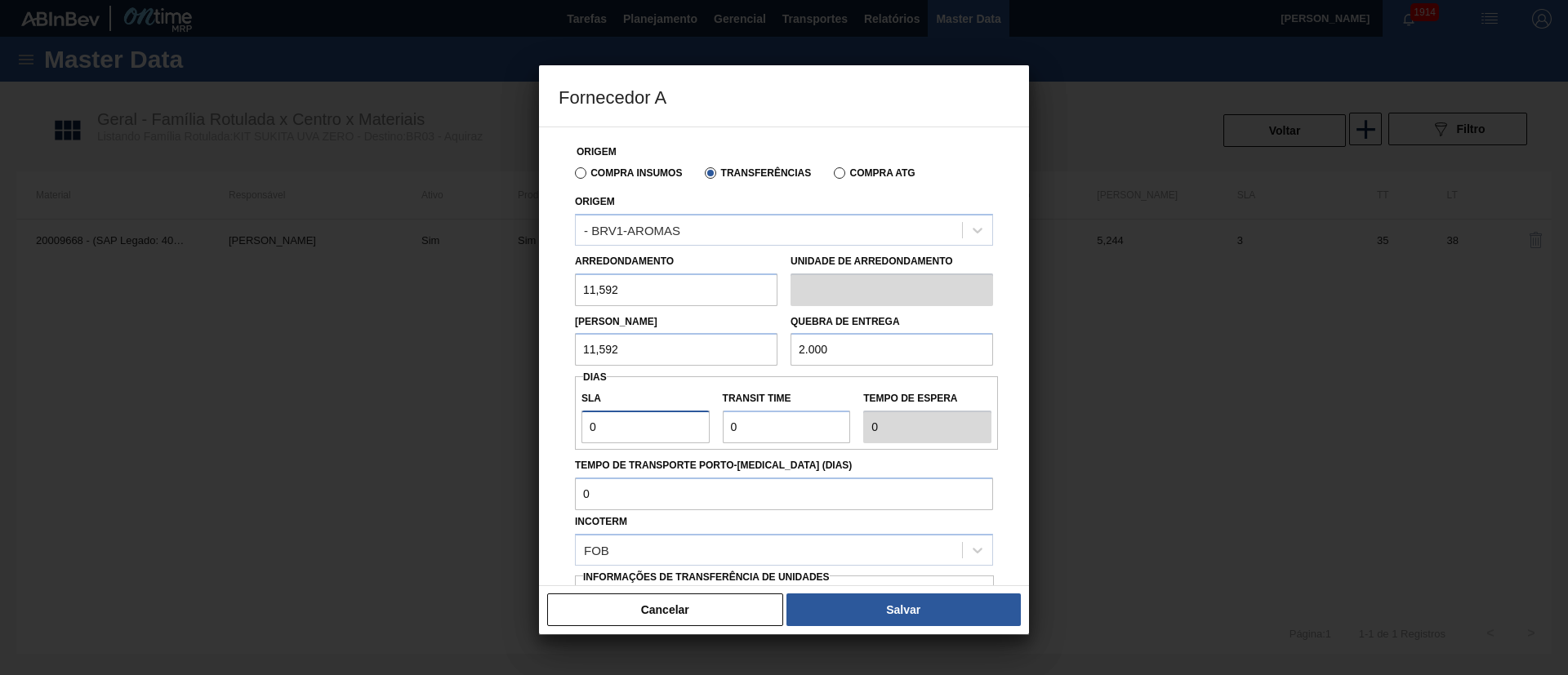
click at [527, 432] on div "Fornecedor A Origem Compra Insumos Transferências Compra ATG Origem - BRV1-AROM…" at bounding box center [784, 338] width 1568 height 675
type input "3"
drag, startPoint x: 781, startPoint y: 432, endPoint x: 688, endPoint y: 429, distance: 93.0
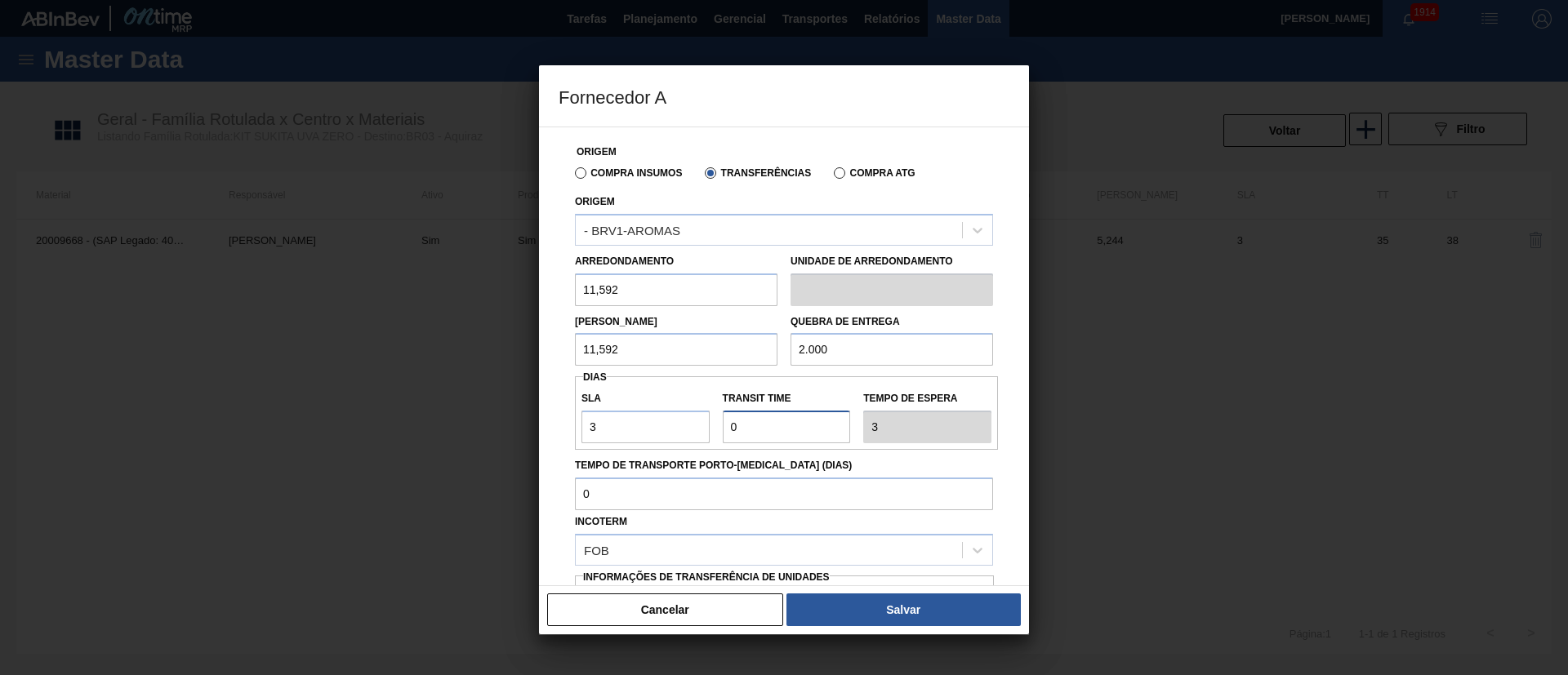
click at [688, 429] on div "SLA 3 Transit Time Tempo de espera 3" at bounding box center [786, 413] width 423 height 61
type input "3"
type input "6"
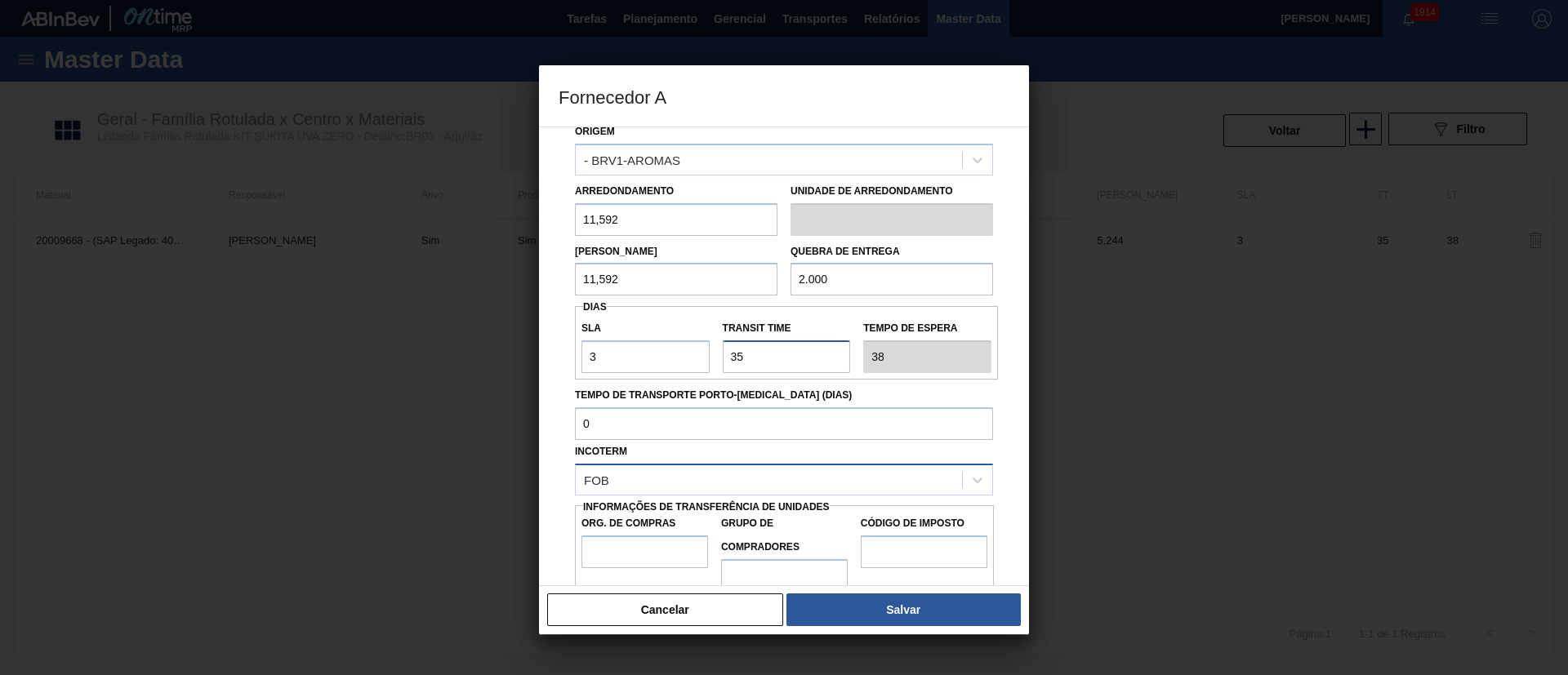
scroll to position [103, 0]
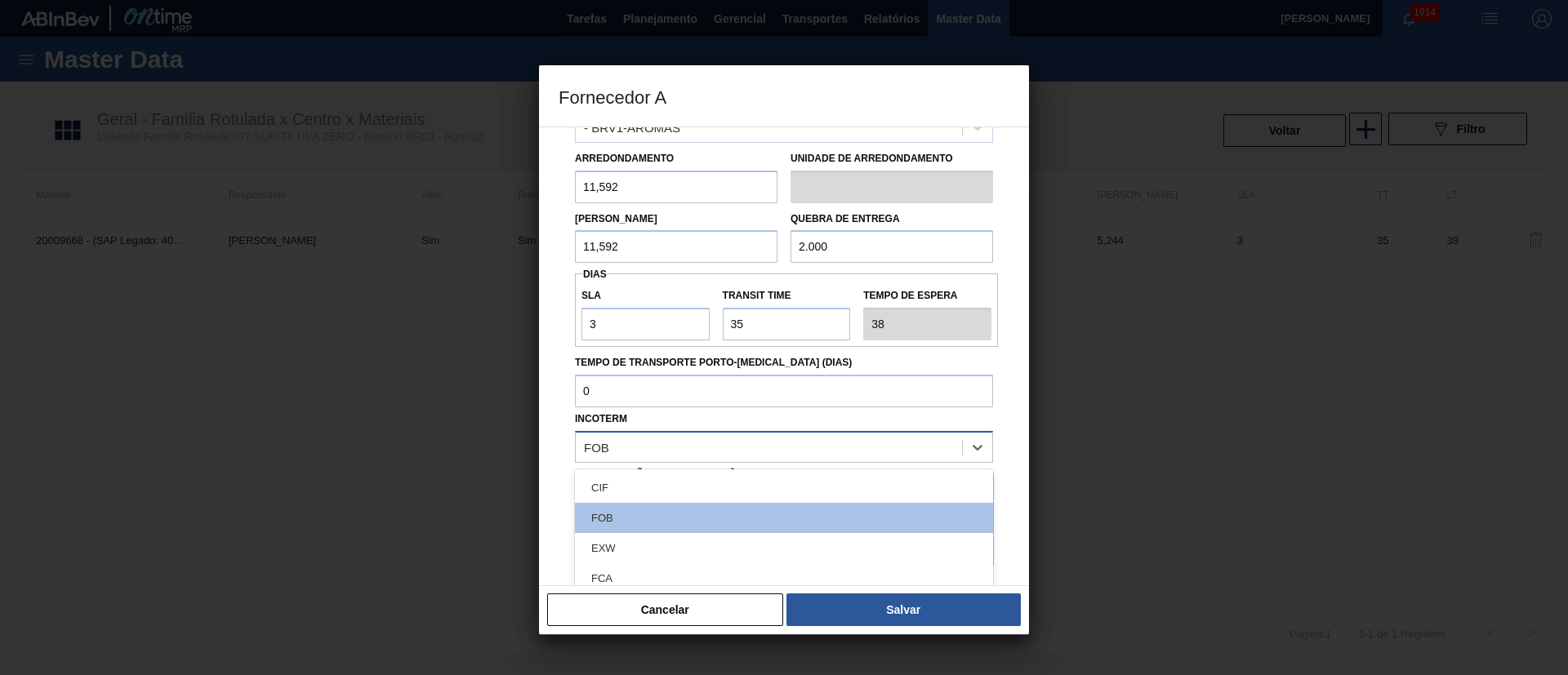
click at [675, 442] on div "FOB" at bounding box center [769, 446] width 386 height 24
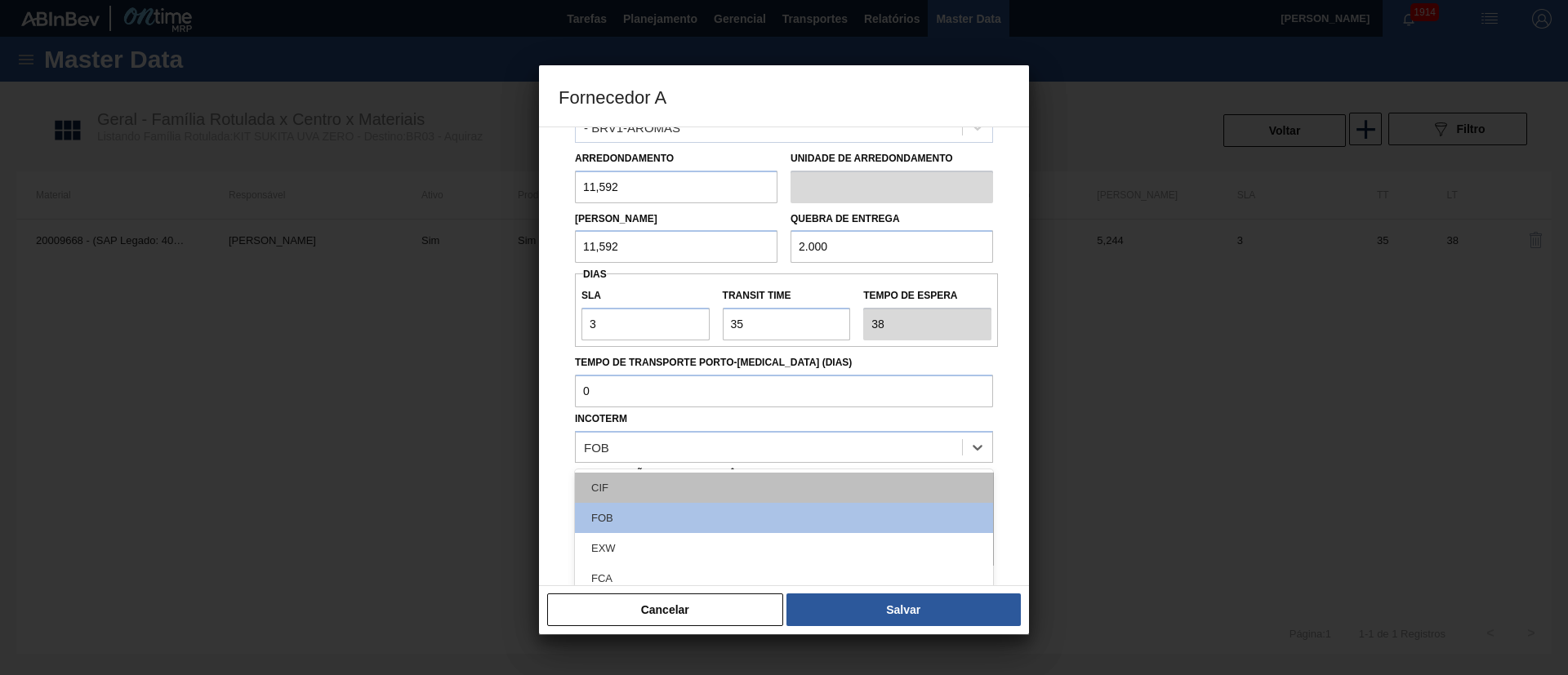
click at [643, 449] on div "CIF" at bounding box center [784, 488] width 418 height 30
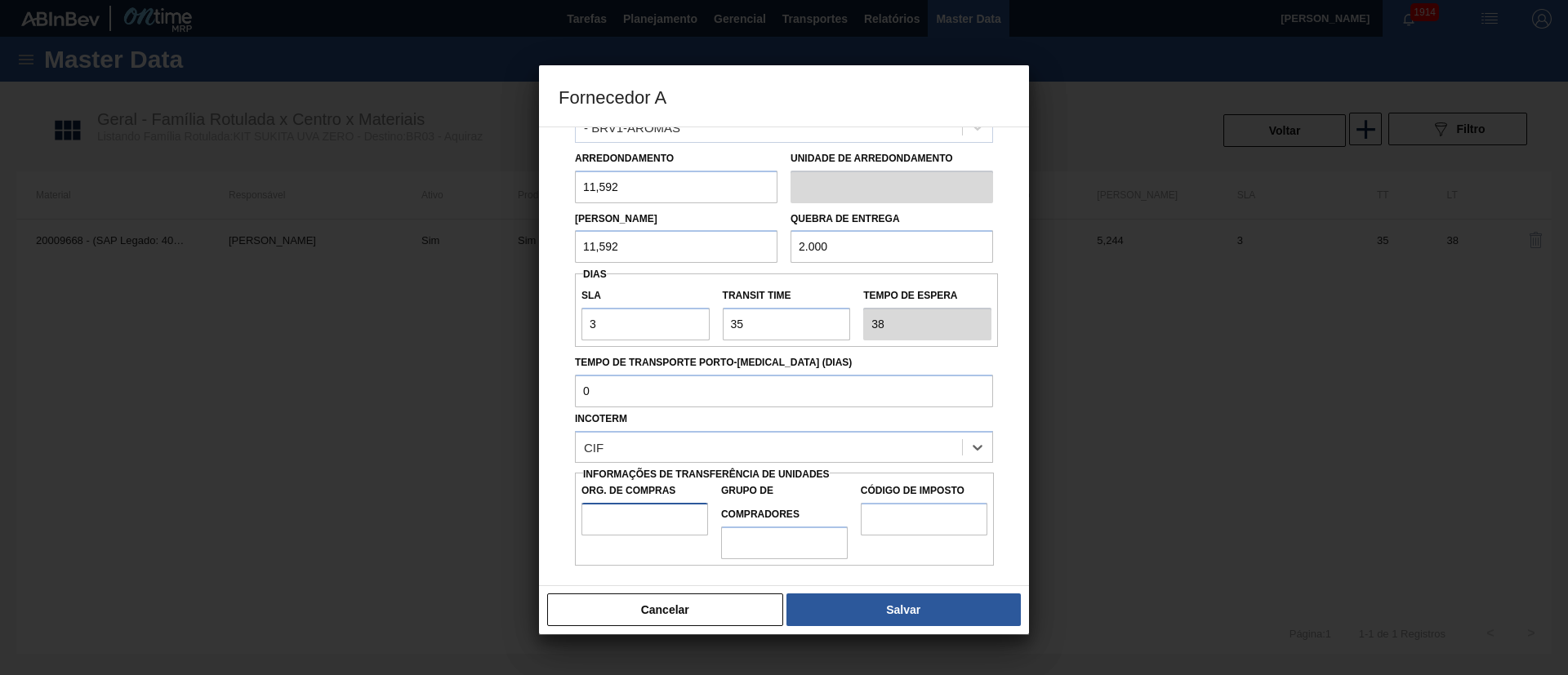
click at [651, 449] on input "Org. de Compras" at bounding box center [645, 519] width 127 height 33
click at [761, 449] on input "Grupo de Compradores" at bounding box center [784, 542] width 127 height 33
click at [890, 449] on input "Código de Imposto" at bounding box center [924, 519] width 127 height 33
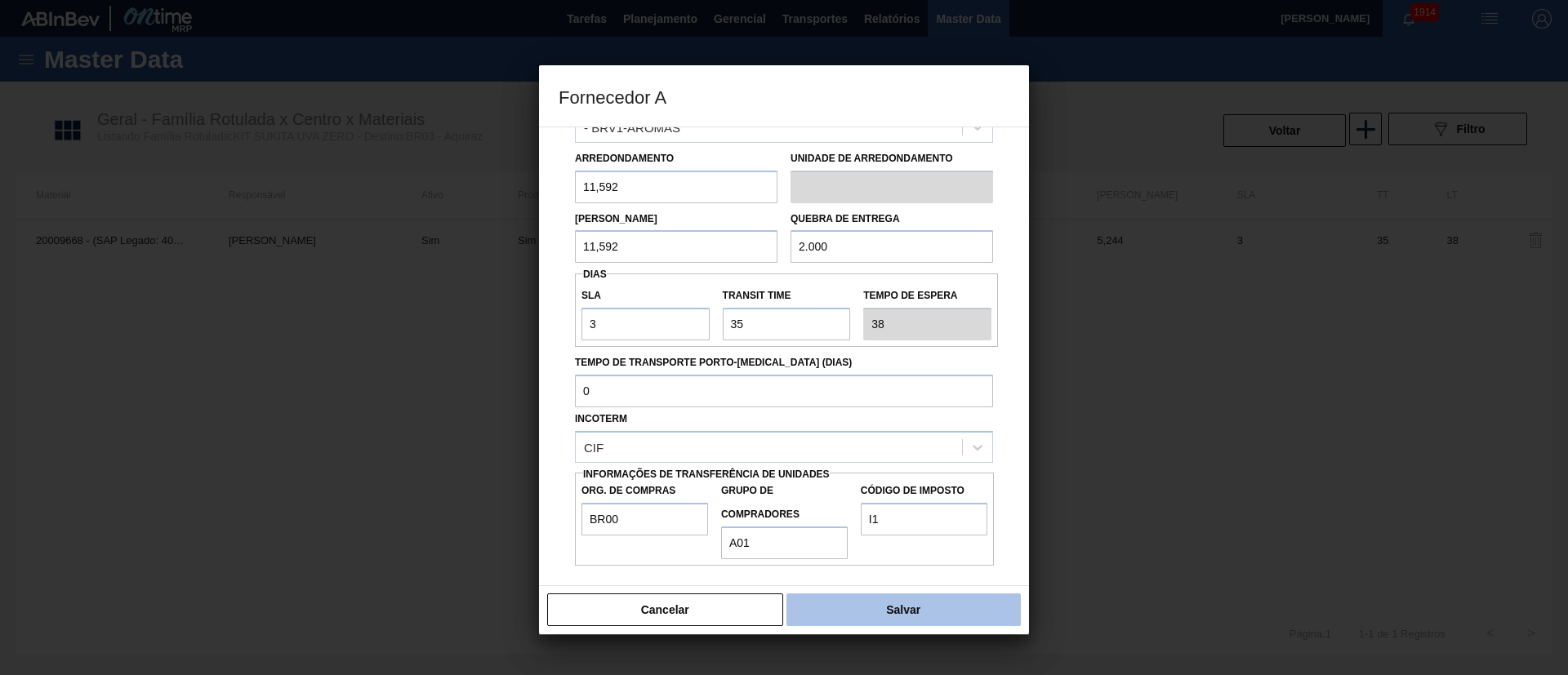
click at [911, 449] on button "Salvar" at bounding box center [903, 609] width 235 height 33
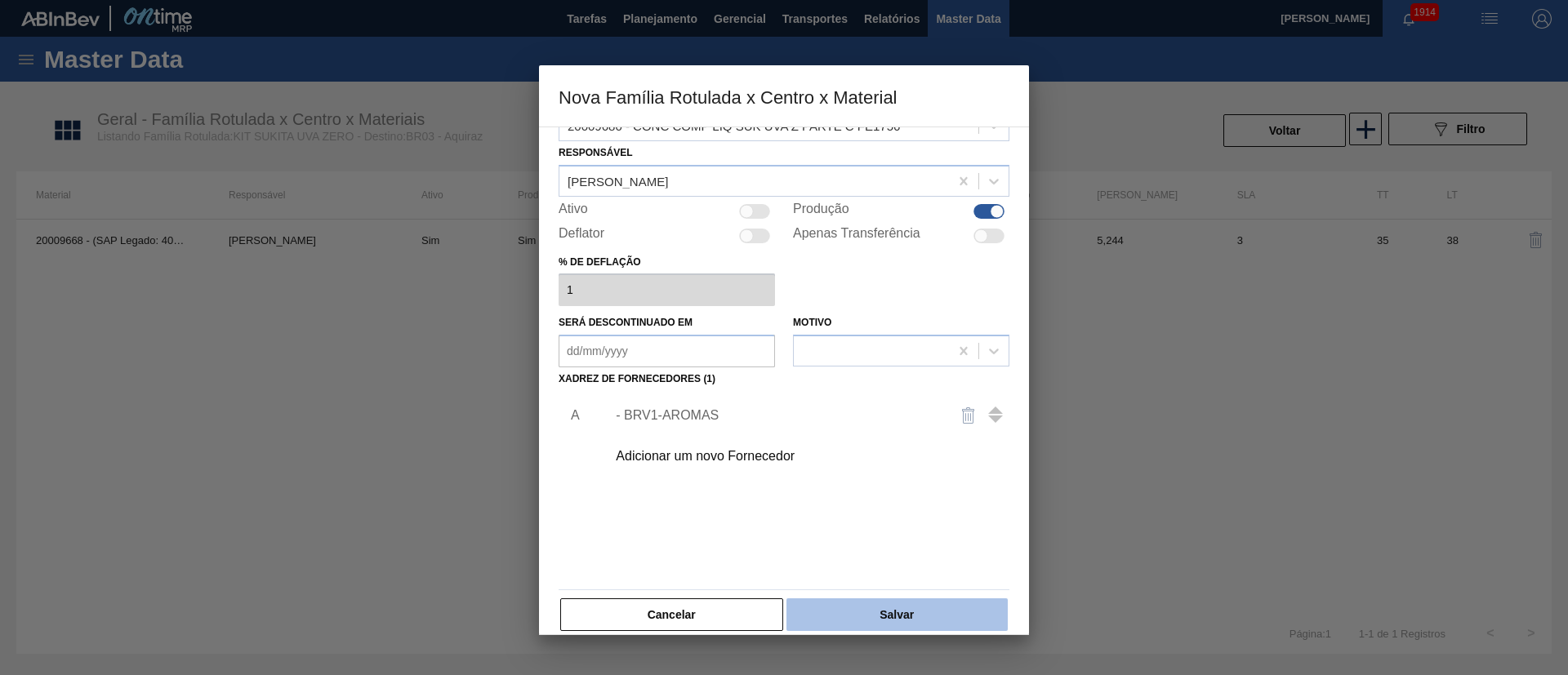
scroll to position [60, 0]
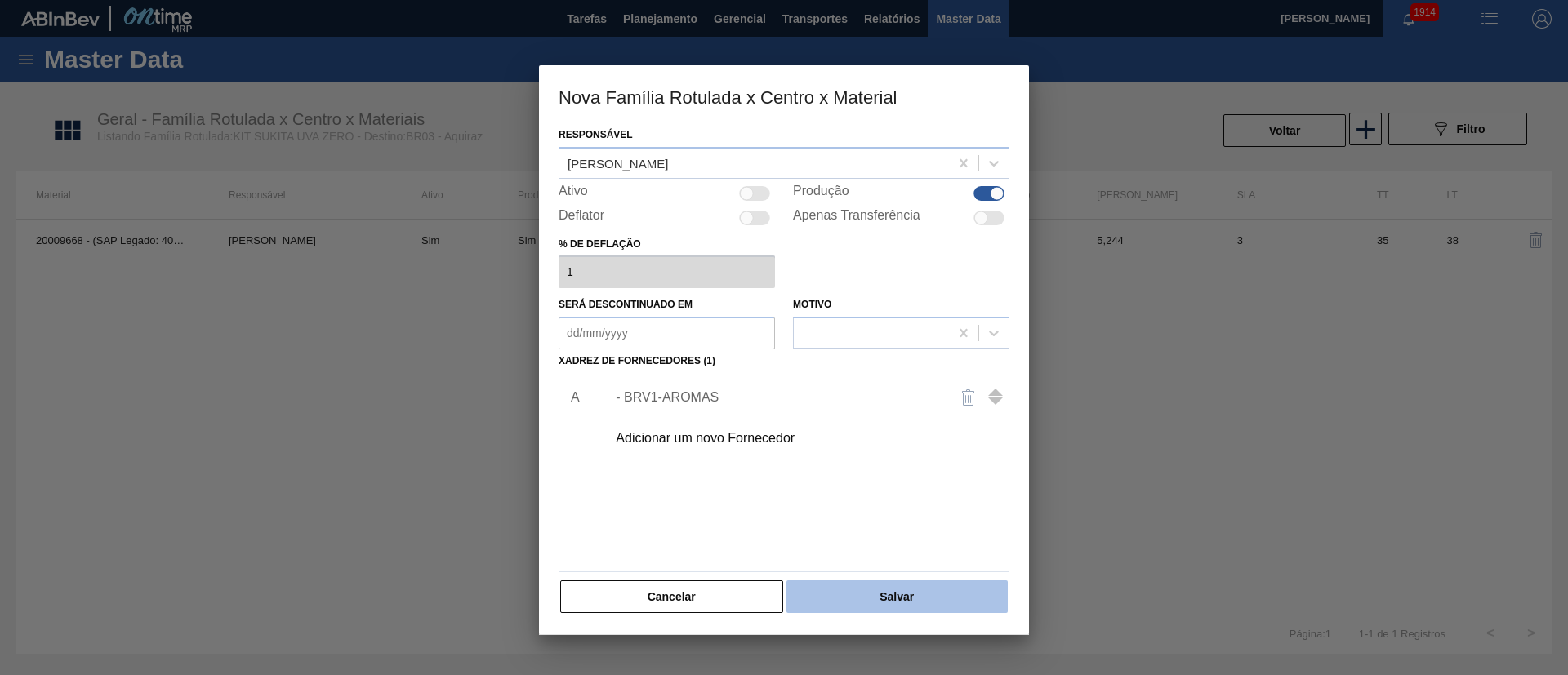
click at [882, 449] on button "Salvar" at bounding box center [897, 596] width 222 height 33
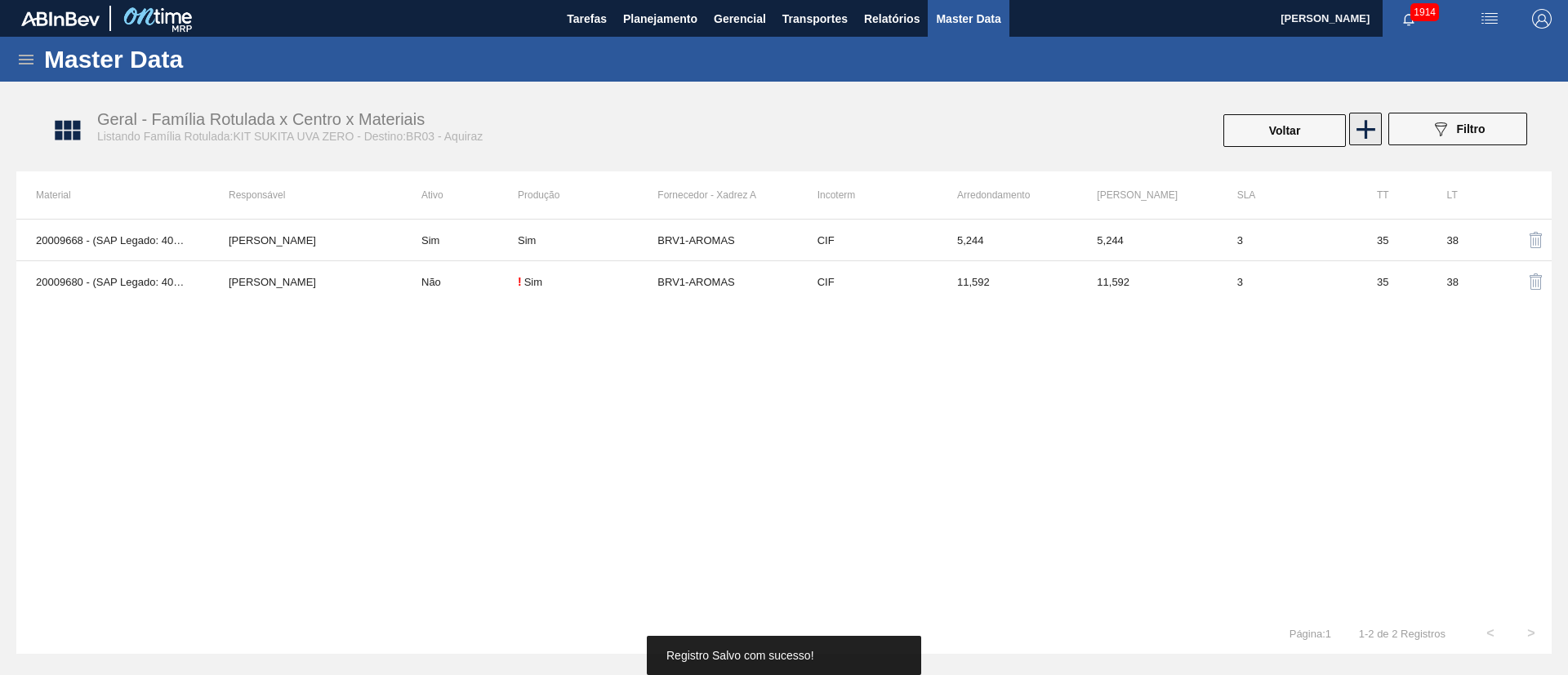
click at [1045, 132] on icon at bounding box center [1366, 129] width 32 height 32
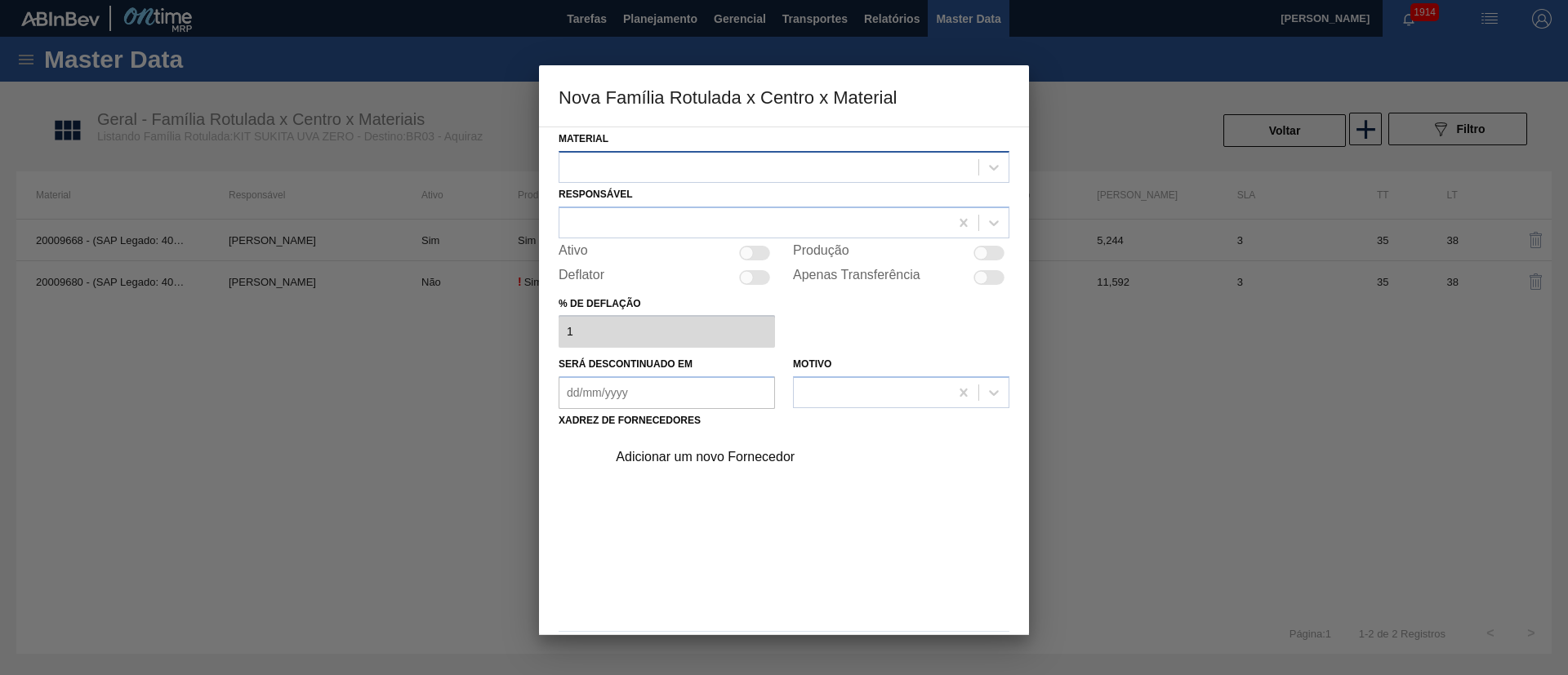
click at [621, 163] on div at bounding box center [769, 166] width 419 height 24
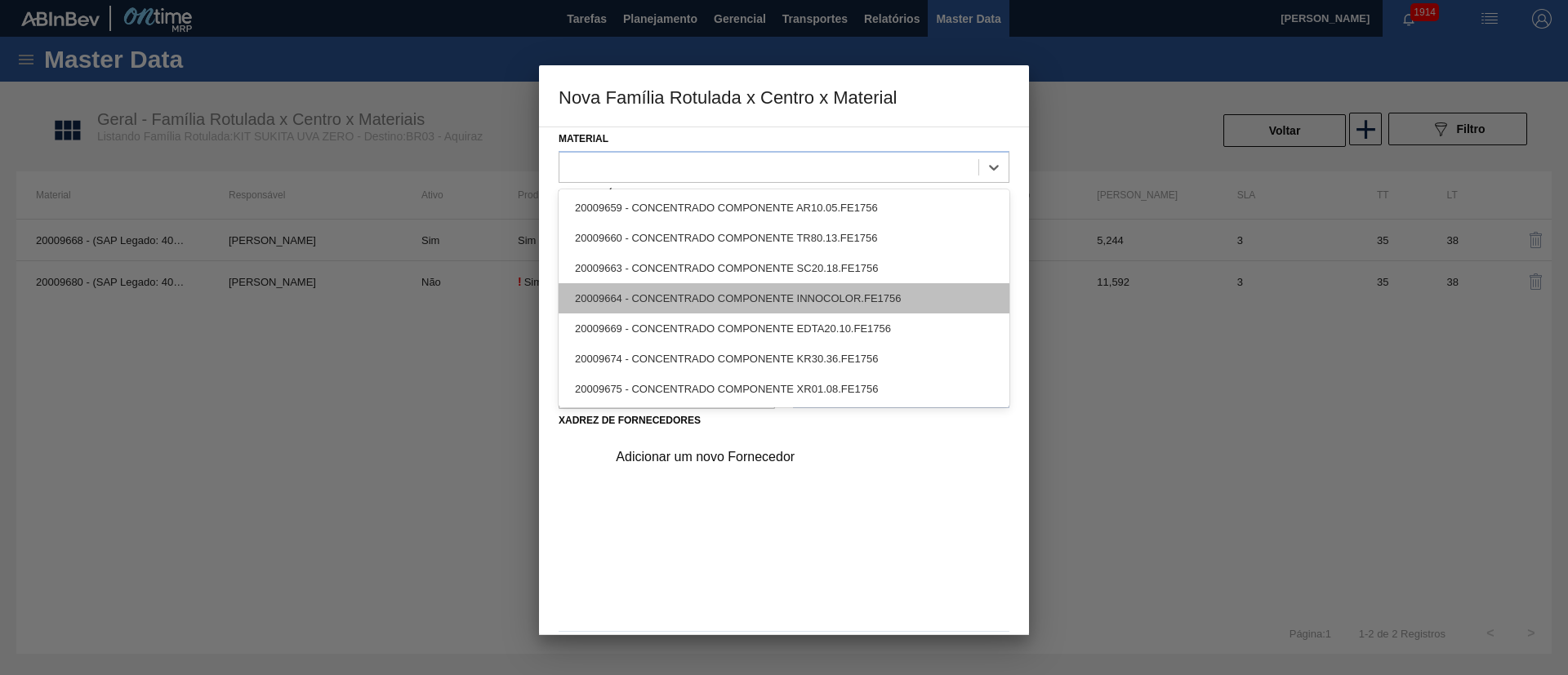
click at [675, 284] on div "20009664 - CONCENTRADO COMPONENTE INNOCOLOR.FE1756" at bounding box center [784, 298] width 451 height 30
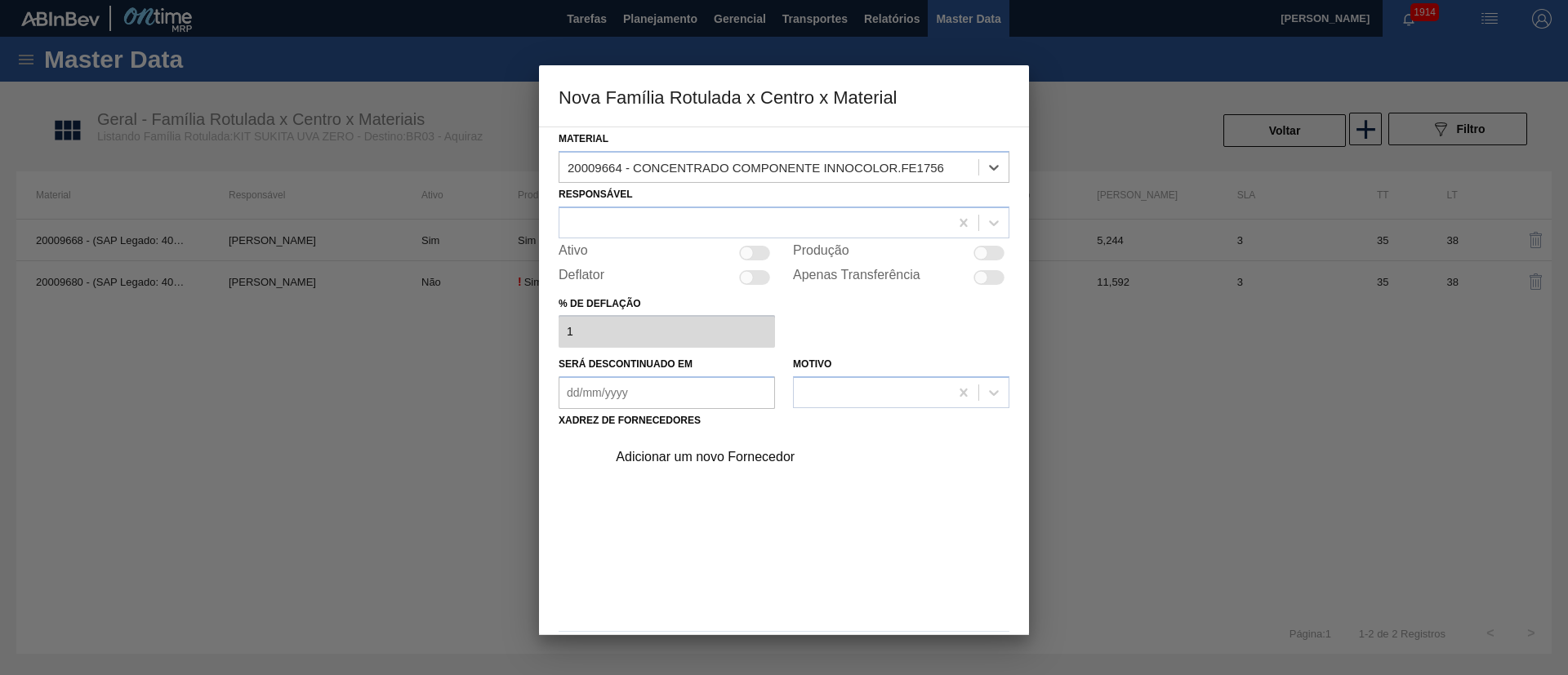
click at [604, 241] on div "Material option 20009664 - CONCENTRADO COMPONENTE INNOCOLOR.FE1756, selected. S…" at bounding box center [784, 401] width 451 height 547
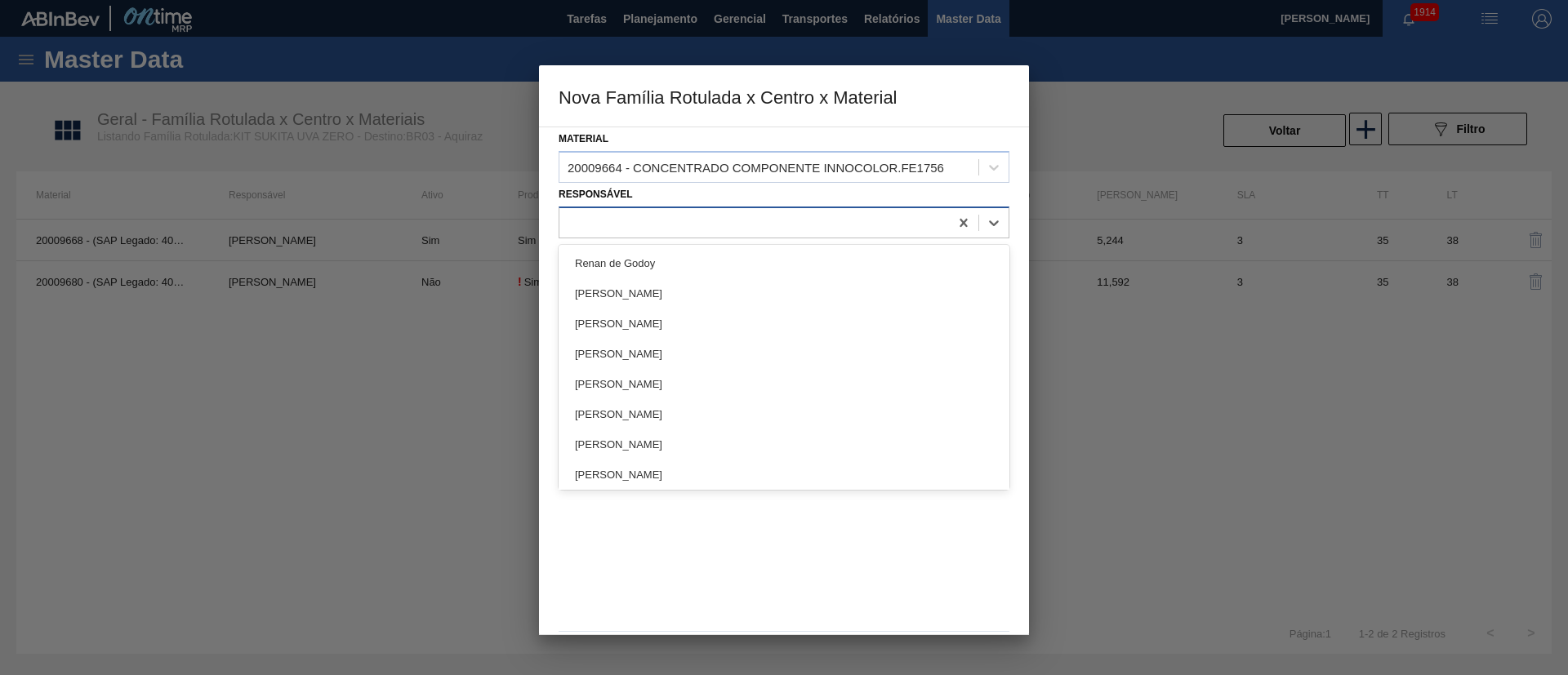
click at [624, 229] on div at bounding box center [754, 222] width 390 height 24
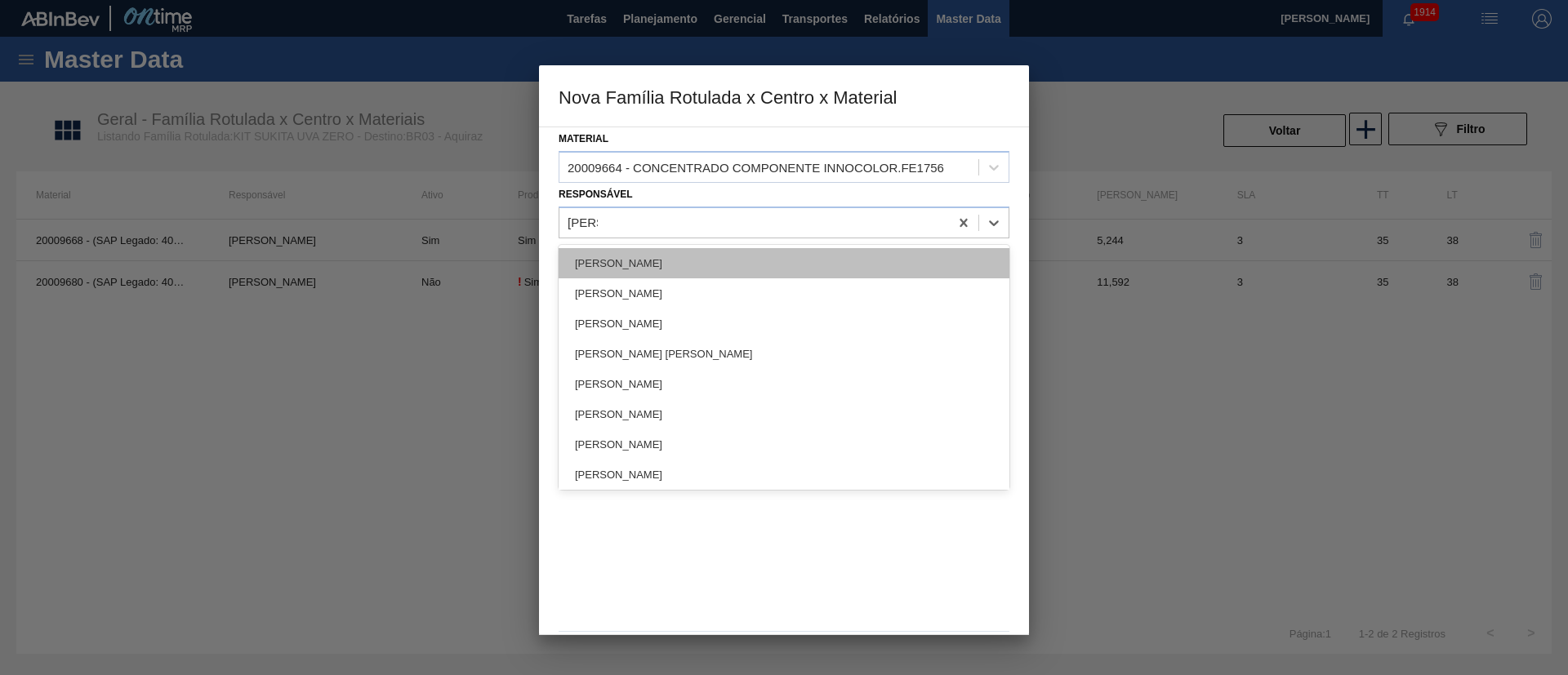
click at [667, 264] on div "[PERSON_NAME]" at bounding box center [784, 263] width 451 height 30
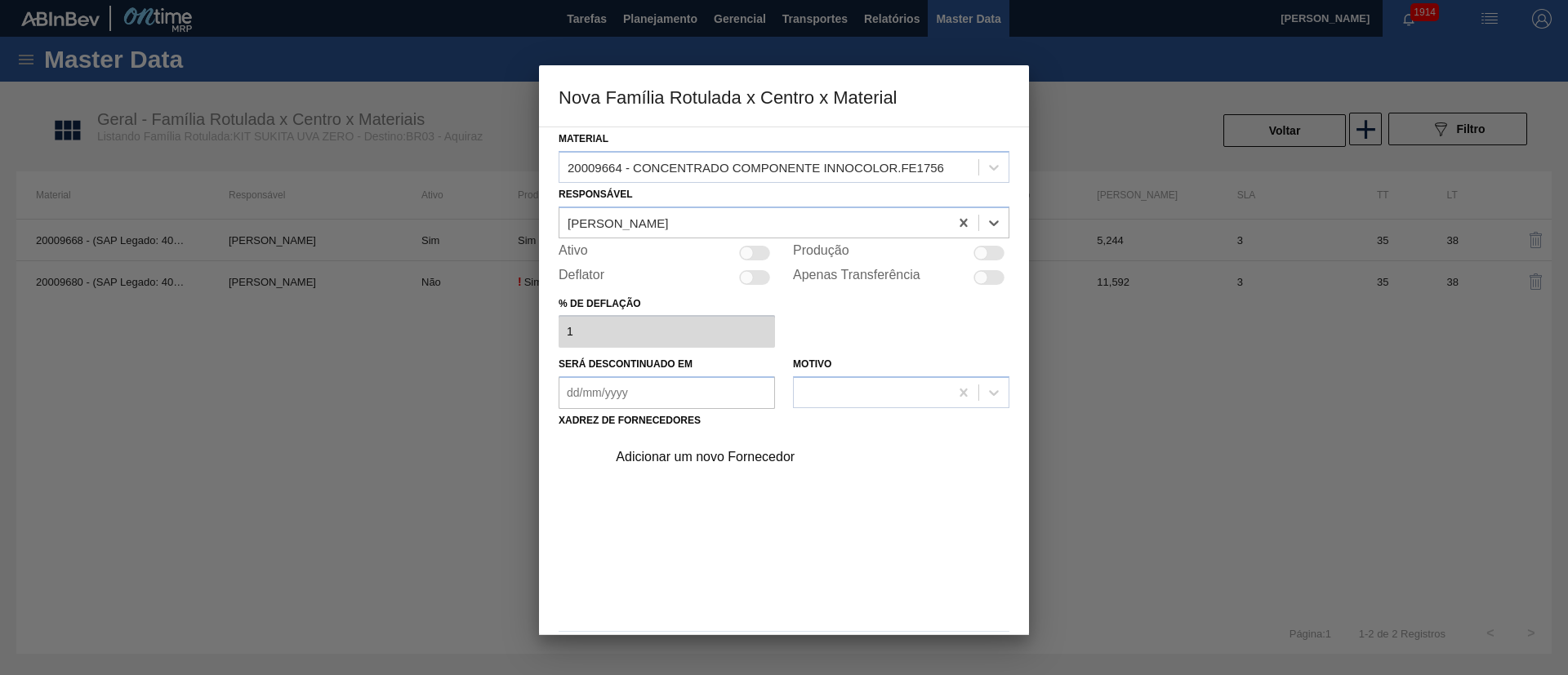
click at [989, 255] on div at bounding box center [988, 253] width 31 height 15
click at [718, 449] on div "Adicionar um novo Fornecedor" at bounding box center [776, 457] width 320 height 15
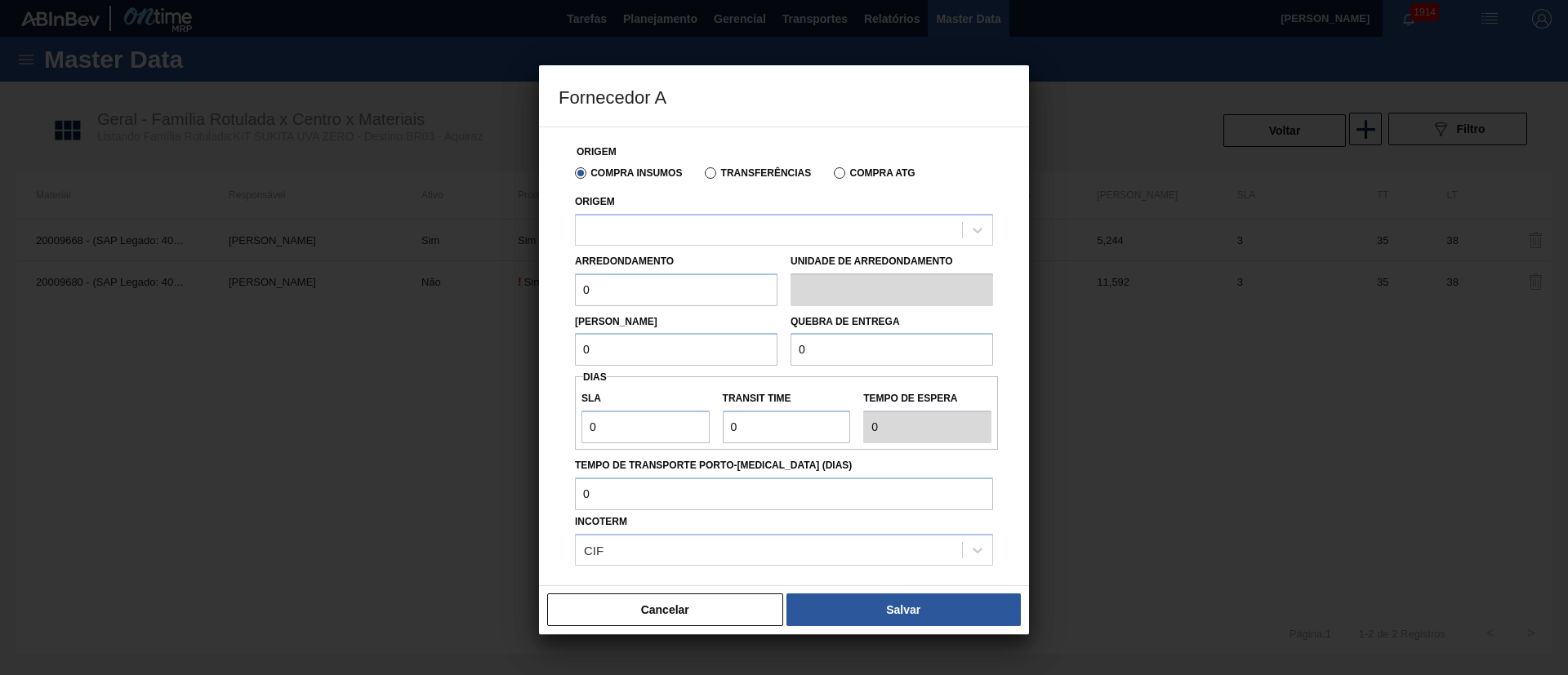
click at [711, 171] on label "Transferências" at bounding box center [757, 172] width 106 height 11
click at [703, 177] on input "Transferências" at bounding box center [703, 177] width 0 height 0
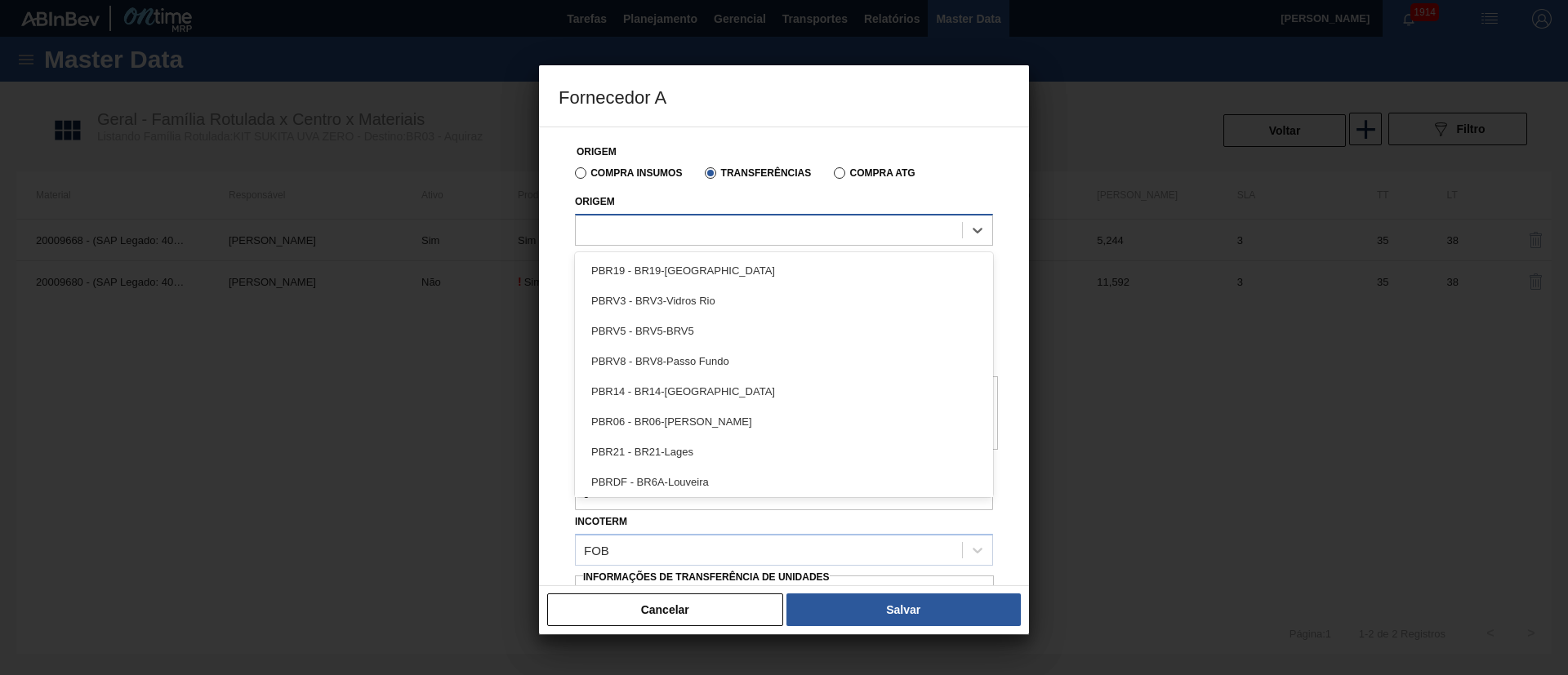
click at [683, 238] on div at bounding box center [769, 229] width 386 height 24
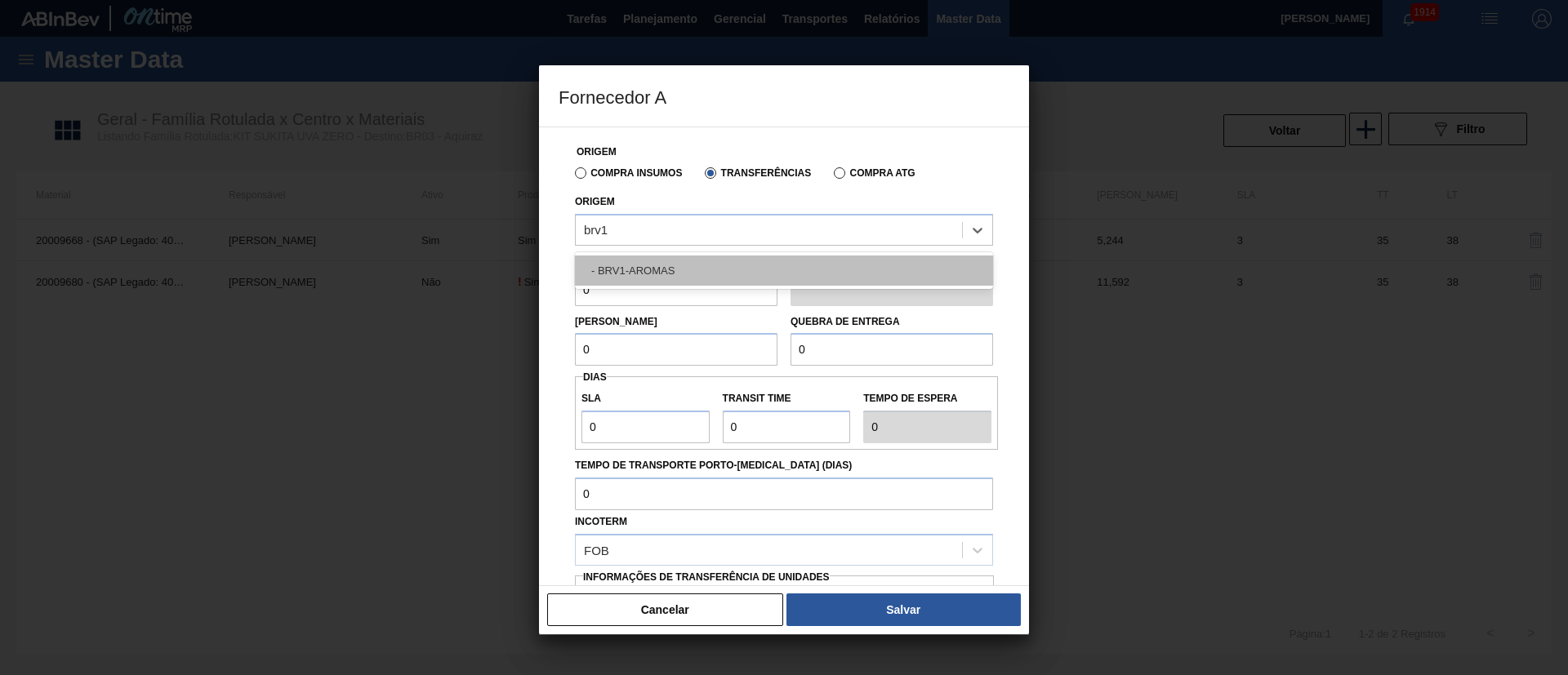
click at [667, 265] on div "- BRV1-AROMAS" at bounding box center [784, 271] width 418 height 30
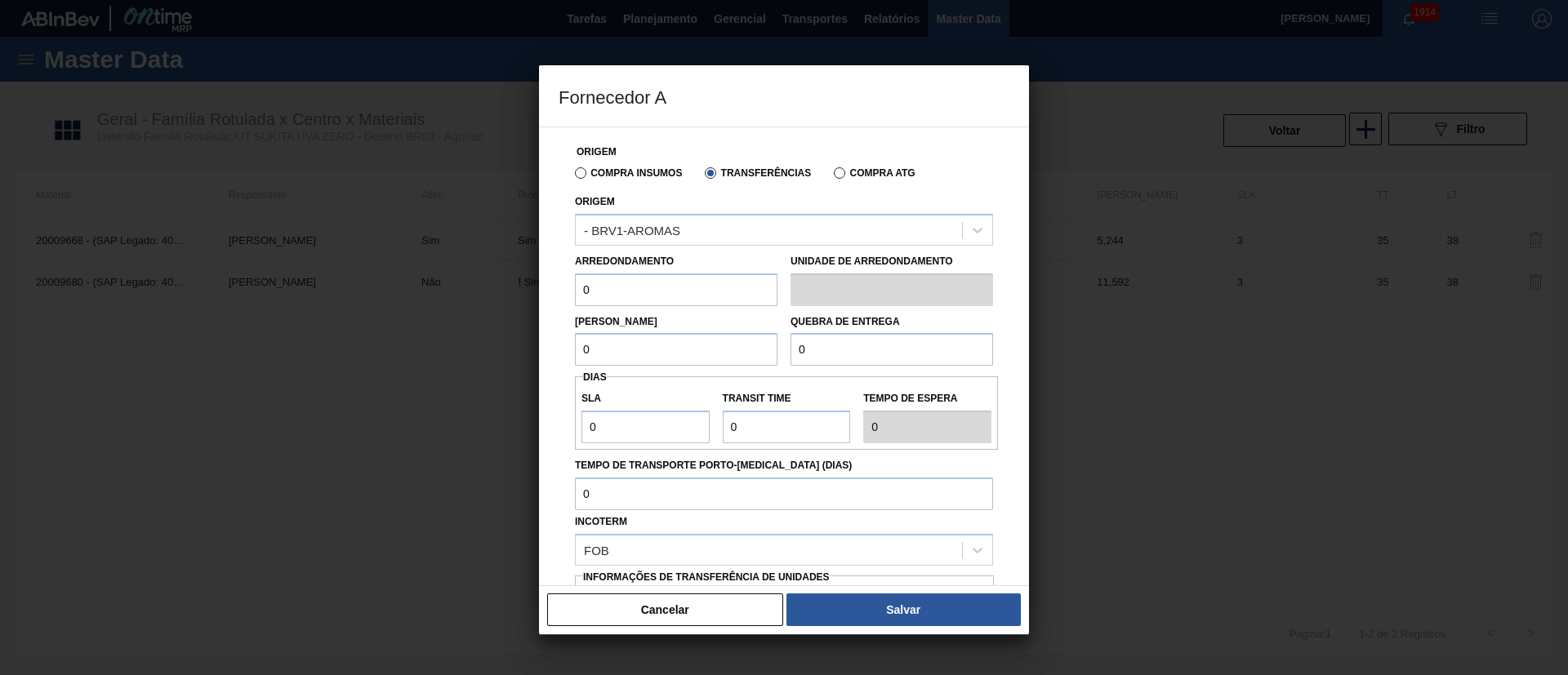
click at [623, 298] on input "0" at bounding box center [676, 289] width 202 height 33
drag, startPoint x: 623, startPoint y: 298, endPoint x: 491, endPoint y: 284, distance: 132.7
click at [491, 284] on div "Fornecedor A Origem Compra Insumos Transferências Compra ATG Origem - BRV1-AROM…" at bounding box center [784, 338] width 1568 height 675
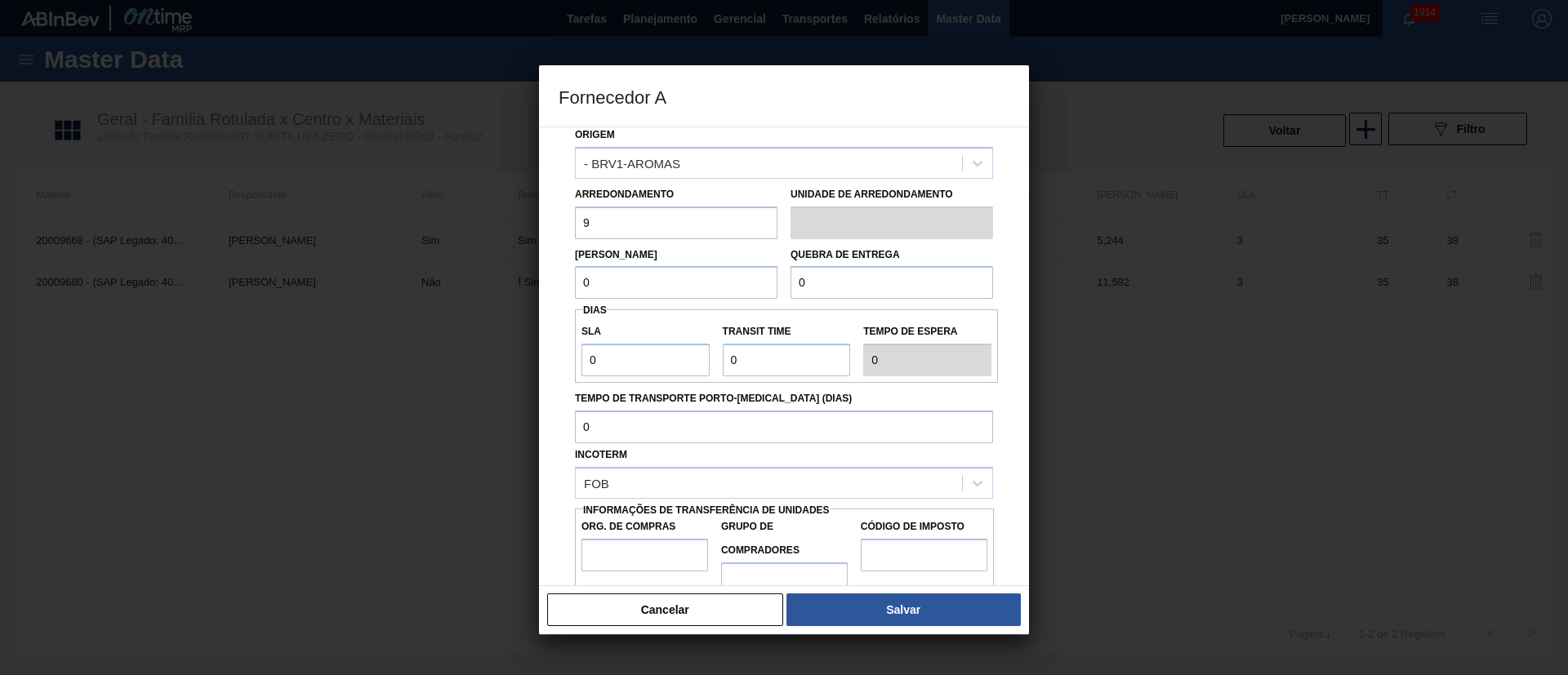
scroll to position [103, 0]
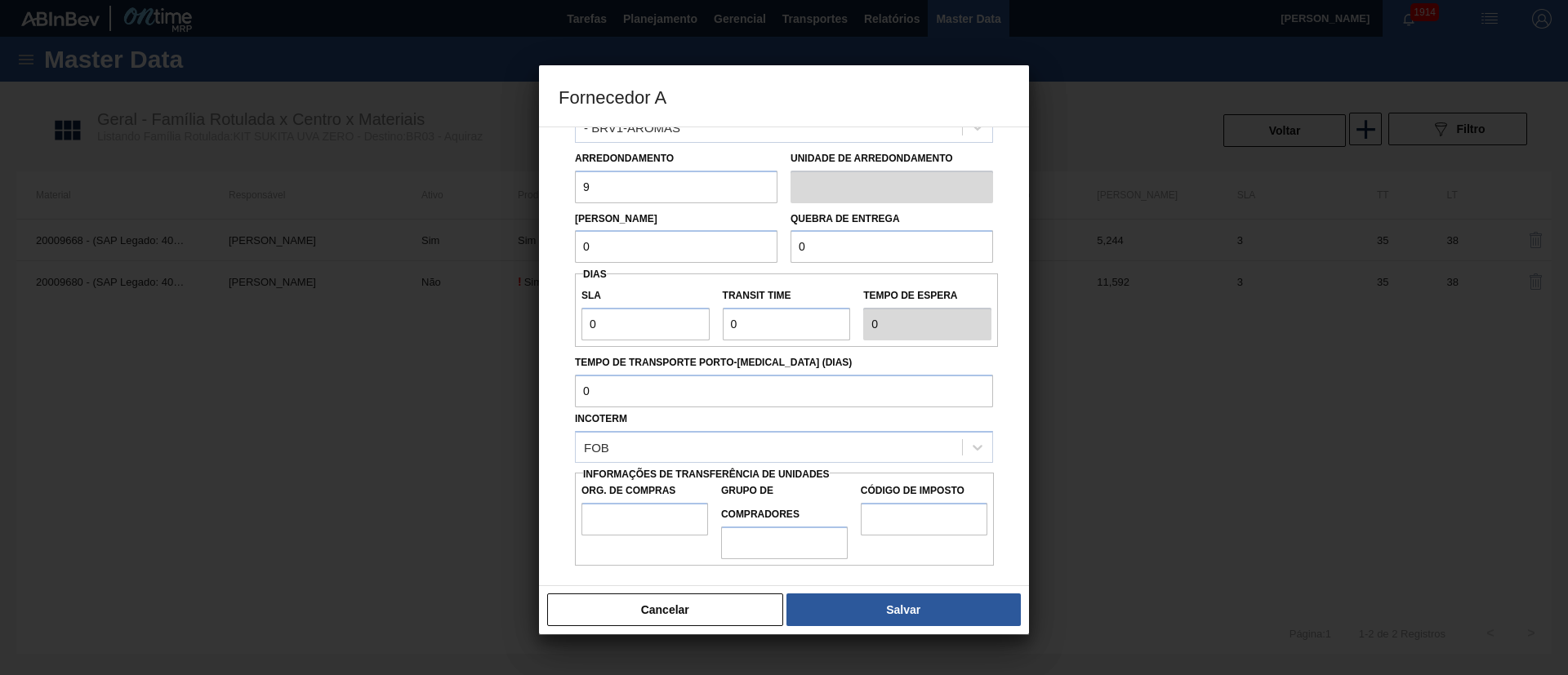
click at [1045, 365] on div at bounding box center [784, 338] width 1568 height 675
drag, startPoint x: 579, startPoint y: 187, endPoint x: 553, endPoint y: 187, distance: 26.0
click at [553, 187] on div "Origem Compra Insumos Transferências Compra ATG Origem - BRV1-AROMAS Arredondam…" at bounding box center [784, 356] width 490 height 460
click at [616, 218] on label "Lote Mínimo" at bounding box center [616, 218] width 83 height 11
click at [645, 192] on input "0" at bounding box center [676, 186] width 202 height 33
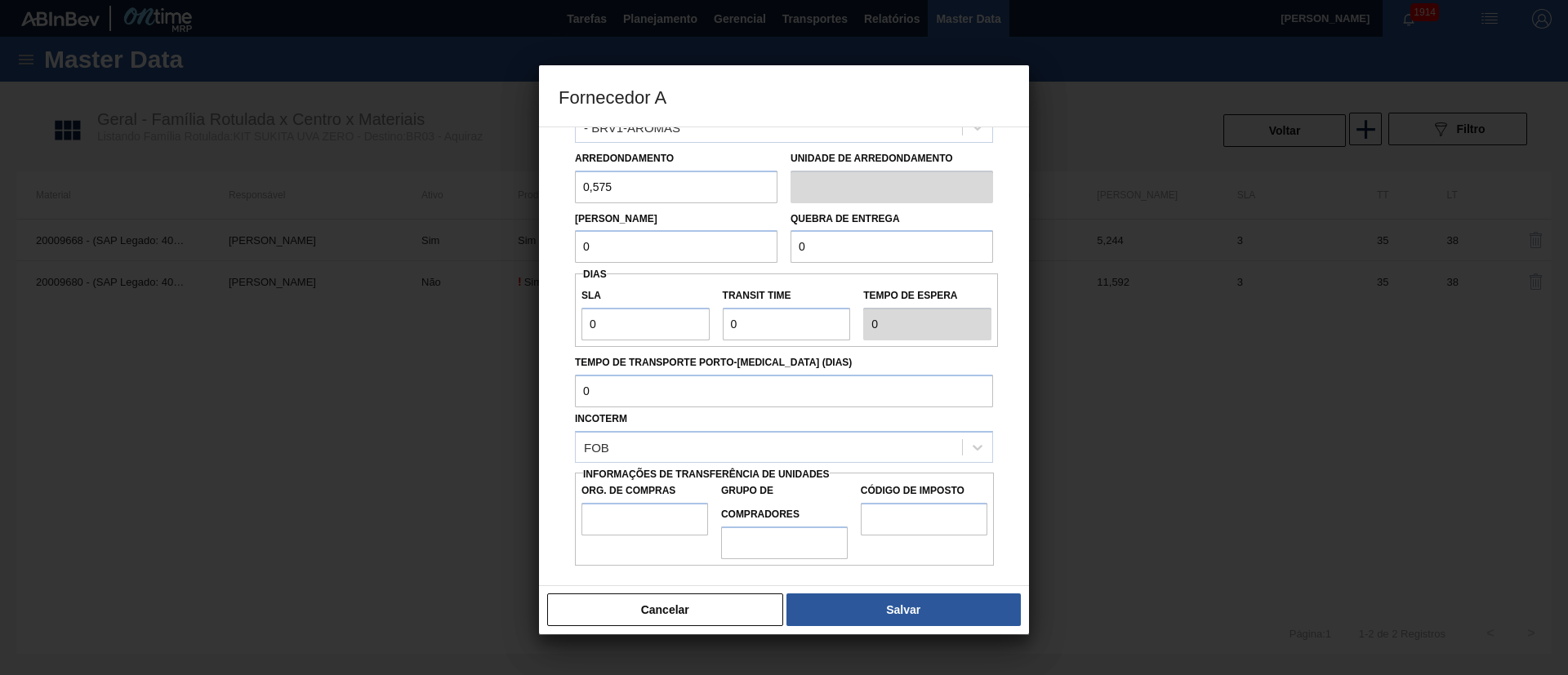
drag, startPoint x: 645, startPoint y: 244, endPoint x: 565, endPoint y: 255, distance: 80.8
click at [565, 255] on div "Origem Compra Insumos Transferências Compra ATG Origem - BRV1-AROMAS Arredondam…" at bounding box center [784, 295] width 451 height 541
drag, startPoint x: 824, startPoint y: 250, endPoint x: 750, endPoint y: 250, distance: 74.0
click at [750, 250] on div "Lote Mínimo 0,575 Quebra de entrega 0" at bounding box center [784, 233] width 431 height 61
drag, startPoint x: 650, startPoint y: 324, endPoint x: 531, endPoint y: 321, distance: 119.0
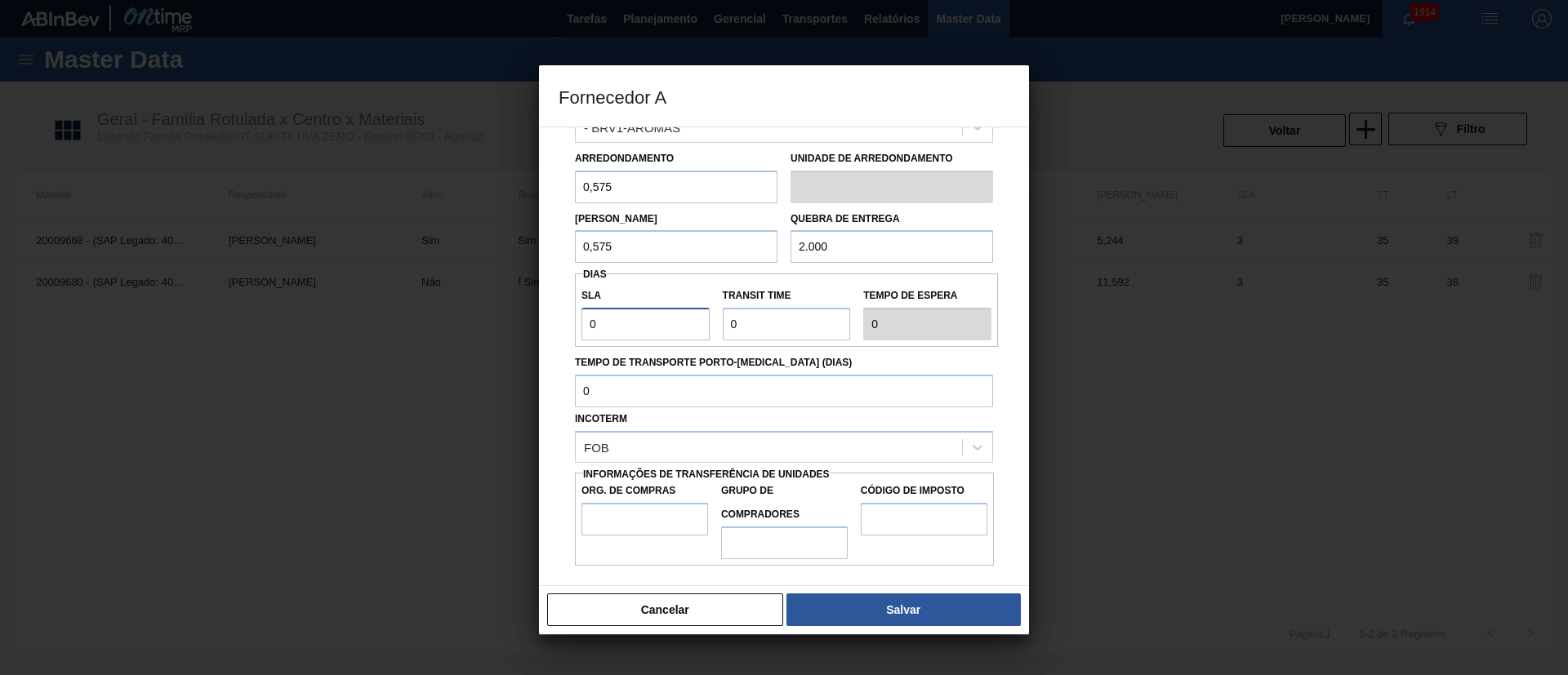
click at [531, 321] on div "Fornecedor A Origem Compra Insumos Transferências Compra ATG Origem - BRV1-AROM…" at bounding box center [784, 338] width 1568 height 675
drag, startPoint x: 748, startPoint y: 321, endPoint x: 691, endPoint y: 321, distance: 57.0
click at [691, 321] on div "SLA 3 Transit Time Tempo de espera 3" at bounding box center [786, 310] width 423 height 61
click at [674, 446] on div "FOB" at bounding box center [769, 446] width 386 height 24
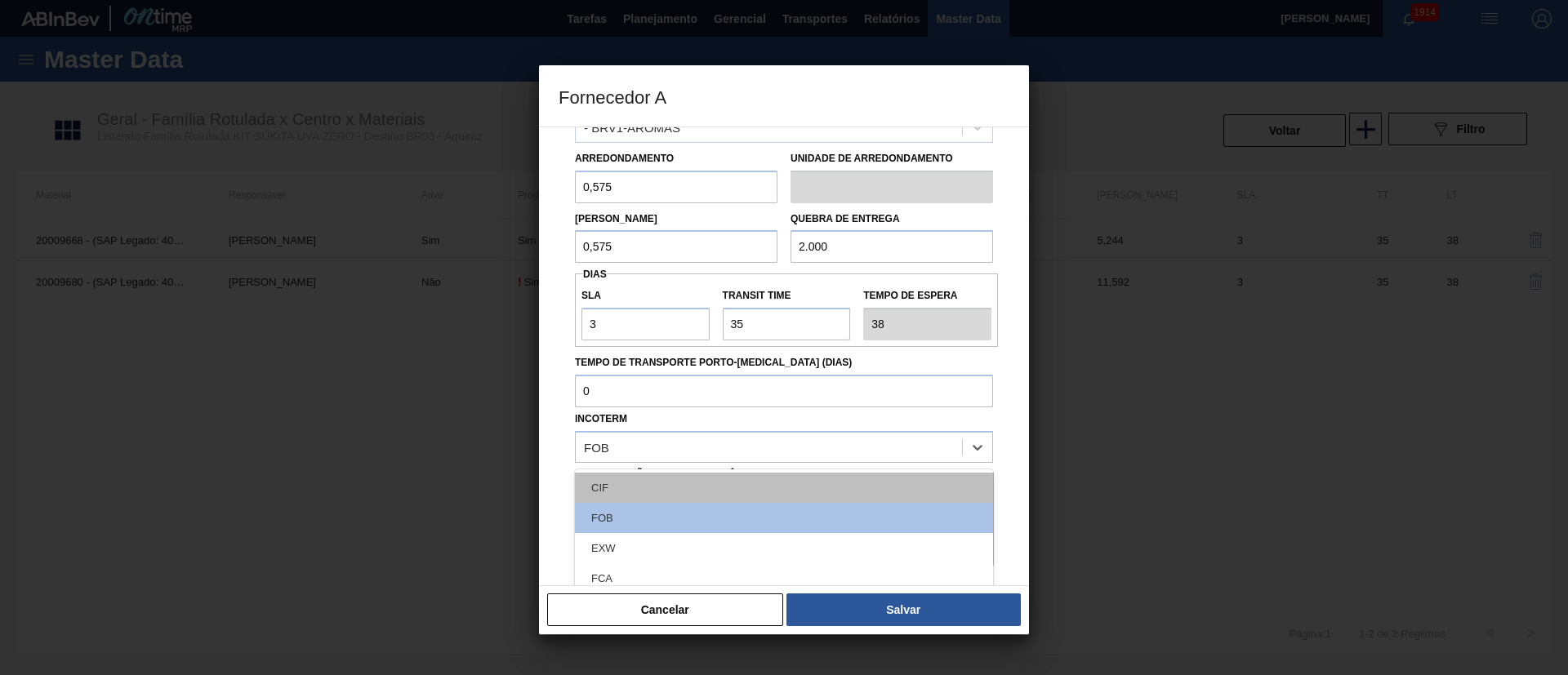
click at [640, 449] on div "CIF" at bounding box center [784, 488] width 418 height 30
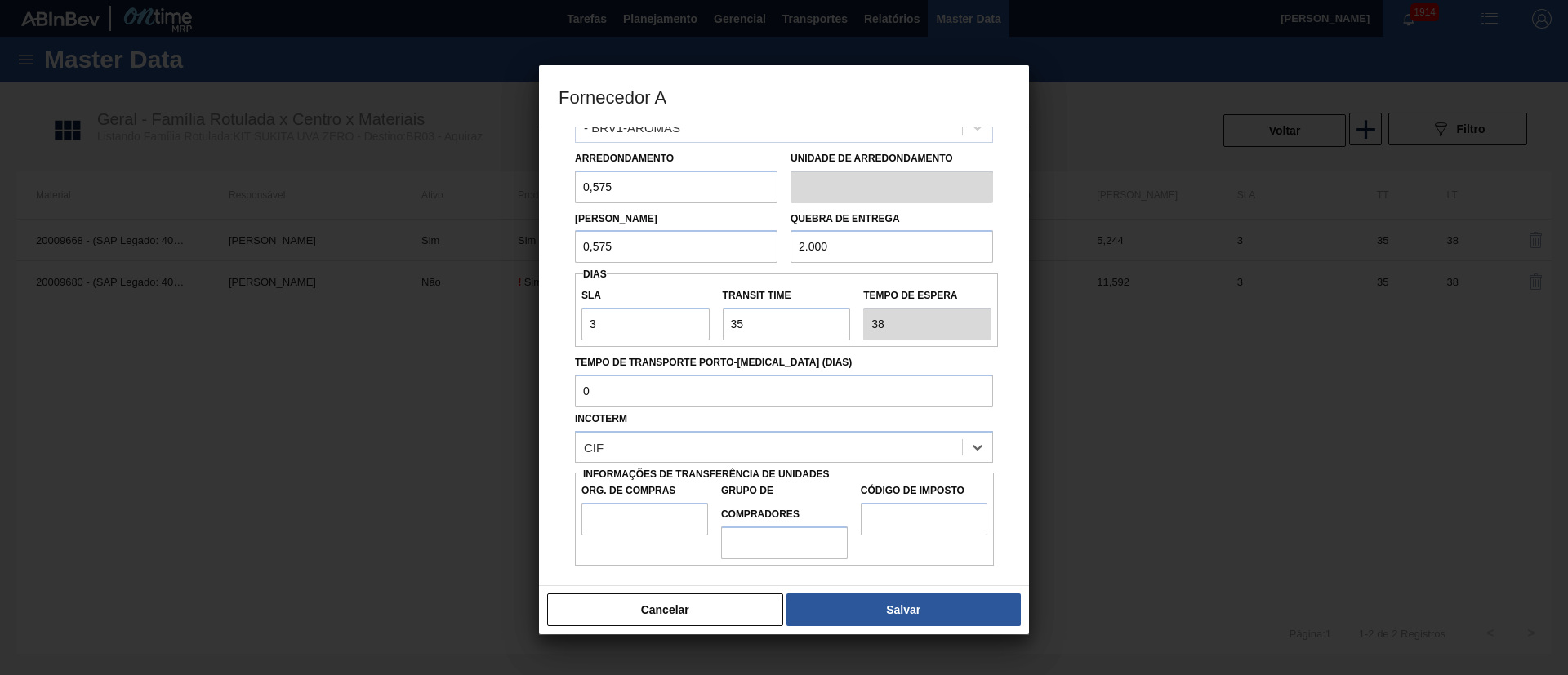
click at [627, 449] on div "Org. de Compras" at bounding box center [645, 519] width 140 height 80
click at [626, 449] on input "Org. de Compras" at bounding box center [645, 519] width 127 height 33
drag, startPoint x: 748, startPoint y: 547, endPoint x: 772, endPoint y: 546, distance: 24.0
click at [748, 449] on input "Grupo de Compradores" at bounding box center [784, 542] width 127 height 33
drag, startPoint x: 890, startPoint y: 530, endPoint x: 901, endPoint y: 529, distance: 11.0
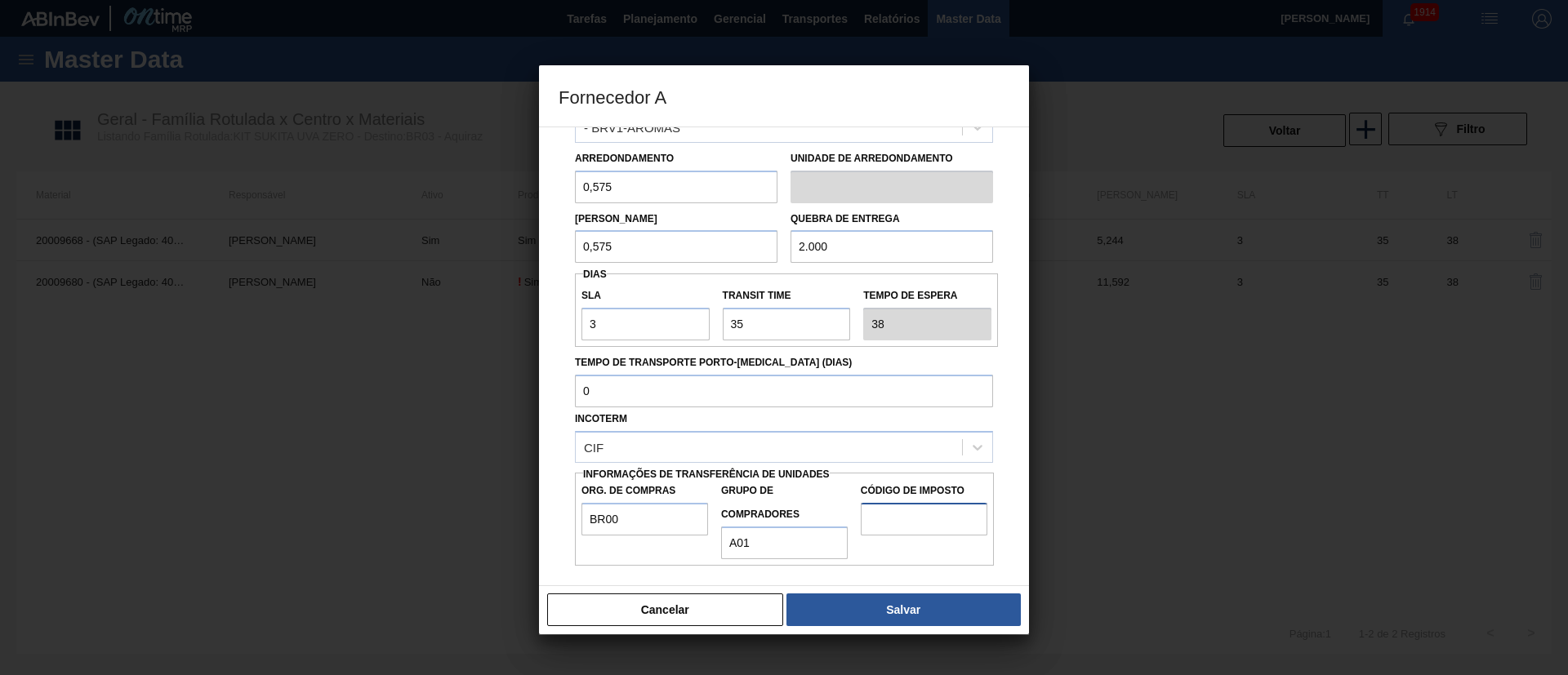
click at [890, 449] on input "Código de Imposto" at bounding box center [924, 519] width 127 height 33
drag, startPoint x: 957, startPoint y: 615, endPoint x: 937, endPoint y: 579, distance: 41.2
click at [955, 449] on button "Salvar" at bounding box center [903, 609] width 235 height 33
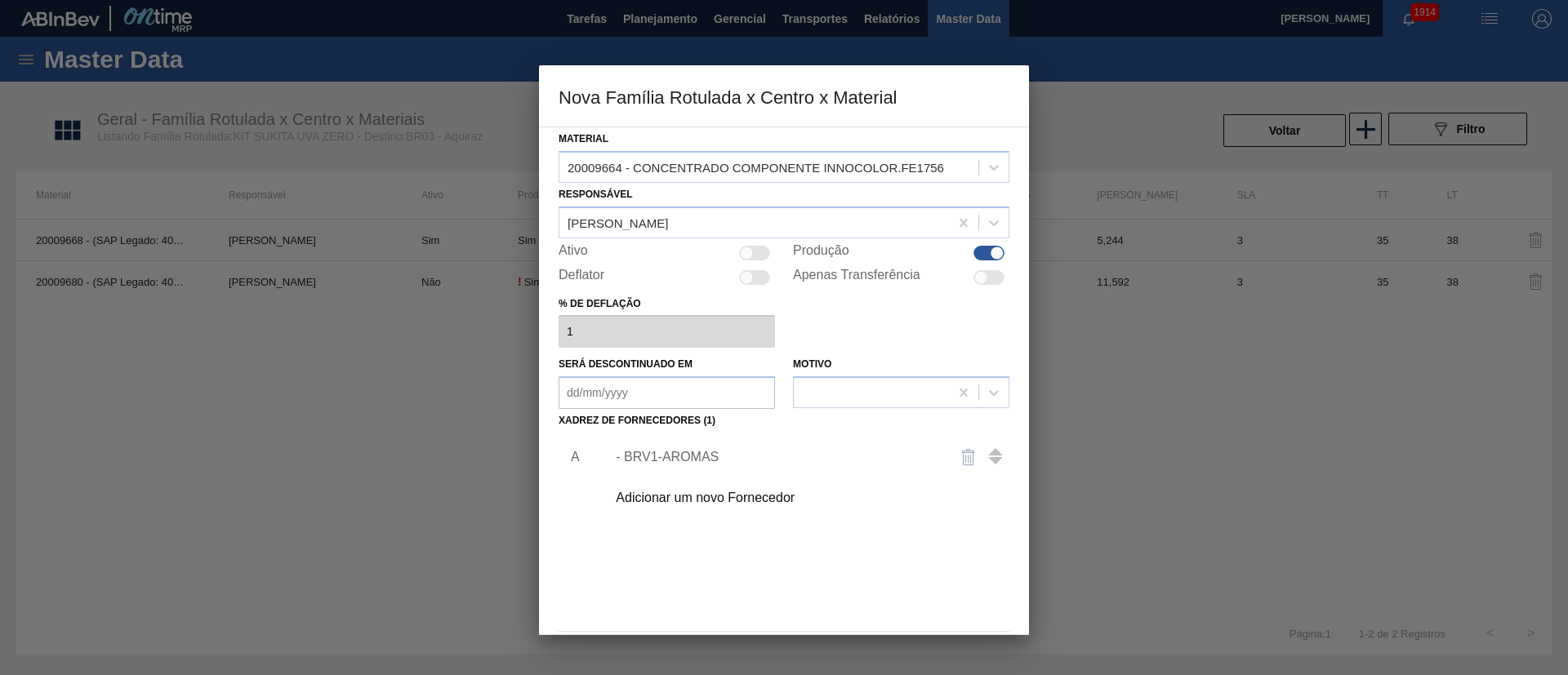
scroll to position [60, 0]
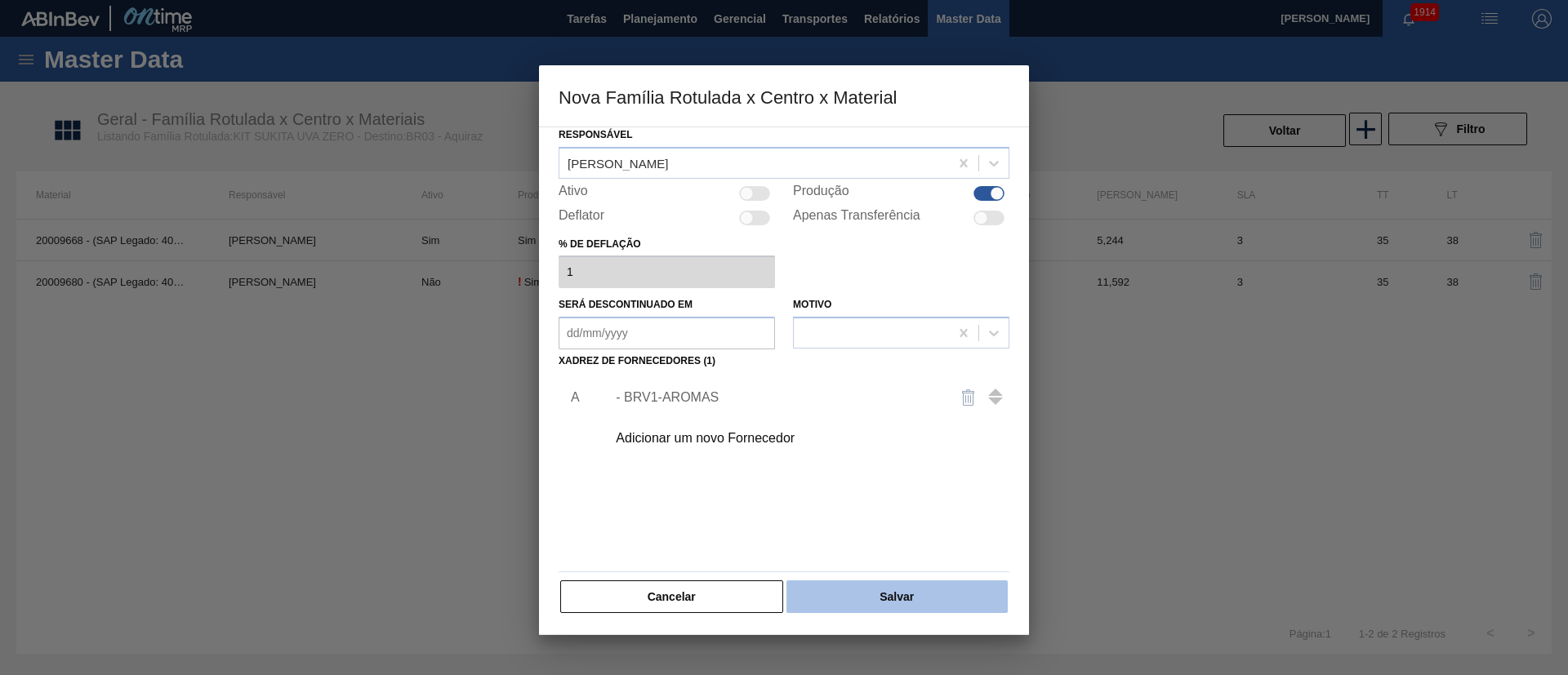
click at [916, 449] on button "Salvar" at bounding box center [897, 596] width 222 height 33
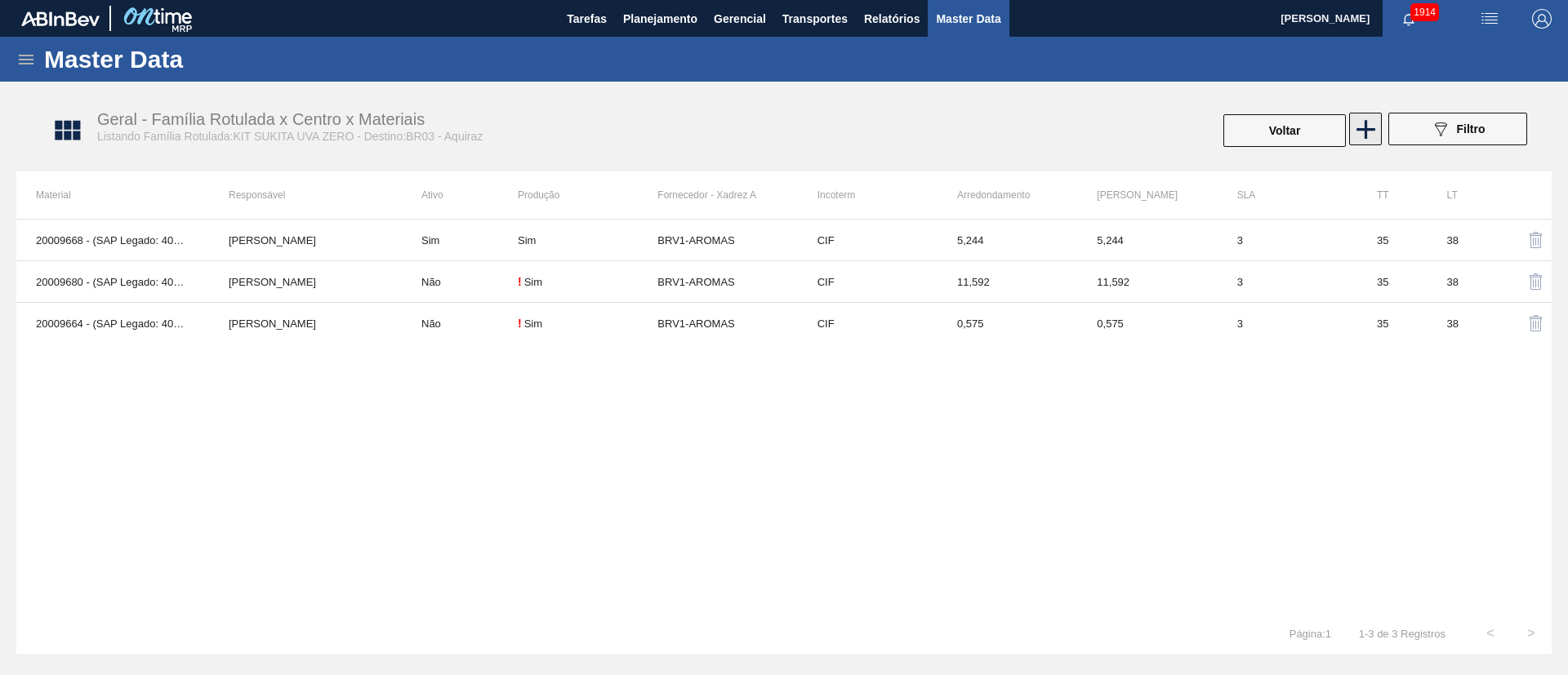
click at [1045, 139] on icon at bounding box center [1366, 129] width 32 height 32
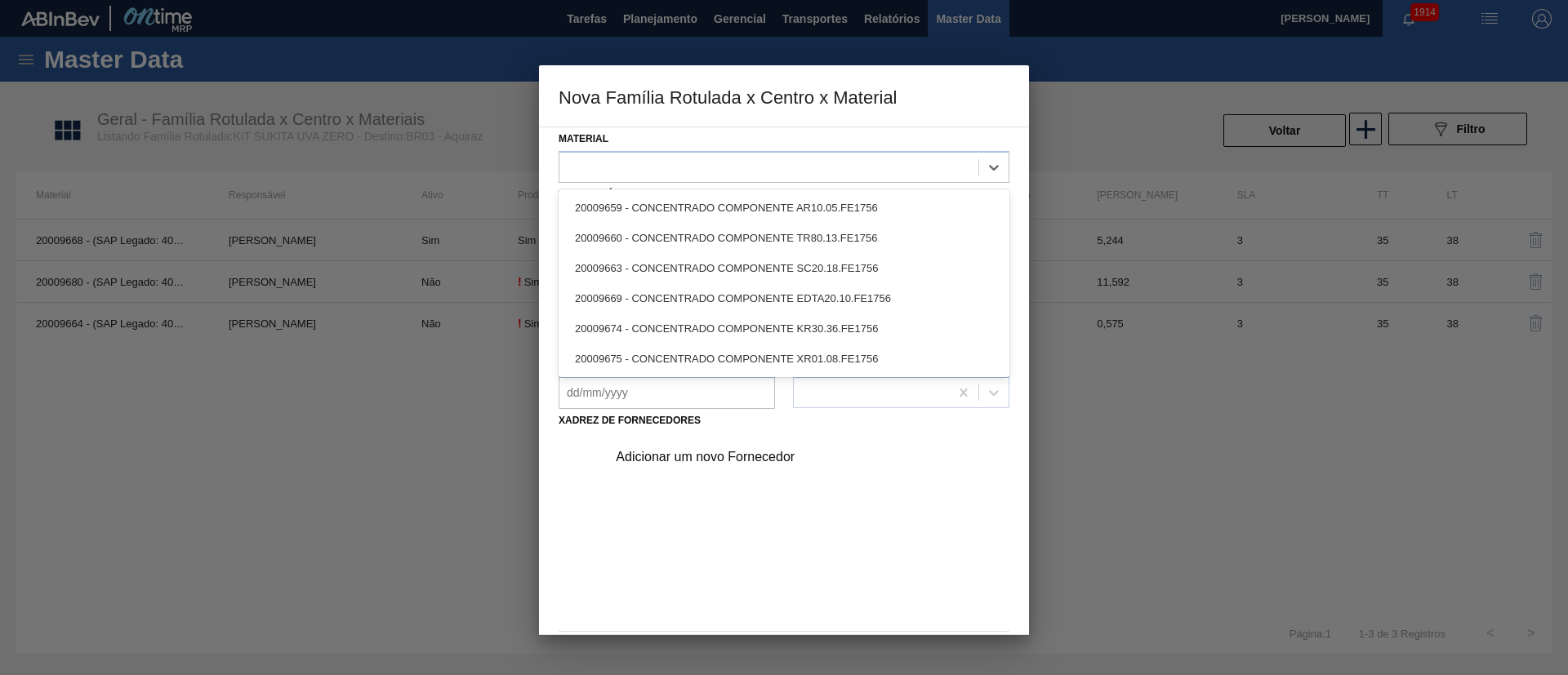
click at [649, 170] on div at bounding box center [769, 166] width 419 height 24
click at [680, 316] on div "20009674 - CONCENTRADO COMPONENTE KR30.36.FE1756" at bounding box center [784, 329] width 451 height 30
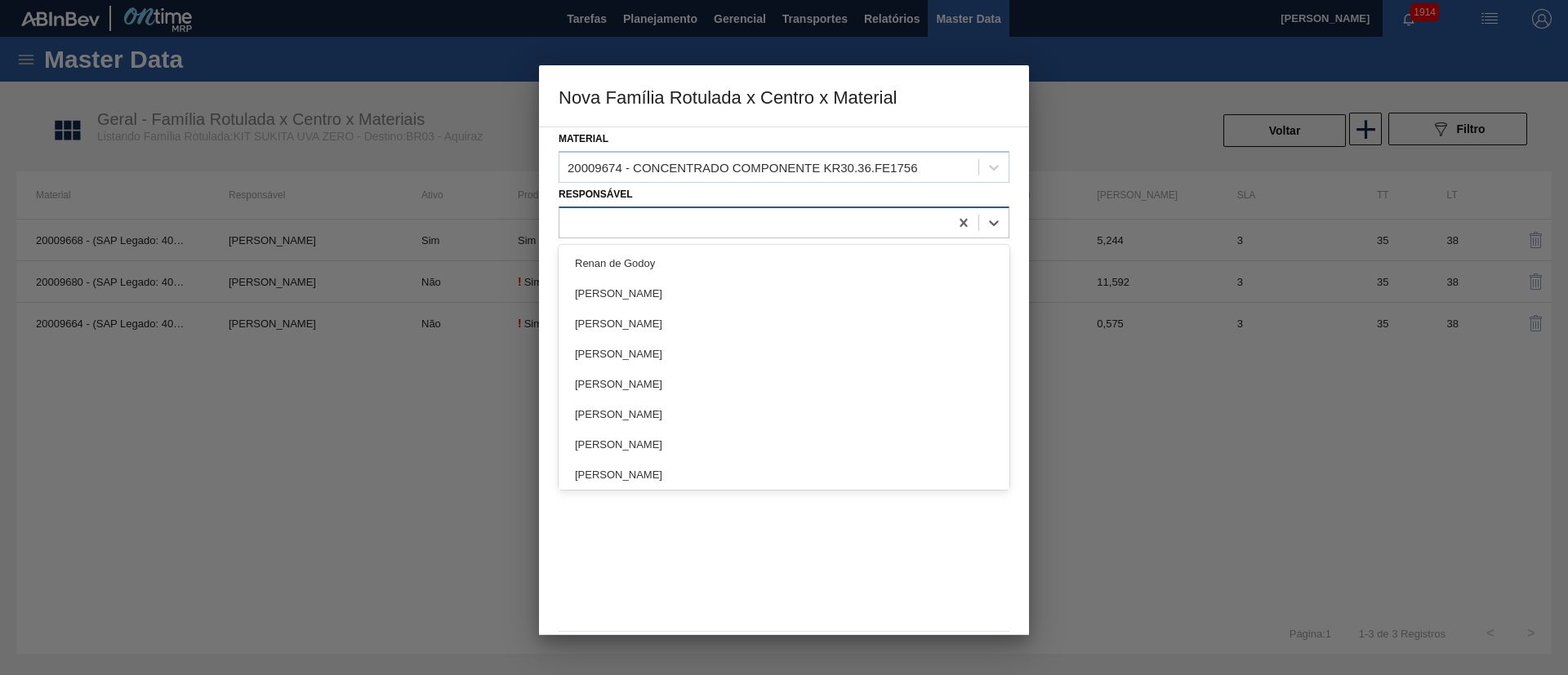
click at [675, 229] on div at bounding box center [754, 222] width 390 height 24
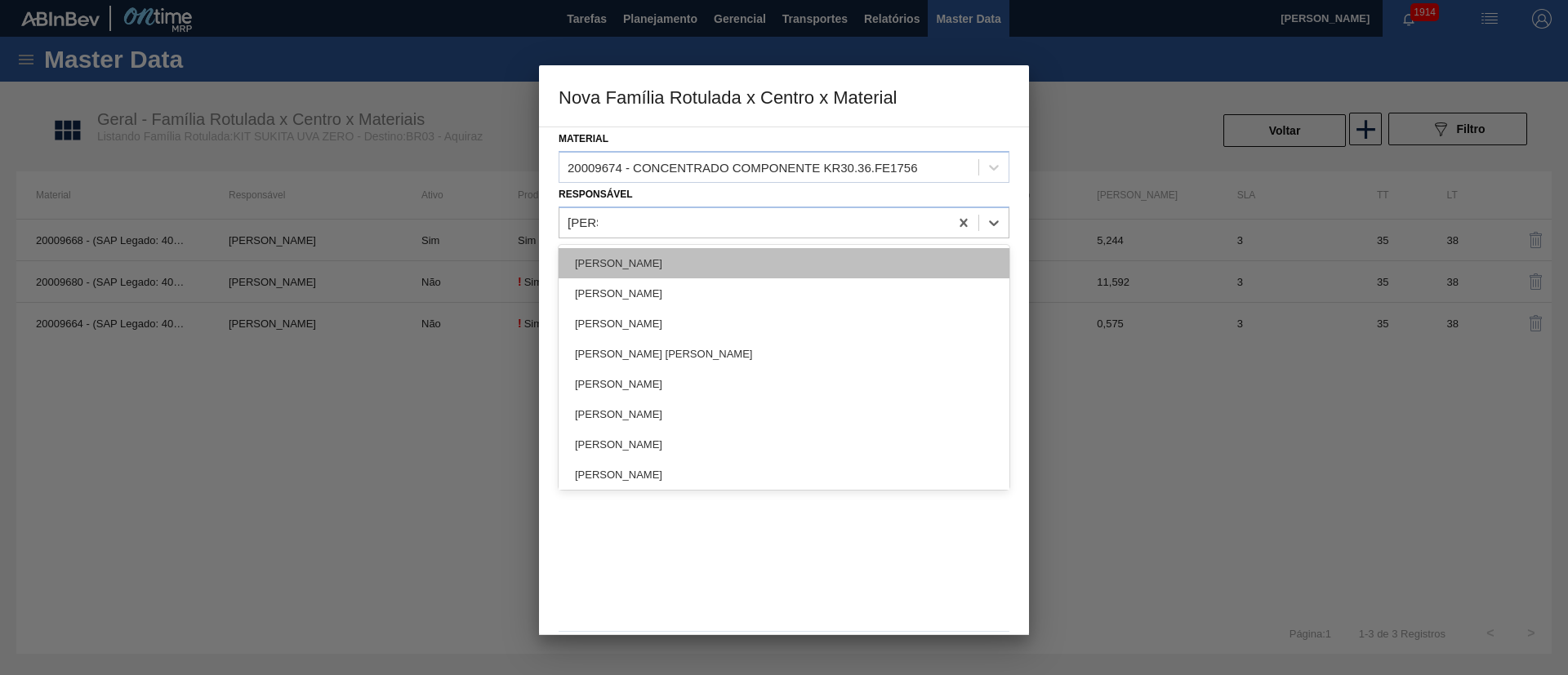
click at [656, 259] on div "[PERSON_NAME]" at bounding box center [784, 263] width 451 height 30
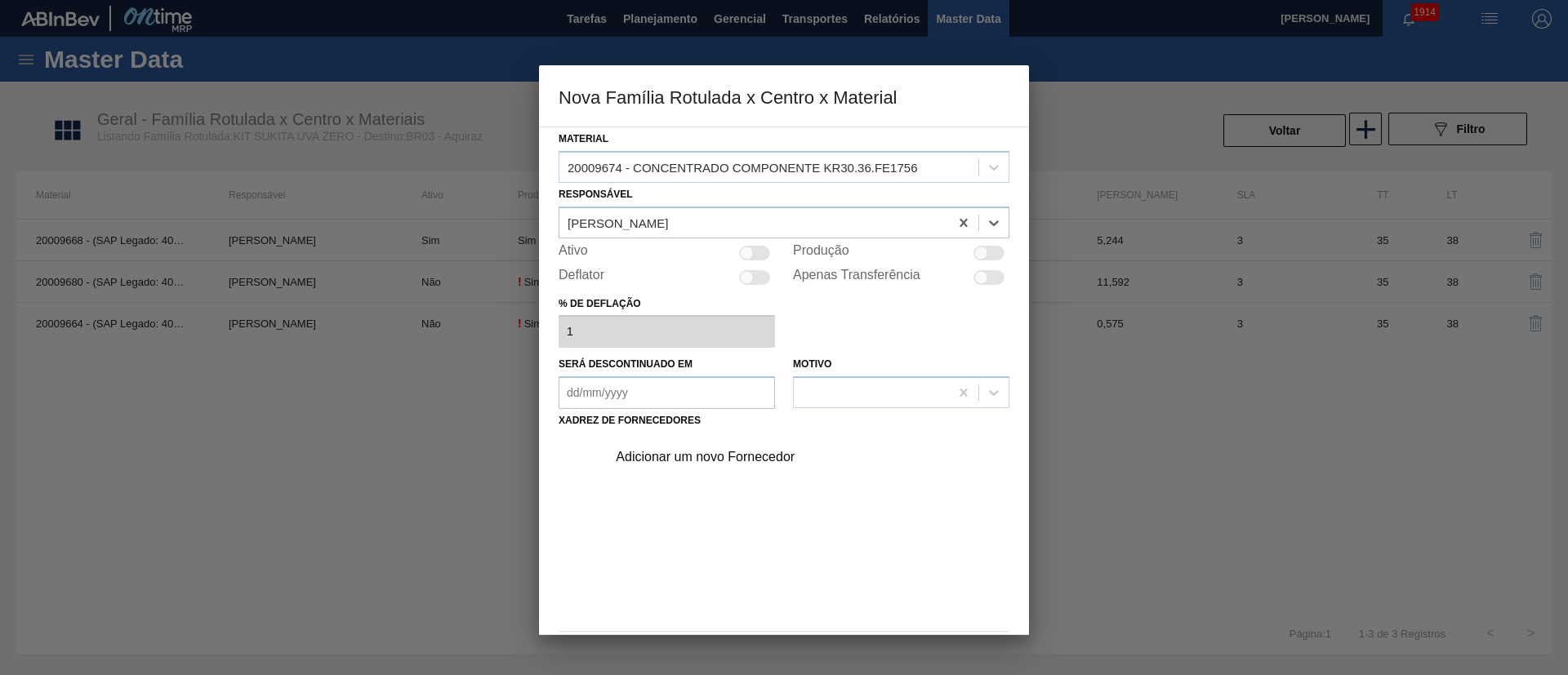
click at [989, 259] on div at bounding box center [988, 253] width 31 height 15
click at [720, 449] on div "Adicionar um novo Fornecedor" at bounding box center [776, 457] width 320 height 15
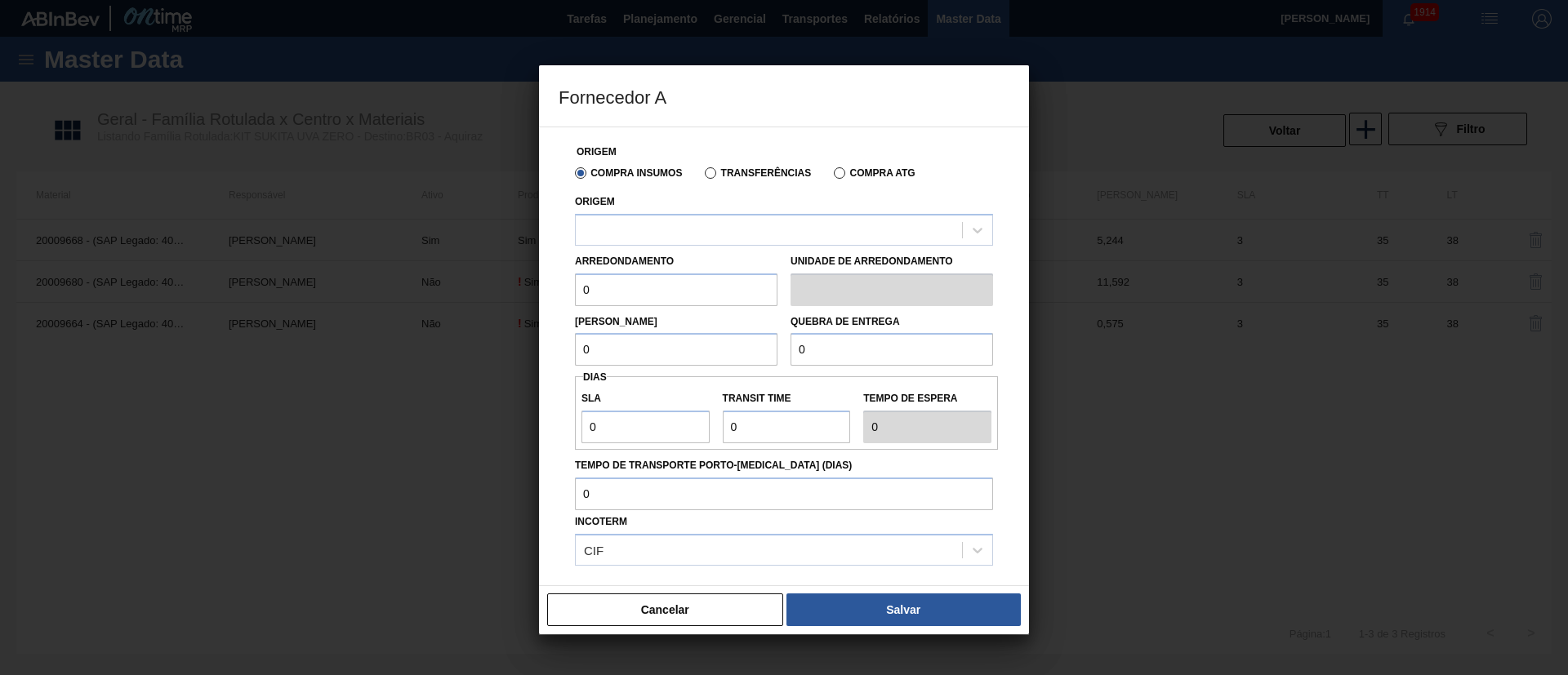
click at [707, 169] on label "Transferências" at bounding box center [757, 172] width 106 height 11
click at [703, 177] on input "Transferências" at bounding box center [703, 177] width 0 height 0
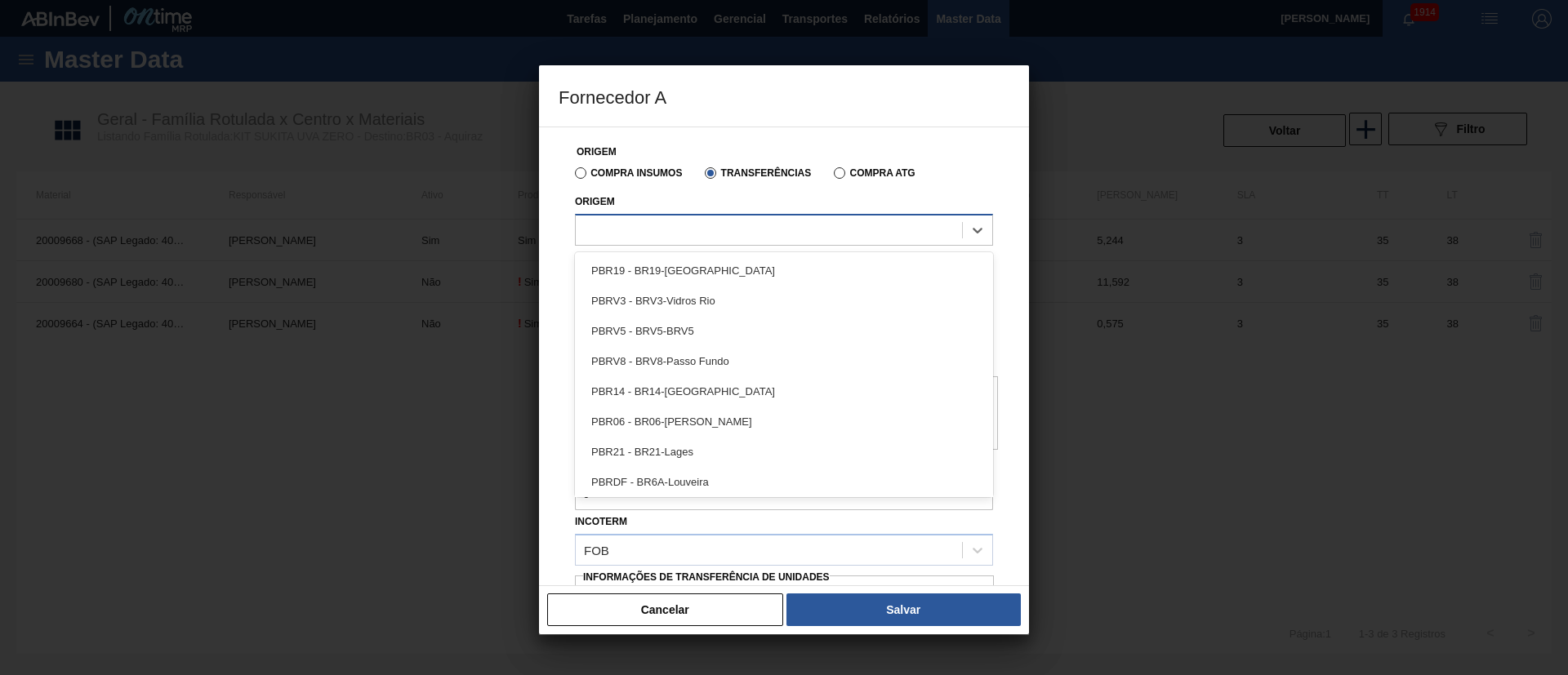
click at [664, 232] on div at bounding box center [769, 229] width 386 height 24
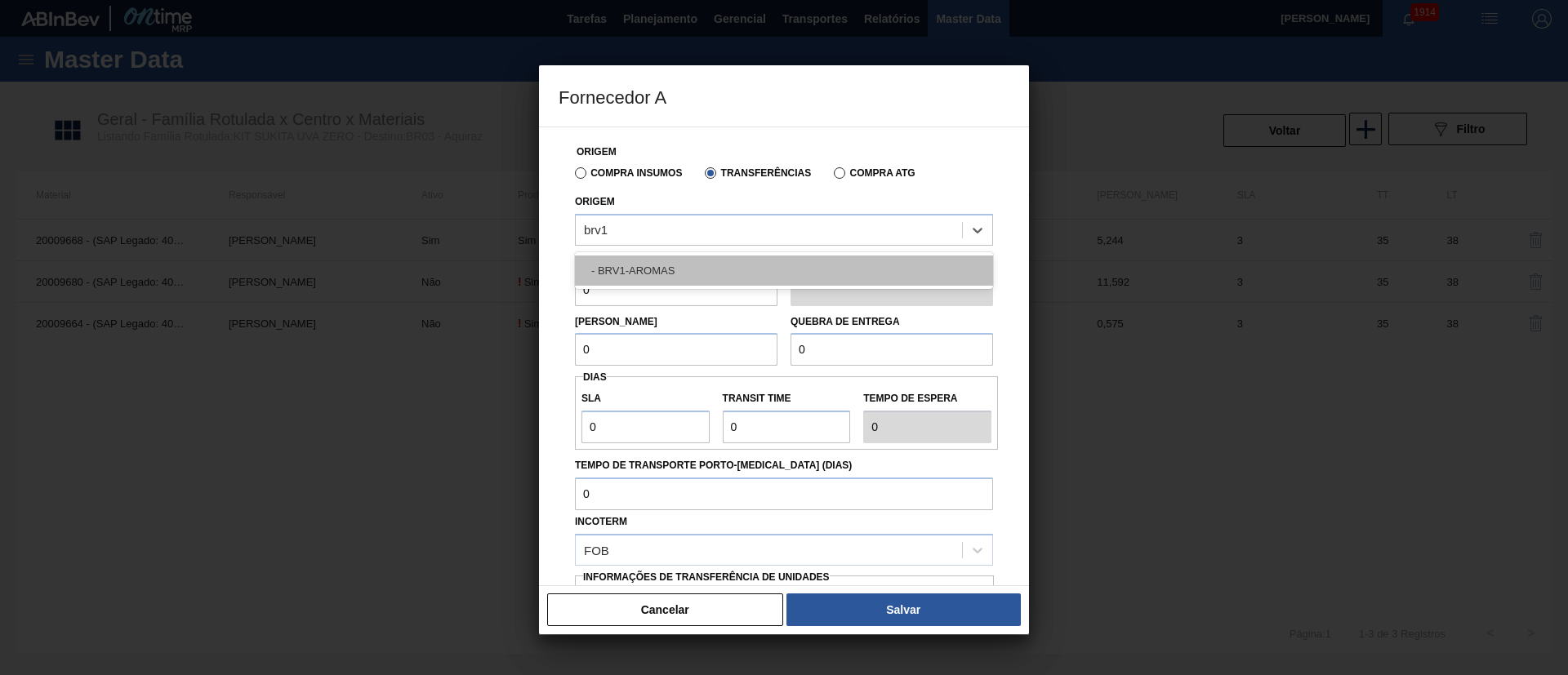
click at [651, 267] on div "- BRV1-AROMAS" at bounding box center [784, 271] width 418 height 30
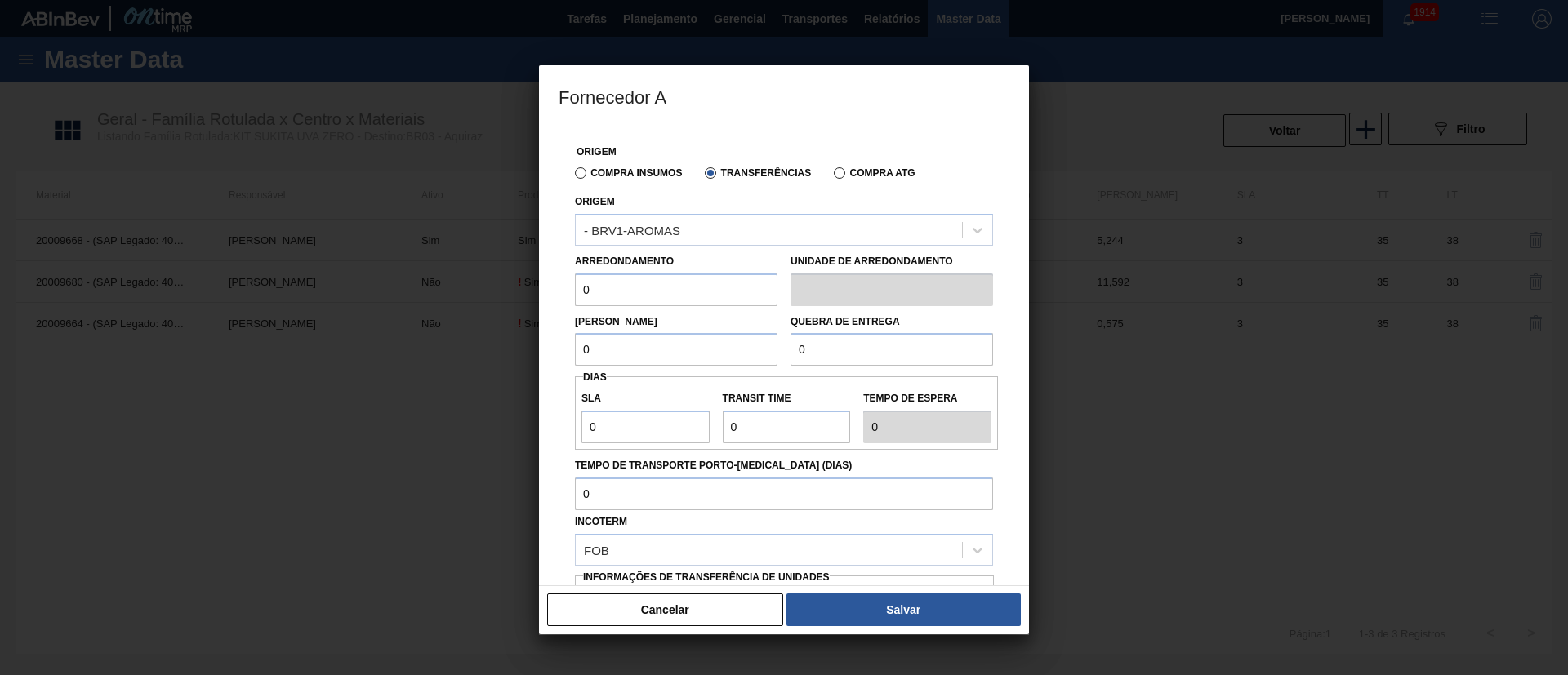
drag, startPoint x: 621, startPoint y: 288, endPoint x: 565, endPoint y: 293, distance: 56.2
click at [565, 293] on div "Origem Compra Insumos Transferências Compra ATG Origem - BRV1-AROMAS Arredondam…" at bounding box center [784, 398] width 451 height 541
drag, startPoint x: 506, startPoint y: 352, endPoint x: 496, endPoint y: 353, distance: 10.0
click at [498, 353] on div "Fornecedor A Origem Compra Insumos Transferências Compra ATG Origem - BRV1-AROM…" at bounding box center [784, 338] width 1568 height 675
click at [771, 360] on div "Lote Mínimo 15,628 Quebra de entrega 0" at bounding box center [784, 336] width 431 height 61
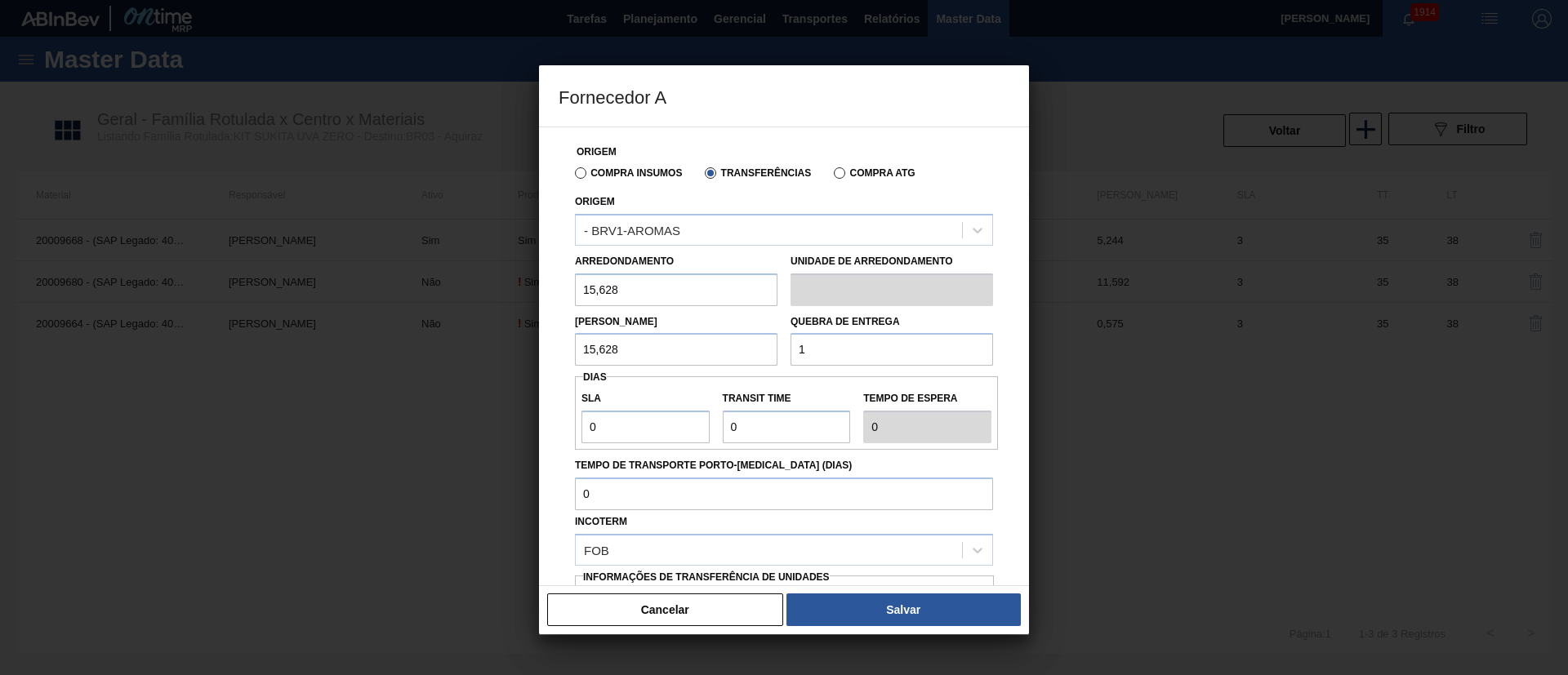
drag, startPoint x: 839, startPoint y: 359, endPoint x: 773, endPoint y: 359, distance: 66.0
click at [773, 359] on div "Lote Mínimo 15,628 Quebra de entrega 1" at bounding box center [784, 336] width 431 height 61
drag, startPoint x: 610, startPoint y: 425, endPoint x: 546, endPoint y: 429, distance: 64.1
click at [546, 429] on div "Origem Compra Insumos Transferências Compra ATG Origem - BRV1-AROMAS Arredondam…" at bounding box center [784, 356] width 490 height 460
drag, startPoint x: 793, startPoint y: 432, endPoint x: 704, endPoint y: 439, distance: 89.3
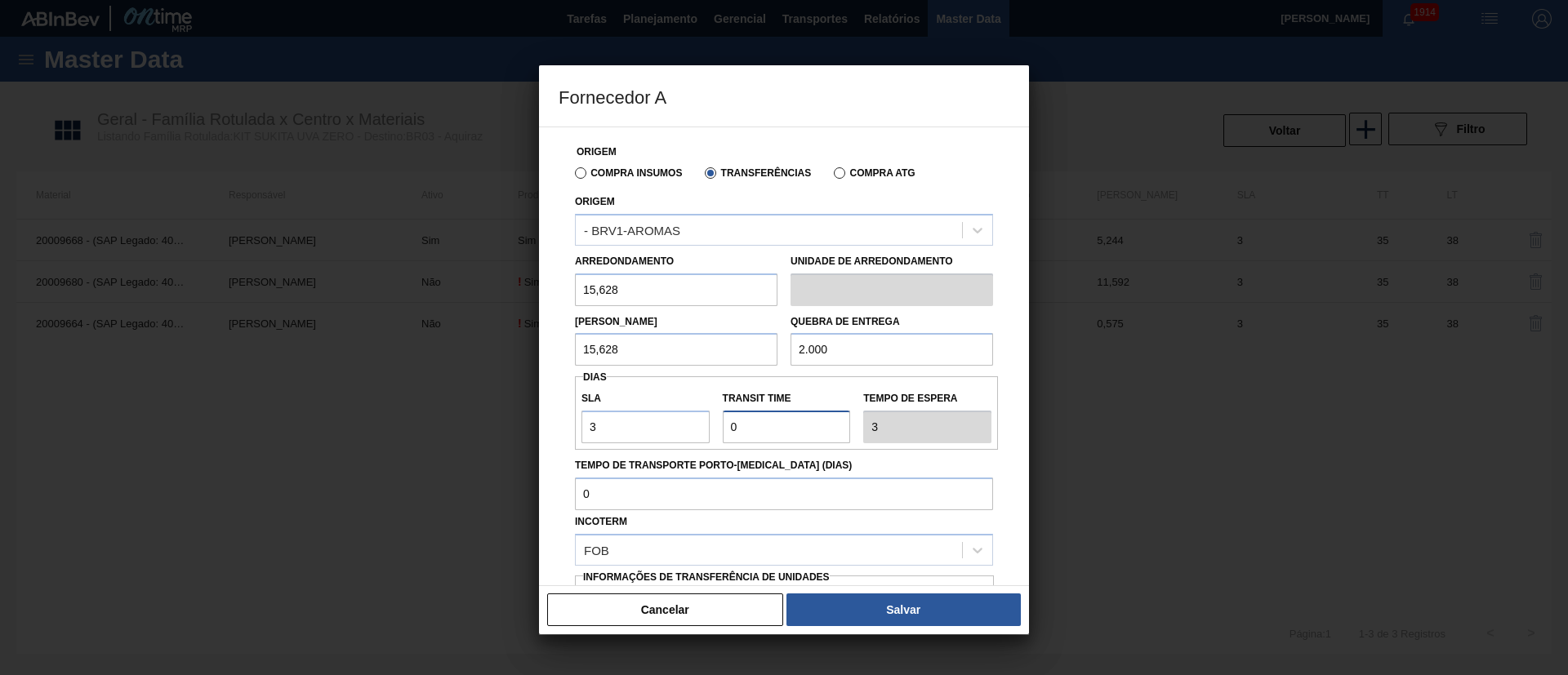
click at [704, 439] on div "SLA 3 Transit Time Tempo de espera 3" at bounding box center [786, 413] width 423 height 61
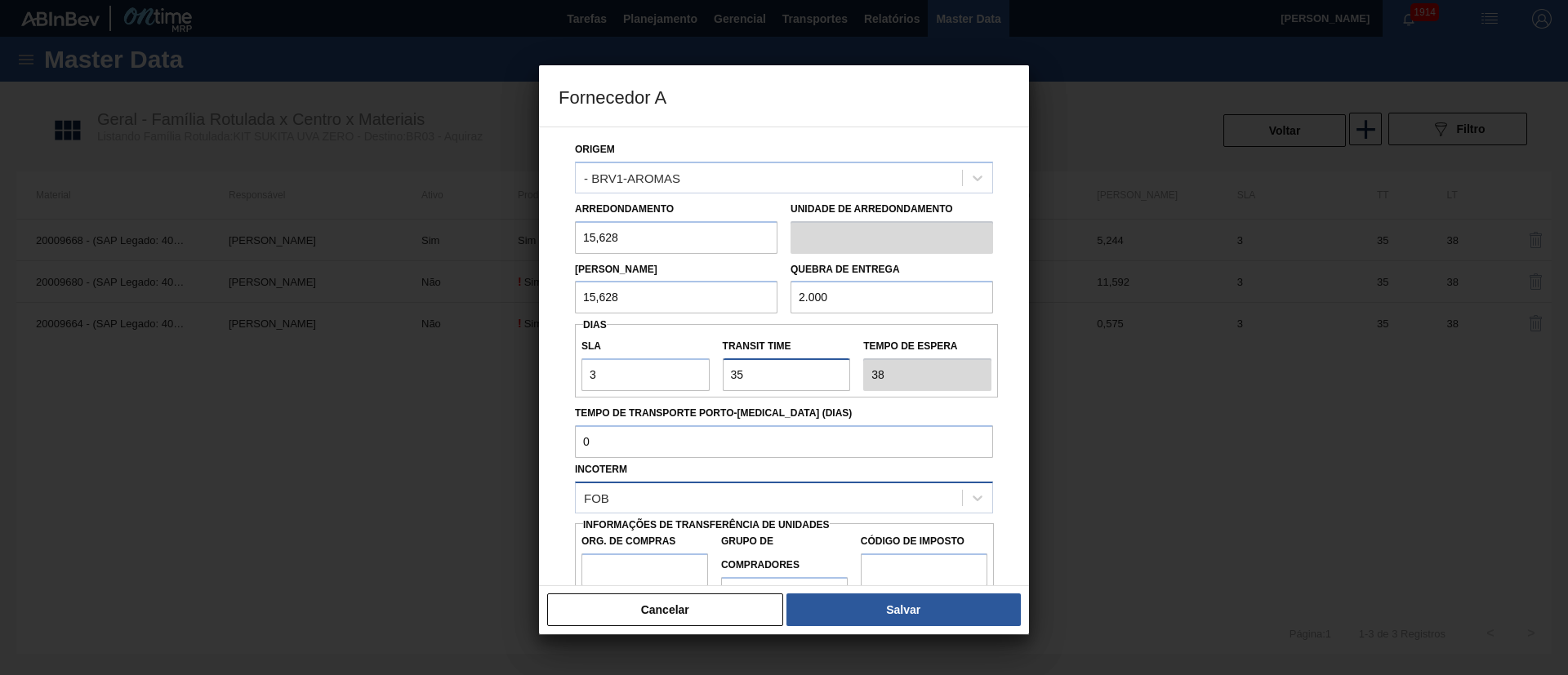
scroll to position [103, 0]
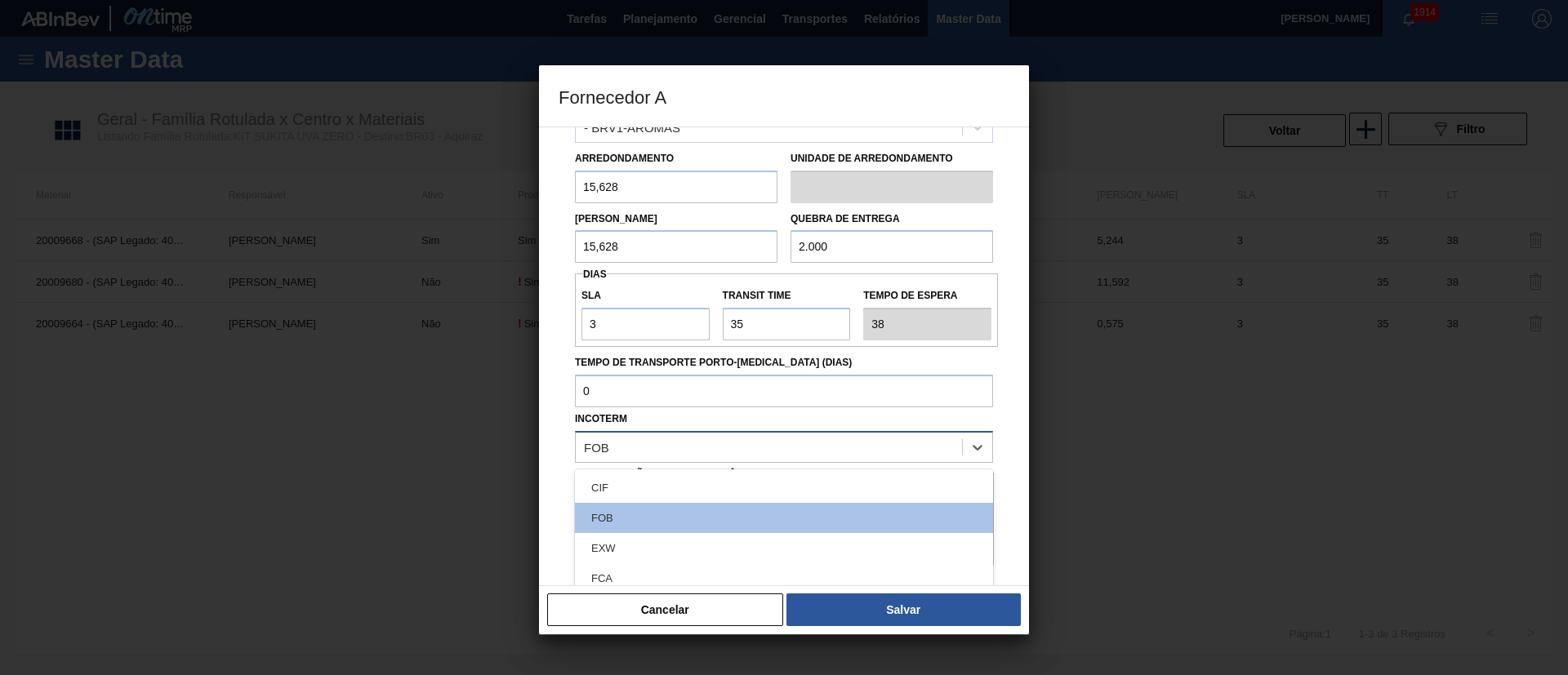
drag, startPoint x: 671, startPoint y: 443, endPoint x: 658, endPoint y: 446, distance: 13.3
click at [670, 442] on div "FOB" at bounding box center [769, 446] width 386 height 24
click at [638, 449] on div "CIF" at bounding box center [784, 488] width 418 height 30
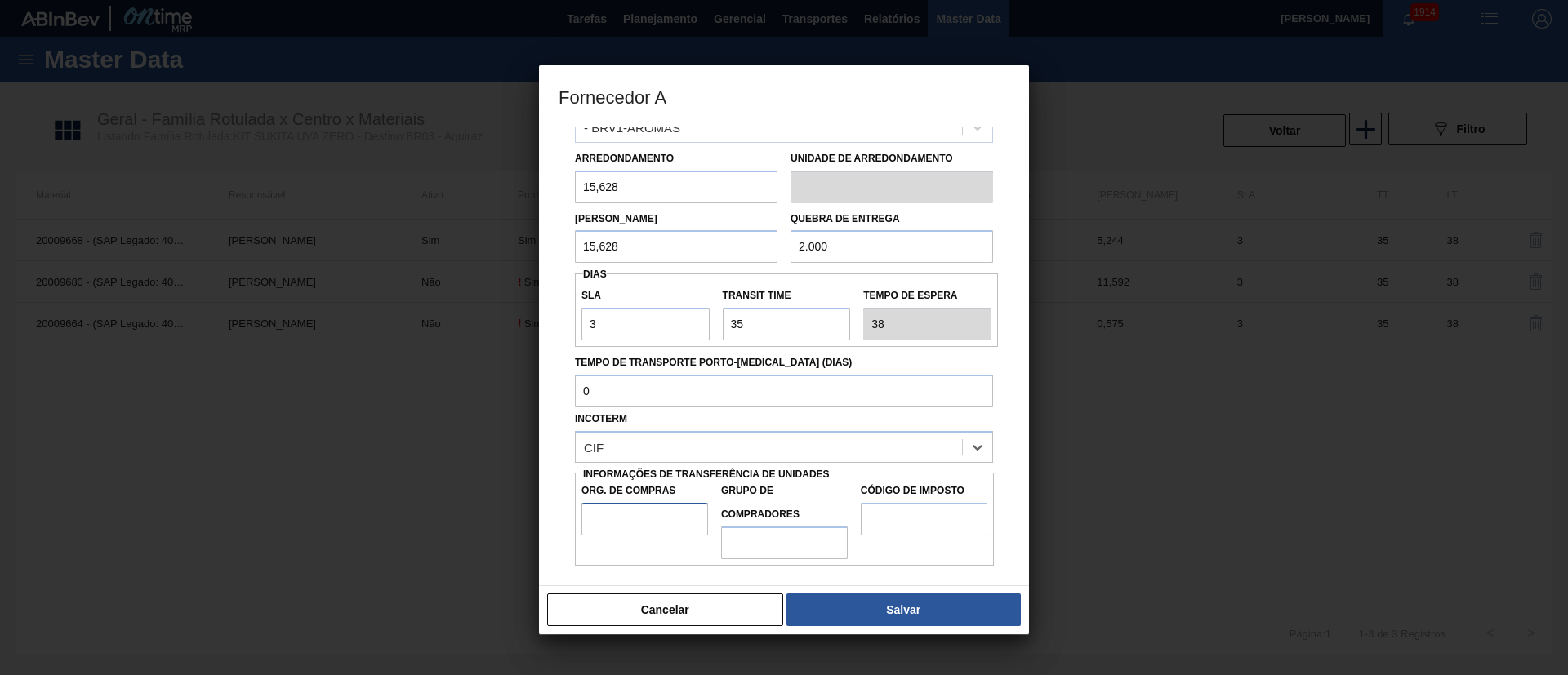
click at [626, 449] on input "Org. de Compras" at bounding box center [645, 519] width 127 height 33
drag, startPoint x: 758, startPoint y: 533, endPoint x: 775, endPoint y: 537, distance: 17.5
click at [758, 449] on input "Grupo de Compradores" at bounding box center [784, 542] width 127 height 33
click at [886, 449] on input "Código de Imposto" at bounding box center [924, 519] width 127 height 33
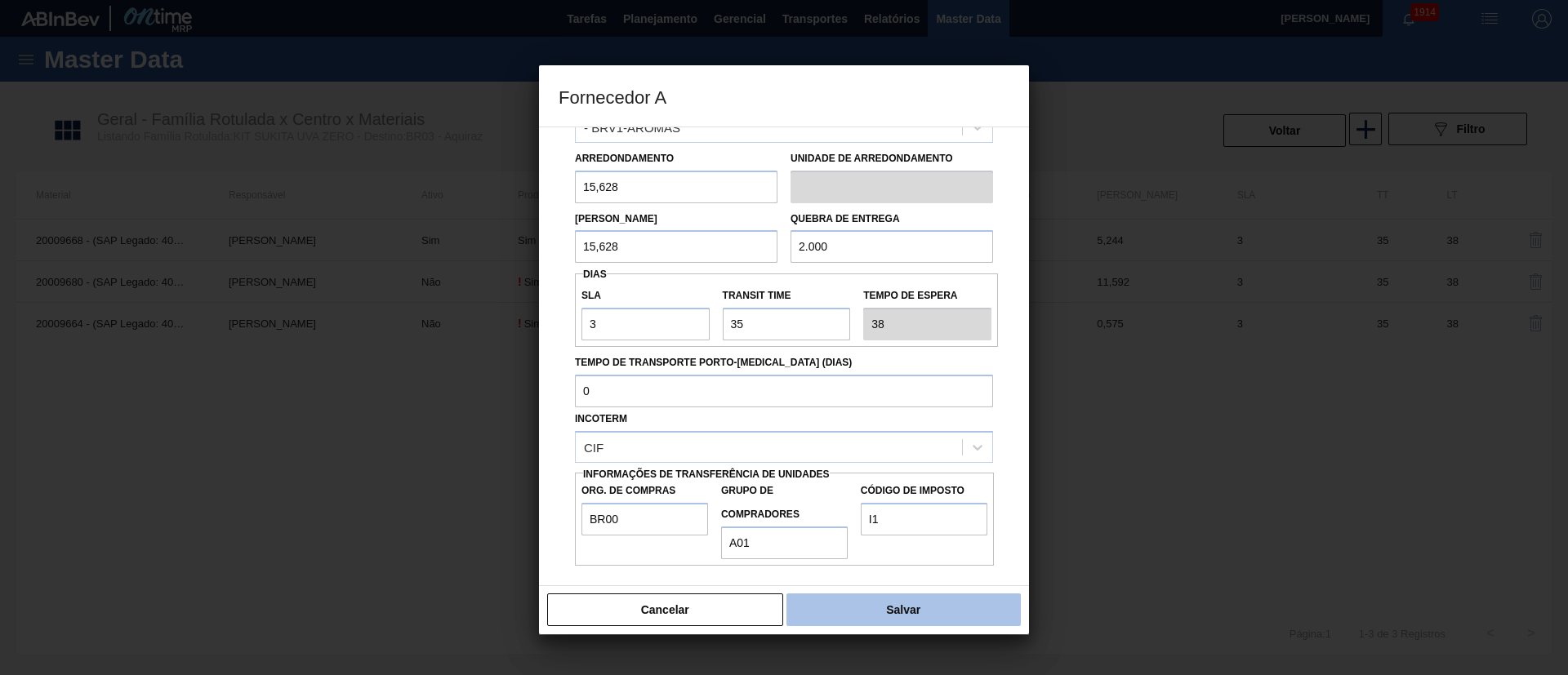
click at [943, 449] on button "Salvar" at bounding box center [903, 609] width 235 height 33
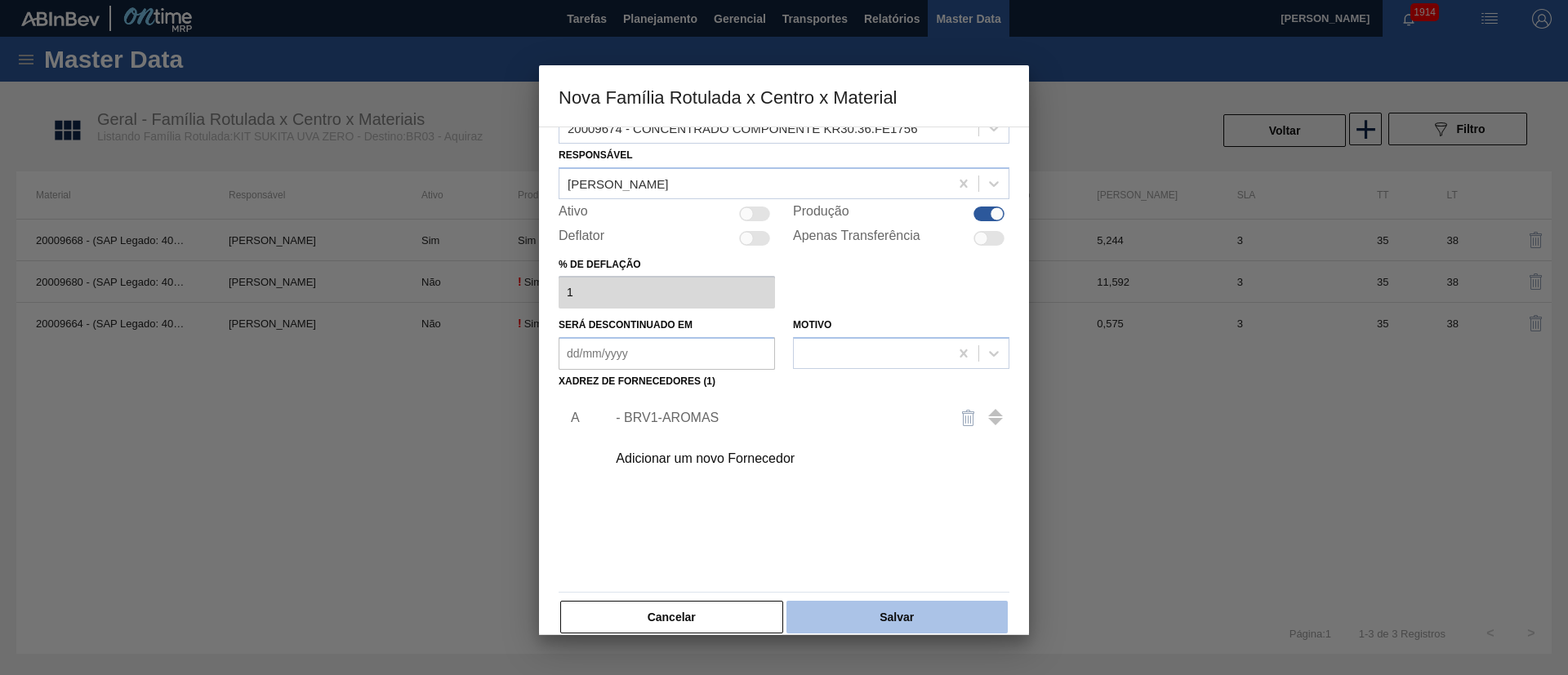
scroll to position [60, 0]
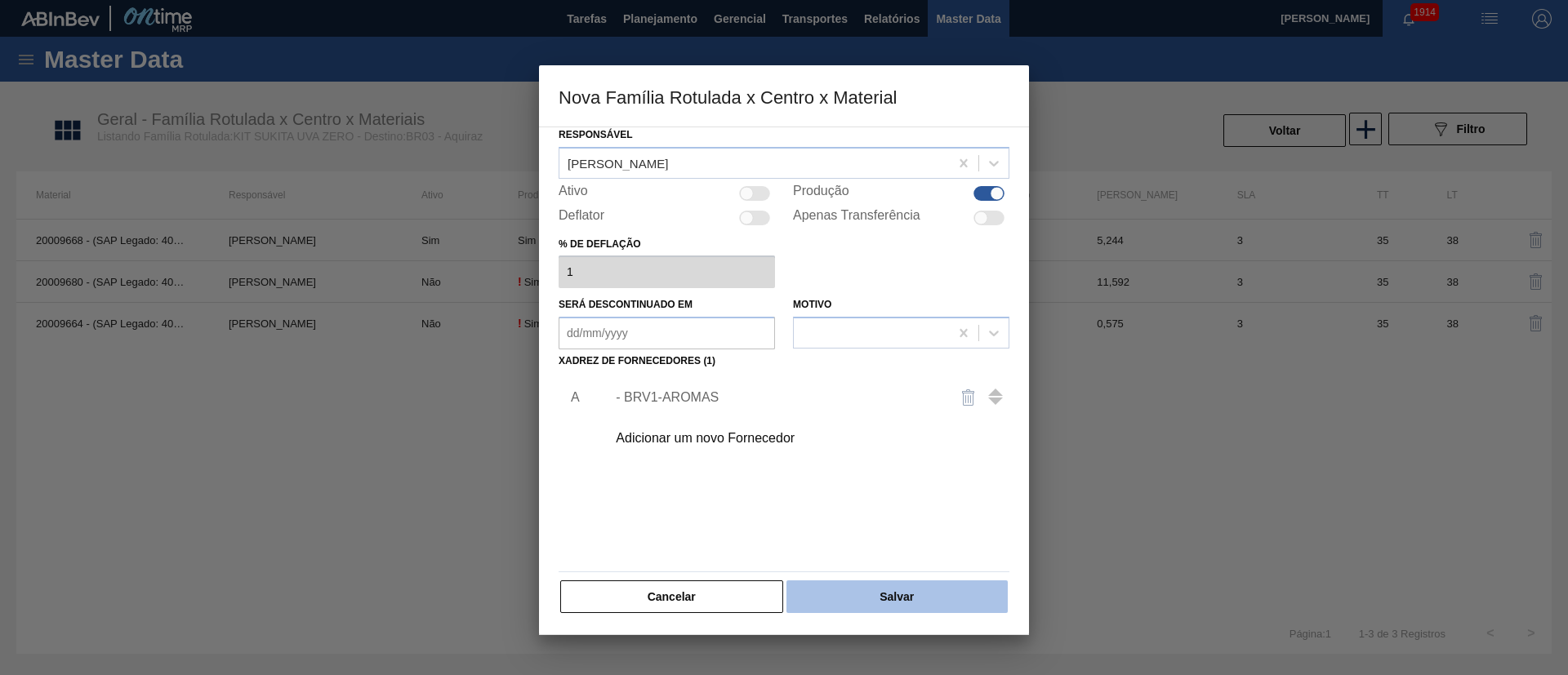
click at [915, 449] on button "Salvar" at bounding box center [897, 596] width 222 height 33
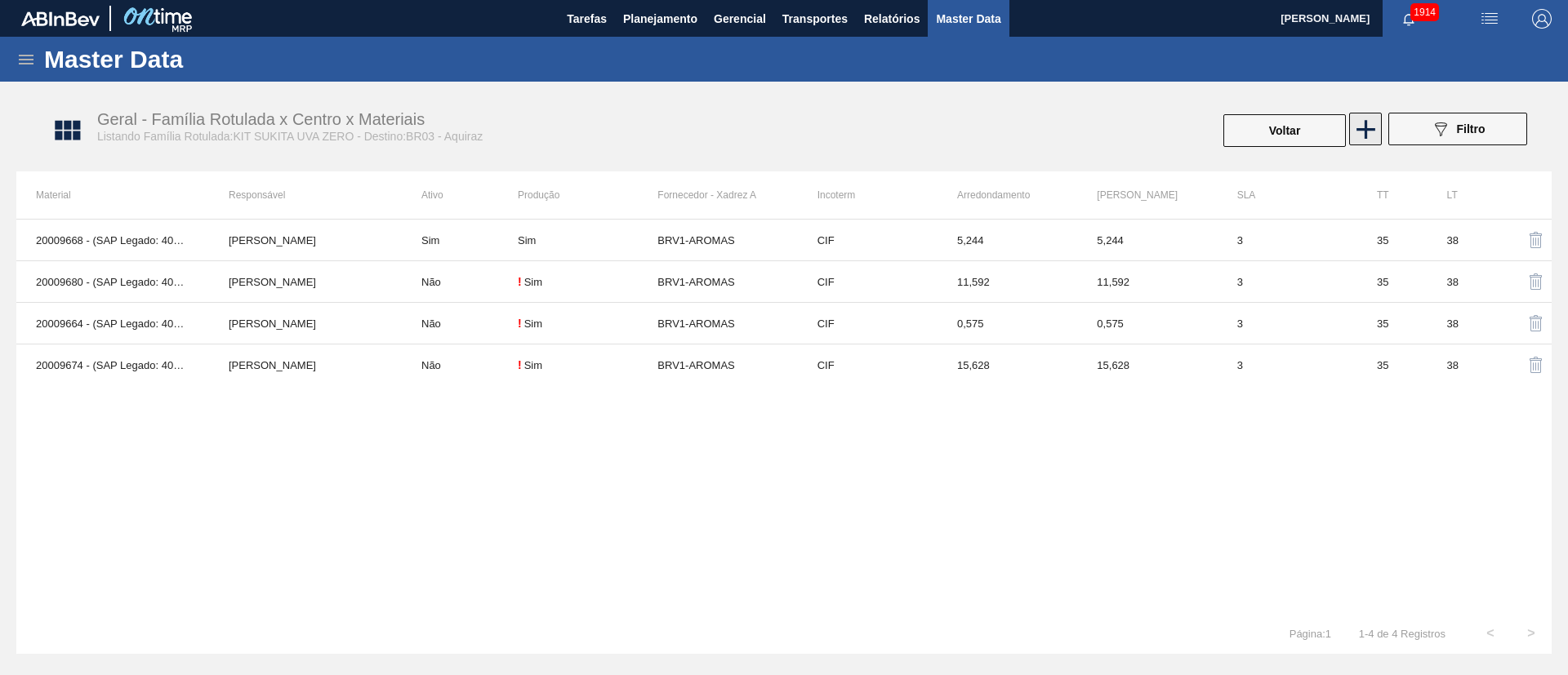
click at [1045, 134] on icon at bounding box center [1366, 129] width 32 height 32
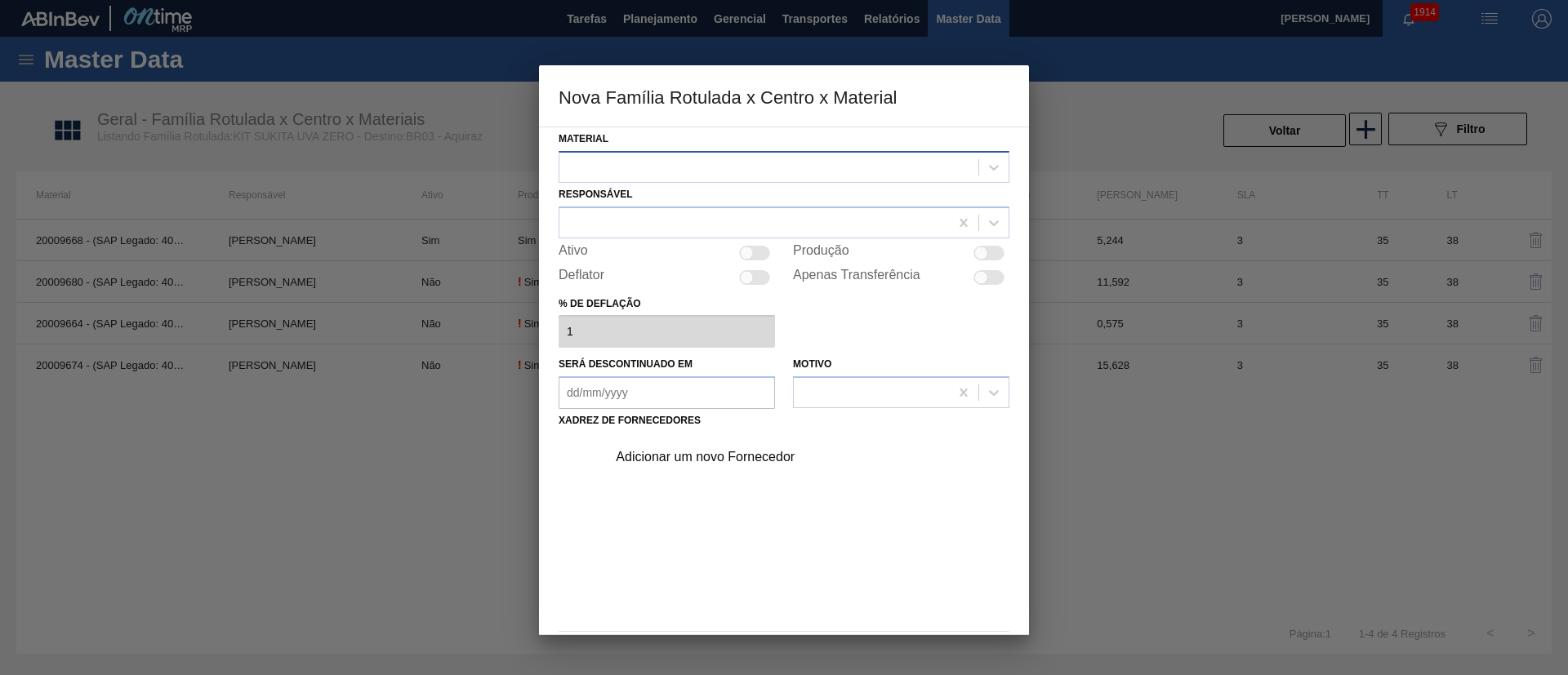
click at [653, 175] on div at bounding box center [769, 166] width 419 height 24
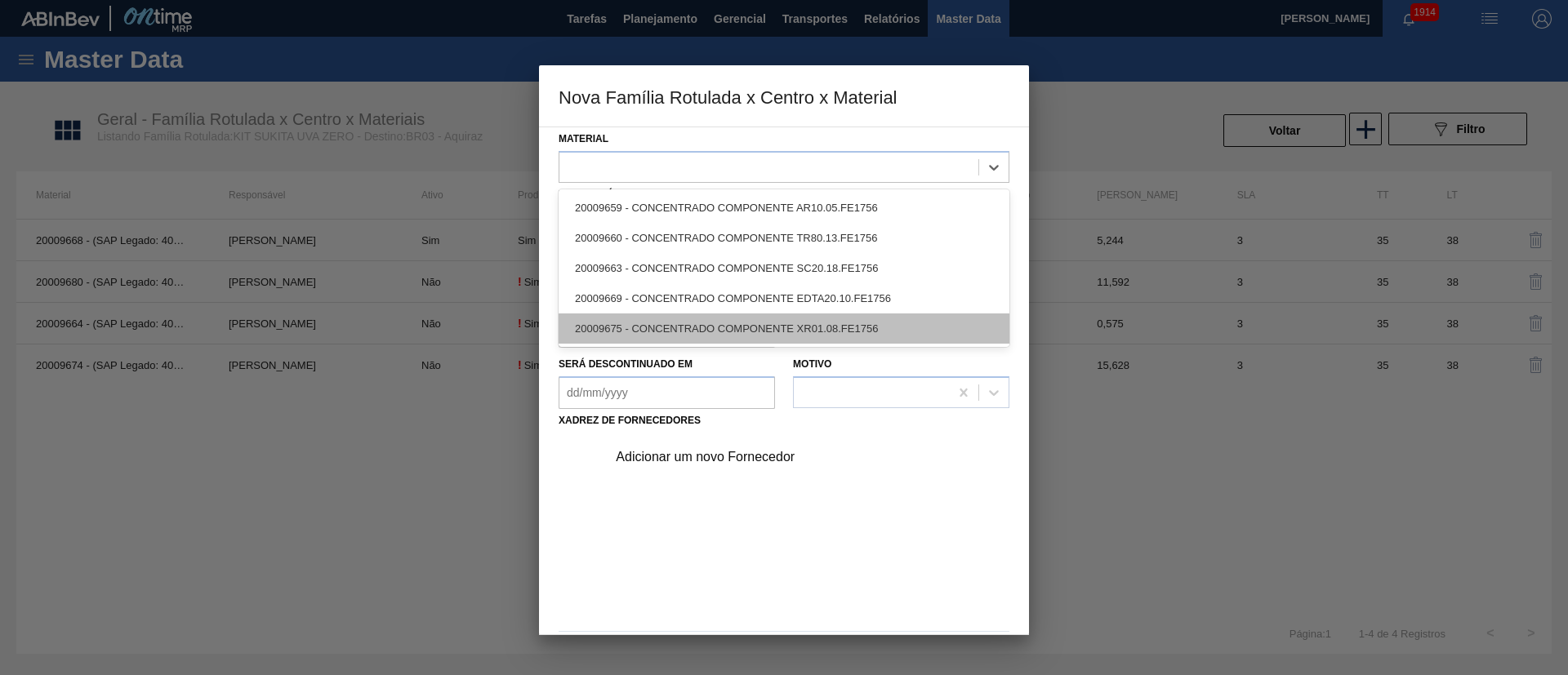
click at [681, 338] on div "20009675 - CONCENTRADO COMPONENTE XR01.08.FE1756" at bounding box center [784, 329] width 451 height 30
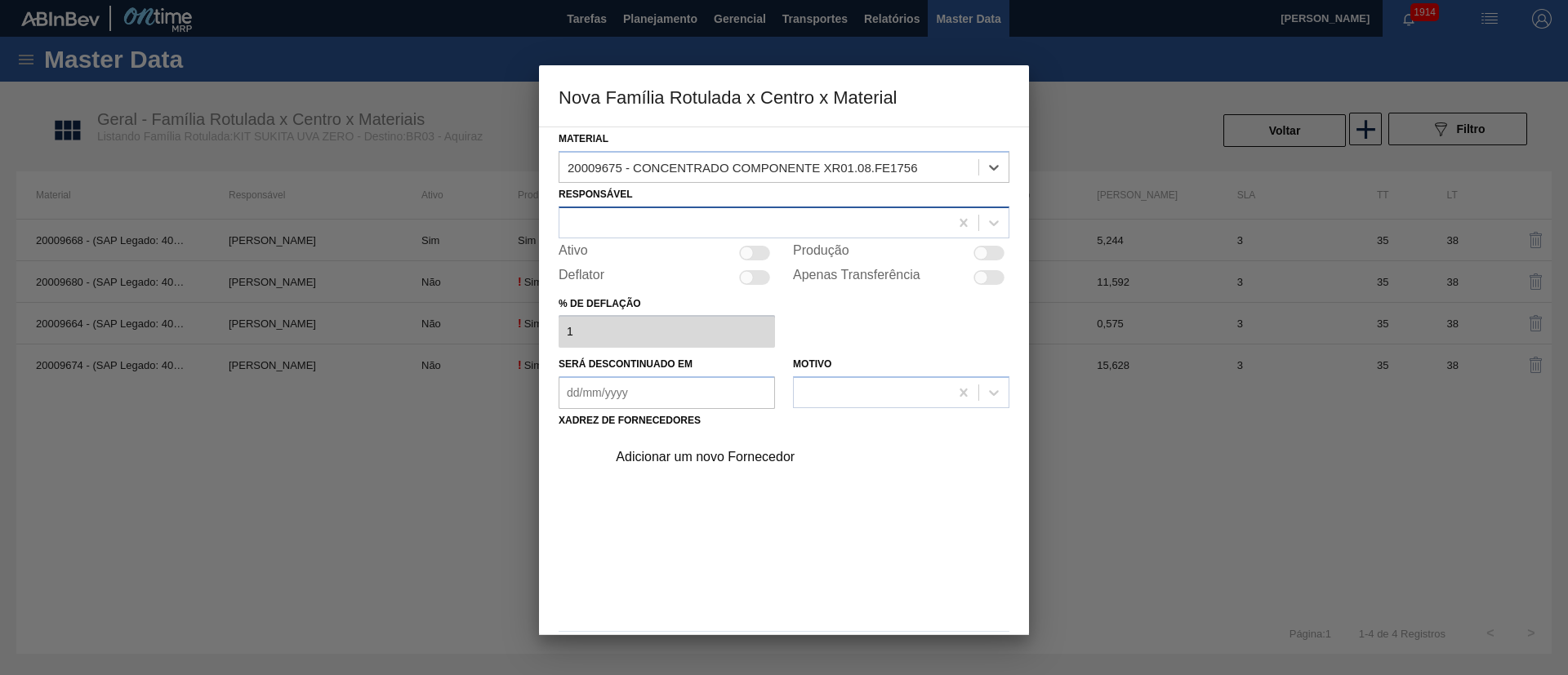
click at [662, 232] on div at bounding box center [754, 222] width 390 height 24
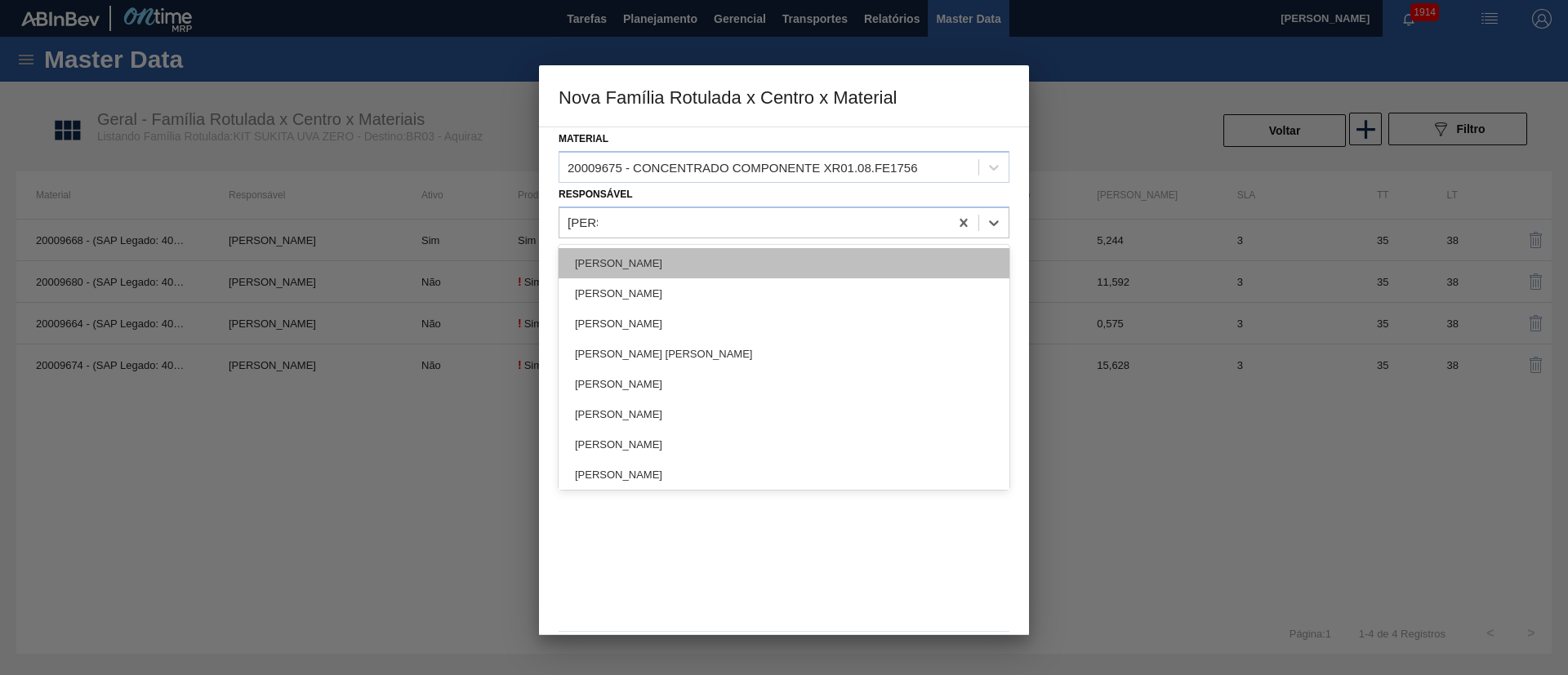
click at [643, 258] on div "[PERSON_NAME]" at bounding box center [784, 263] width 451 height 30
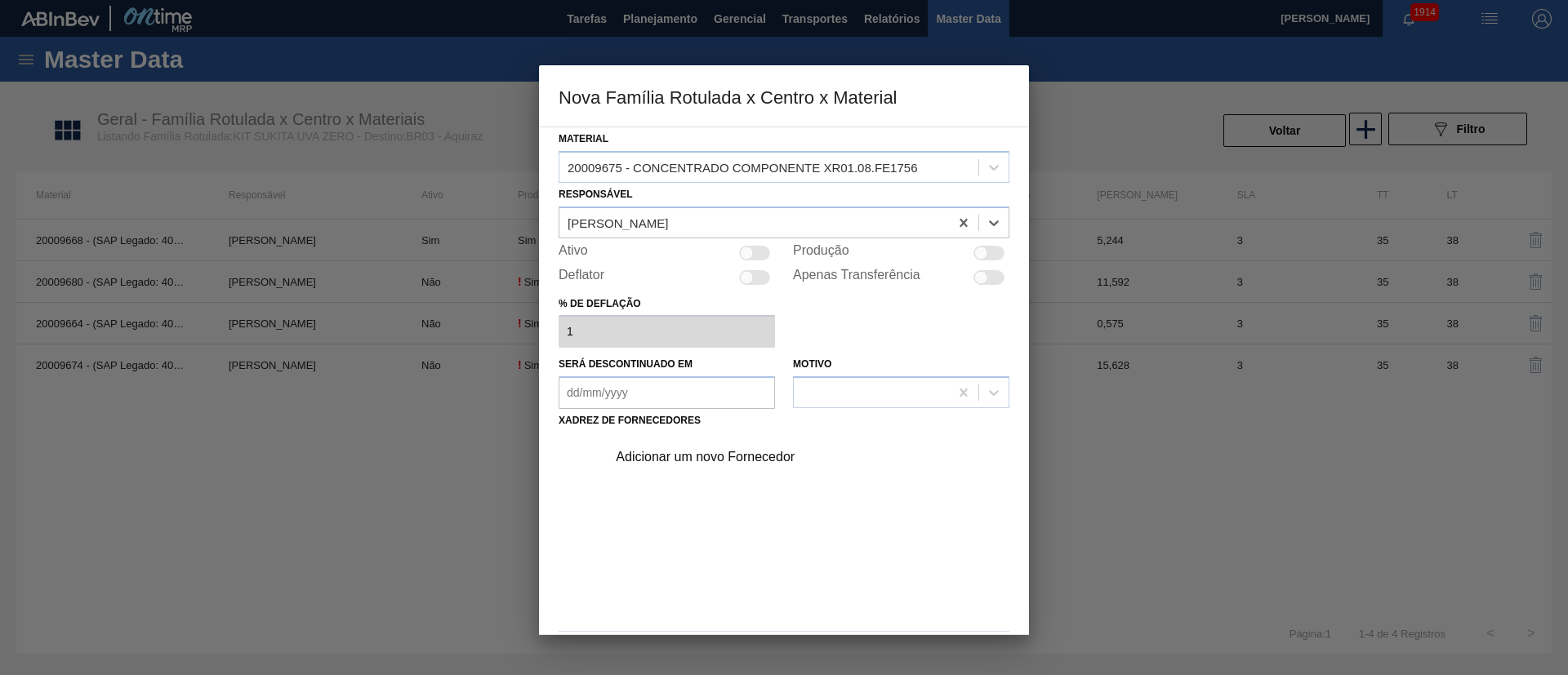
click at [971, 258] on div "Produção" at bounding box center [901, 253] width 216 height 19
click at [981, 255] on div at bounding box center [981, 253] width 14 height 14
click at [737, 449] on div "Adicionar um novo Fornecedor" at bounding box center [776, 457] width 320 height 15
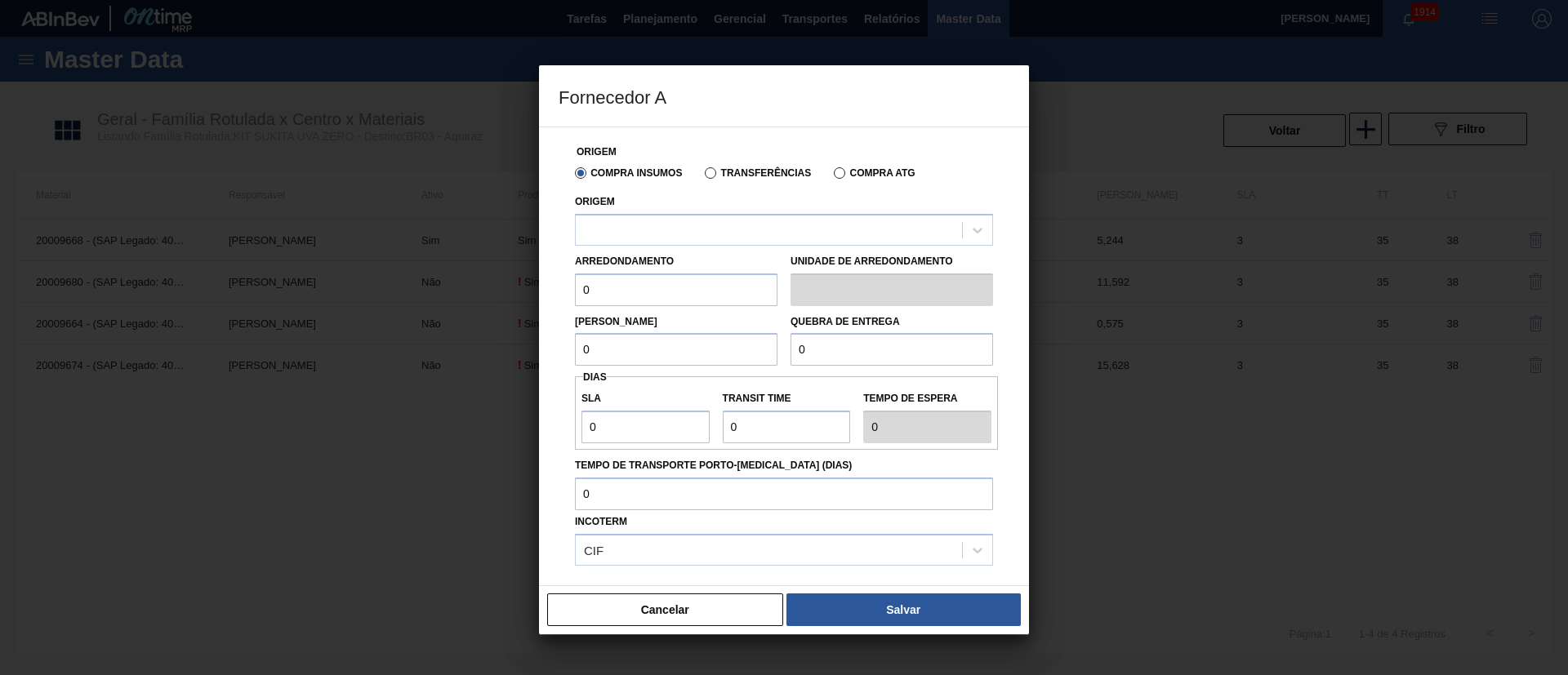
click at [715, 177] on label "Transferências" at bounding box center [757, 172] width 106 height 11
click at [703, 177] on input "Transferências" at bounding box center [703, 177] width 0 height 0
click at [667, 239] on div at bounding box center [769, 229] width 386 height 24
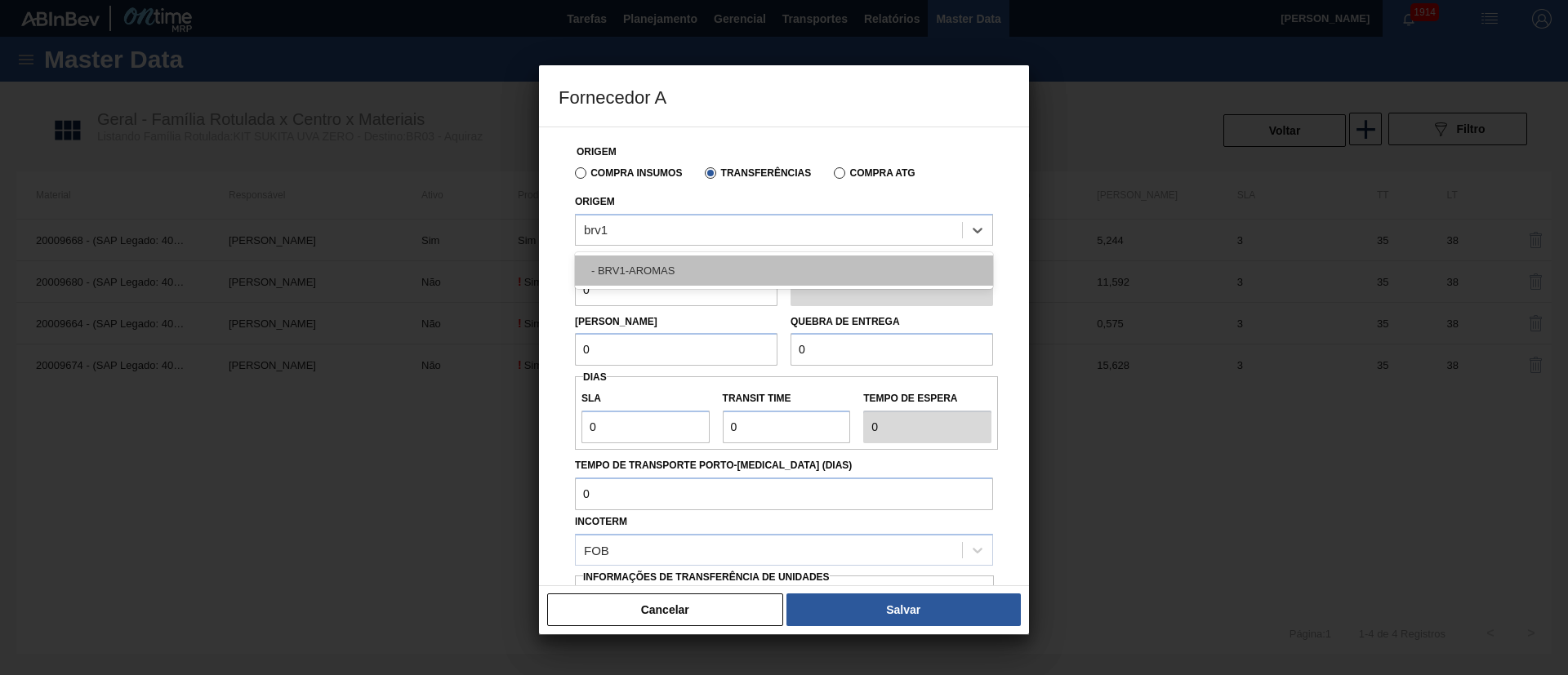
click at [638, 268] on div "- BRV1-AROMAS" at bounding box center [784, 271] width 418 height 30
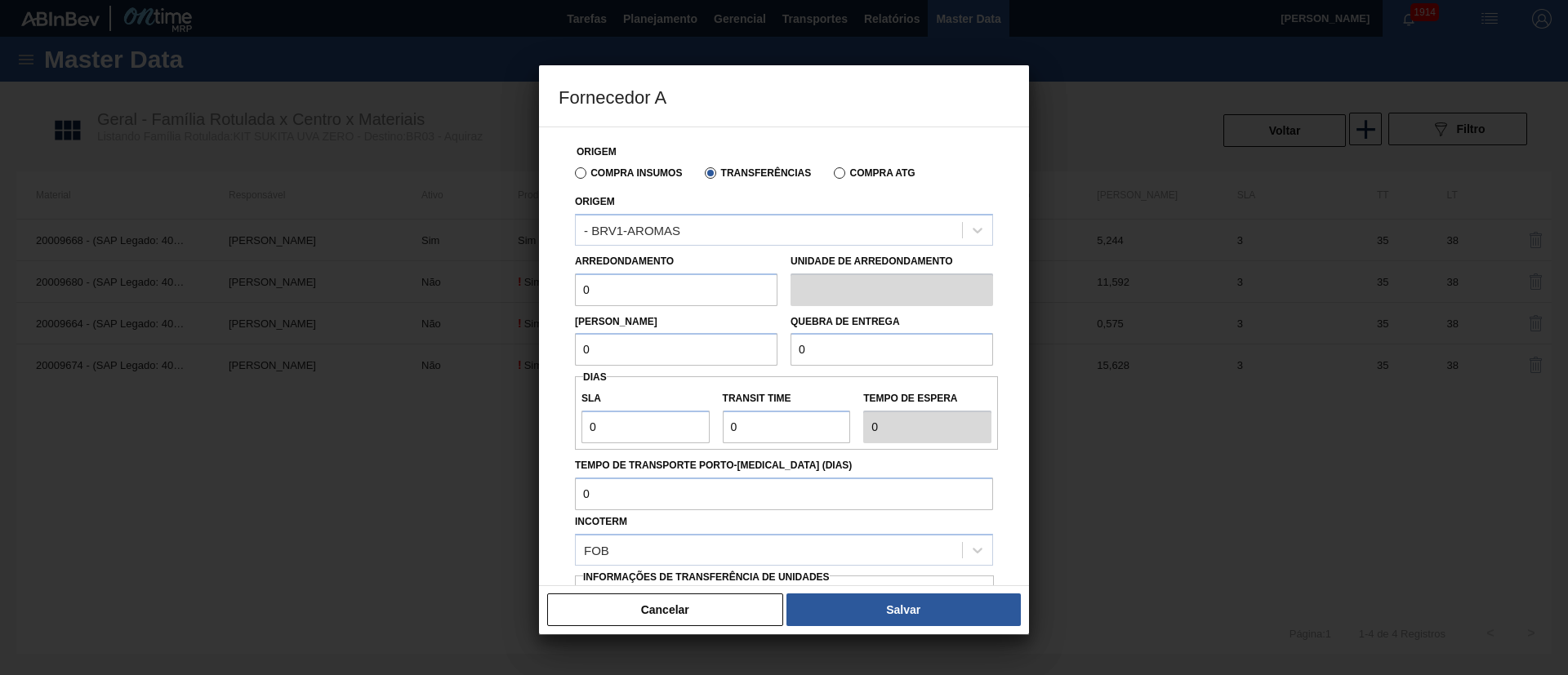
drag, startPoint x: 646, startPoint y: 298, endPoint x: 573, endPoint y: 293, distance: 73.2
click at [573, 294] on div "Arredondamento 0" at bounding box center [675, 278] width 215 height 56
drag, startPoint x: 618, startPoint y: 350, endPoint x: 498, endPoint y: 351, distance: 120.0
click at [501, 350] on div "Fornecedor A Origem Compra Insumos Transferências Compra ATG Origem - BRV1-AROM…" at bounding box center [784, 338] width 1568 height 675
drag, startPoint x: 835, startPoint y: 352, endPoint x: 736, endPoint y: 360, distance: 99.3
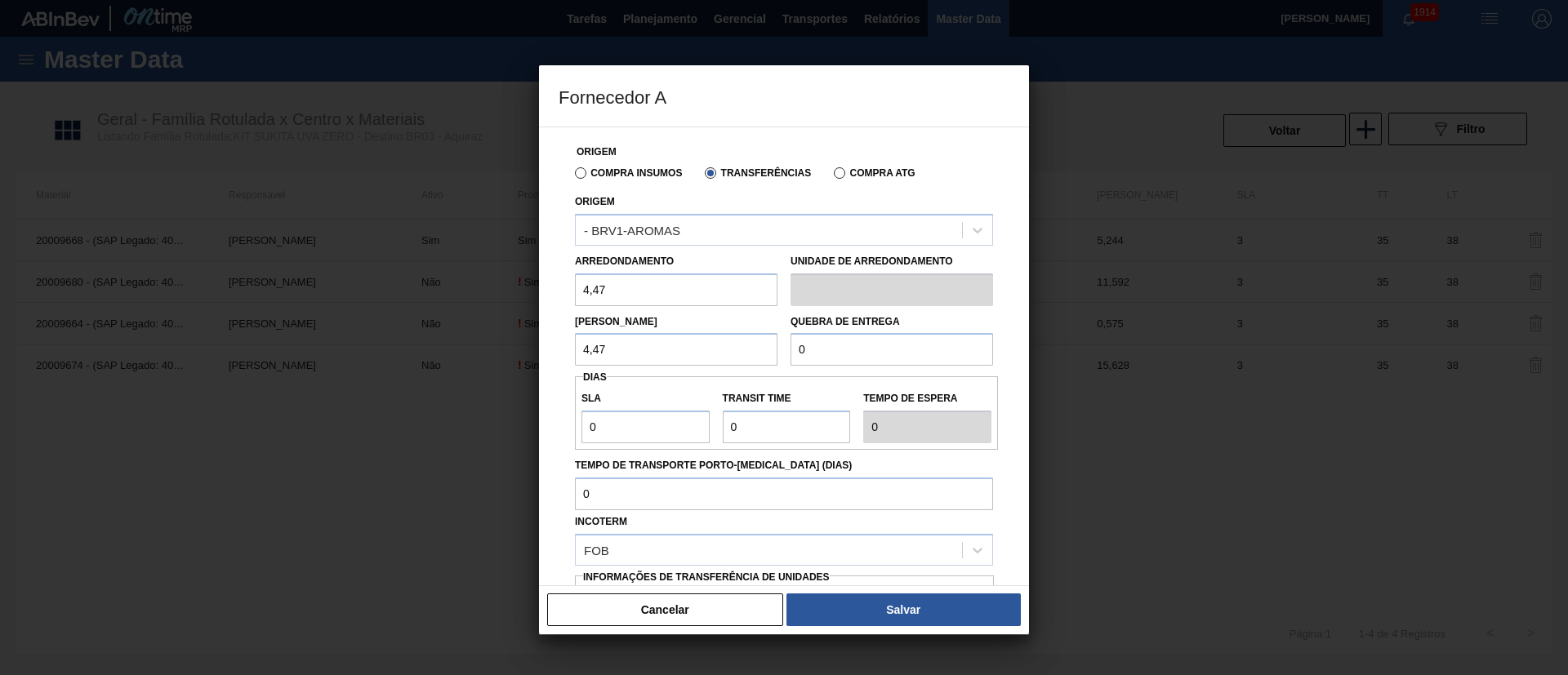
click at [736, 360] on div "Lote Mínimo 4,47 Quebra de entrega 0" at bounding box center [784, 336] width 431 height 61
click at [586, 431] on input "0" at bounding box center [645, 426] width 128 height 33
drag, startPoint x: 757, startPoint y: 426, endPoint x: 690, endPoint y: 427, distance: 67.0
click at [690, 427] on div "SLA 3 Transit Time Tempo de espera 3" at bounding box center [786, 413] width 423 height 61
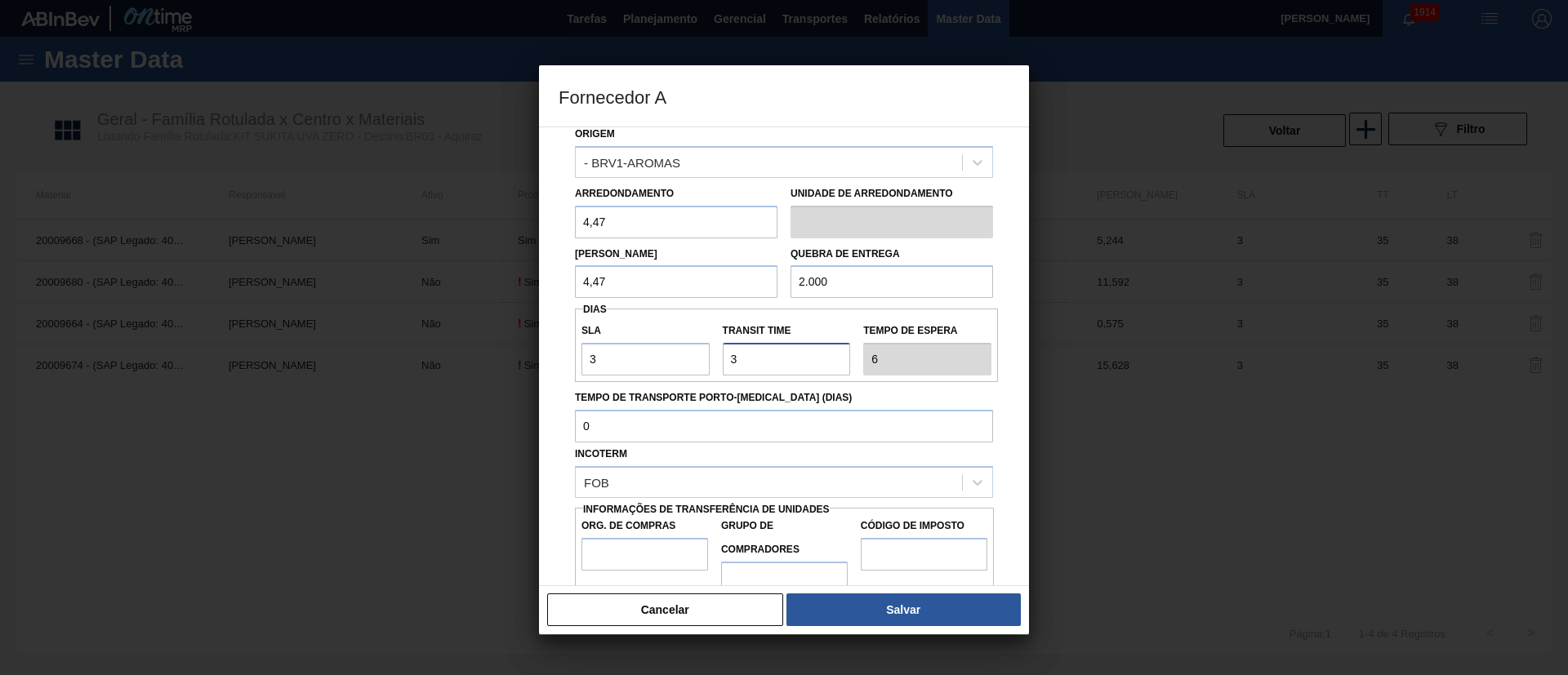
scroll to position [103, 0]
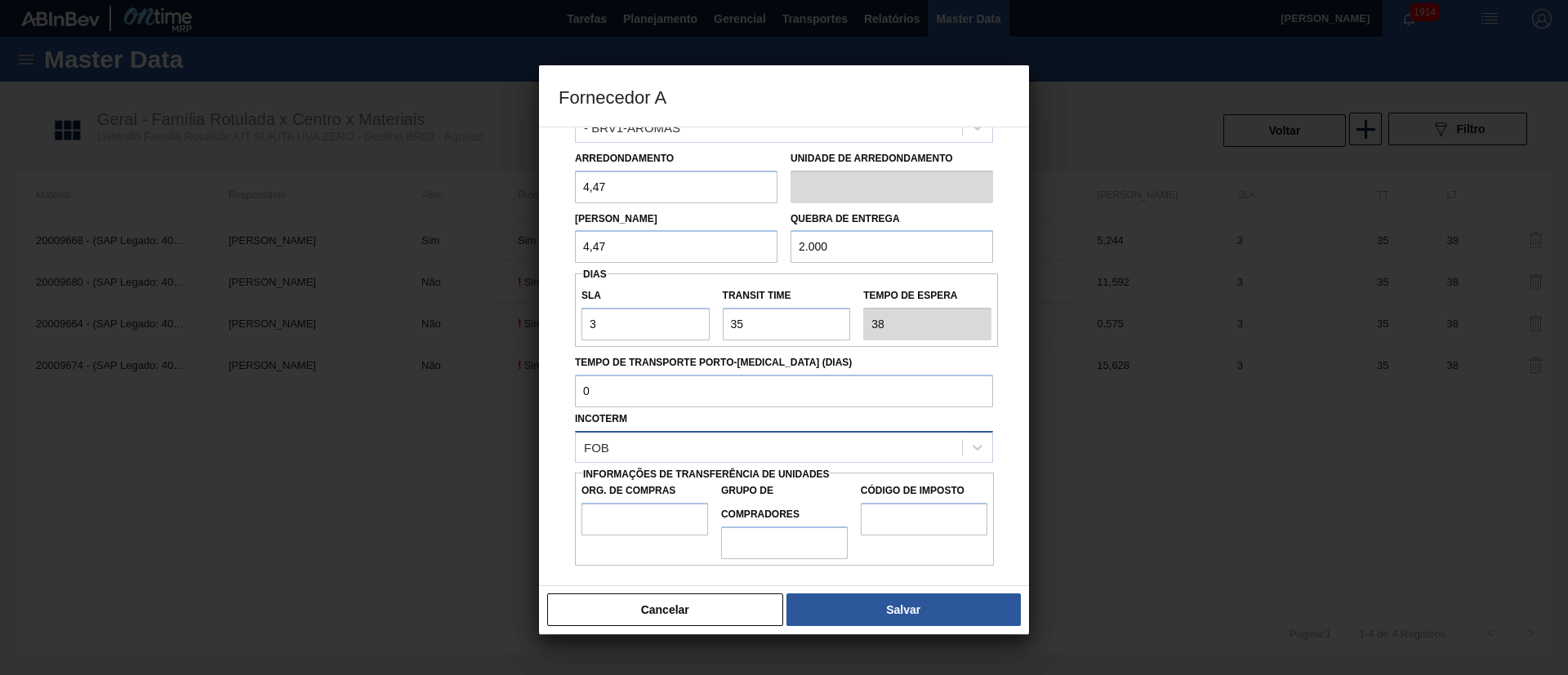
click at [653, 449] on div "FOB" at bounding box center [769, 446] width 386 height 24
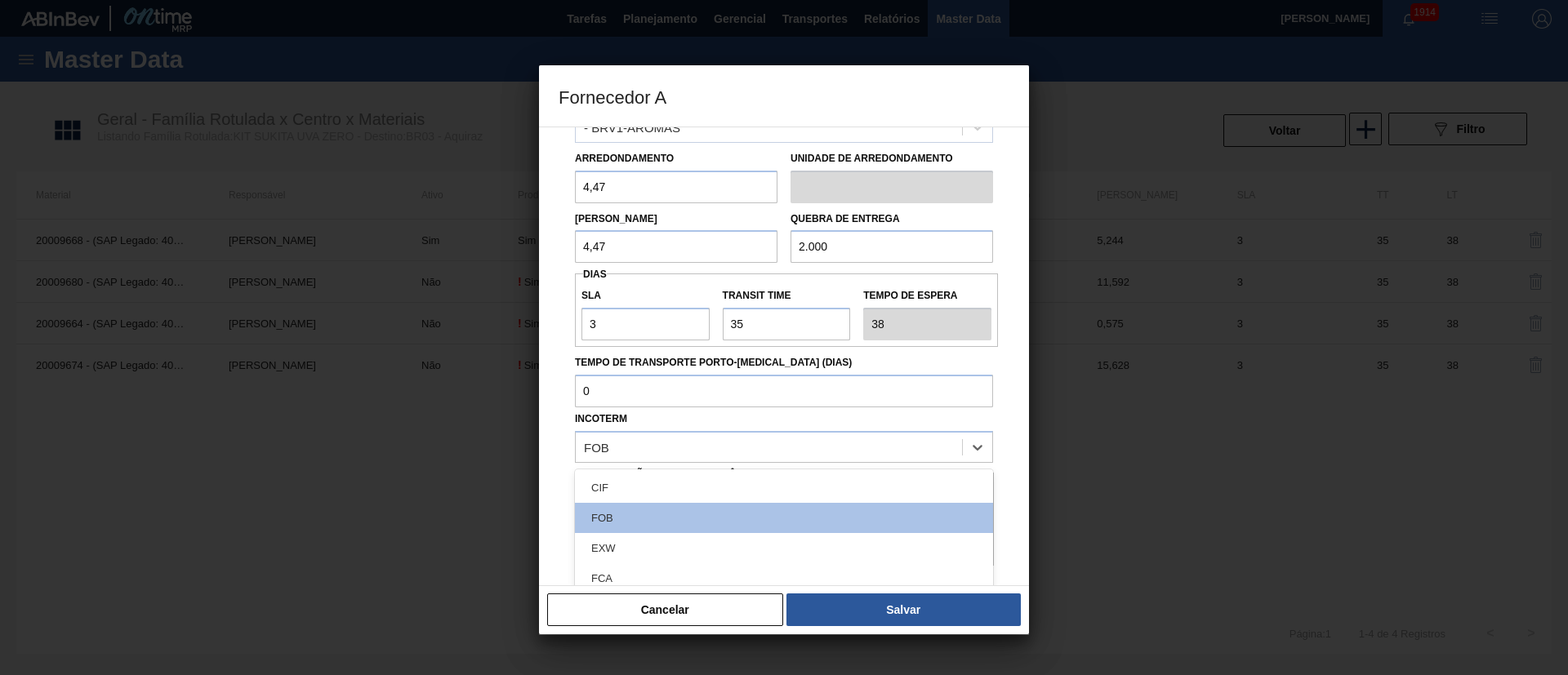
click at [644, 449] on div "CIF" at bounding box center [784, 488] width 418 height 30
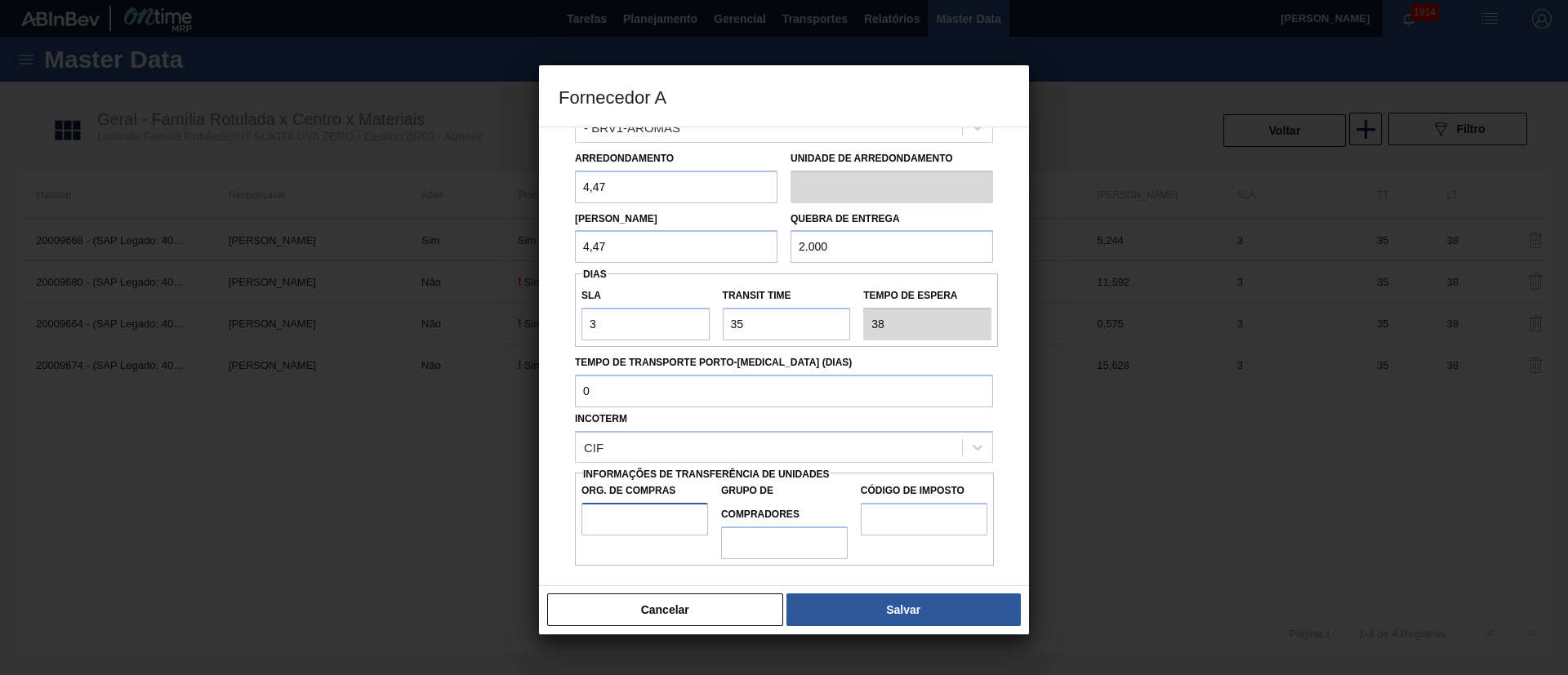
drag, startPoint x: 613, startPoint y: 515, endPoint x: 642, endPoint y: 527, distance: 31.4
click at [613, 449] on input "Org. de Compras" at bounding box center [645, 519] width 127 height 33
click at [756, 449] on input "Grupo de Compradores" at bounding box center [784, 542] width 127 height 33
click at [922, 449] on input "Código de Imposto" at bounding box center [924, 519] width 127 height 33
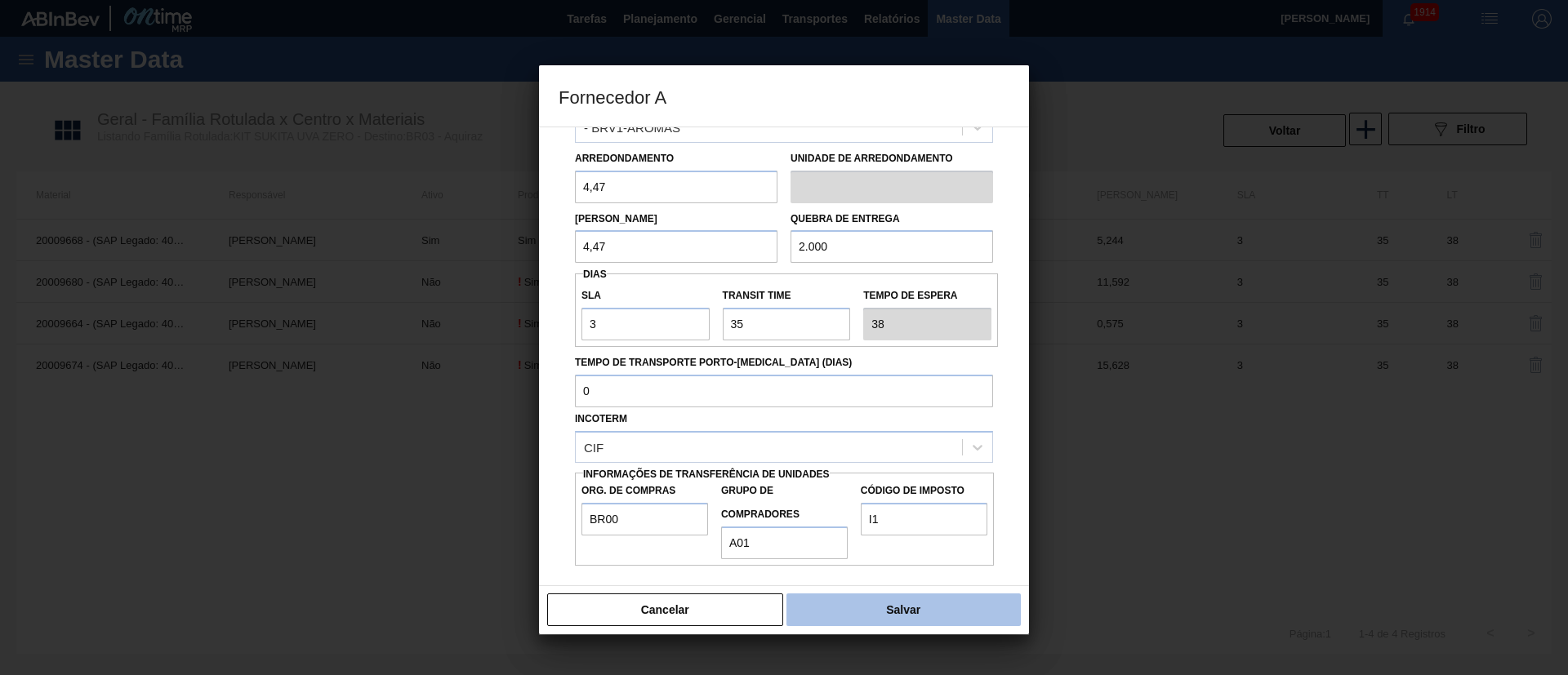
click at [923, 449] on button "Salvar" at bounding box center [903, 609] width 235 height 33
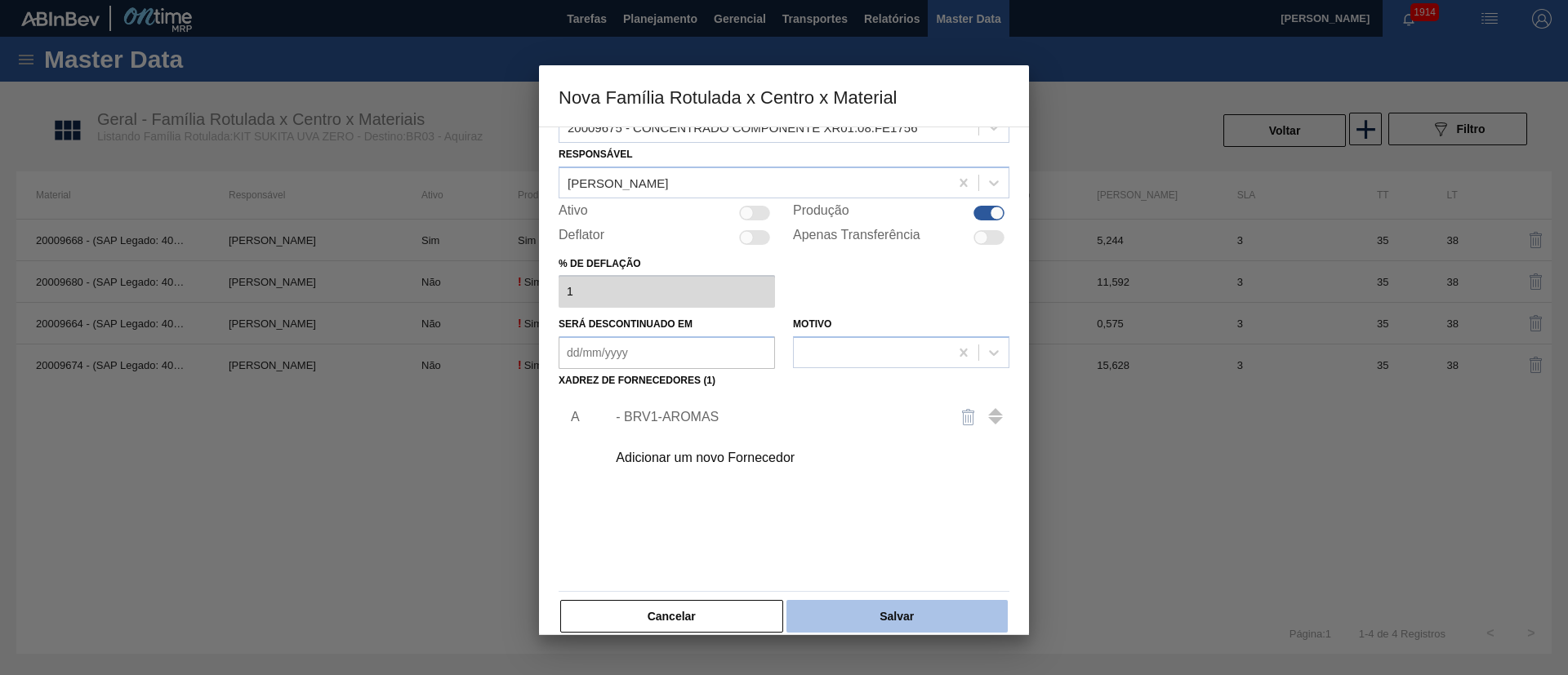
scroll to position [60, 0]
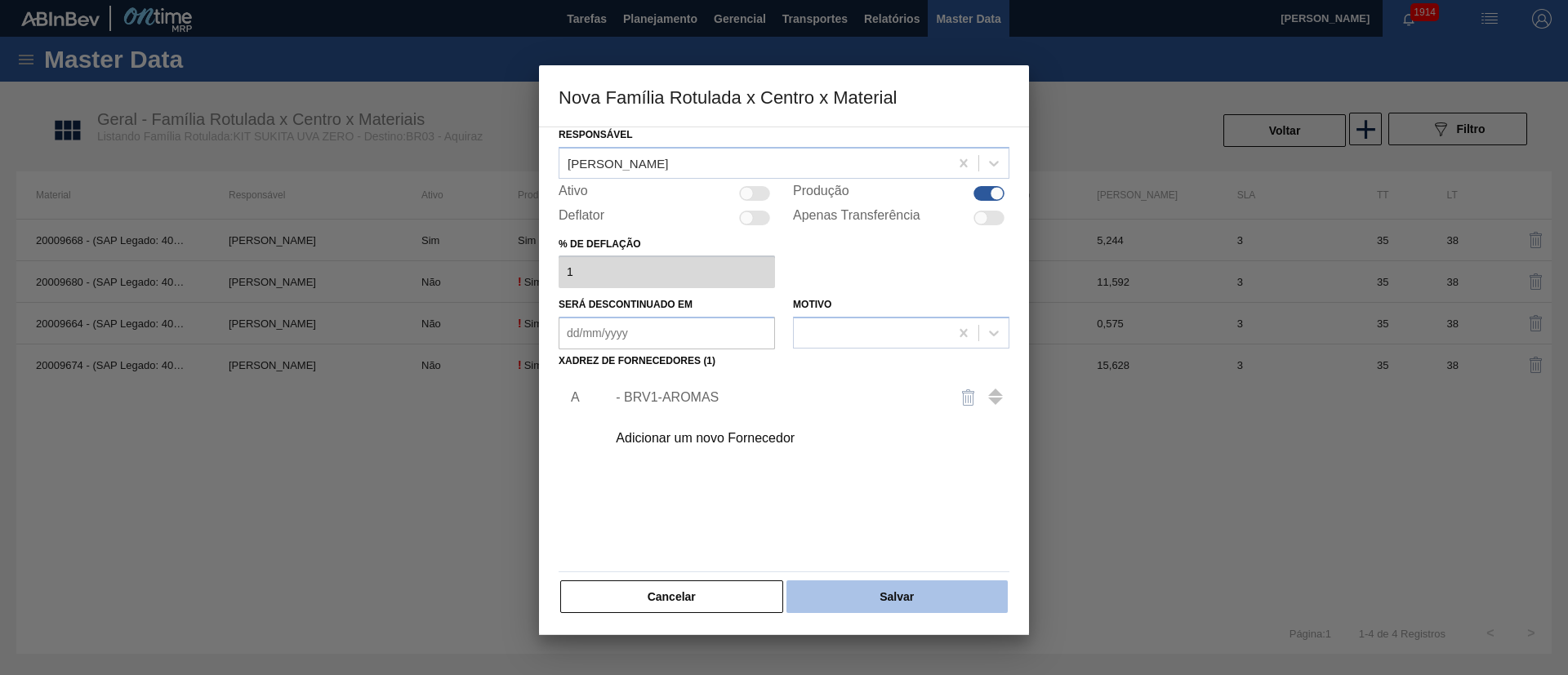
click at [913, 449] on button "Salvar" at bounding box center [897, 596] width 222 height 33
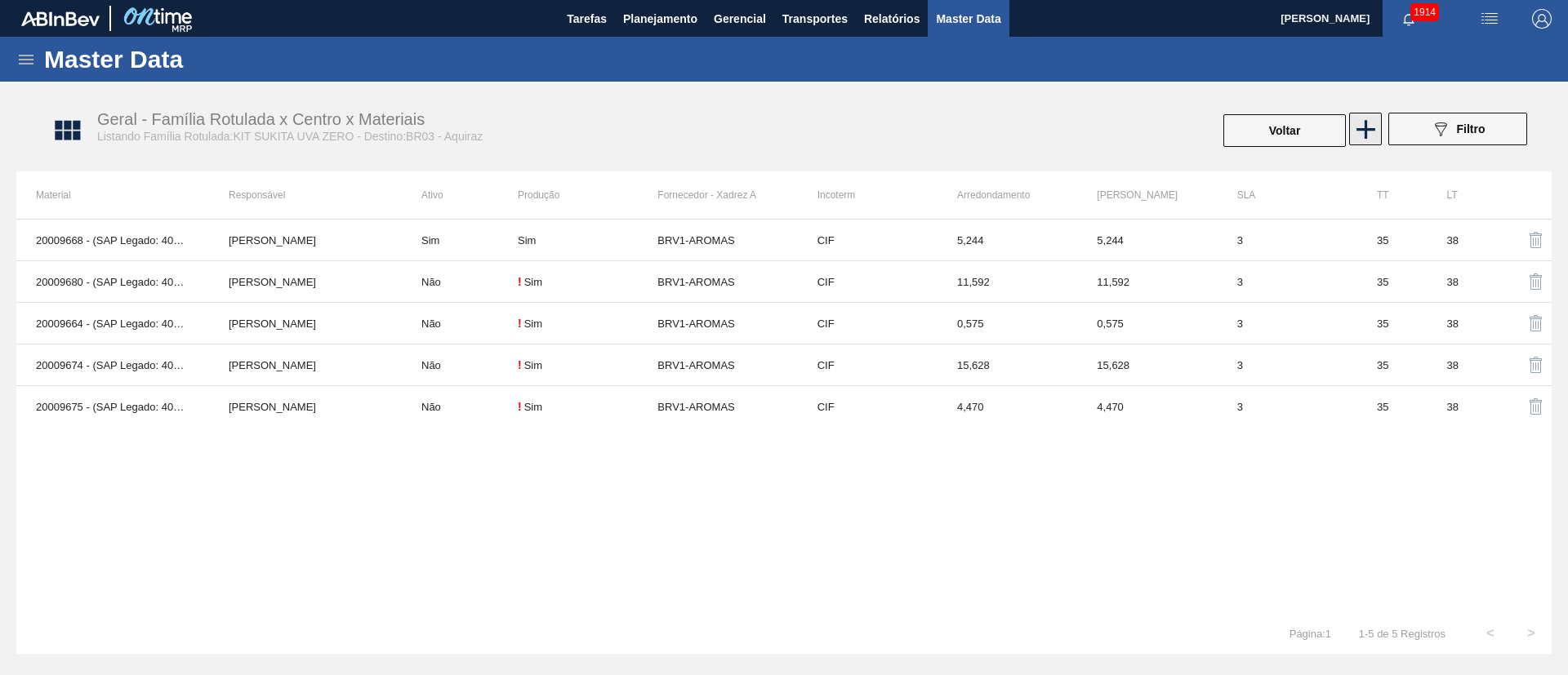
click at [1045, 119] on icon at bounding box center [1366, 129] width 32 height 32
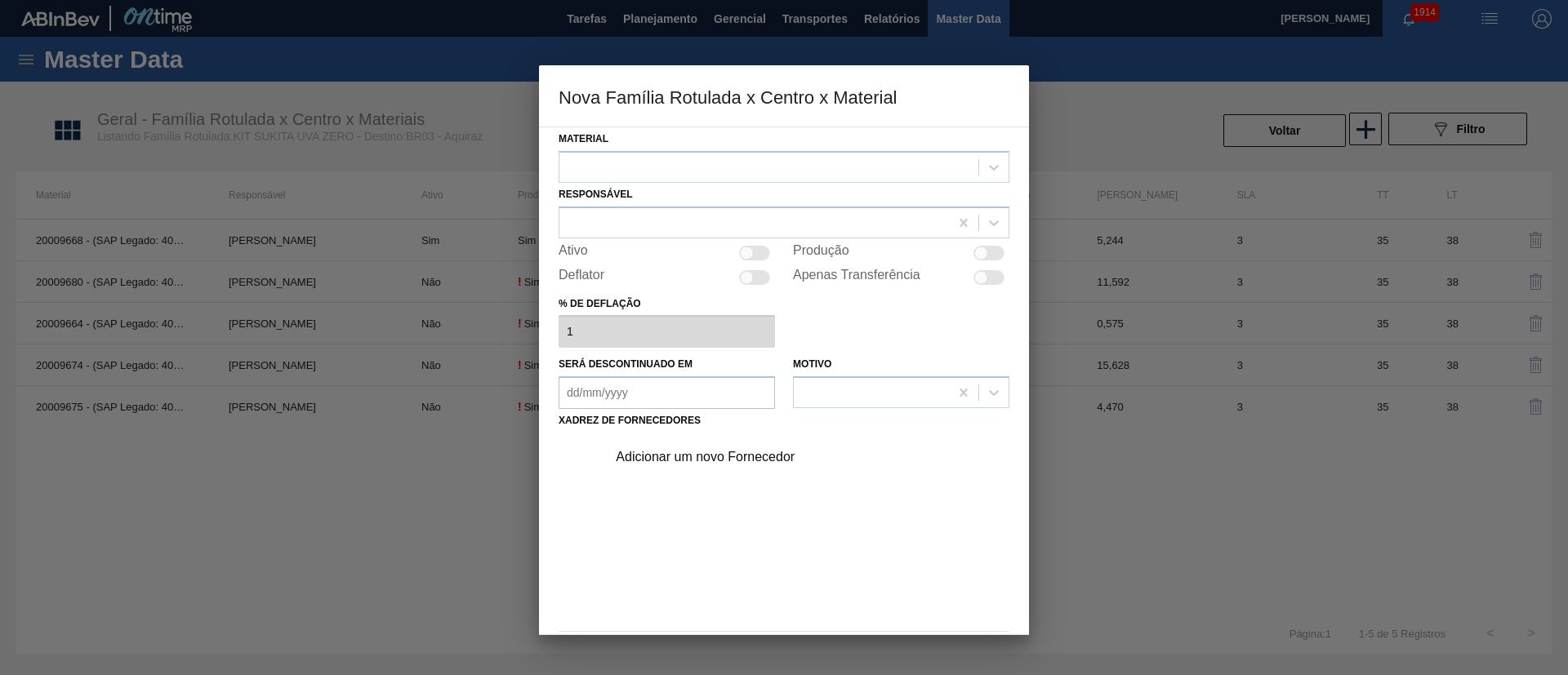
click at [629, 166] on div at bounding box center [769, 166] width 419 height 24
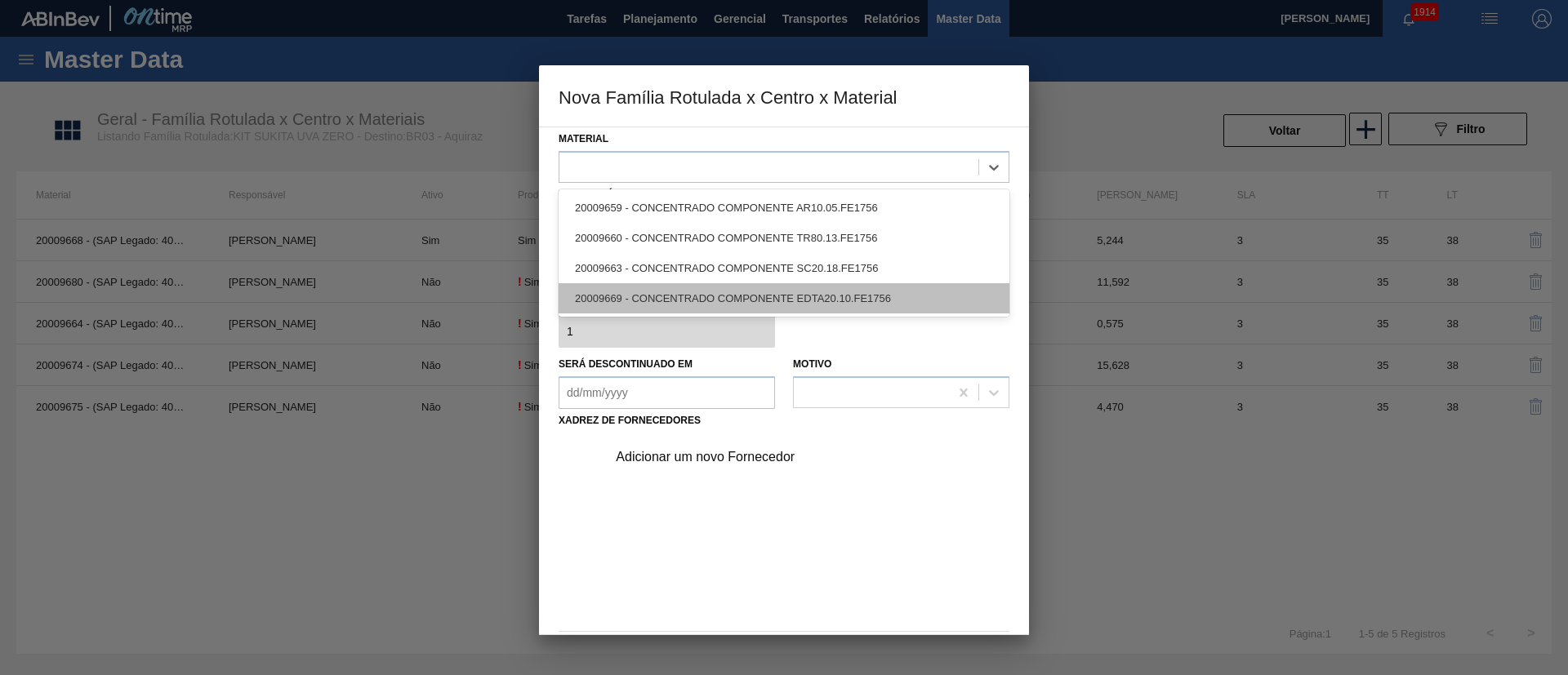
click at [681, 289] on div "20009669 - CONCENTRADO COMPONENTE EDTA20.10.FE1756" at bounding box center [784, 298] width 451 height 30
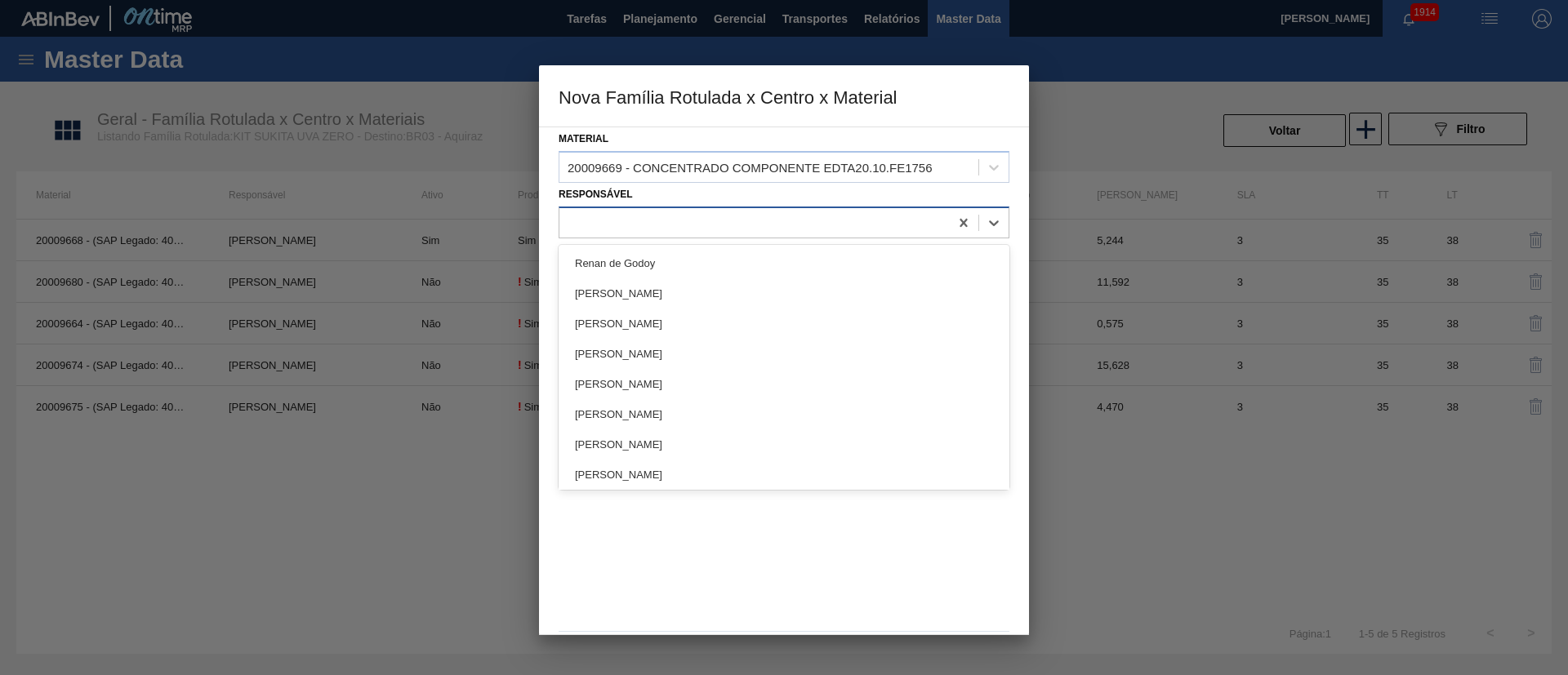
click at [711, 233] on div at bounding box center [754, 222] width 390 height 24
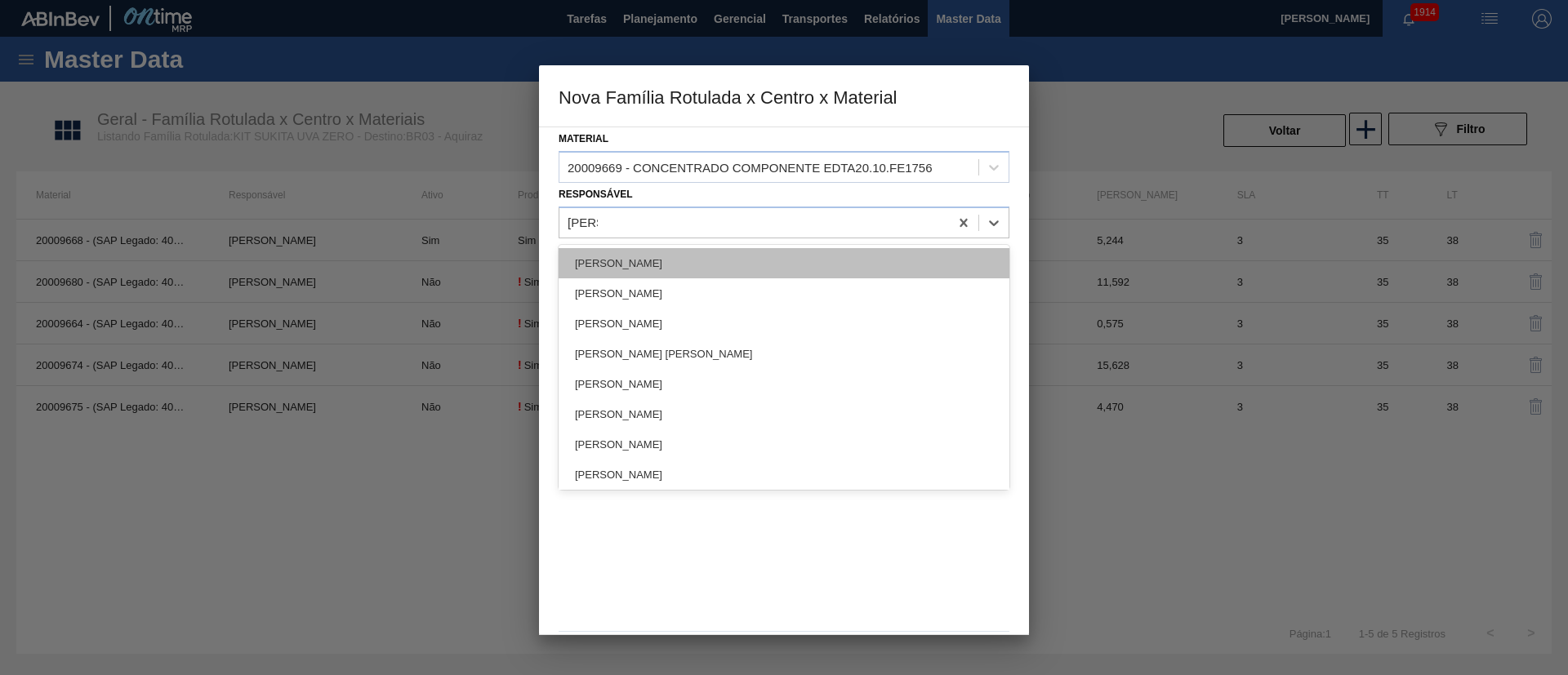
click at [689, 257] on div "[PERSON_NAME]" at bounding box center [784, 263] width 451 height 30
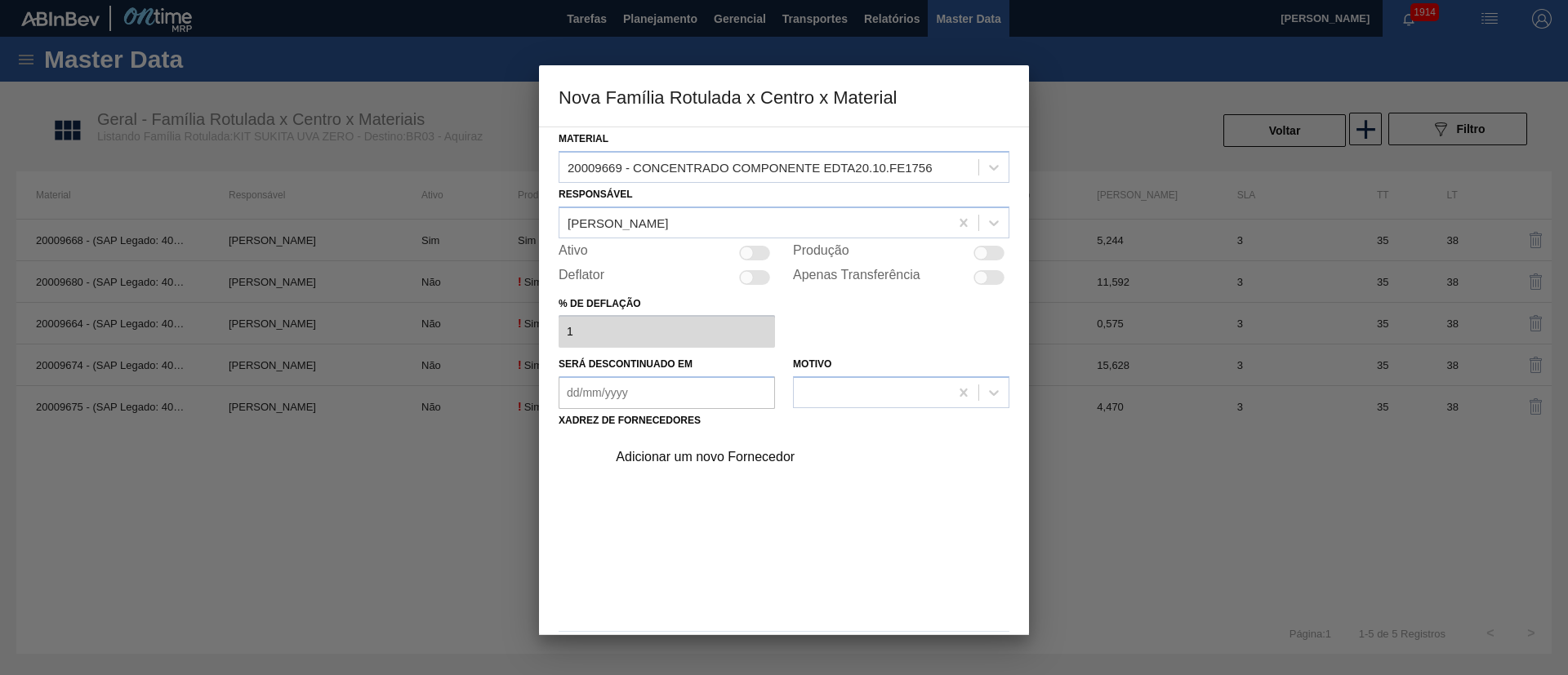
click at [985, 254] on div at bounding box center [981, 253] width 14 height 14
click at [762, 449] on div "Adicionar um novo Fornecedor" at bounding box center [776, 457] width 320 height 15
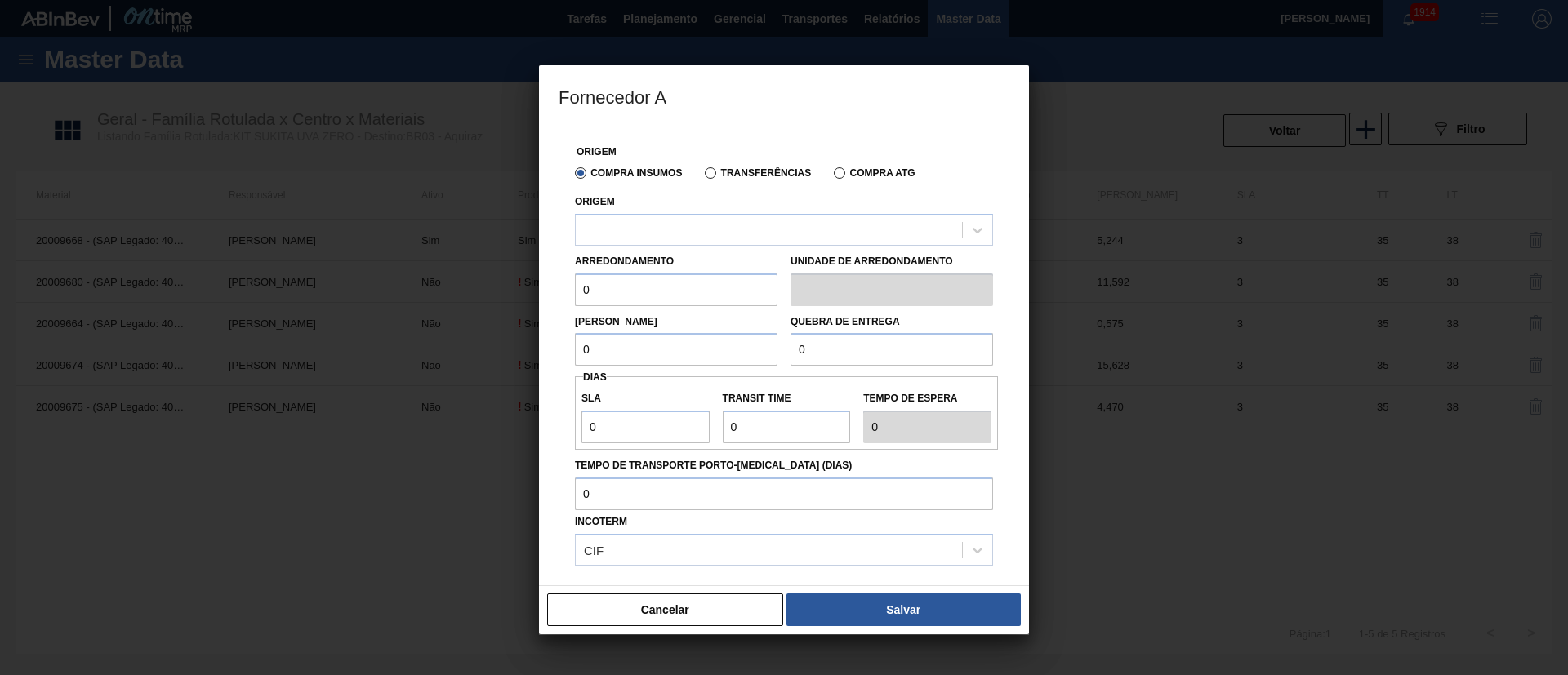
click at [705, 166] on div "Transferências" at bounding box center [755, 172] width 113 height 15
click at [715, 173] on label "Transferências" at bounding box center [757, 172] width 106 height 11
click at [703, 177] on input "Transferências" at bounding box center [703, 177] width 0 height 0
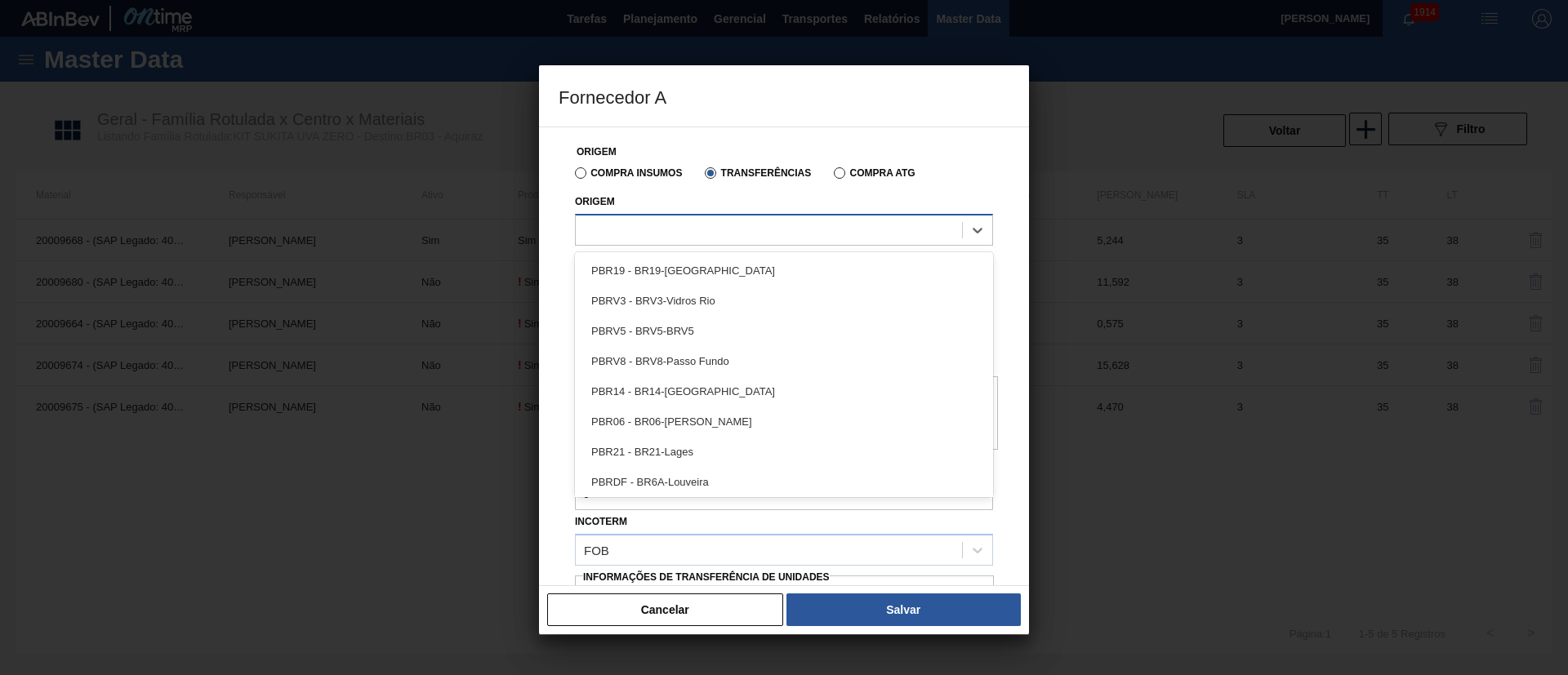
click at [656, 229] on div at bounding box center [769, 229] width 386 height 24
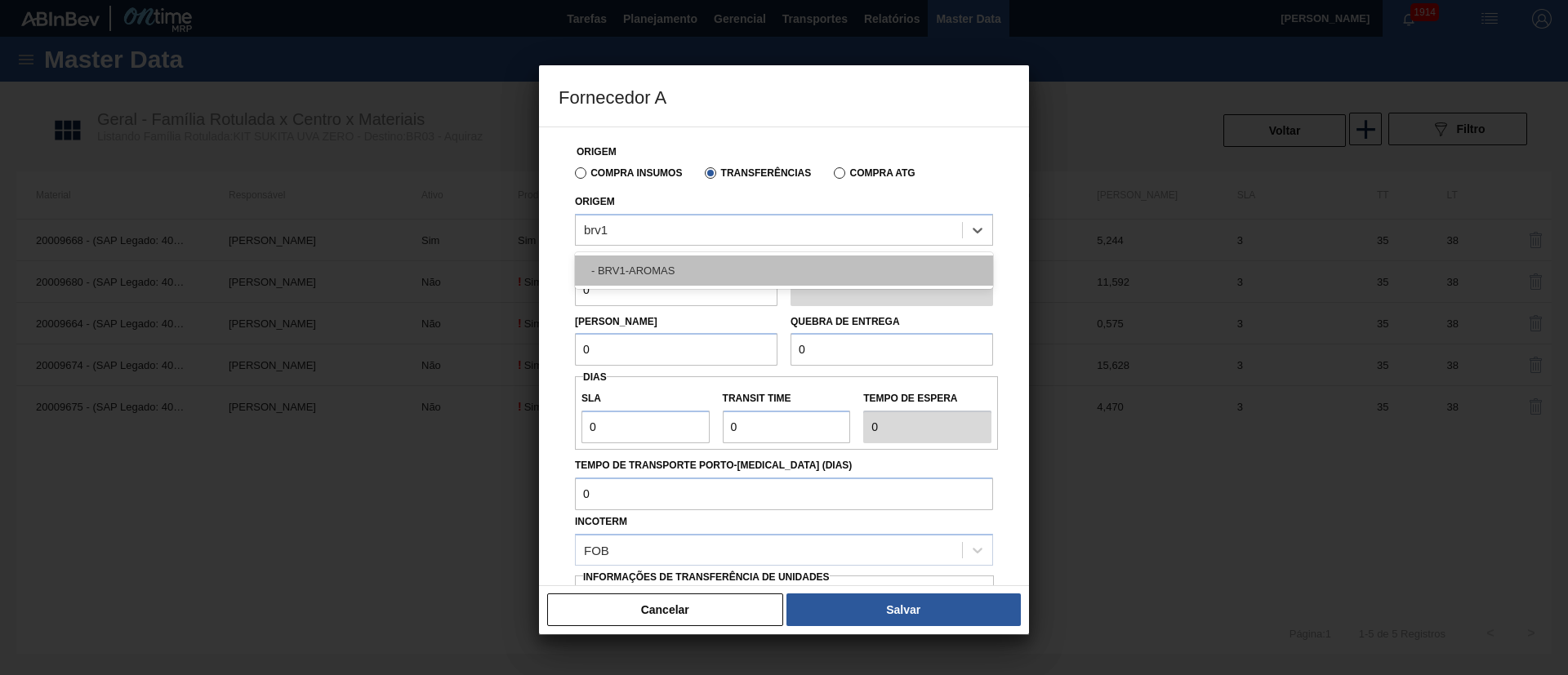
click at [685, 278] on div "- BRV1-AROMAS" at bounding box center [784, 271] width 418 height 30
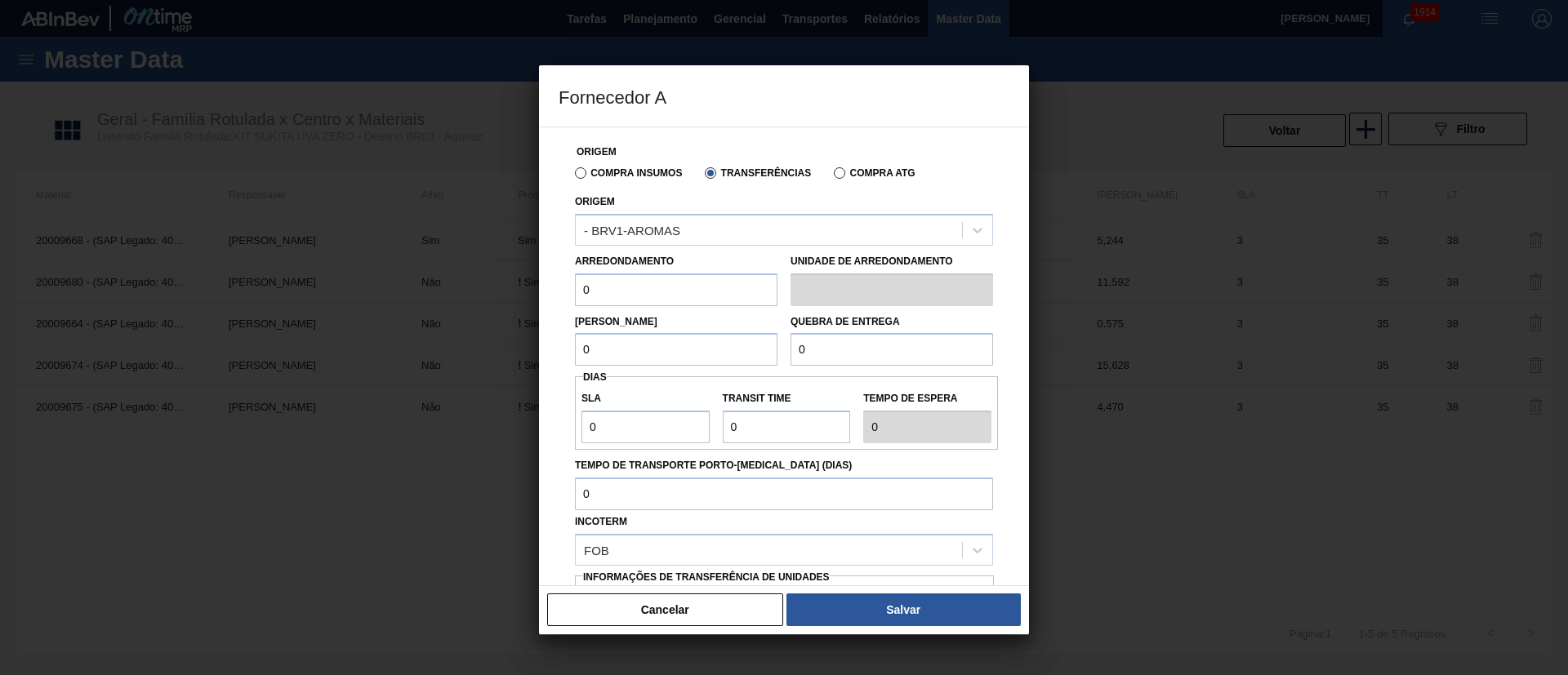
drag, startPoint x: 631, startPoint y: 288, endPoint x: 528, endPoint y: 295, distance: 103.2
click at [528, 295] on div "Fornecedor A Origem Compra Insumos Transferências Compra ATG Origem - BRV1-AROM…" at bounding box center [784, 338] width 1568 height 675
drag, startPoint x: 623, startPoint y: 343, endPoint x: 555, endPoint y: 348, distance: 68.2
click at [555, 348] on div "Origem Compra Insumos Transferências Compra ATG Origem - BRV1-AROMAS Arredondam…" at bounding box center [784, 356] width 490 height 460
drag, startPoint x: 783, startPoint y: 354, endPoint x: 757, endPoint y: 360, distance: 26.7
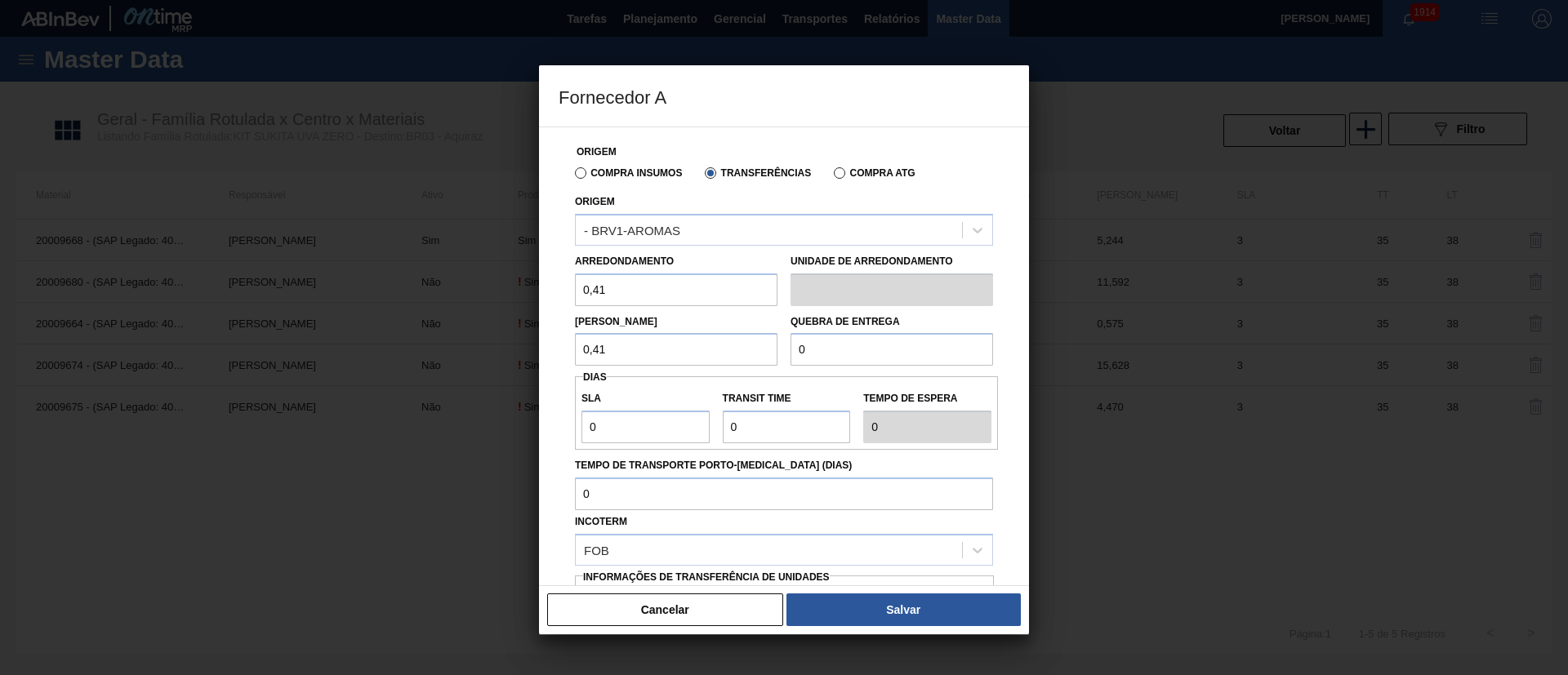
click at [757, 360] on div "Lote Mínimo 0,41 Quebra de entrega 0" at bounding box center [784, 336] width 431 height 61
drag, startPoint x: 586, startPoint y: 439, endPoint x: 548, endPoint y: 448, distance: 39.1
click at [548, 448] on div "Origem Compra Insumos Transferências Compra ATG Origem - BRV1-AROMAS Arredondam…" at bounding box center [784, 356] width 490 height 460
drag, startPoint x: 722, startPoint y: 431, endPoint x: 645, endPoint y: 432, distance: 77.0
click at [645, 432] on div "SLA 3 Transit Time Tempo de espera 3" at bounding box center [786, 413] width 423 height 61
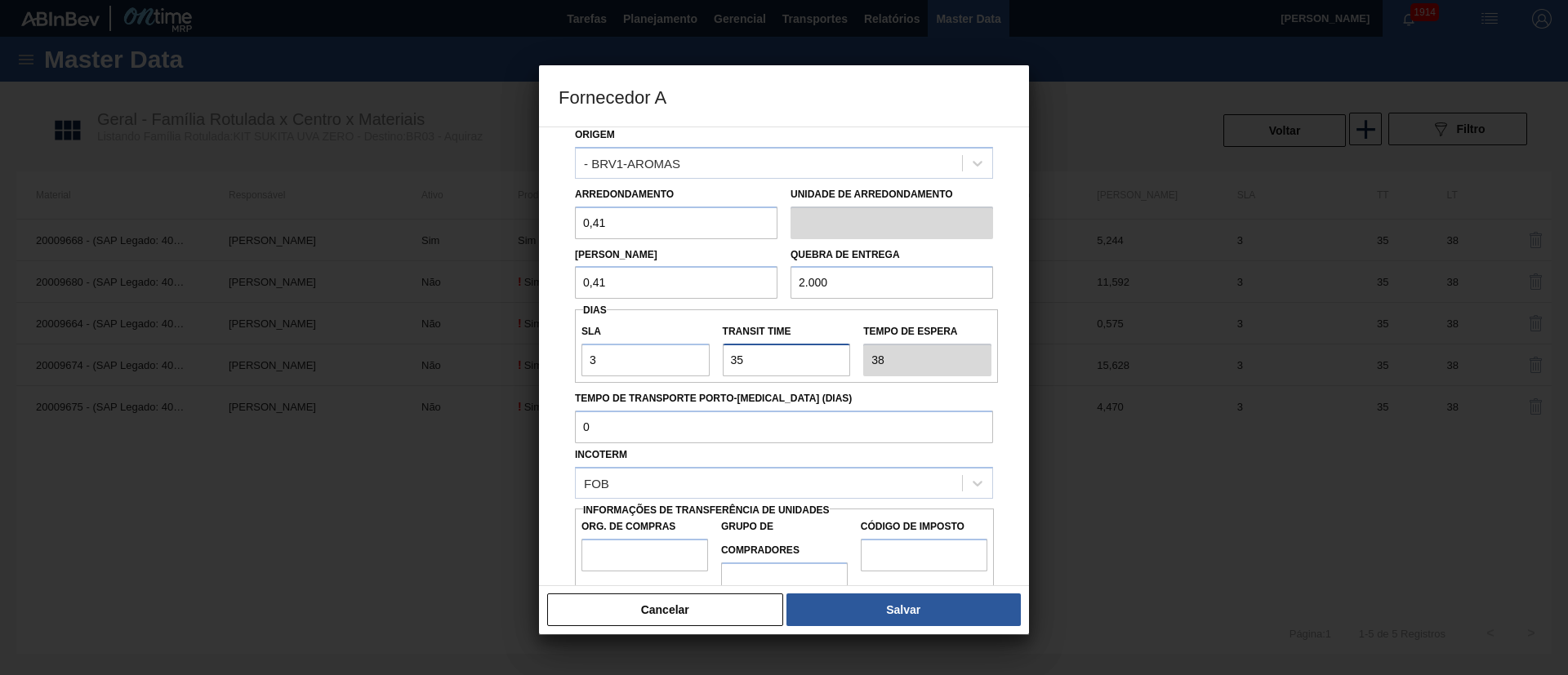
scroll to position [103, 0]
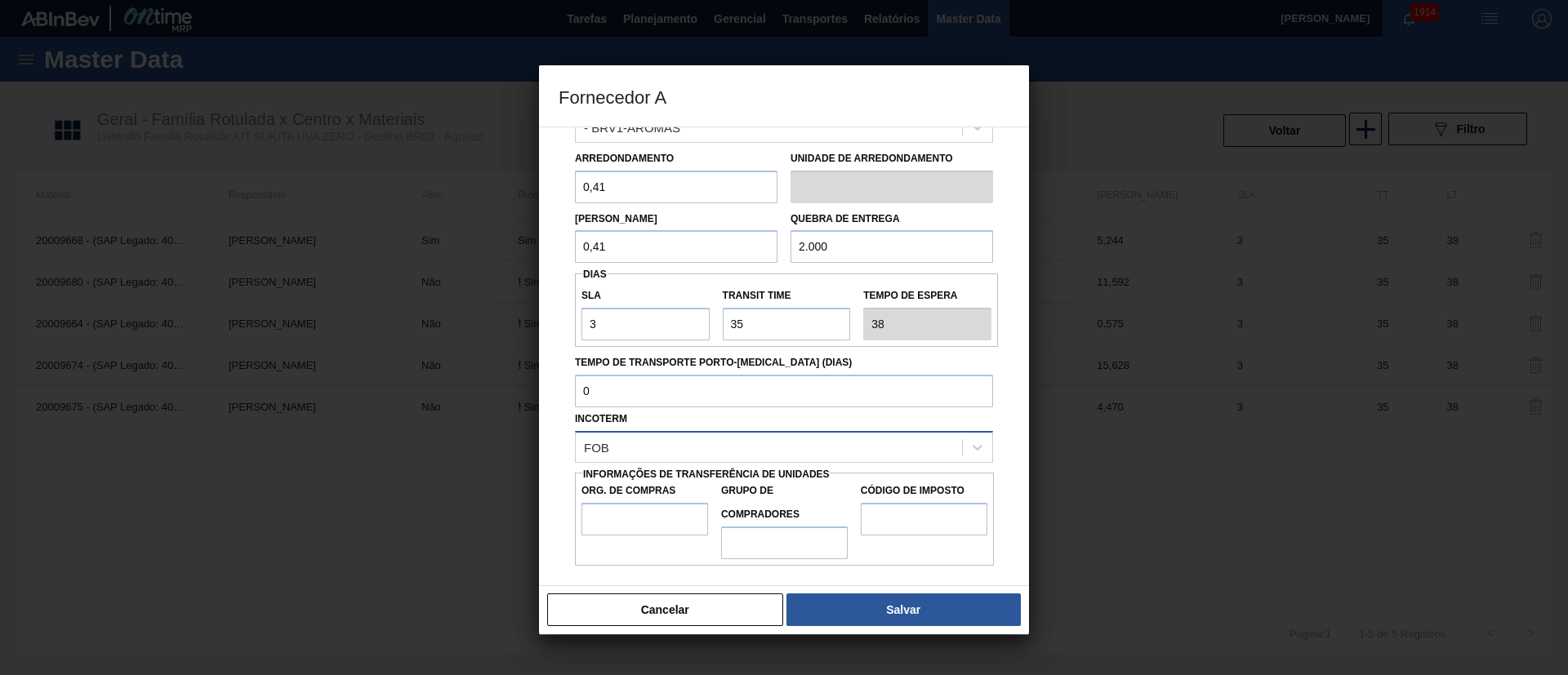
click at [641, 443] on div "FOB" at bounding box center [769, 446] width 386 height 24
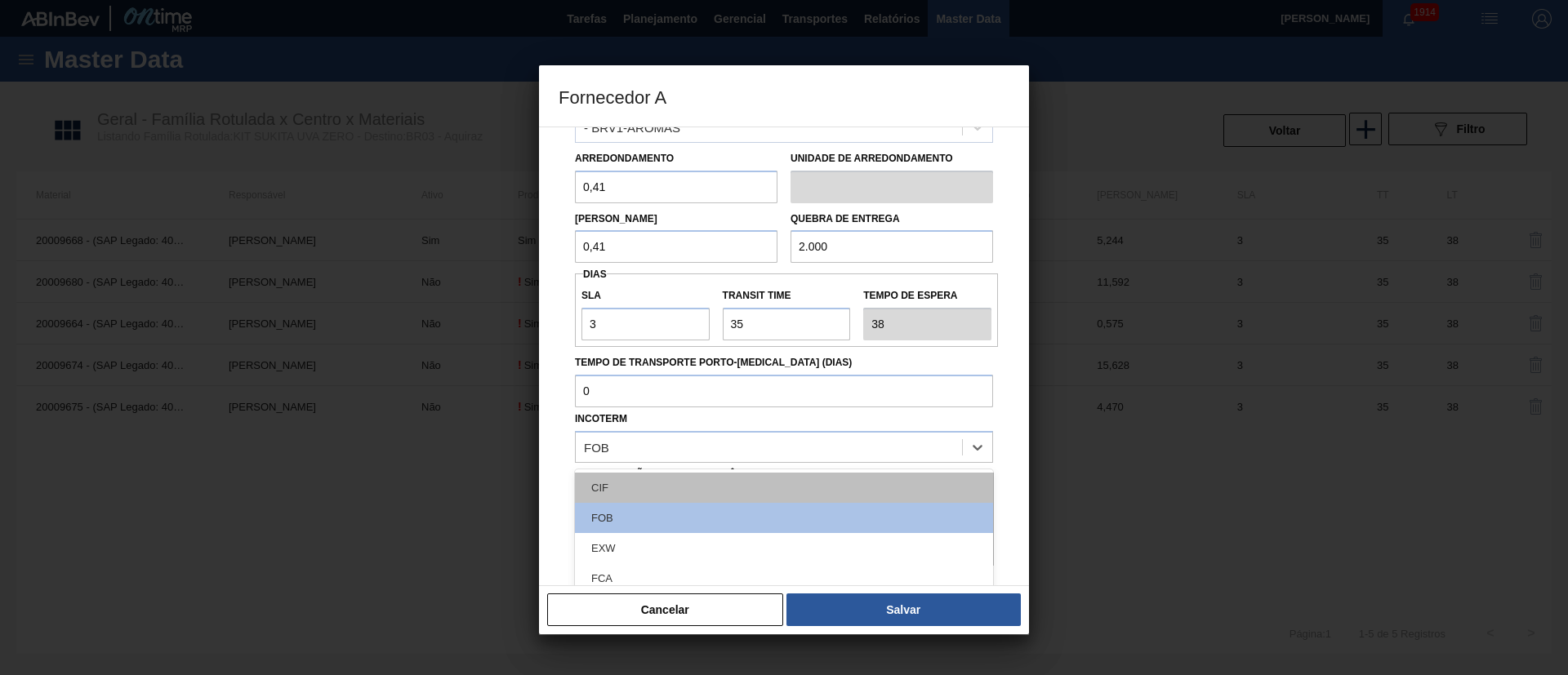
click at [645, 449] on div "CIF" at bounding box center [784, 488] width 418 height 30
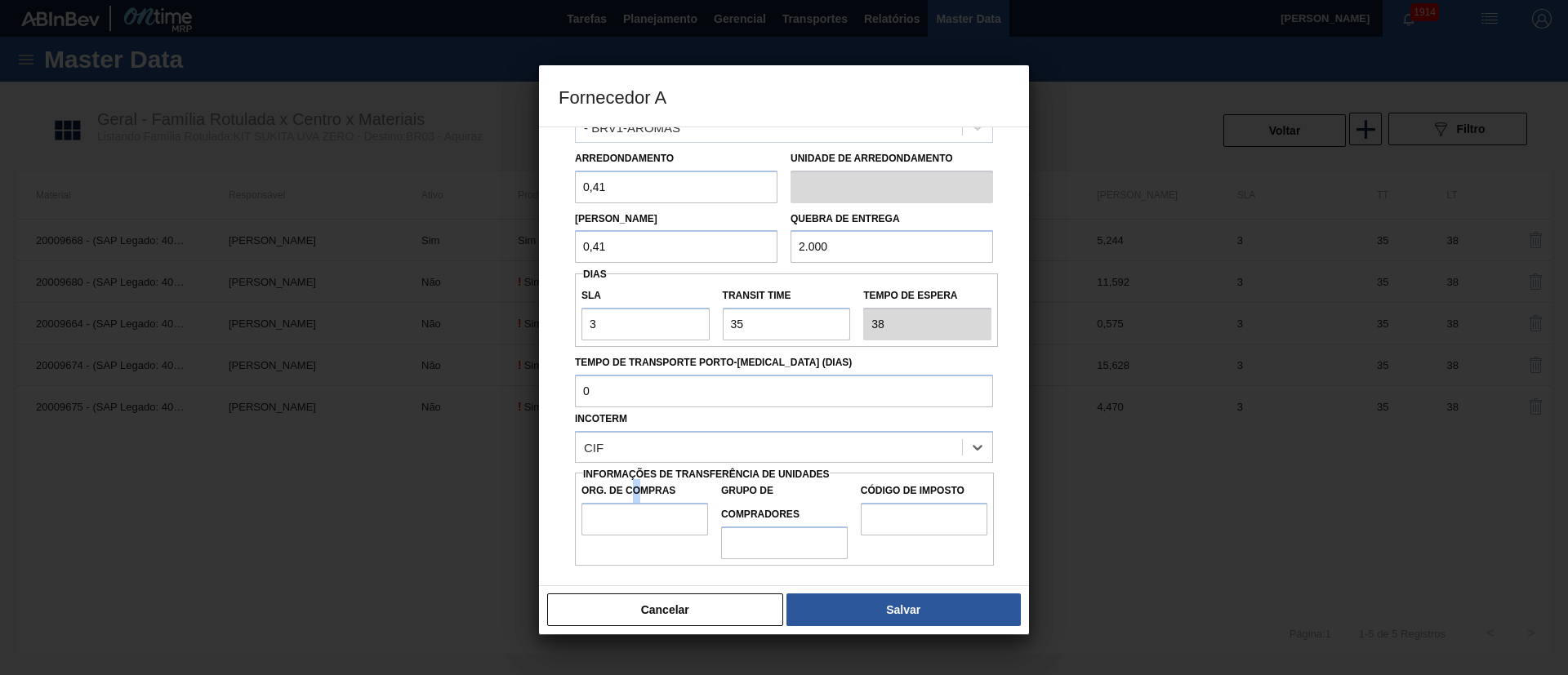
click at [635, 449] on div "Org. de Compras" at bounding box center [645, 507] width 127 height 56
click at [630, 449] on input "Org. de Compras" at bounding box center [645, 519] width 127 height 33
click at [762, 449] on input "Grupo de Compradores" at bounding box center [784, 542] width 127 height 33
click at [924, 449] on input "Código de Imposto" at bounding box center [924, 519] width 127 height 33
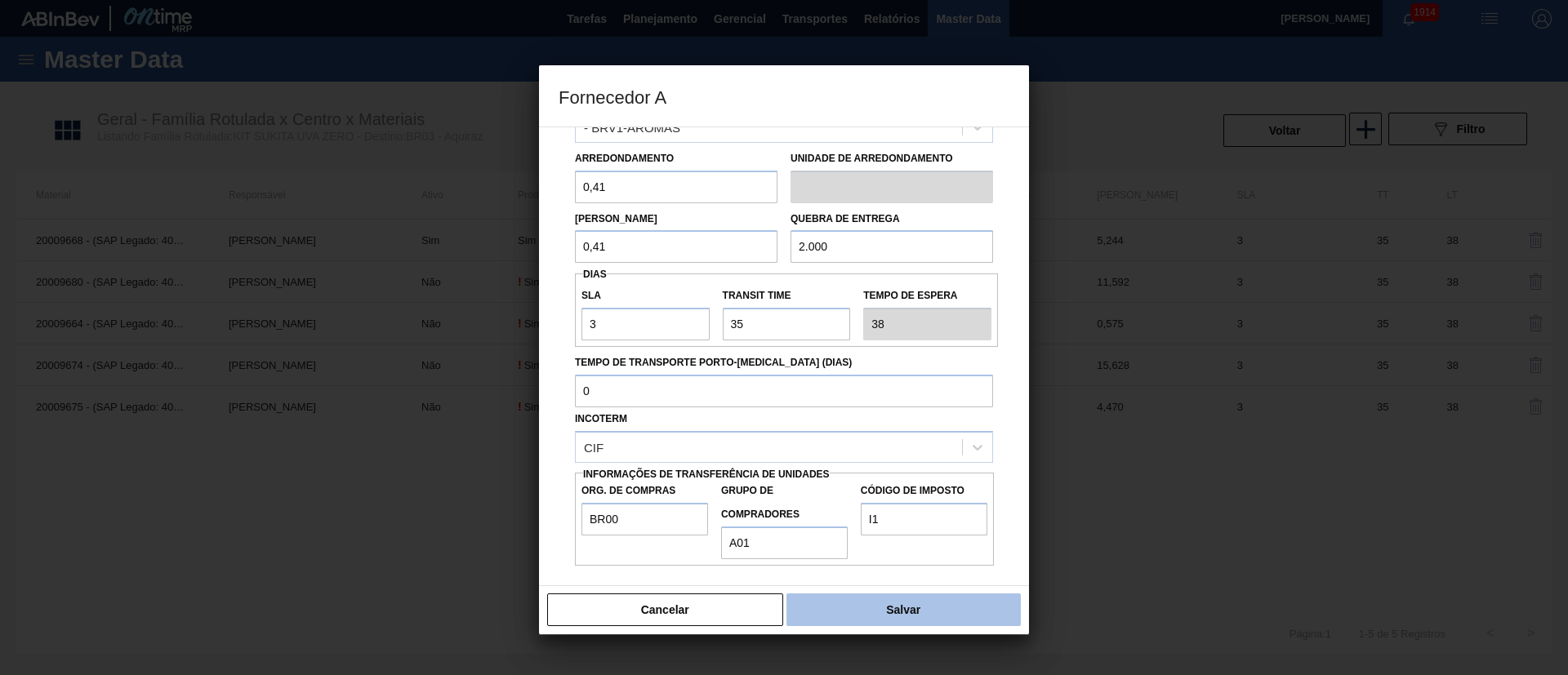
click at [912, 449] on button "Salvar" at bounding box center [903, 609] width 235 height 33
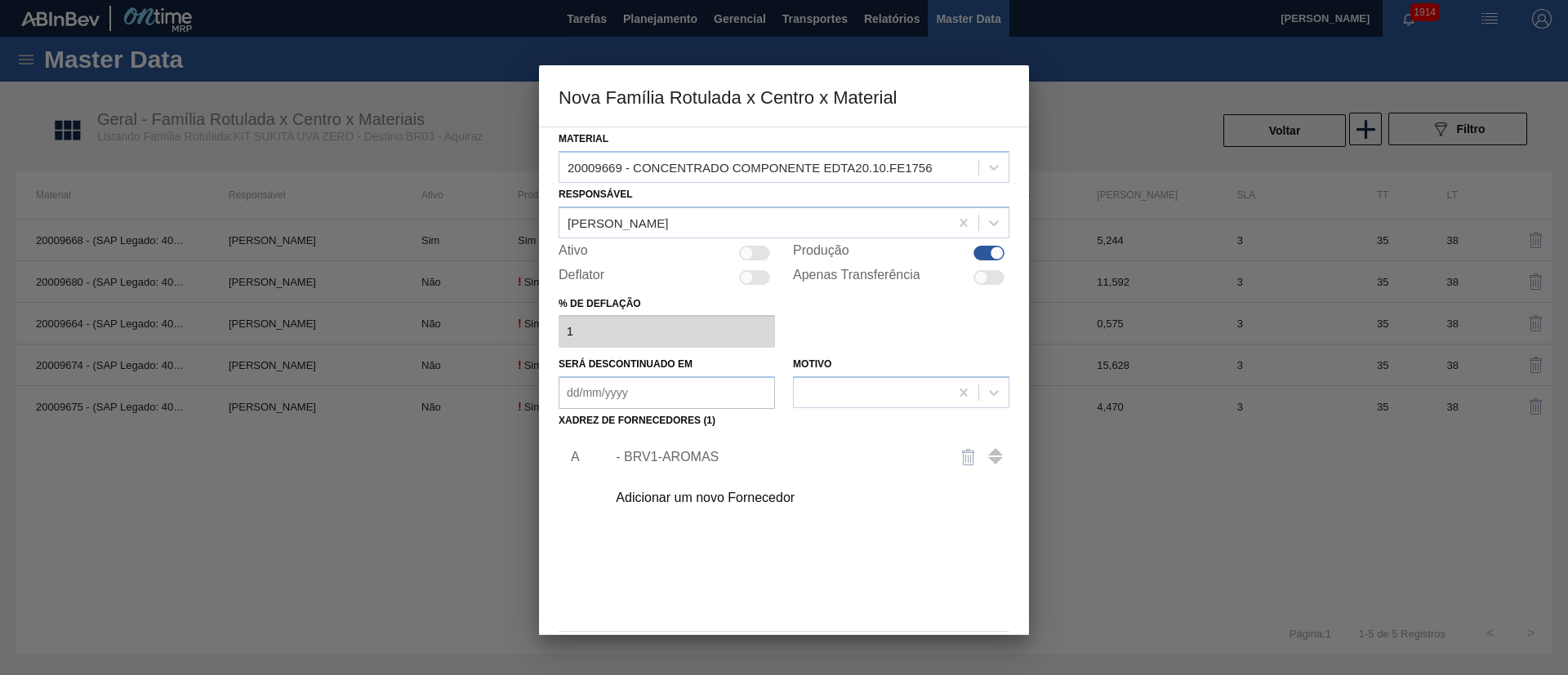
scroll to position [60, 0]
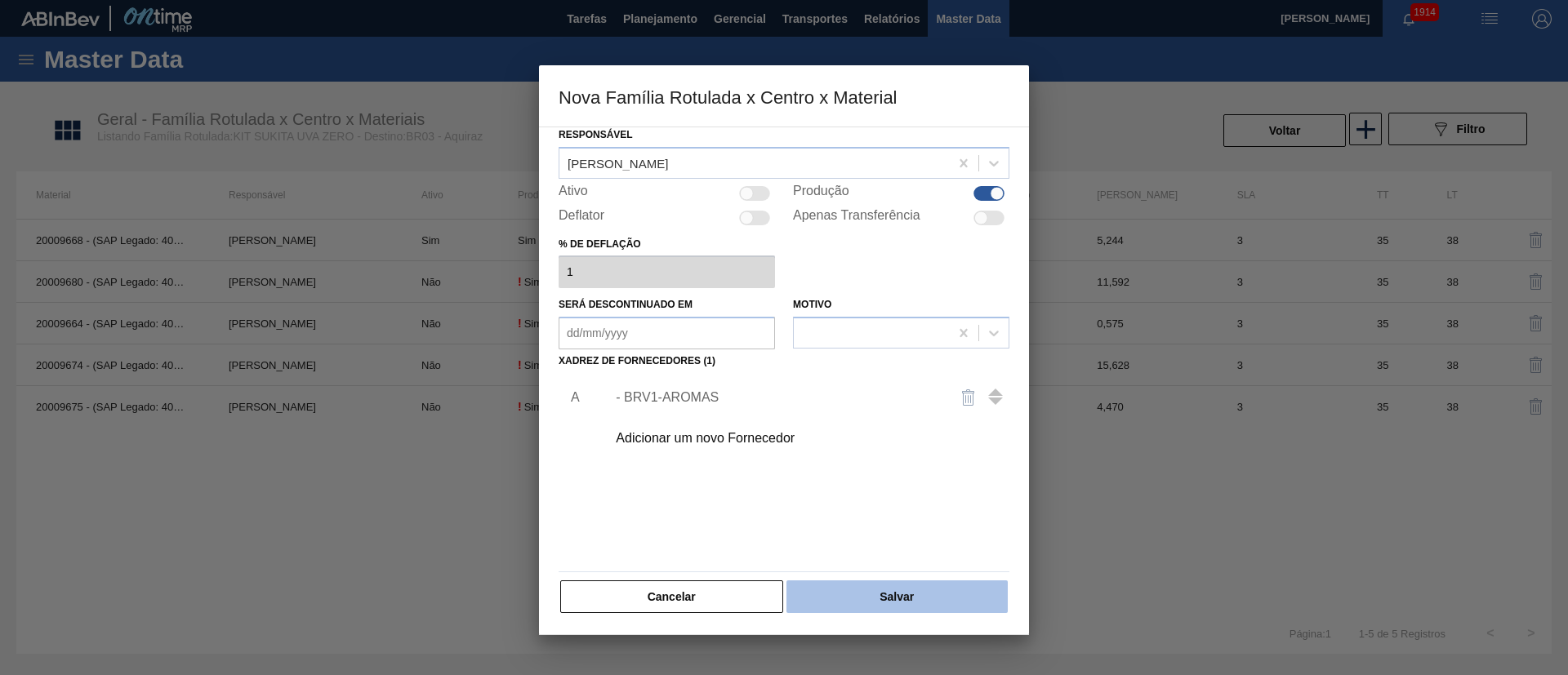
click at [928, 449] on button "Salvar" at bounding box center [897, 596] width 222 height 33
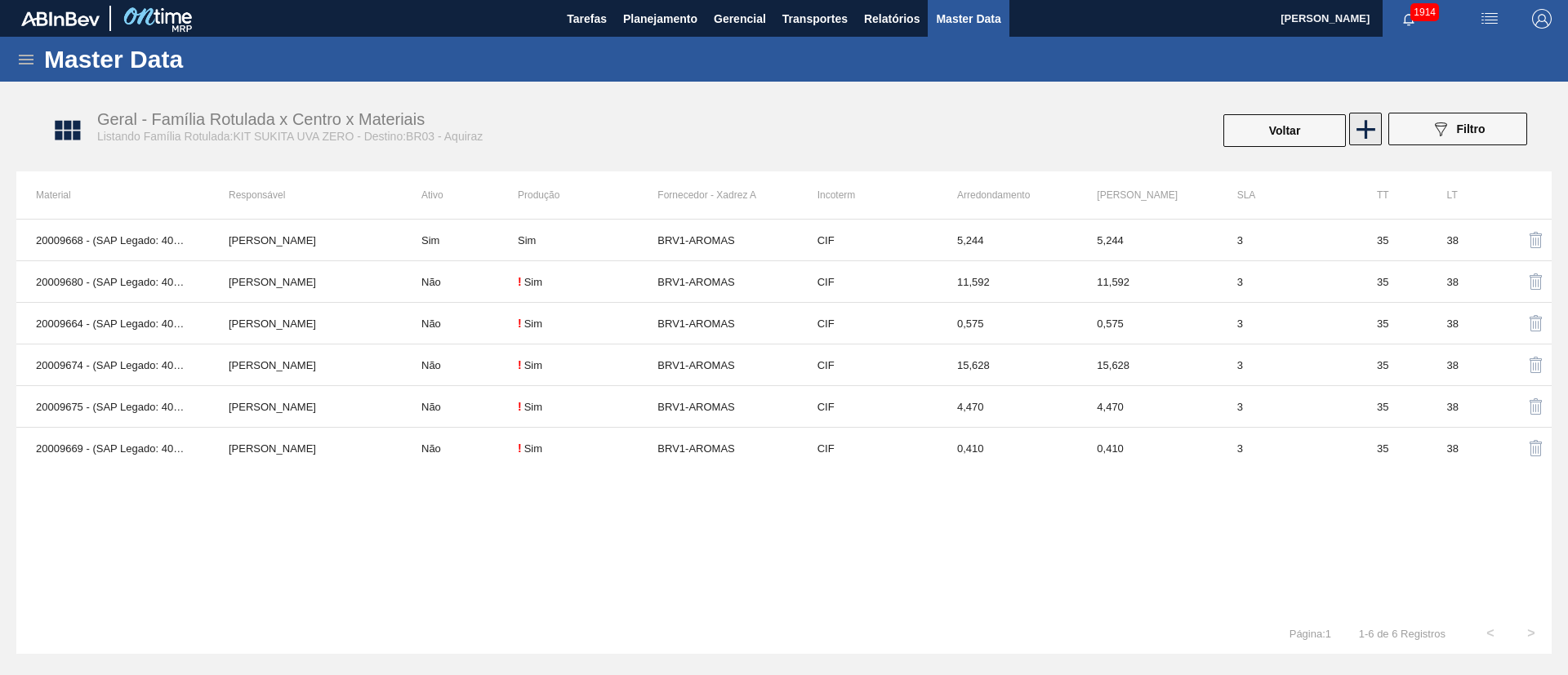
click at [1045, 131] on icon at bounding box center [1365, 129] width 18 height 18
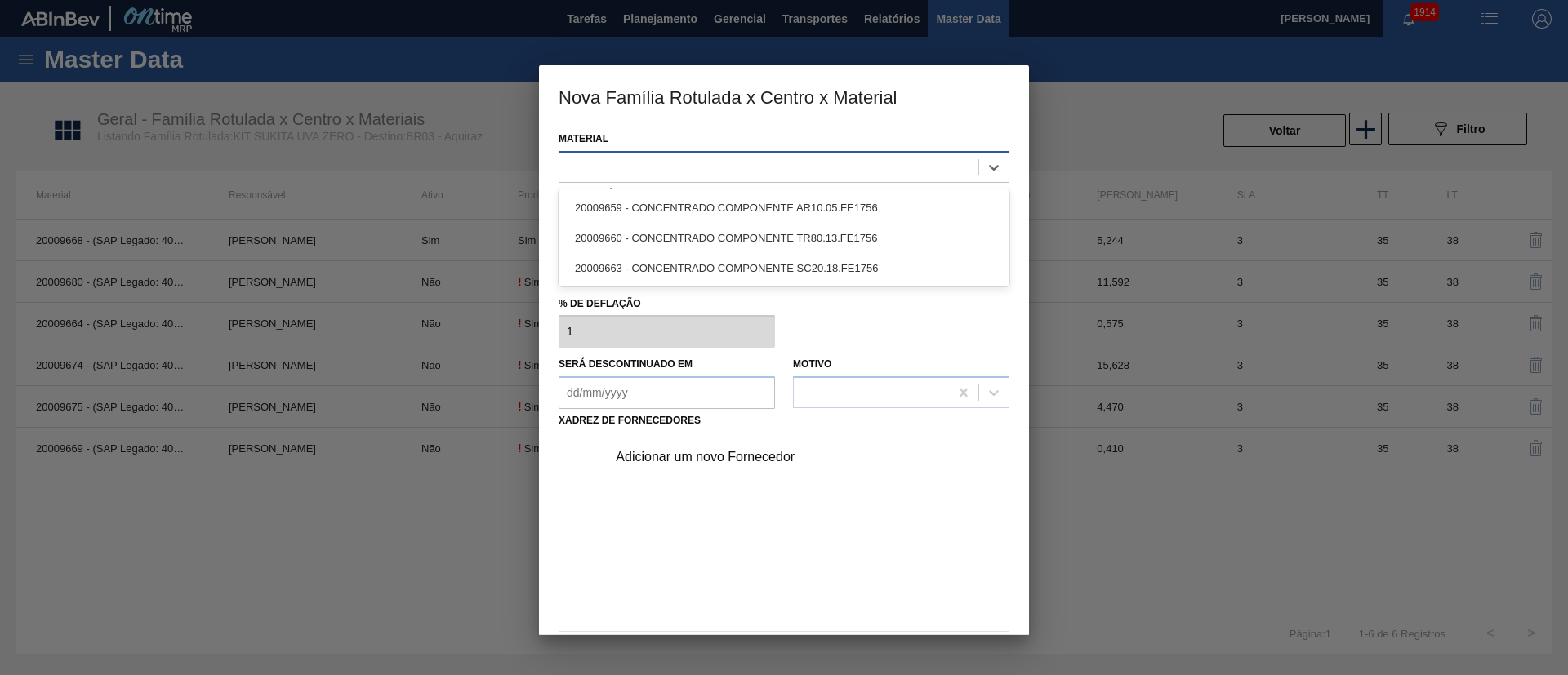
click at [635, 178] on div at bounding box center [784, 167] width 451 height 32
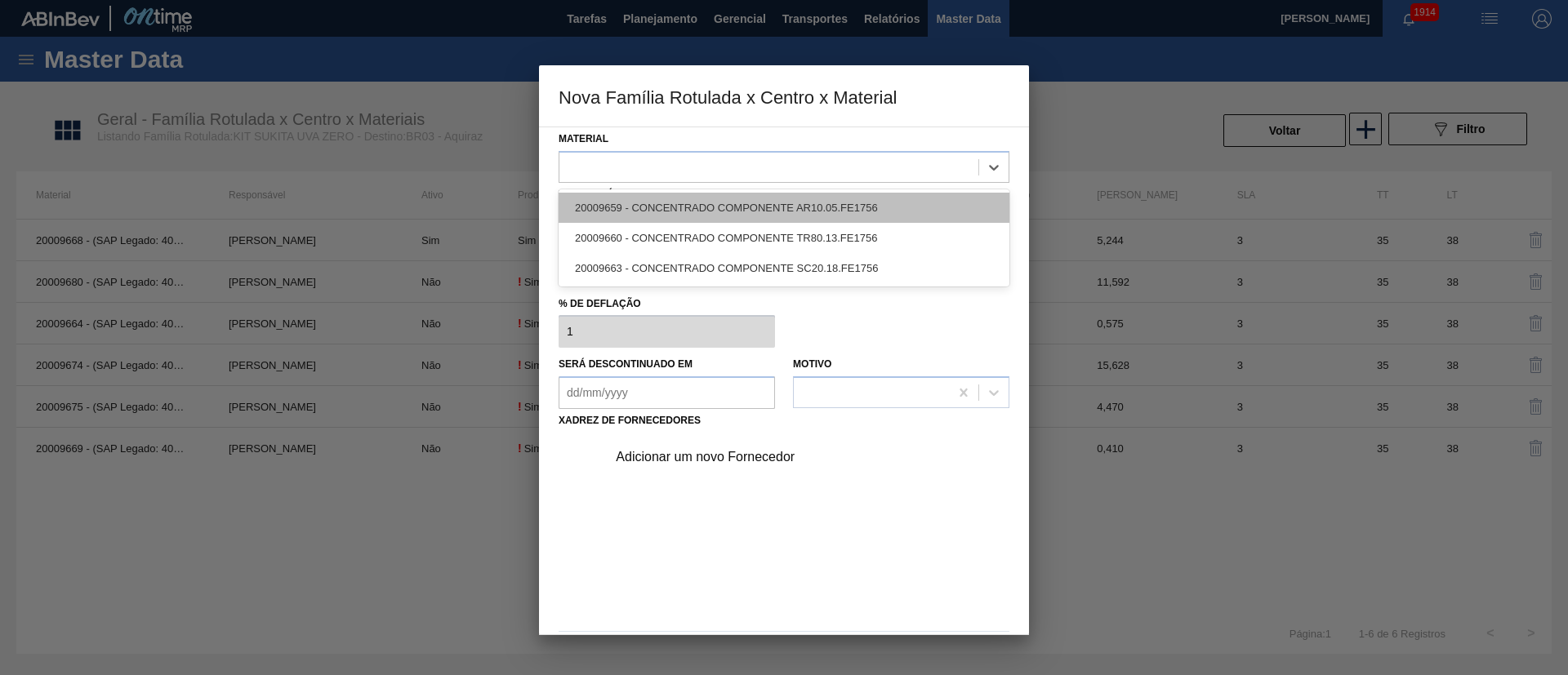
click at [672, 205] on div "20009659 - CONCENTRADO COMPONENTE AR10.05.FE1756" at bounding box center [784, 207] width 451 height 30
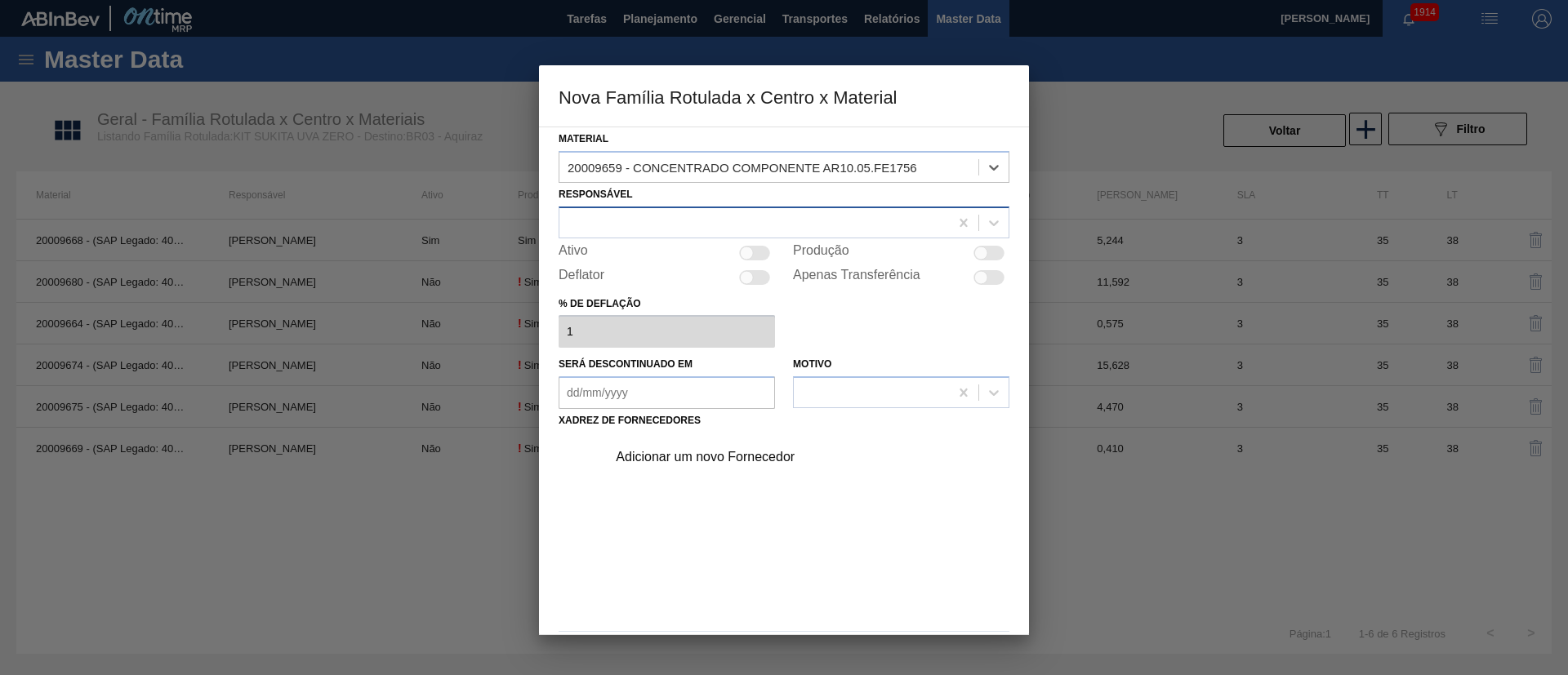
click at [635, 221] on div at bounding box center [754, 222] width 390 height 24
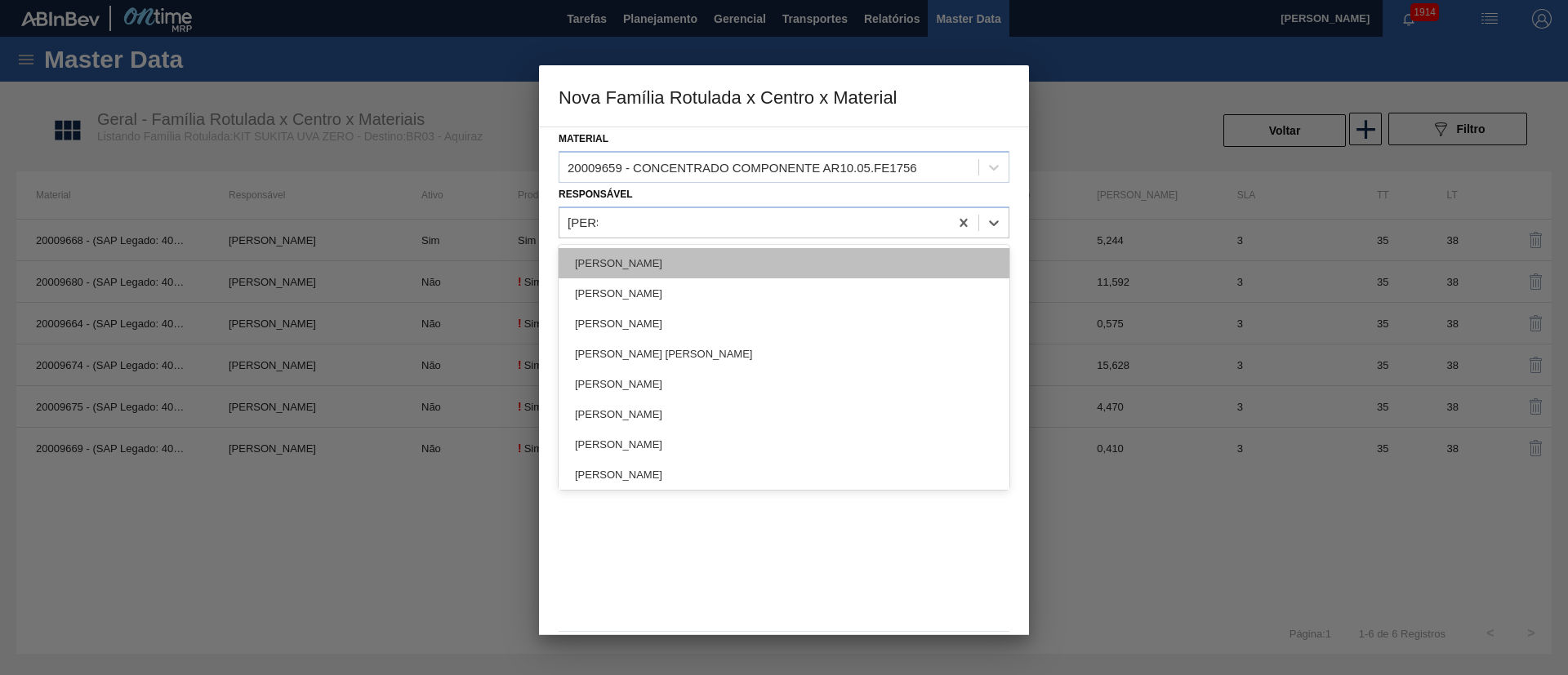
click at [639, 251] on div "[PERSON_NAME]" at bounding box center [784, 263] width 451 height 30
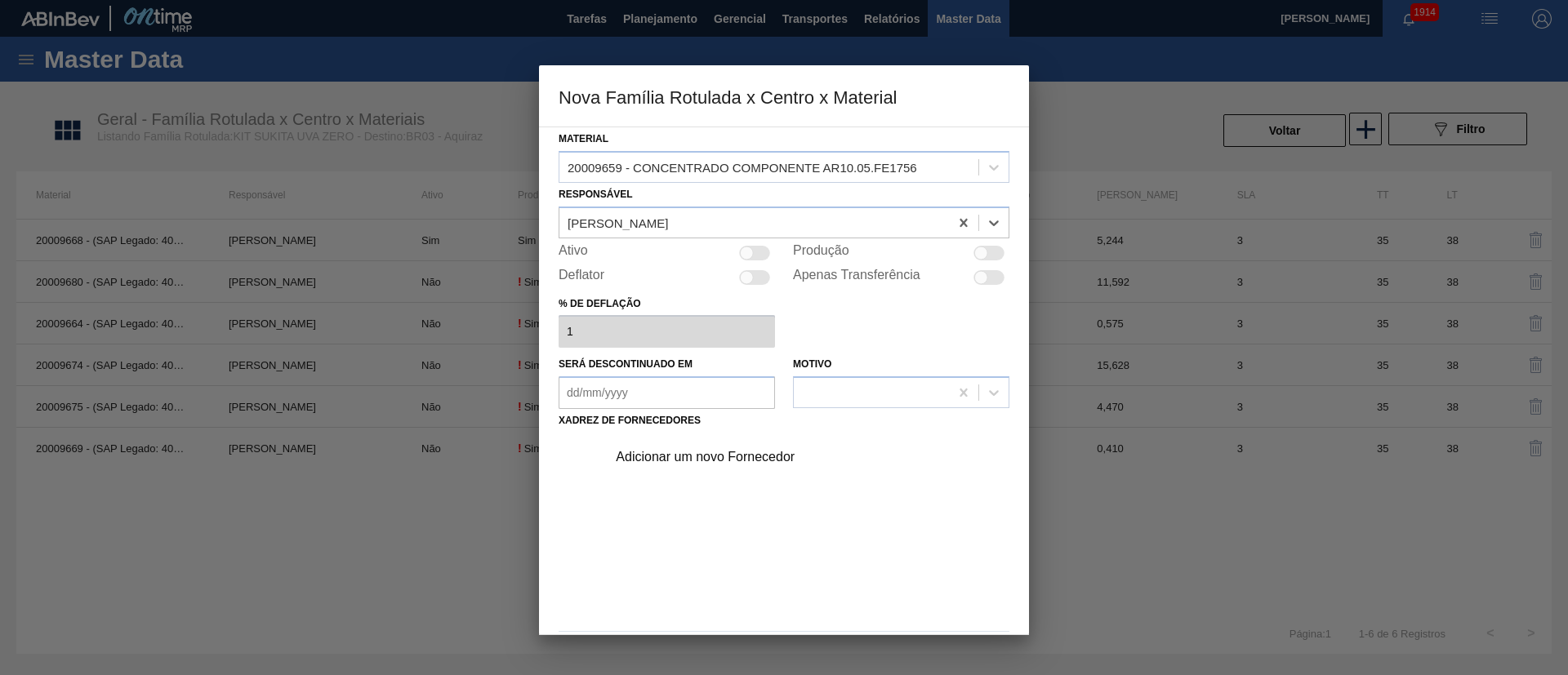
click at [995, 257] on div at bounding box center [988, 253] width 31 height 15
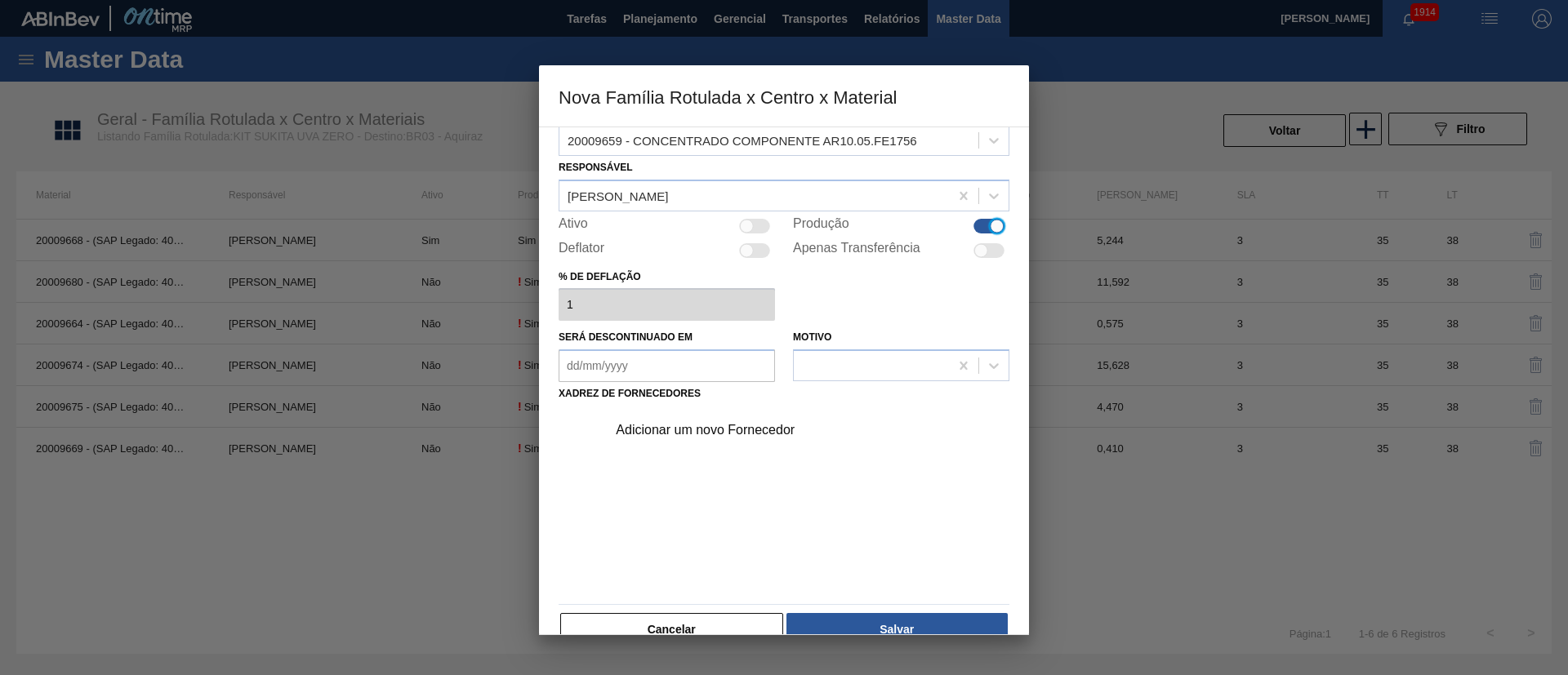
scroll to position [0, 0]
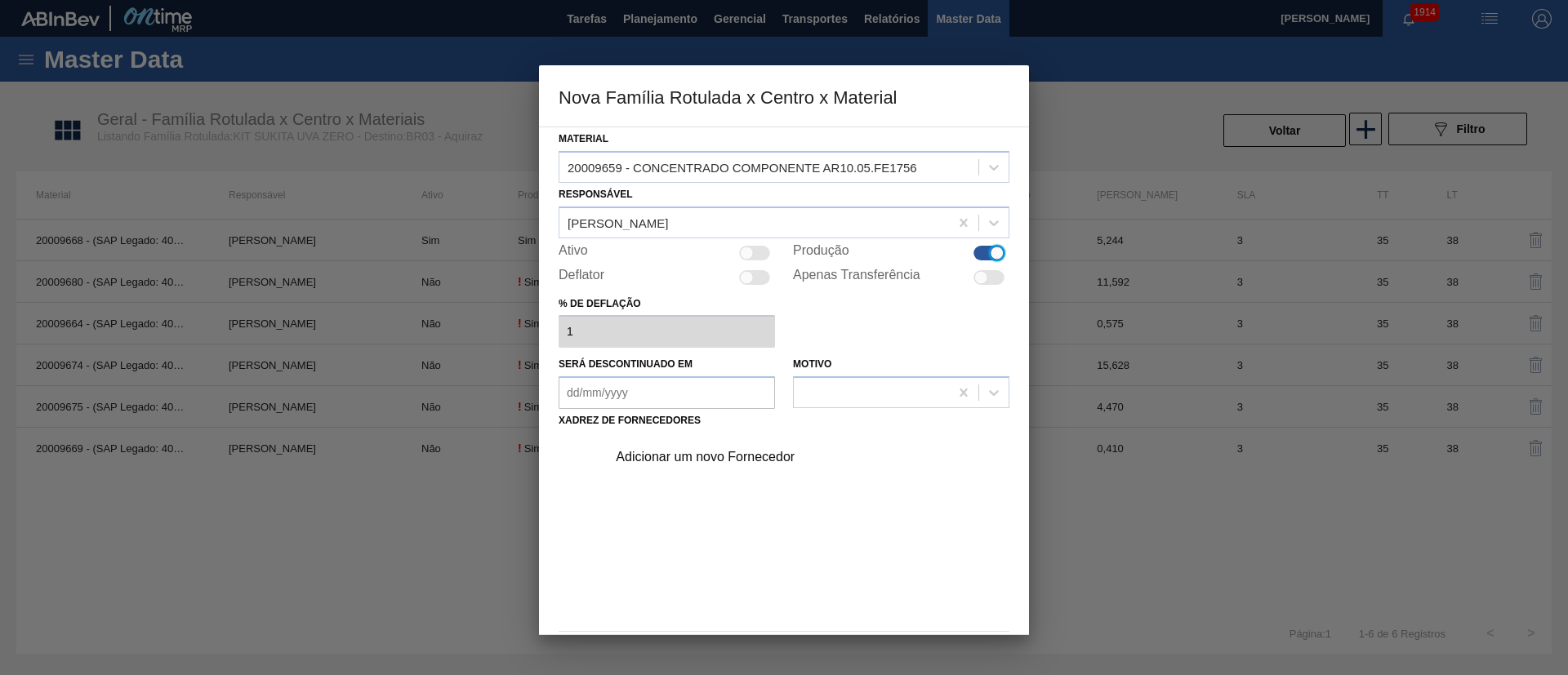
click at [717, 428] on div "Material 20009659 - CONCENTRADO COMPONENTE AR10.05.FE1756 Responsável Lucas Pon…" at bounding box center [784, 401] width 451 height 547
click at [692, 449] on div "Adicionar um novo Fornecedor" at bounding box center [776, 457] width 320 height 15
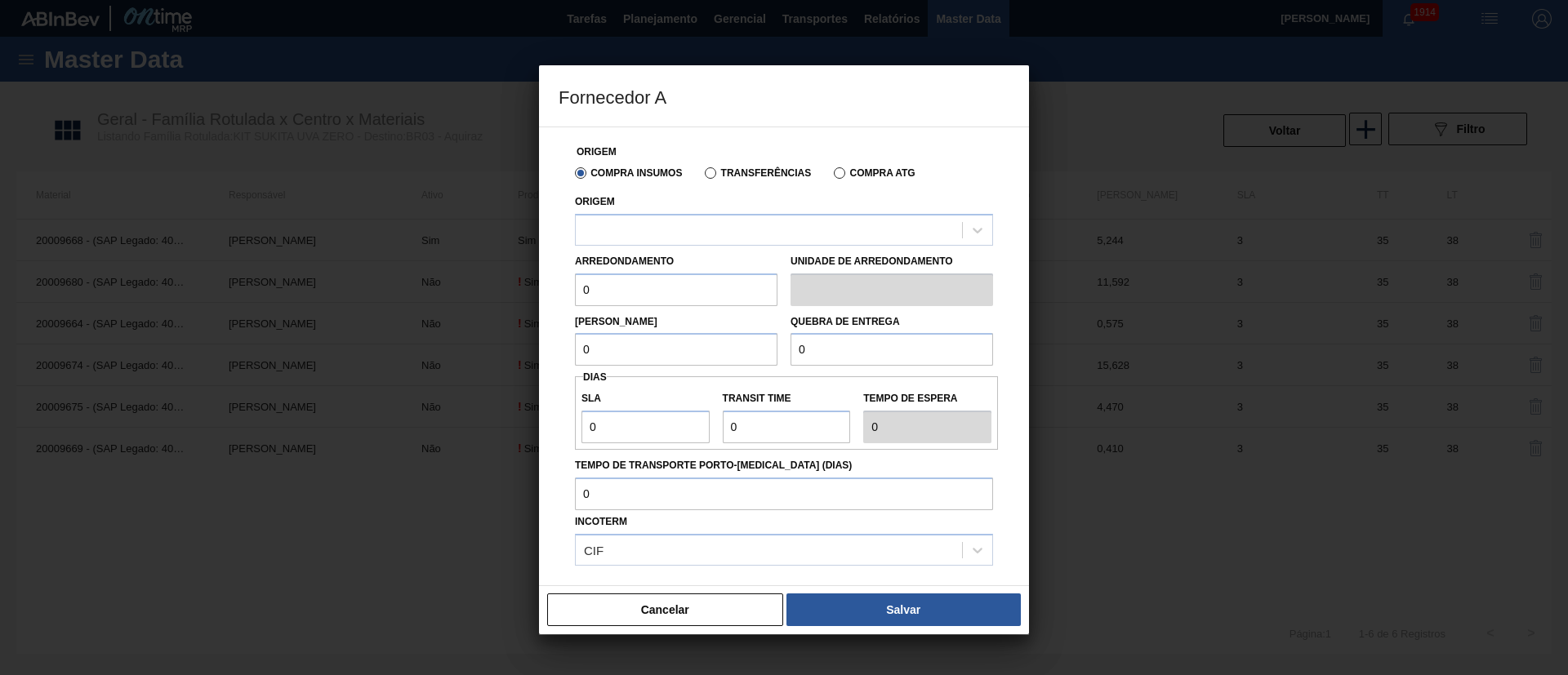
click at [711, 171] on label "Transferências" at bounding box center [757, 172] width 106 height 11
click at [703, 177] on input "Transferências" at bounding box center [703, 177] width 0 height 0
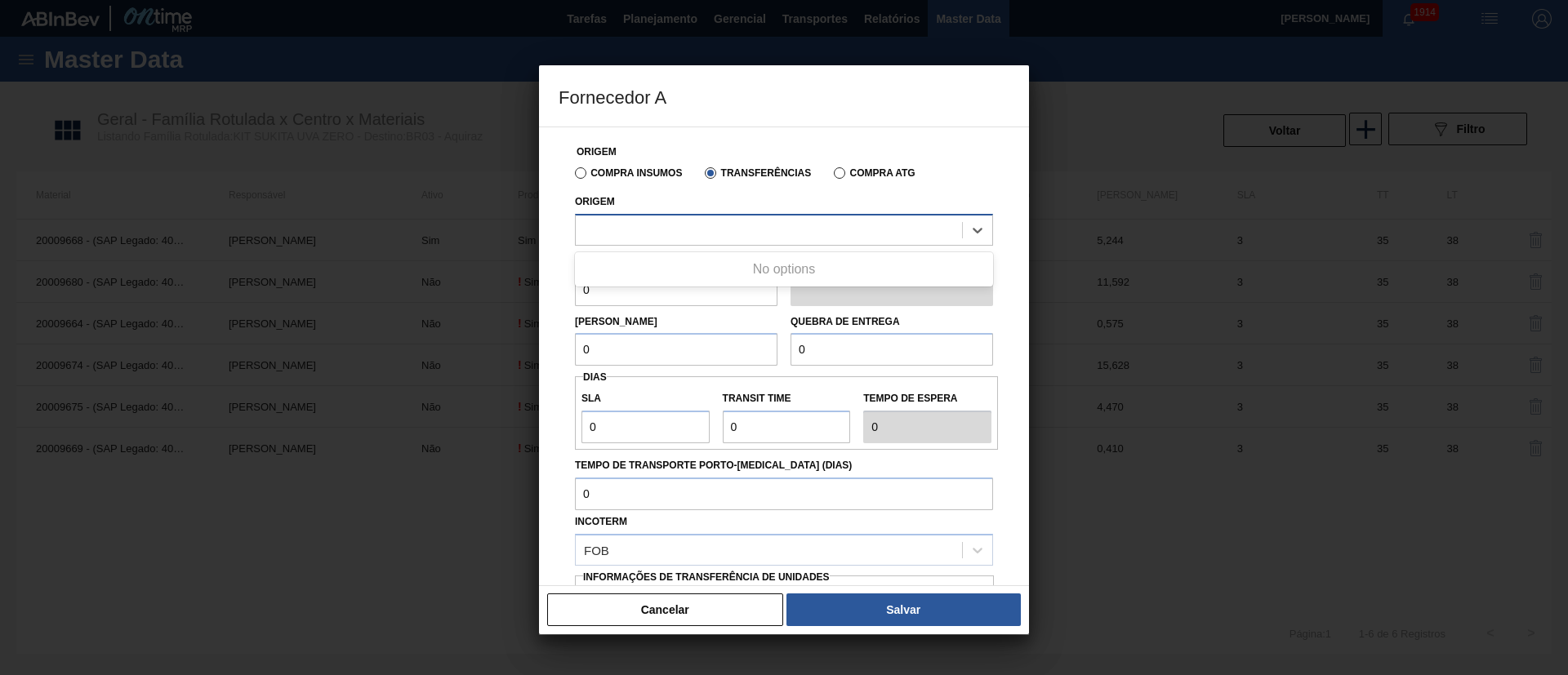
click at [676, 226] on div at bounding box center [769, 229] width 386 height 24
click at [585, 178] on label "Compra Insumos" at bounding box center [629, 172] width 107 height 11
click at [573, 177] on input "Compra Insumos" at bounding box center [573, 177] width 0 height 0
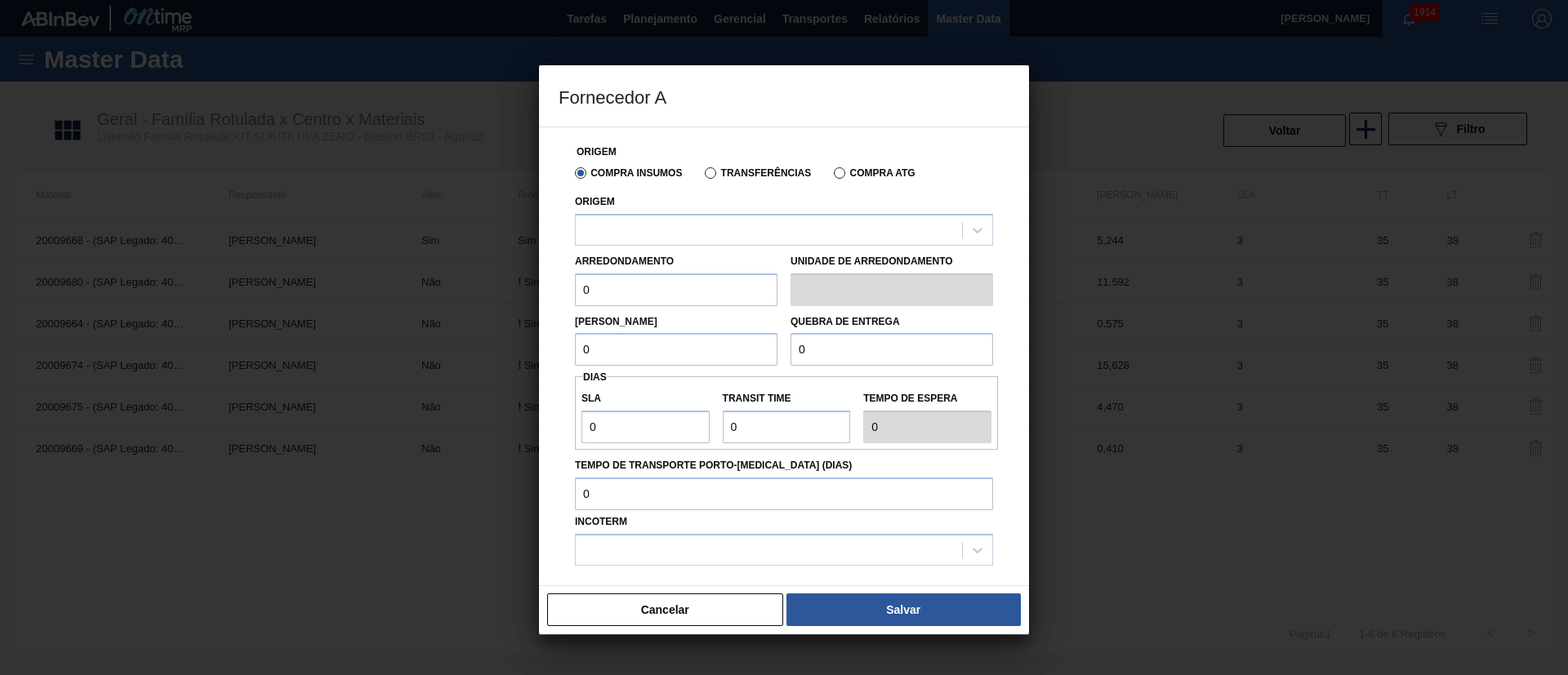
click at [707, 169] on label "Transferências" at bounding box center [757, 172] width 106 height 11
click at [703, 177] on input "Transferências" at bounding box center [703, 177] width 0 height 0
click at [652, 213] on div "Origem" at bounding box center [784, 217] width 418 height 55
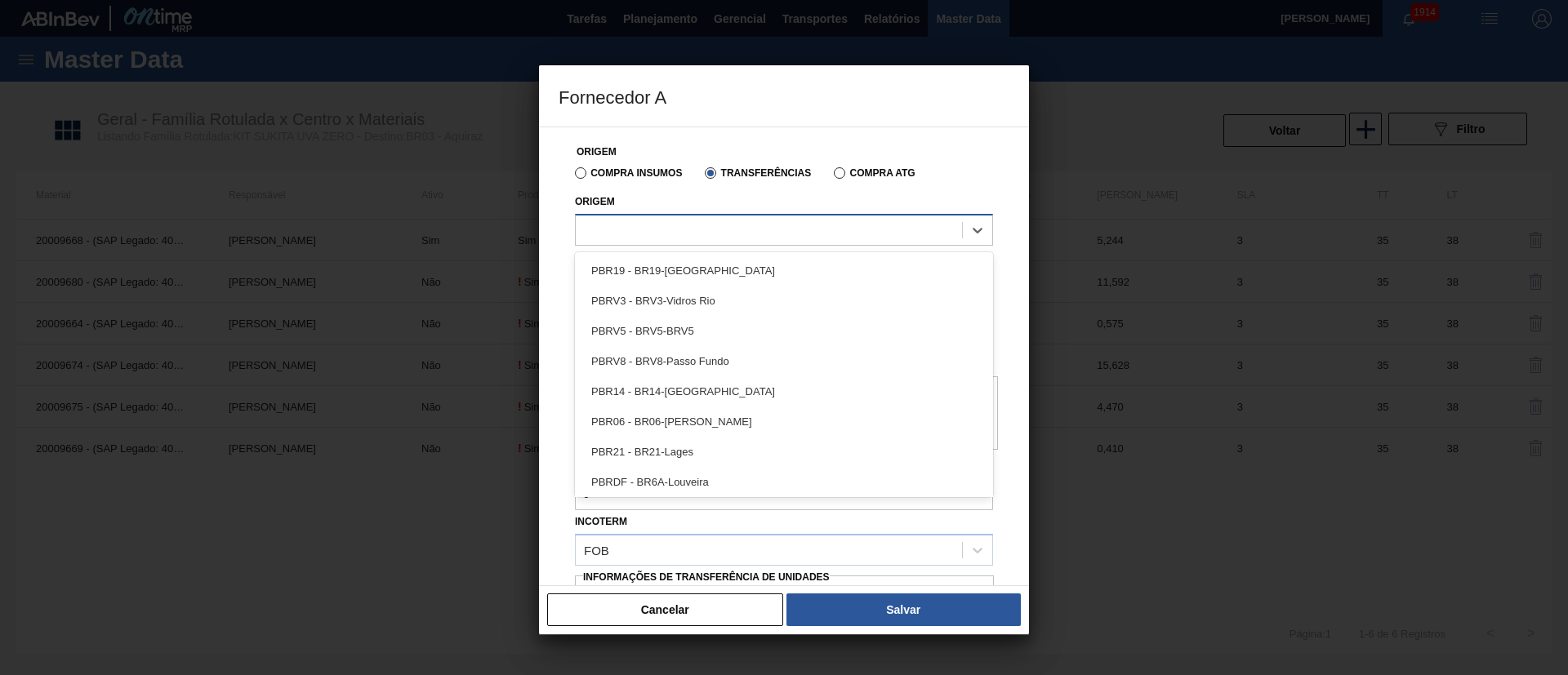
click at [648, 222] on div at bounding box center [769, 229] width 386 height 24
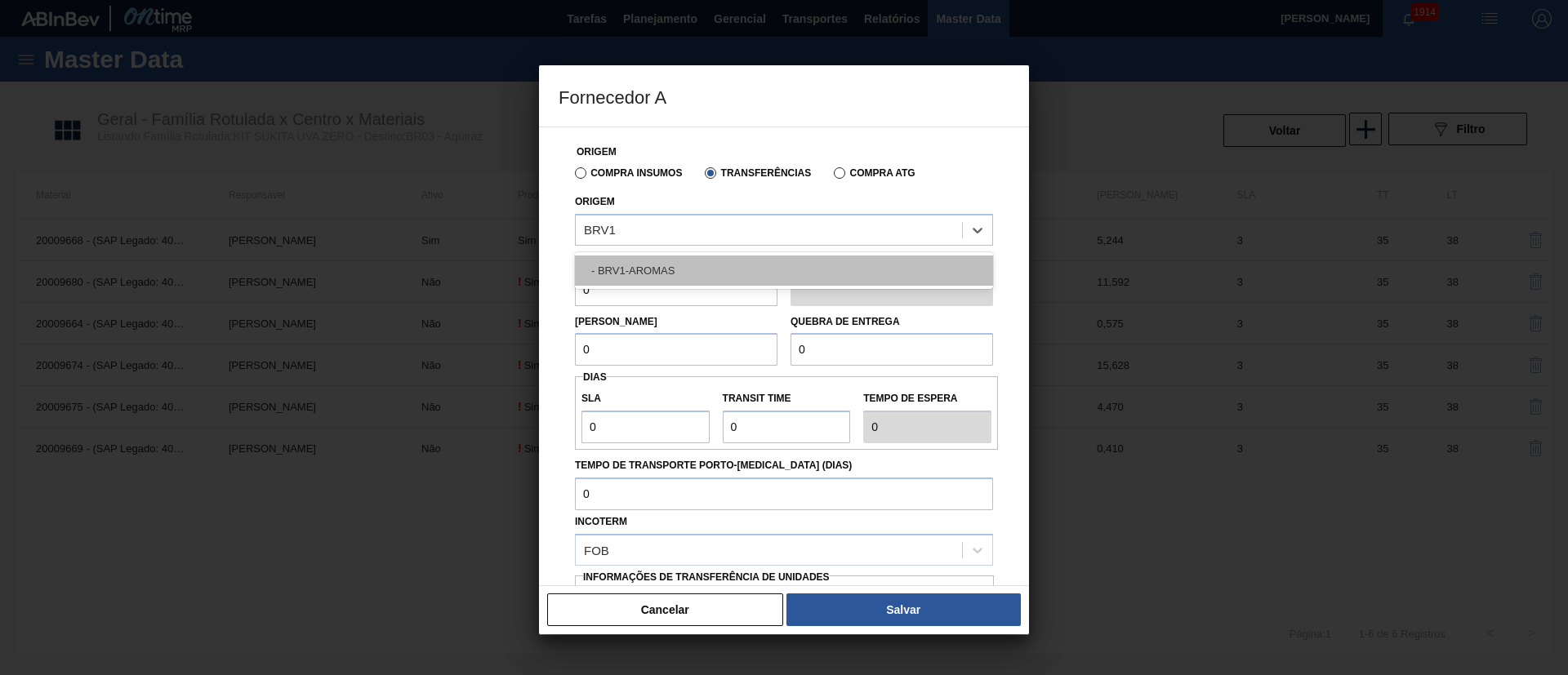
click at [635, 265] on div "- BRV1-AROMAS" at bounding box center [784, 271] width 418 height 30
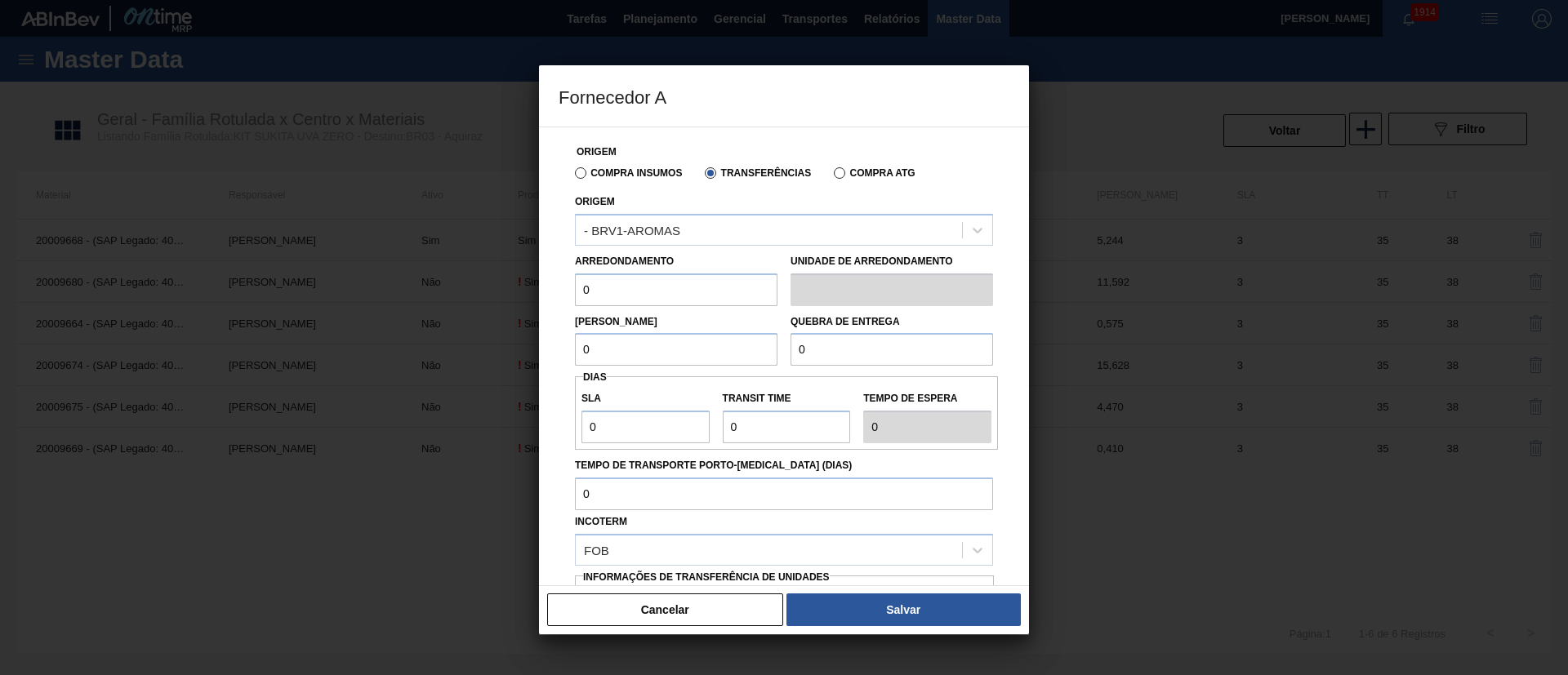
drag, startPoint x: 613, startPoint y: 281, endPoint x: 553, endPoint y: 280, distance: 60.0
click at [553, 280] on div "Origem Compra Insumos Transferências Compra ATG Origem - BRV1-AROMAS Arredondam…" at bounding box center [784, 356] width 490 height 460
click at [648, 303] on input "2" at bounding box center [676, 289] width 202 height 33
drag, startPoint x: 609, startPoint y: 347, endPoint x: 554, endPoint y: 349, distance: 55.0
click at [554, 349] on div "Origem Compra Insumos Transferências Compra ATG Origem - BRV1-AROMAS Arredondam…" at bounding box center [784, 356] width 490 height 460
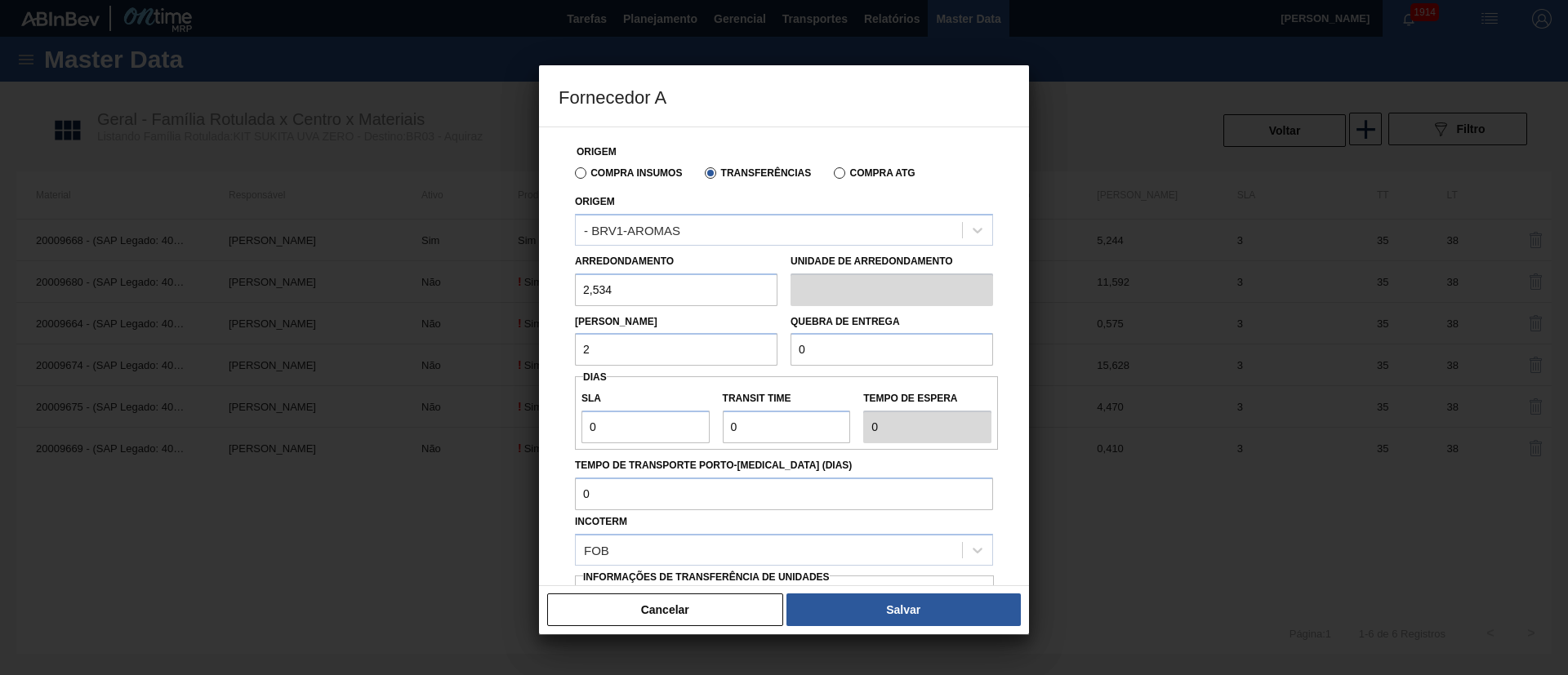
click at [635, 355] on input "2" at bounding box center [676, 349] width 202 height 33
drag, startPoint x: 857, startPoint y: 343, endPoint x: 739, endPoint y: 341, distance: 118.0
click at [739, 341] on div "Lote Mínimo 2,534 Quebra de entrega 0" at bounding box center [784, 336] width 431 height 61
drag, startPoint x: 627, startPoint y: 430, endPoint x: 533, endPoint y: 430, distance: 94.0
click at [533, 430] on div "Fornecedor A Origem Compra Insumos Transferências Compra ATG Origem - BRV1-AROM…" at bounding box center [784, 338] width 1568 height 675
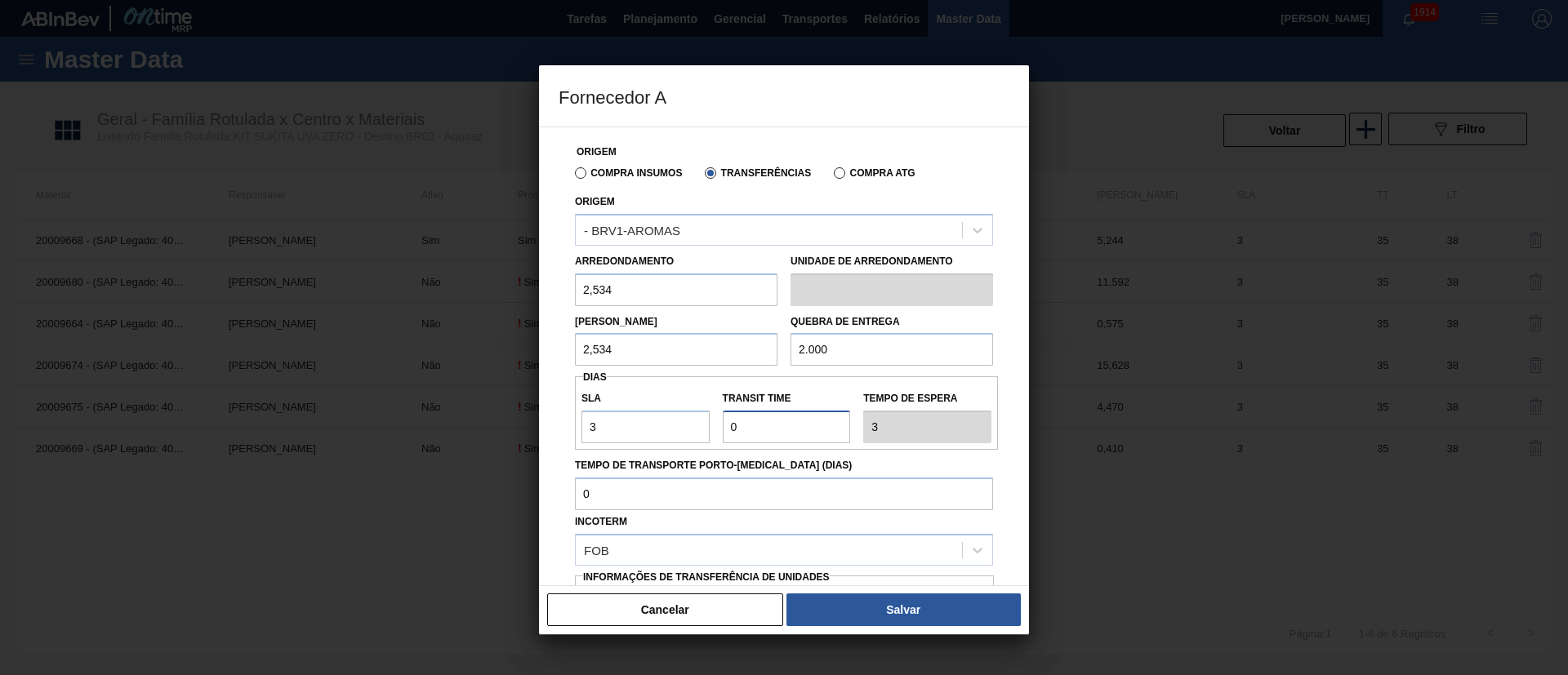
drag, startPoint x: 790, startPoint y: 427, endPoint x: 641, endPoint y: 427, distance: 149.0
click at [641, 427] on div "SLA 3 Transit Time Tempo de espera 3" at bounding box center [786, 413] width 423 height 61
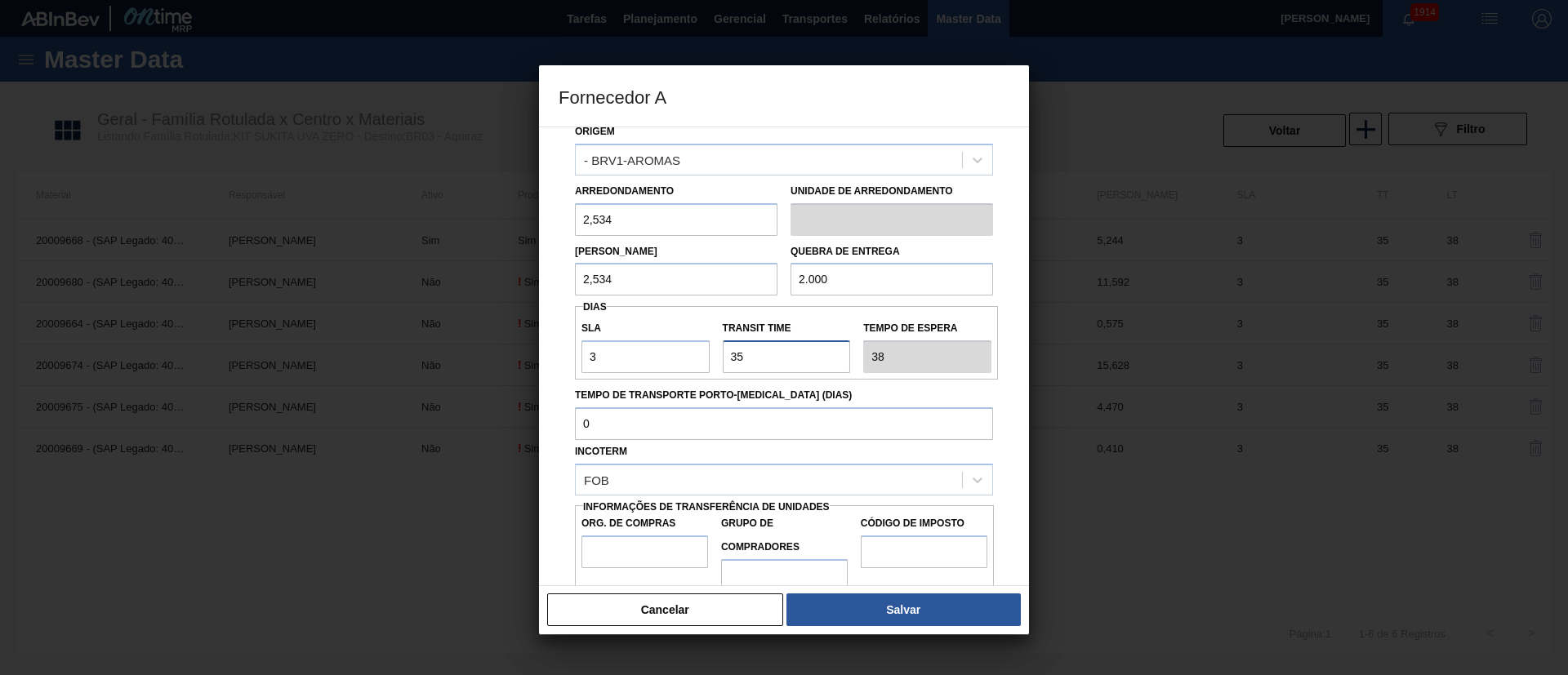
scroll to position [103, 0]
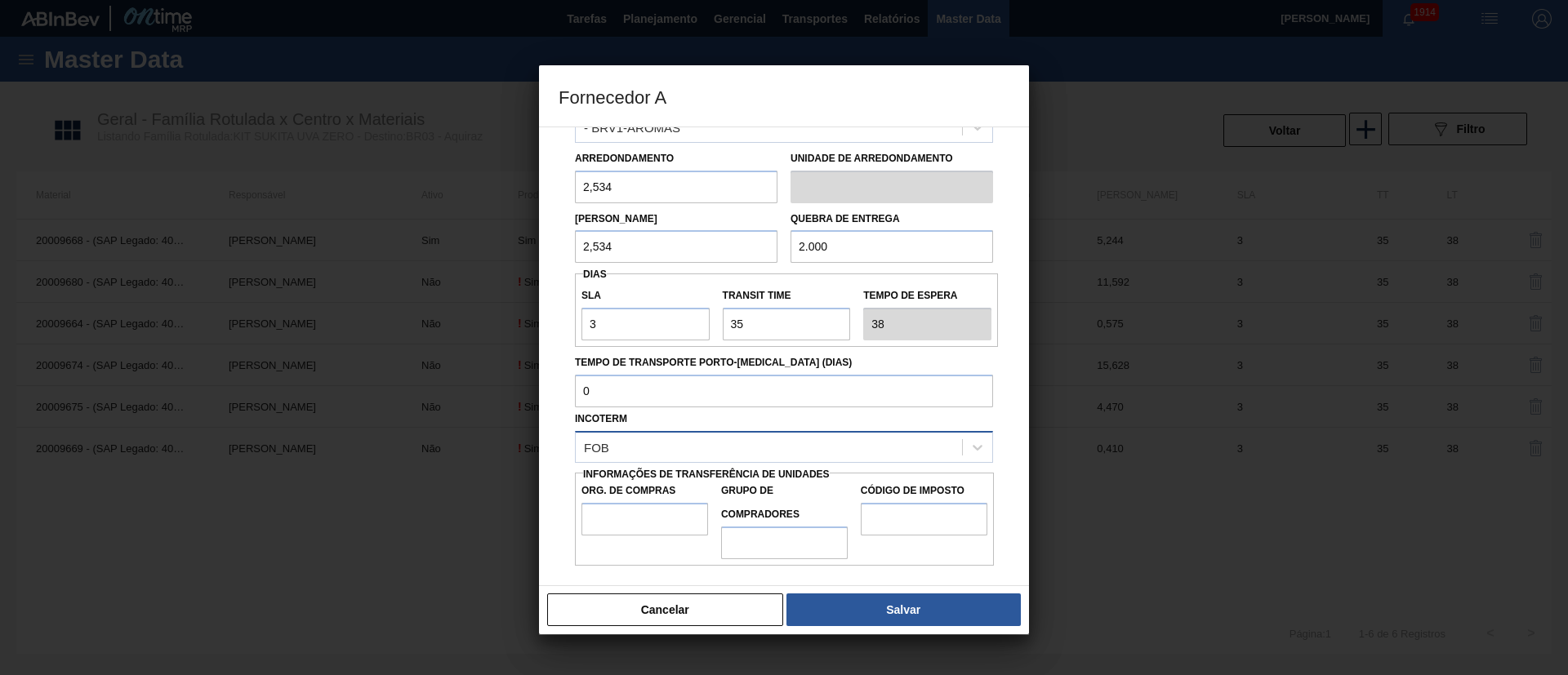
click at [658, 439] on div "FOB" at bounding box center [769, 446] width 386 height 24
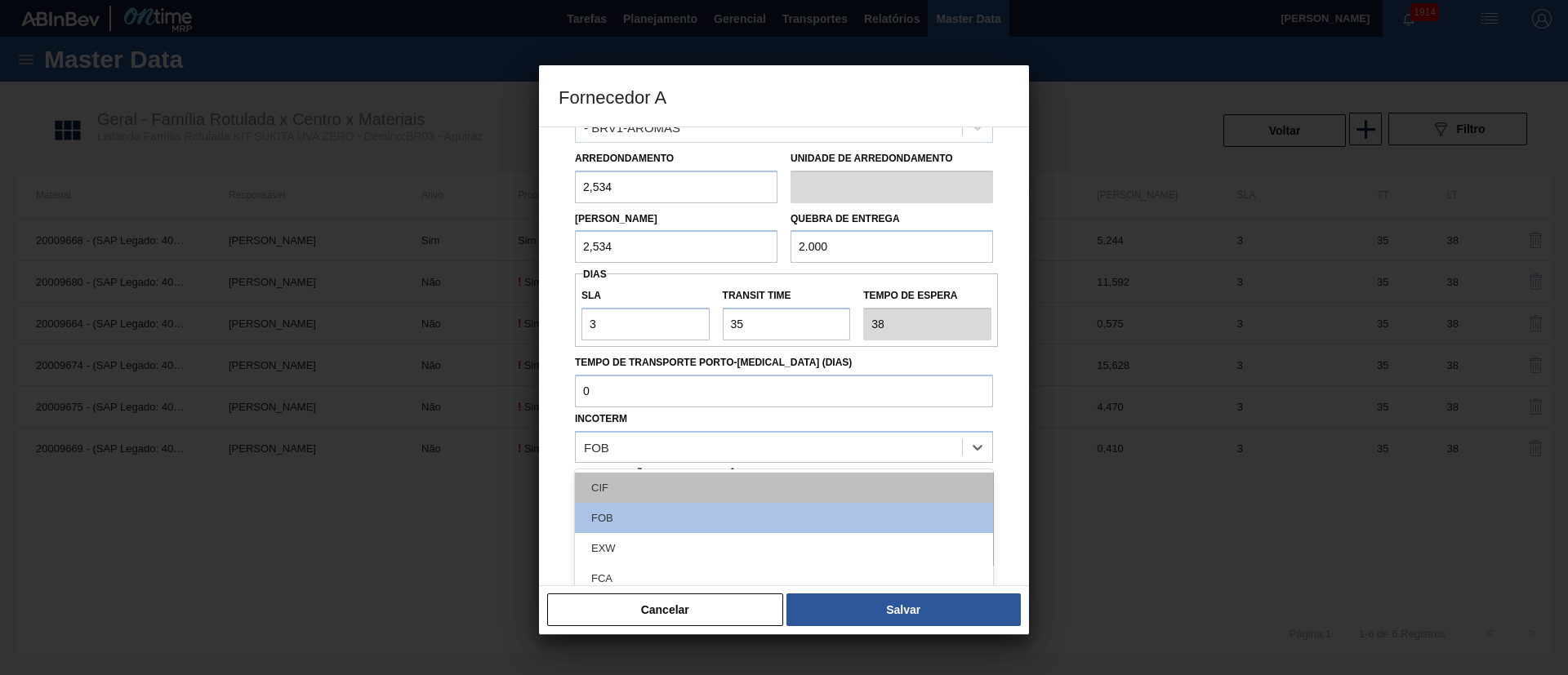
click at [616, 449] on div "CIF" at bounding box center [784, 488] width 418 height 30
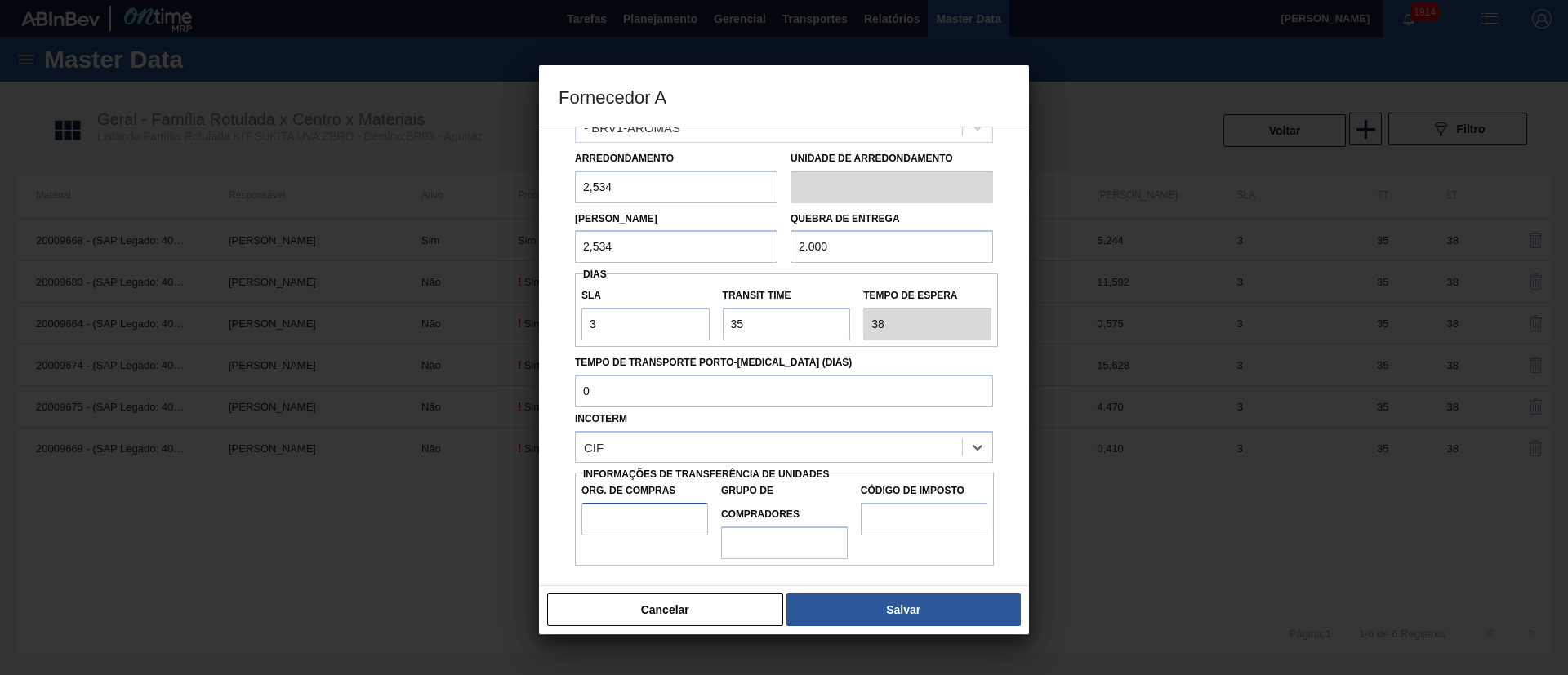
drag, startPoint x: 609, startPoint y: 520, endPoint x: 624, endPoint y: 524, distance: 15.5
click at [609, 449] on input "Org. de Compras" at bounding box center [645, 519] width 127 height 33
click at [762, 449] on input "Grupo de Compradores" at bounding box center [784, 542] width 127 height 33
click at [911, 449] on input "Código de Imposto" at bounding box center [924, 519] width 127 height 33
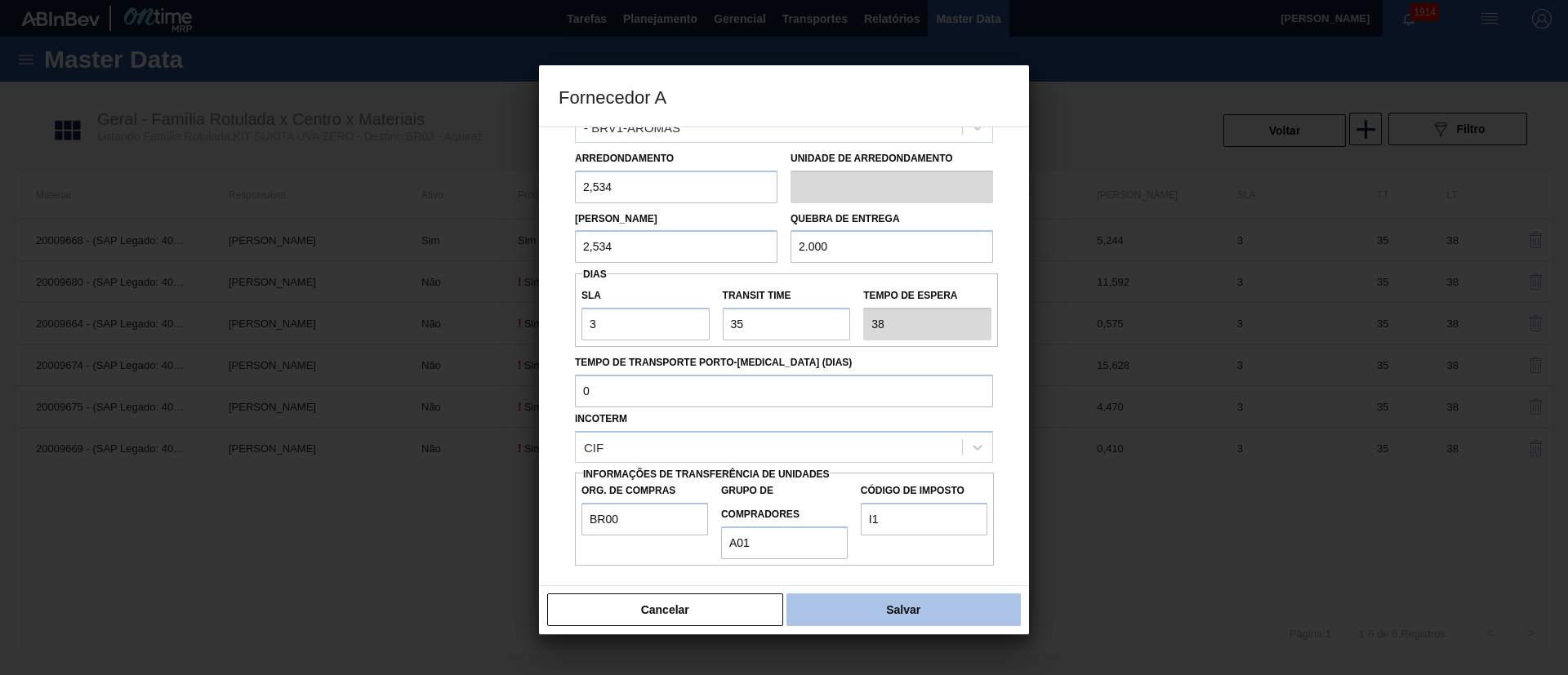
click at [893, 449] on button "Salvar" at bounding box center [903, 609] width 235 height 33
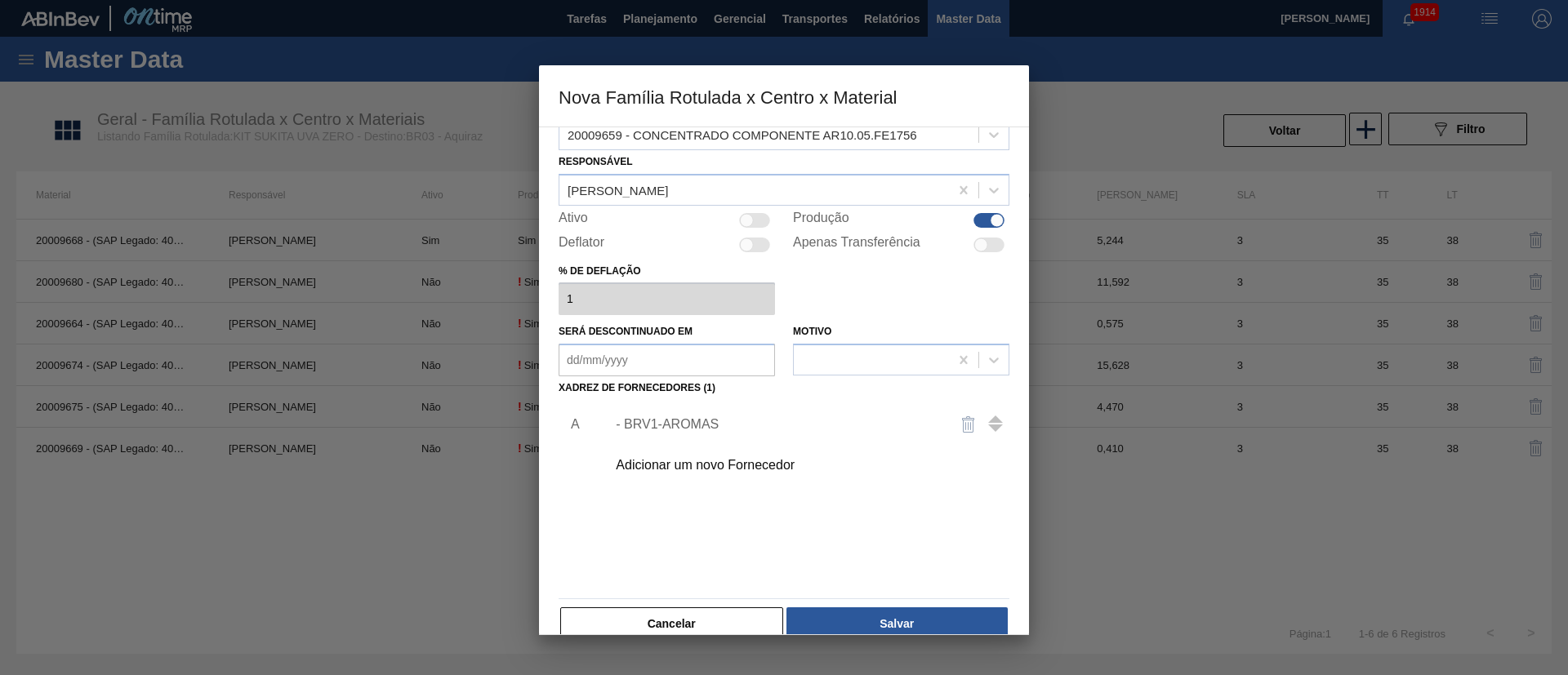
scroll to position [60, 0]
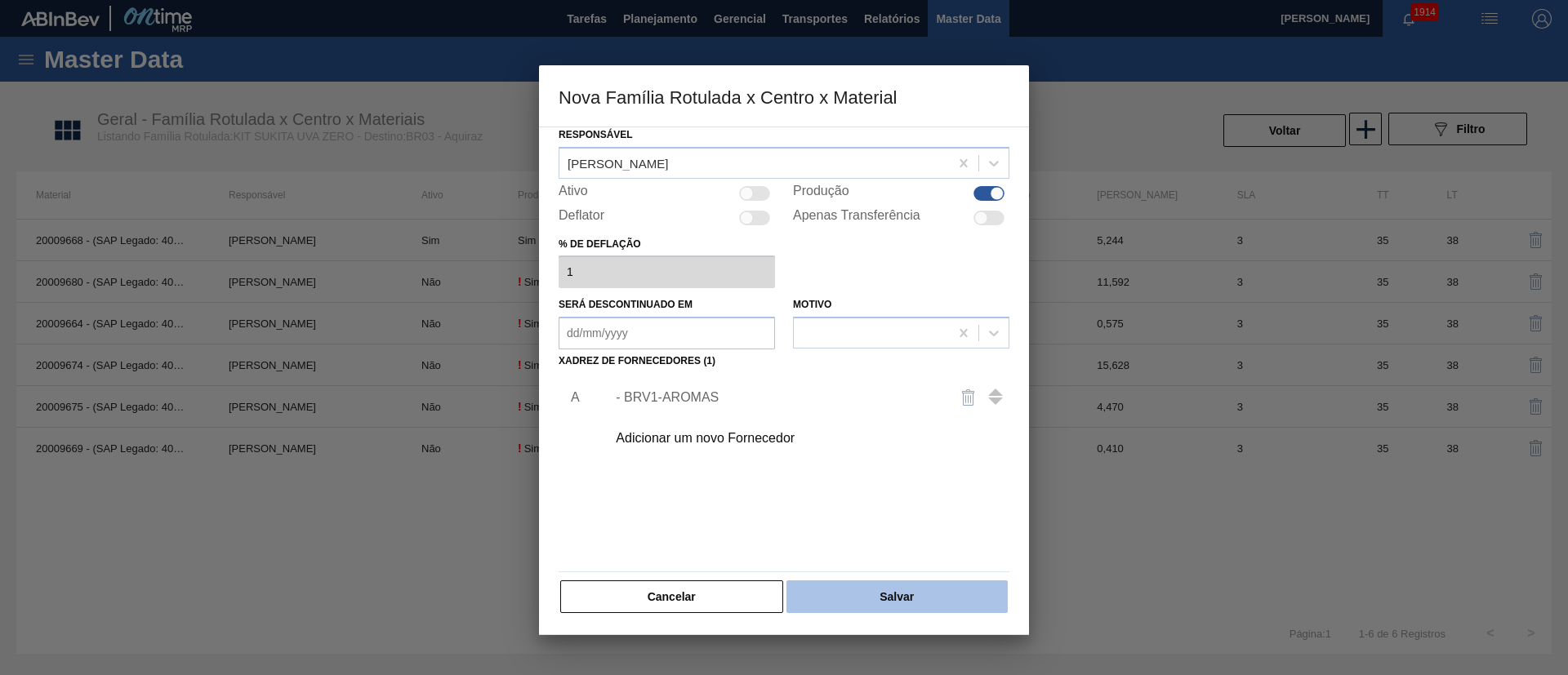
click at [882, 449] on button "Salvar" at bounding box center [897, 596] width 222 height 33
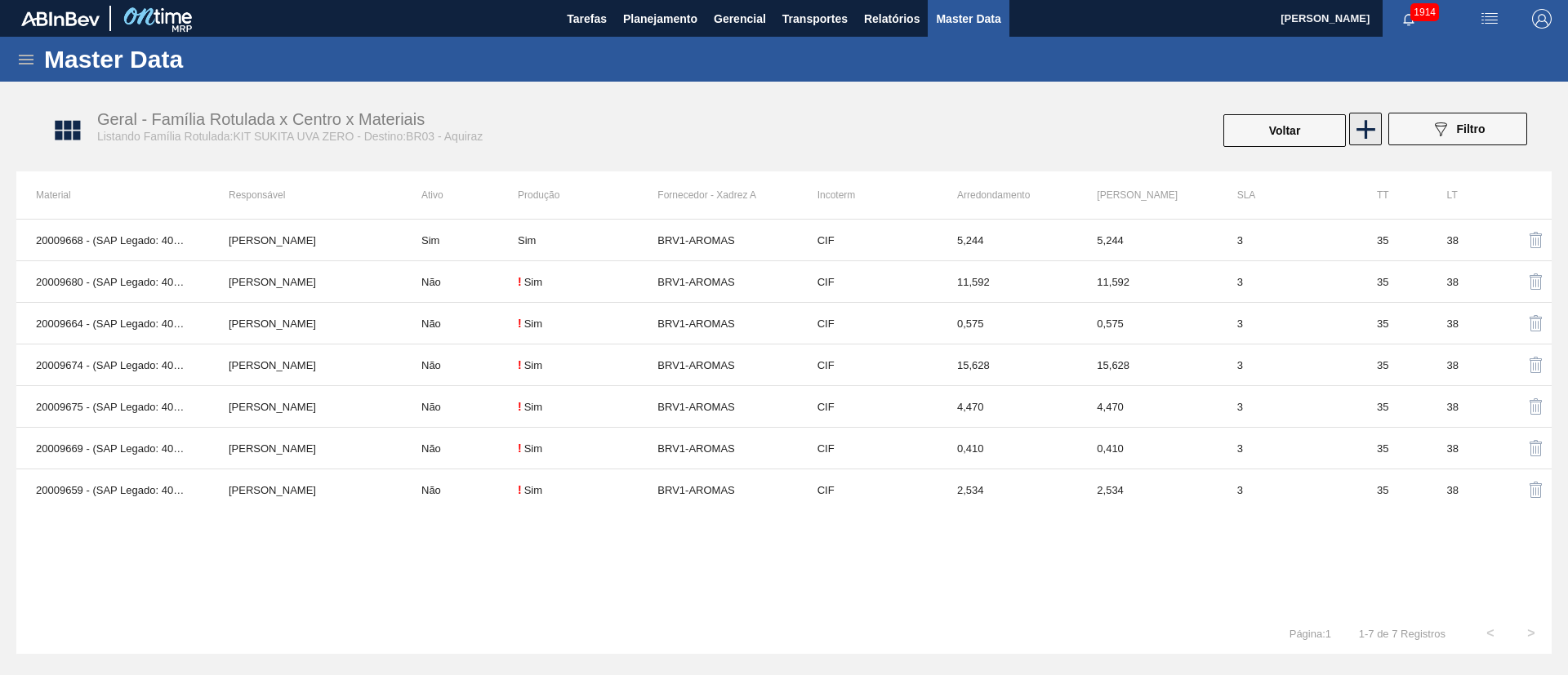
click at [1045, 129] on icon at bounding box center [1365, 129] width 18 height 18
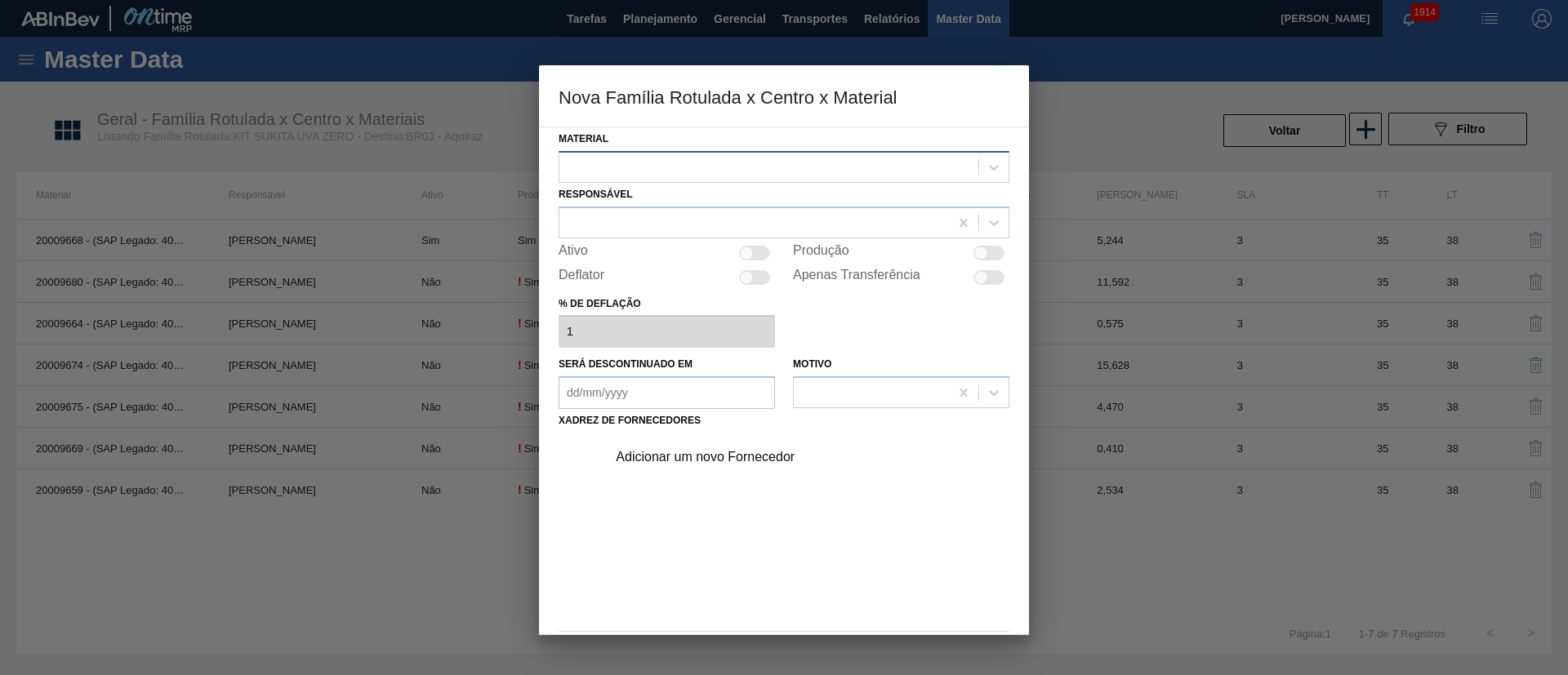
click at [641, 168] on div at bounding box center [769, 166] width 419 height 24
click at [638, 223] on div "20009663 - CONCENTRADO COMPONENTE SC20.18.FE1756" at bounding box center [784, 238] width 451 height 30
click at [621, 215] on div at bounding box center [754, 222] width 390 height 24
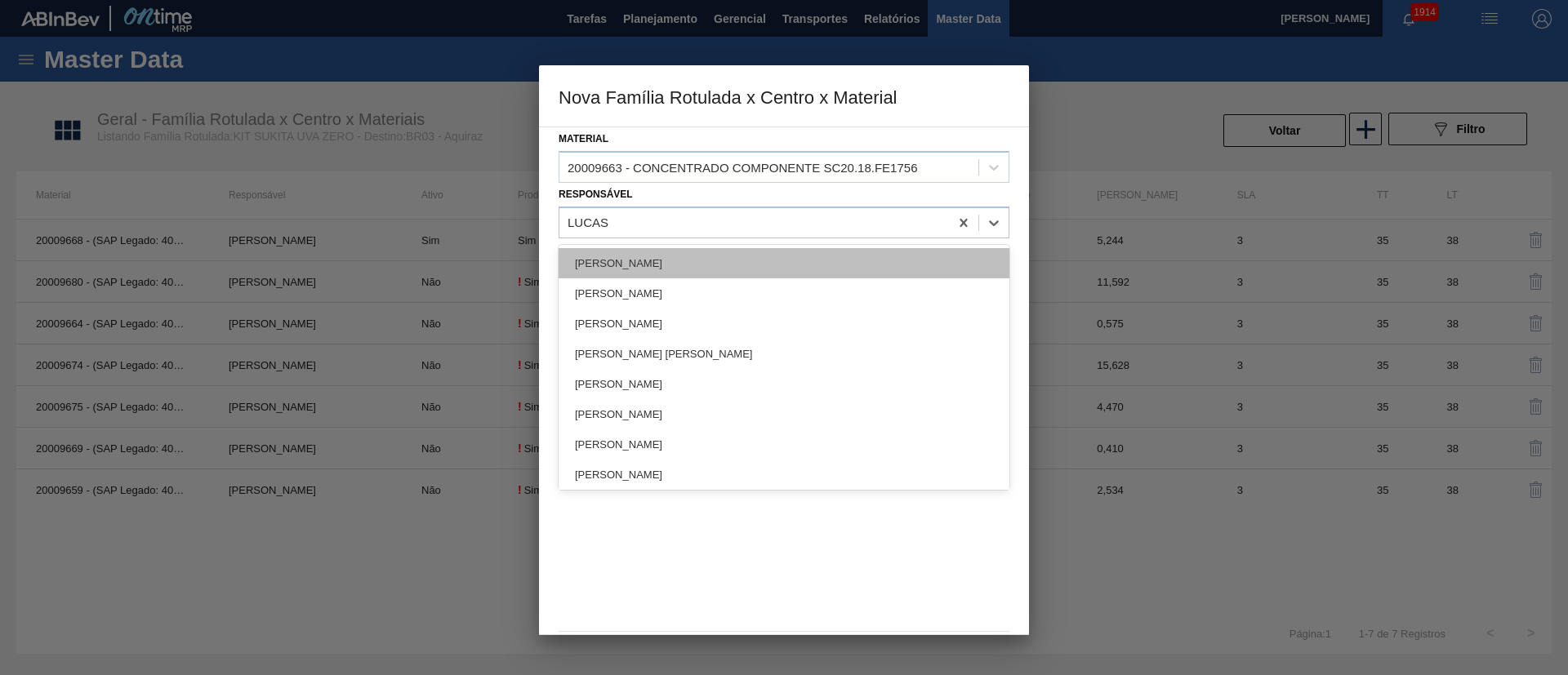
click at [643, 261] on div "[PERSON_NAME]" at bounding box center [784, 263] width 451 height 30
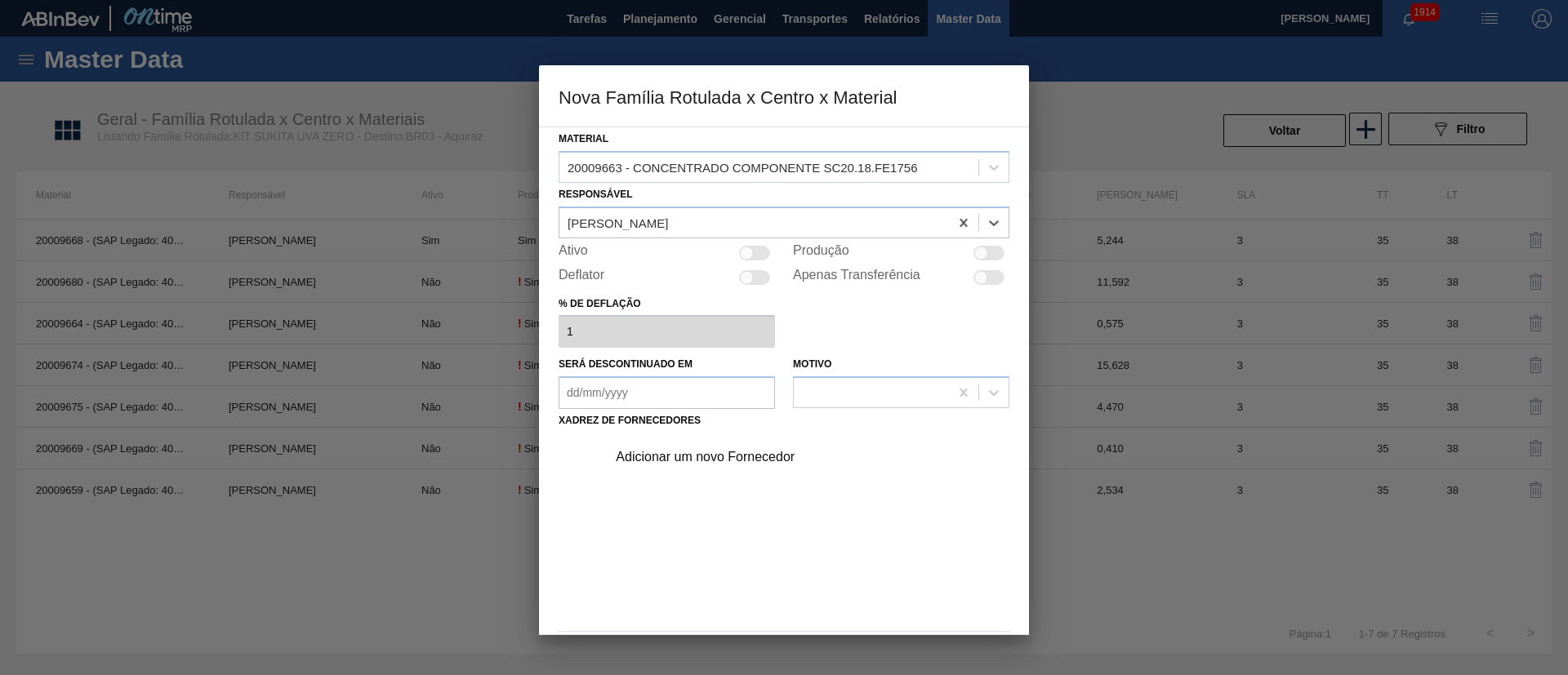
click at [974, 259] on div at bounding box center [988, 253] width 31 height 15
click at [686, 449] on div "Adicionar um novo Fornecedor" at bounding box center [776, 457] width 320 height 15
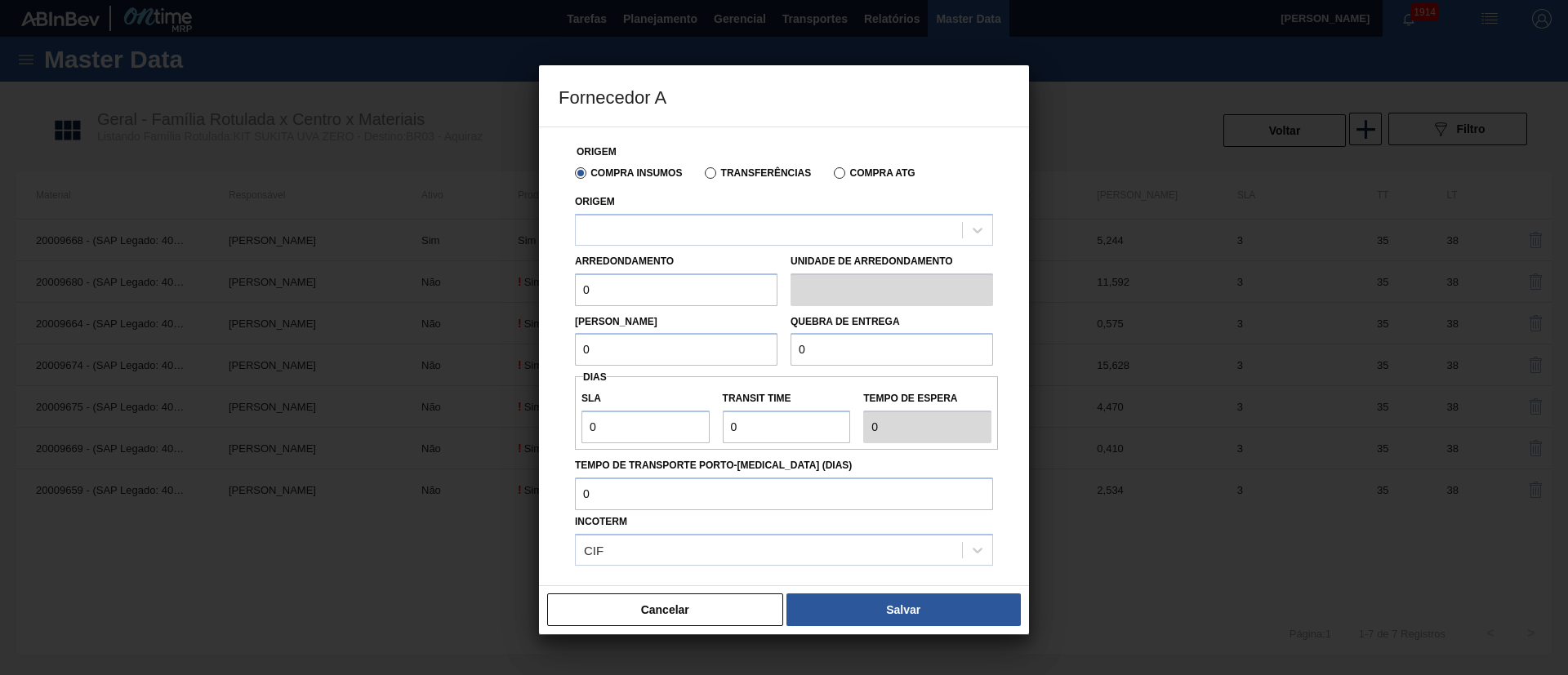
click at [707, 168] on label "Transferências" at bounding box center [757, 172] width 106 height 11
click at [703, 177] on input "Transferências" at bounding box center [703, 177] width 0 height 0
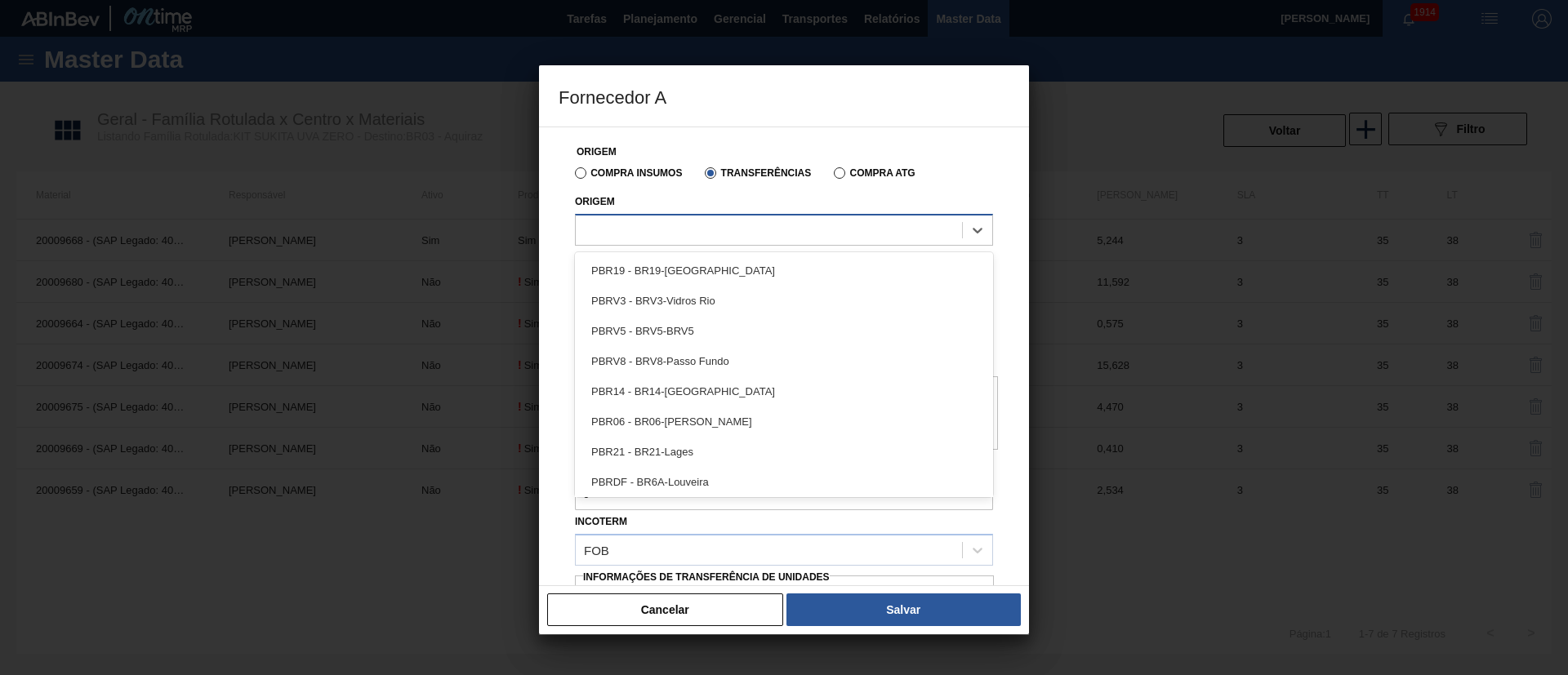
click at [660, 235] on div at bounding box center [769, 229] width 386 height 24
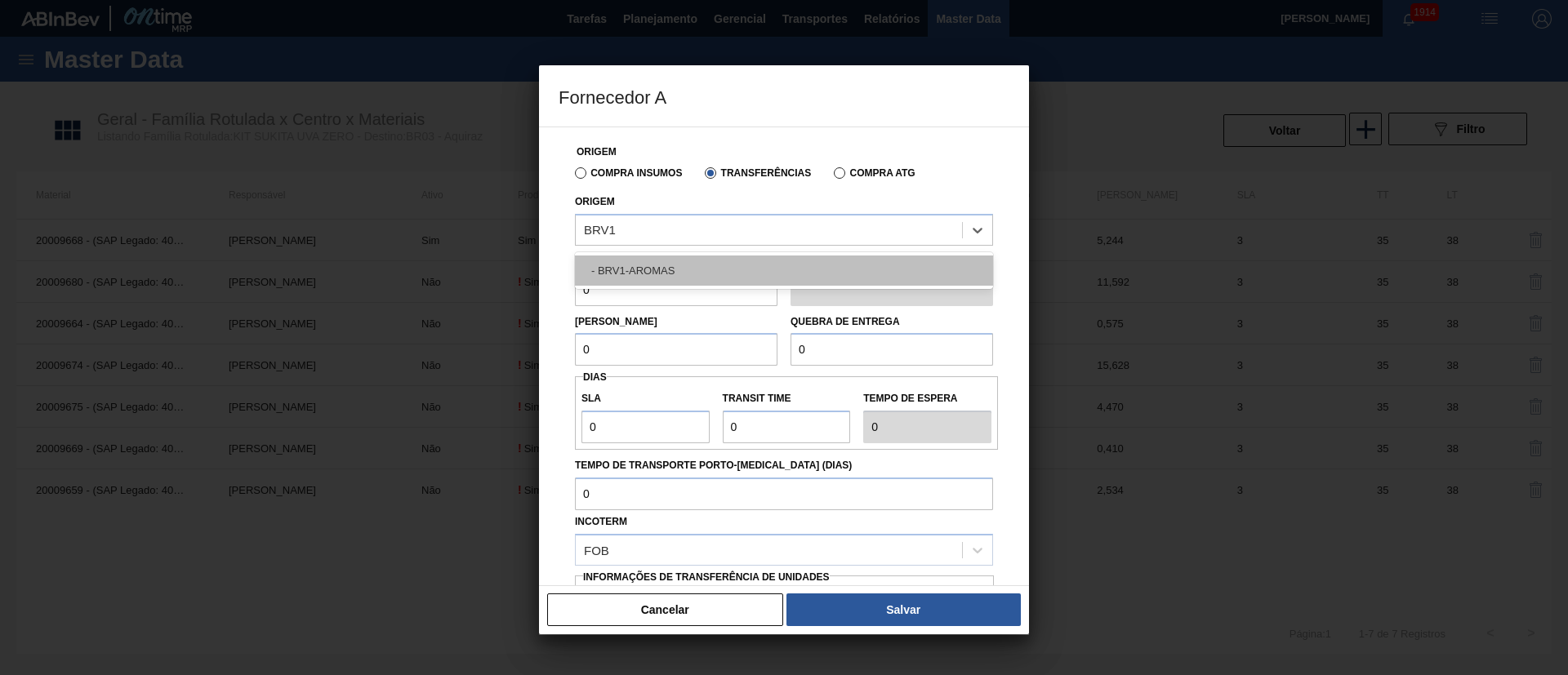
click at [658, 256] on div "- BRV1-AROMAS" at bounding box center [784, 271] width 418 height 30
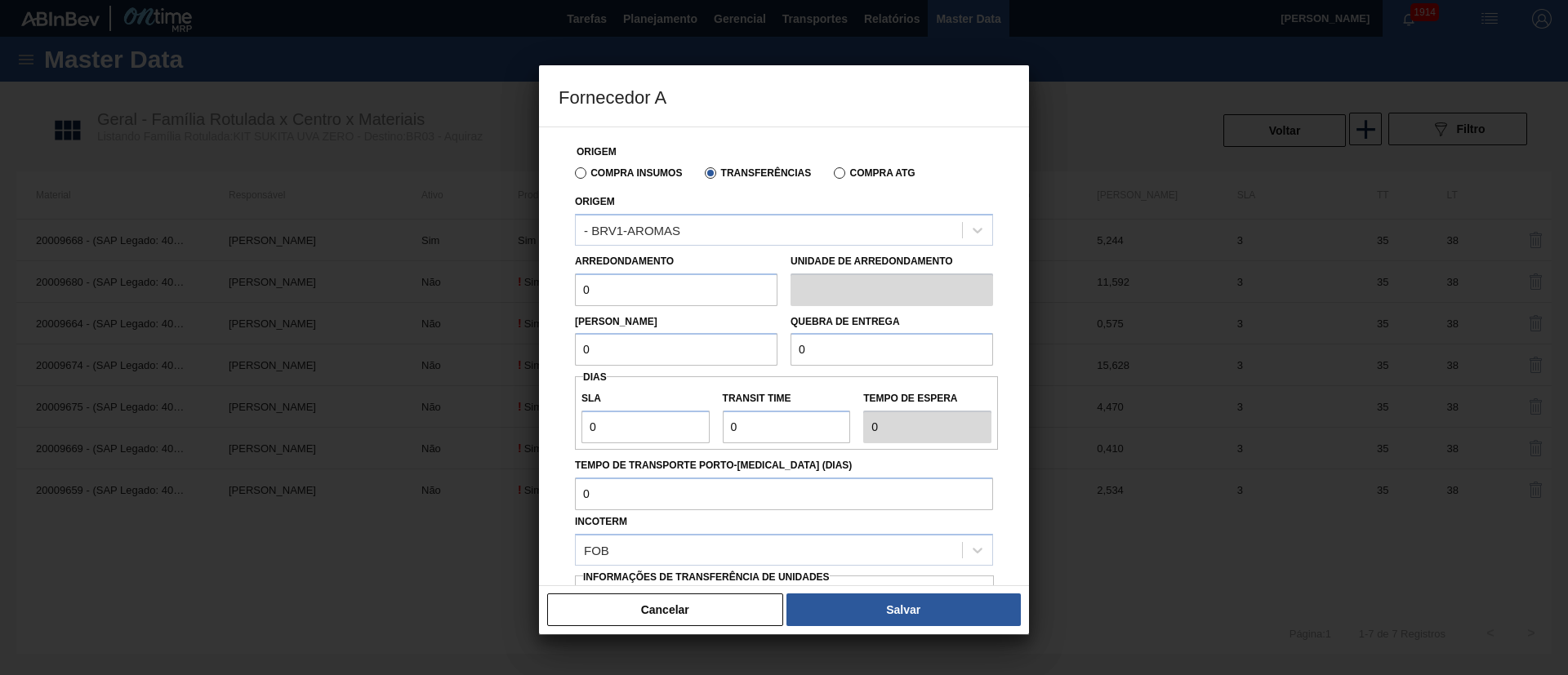
drag, startPoint x: 619, startPoint y: 287, endPoint x: 495, endPoint y: 287, distance: 124.0
click at [495, 287] on div "Fornecedor A Origem Compra Insumos Transferências Compra ATG Origem - BRV1-AROM…" at bounding box center [784, 338] width 1568 height 675
drag, startPoint x: 618, startPoint y: 367, endPoint x: 554, endPoint y: 360, distance: 64.4
click at [554, 360] on div "Origem Compra Insumos Transferências Compra ATG Origem - BRV1-AROMAS Arredondam…" at bounding box center [784, 356] width 490 height 460
click at [687, 345] on input "0" at bounding box center [676, 349] width 202 height 33
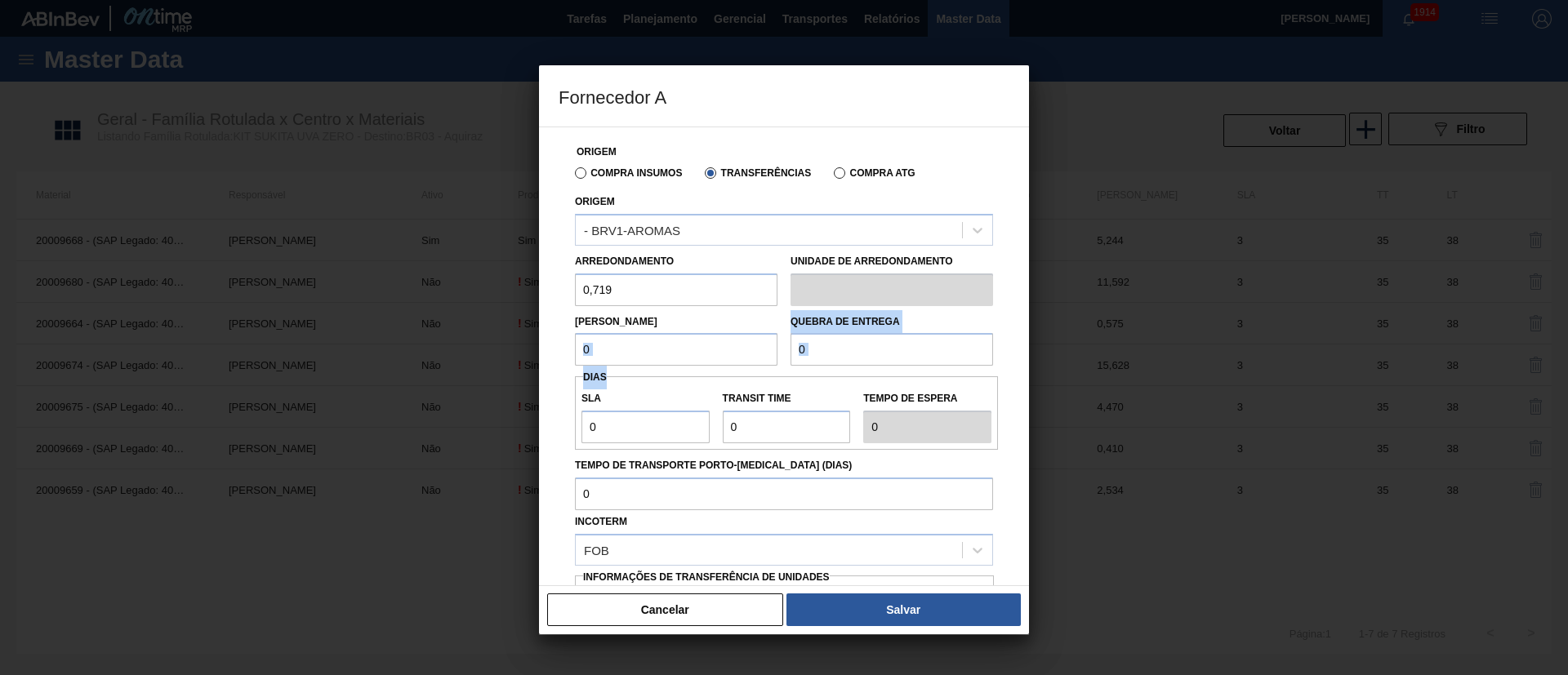
click at [688, 345] on input "0" at bounding box center [676, 349] width 202 height 33
drag, startPoint x: 633, startPoint y: 345, endPoint x: 532, endPoint y: 345, distance: 101.0
click at [530, 345] on div "Fornecedor A Origem Compra Insumos Transferências Compra ATG Origem - BRV1-AROM…" at bounding box center [784, 338] width 1568 height 675
drag, startPoint x: 839, startPoint y: 347, endPoint x: 778, endPoint y: 345, distance: 61.0
click at [778, 345] on div "Lote Mínimo 0,719 Quebra de entrega 0" at bounding box center [784, 336] width 431 height 61
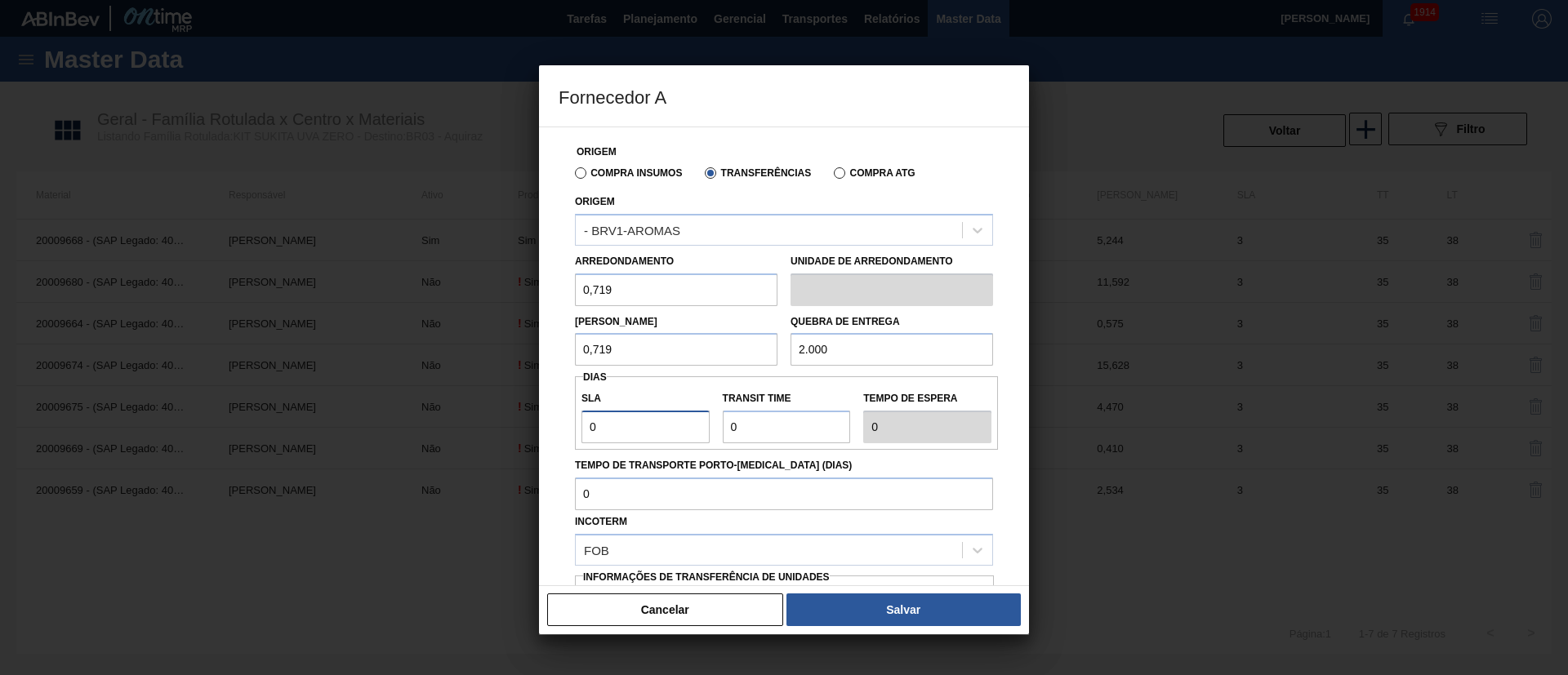
drag, startPoint x: 586, startPoint y: 434, endPoint x: 543, endPoint y: 439, distance: 43.3
click at [543, 439] on div "Origem Compra Insumos Transferências Compra ATG Origem - BRV1-AROMAS Arredondam…" at bounding box center [784, 356] width 490 height 460
drag, startPoint x: 743, startPoint y: 431, endPoint x: 709, endPoint y: 431, distance: 34.0
click at [709, 431] on div "SLA 3 Transit Time Tempo de espera 3" at bounding box center [786, 413] width 423 height 61
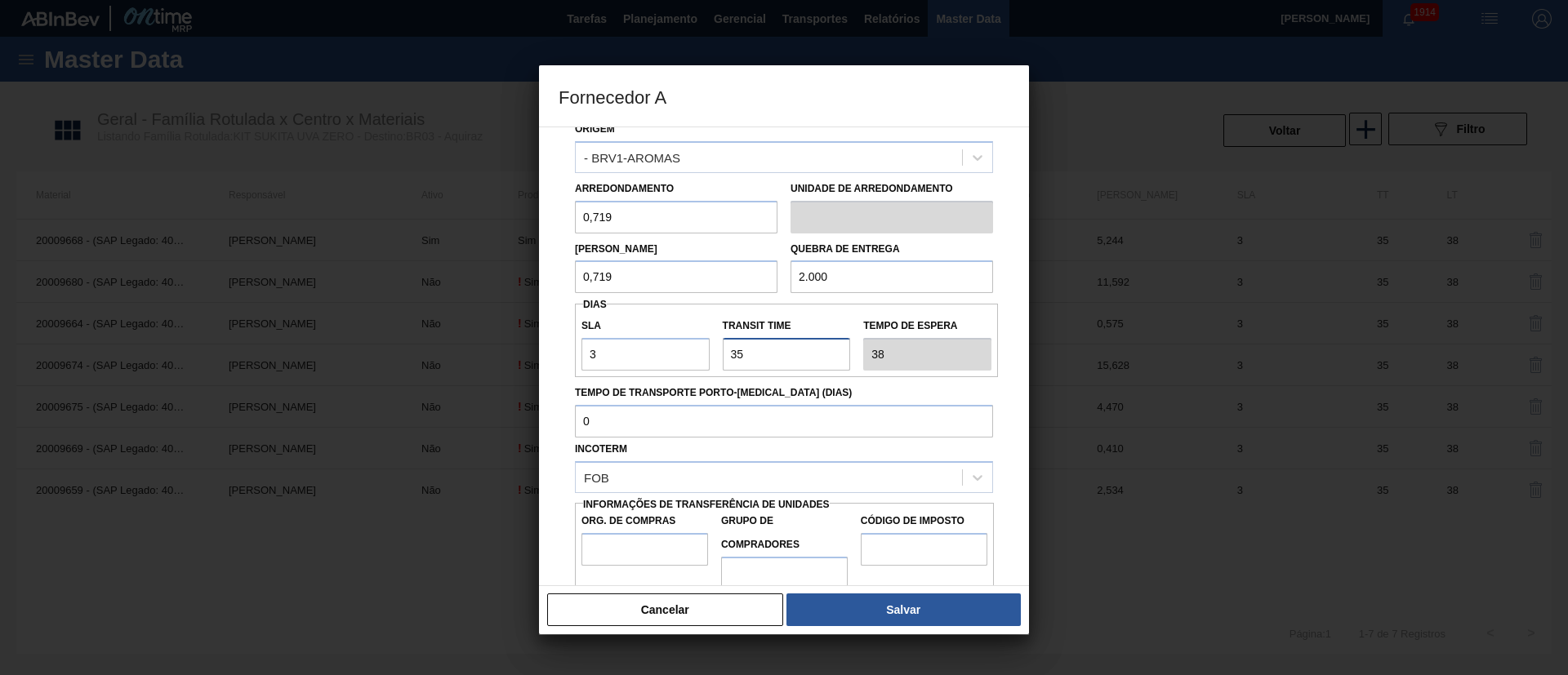
scroll to position [103, 0]
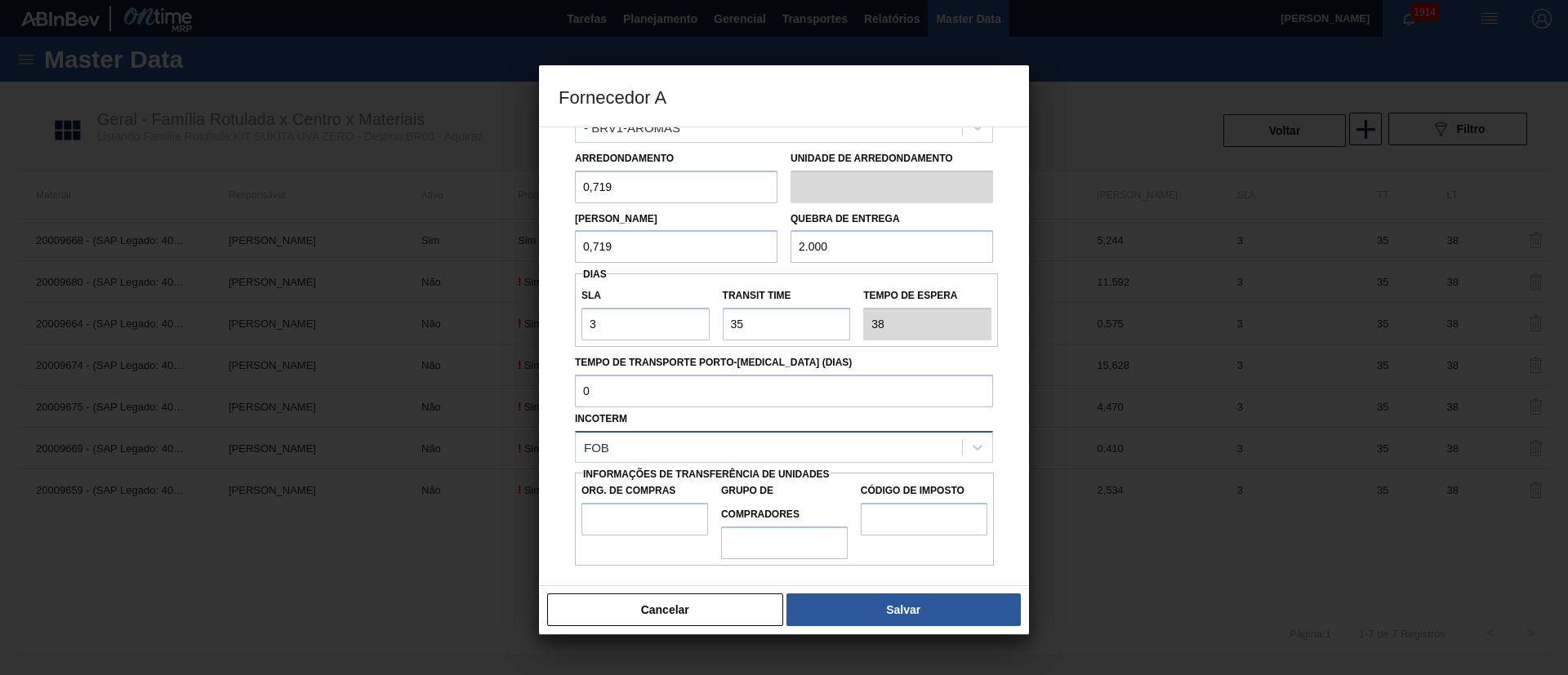
click at [658, 449] on div "FOB" at bounding box center [769, 446] width 386 height 24
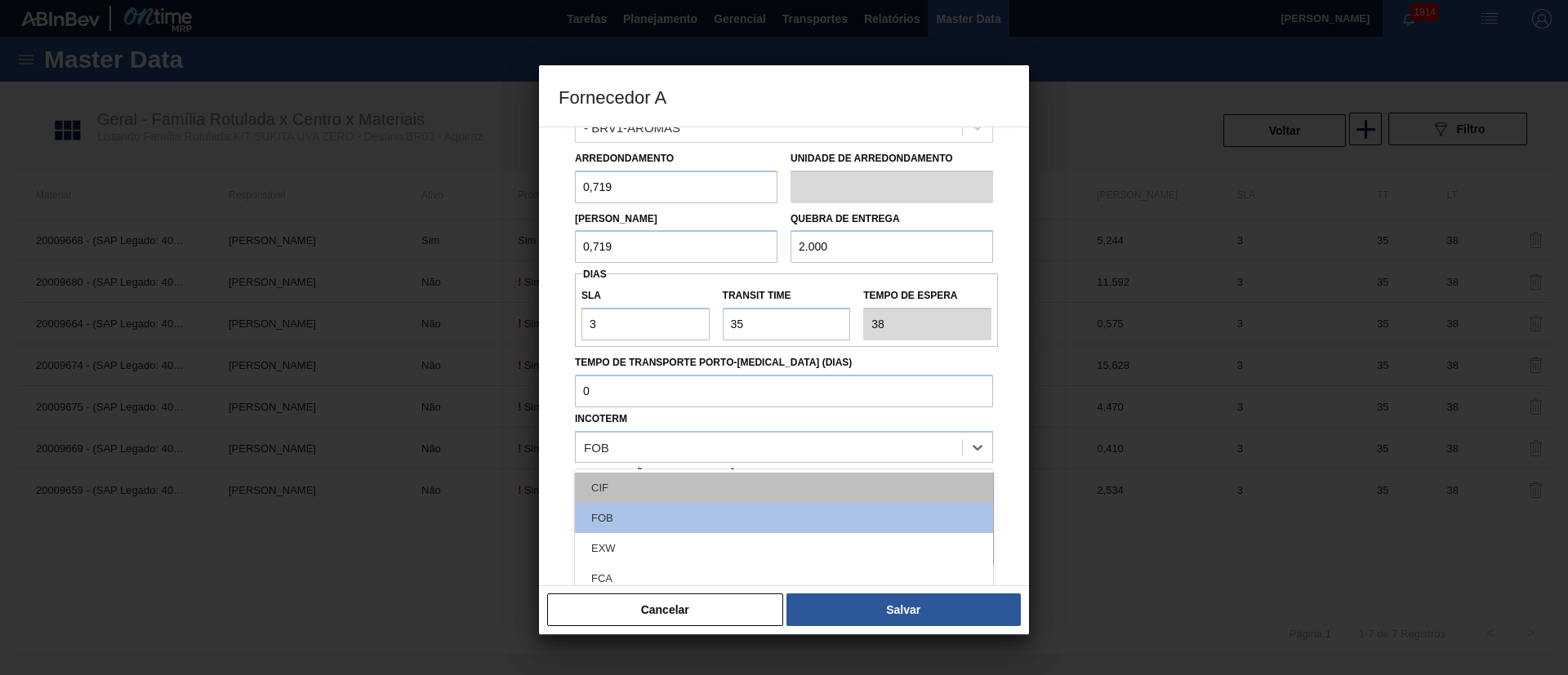
click at [614, 449] on div "CIF" at bounding box center [784, 488] width 418 height 30
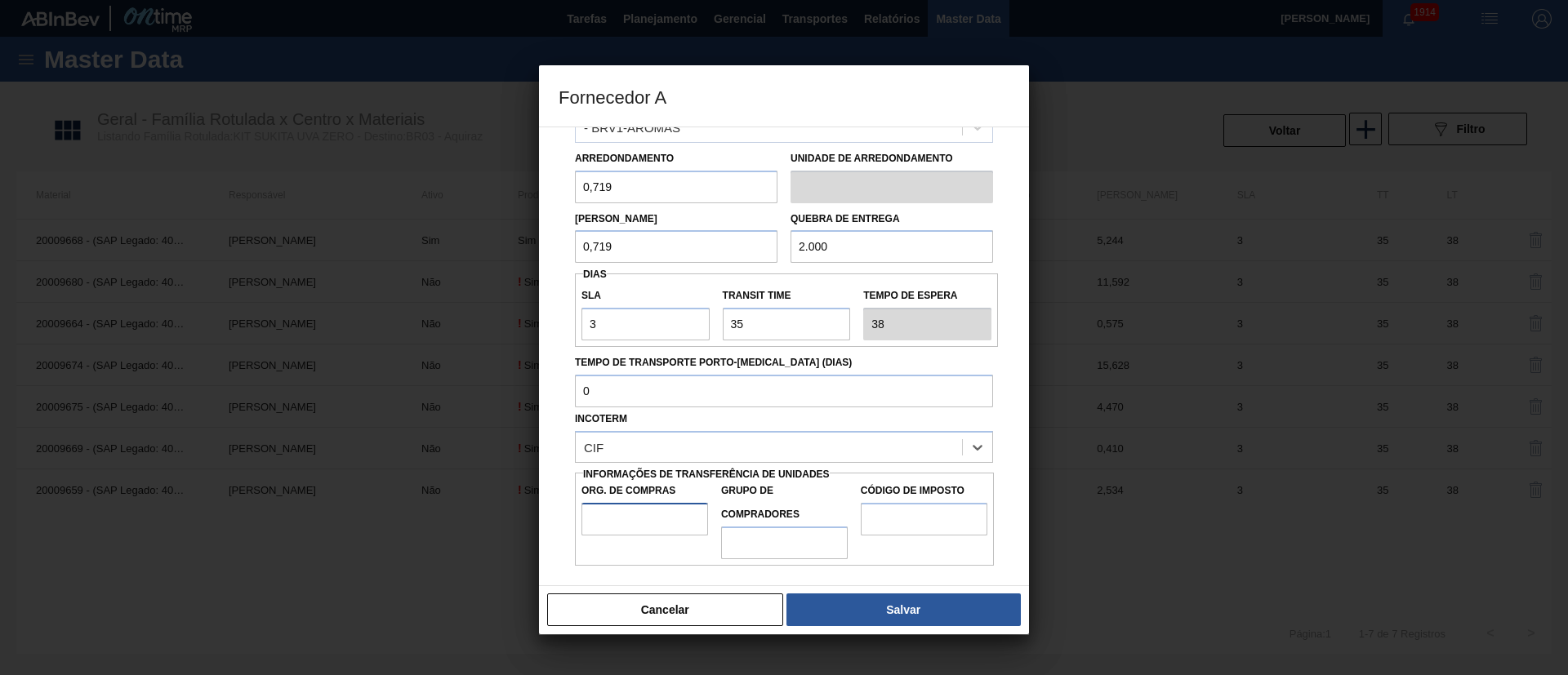
click at [604, 449] on input "Org. de Compras" at bounding box center [645, 519] width 127 height 33
click at [762, 449] on input "Grupo de Compradores" at bounding box center [784, 542] width 127 height 33
click at [930, 449] on input "Código de Imposto" at bounding box center [924, 519] width 127 height 33
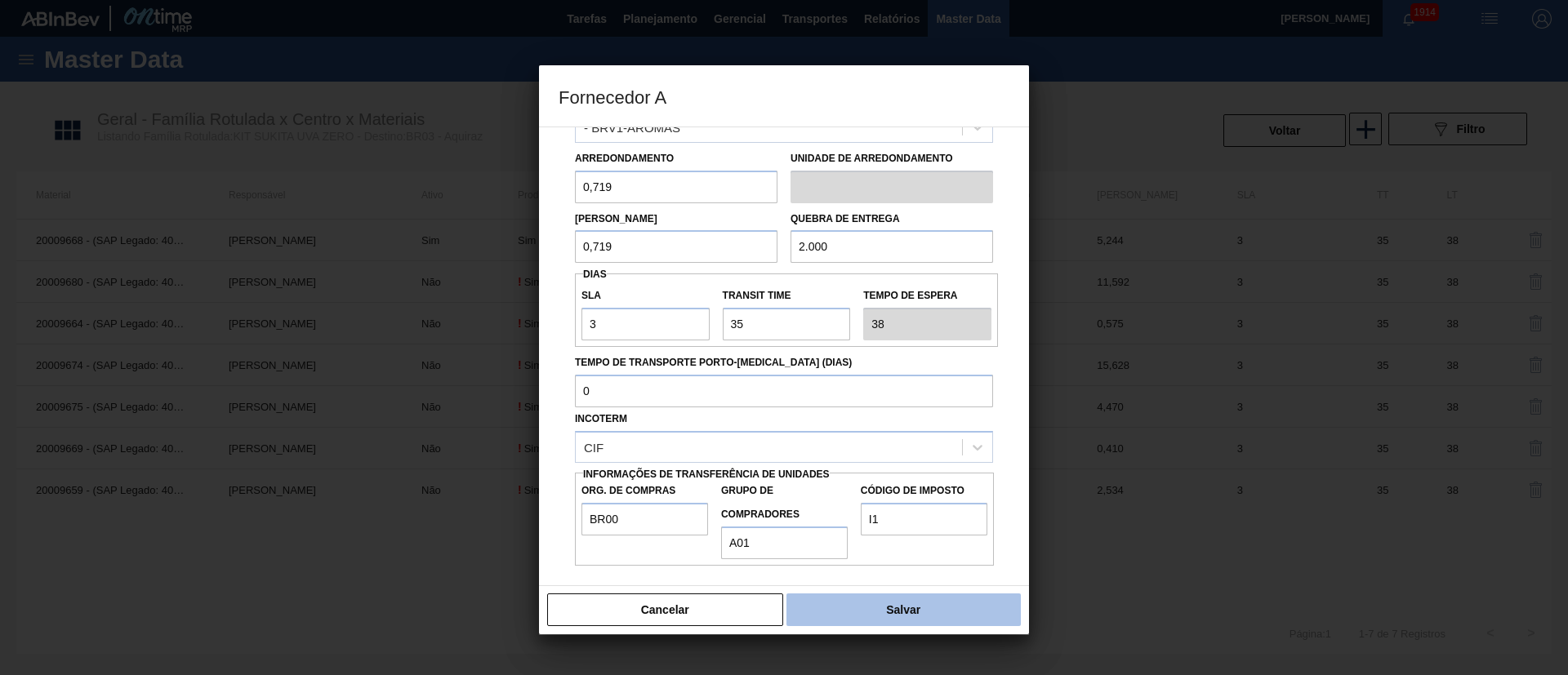
click at [910, 449] on button "Salvar" at bounding box center [903, 609] width 235 height 33
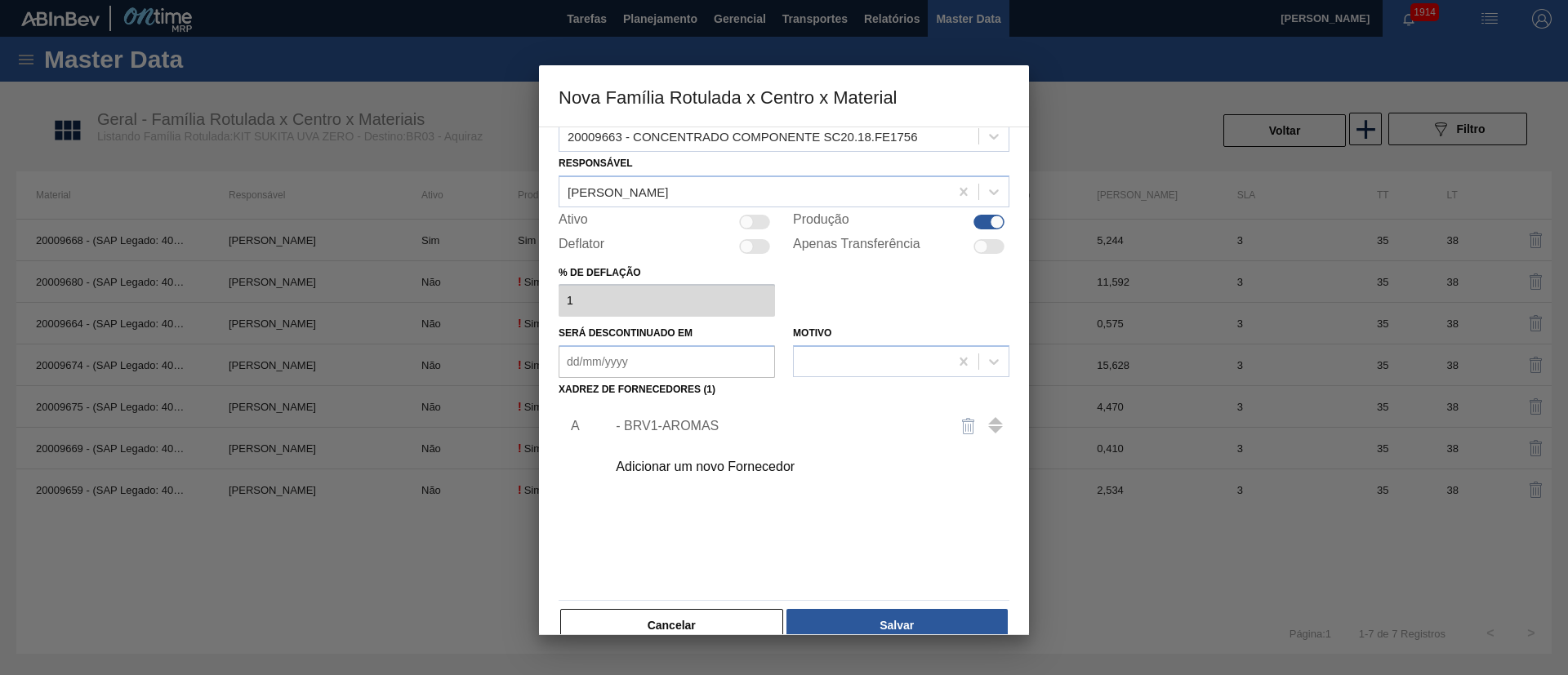
scroll to position [60, 0]
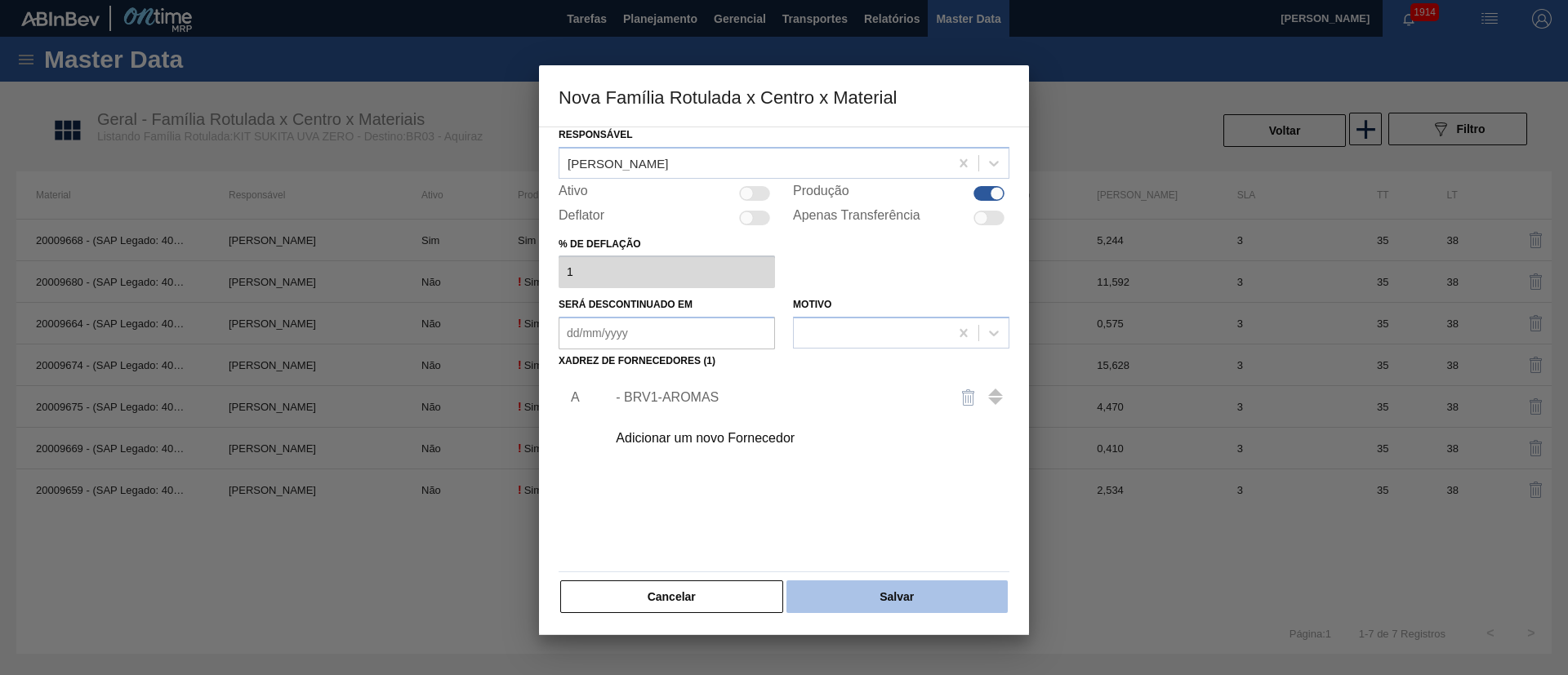
click at [901, 449] on button "Salvar" at bounding box center [897, 596] width 222 height 33
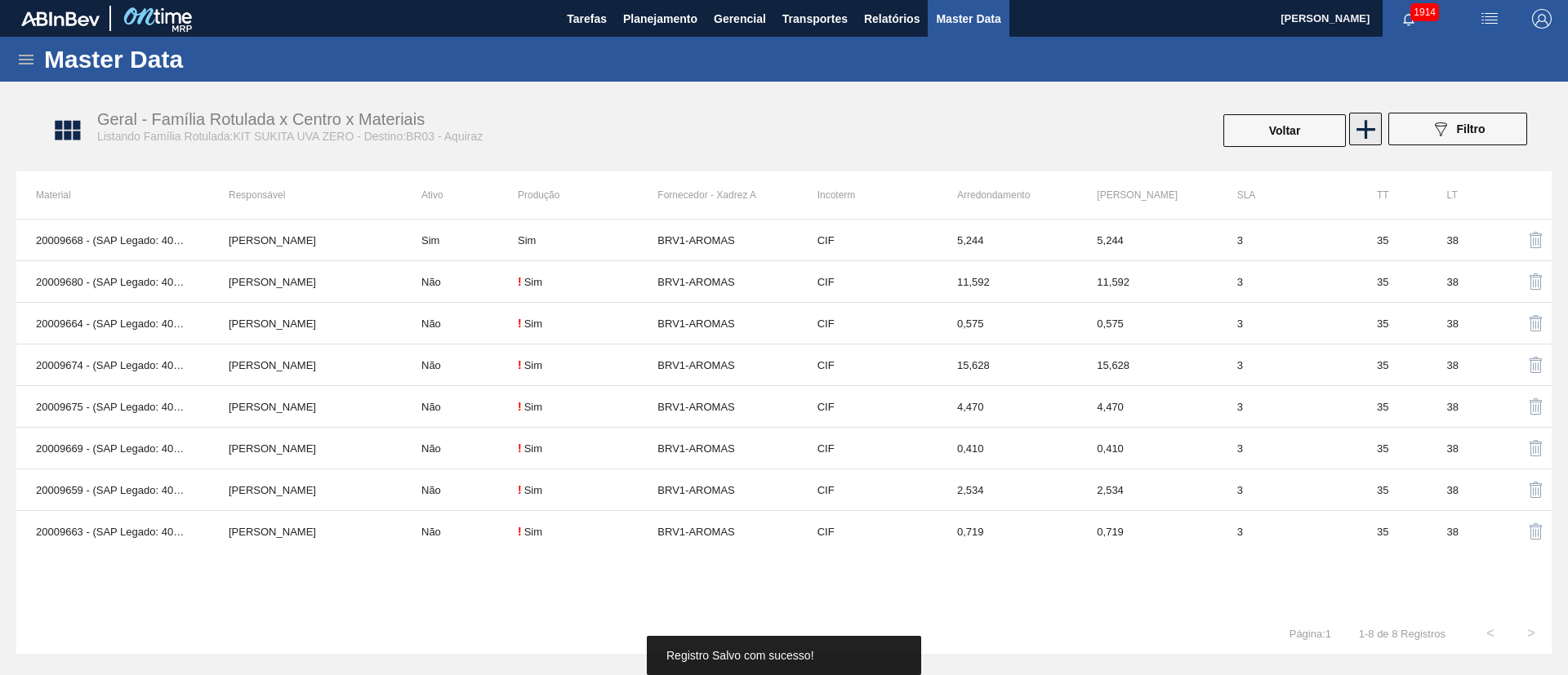
click at [1045, 119] on icon at bounding box center [1366, 129] width 32 height 32
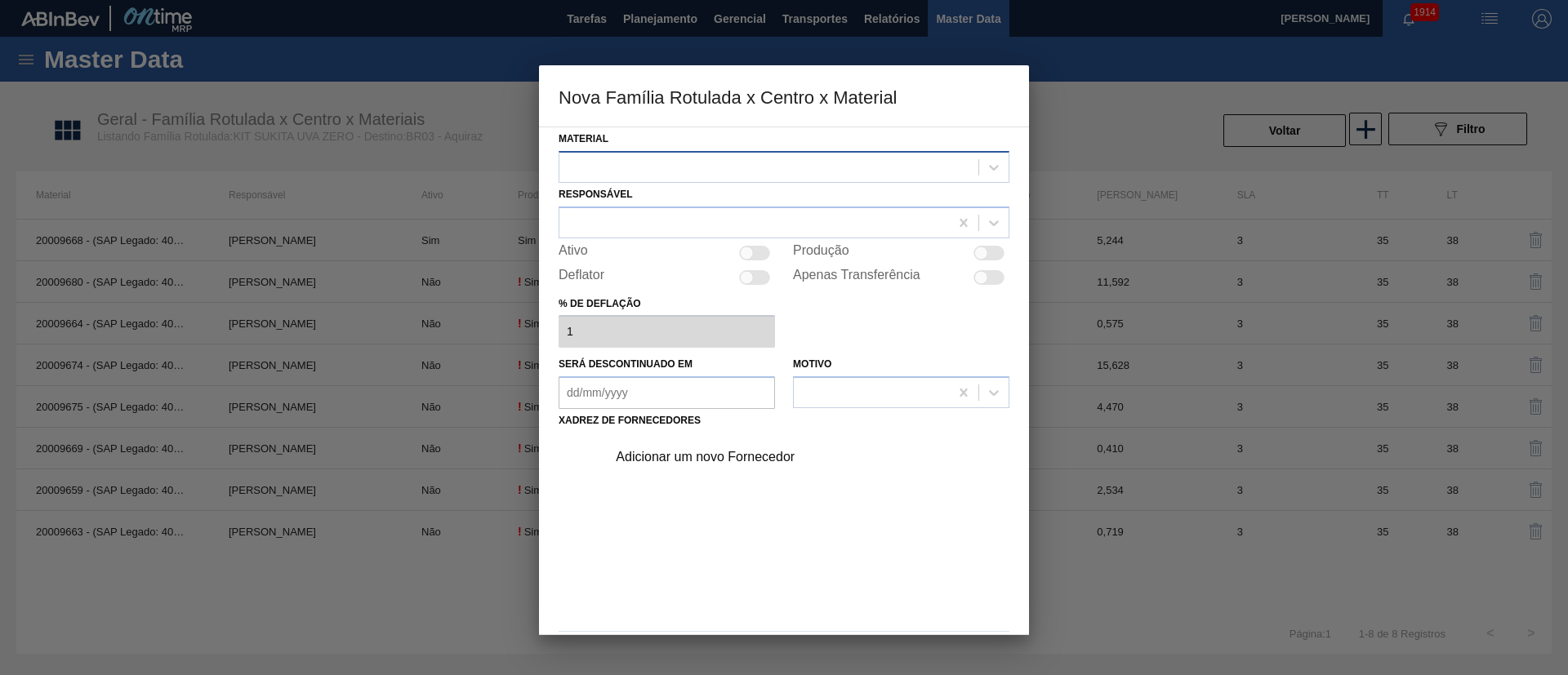
click at [602, 171] on div at bounding box center [769, 166] width 419 height 24
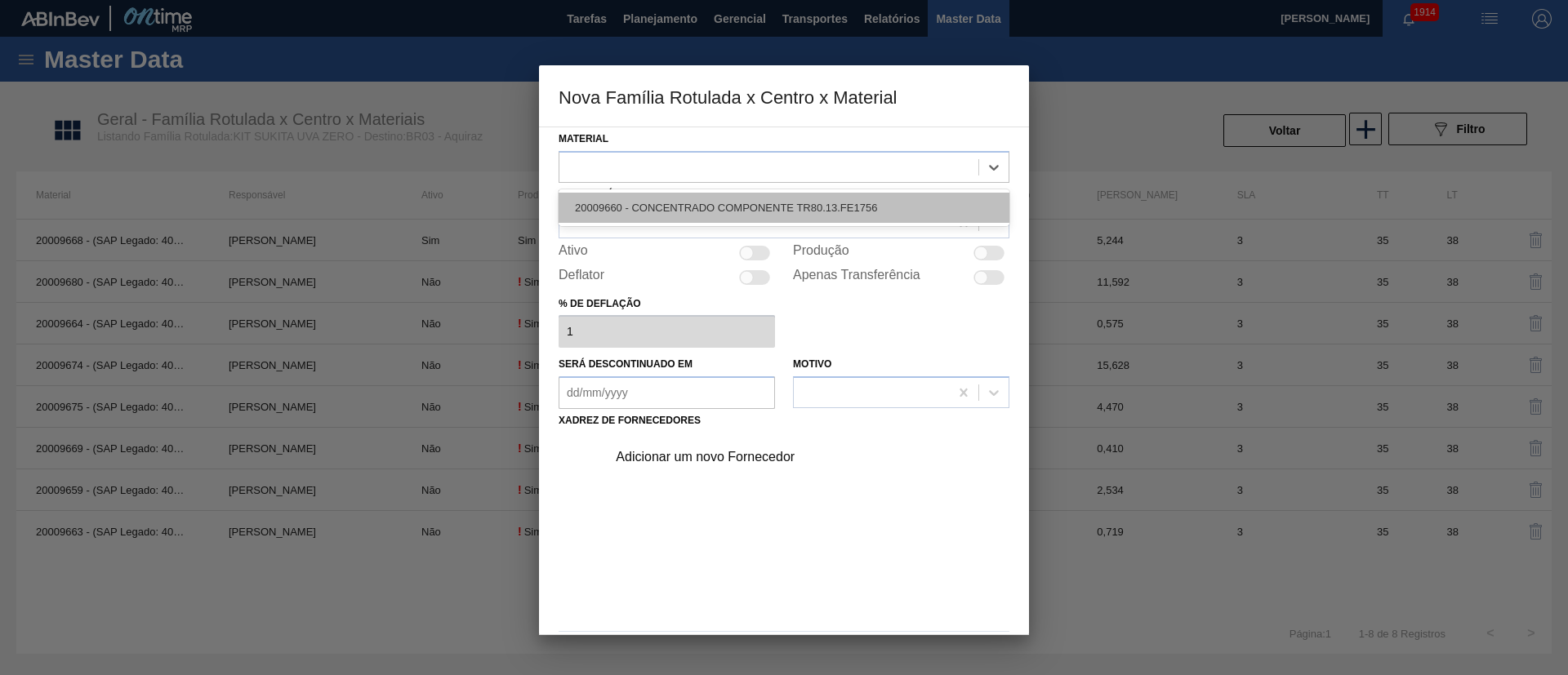
click at [635, 206] on div "20009660 - CONCENTRADO COMPONENTE TR80.13.FE1756" at bounding box center [784, 207] width 451 height 30
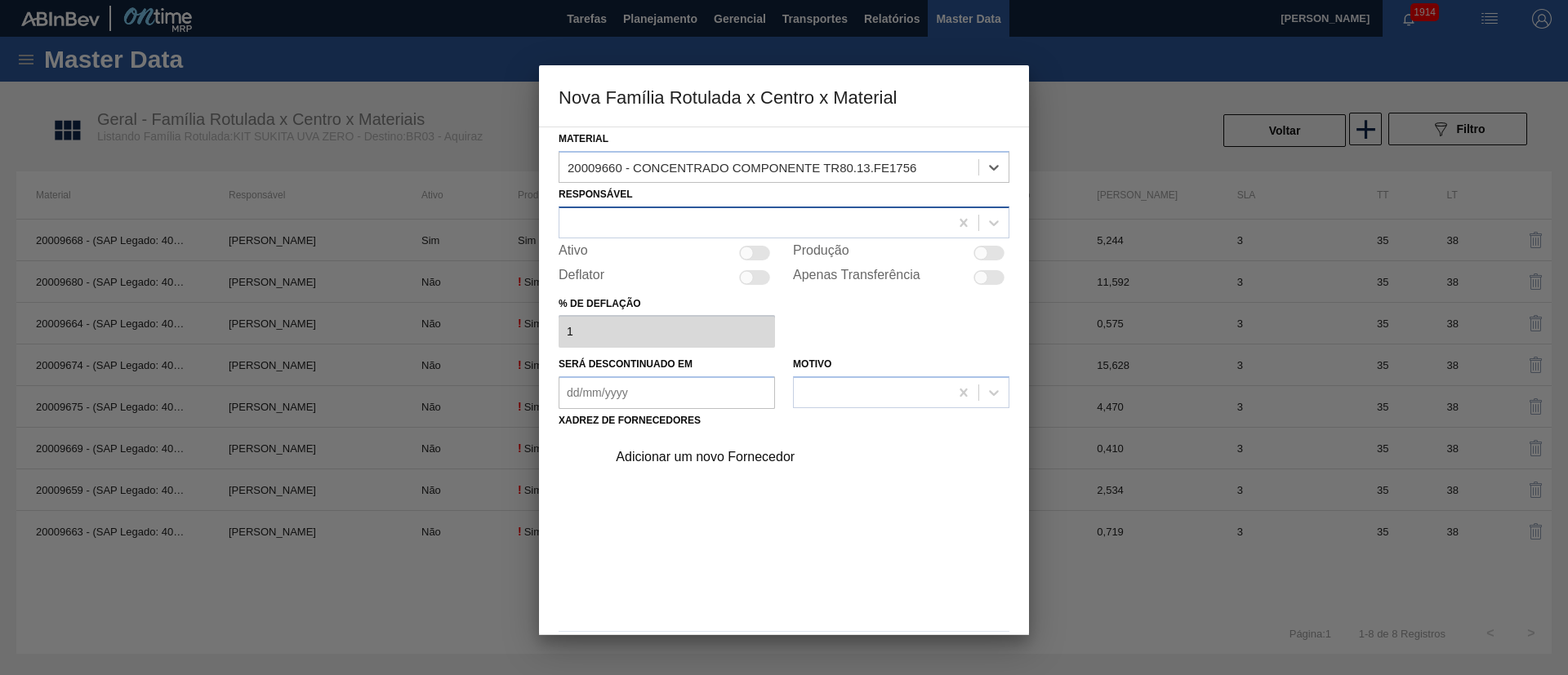
click at [599, 212] on div at bounding box center [754, 222] width 390 height 24
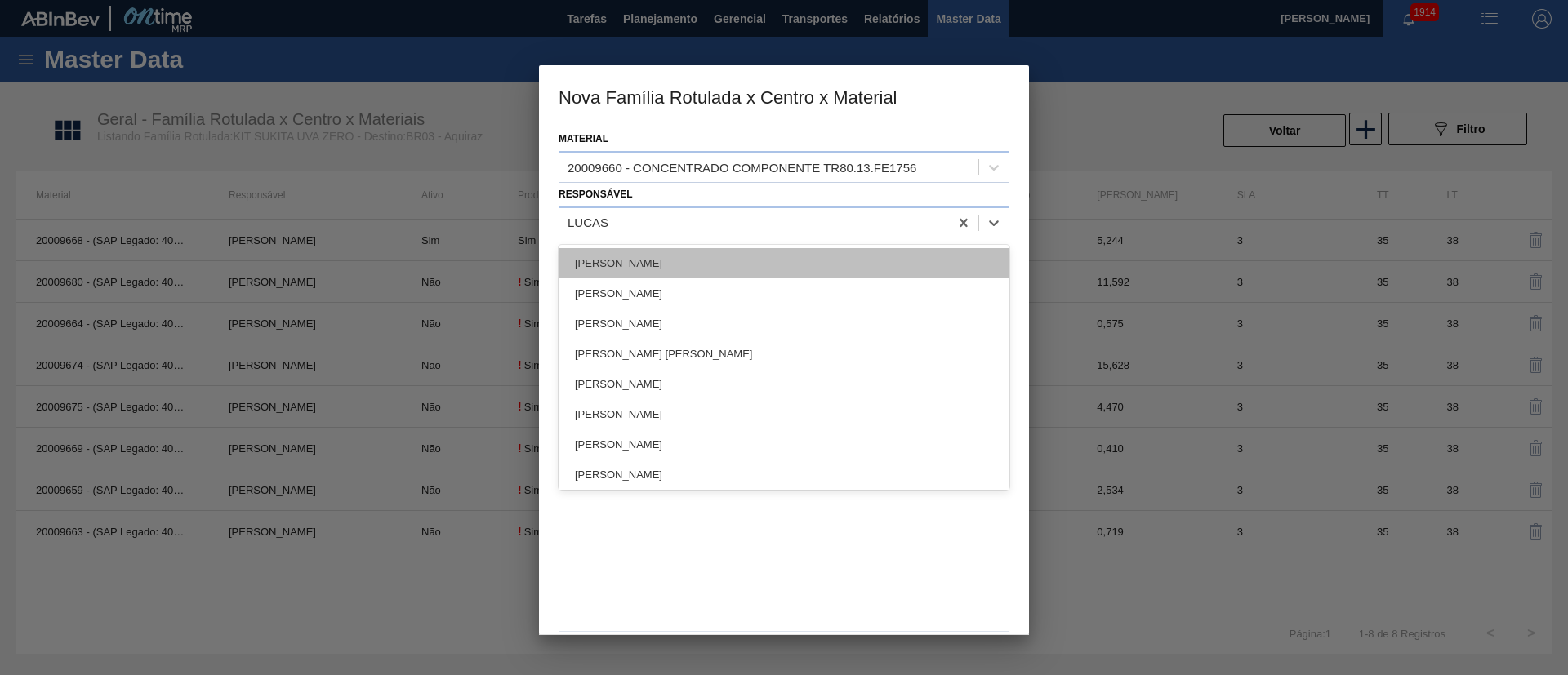
click at [622, 248] on div "[PERSON_NAME]" at bounding box center [784, 263] width 451 height 30
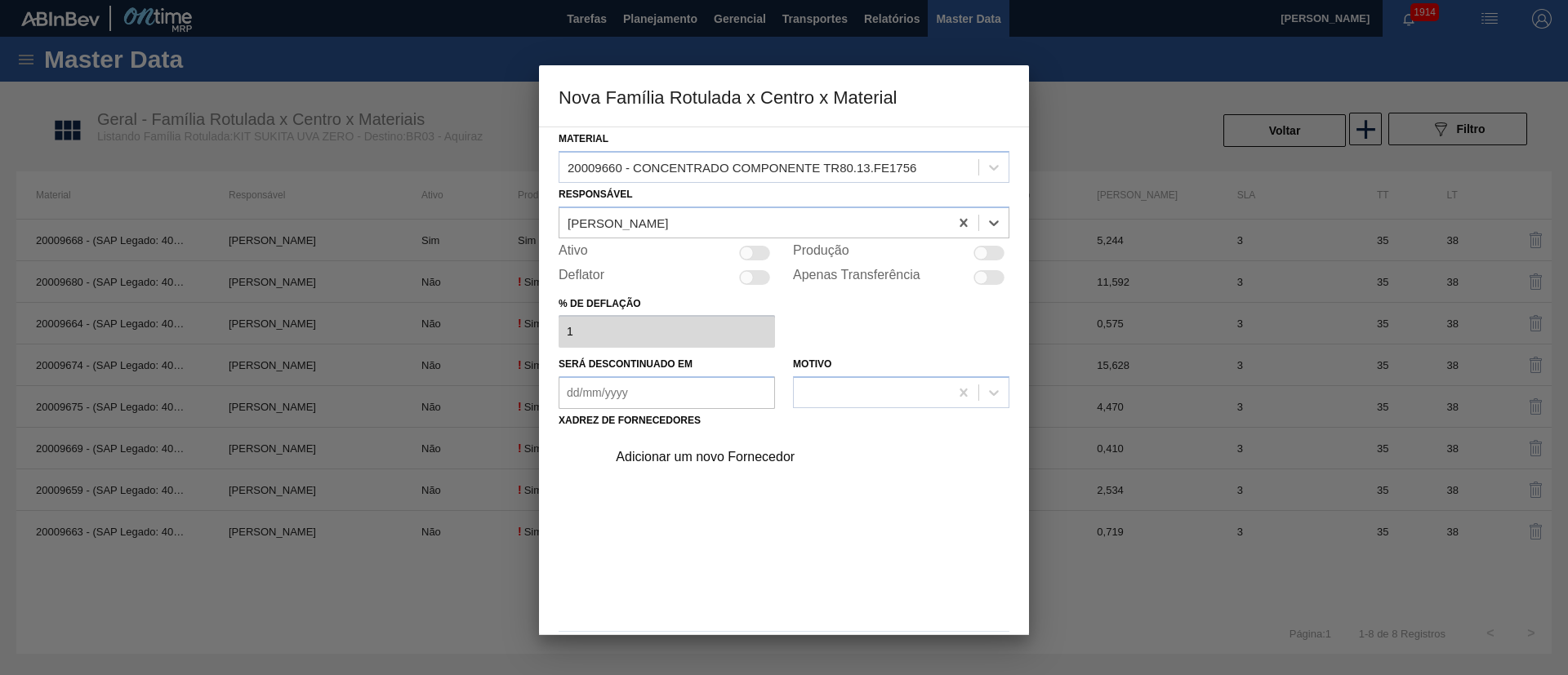
click at [988, 264] on div "Material 20009660 - CONCENTRADO COMPONENTE TR80.13.FE1756 Responsável option Lu…" at bounding box center [784, 401] width 451 height 547
click at [989, 258] on div at bounding box center [988, 253] width 31 height 15
click at [760, 449] on div "Adicionar um novo Fornecedor" at bounding box center [776, 457] width 320 height 15
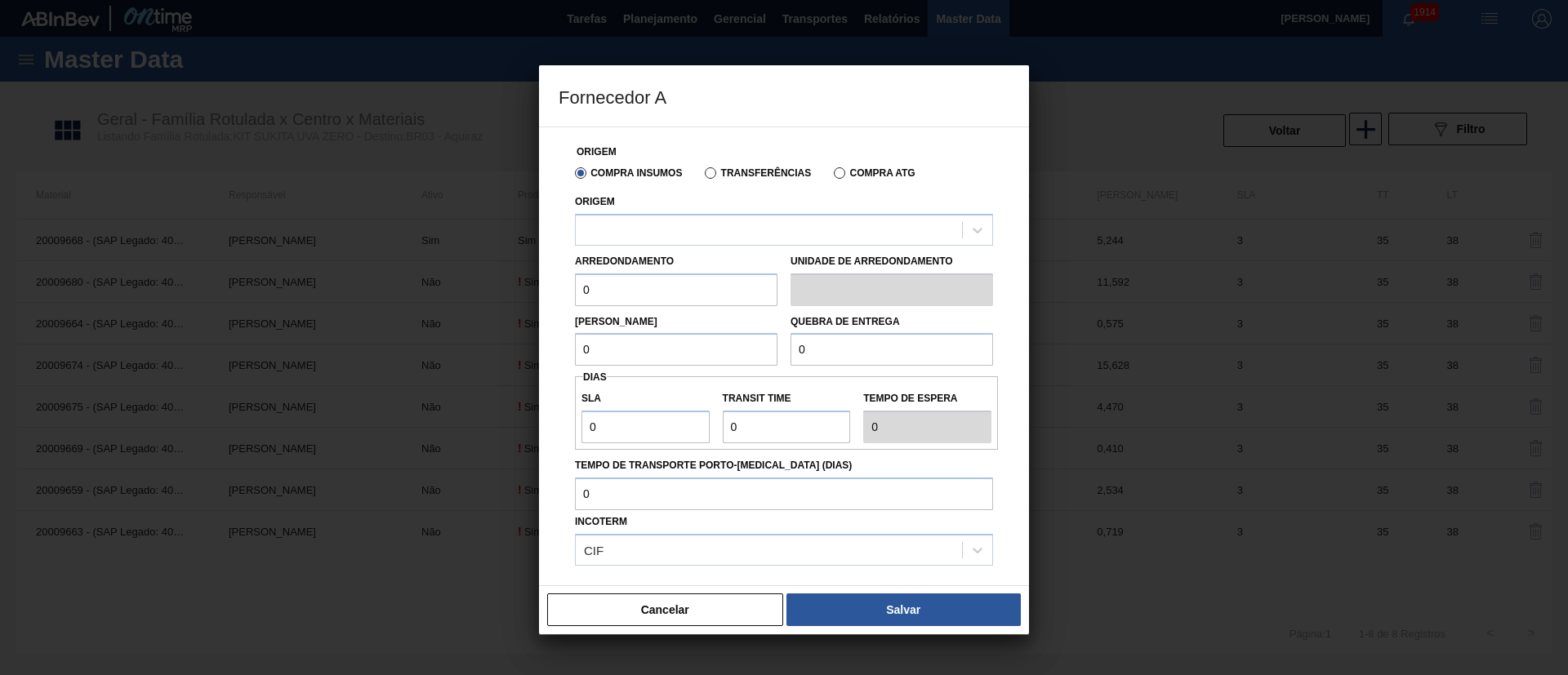
click at [719, 169] on label "Transferências" at bounding box center [757, 172] width 106 height 11
click at [703, 177] on input "Transferências" at bounding box center [703, 177] width 0 height 0
click at [679, 233] on div at bounding box center [769, 229] width 386 height 24
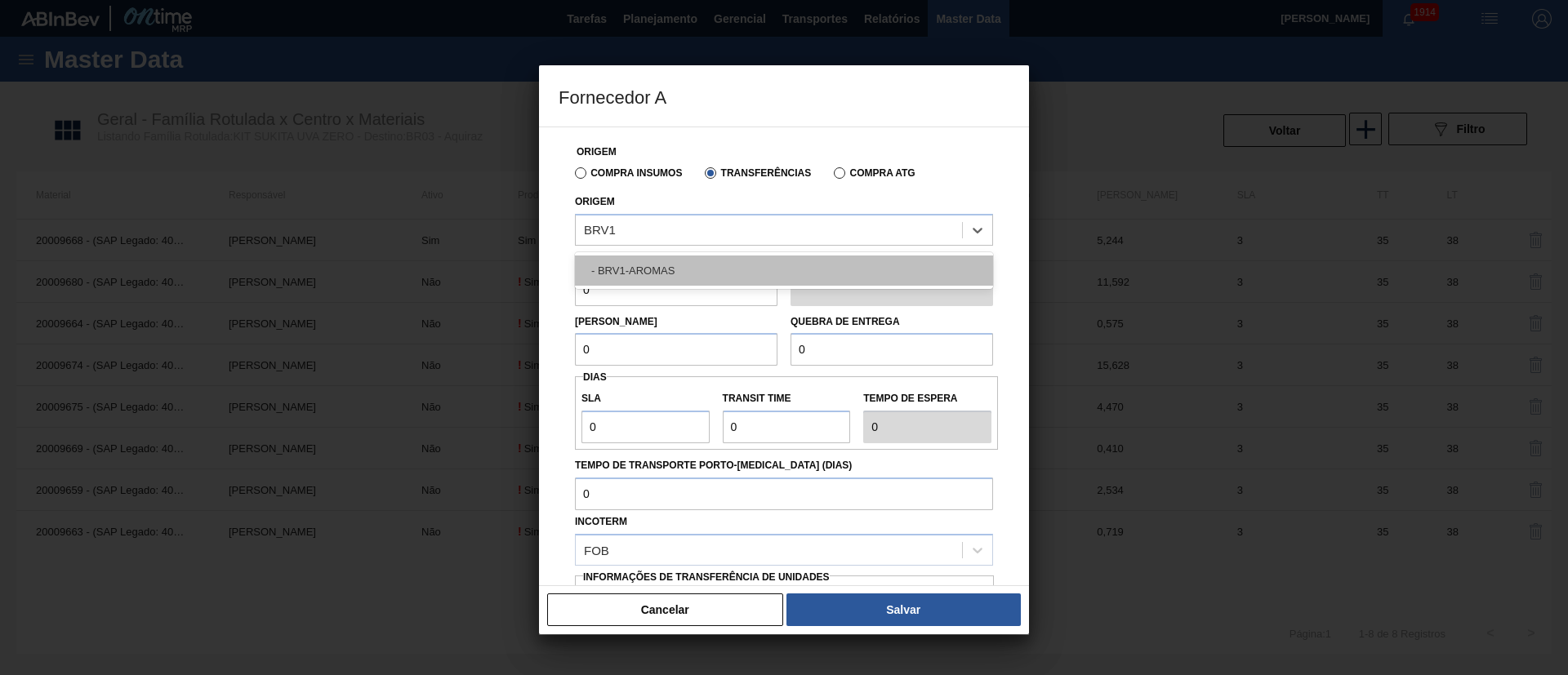
click at [660, 269] on div "- BRV1-AROMAS" at bounding box center [784, 271] width 418 height 30
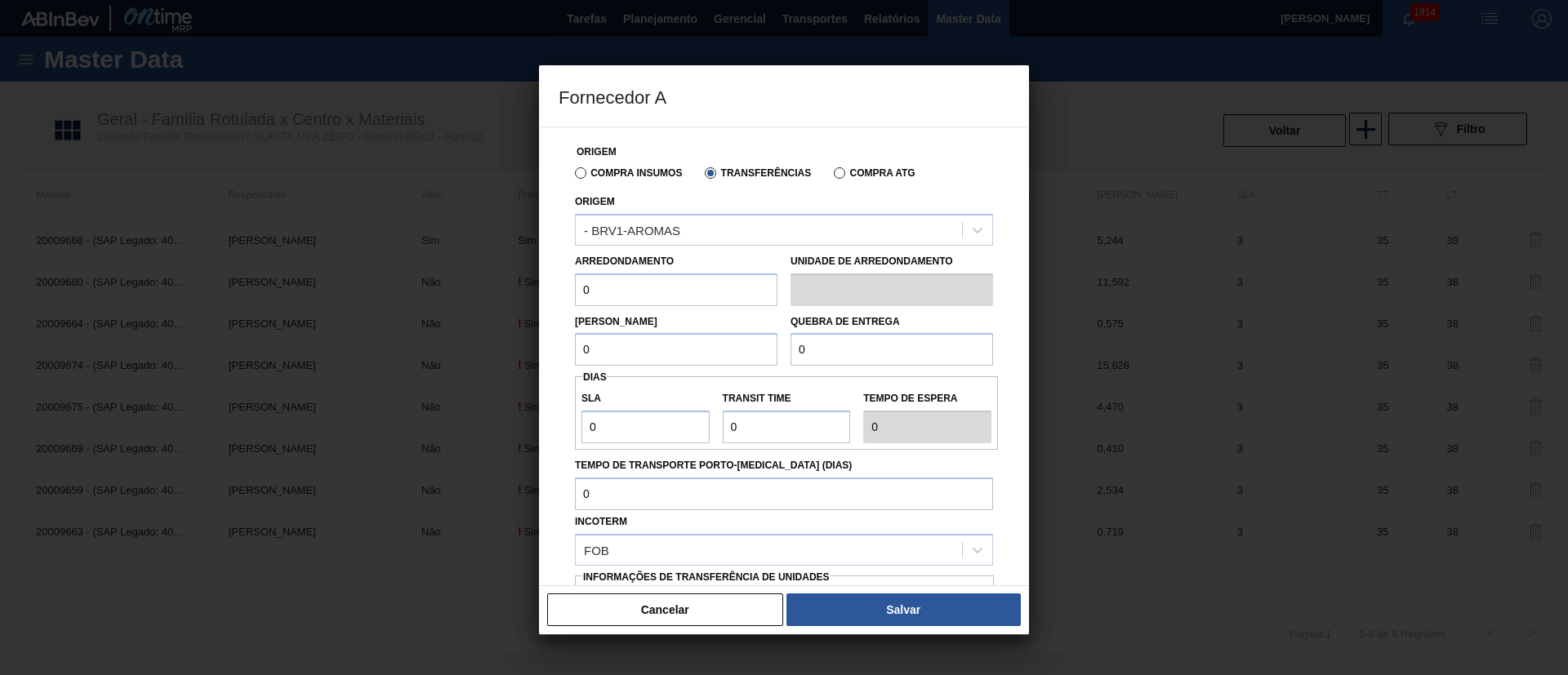
drag, startPoint x: 560, startPoint y: 289, endPoint x: 547, endPoint y: 289, distance: 13.0
click at [547, 289] on div "Origem Compra Insumos Transferências Compra ATG Origem - BRV1-AROMAS Arredondam…" at bounding box center [784, 356] width 490 height 460
drag, startPoint x: 611, startPoint y: 344, endPoint x: 531, endPoint y: 349, distance: 80.2
click at [536, 345] on div "Fornecedor A Origem Compra Insumos Transferências Compra ATG Origem - BRV1-AROM…" at bounding box center [784, 338] width 1568 height 675
drag, startPoint x: 646, startPoint y: 293, endPoint x: 543, endPoint y: 289, distance: 103.1
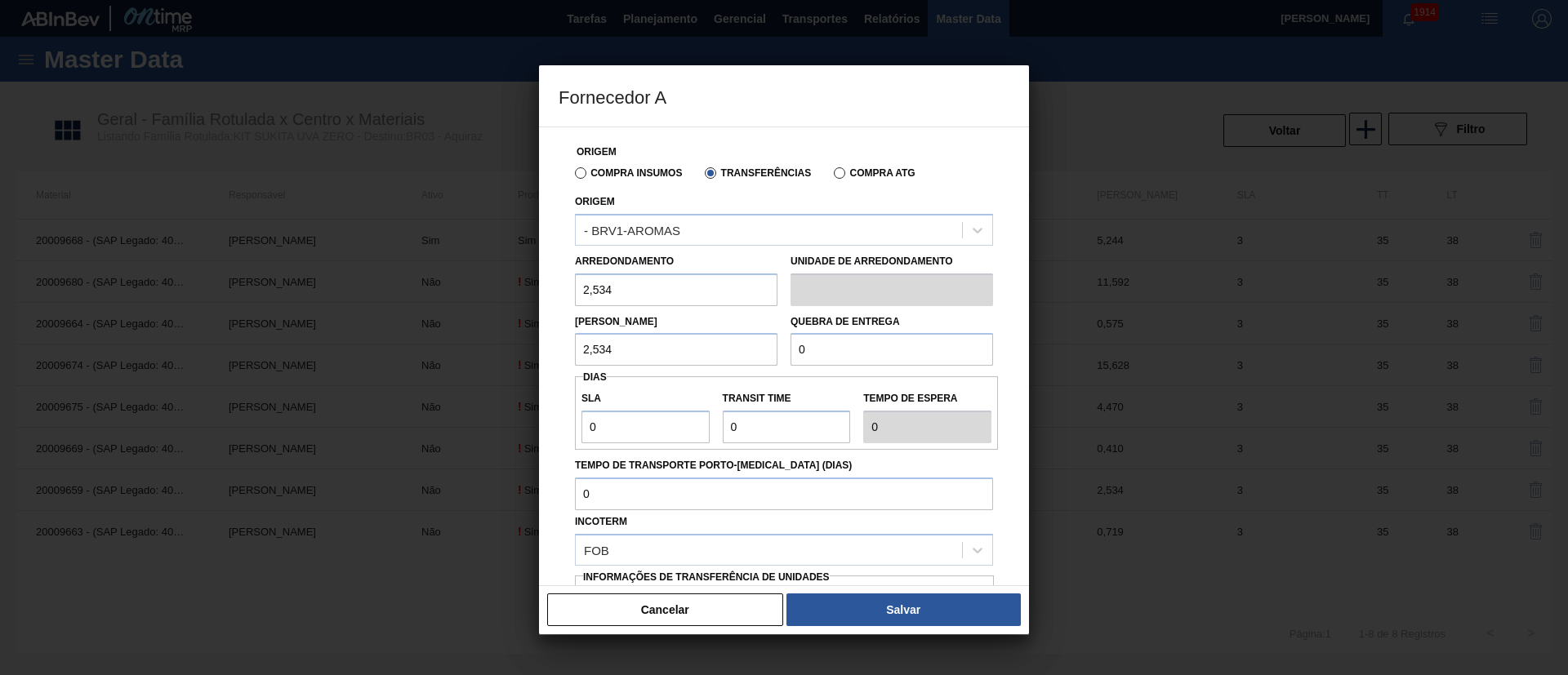
click at [543, 289] on div "Origem Compra Insumos Transferências Compra ATG Origem - BRV1-AROMAS Arredondam…" at bounding box center [784, 356] width 490 height 460
drag, startPoint x: 624, startPoint y: 338, endPoint x: 536, endPoint y: 358, distance: 90.2
click at [536, 358] on div "Fornecedor A Origem Compra Insumos Transferências Compra ATG Origem - BRV1-AROM…" at bounding box center [784, 338] width 1568 height 675
drag, startPoint x: 837, startPoint y: 341, endPoint x: 715, endPoint y: 353, distance: 122.6
click at [715, 353] on div "Lote Mínimo 2,582 Quebra de entrega 0" at bounding box center [784, 336] width 431 height 61
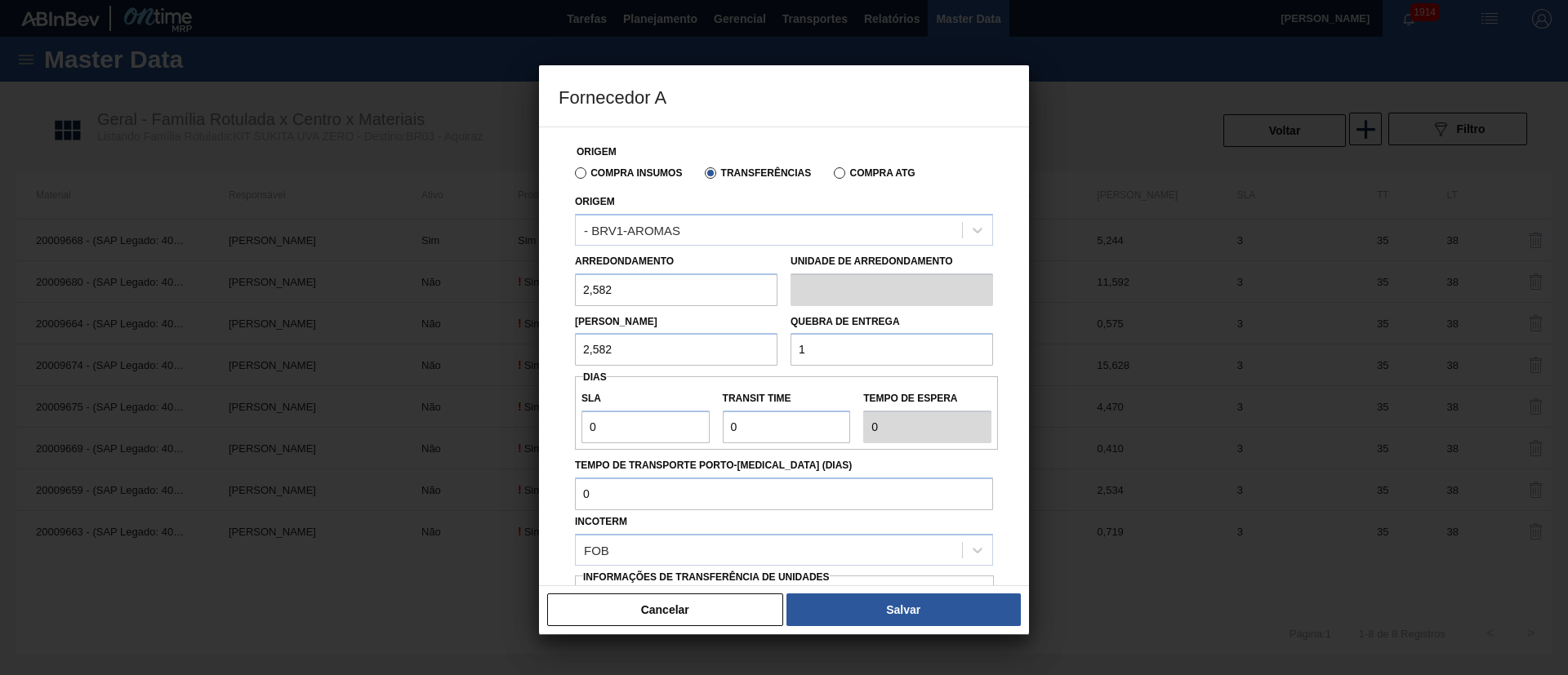
drag, startPoint x: 849, startPoint y: 352, endPoint x: 764, endPoint y: 360, distance: 85.4
click at [760, 359] on div "Lote Mínimo 2,582 Quebra de entrega 1" at bounding box center [784, 336] width 431 height 61
drag, startPoint x: 572, startPoint y: 430, endPoint x: 536, endPoint y: 430, distance: 36.0
click at [537, 430] on div "Fornecedor A Origem Compra Insumos Transferências Compra ATG Origem - BRV1-AROM…" at bounding box center [784, 338] width 1568 height 675
drag, startPoint x: 777, startPoint y: 438, endPoint x: 712, endPoint y: 439, distance: 65.0
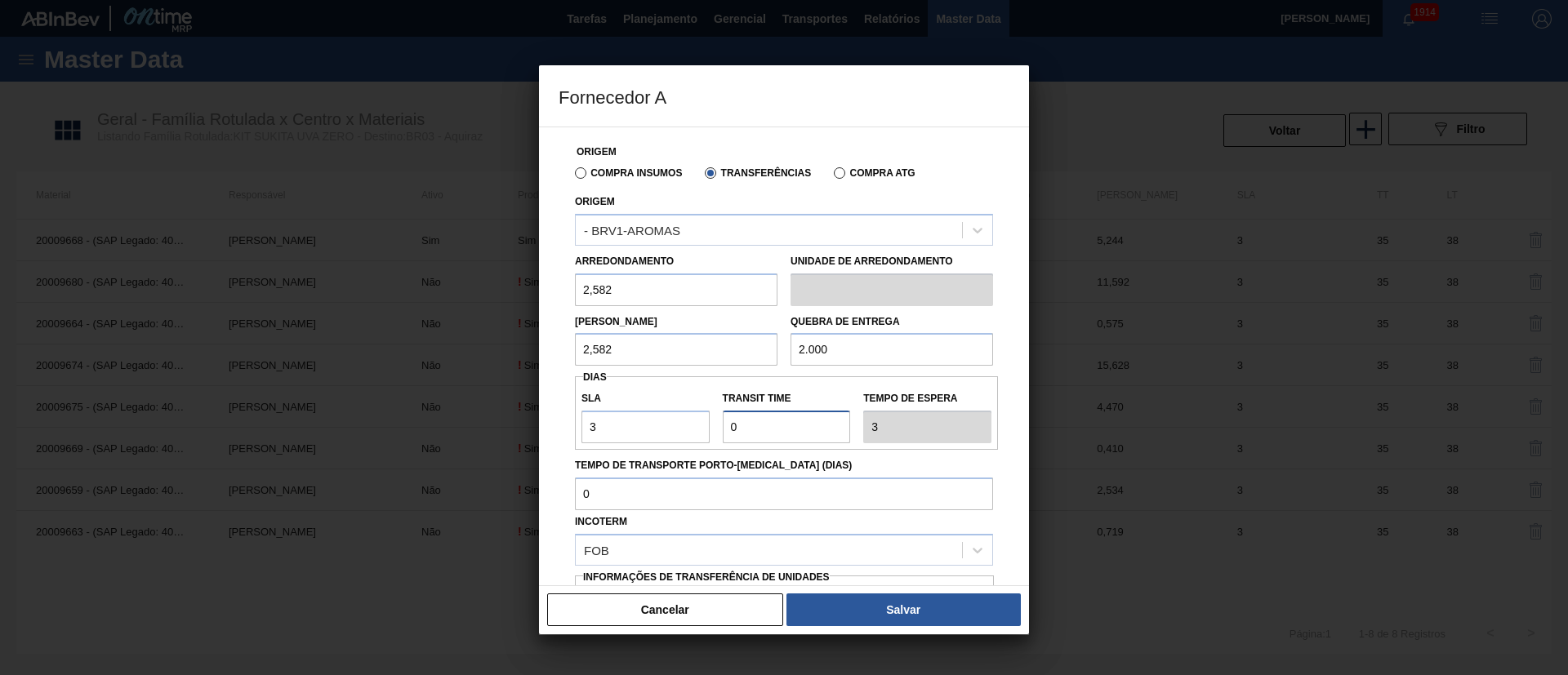
click at [712, 439] on div "SLA 3 Transit Time Tempo de espera 3" at bounding box center [786, 413] width 423 height 61
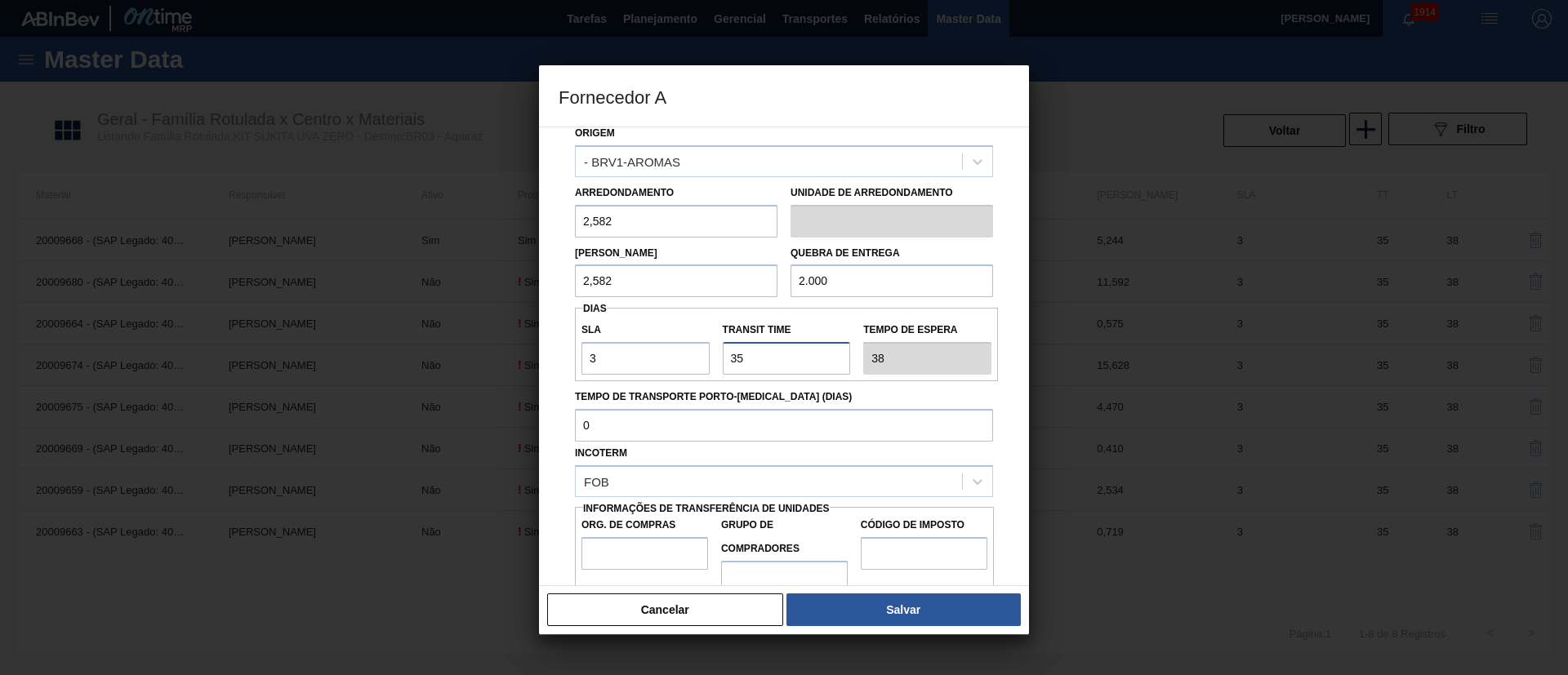
scroll to position [103, 0]
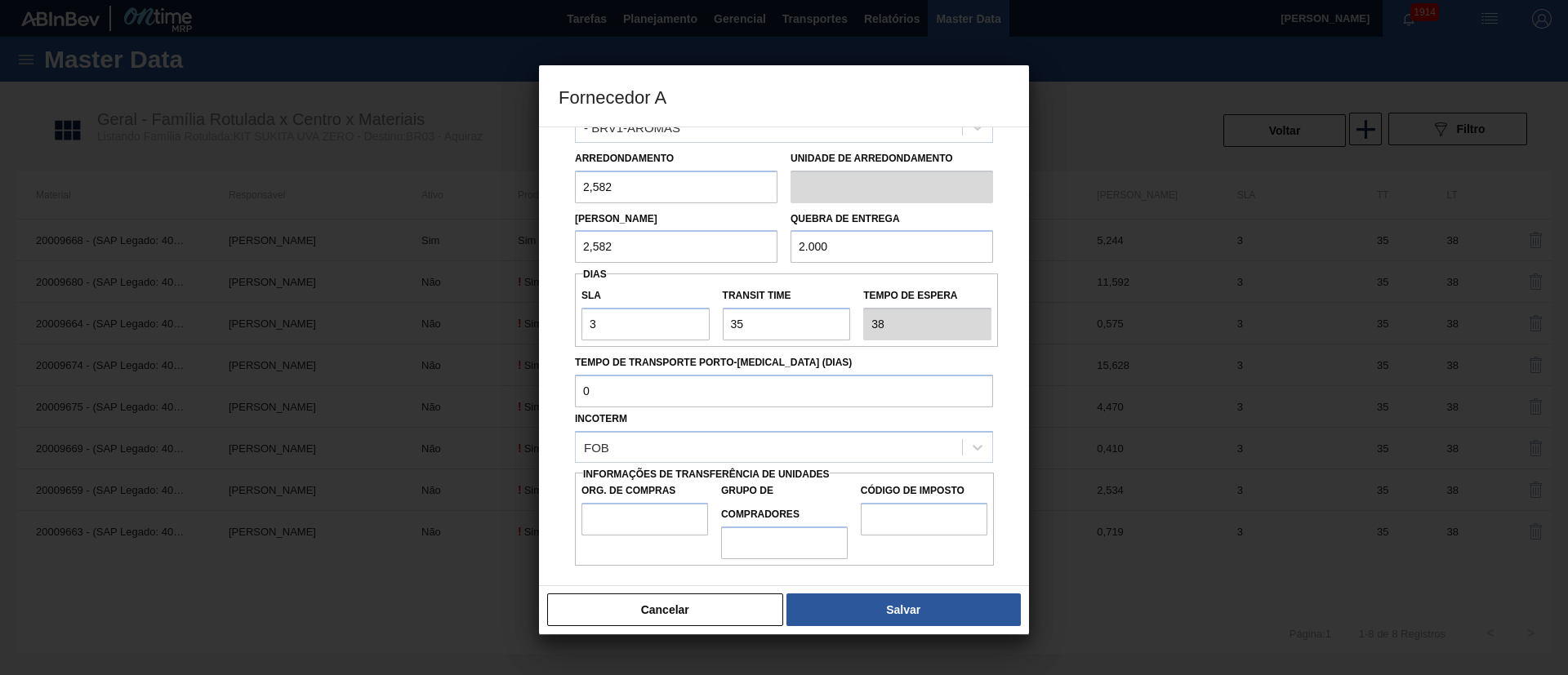
click at [676, 425] on div "Incoterm FOB" at bounding box center [784, 434] width 418 height 55
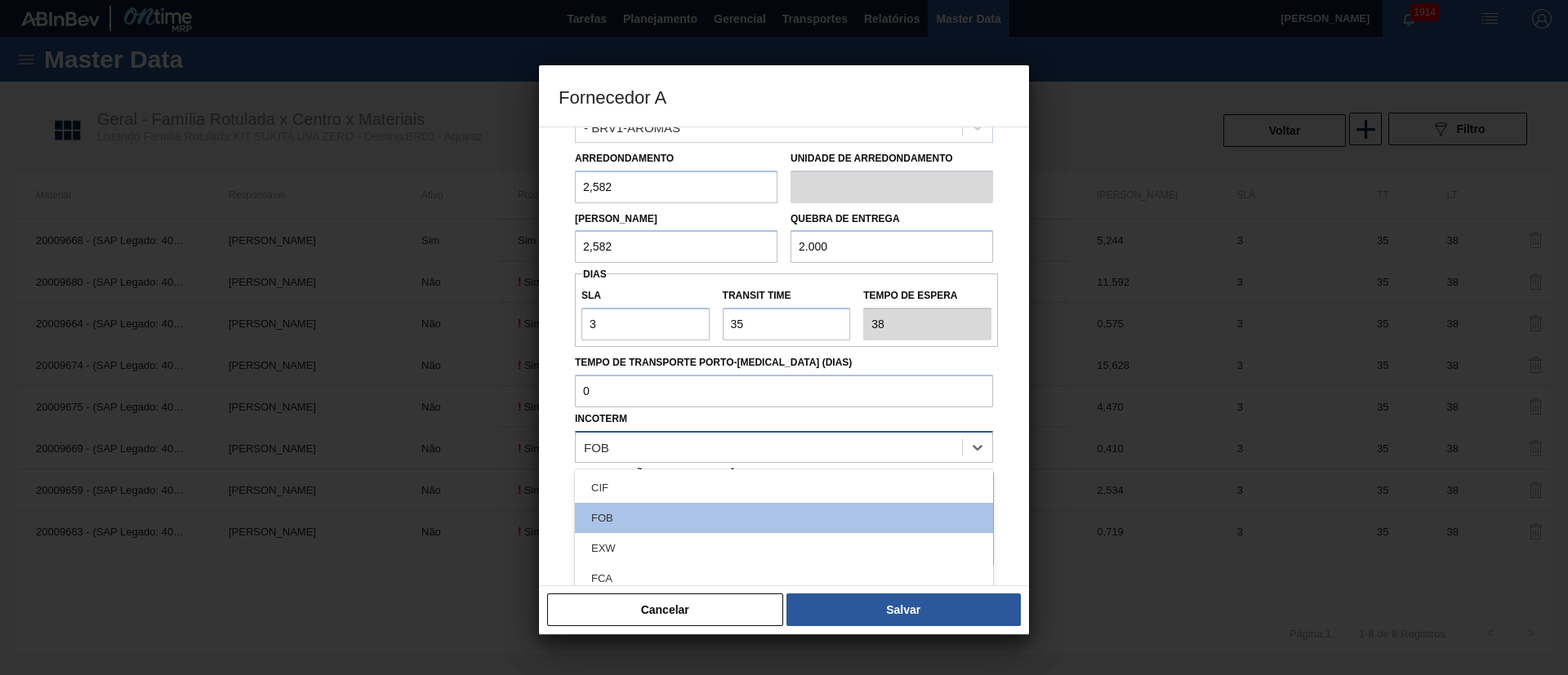
click at [662, 446] on div "FOB" at bounding box center [769, 446] width 386 height 24
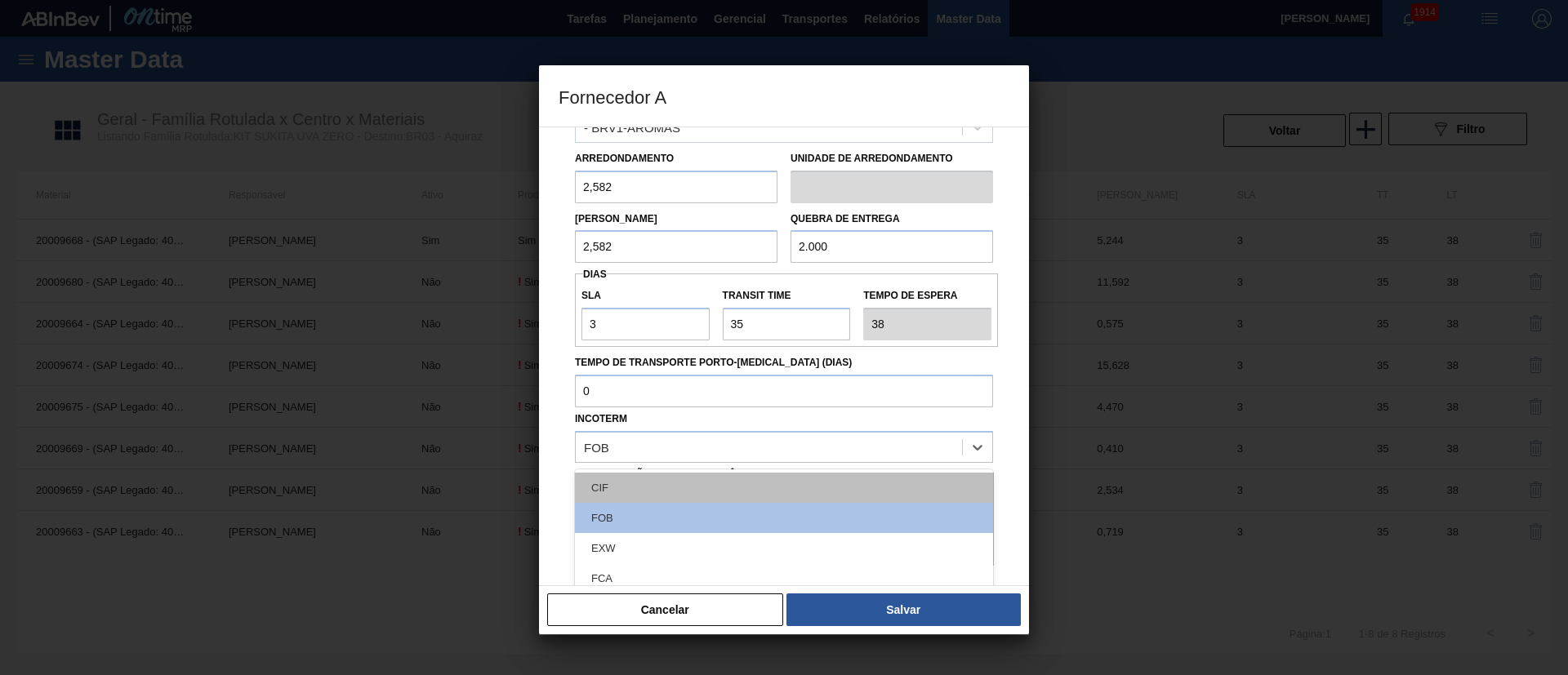
click at [647, 449] on div "CIF" at bounding box center [784, 488] width 418 height 30
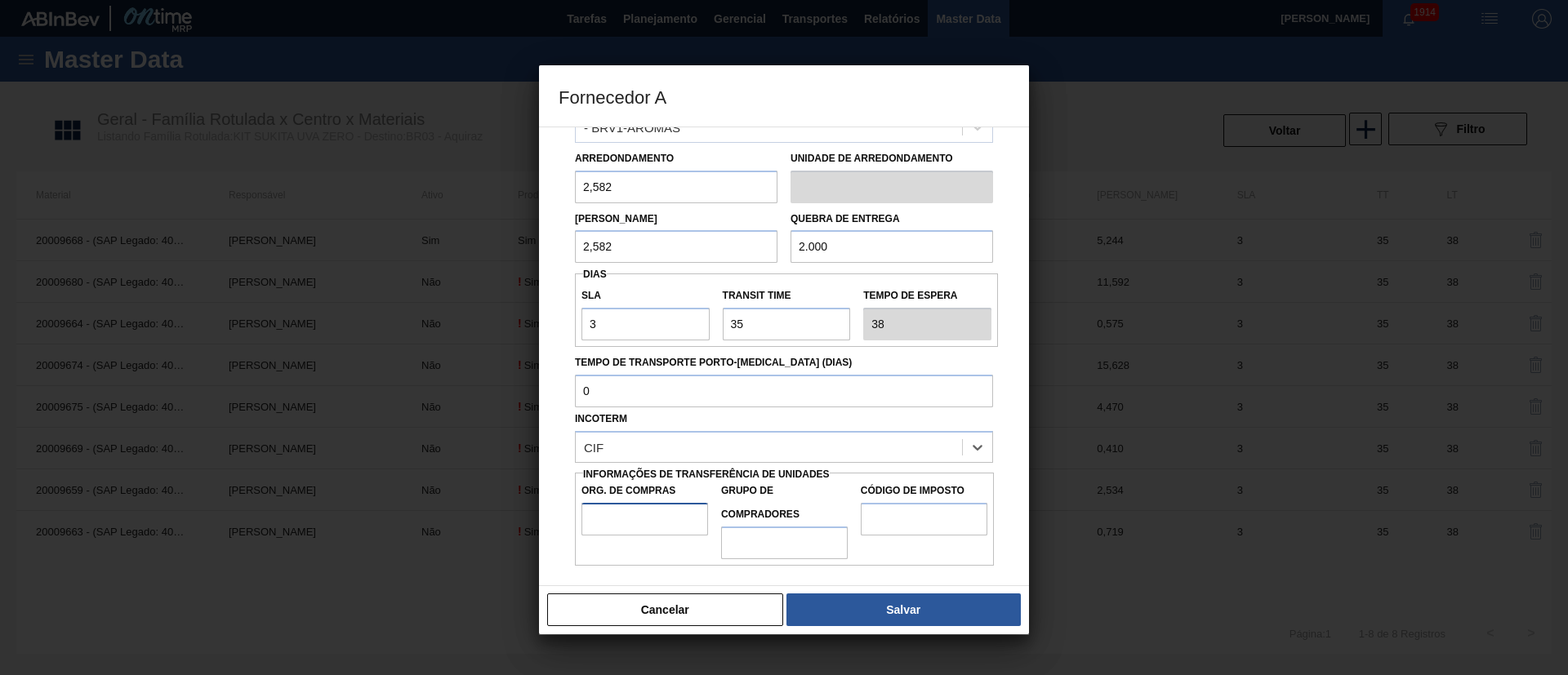
click at [619, 449] on input "Org. de Compras" at bounding box center [645, 519] width 127 height 33
click at [788, 449] on input "Grupo de Compradores" at bounding box center [784, 542] width 127 height 33
drag, startPoint x: 900, startPoint y: 516, endPoint x: 910, endPoint y: 516, distance: 10.0
click at [900, 449] on input "Código de Imposto" at bounding box center [924, 519] width 127 height 33
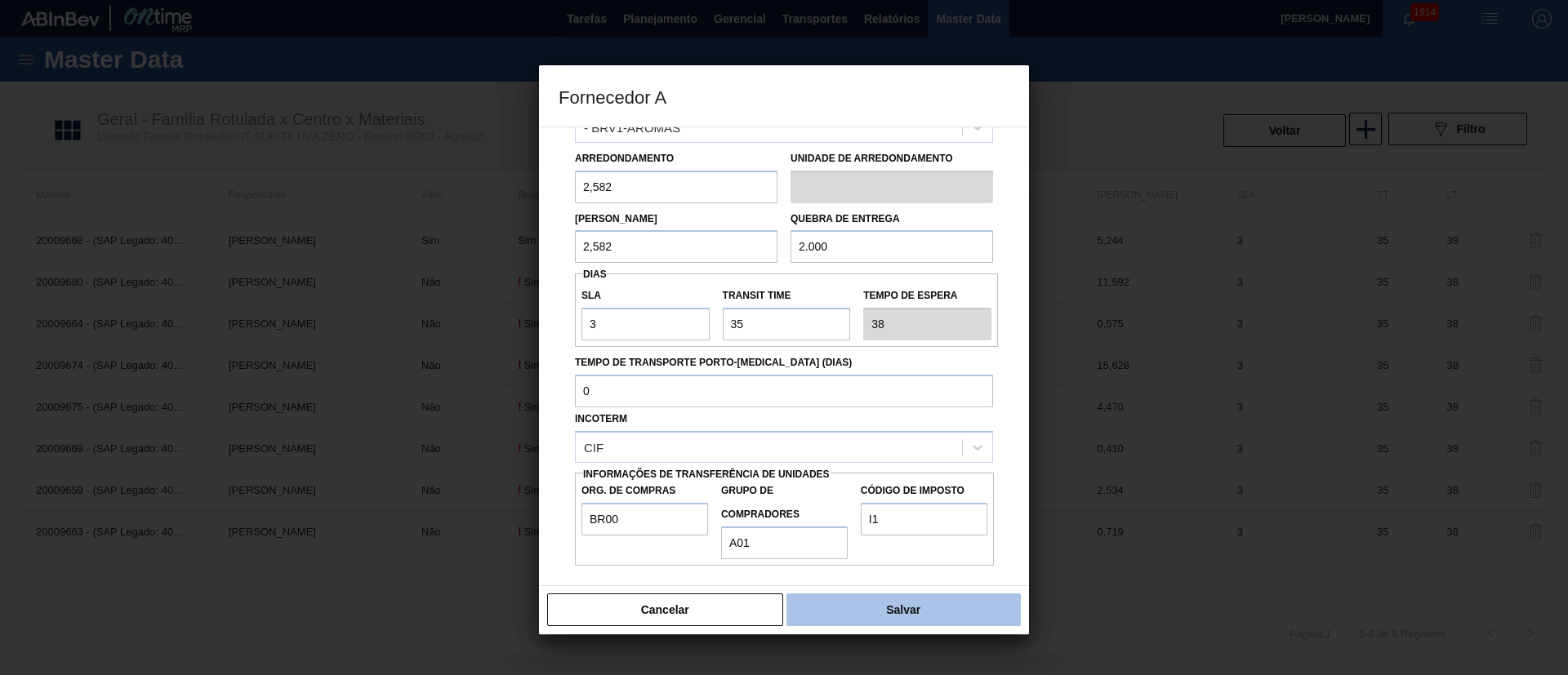
click at [903, 449] on button "Salvar" at bounding box center [903, 609] width 235 height 33
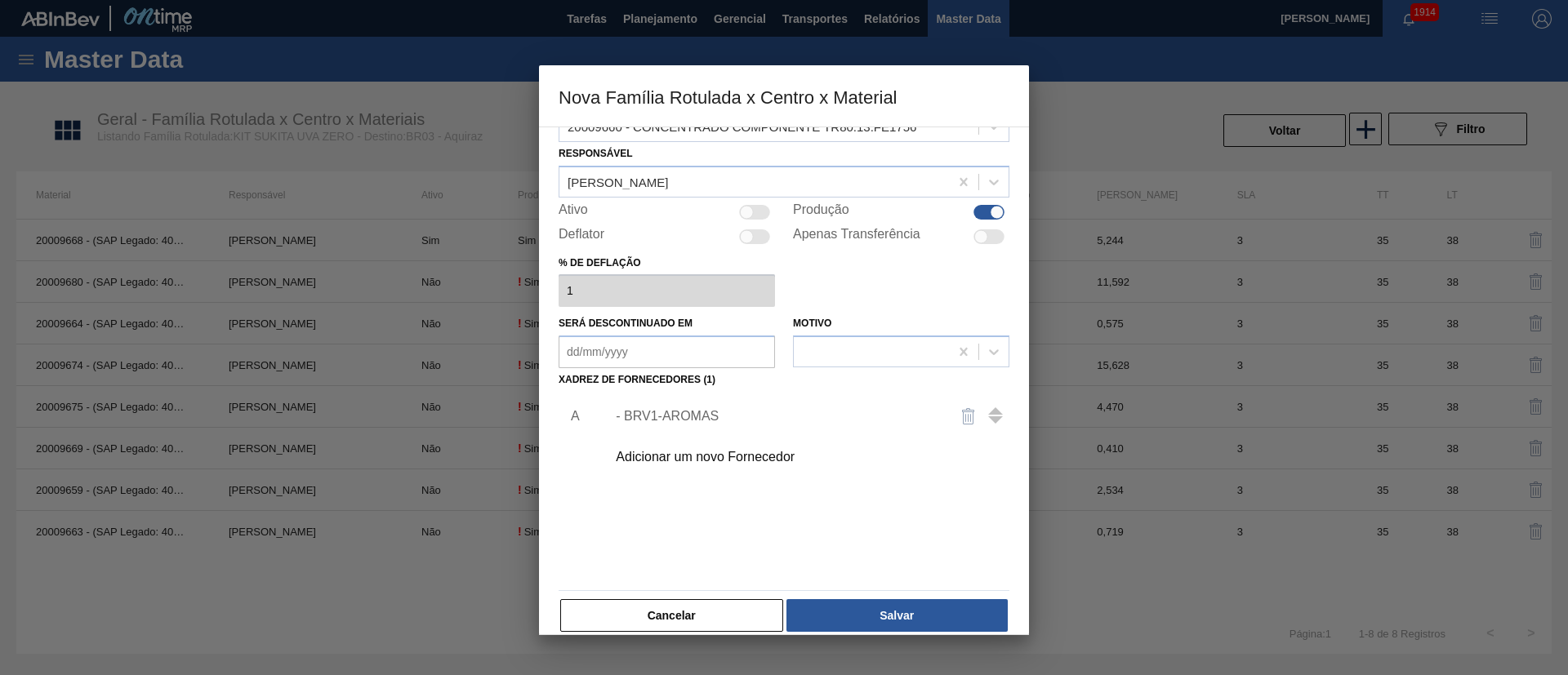
scroll to position [60, 0]
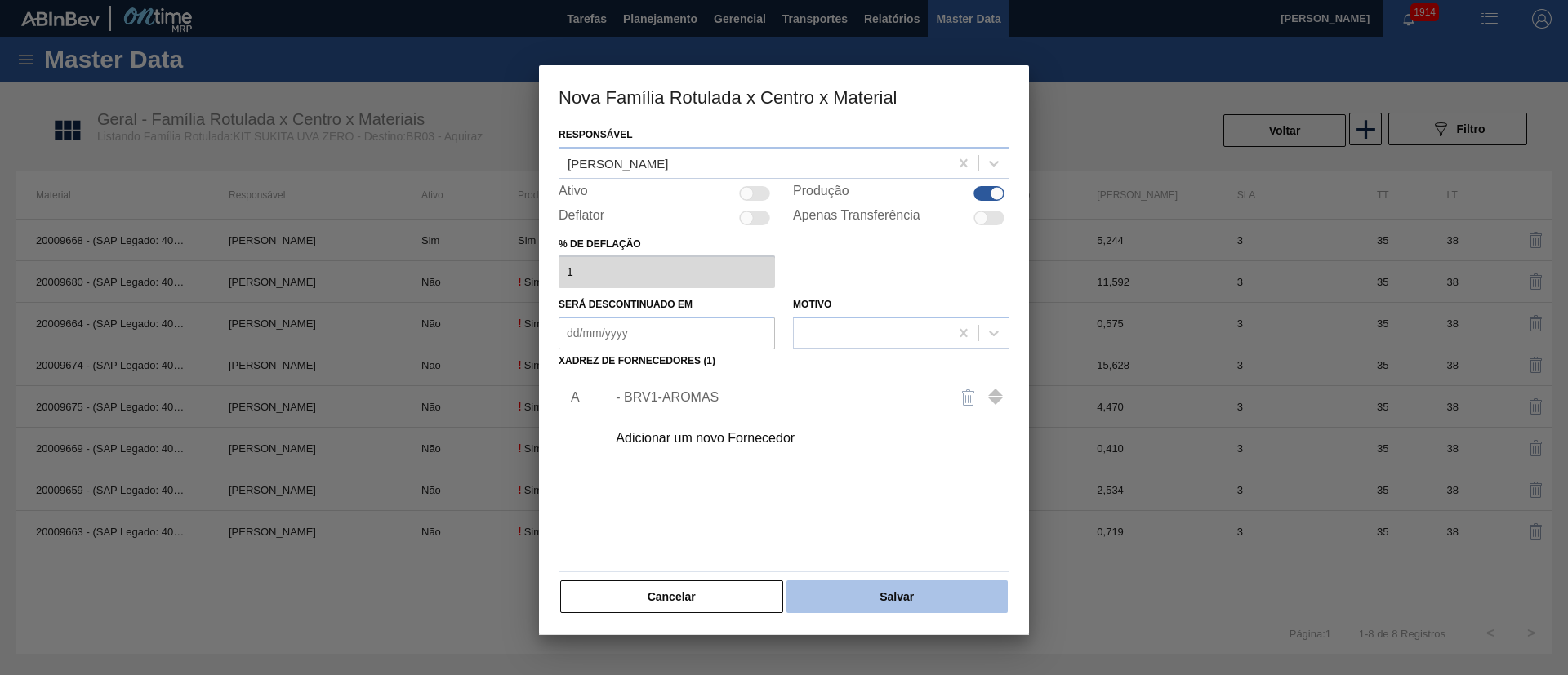
click at [895, 449] on button "Salvar" at bounding box center [897, 596] width 222 height 33
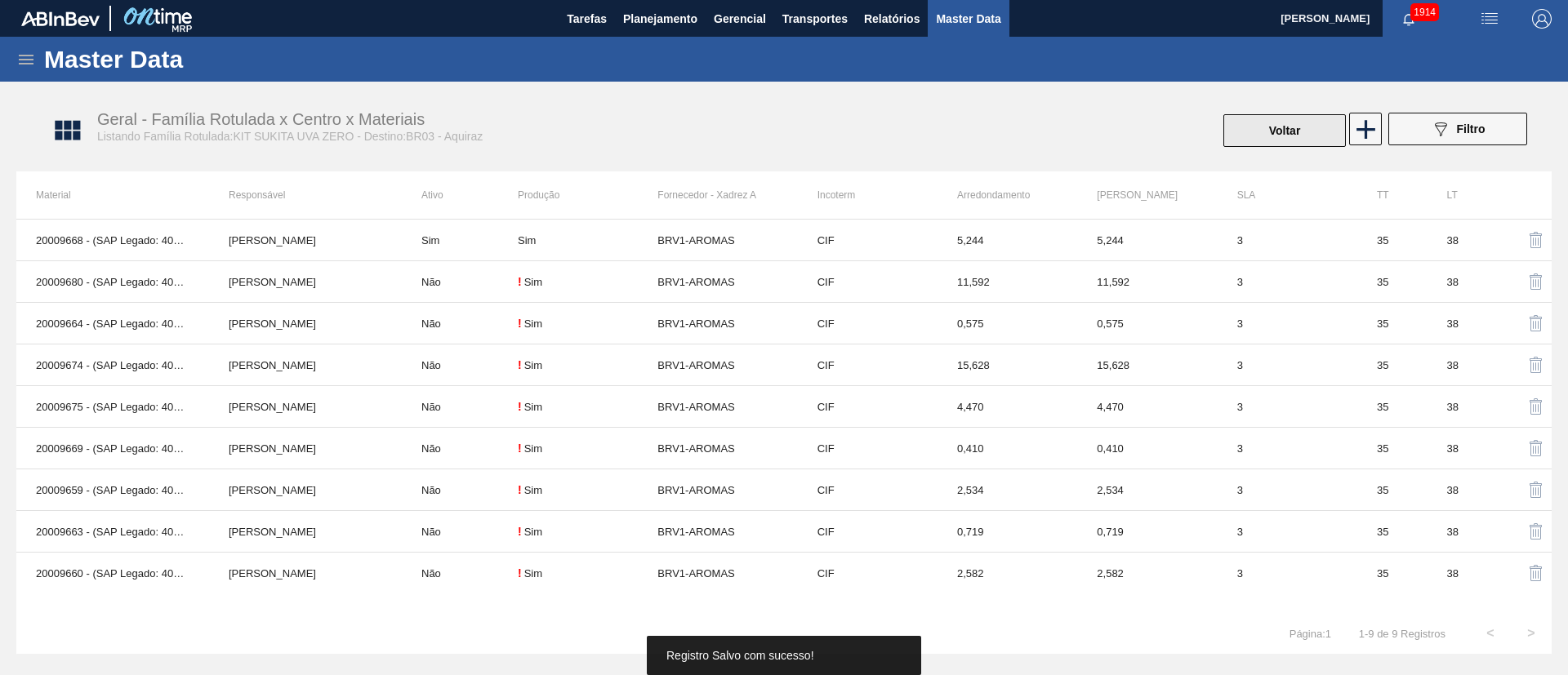
click at [1045, 139] on button "Voltar" at bounding box center [1284, 130] width 122 height 33
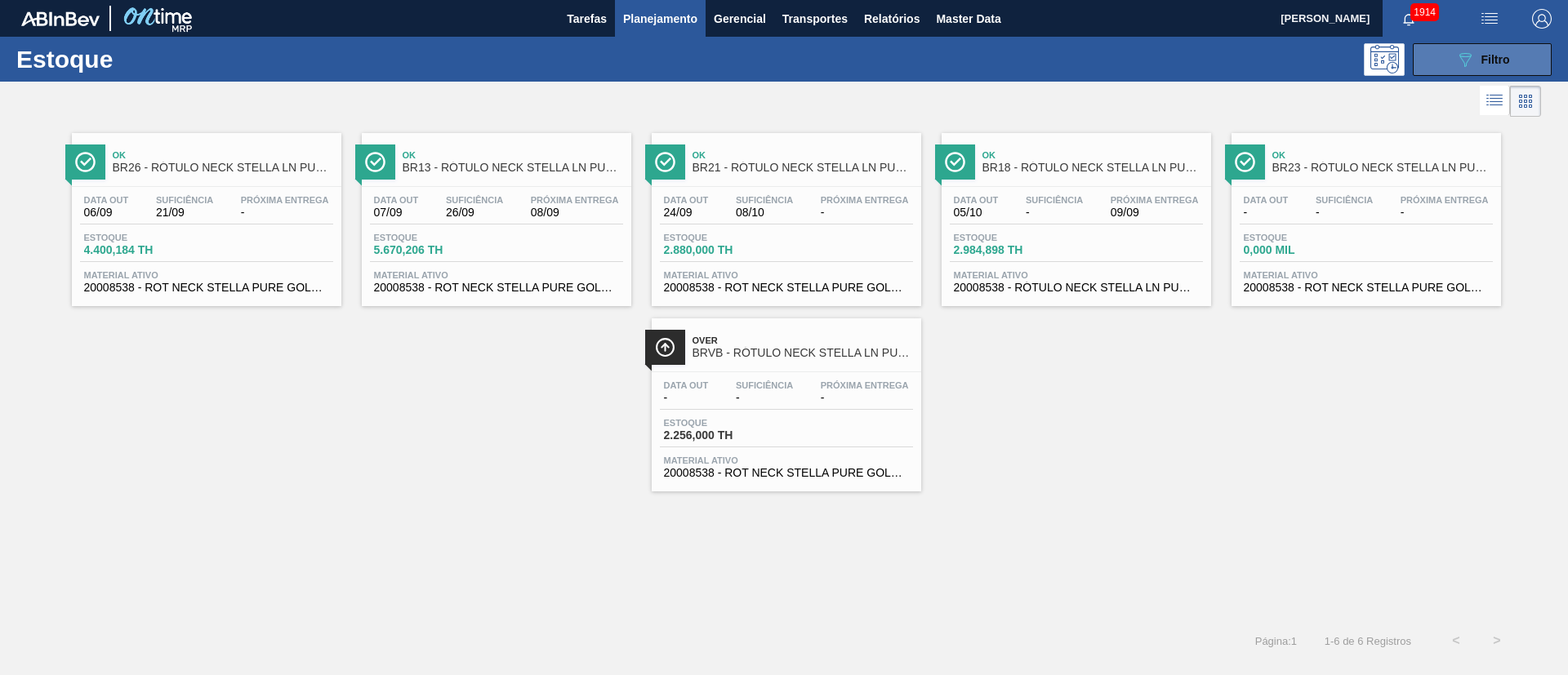
click at [1488, 59] on span "Filtro" at bounding box center [1495, 59] width 29 height 13
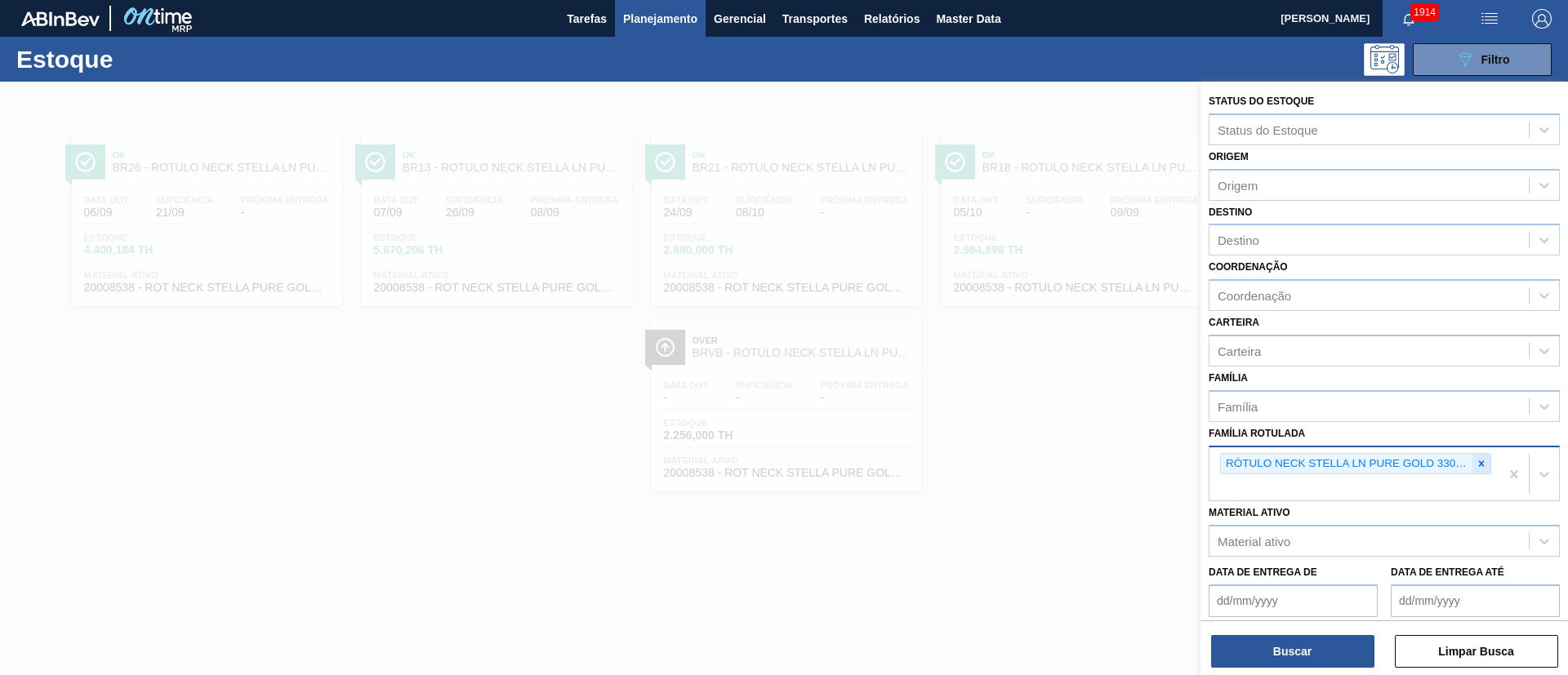
click at [1472, 463] on div at bounding box center [1481, 463] width 18 height 20
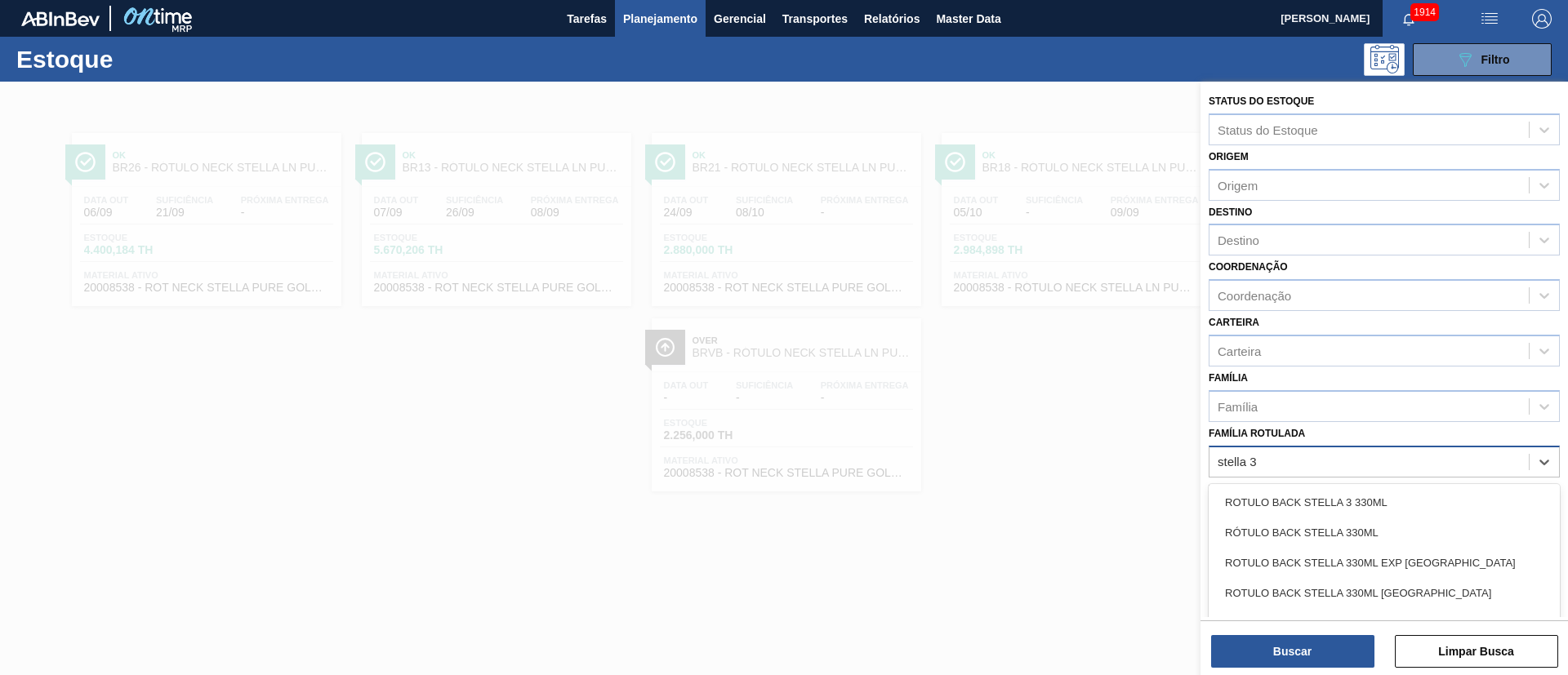
type Rotulada "stella 33"
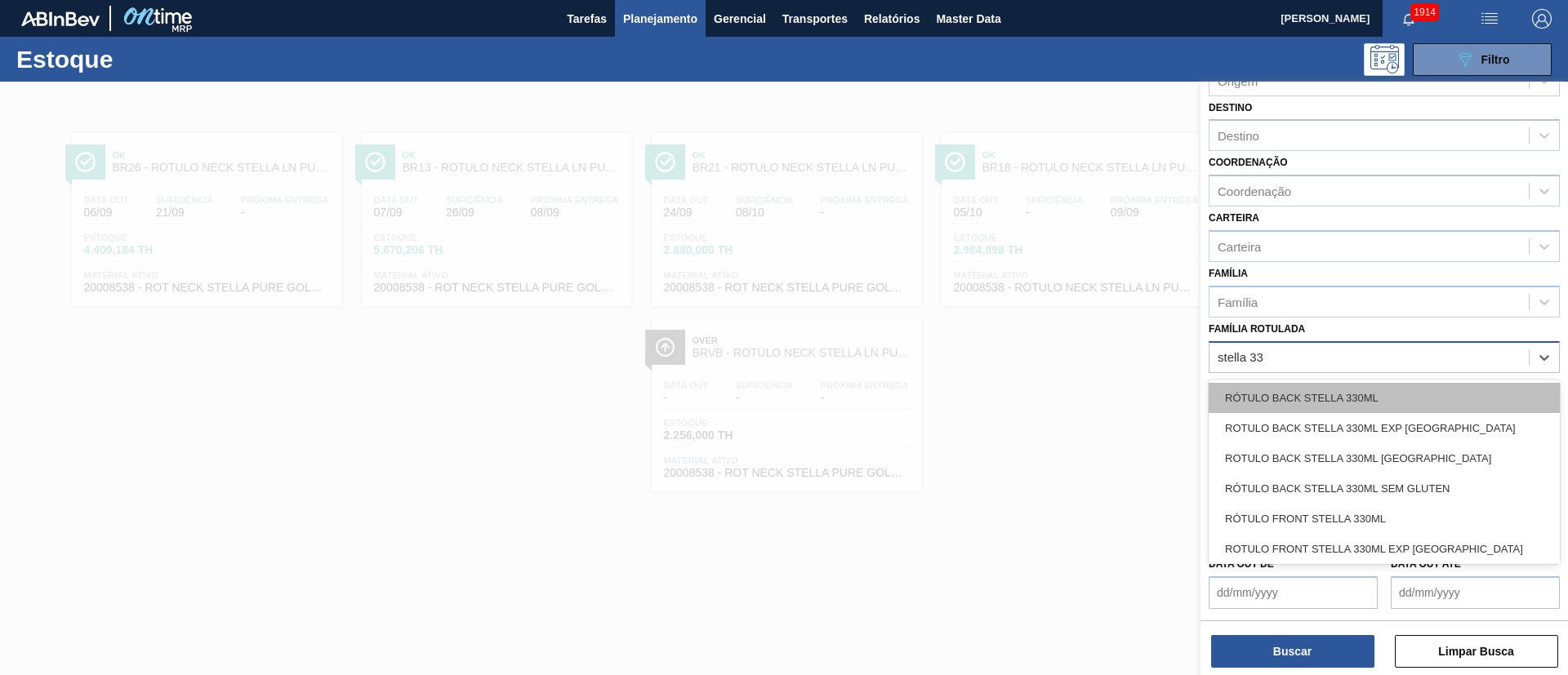
click at [1349, 395] on div "RÓTULO BACK STELLA 330ML" at bounding box center [1383, 398] width 351 height 30
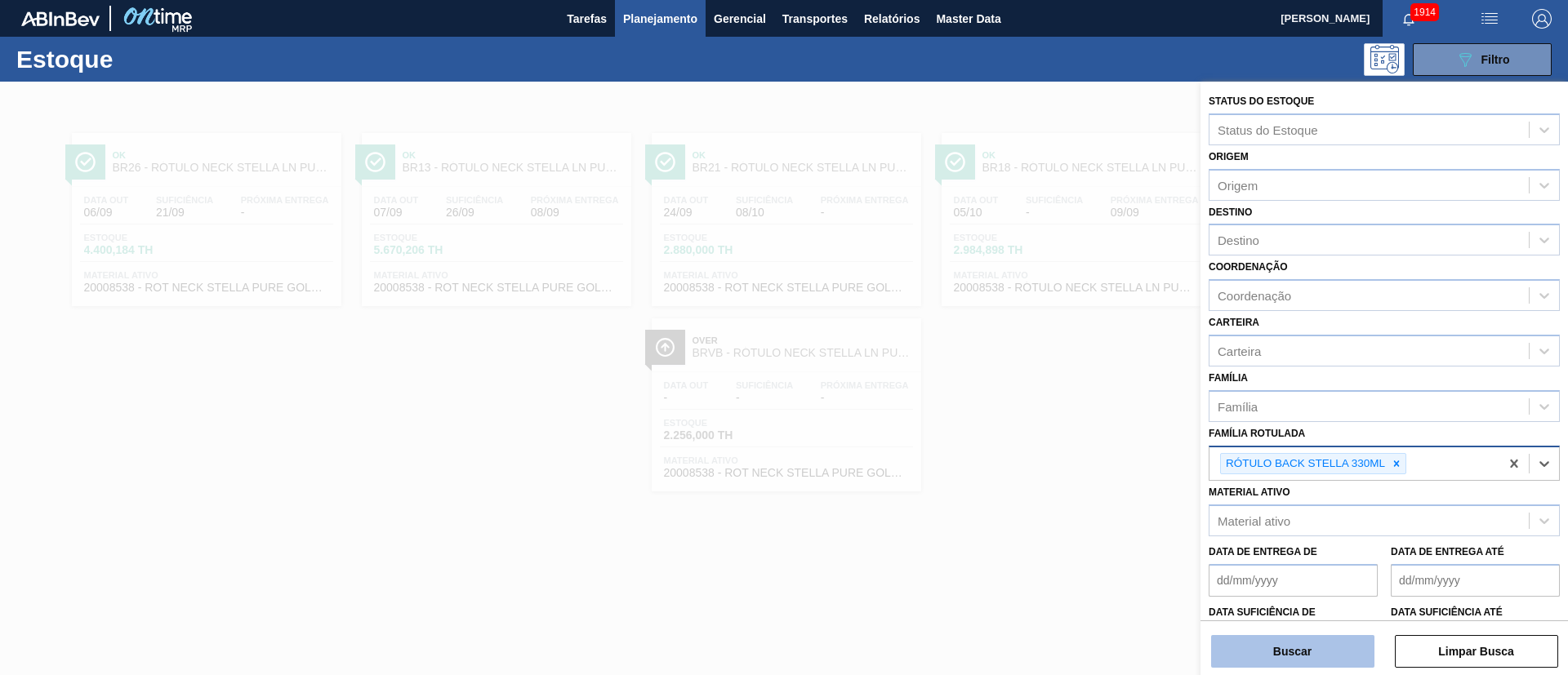
click at [1294, 651] on button "Buscar" at bounding box center [1293, 650] width 164 height 33
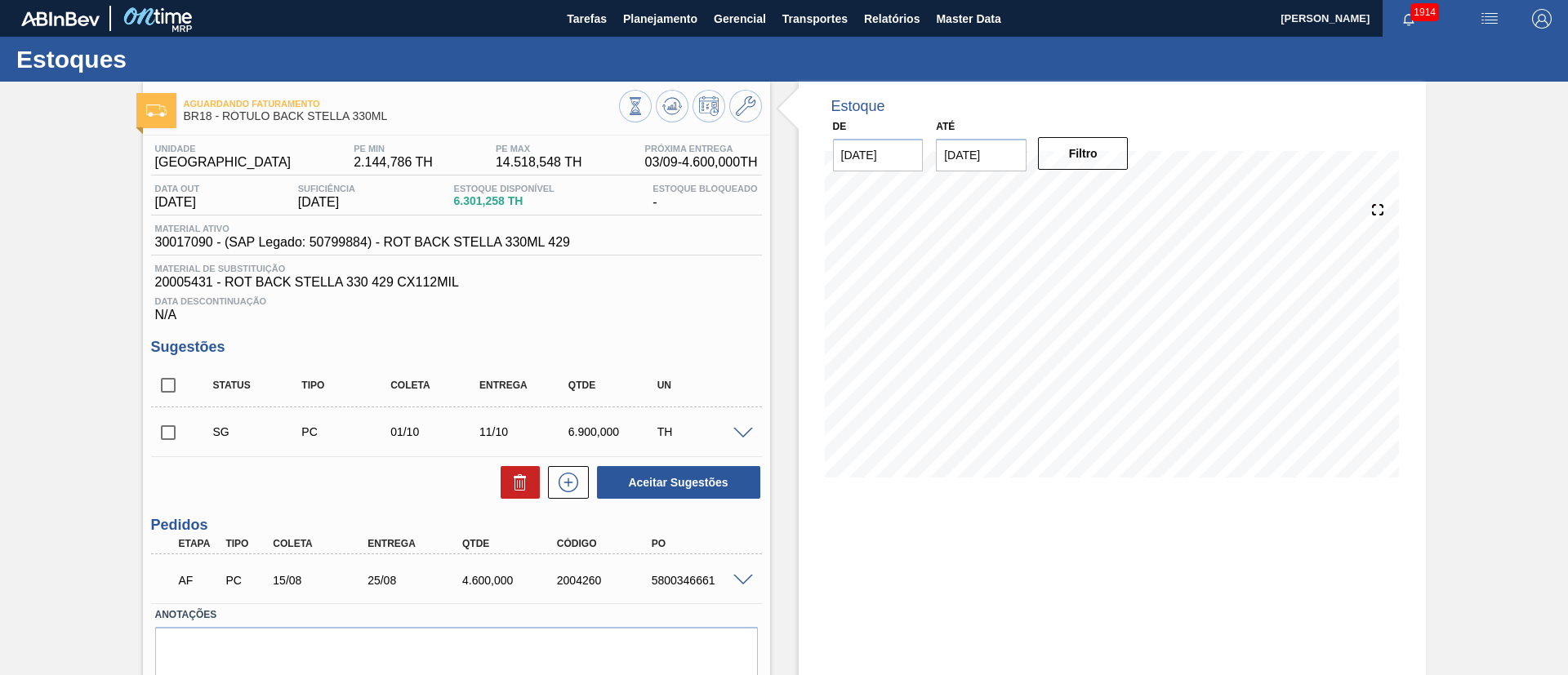
click at [166, 385] on input "checkbox" at bounding box center [168, 385] width 34 height 34
checkbox input "true"
click at [533, 482] on button at bounding box center [520, 482] width 40 height 33
checkbox input "false"
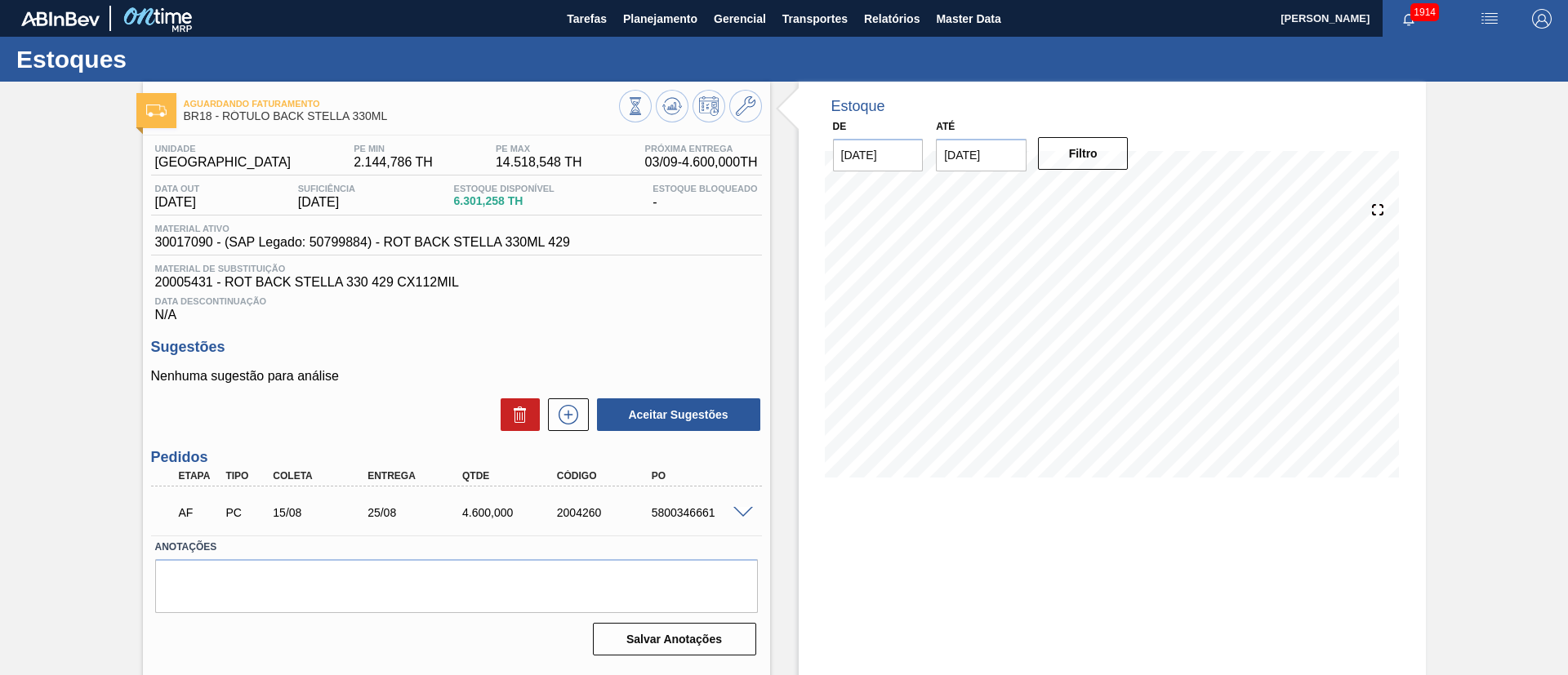
click at [736, 512] on span at bounding box center [743, 513] width 19 height 12
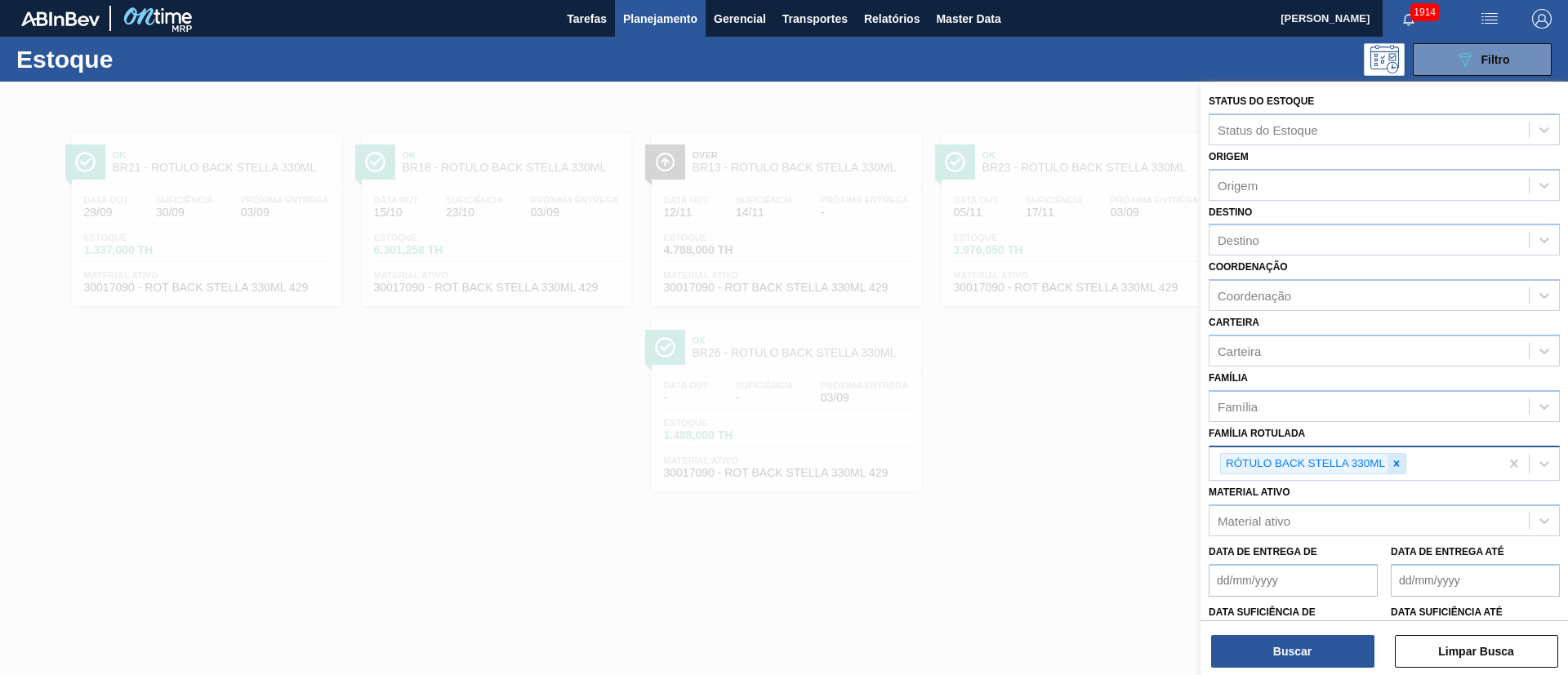
click at [1400, 461] on icon at bounding box center [1396, 463] width 11 height 11
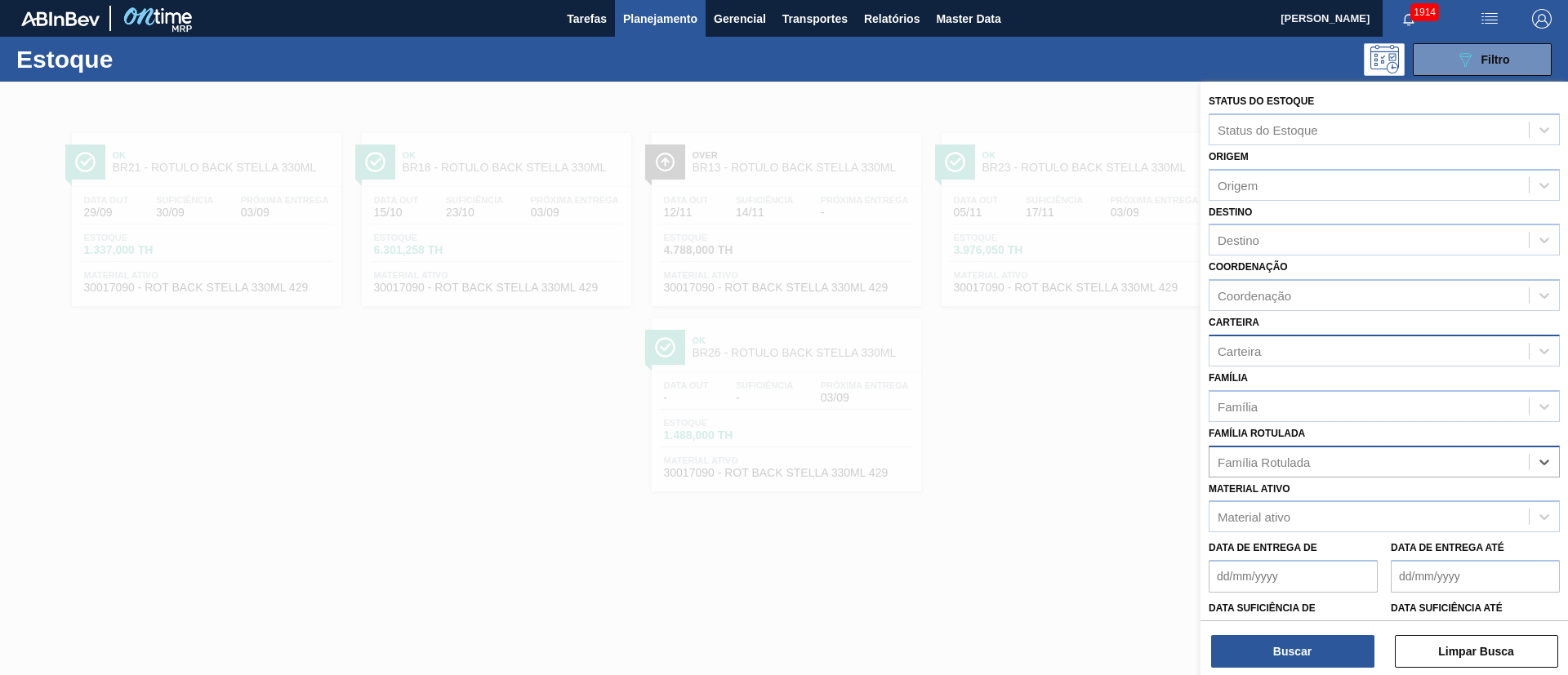
click at [1246, 352] on div "Carteira" at bounding box center [1239, 351] width 43 height 14
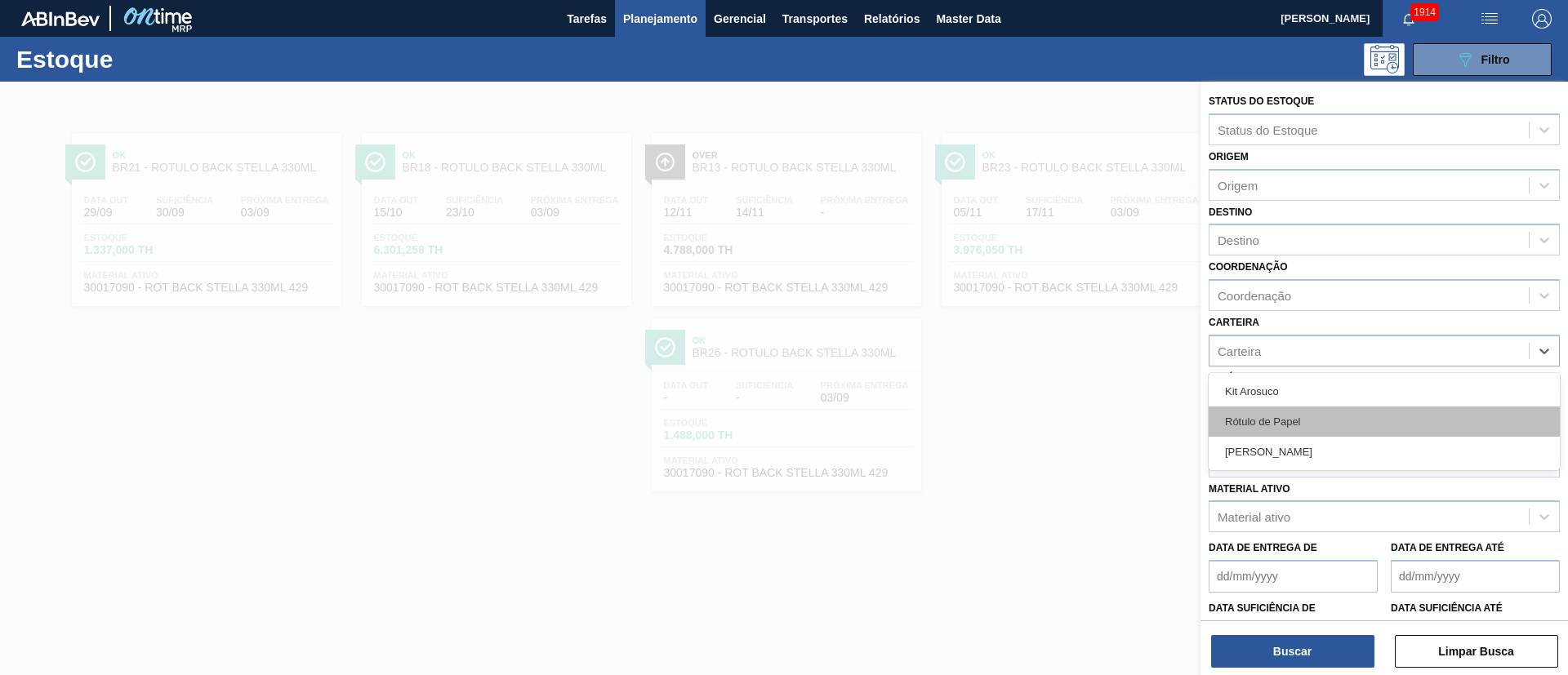
click at [1274, 419] on div "Rótulo de Papel" at bounding box center [1383, 421] width 351 height 30
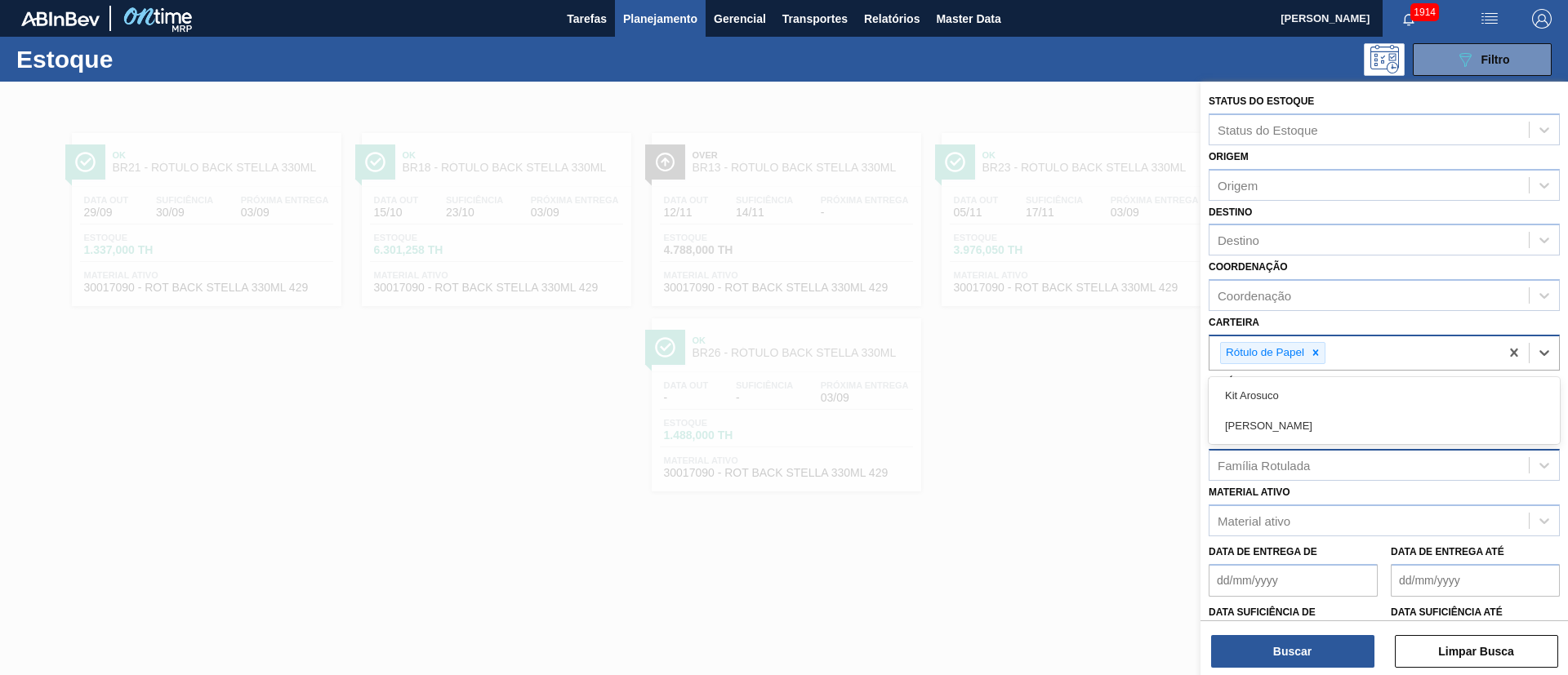
click at [1360, 356] on div "Rótulo de Papel" at bounding box center [1354, 353] width 290 height 33
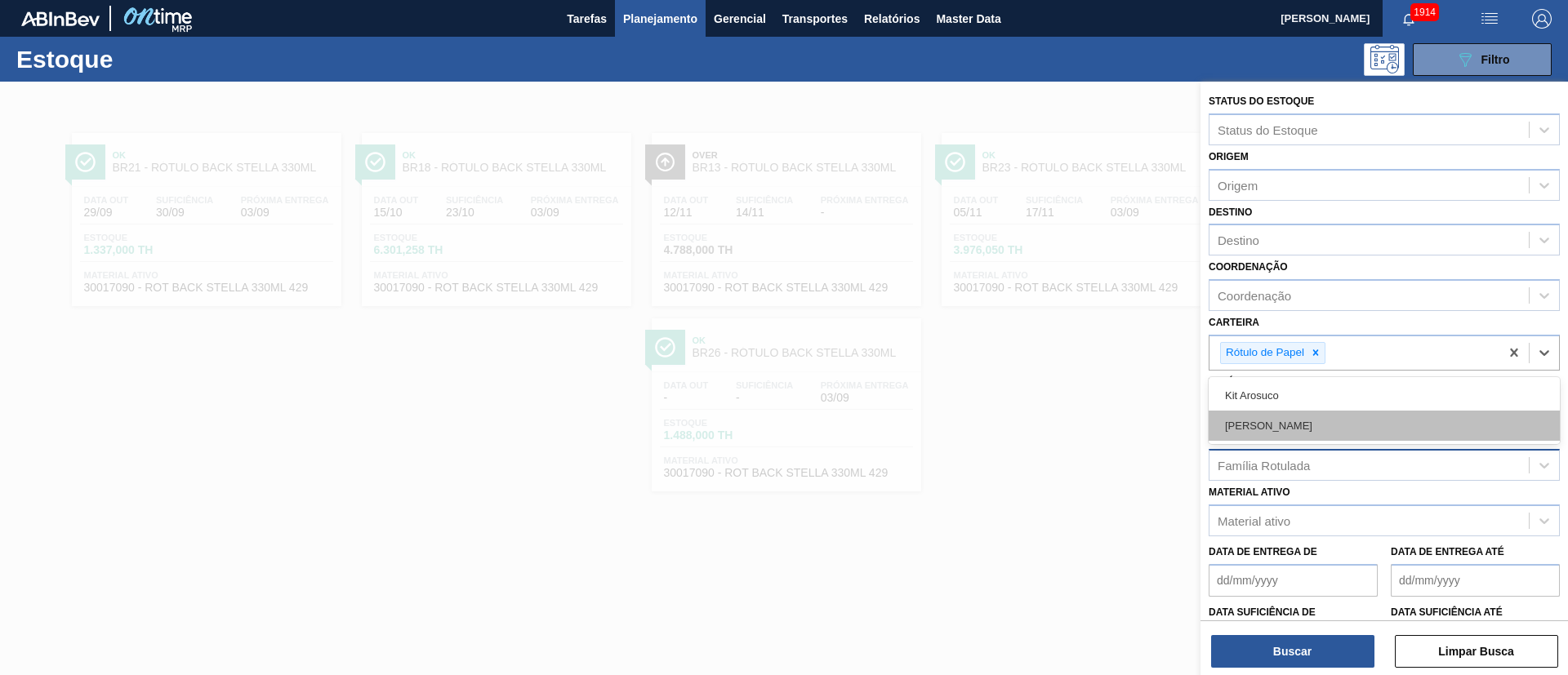
click at [1326, 432] on div "Rótulo Papel" at bounding box center [1383, 425] width 351 height 30
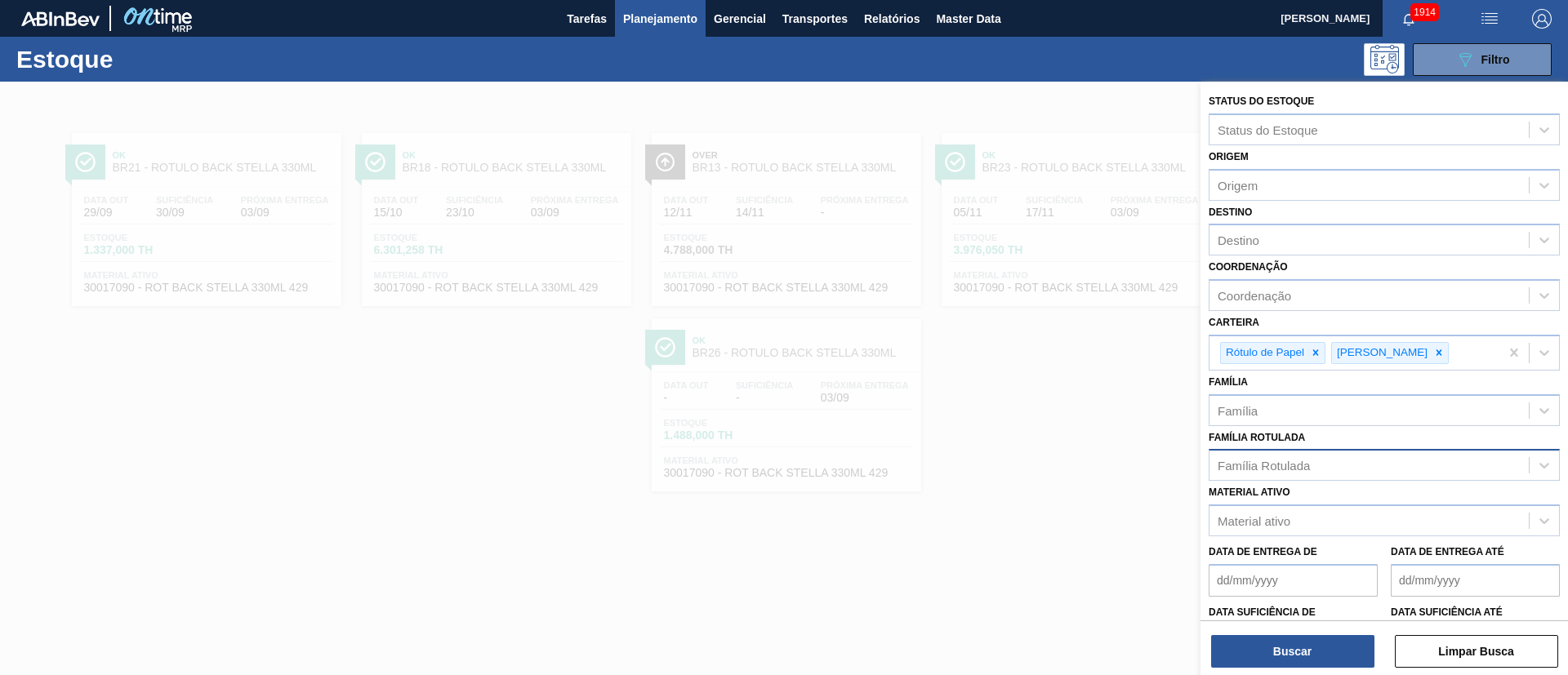
click at [1291, 258] on div "Coordenação Coordenação" at bounding box center [1383, 283] width 351 height 55
click at [1290, 242] on div "Destino" at bounding box center [1368, 240] width 319 height 24
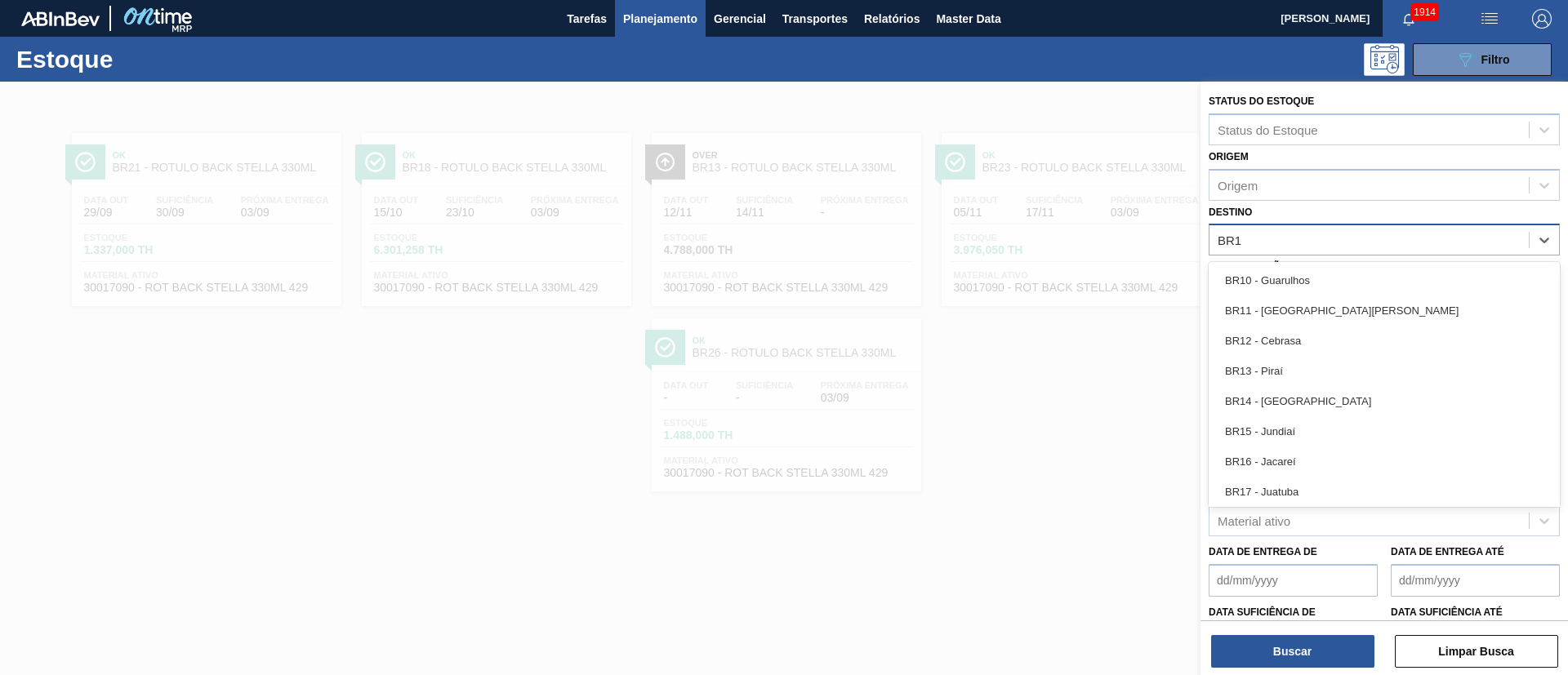
type input "BR17"
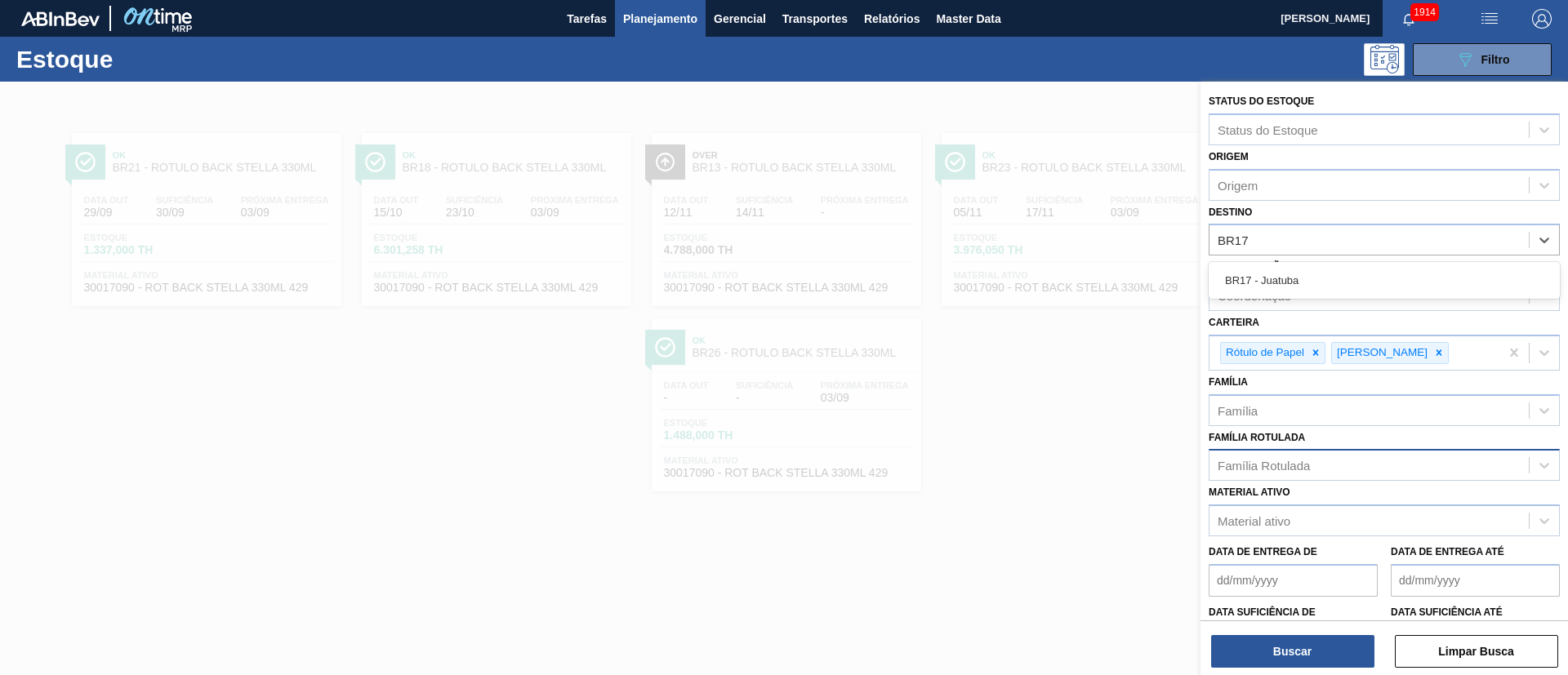
drag, startPoint x: 1264, startPoint y: 280, endPoint x: 1276, endPoint y: 316, distance: 37.9
click at [1264, 284] on div "BR17 - Juatuba" at bounding box center [1383, 280] width 351 height 30
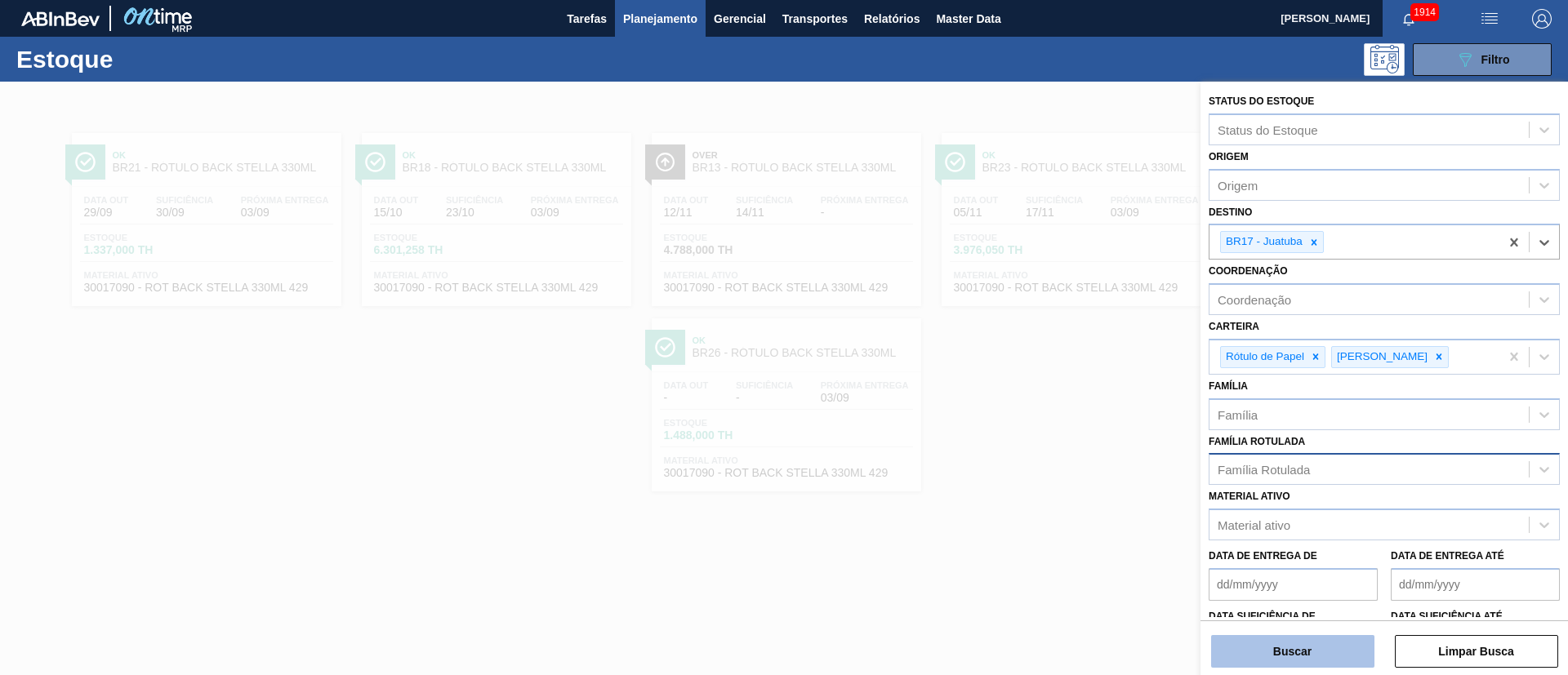
click at [1285, 644] on button "Buscar" at bounding box center [1293, 650] width 164 height 33
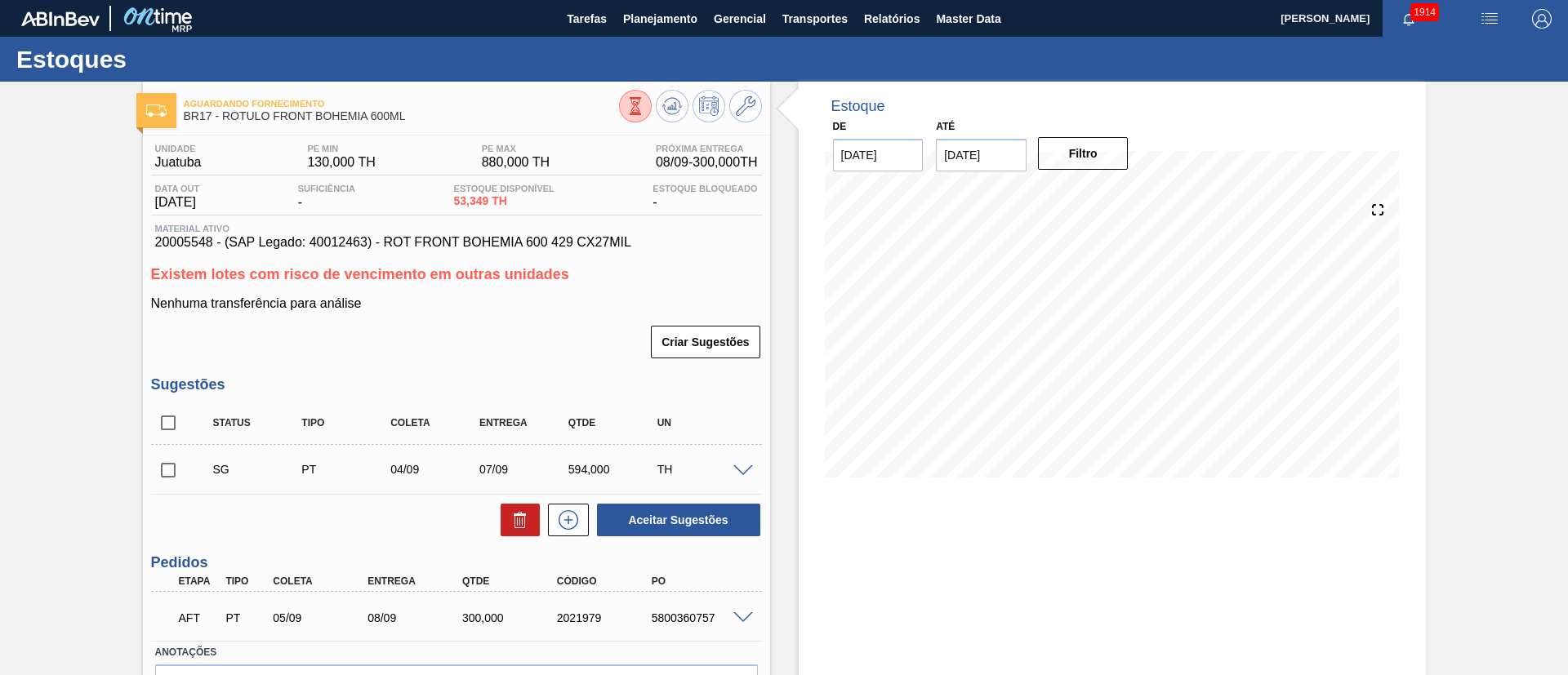
scroll to position [99, 0]
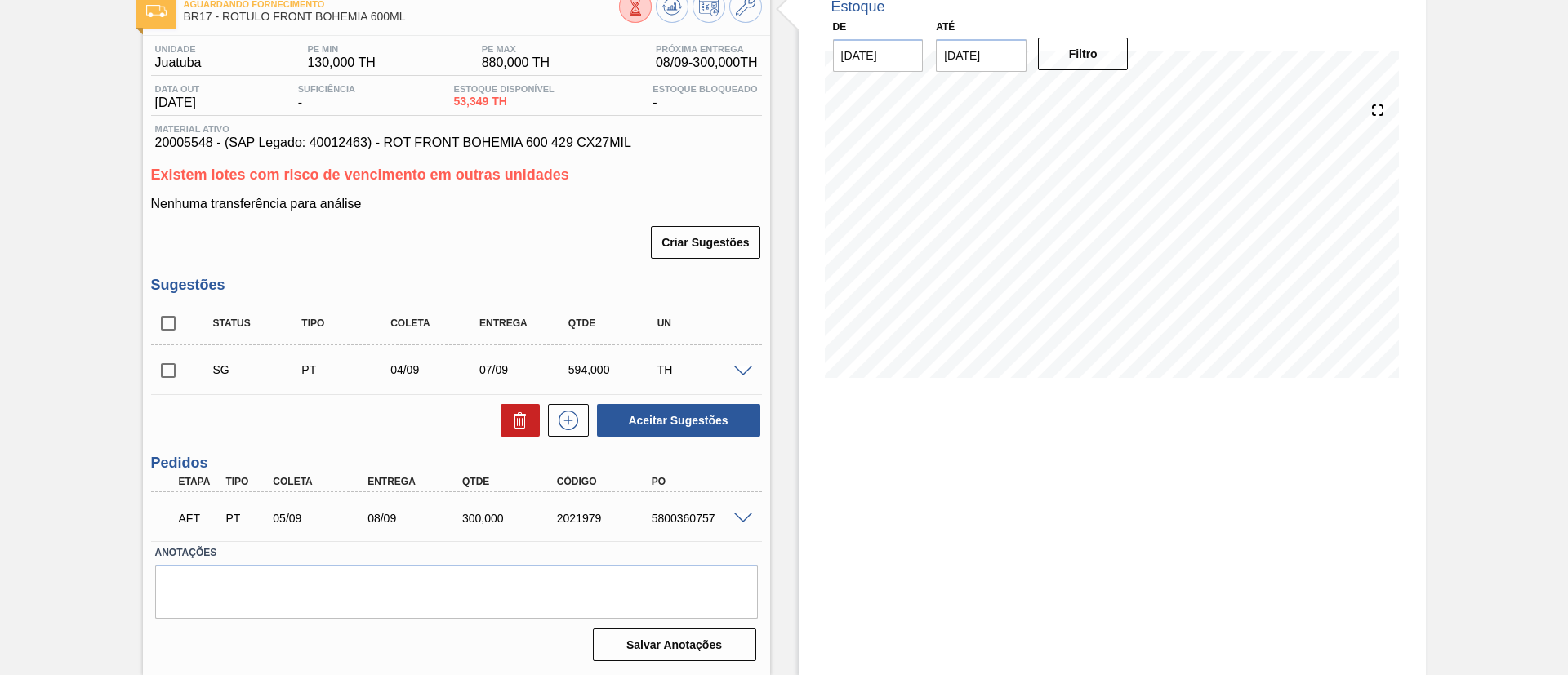
click at [744, 519] on span at bounding box center [743, 519] width 19 height 12
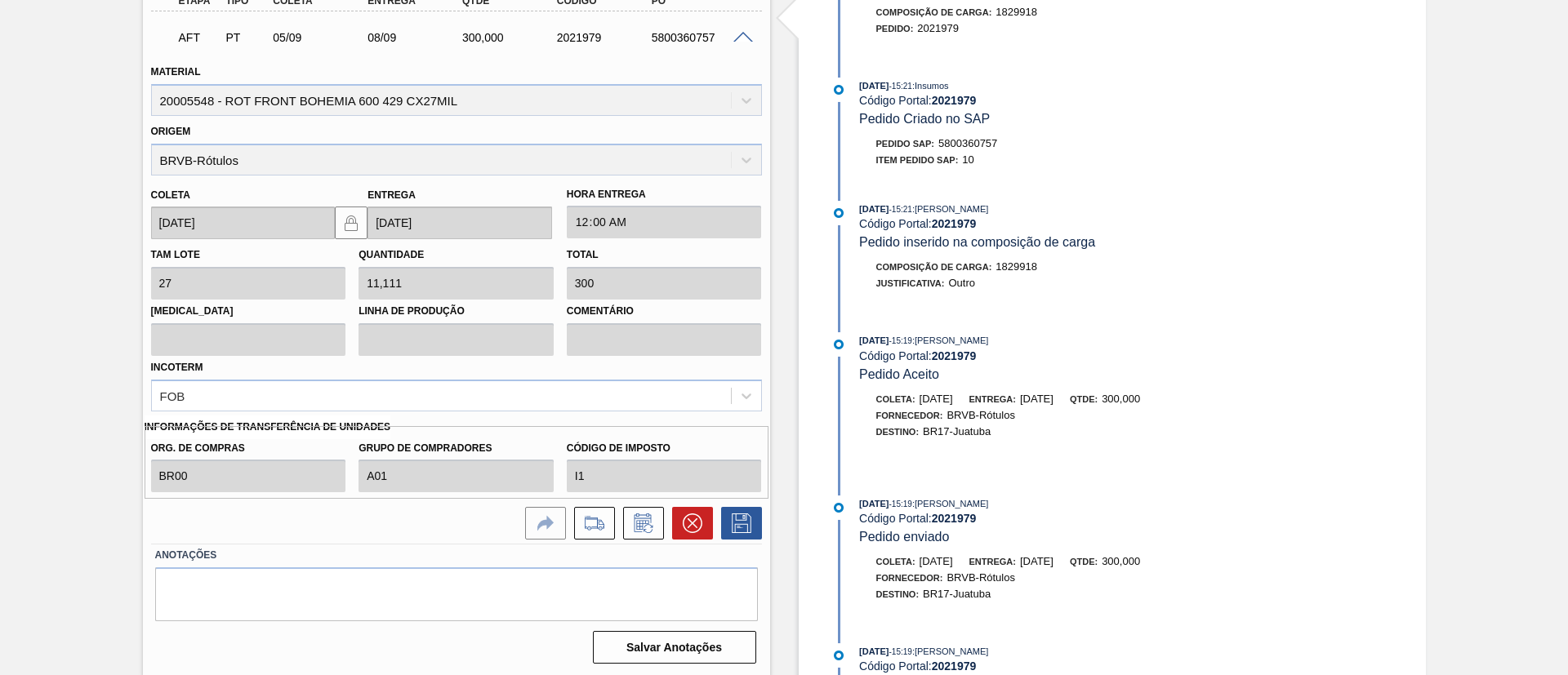
scroll to position [583, 0]
click at [694, 524] on icon at bounding box center [691, 520] width 10 height 10
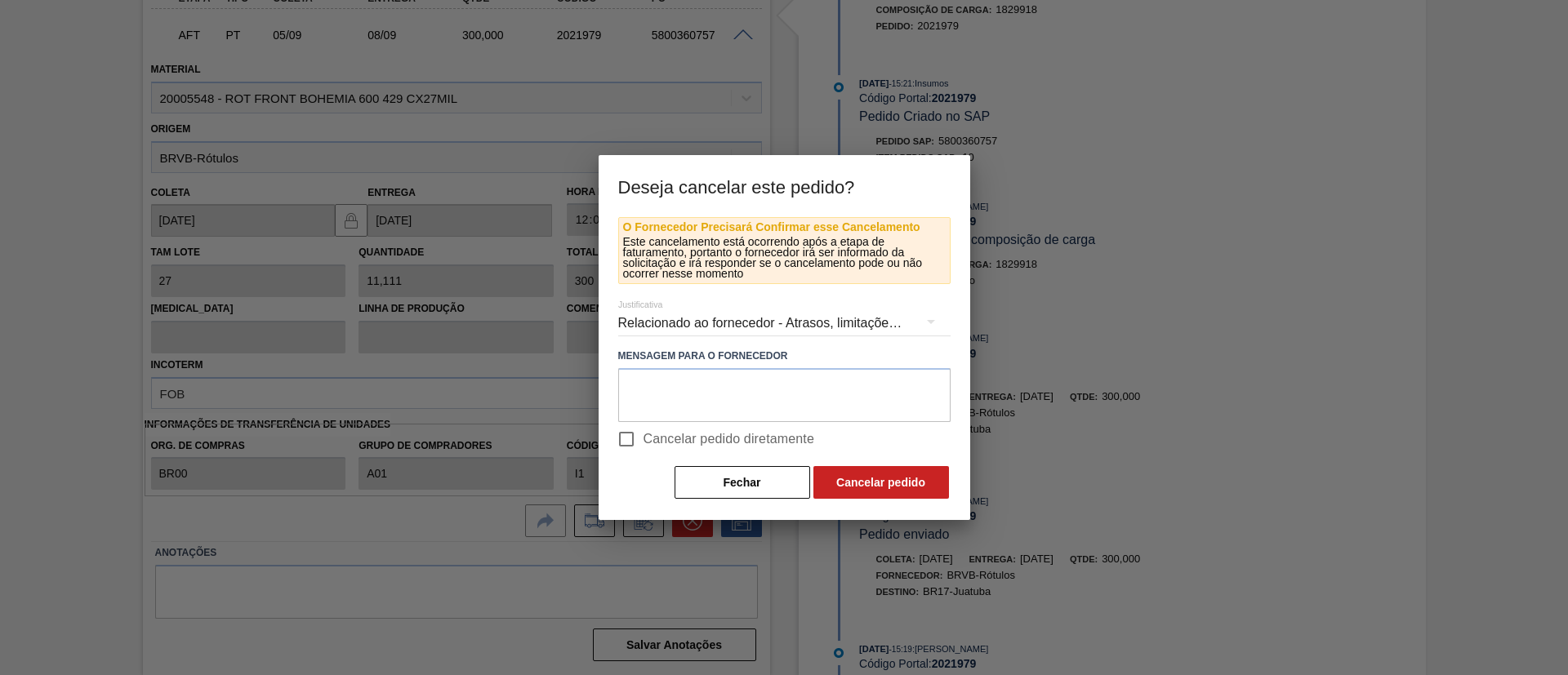
click at [693, 434] on span "Cancelar pedido diretamente" at bounding box center [729, 439] width 171 height 19
click at [644, 434] on input "Cancelar pedido diretamente" at bounding box center [626, 439] width 34 height 34
checkbox input "true"
click at [894, 475] on button "Cancelar pedido" at bounding box center [881, 482] width 135 height 33
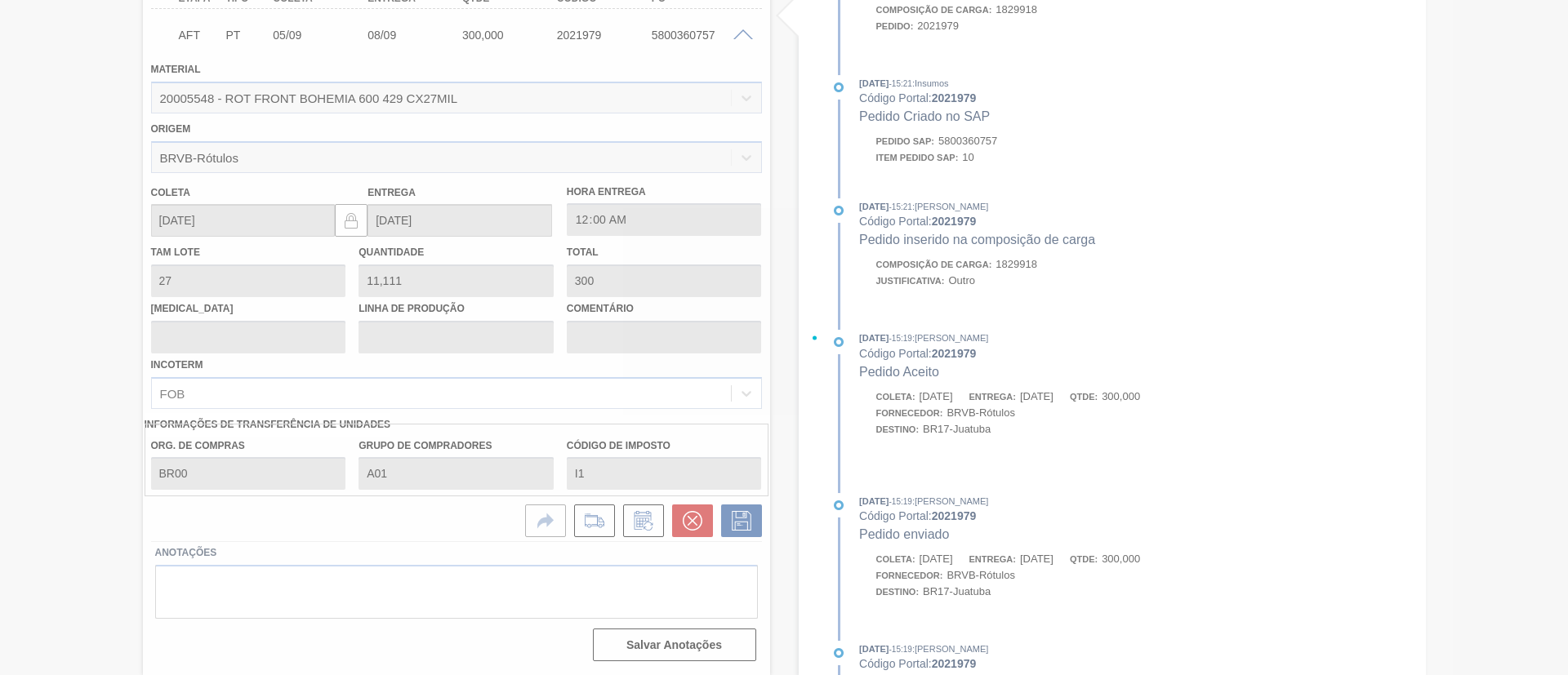
scroll to position [99, 0]
